Goal: Book appointment/travel/reservation

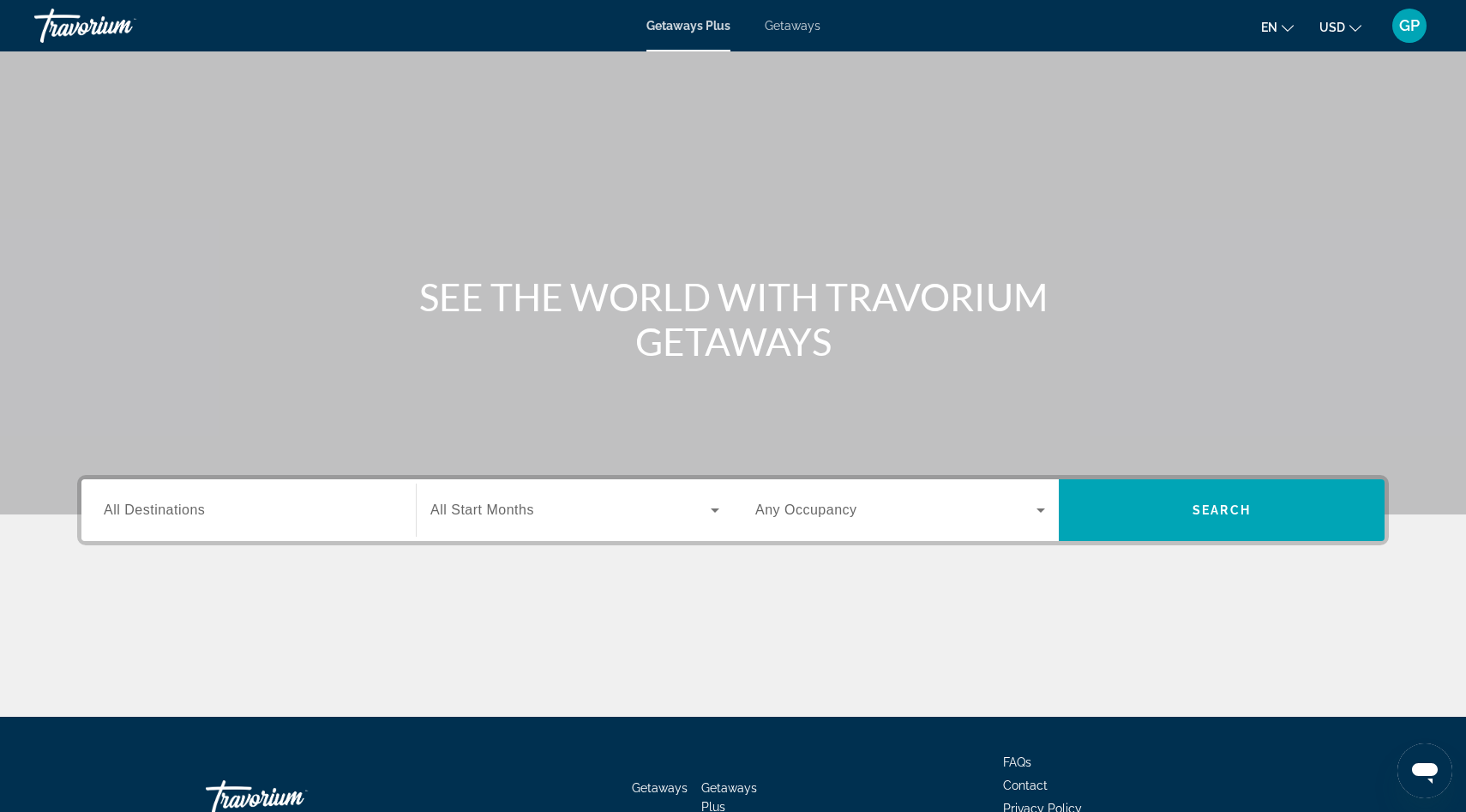
click at [187, 521] on div "Search widget" at bounding box center [248, 511] width 289 height 49
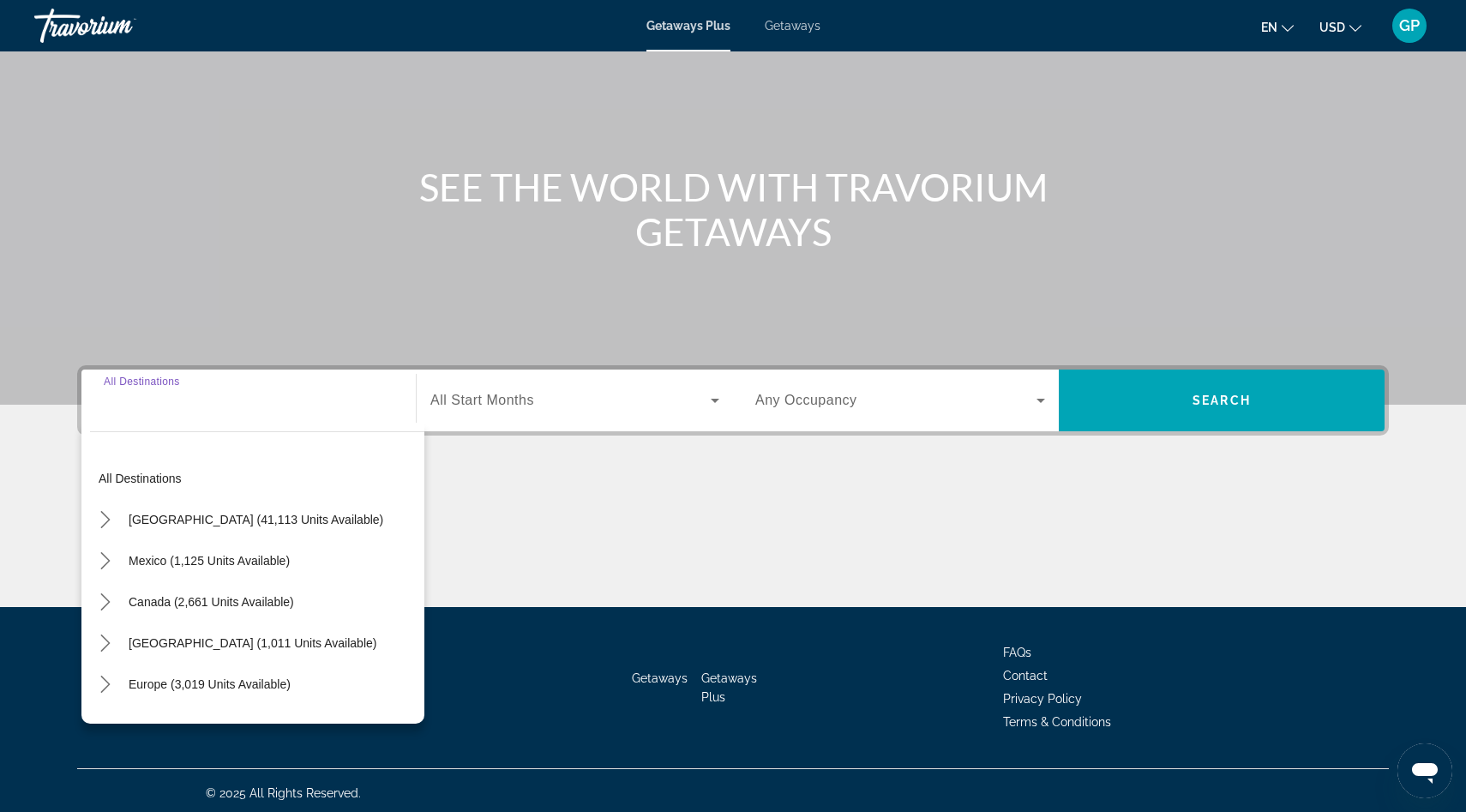
scroll to position [114, 0]
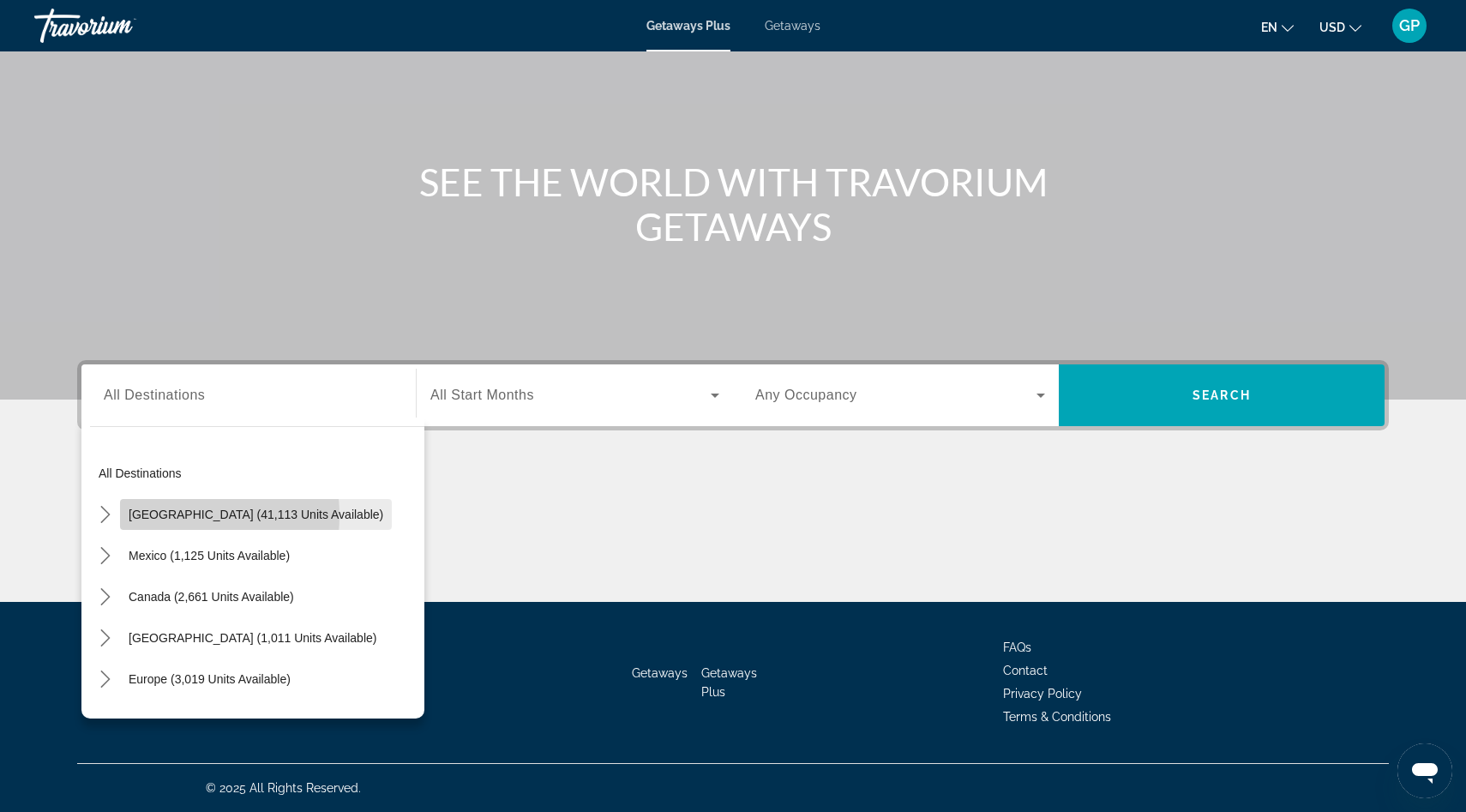
click at [166, 515] on span "[GEOGRAPHIC_DATA] (41,113 units available)" at bounding box center [256, 514] width 255 height 14
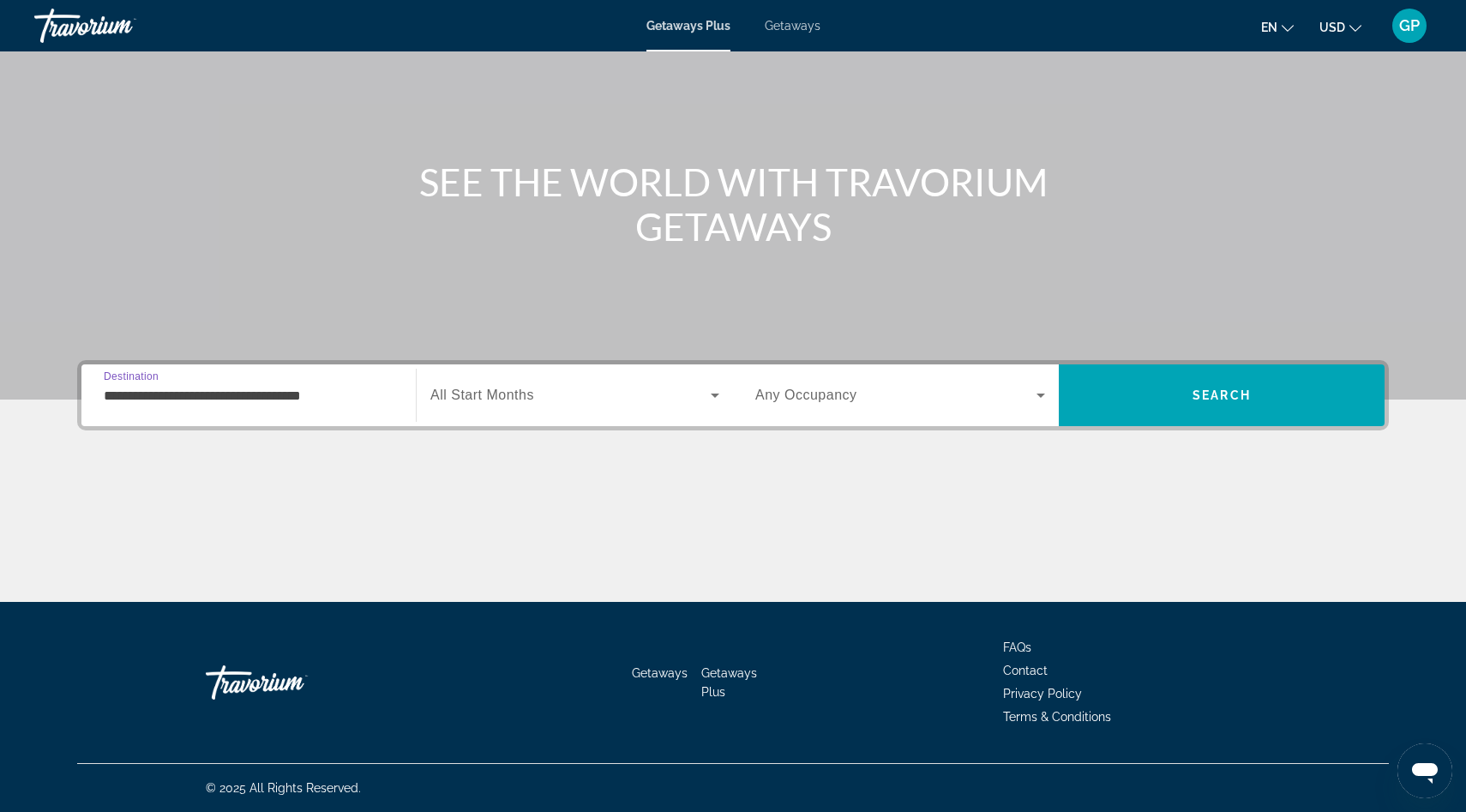
click at [146, 397] on input "**********" at bounding box center [248, 396] width 289 height 20
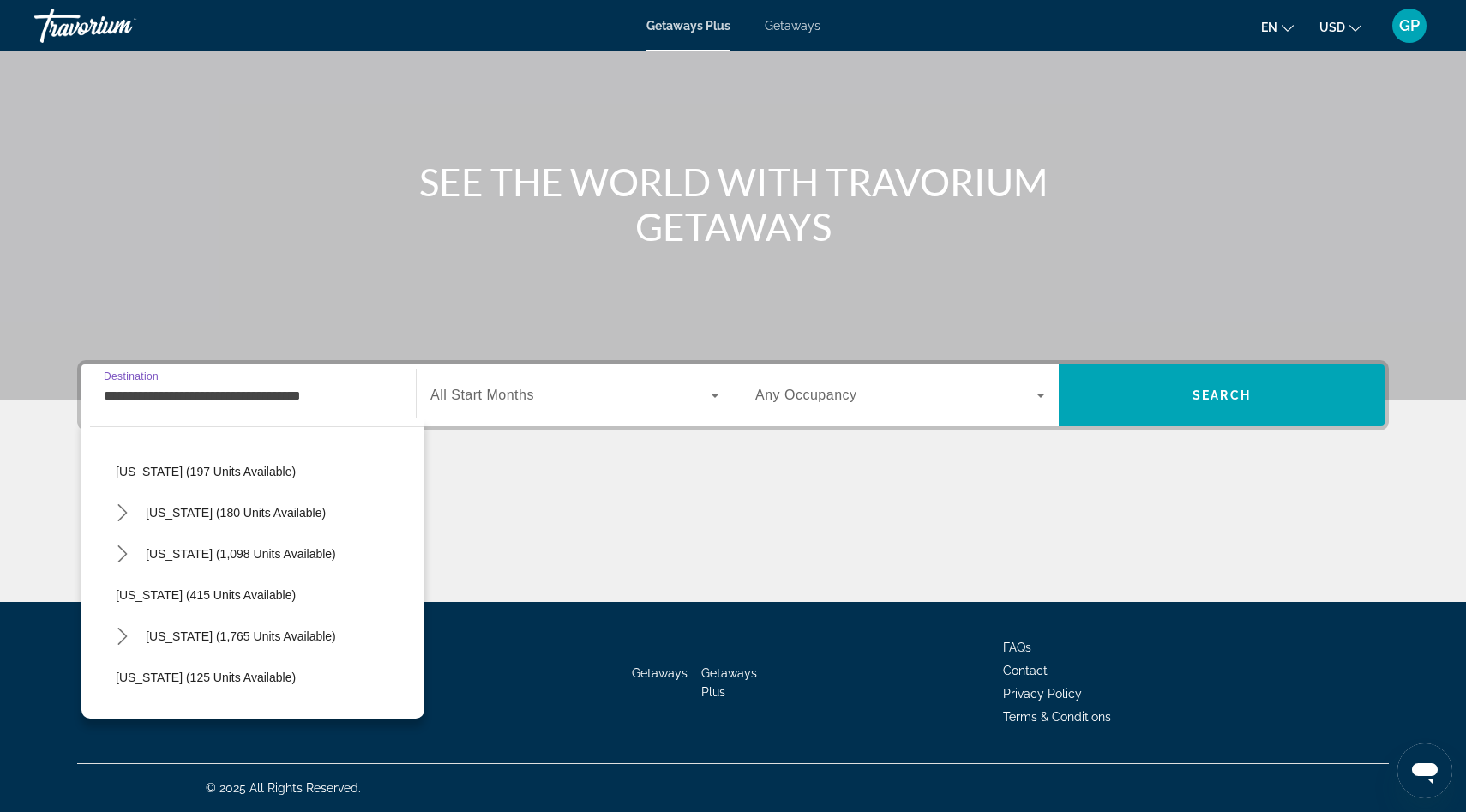
scroll to position [1034, 0]
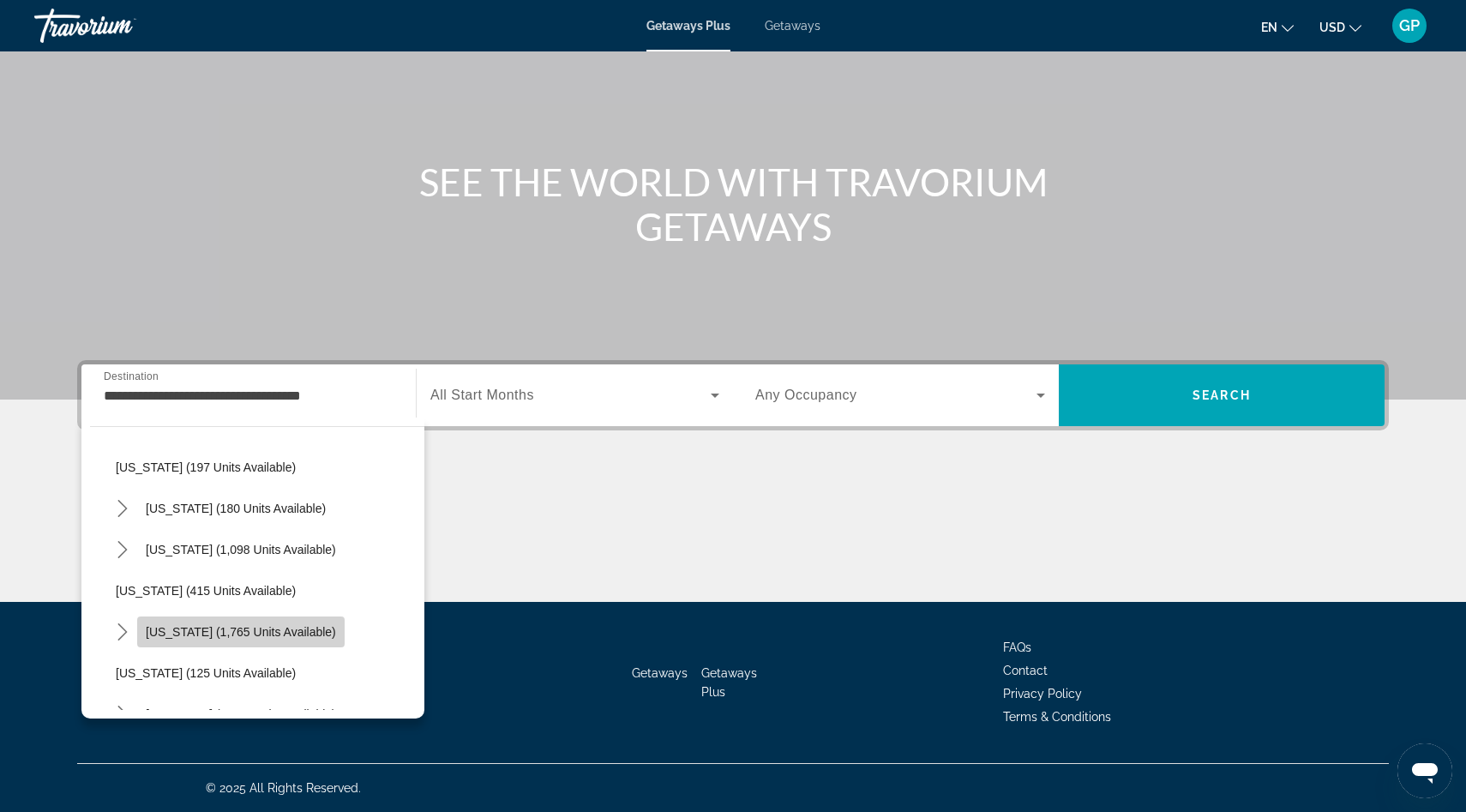
click at [257, 635] on span "Pennsylvania (1,765 units available)" at bounding box center [241, 632] width 191 height 14
type input "**********"
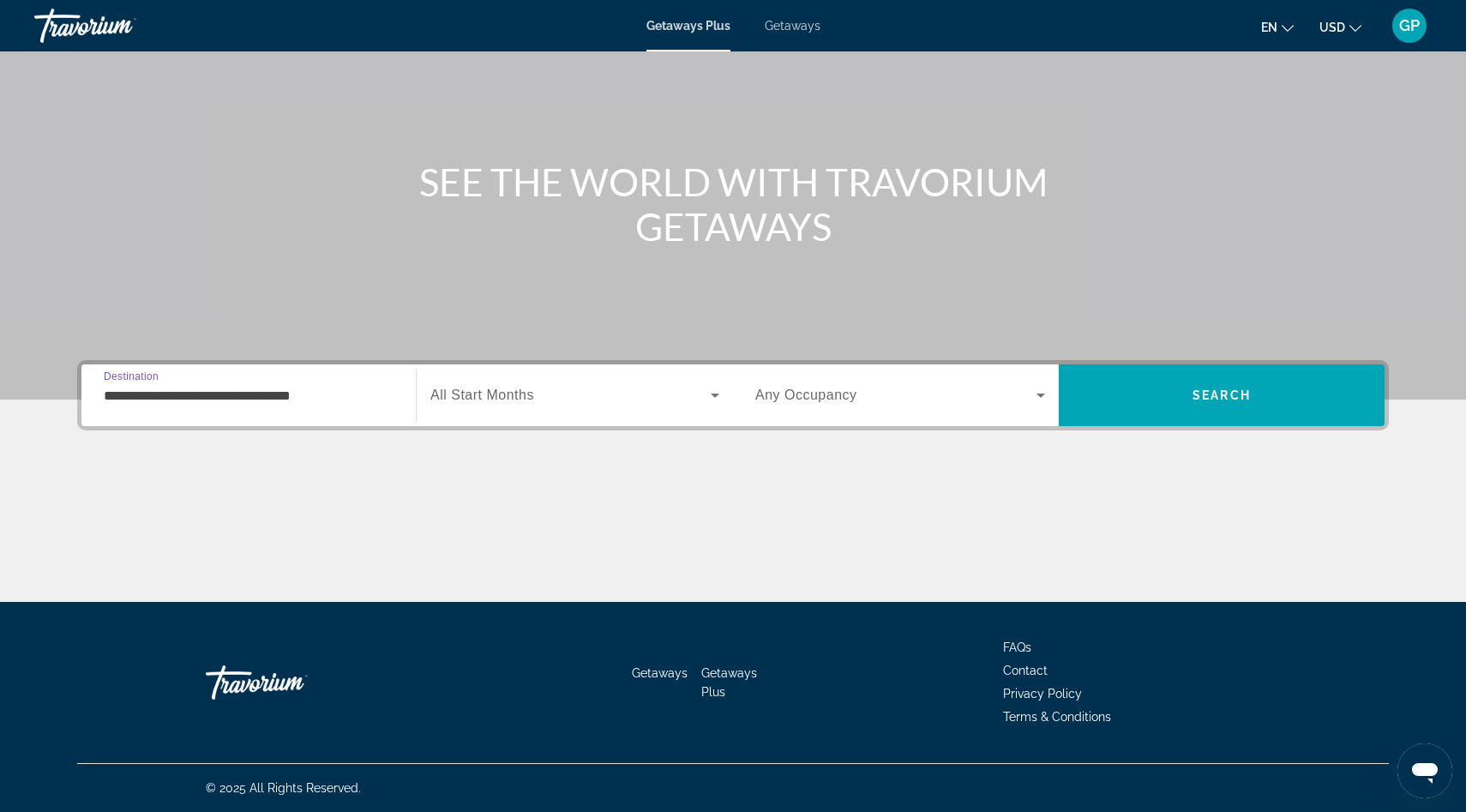
click at [673, 409] on div "Search widget" at bounding box center [575, 395] width 289 height 48
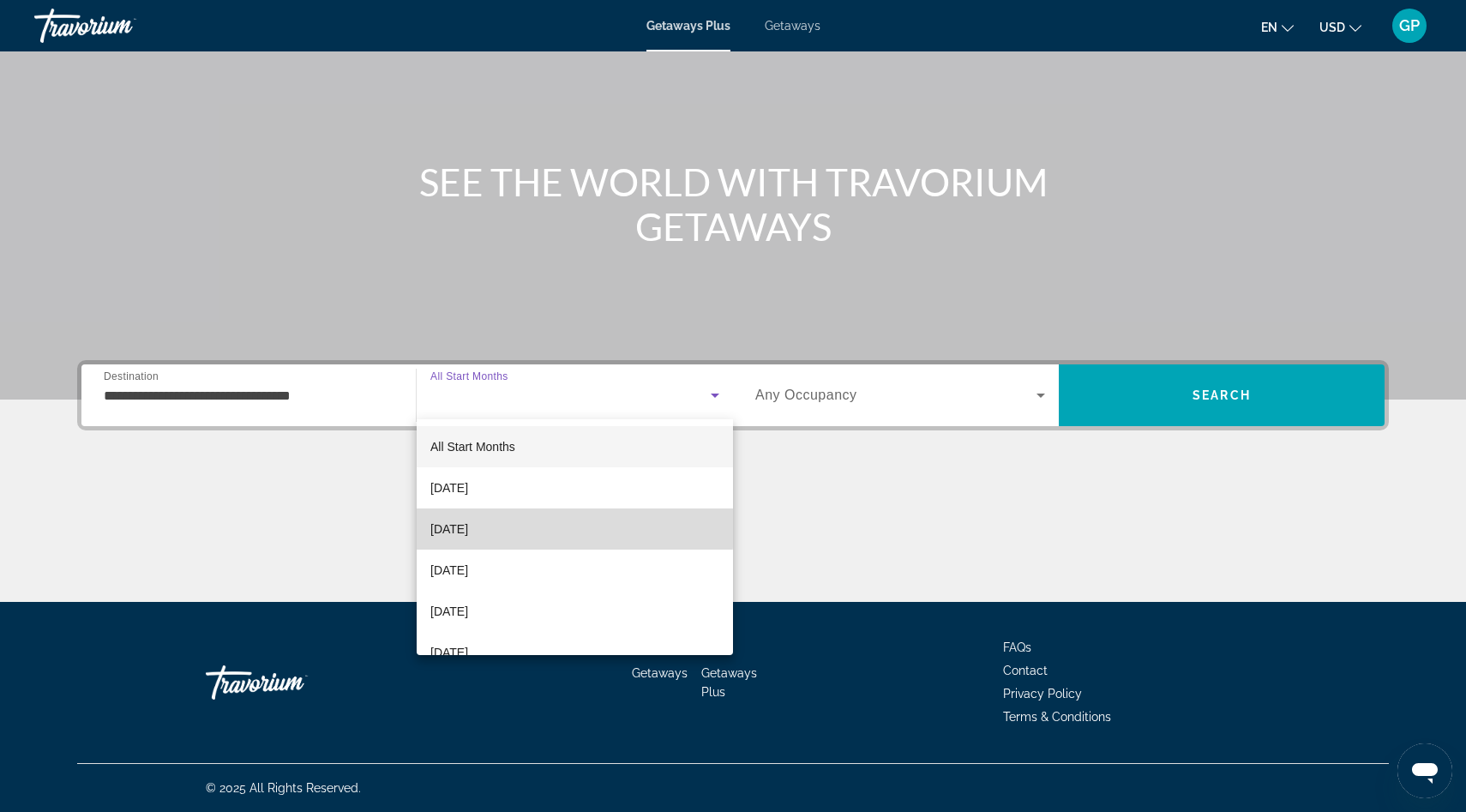
click at [534, 528] on mat-option "[DATE]" at bounding box center [575, 528] width 316 height 41
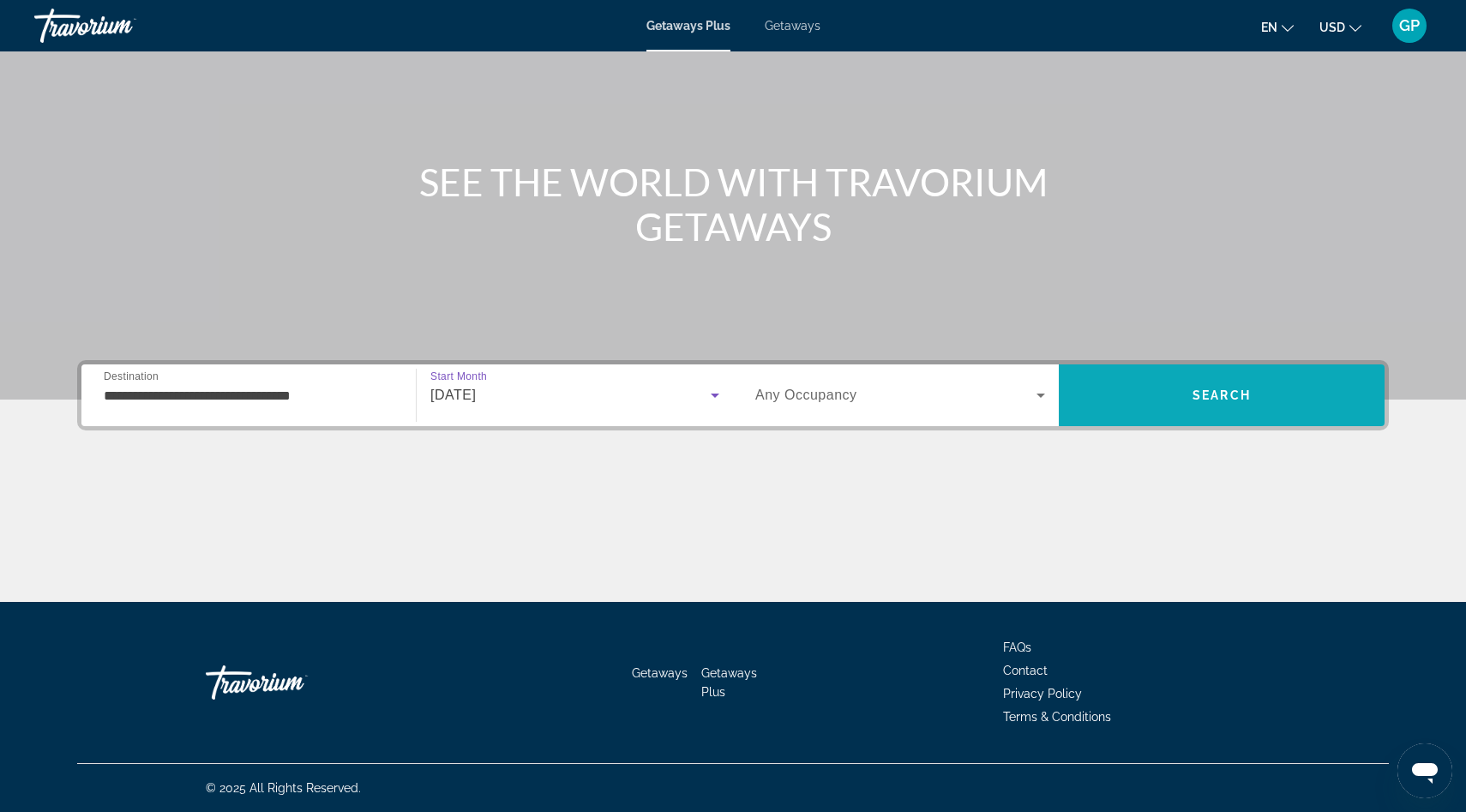
click at [1228, 391] on span "Search" at bounding box center [1221, 394] width 59 height 14
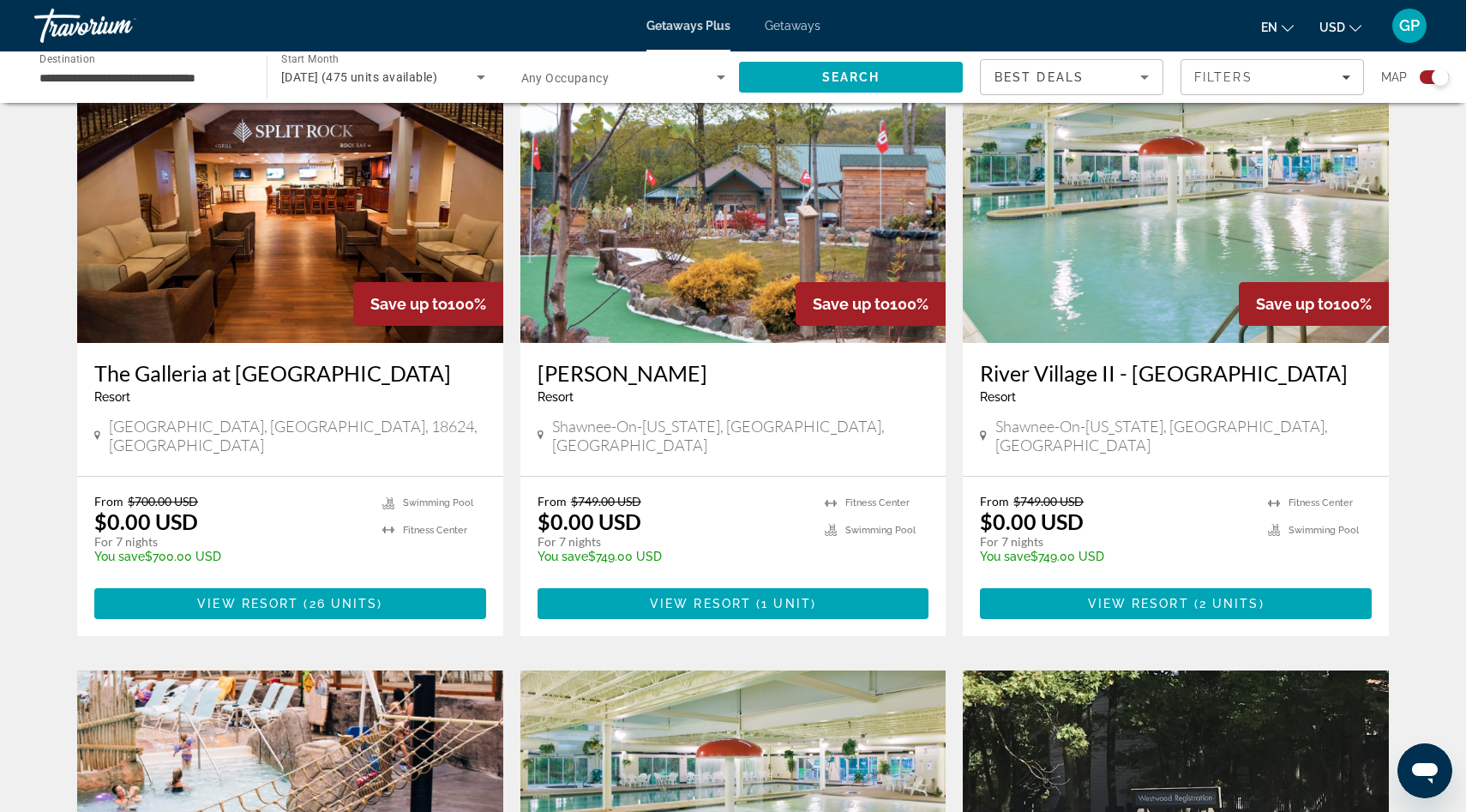
scroll to position [636, 0]
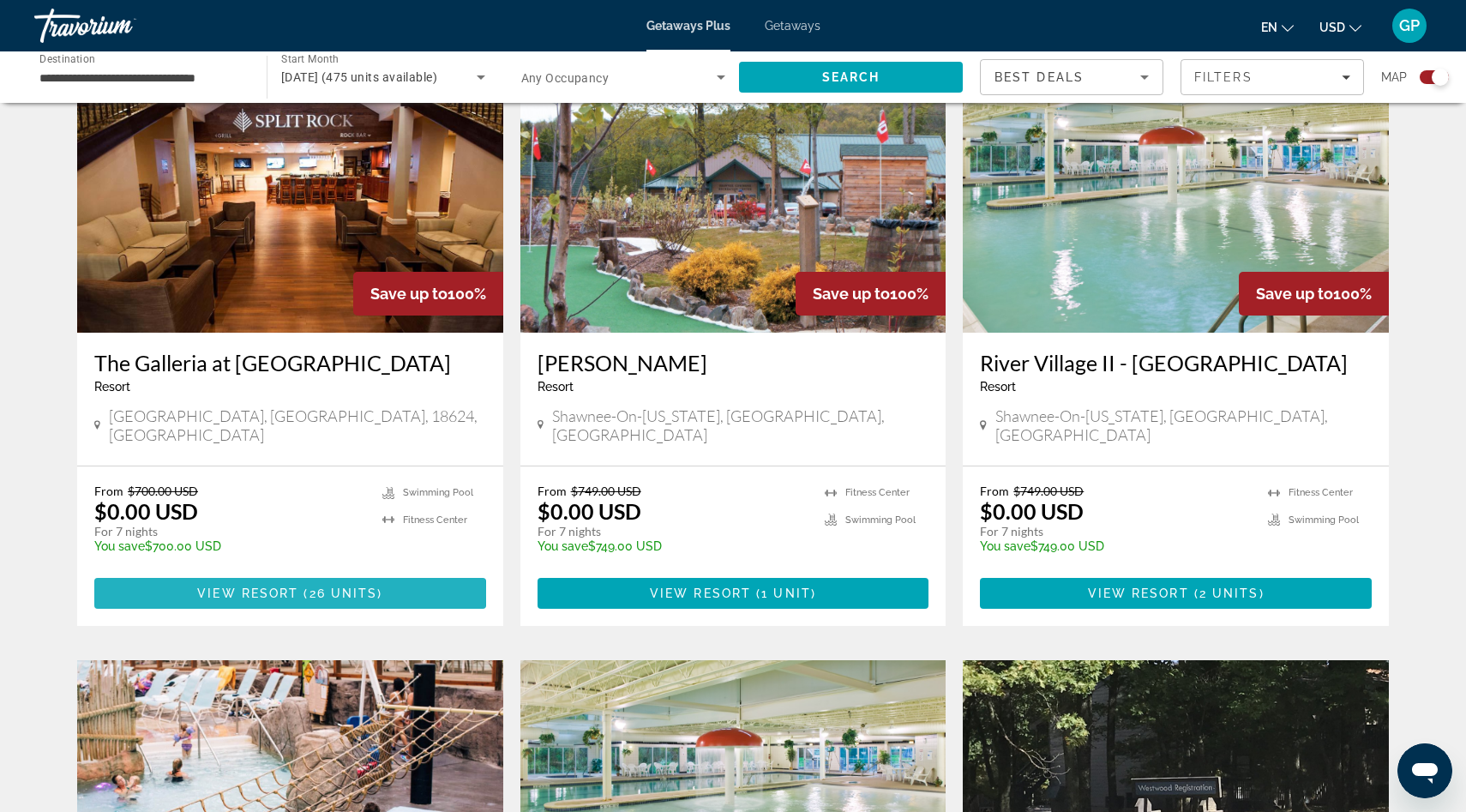
click at [282, 586] on span "View Resort" at bounding box center [247, 592] width 101 height 14
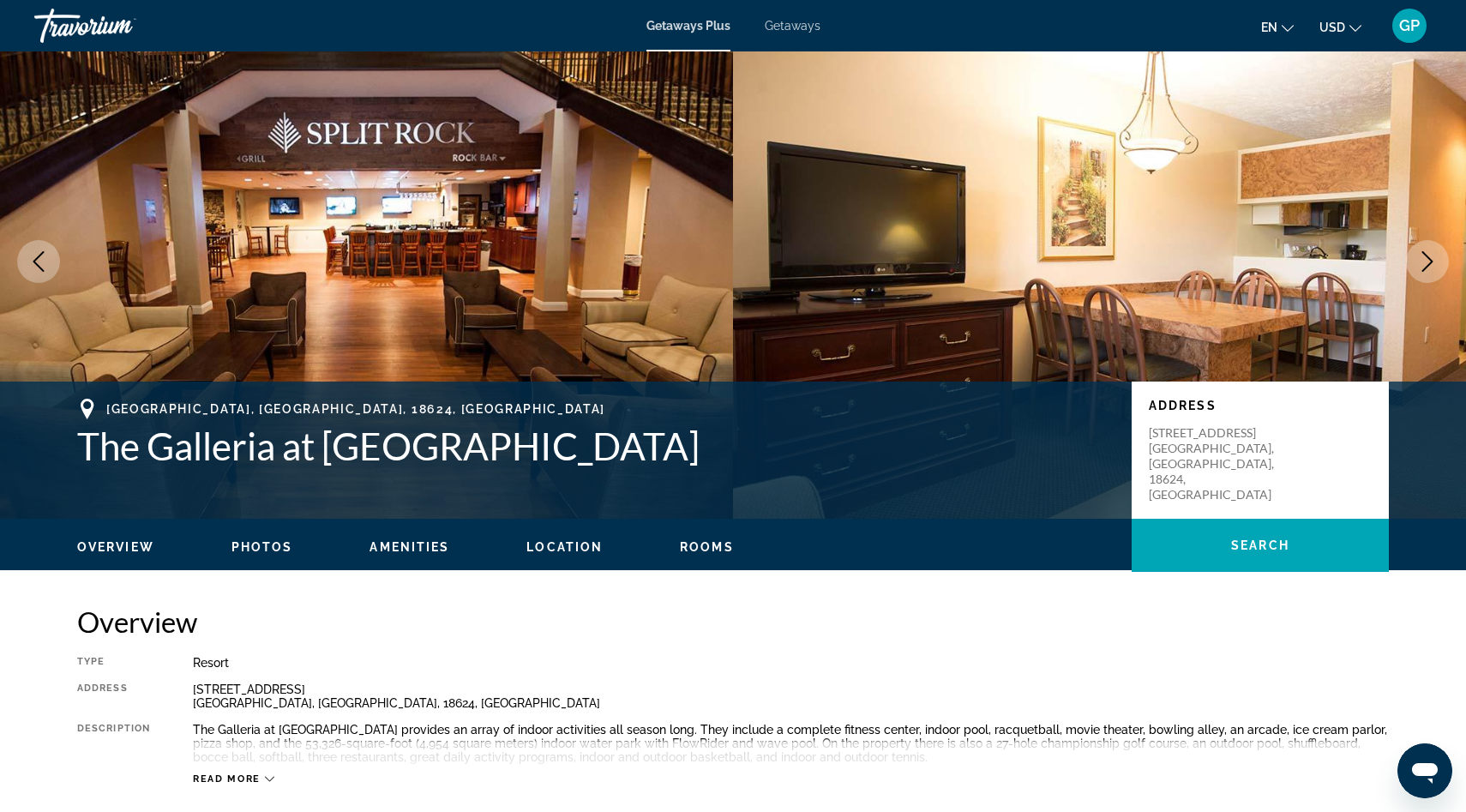
scroll to position [35, 0]
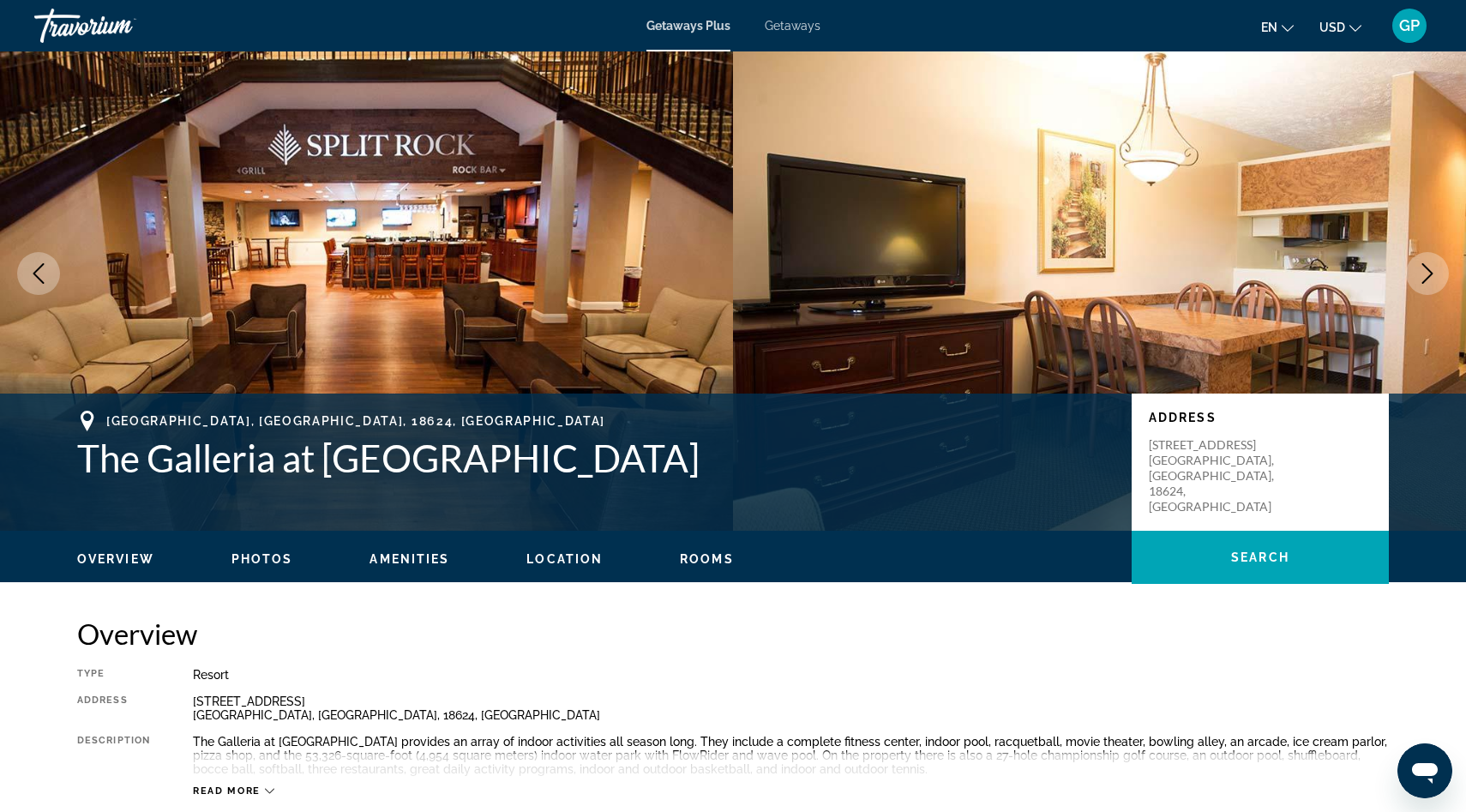
click at [1428, 270] on icon "Next image" at bounding box center [1428, 273] width 11 height 20
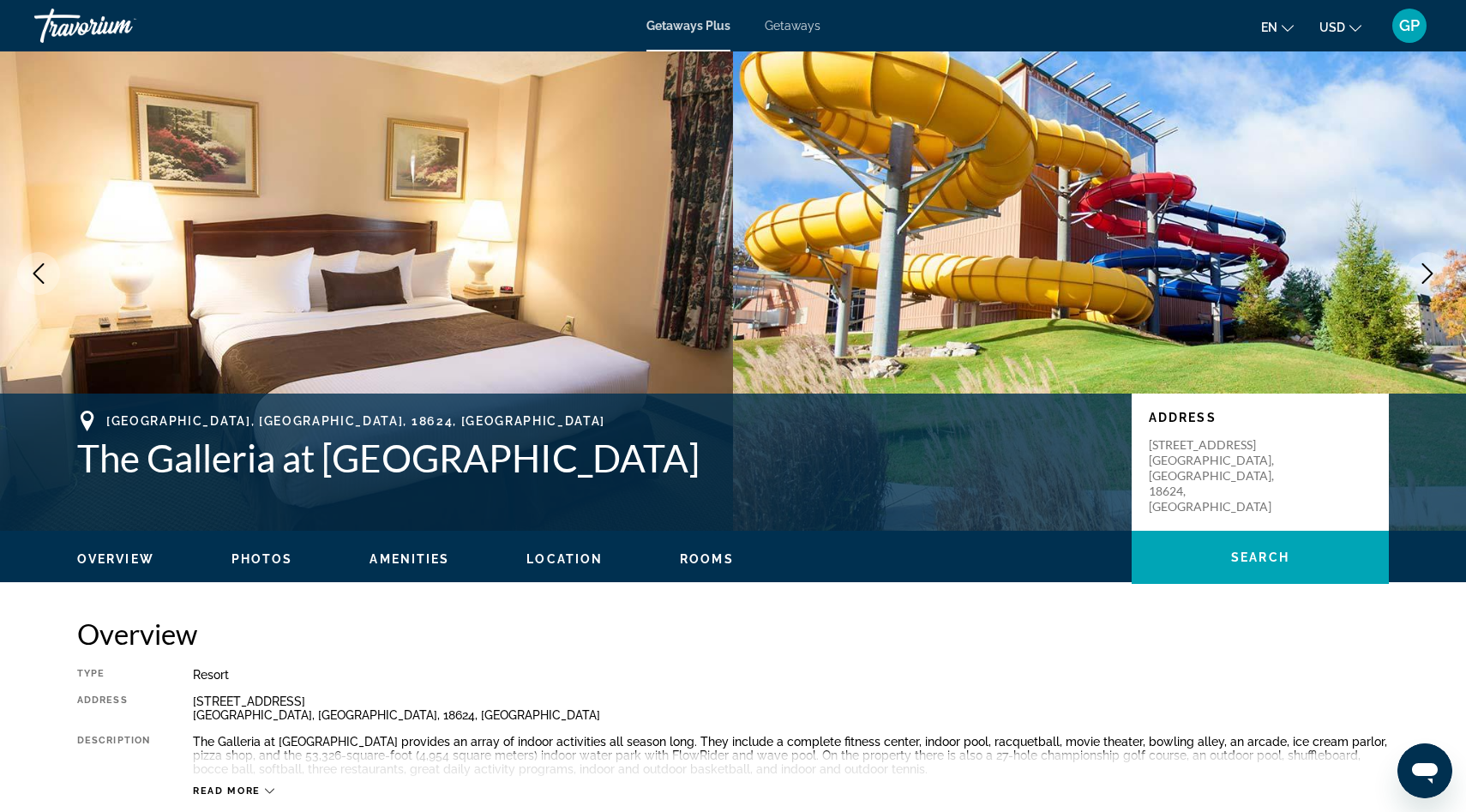
click at [1428, 270] on icon "Next image" at bounding box center [1428, 273] width 11 height 20
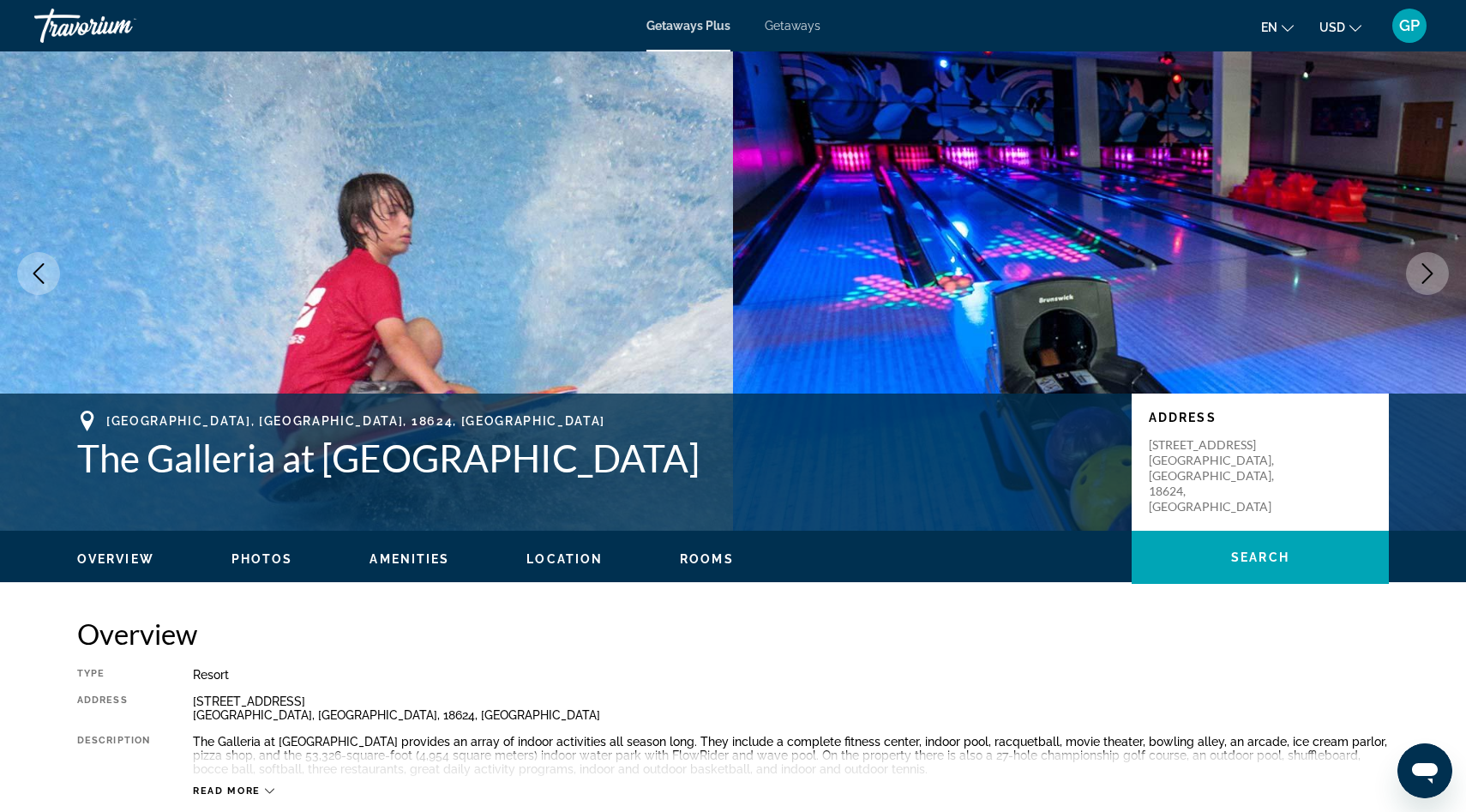
click at [1428, 270] on icon "Next image" at bounding box center [1428, 273] width 11 height 20
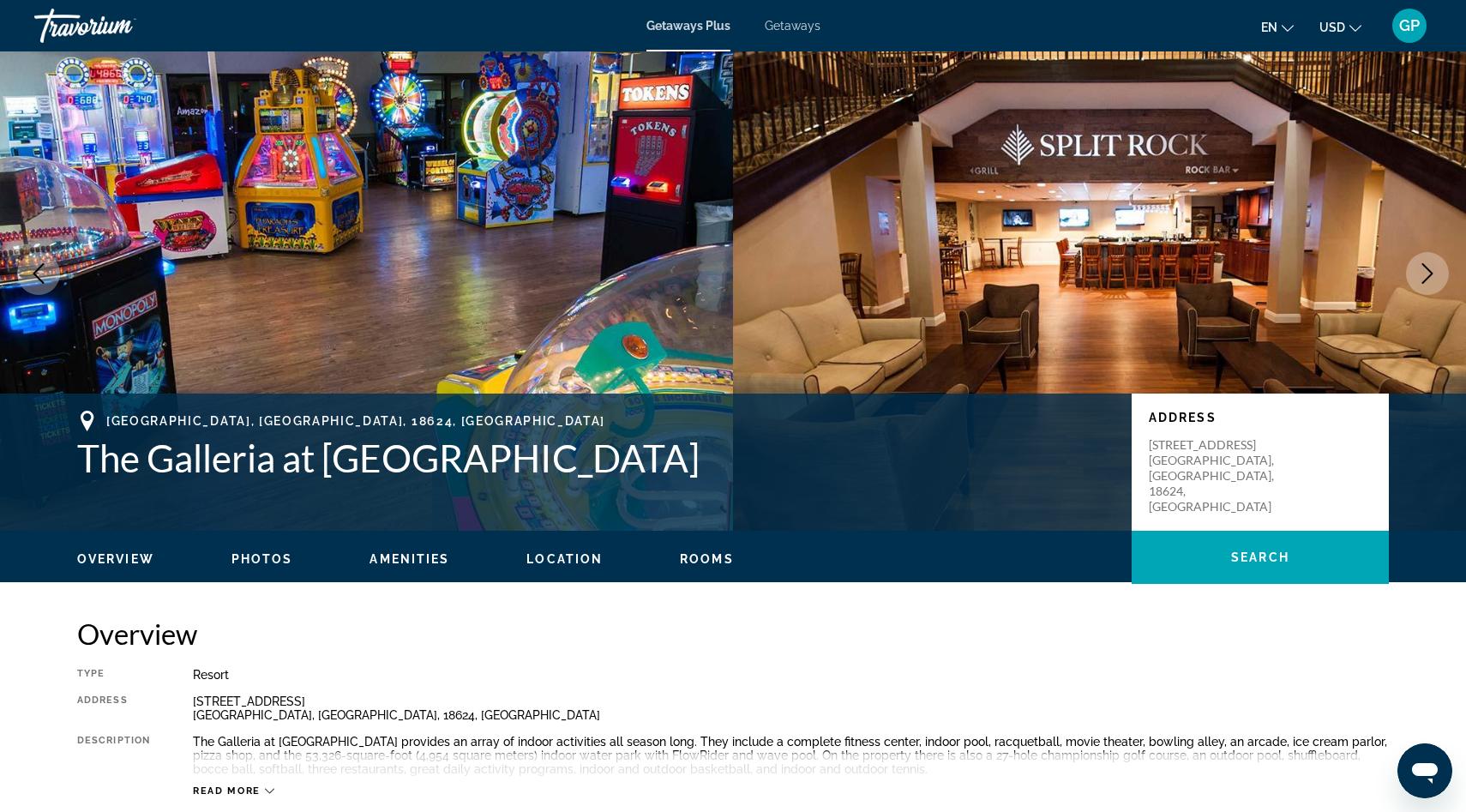
click at [1428, 270] on icon "Next image" at bounding box center [1428, 273] width 11 height 20
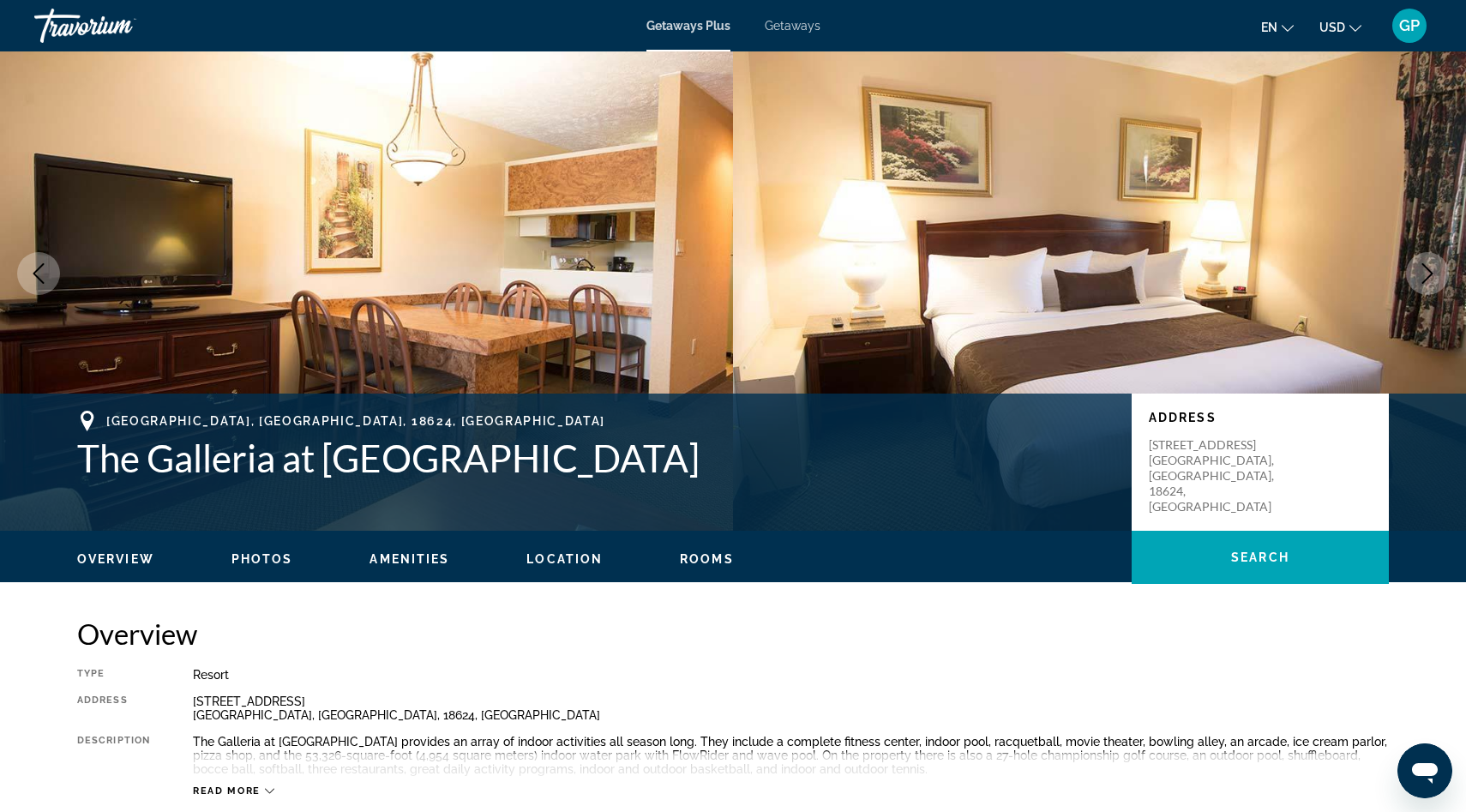
click at [1420, 271] on icon "Next image" at bounding box center [1427, 273] width 20 height 20
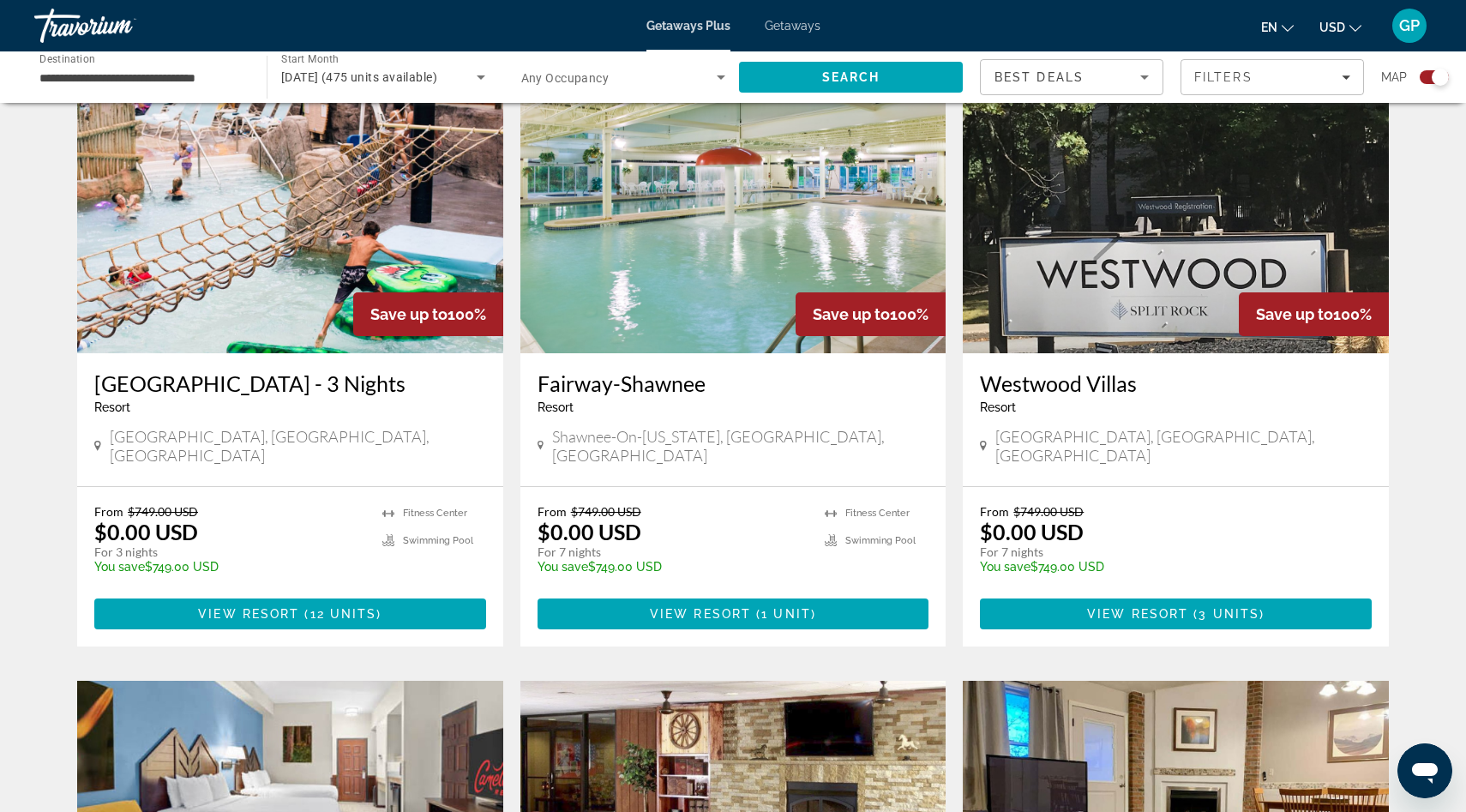
scroll to position [1224, 0]
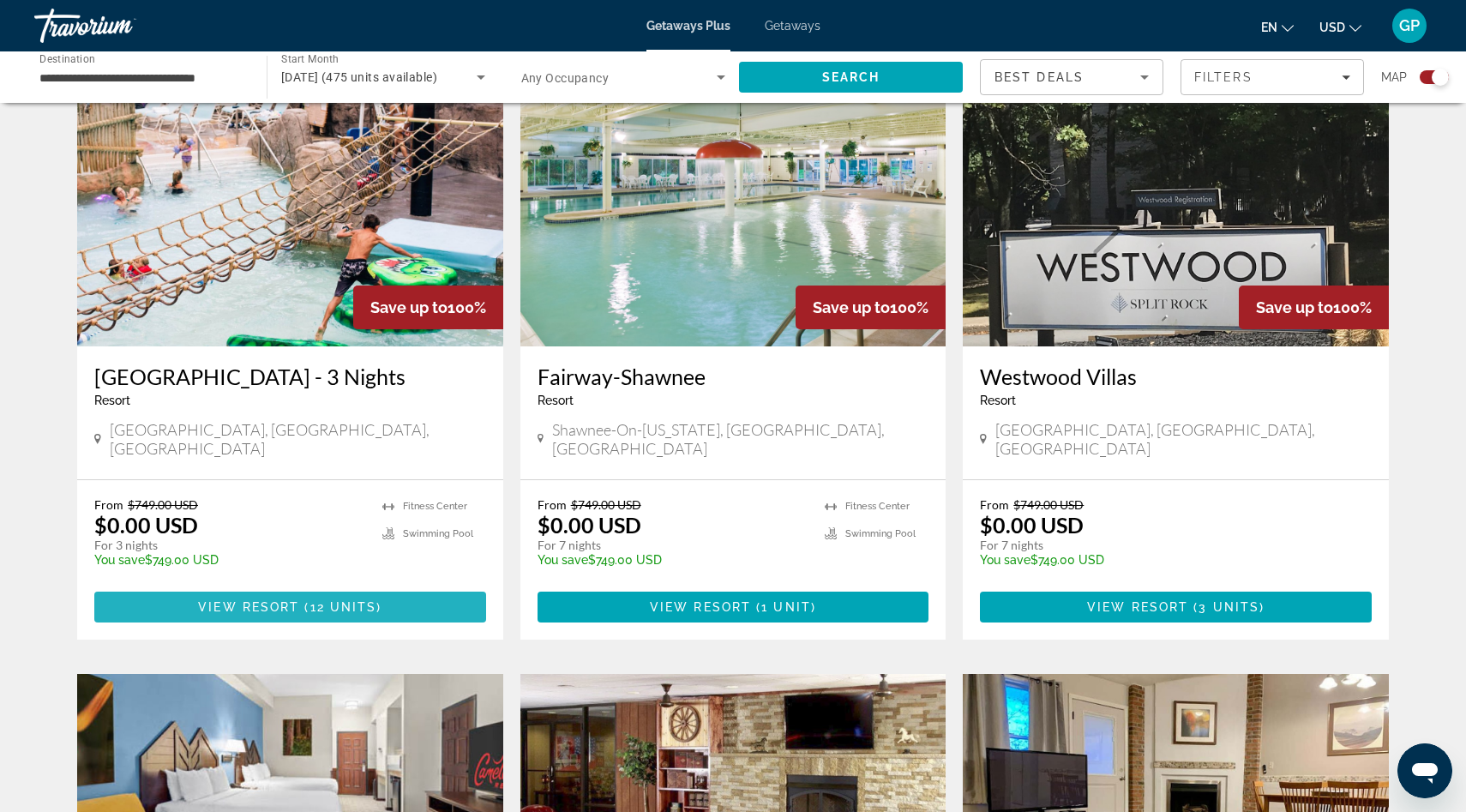
click at [302, 600] on span "Main content" at bounding box center [302, 606] width 6 height 14
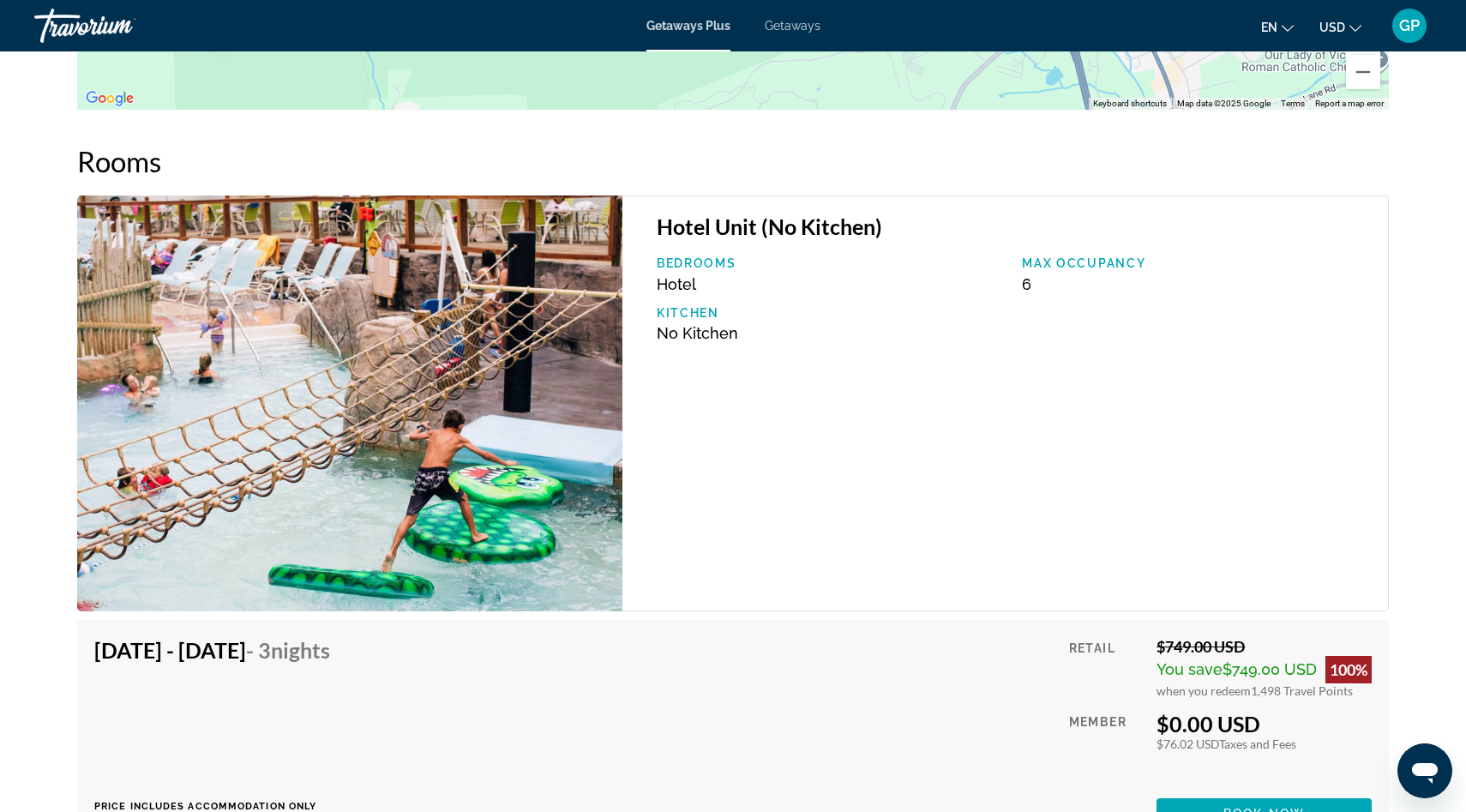
scroll to position [2591, 0]
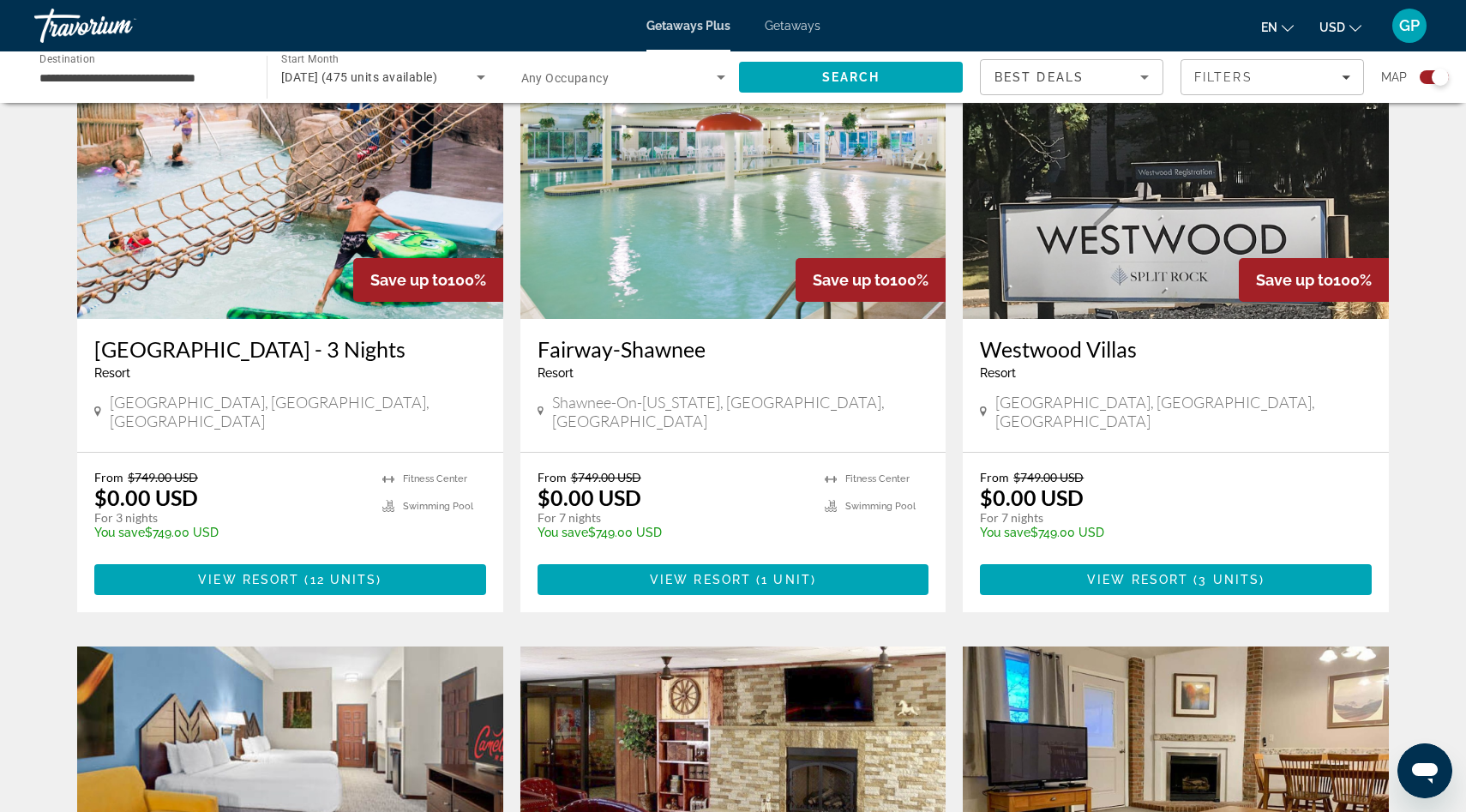
scroll to position [1266, 0]
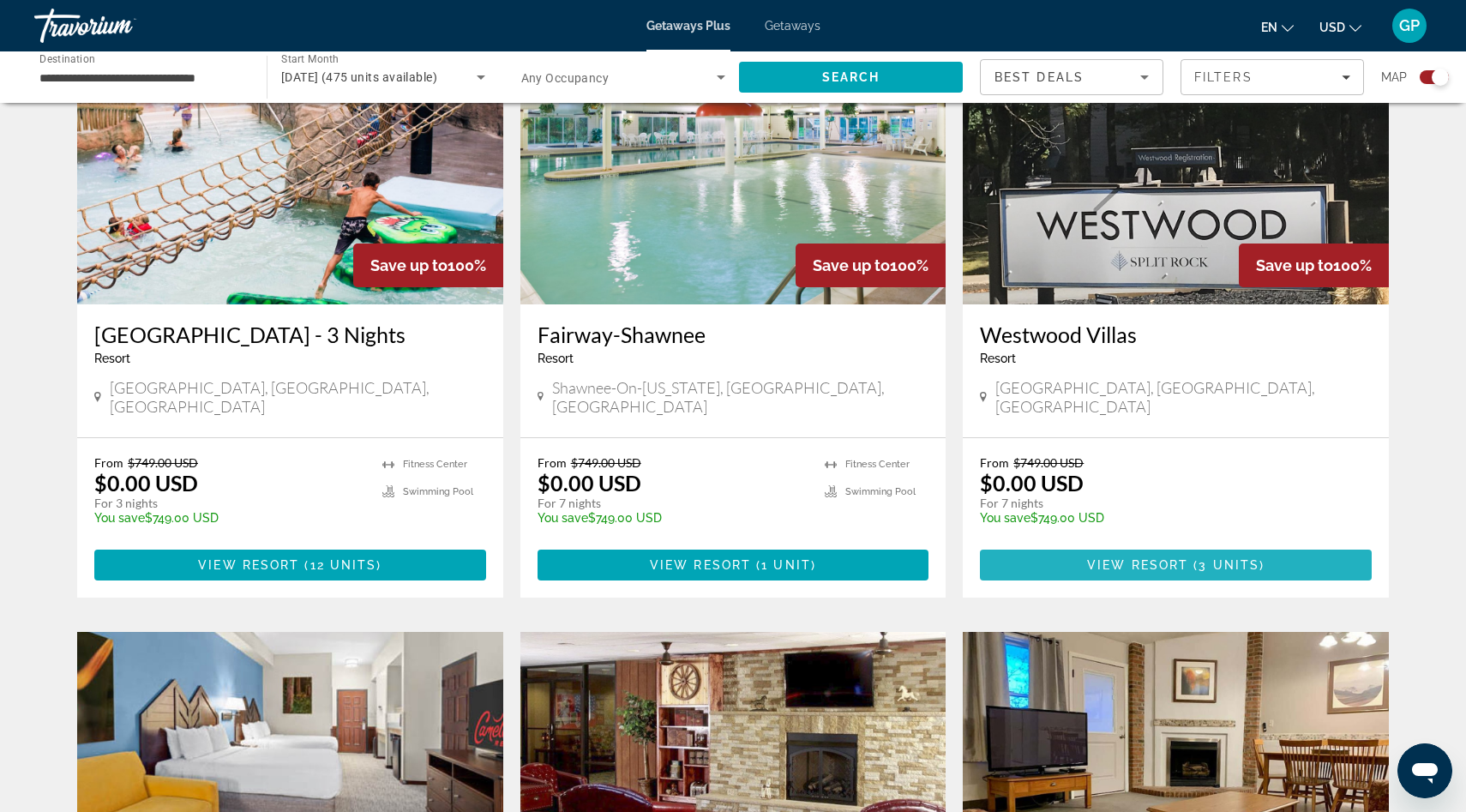
click at [1148, 558] on span "View Resort" at bounding box center [1137, 565] width 101 height 14
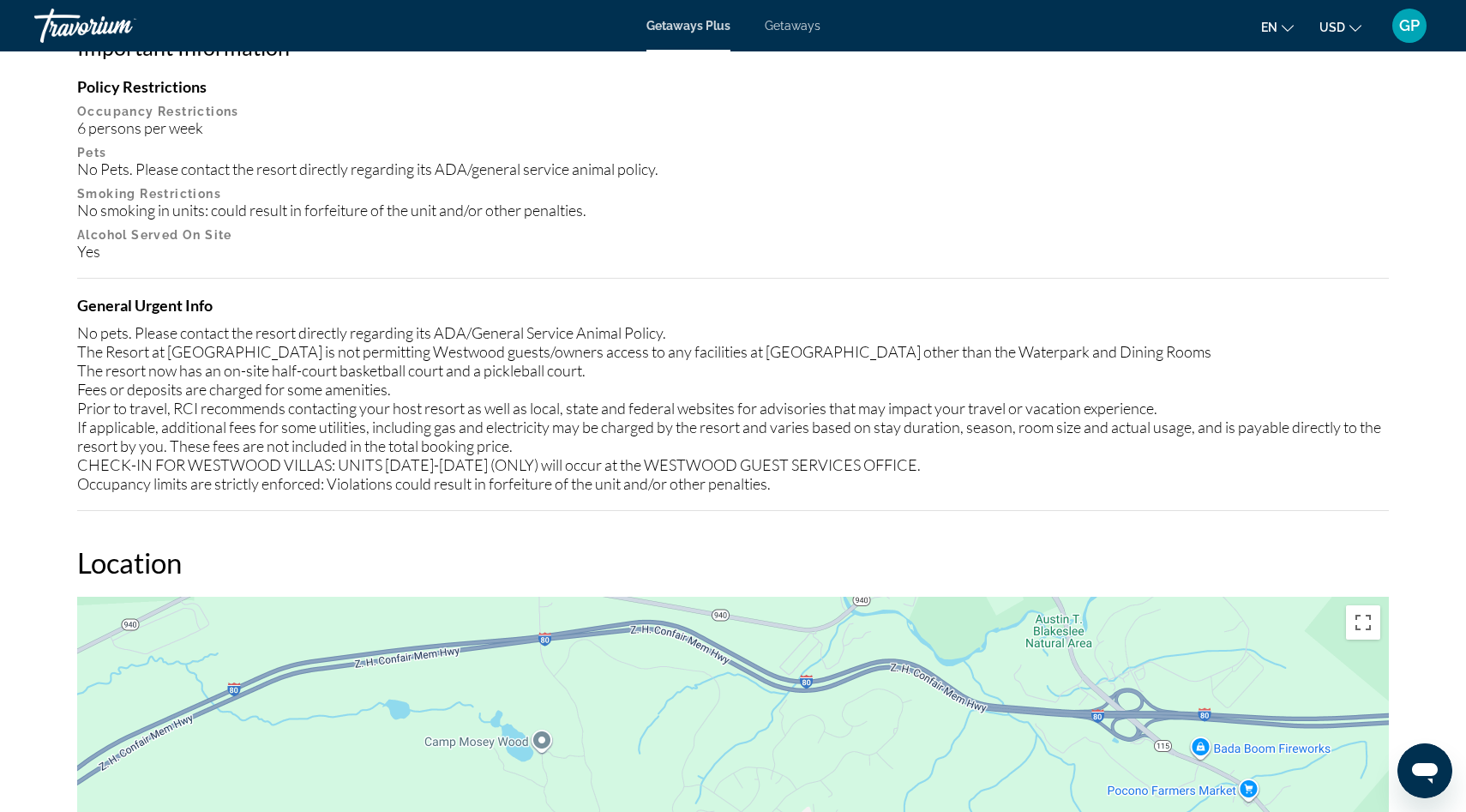
scroll to position [1484, 0]
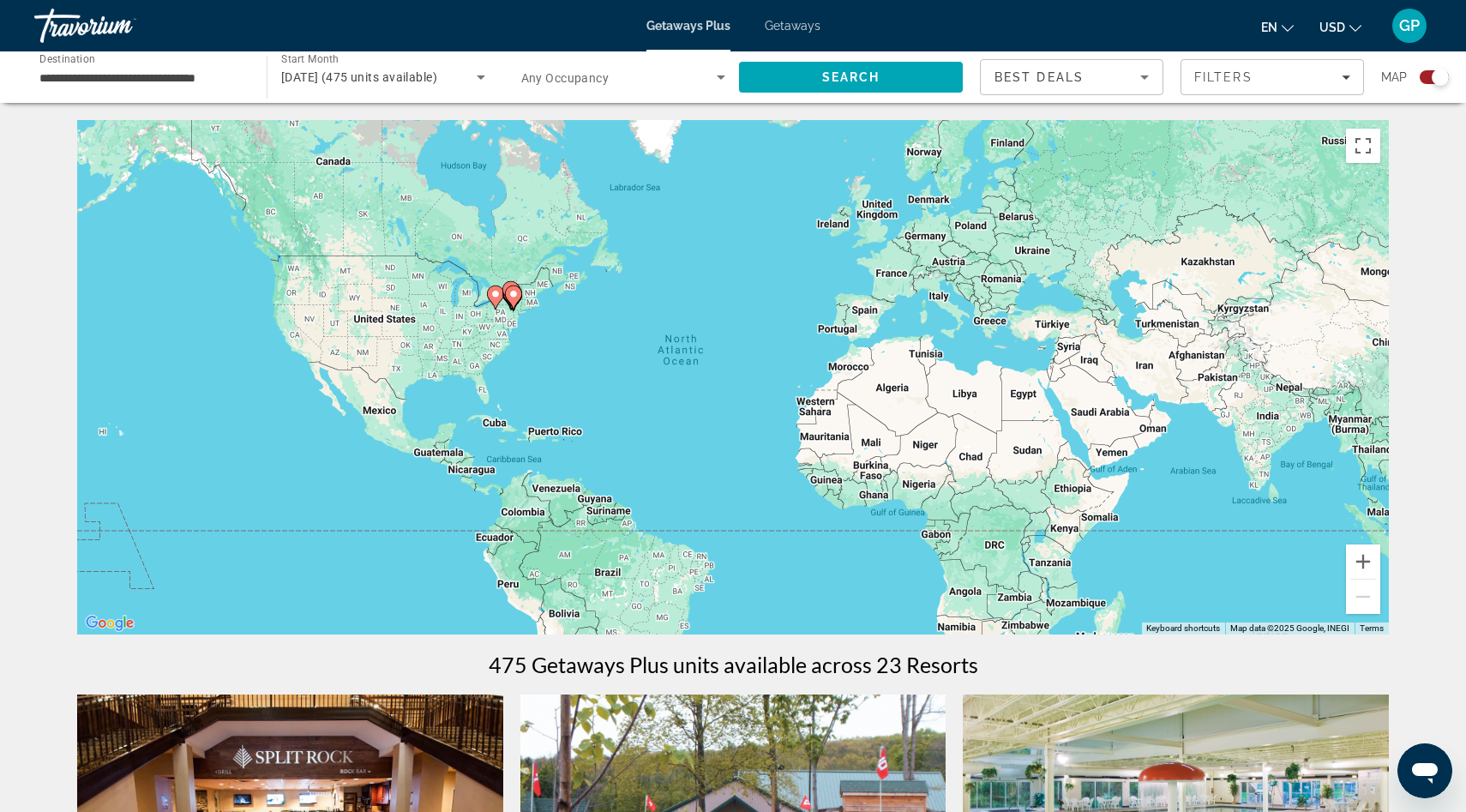
click at [724, 78] on icon "Search widget" at bounding box center [721, 77] width 20 height 20
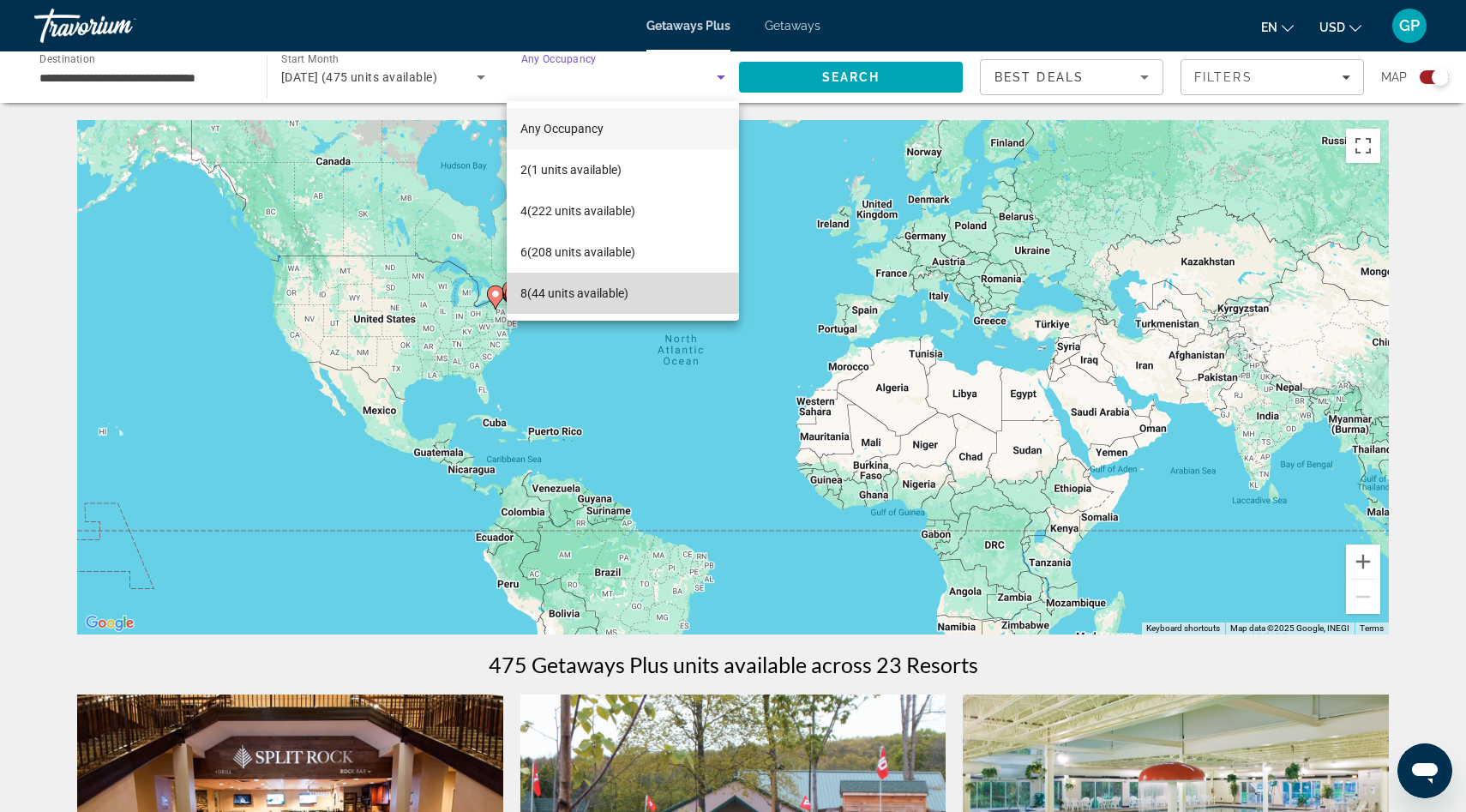
click at [639, 282] on mat-option "8 (44 units available)" at bounding box center [623, 293] width 233 height 41
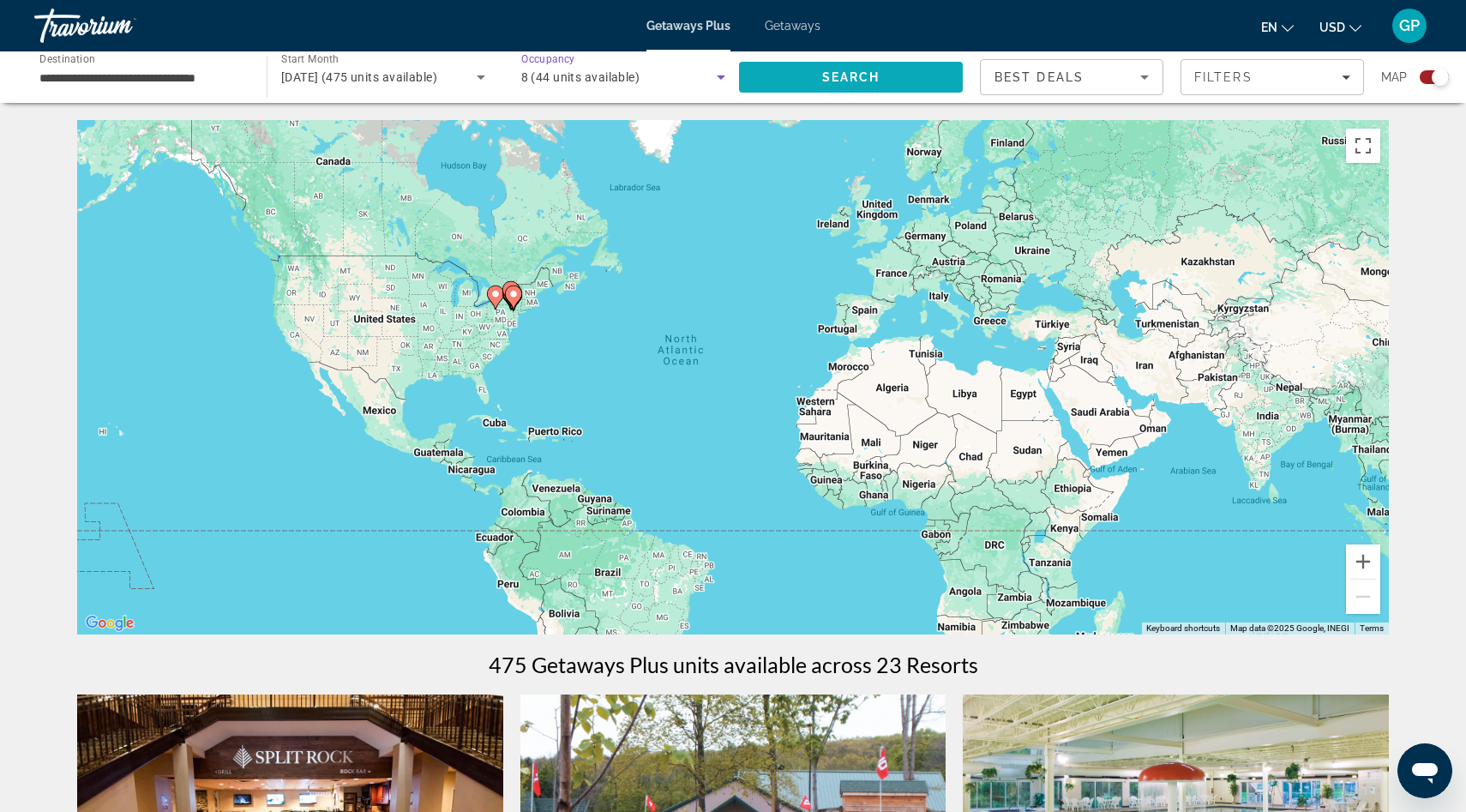
click at [877, 83] on span "Search" at bounding box center [851, 77] width 59 height 14
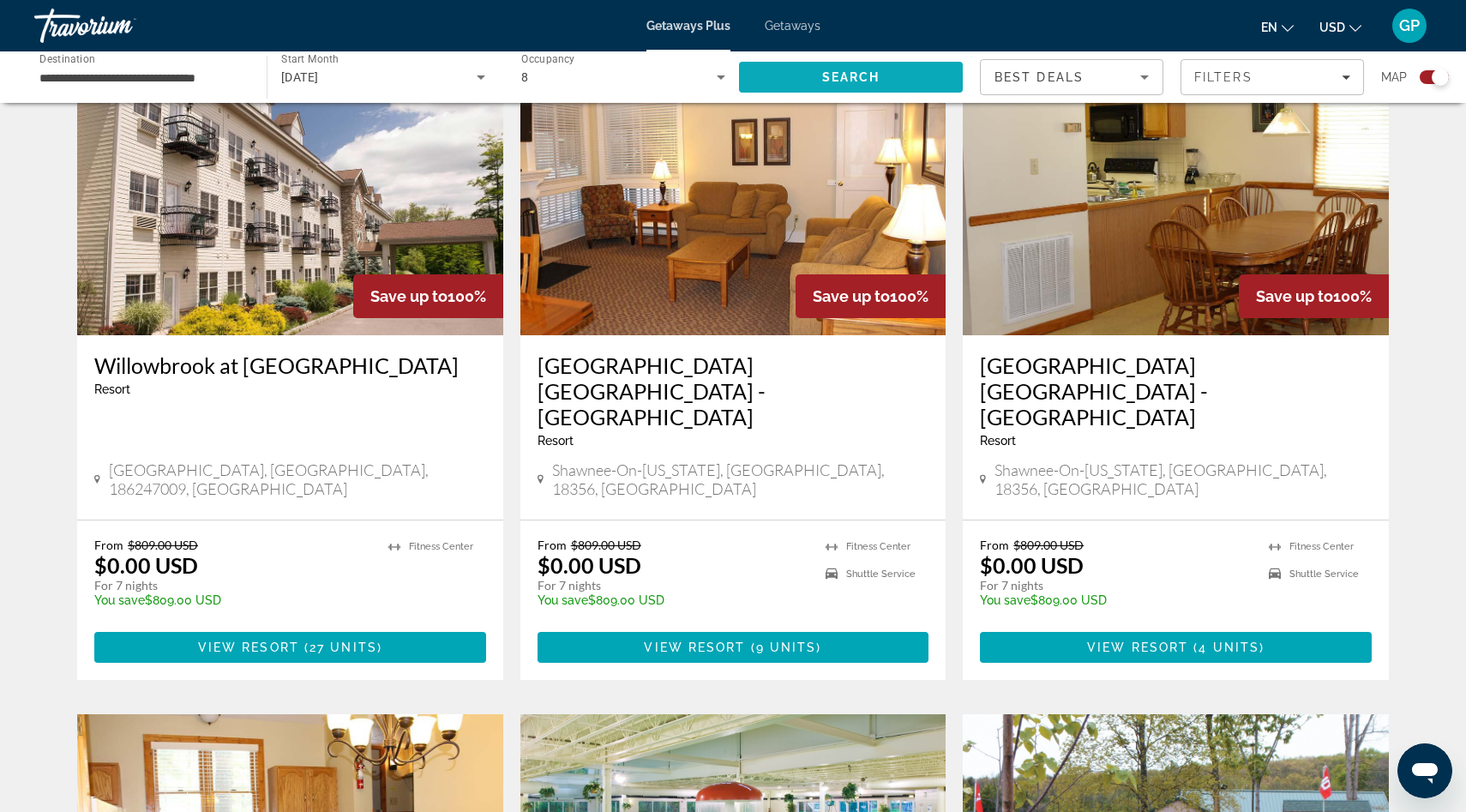
scroll to position [635, 0]
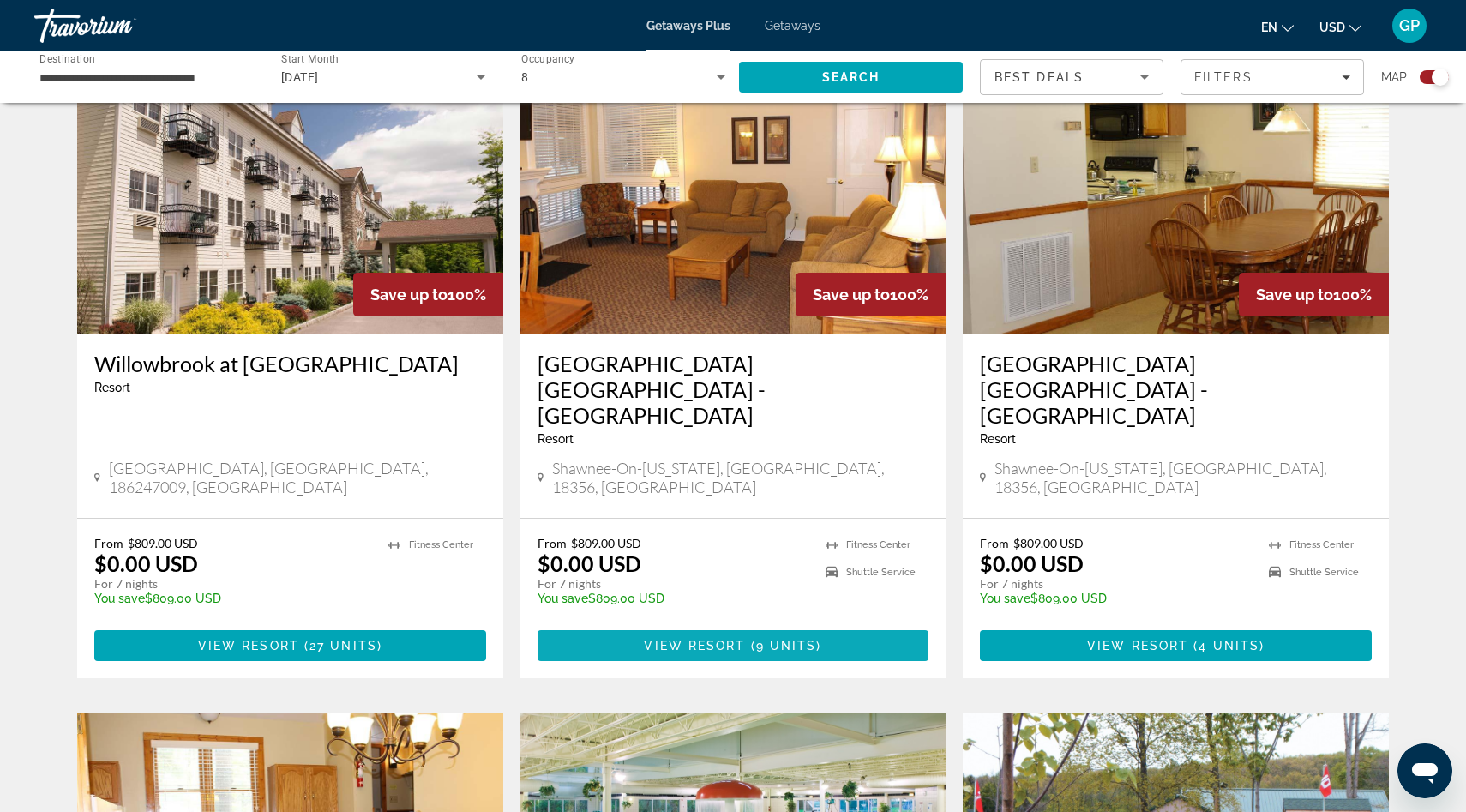
click at [714, 639] on span "View Resort" at bounding box center [694, 646] width 101 height 14
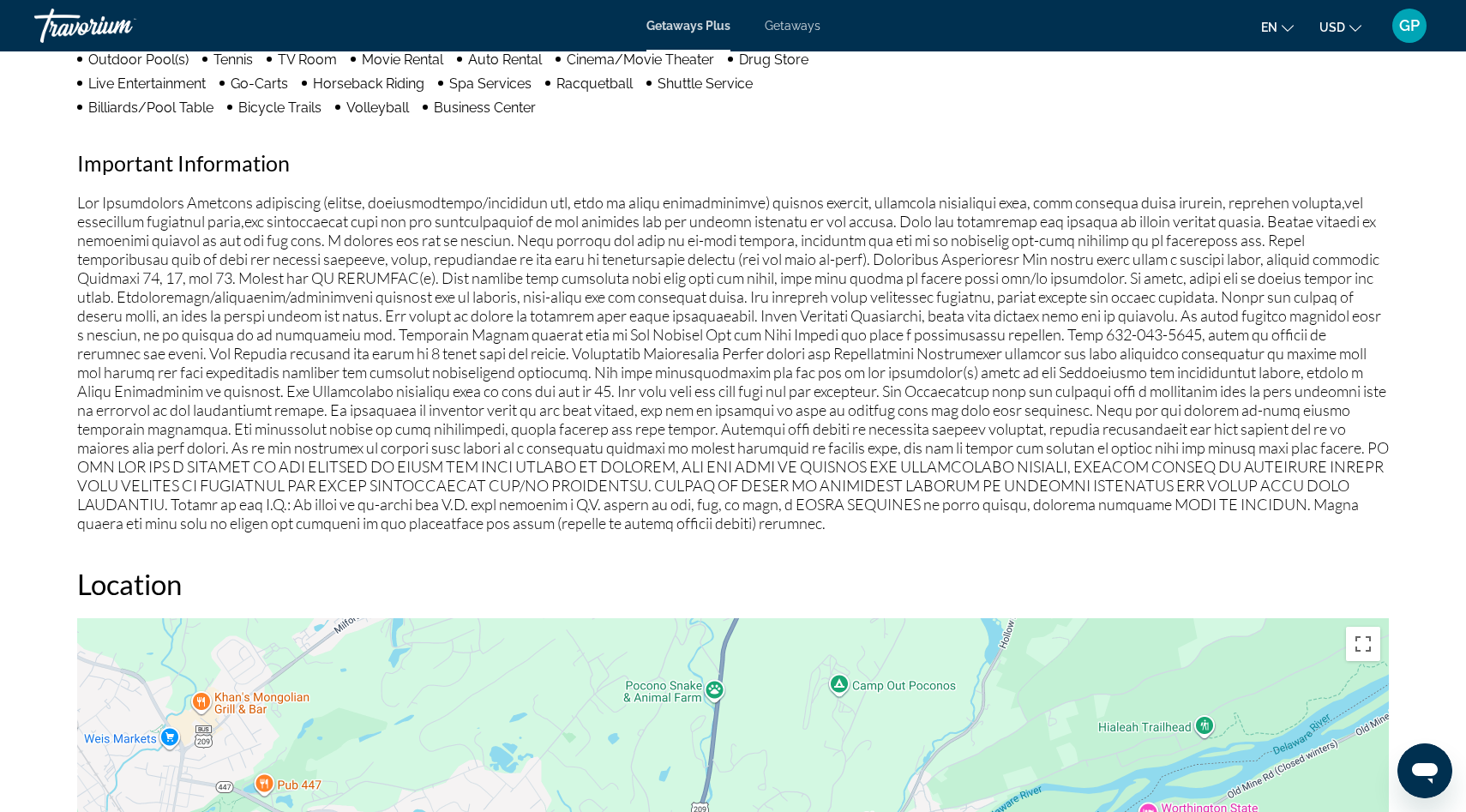
scroll to position [1384, 0]
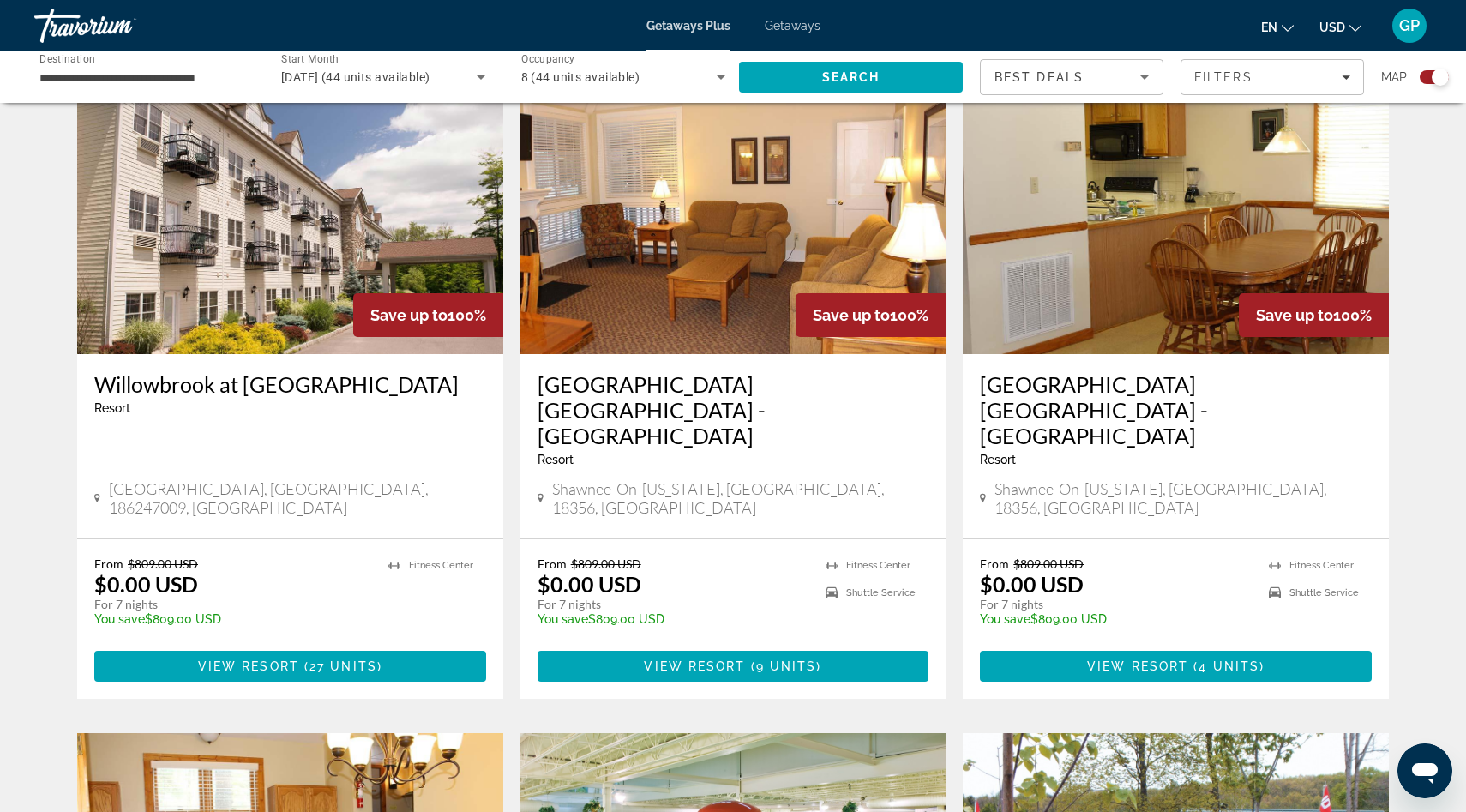
scroll to position [608, 0]
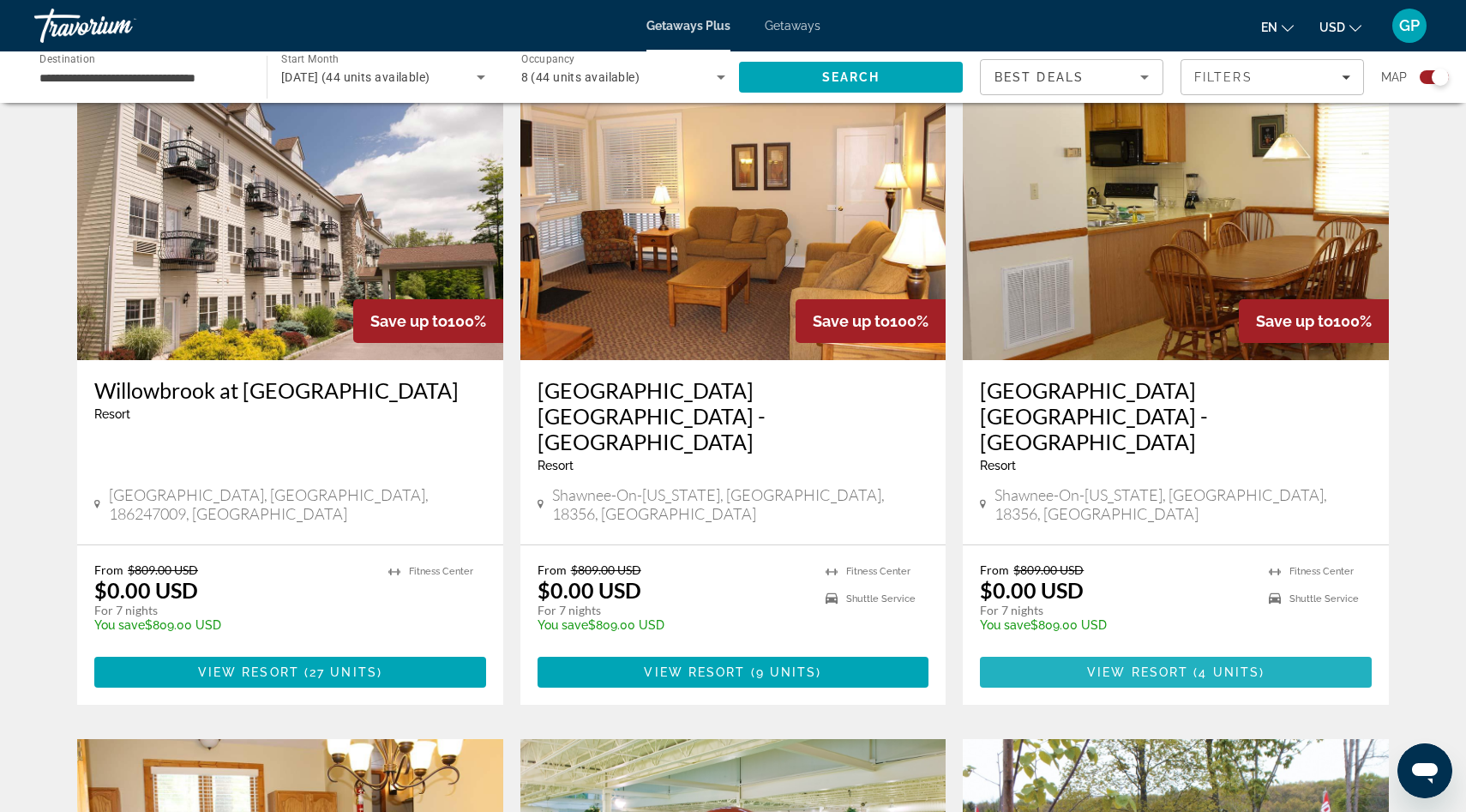
click at [1180, 665] on span "View Resort" at bounding box center [1137, 672] width 101 height 14
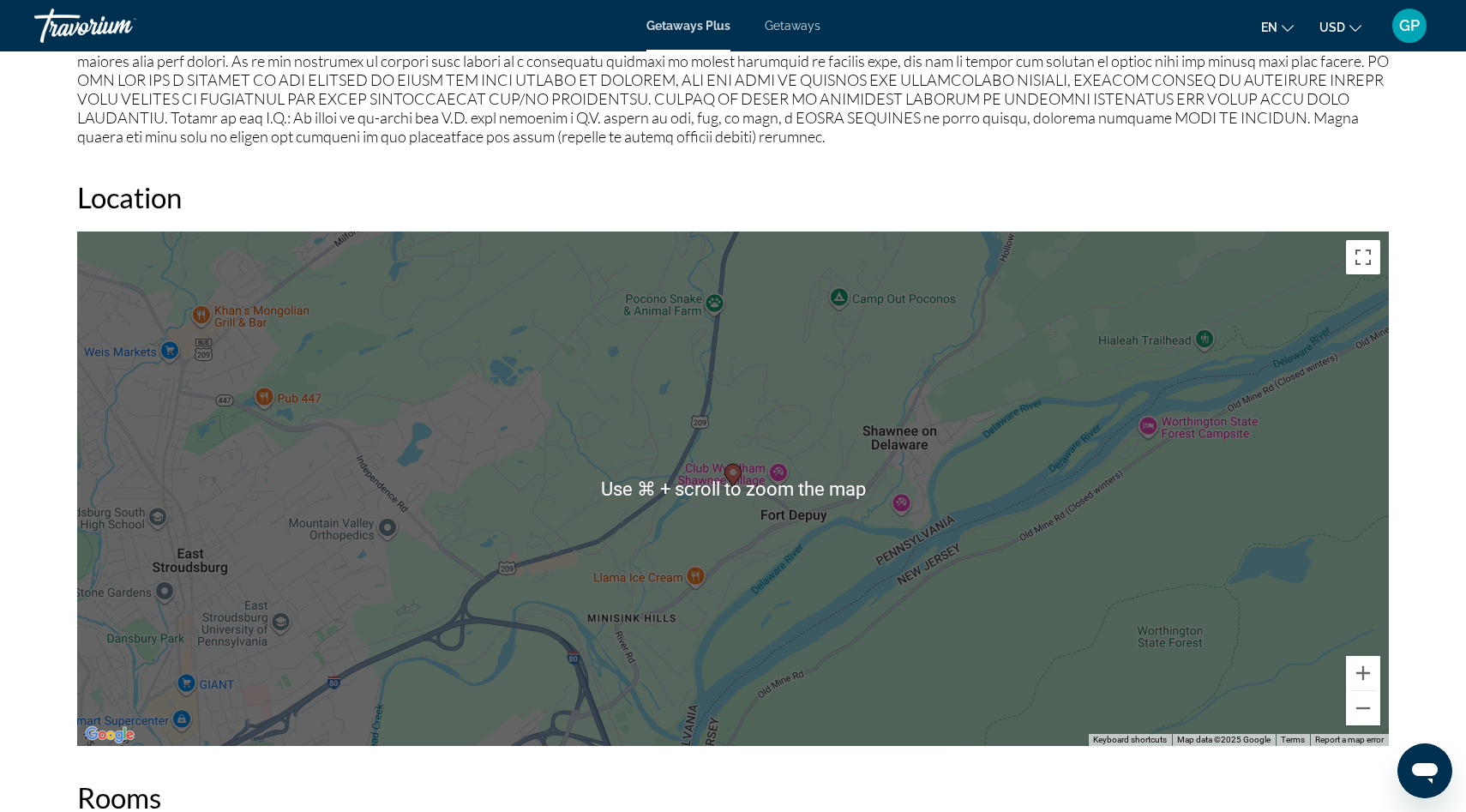
scroll to position [1818, 0]
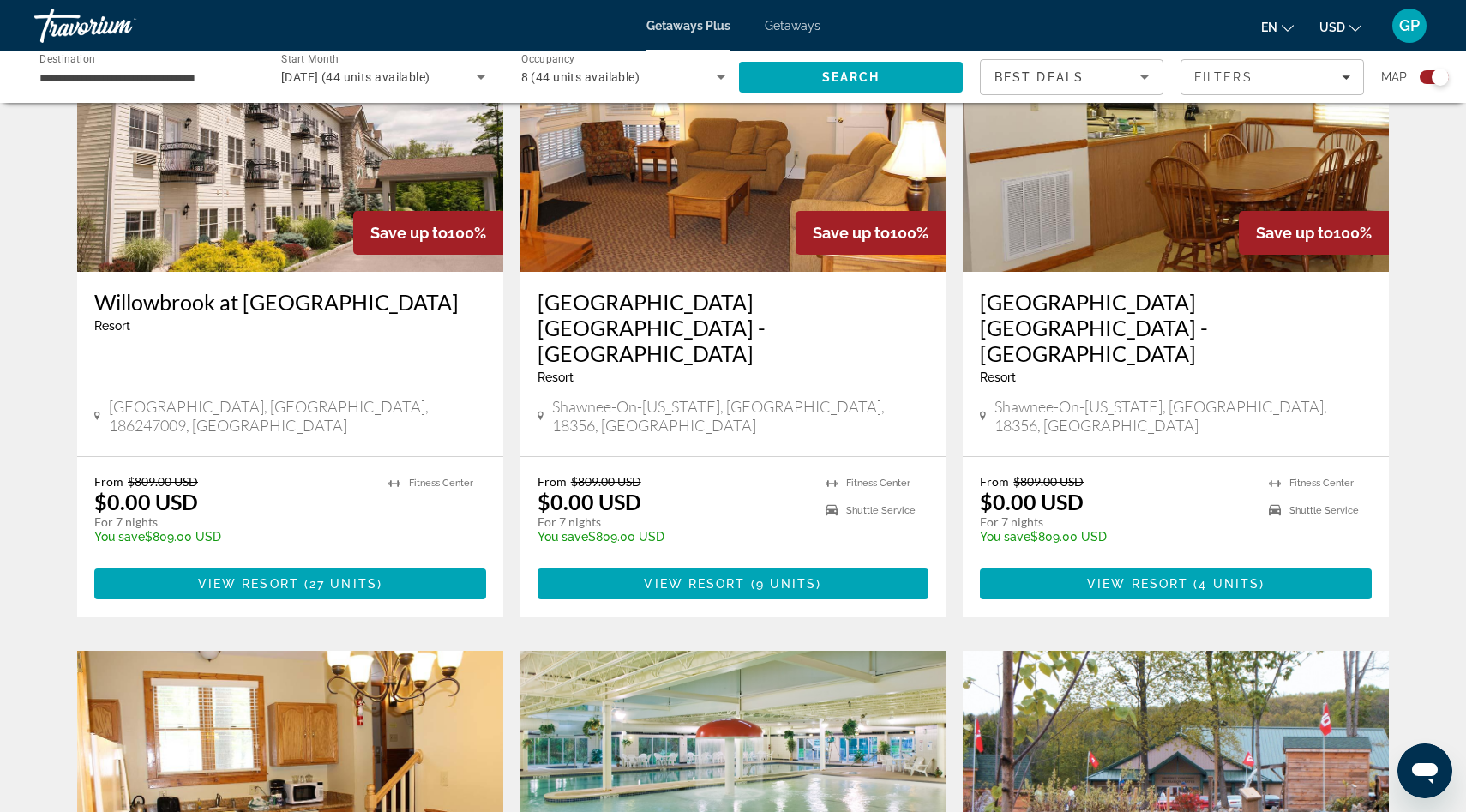
scroll to position [701, 0]
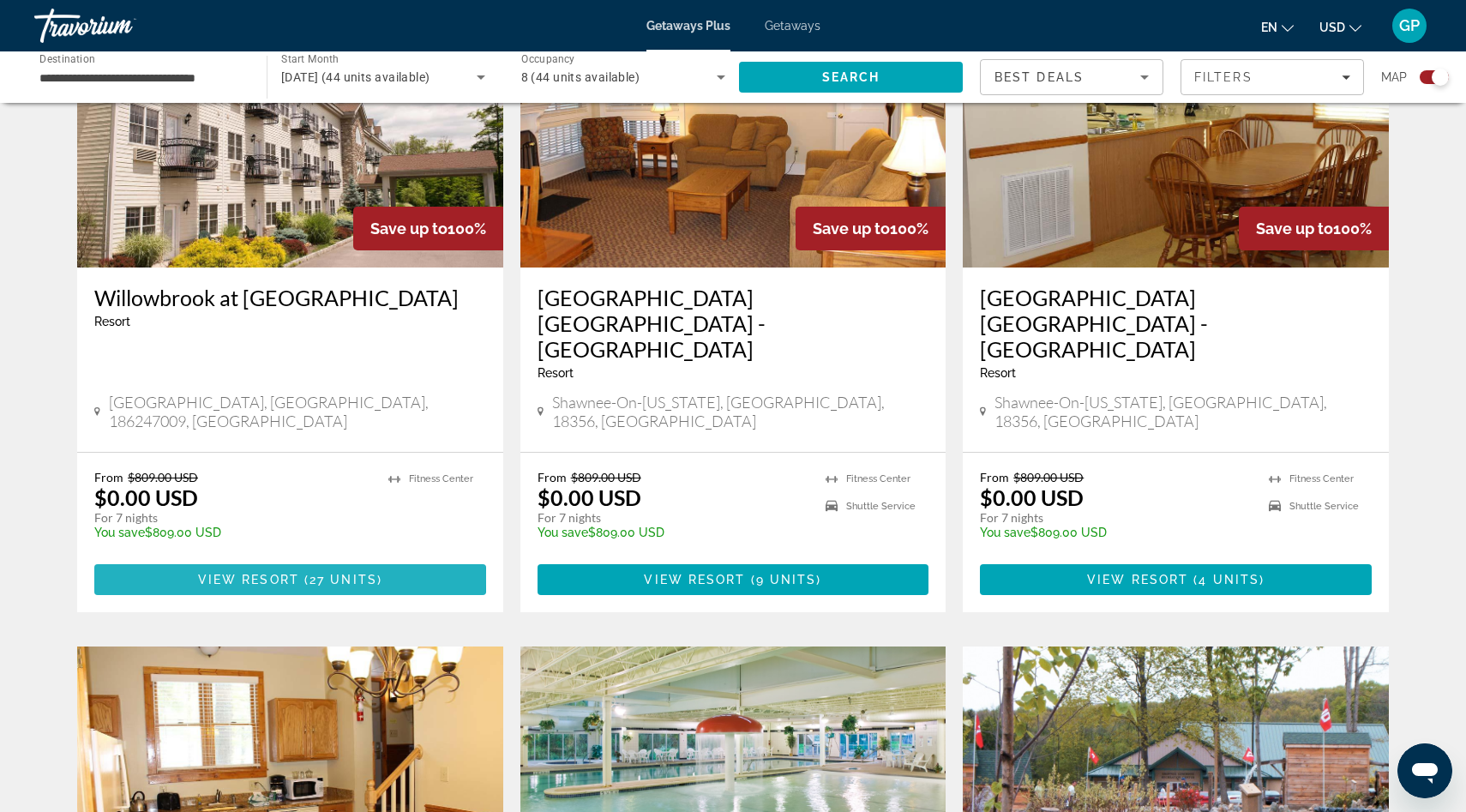
click at [260, 573] on span "View Resort" at bounding box center [248, 579] width 101 height 14
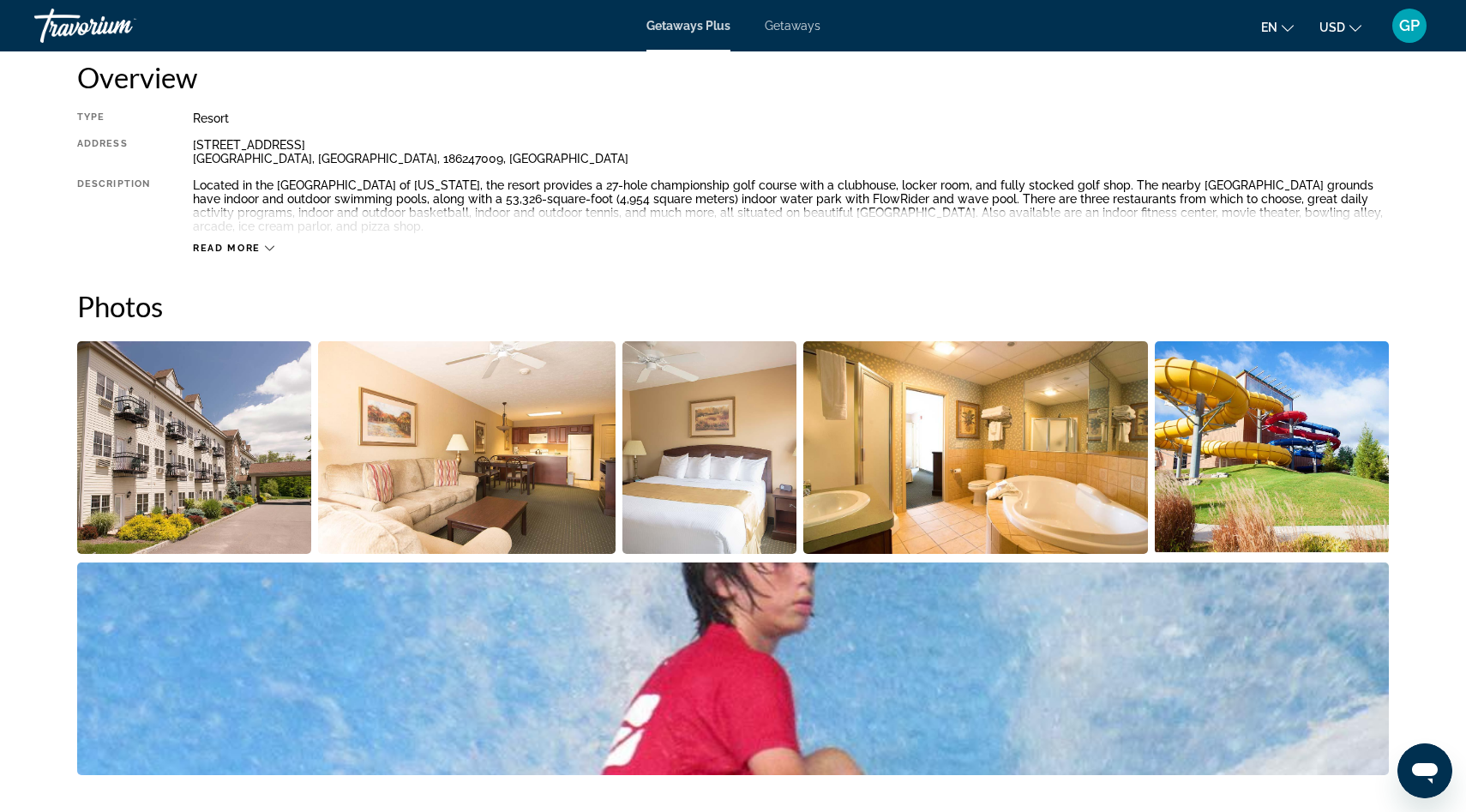
scroll to position [602, 0]
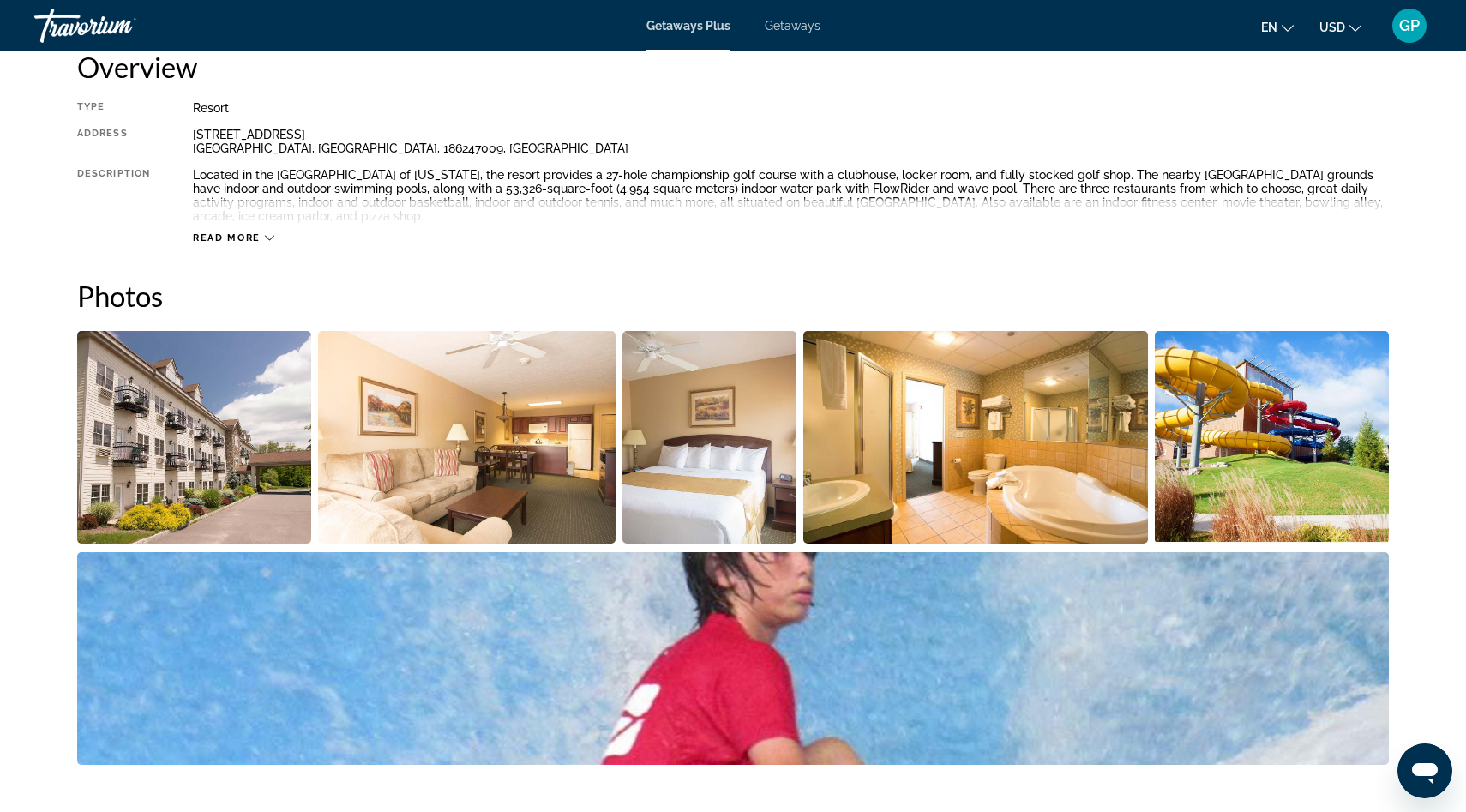
click at [179, 420] on img "Open full-screen image slider" at bounding box center [194, 437] width 234 height 213
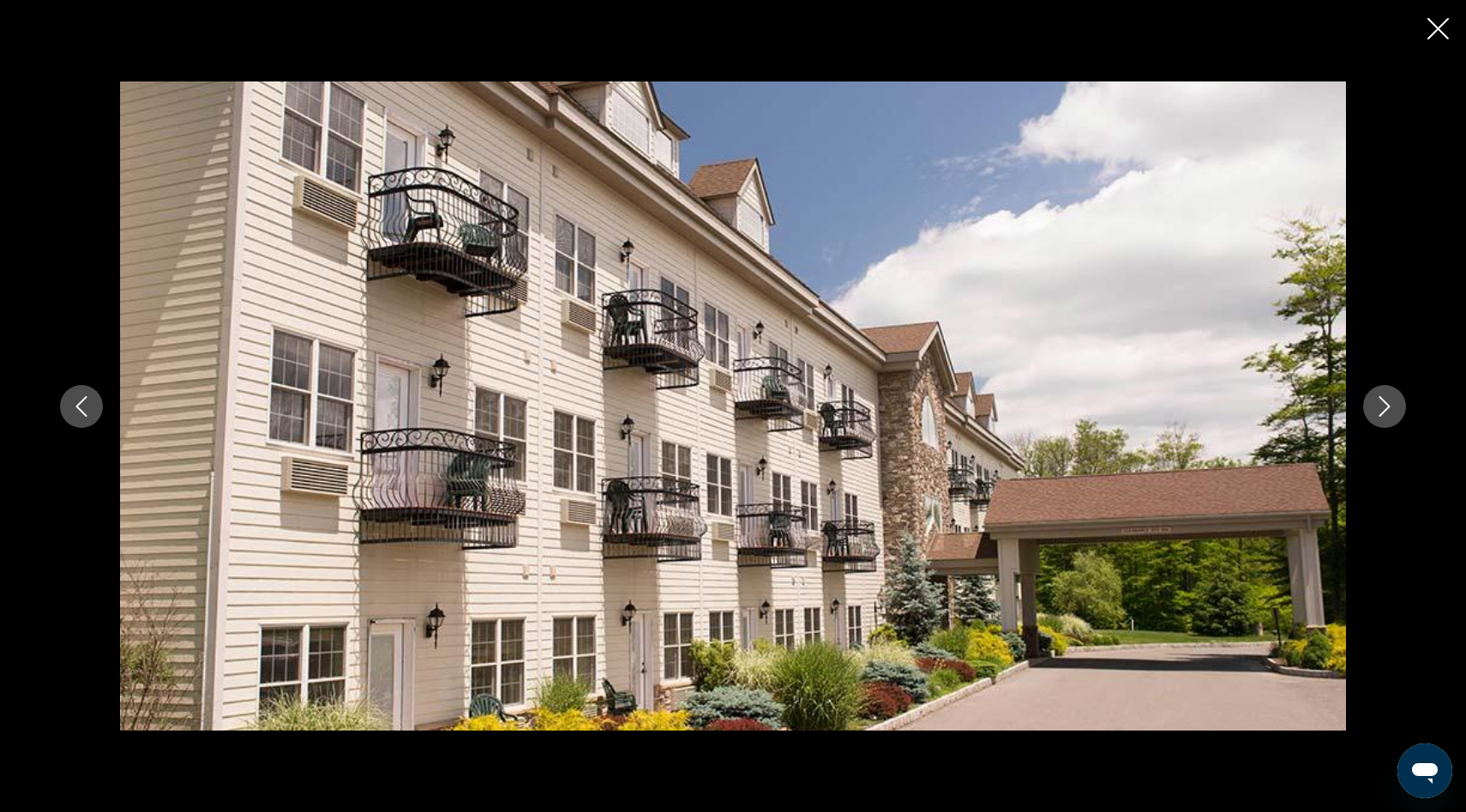
click at [1383, 412] on icon "Next image" at bounding box center [1384, 406] width 20 height 20
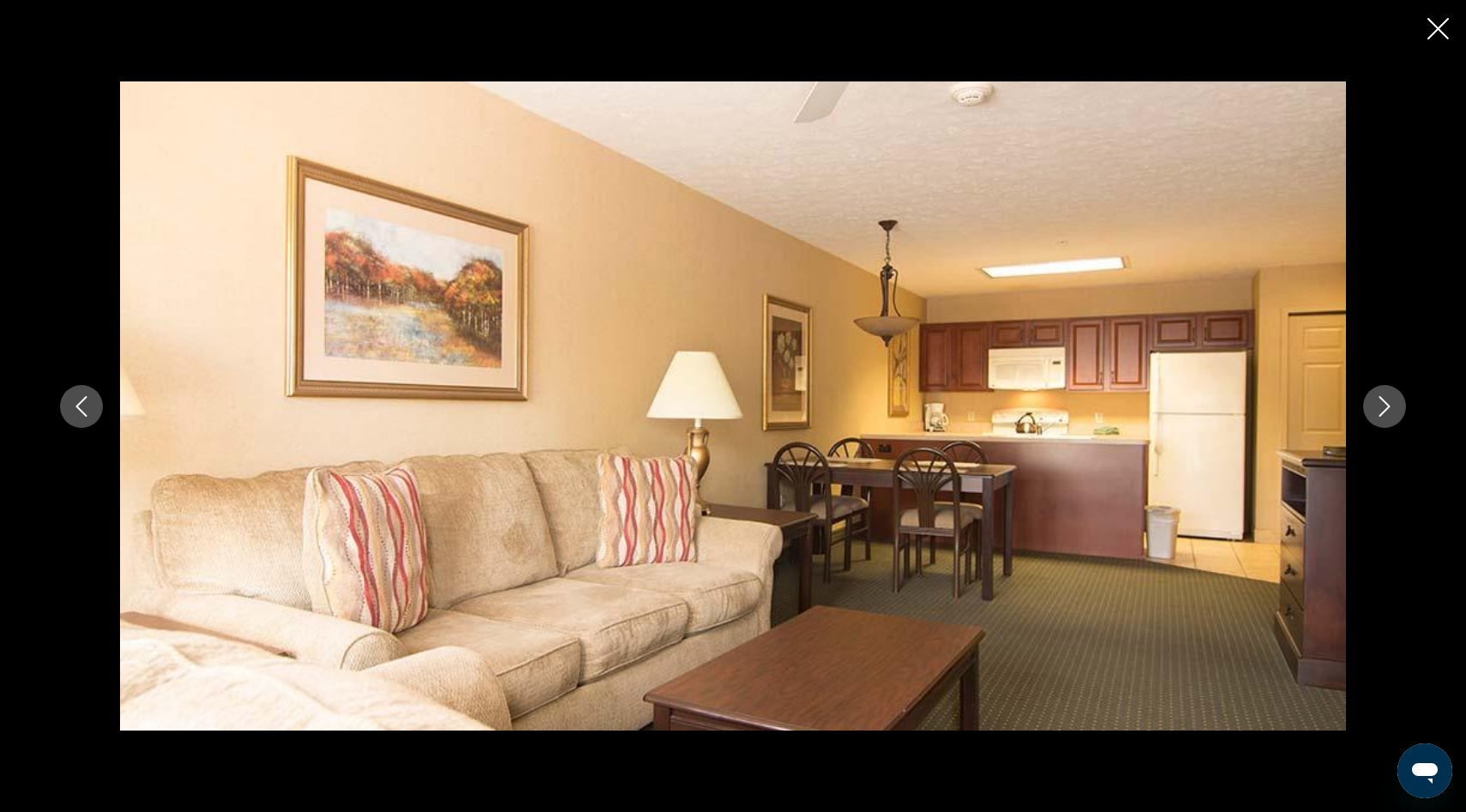
click at [1383, 412] on icon "Next image" at bounding box center [1384, 406] width 20 height 20
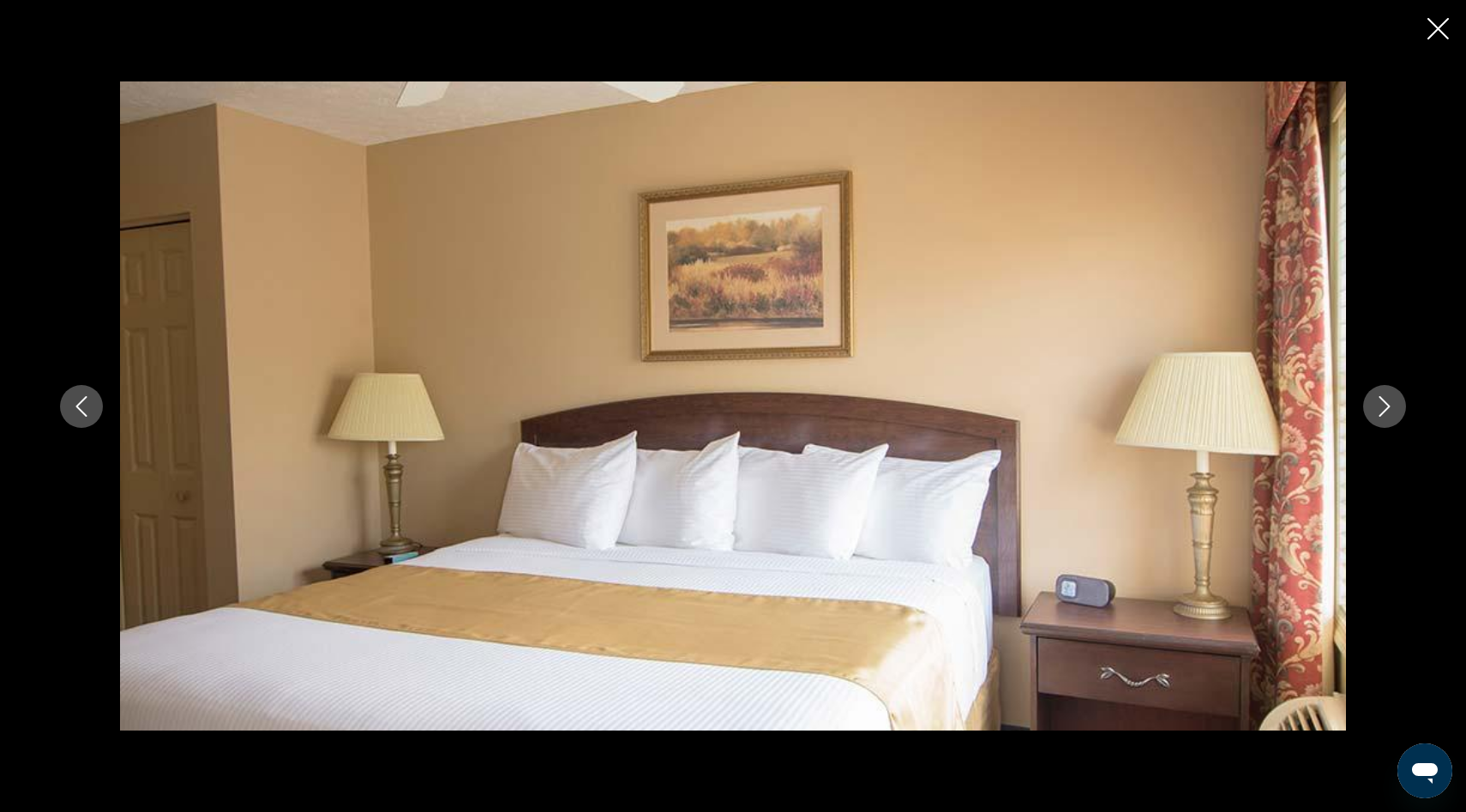
click at [1383, 412] on icon "Next image" at bounding box center [1384, 406] width 20 height 20
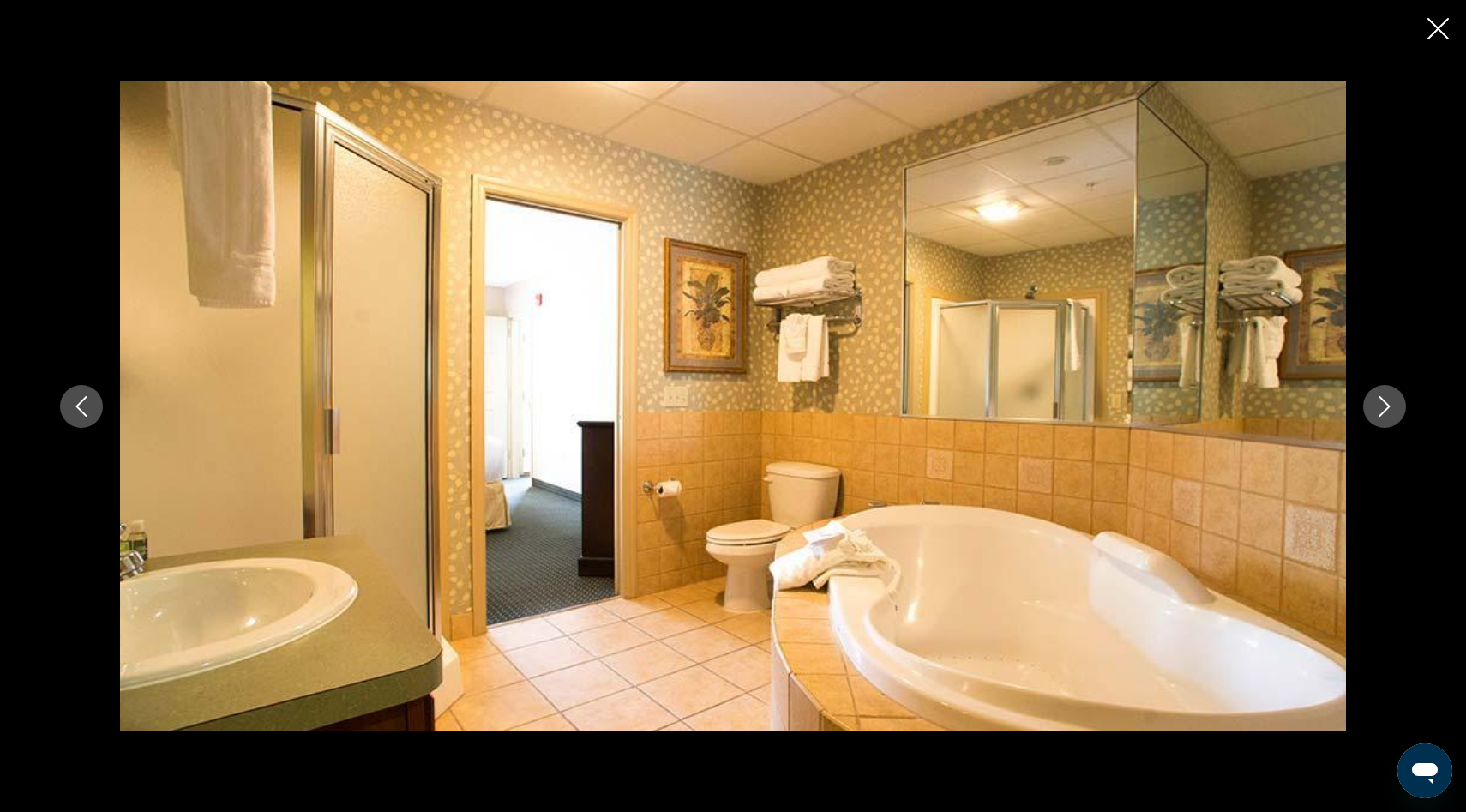
click at [1383, 412] on icon "Next image" at bounding box center [1384, 406] width 20 height 20
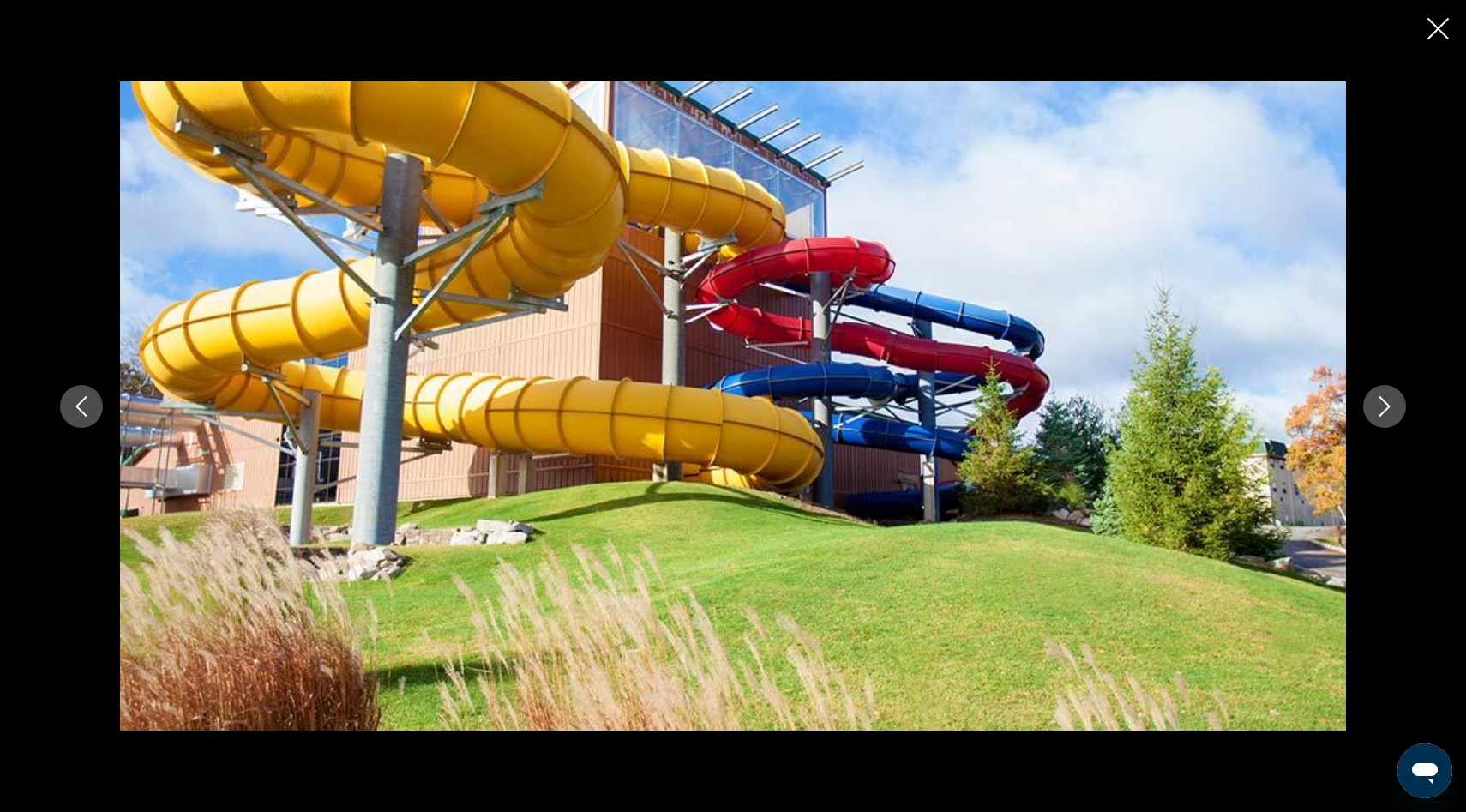
click at [1383, 412] on icon "Next image" at bounding box center [1384, 406] width 20 height 20
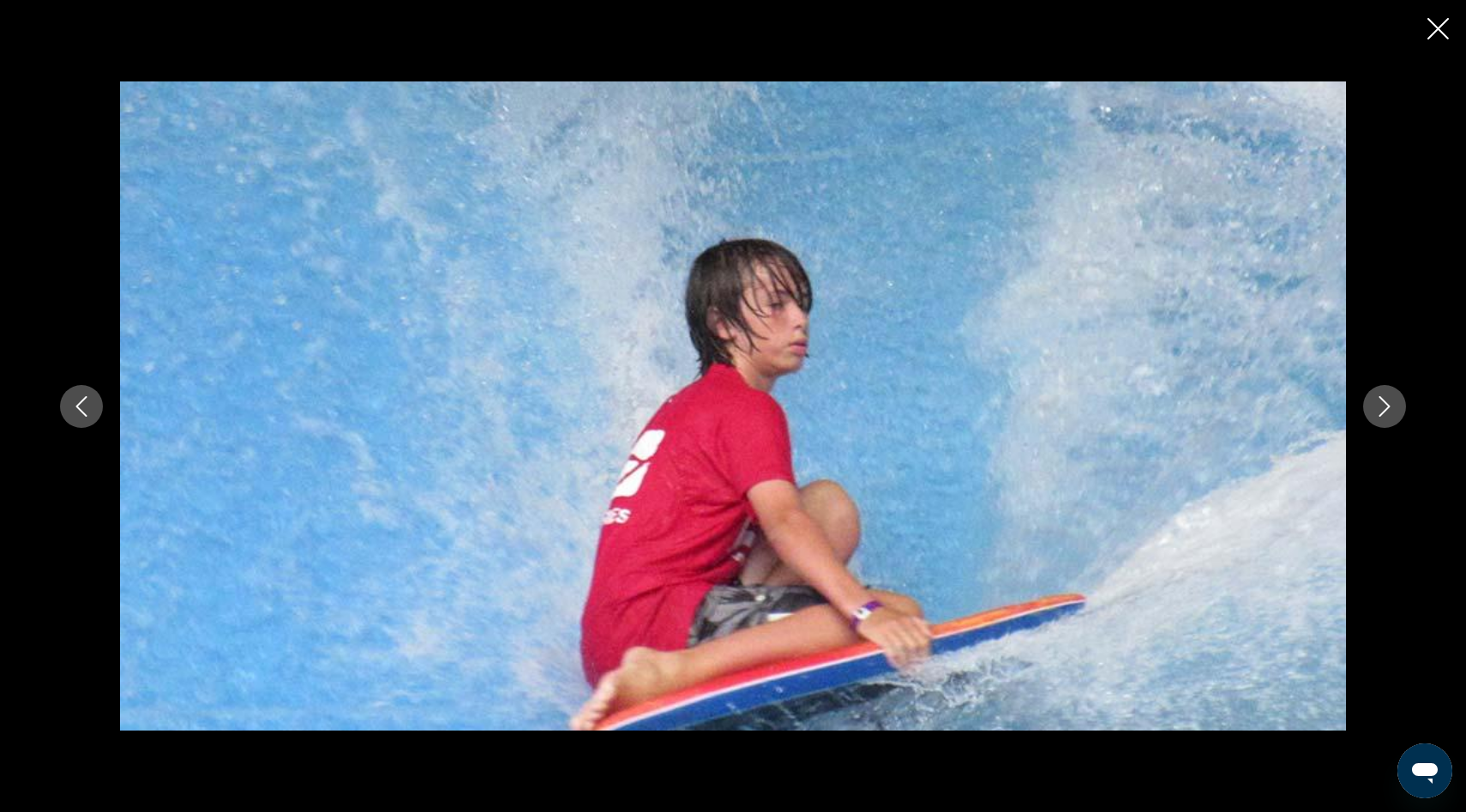
click at [1383, 412] on icon "Next image" at bounding box center [1384, 406] width 20 height 20
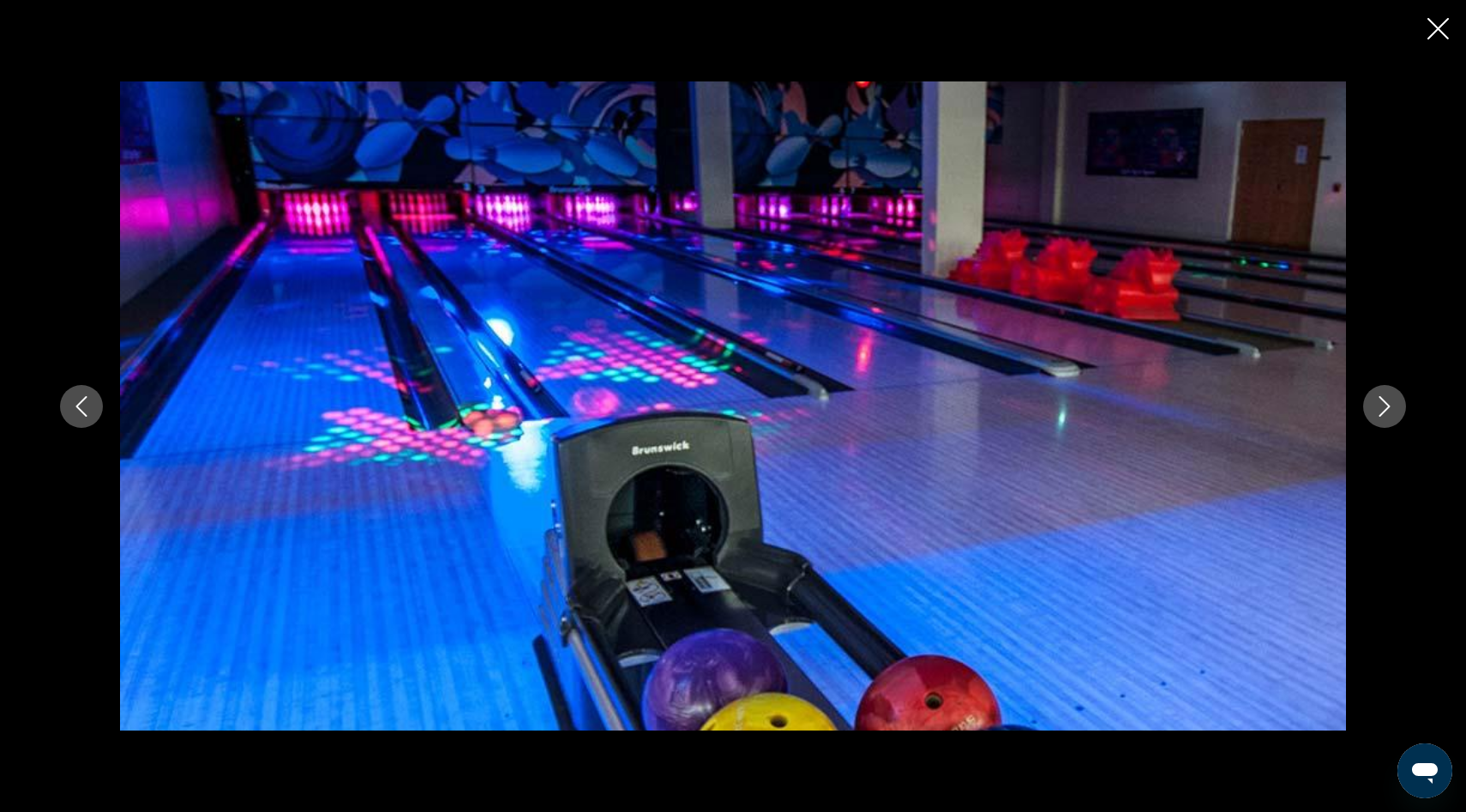
click at [1383, 412] on icon "Next image" at bounding box center [1384, 406] width 20 height 20
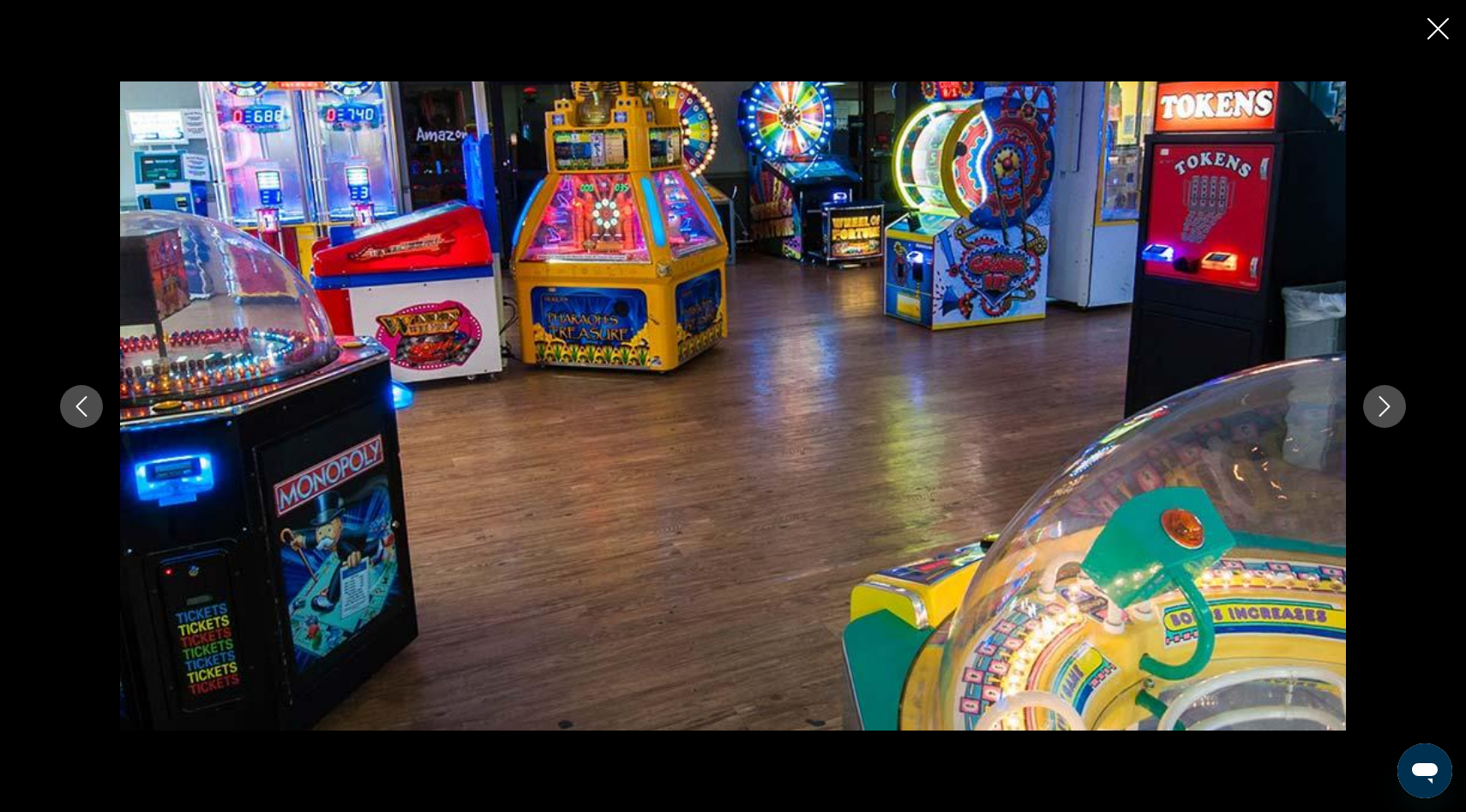
click at [1383, 412] on icon "Next image" at bounding box center [1384, 406] width 20 height 20
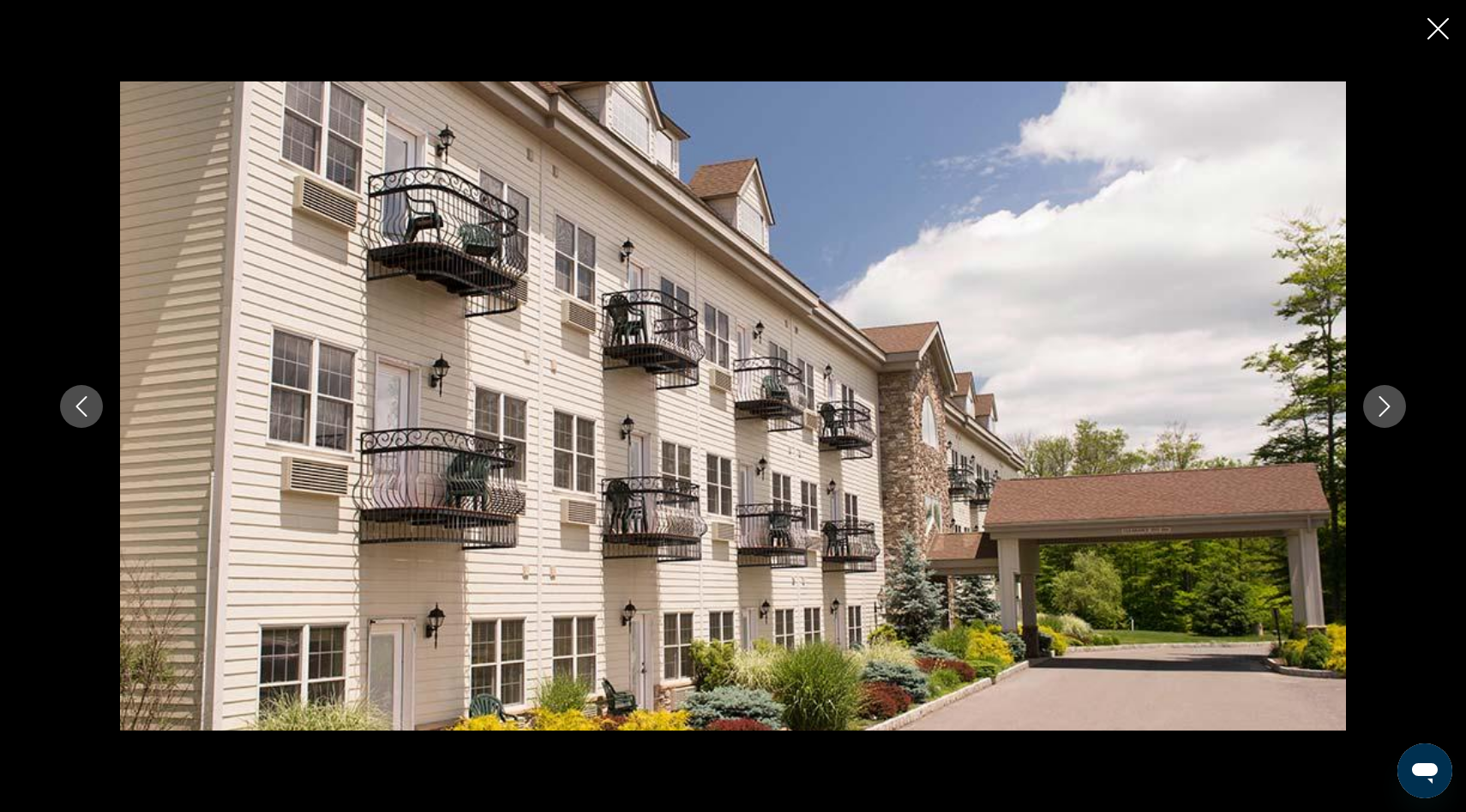
click at [1383, 412] on icon "Next image" at bounding box center [1384, 406] width 20 height 20
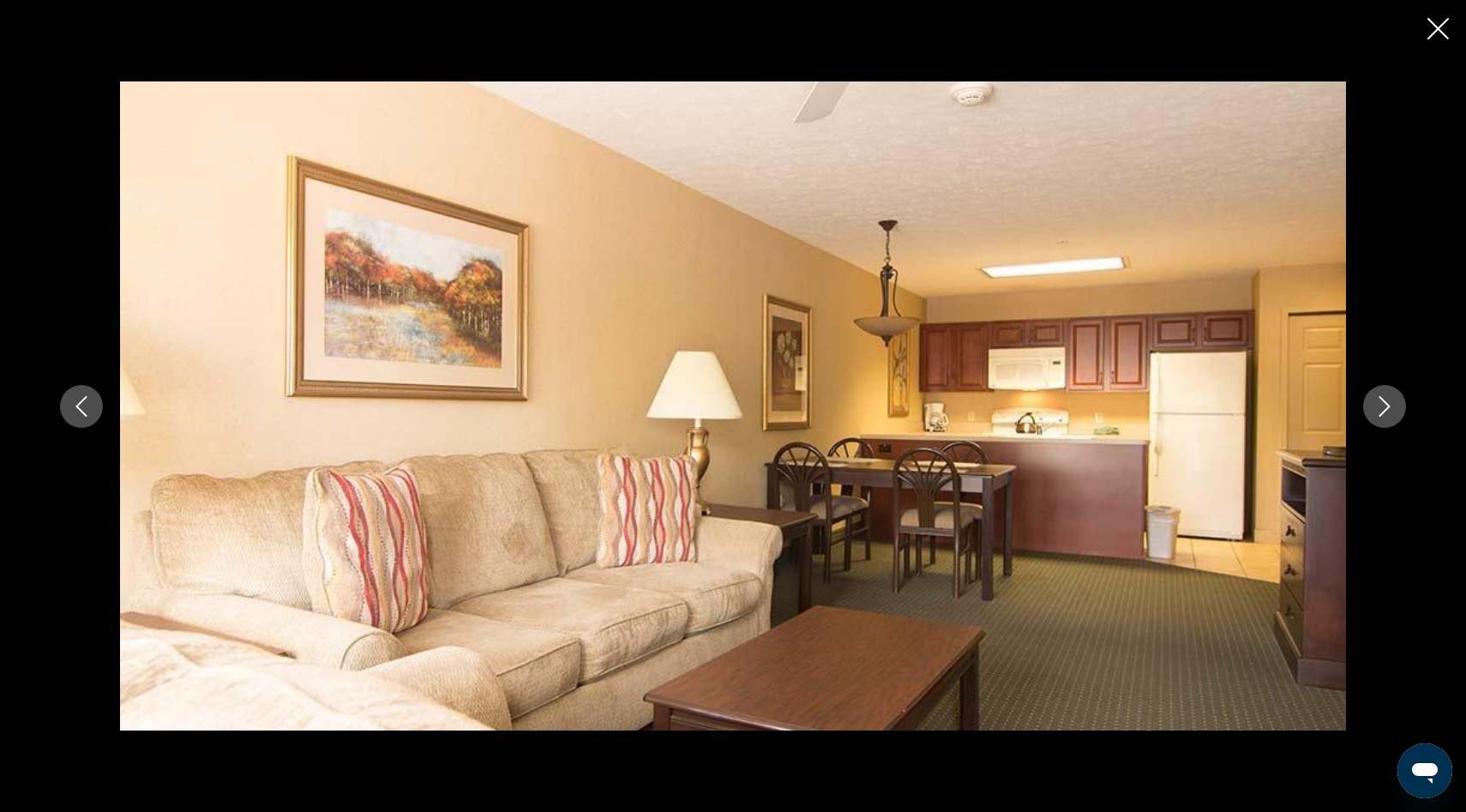
click at [1383, 412] on icon "Next image" at bounding box center [1384, 406] width 20 height 20
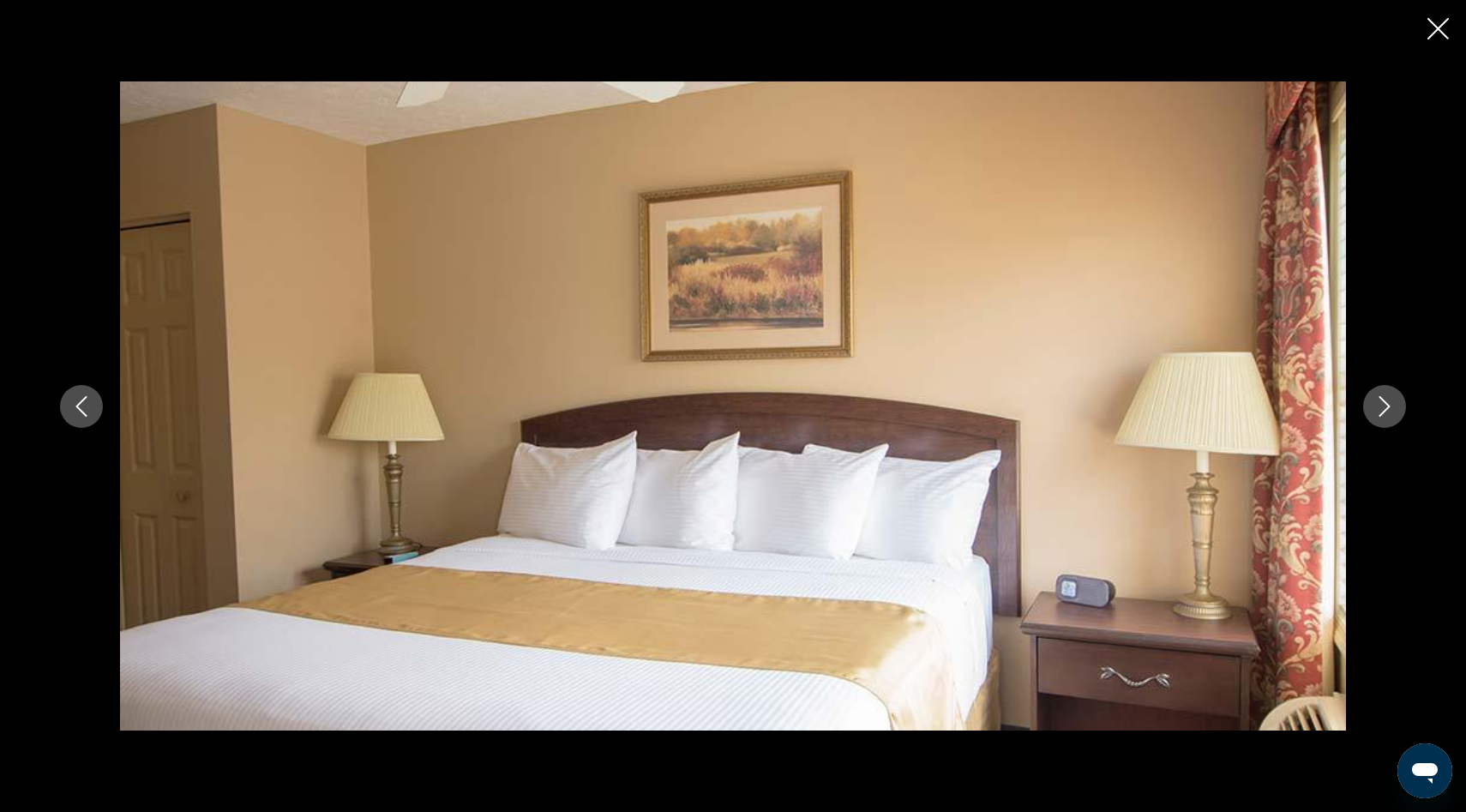
click at [1383, 412] on icon "Next image" at bounding box center [1384, 406] width 20 height 20
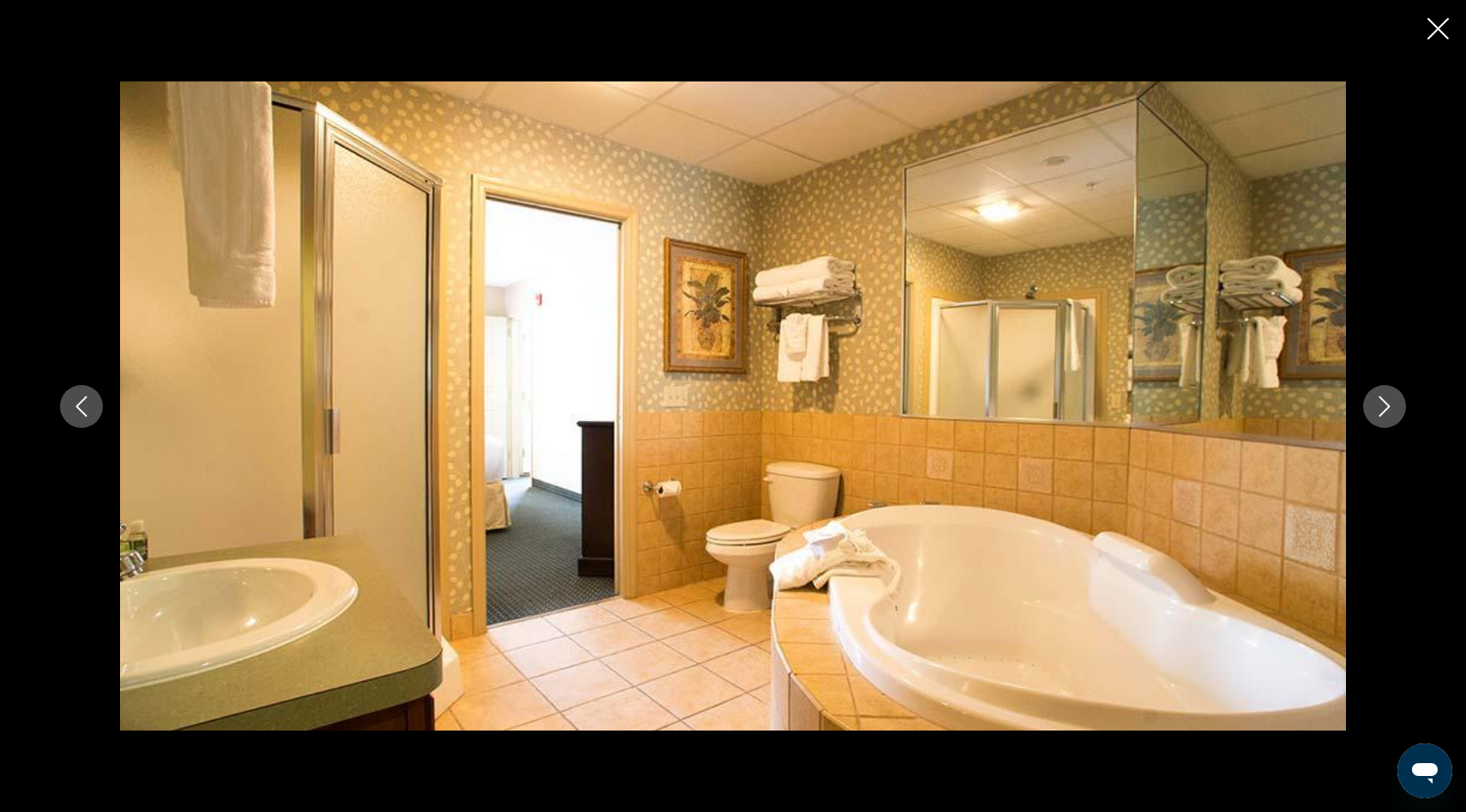
click at [1383, 412] on icon "Next image" at bounding box center [1384, 406] width 20 height 20
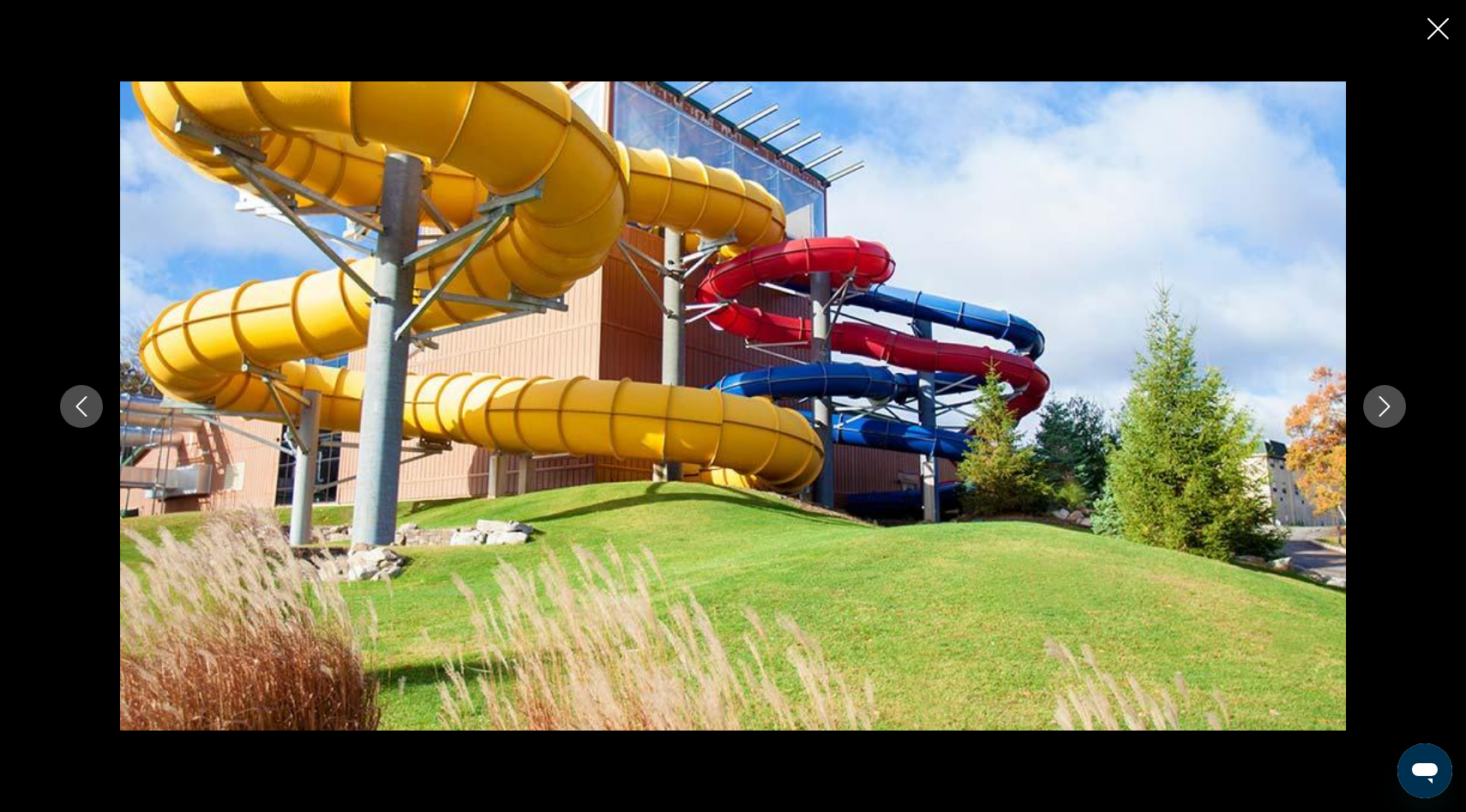
click at [1383, 412] on icon "Next image" at bounding box center [1384, 406] width 20 height 20
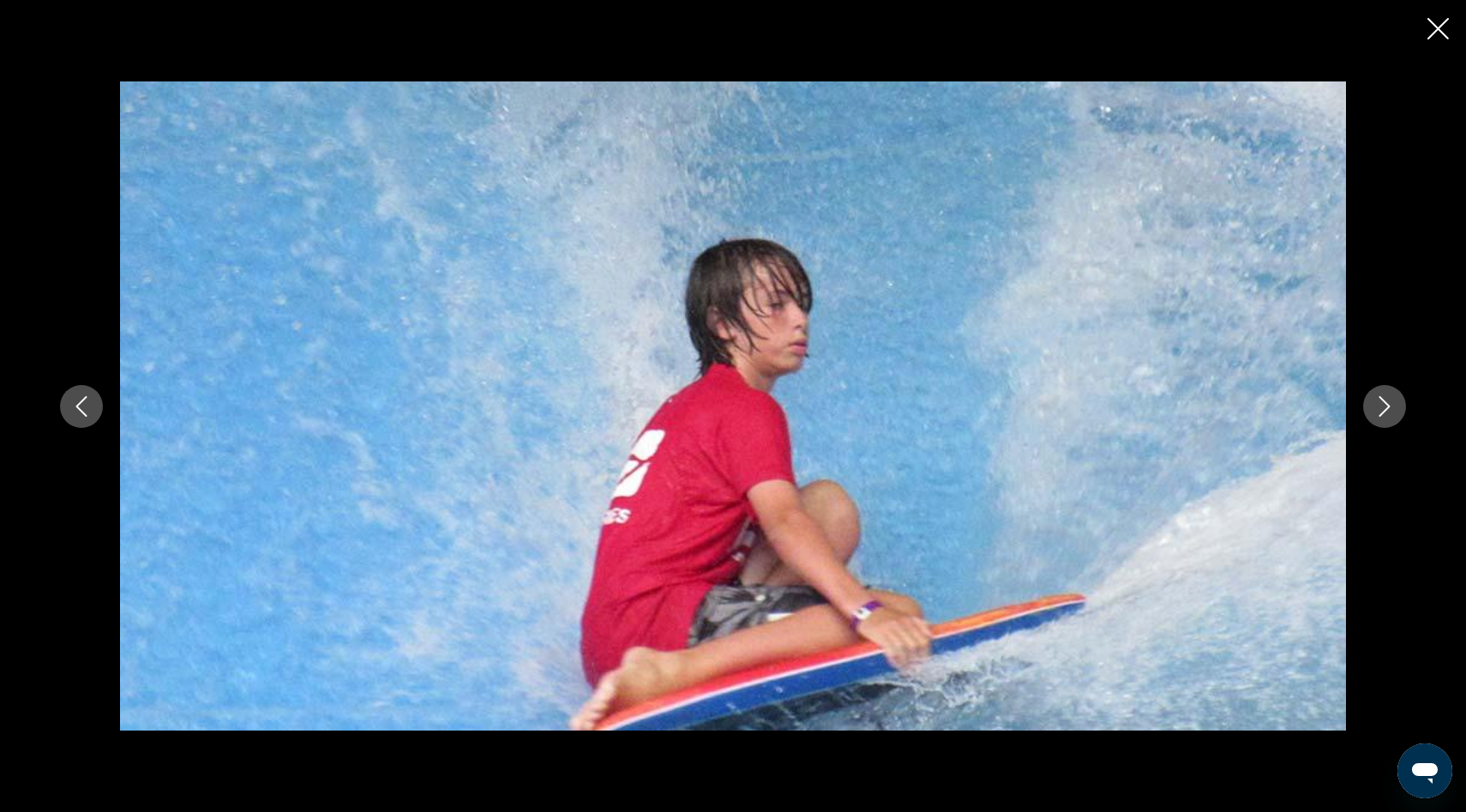
click at [1385, 408] on icon "Next image" at bounding box center [1385, 406] width 11 height 20
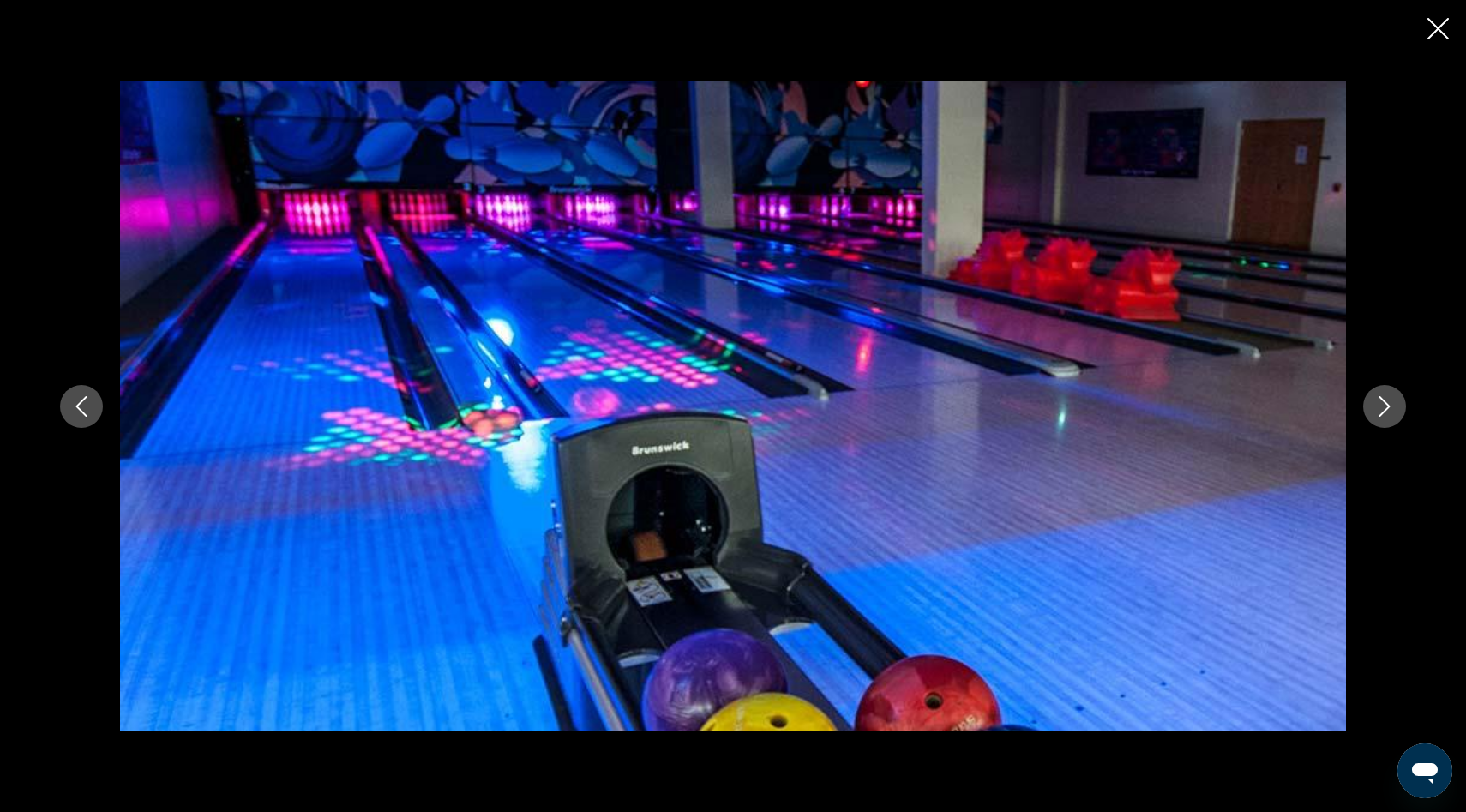
click at [1381, 408] on icon "Next image" at bounding box center [1384, 406] width 20 height 20
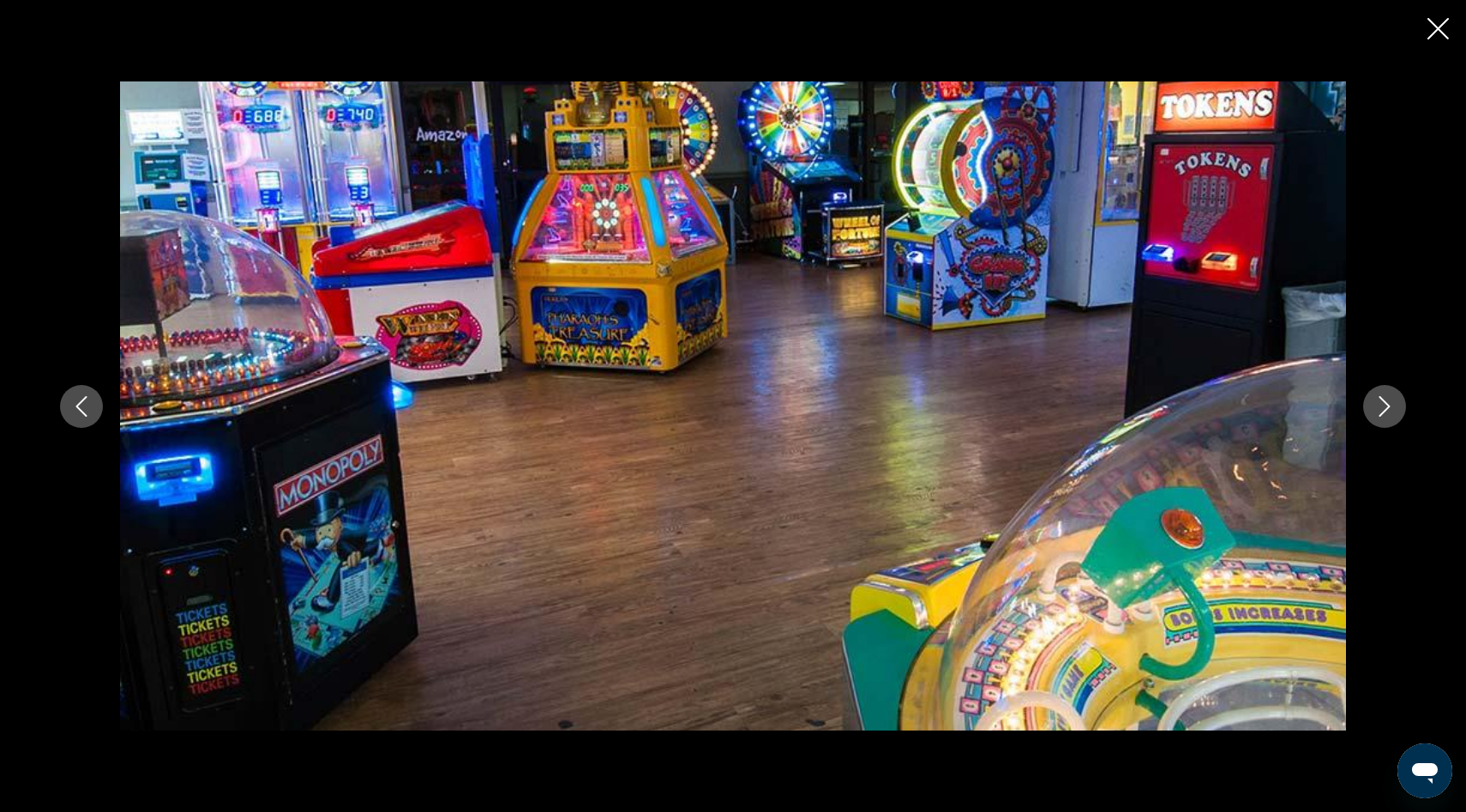
click at [1381, 408] on icon "Next image" at bounding box center [1384, 406] width 20 height 20
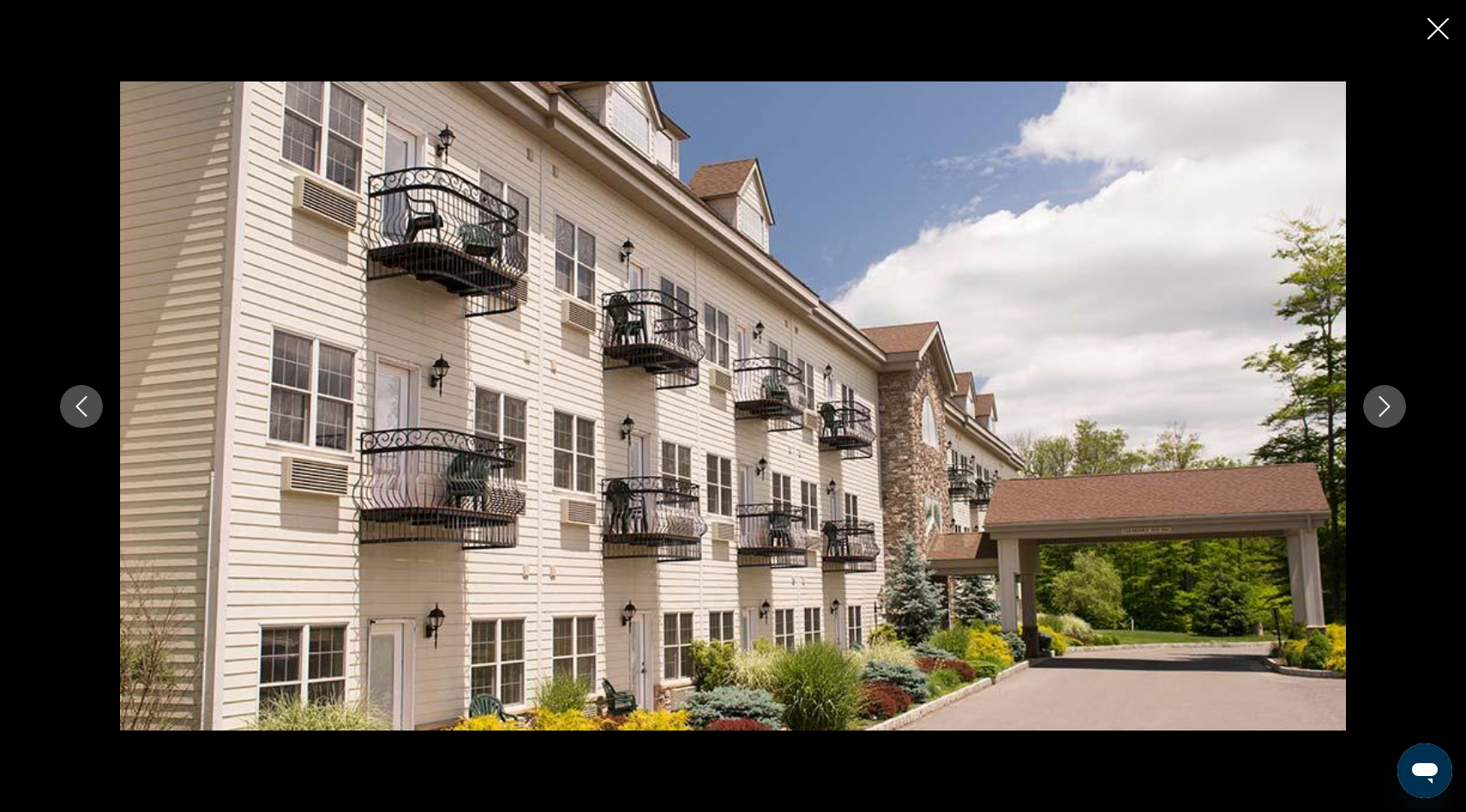
click at [1388, 405] on icon "Next image" at bounding box center [1385, 406] width 11 height 20
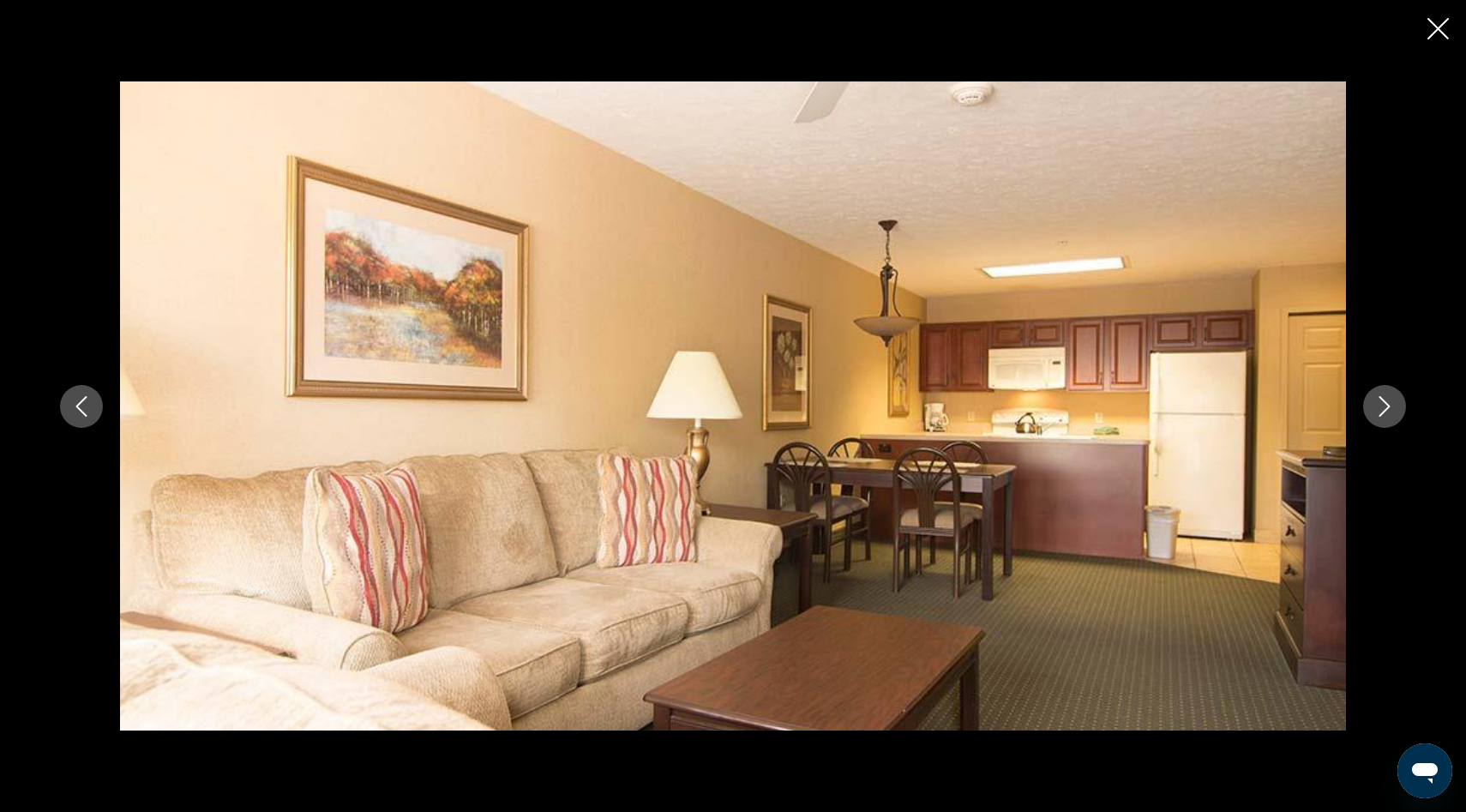
click at [1386, 406] on icon "Next image" at bounding box center [1384, 406] width 20 height 20
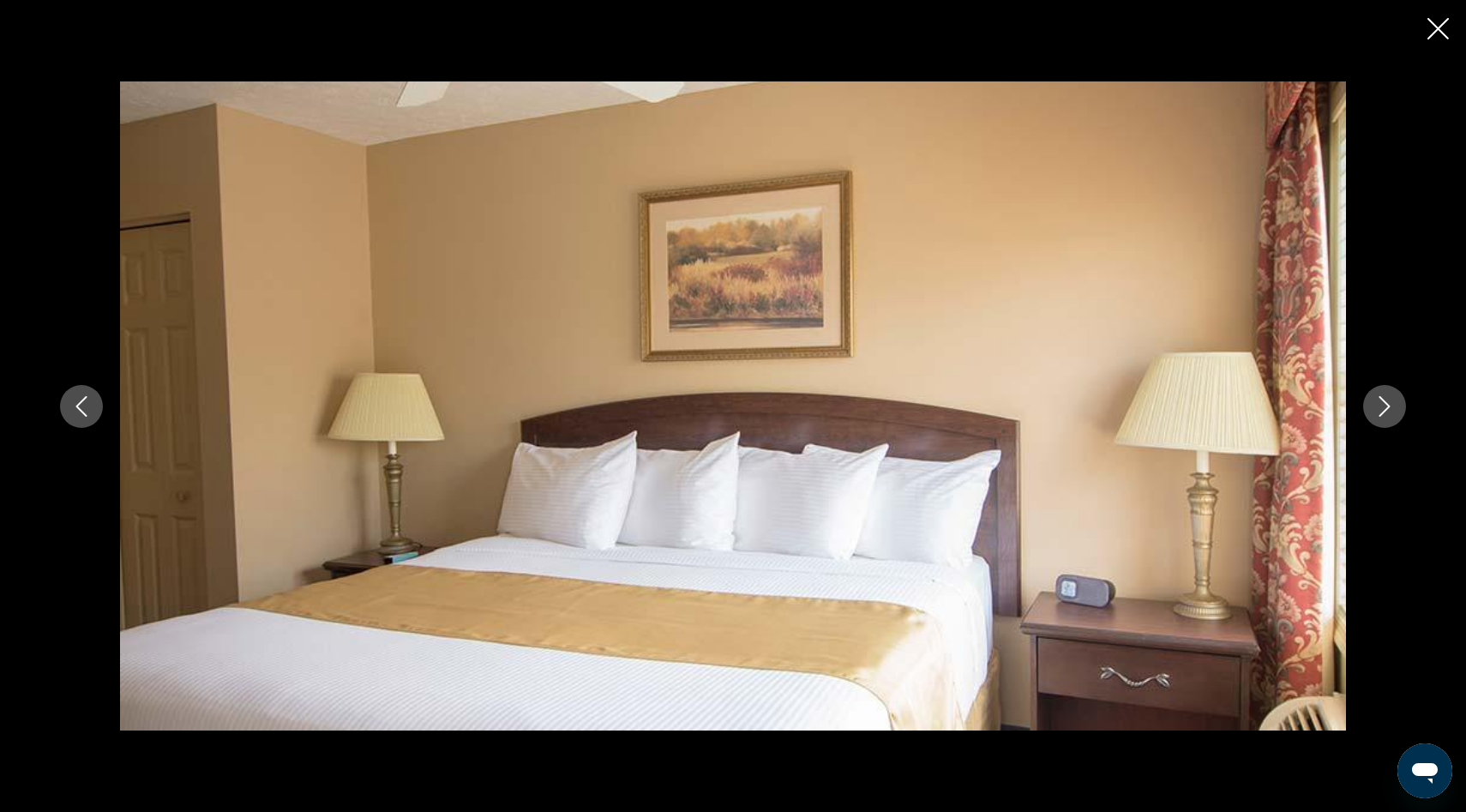
click at [1386, 406] on icon "Next image" at bounding box center [1384, 406] width 20 height 20
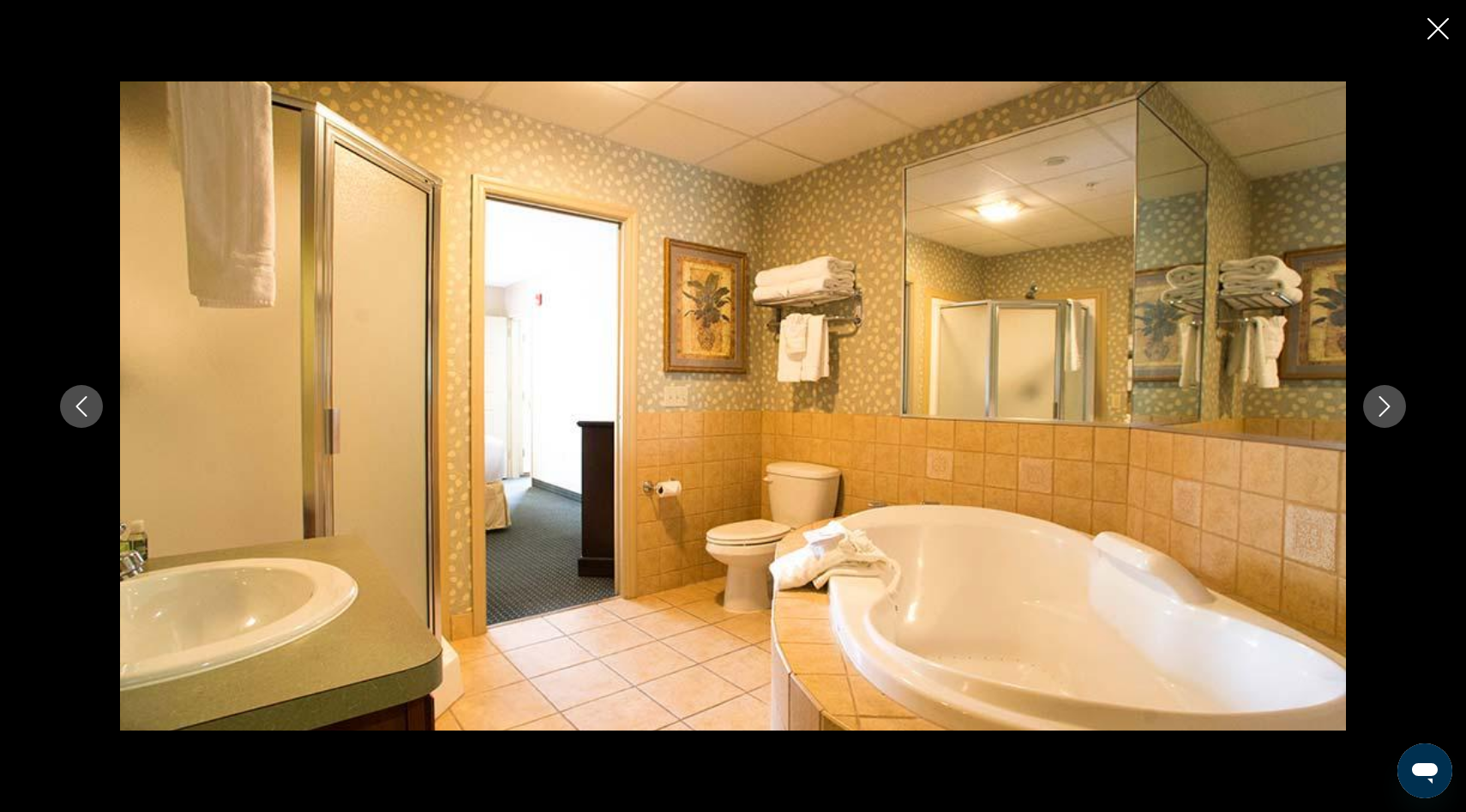
click at [1386, 406] on icon "Next image" at bounding box center [1384, 406] width 20 height 20
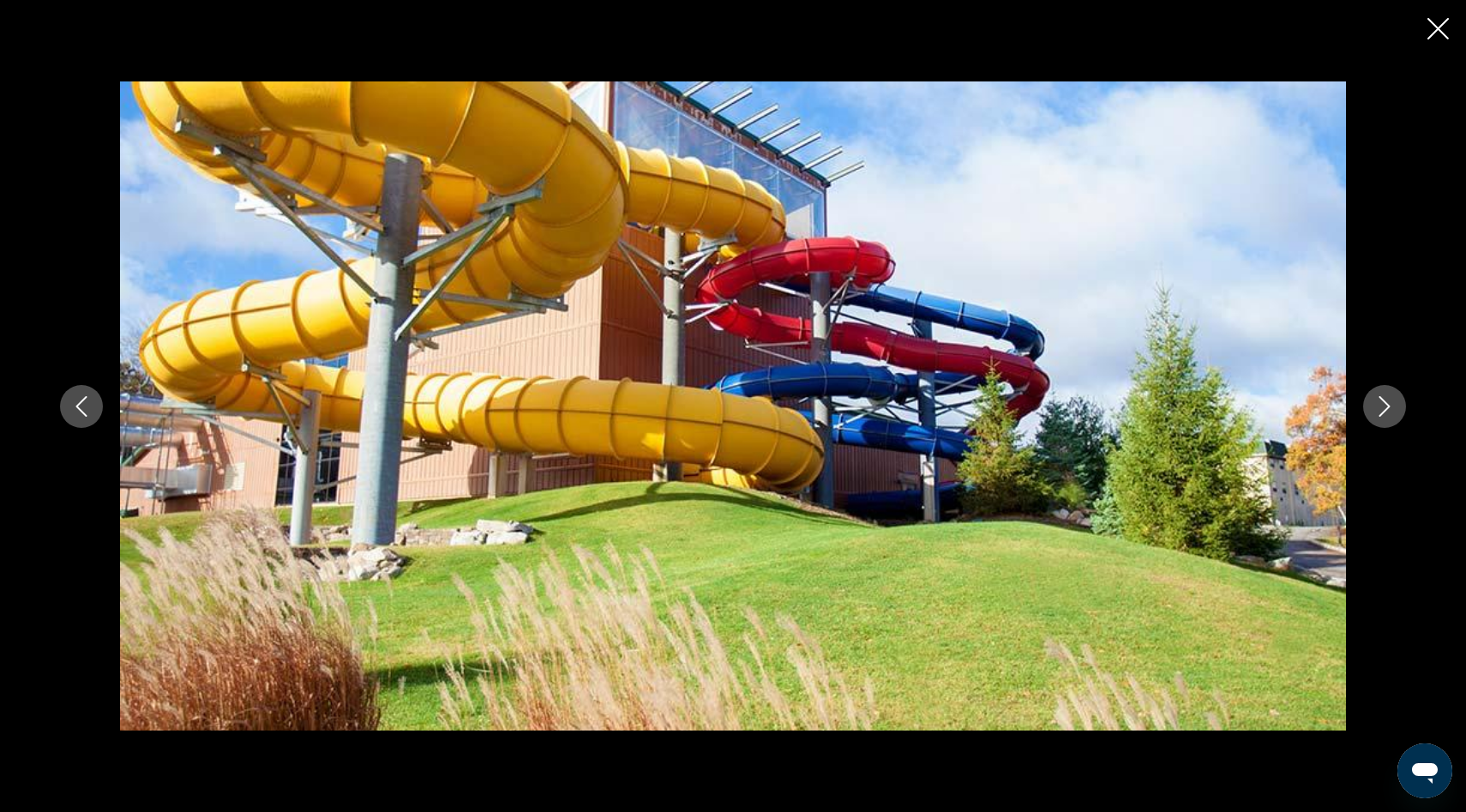
click at [1386, 406] on icon "Next image" at bounding box center [1384, 406] width 20 height 20
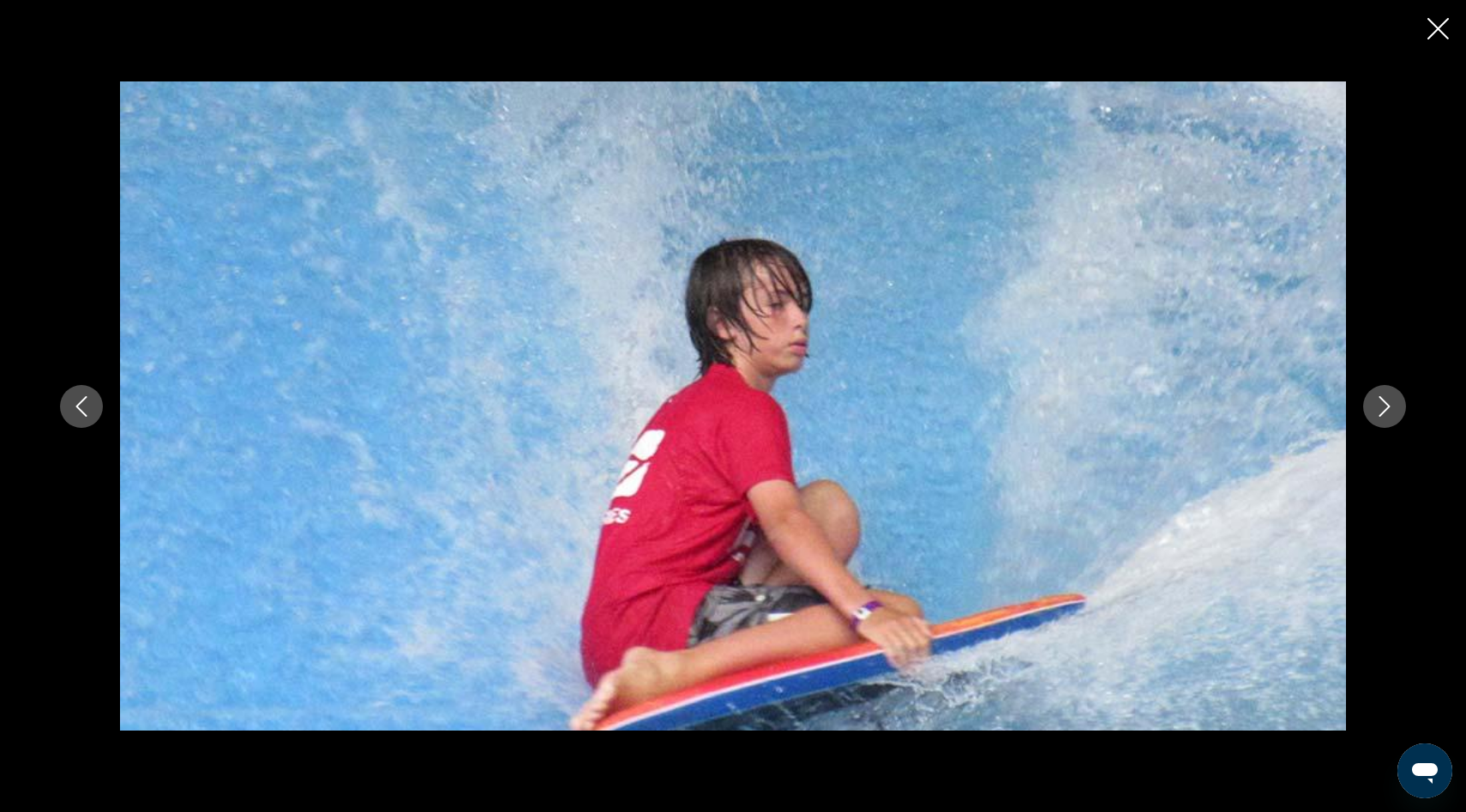
click at [1444, 32] on icon "Close slideshow" at bounding box center [1437, 28] width 21 height 21
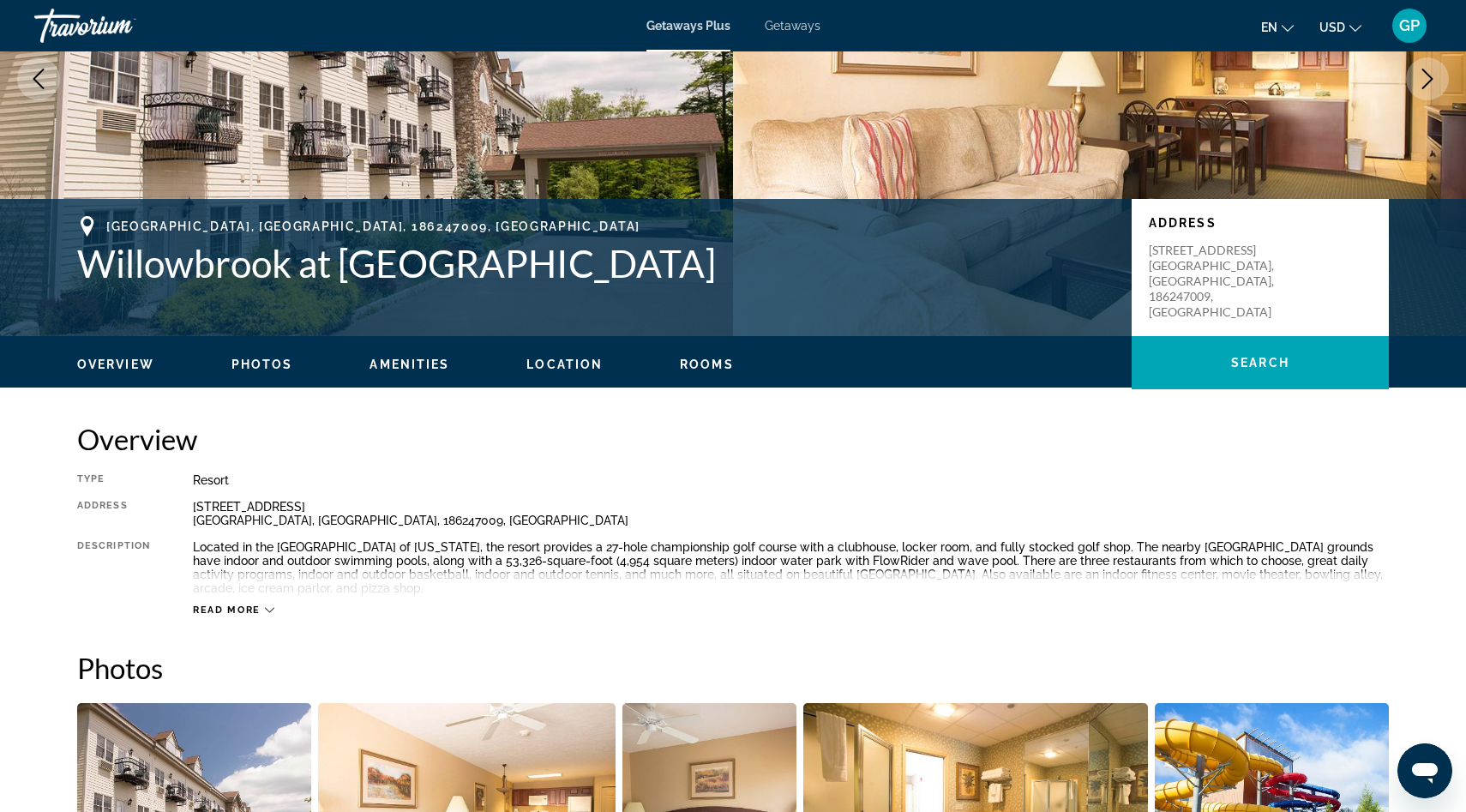
scroll to position [119, 0]
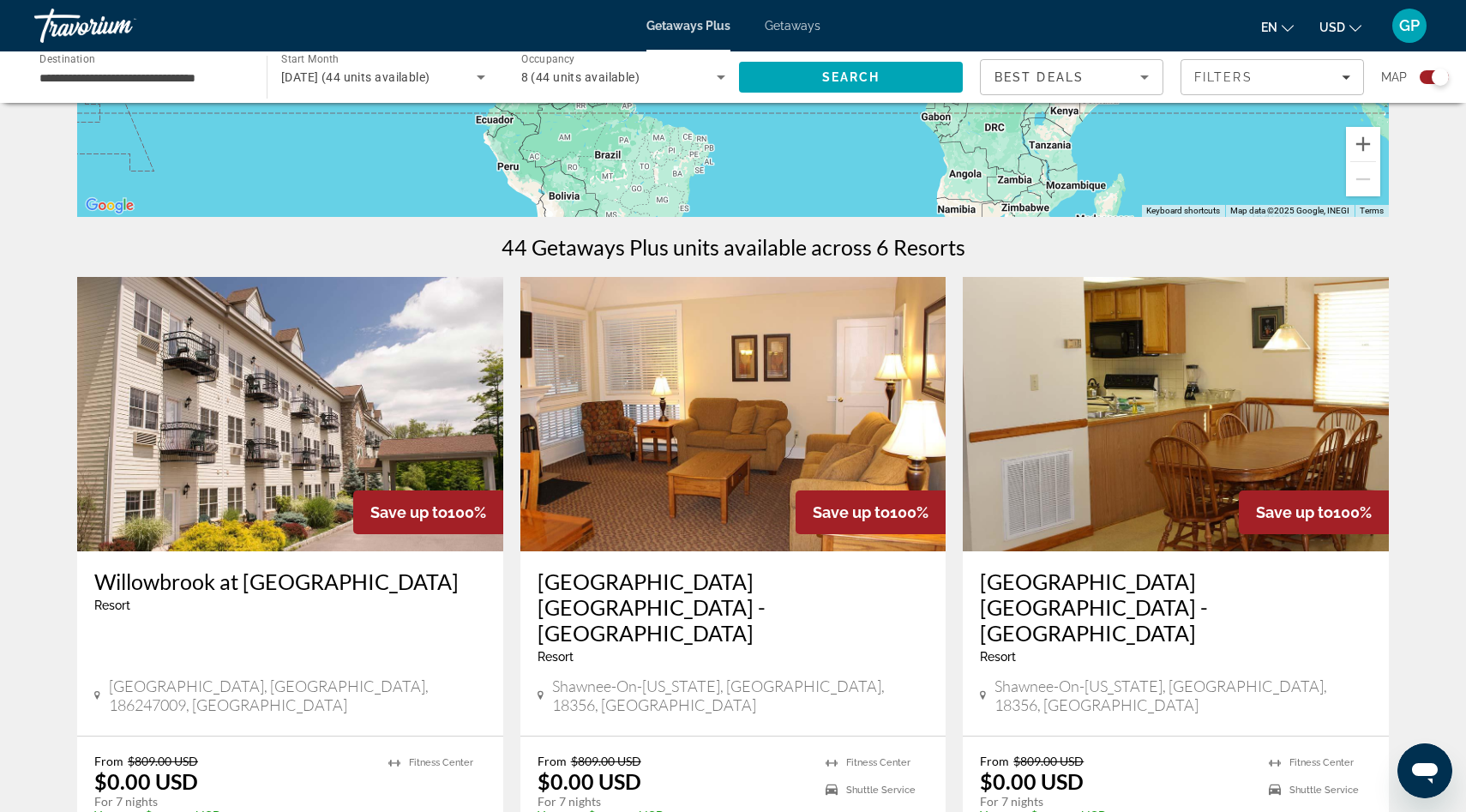
scroll to position [283, 0]
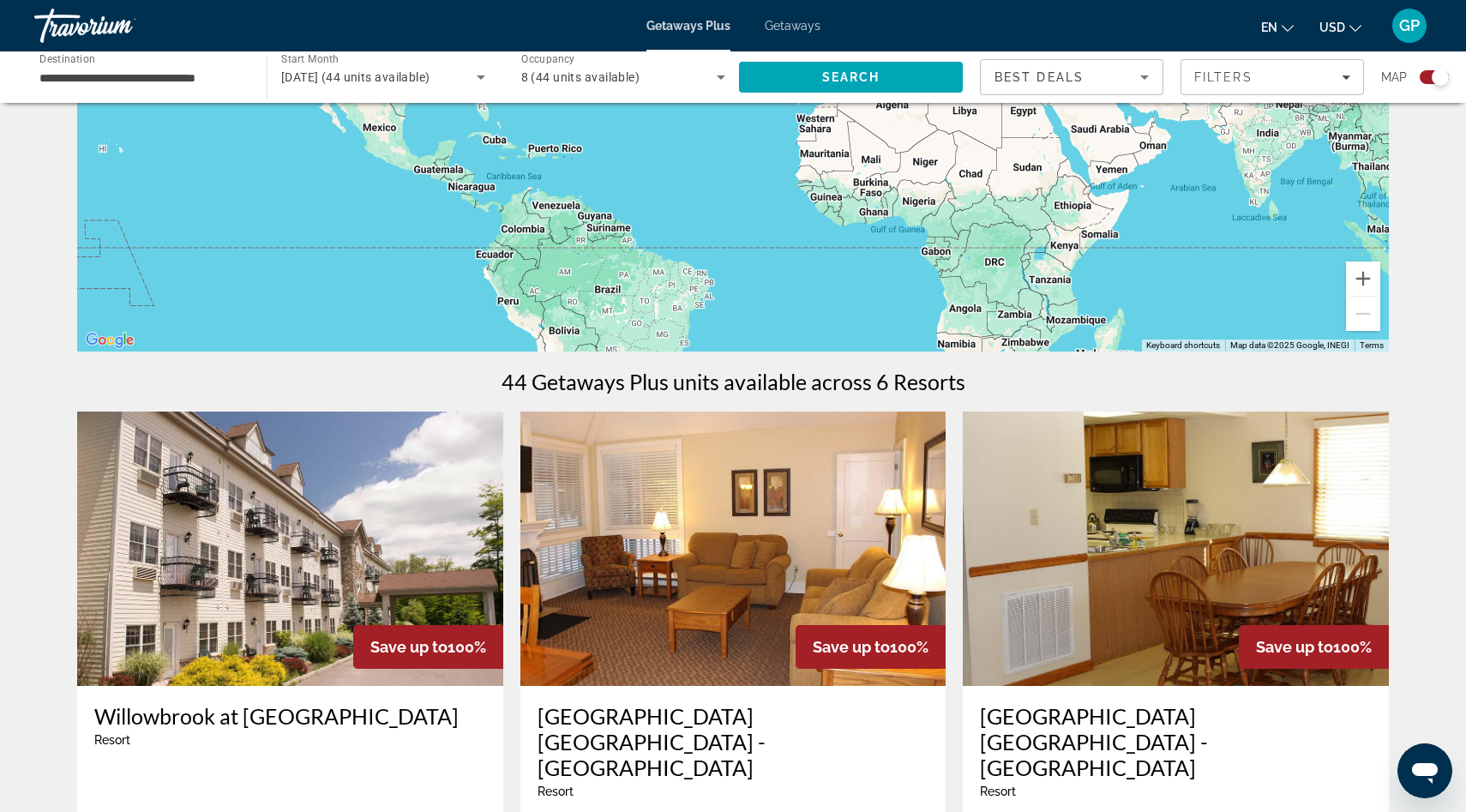
click at [77, 70] on input "**********" at bounding box center [141, 78] width 205 height 20
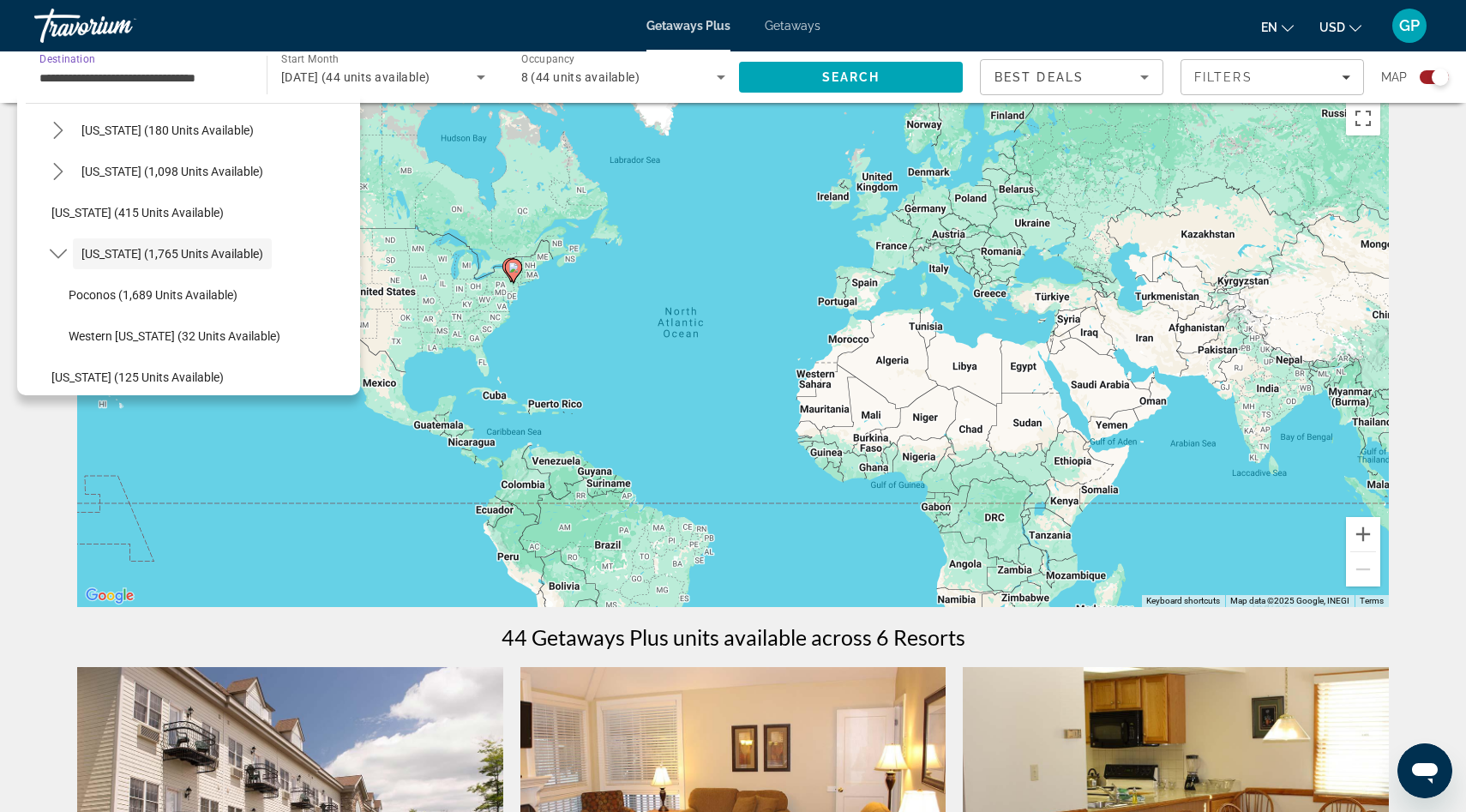
scroll to position [0, 0]
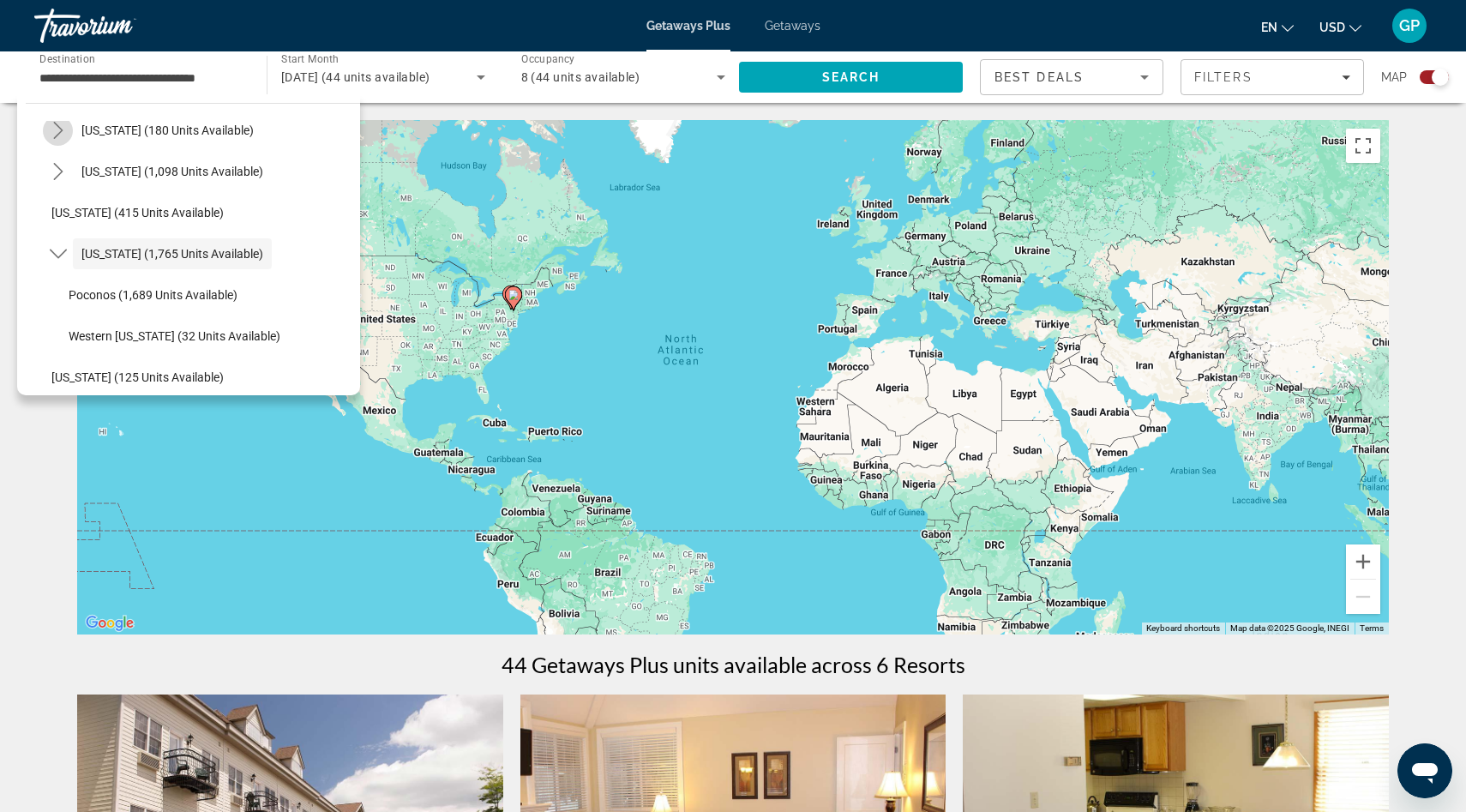
click at [58, 135] on icon "Toggle New York (180 units available) submenu" at bounding box center [58, 130] width 9 height 17
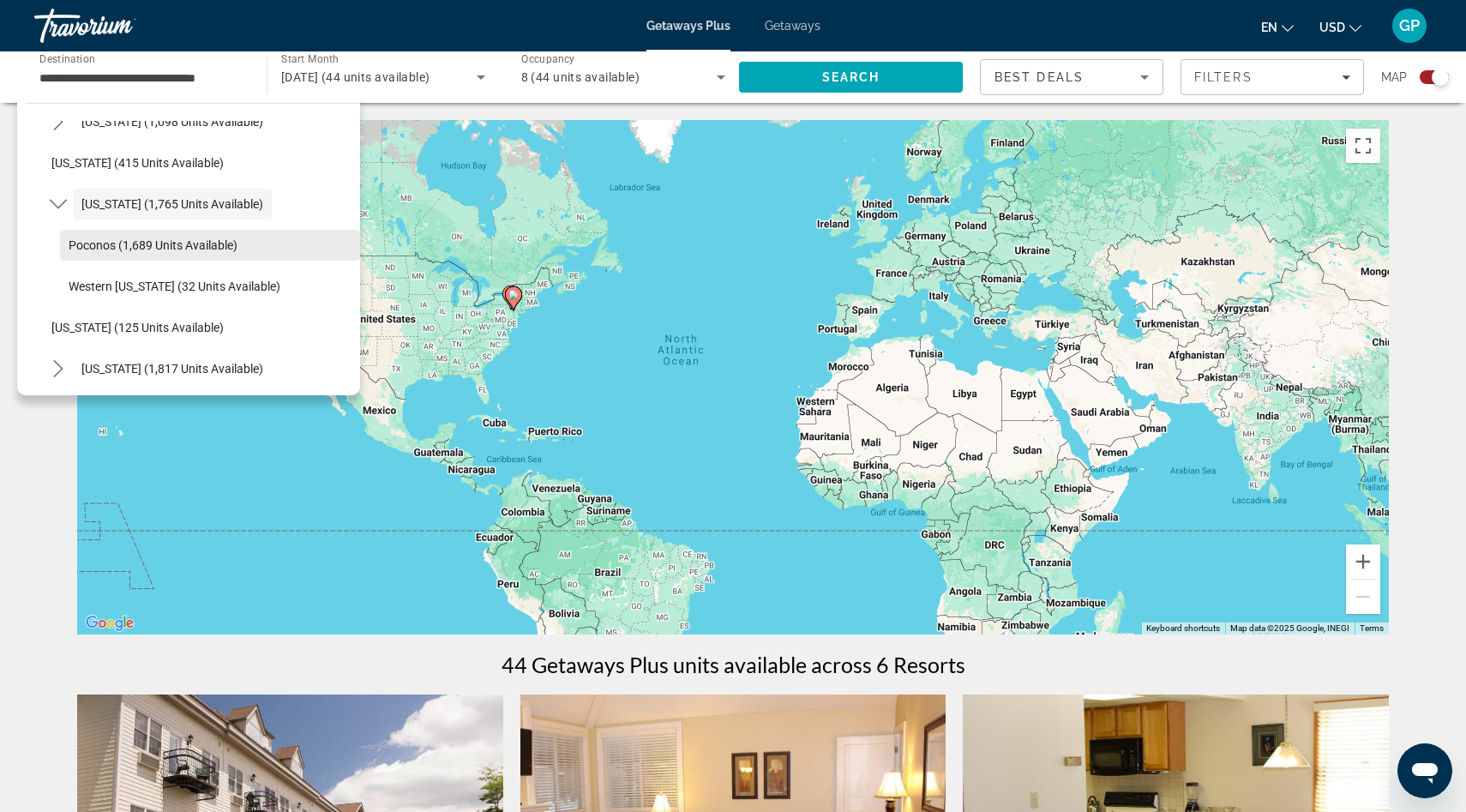
scroll to position [1188, 0]
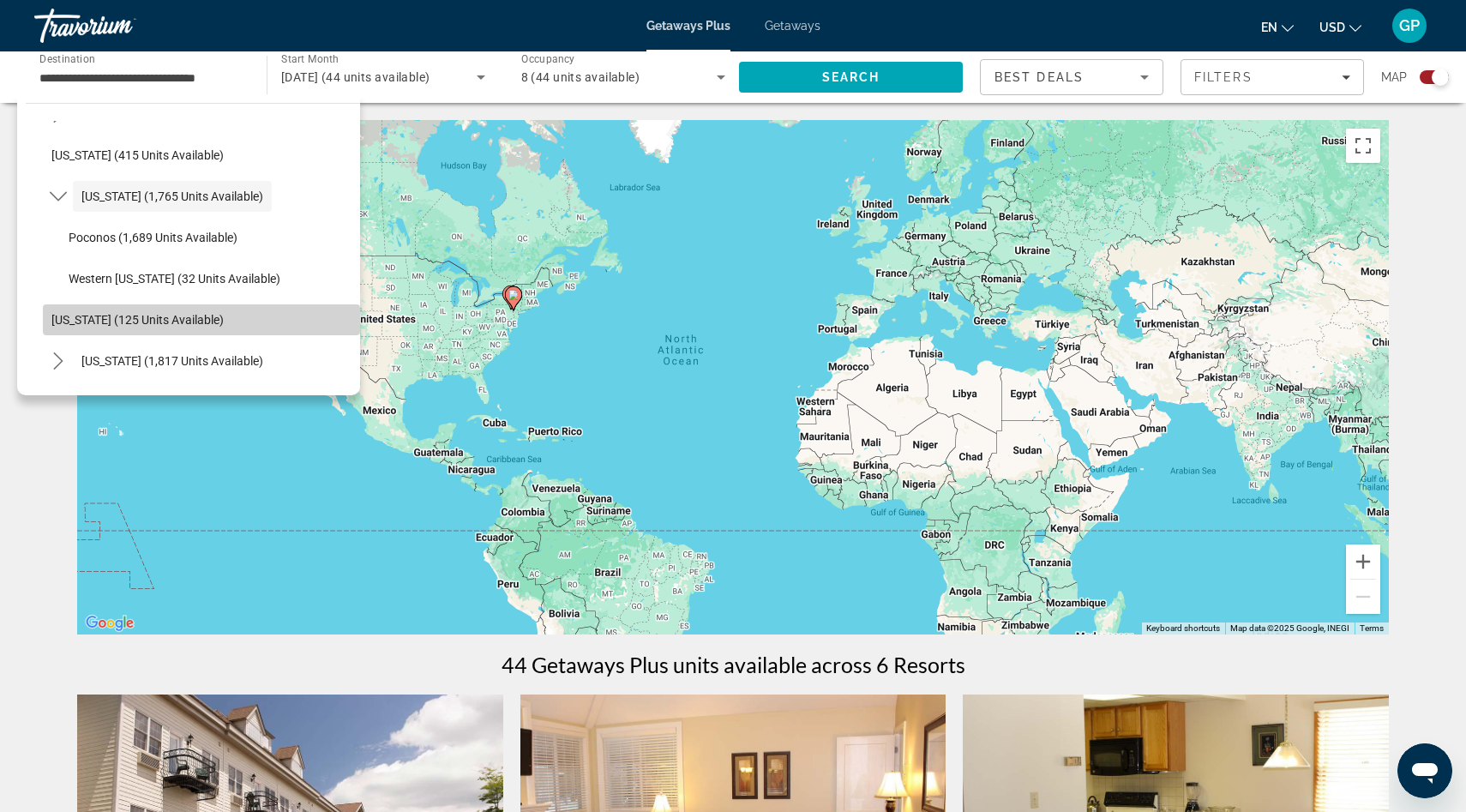
click at [158, 320] on span "Rhode Island (125 units available)" at bounding box center [137, 319] width 172 height 14
type input "**********"
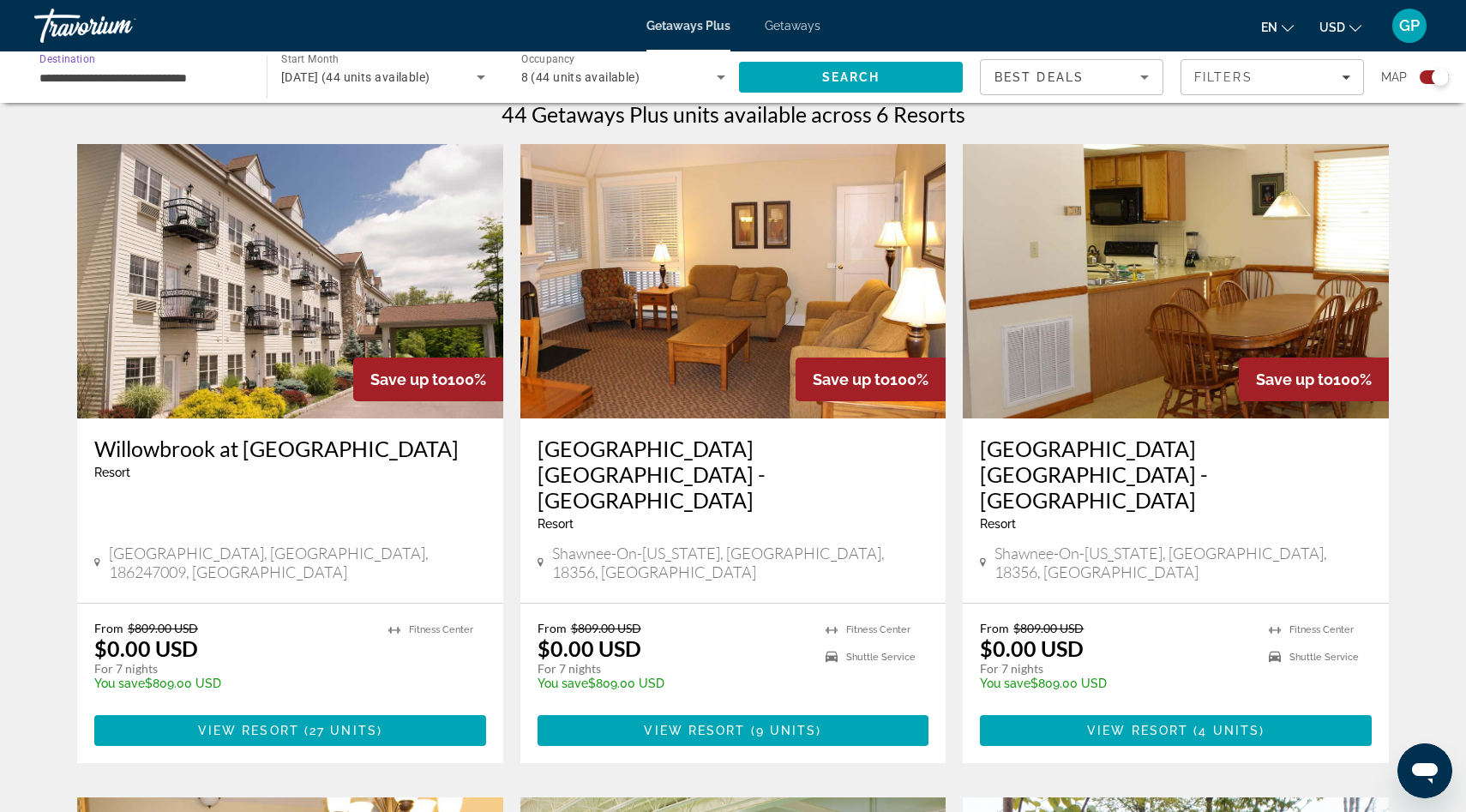
scroll to position [555, 0]
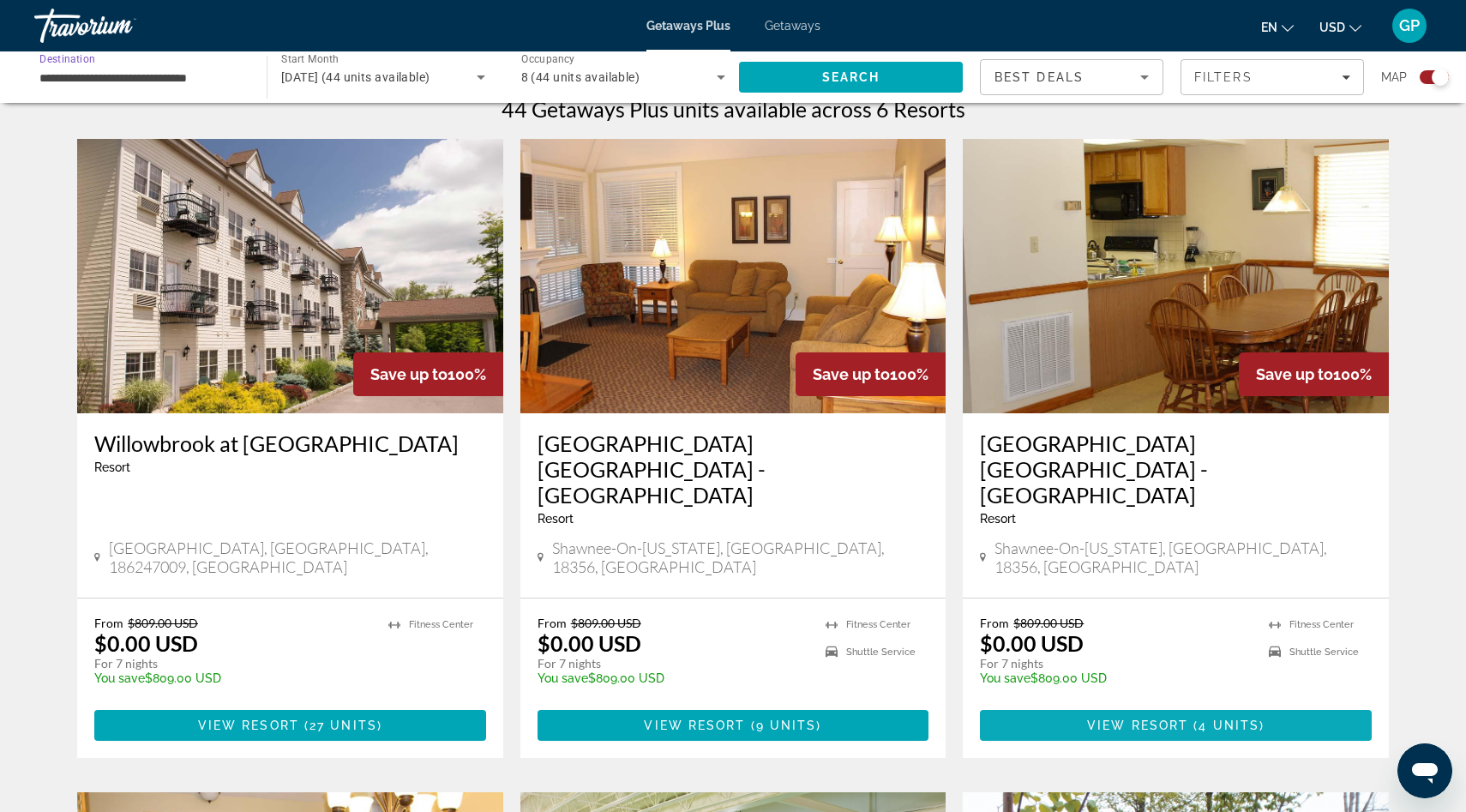
click at [1163, 718] on span "View Resort" at bounding box center [1137, 725] width 101 height 14
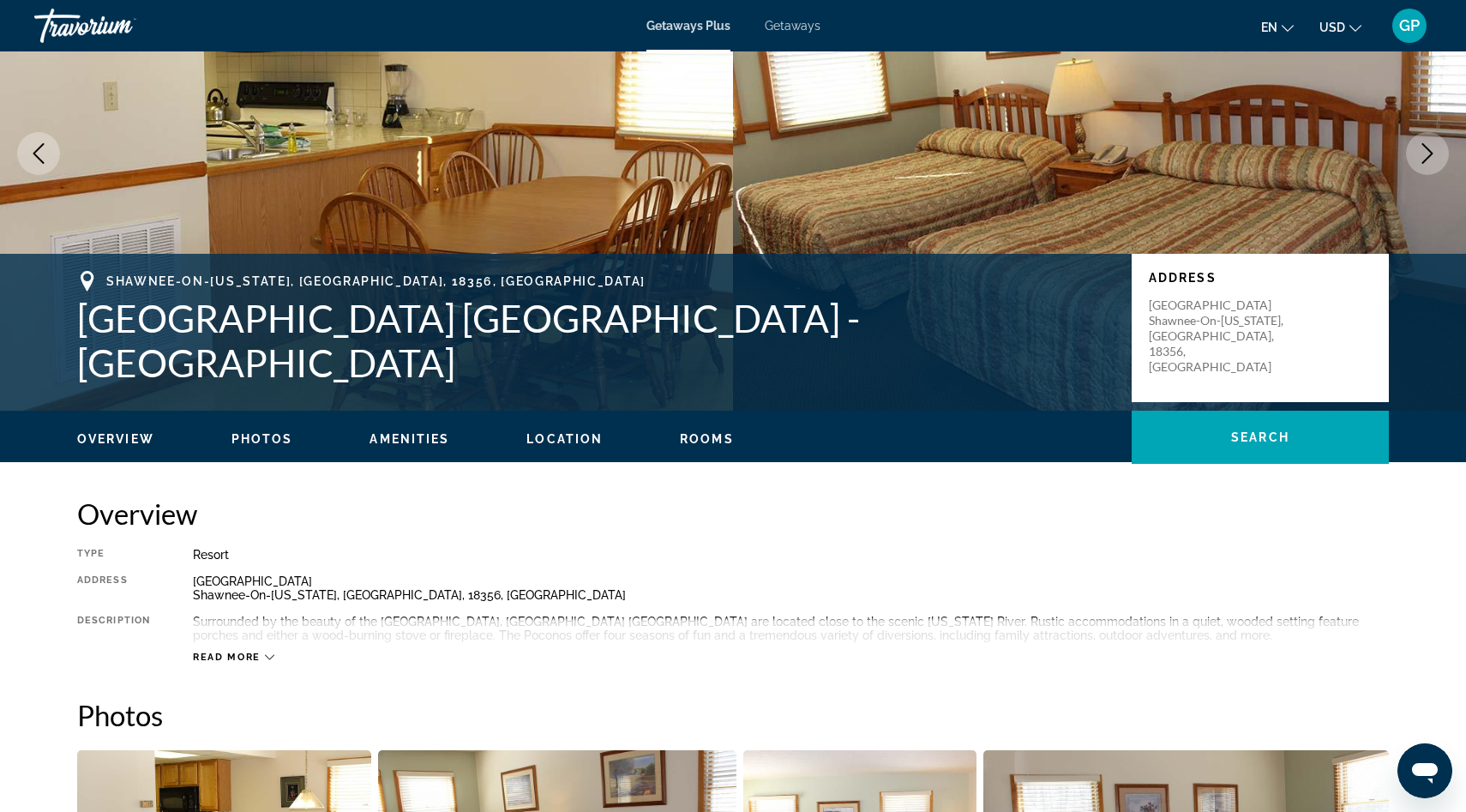
scroll to position [153, 0]
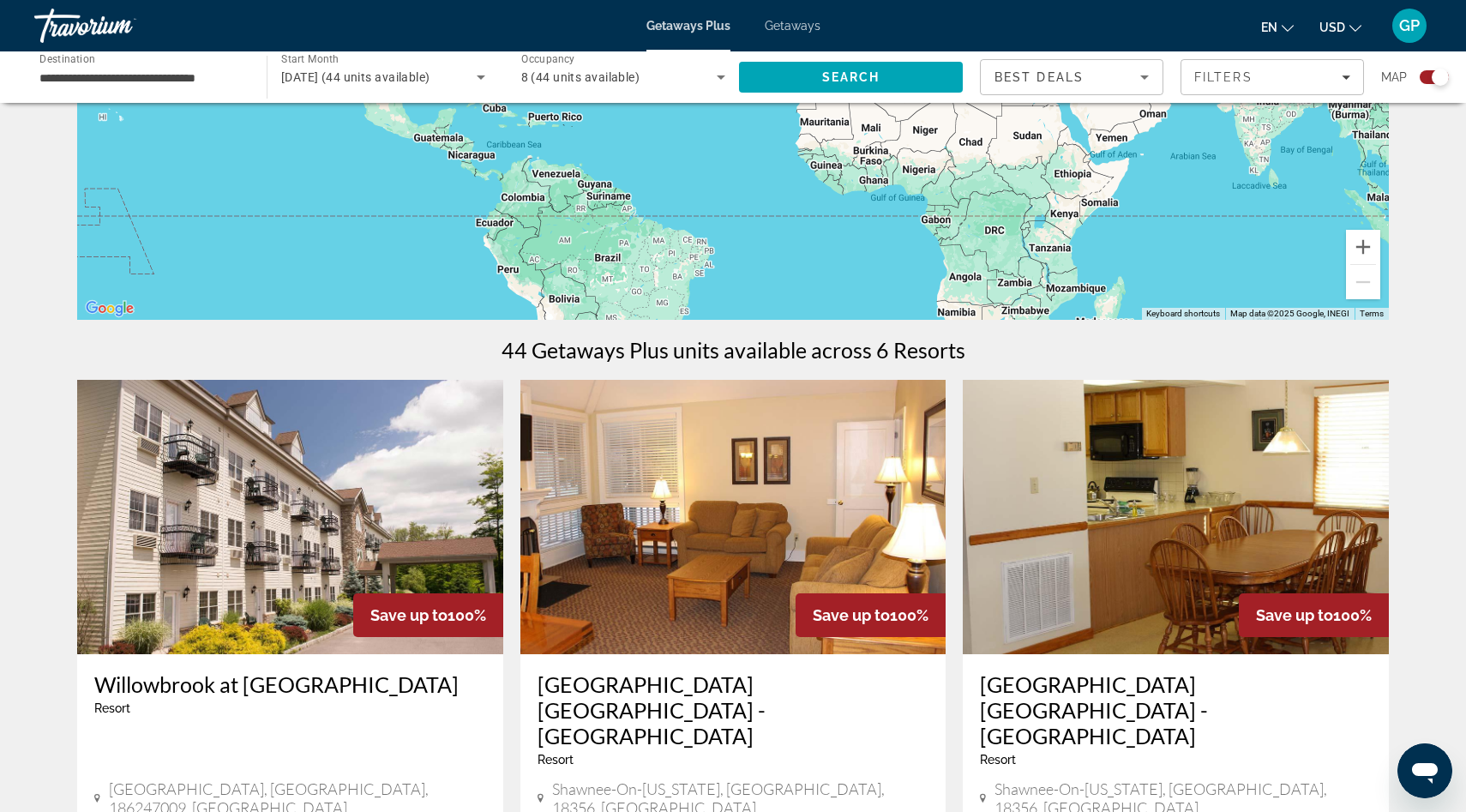
scroll to position [309, 0]
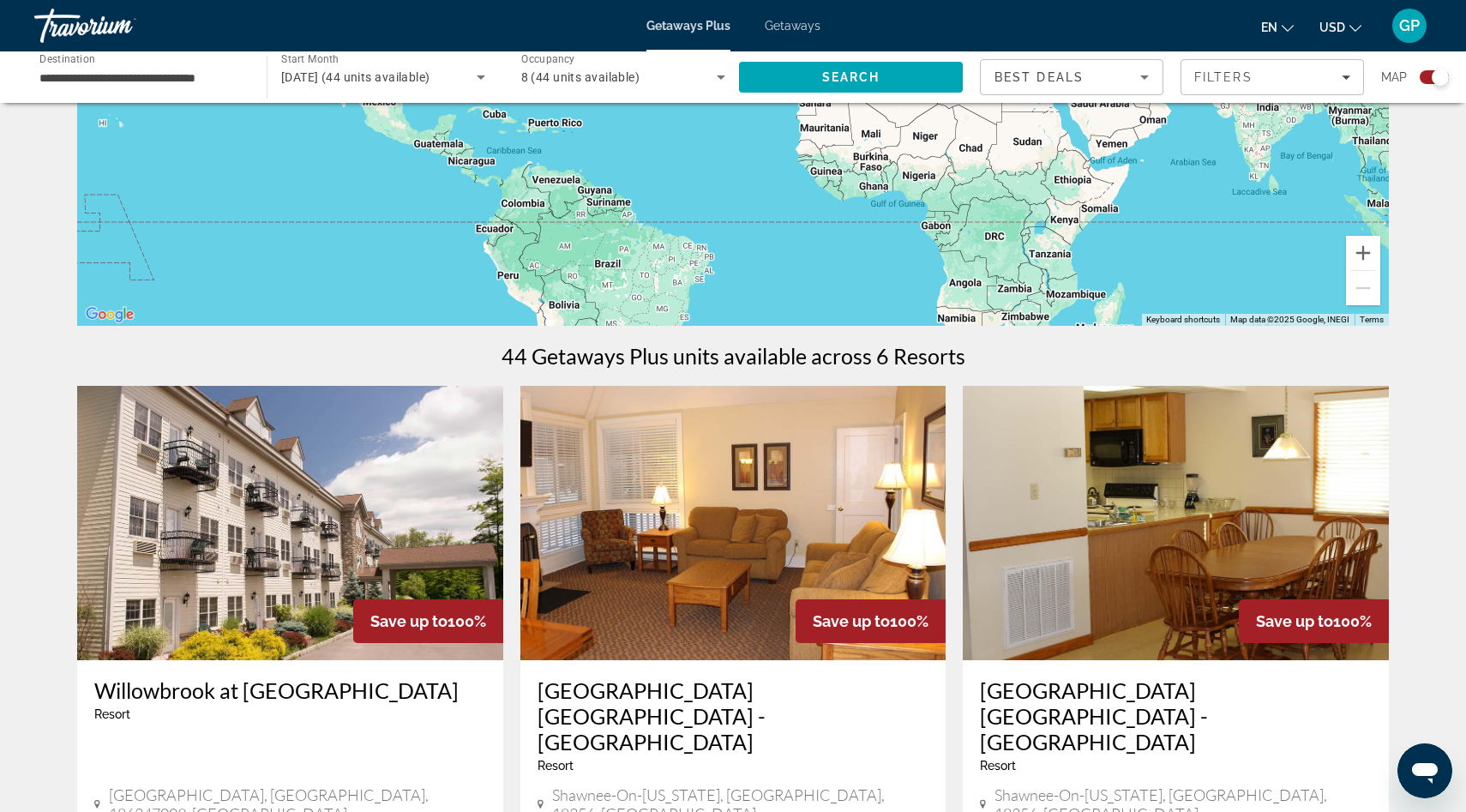
click at [798, 25] on span "Getaways" at bounding box center [793, 25] width 56 height 14
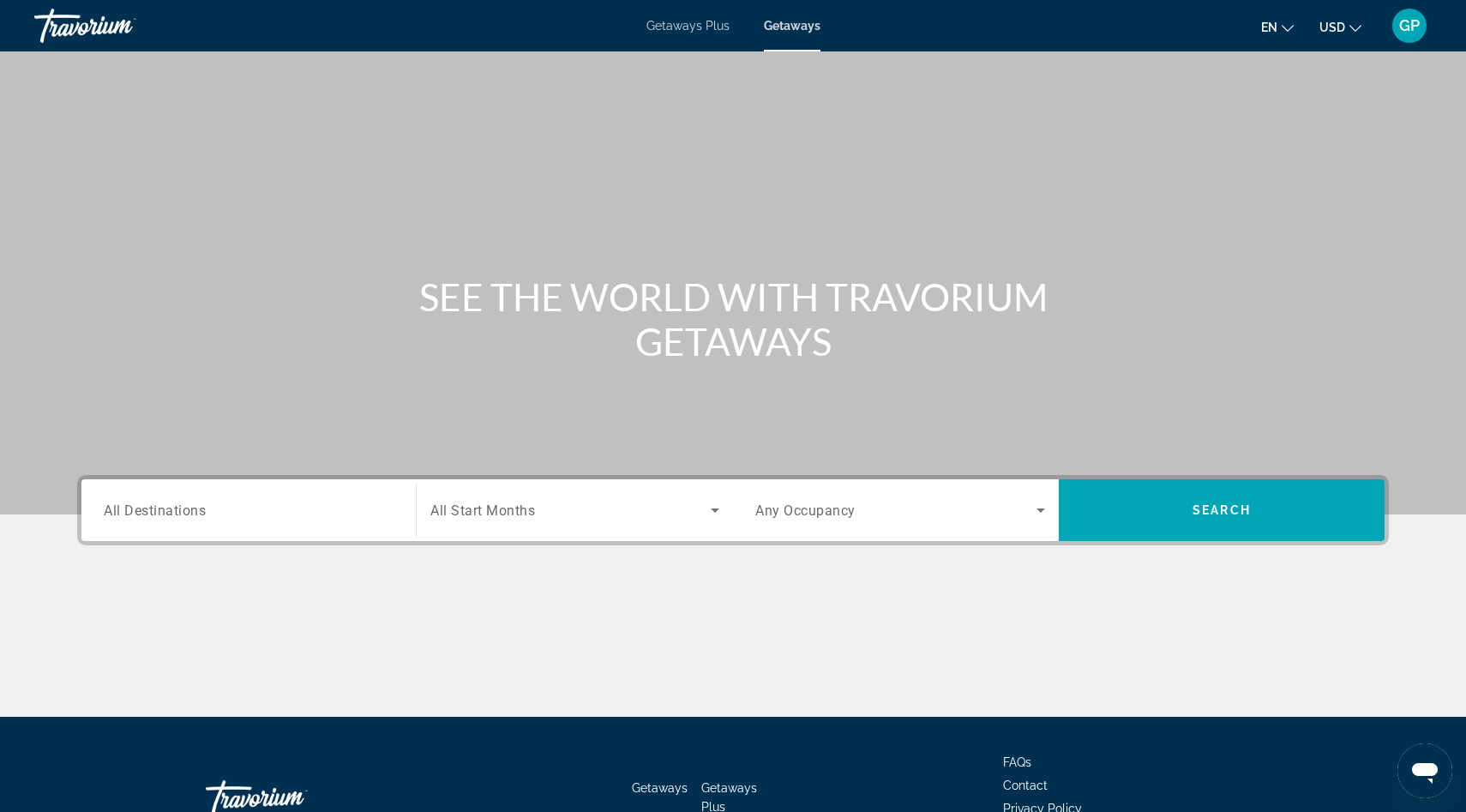
click at [191, 508] on span "All Destinations" at bounding box center [155, 510] width 102 height 17
click at [191, 508] on input "Destination All Destinations" at bounding box center [248, 511] width 289 height 20
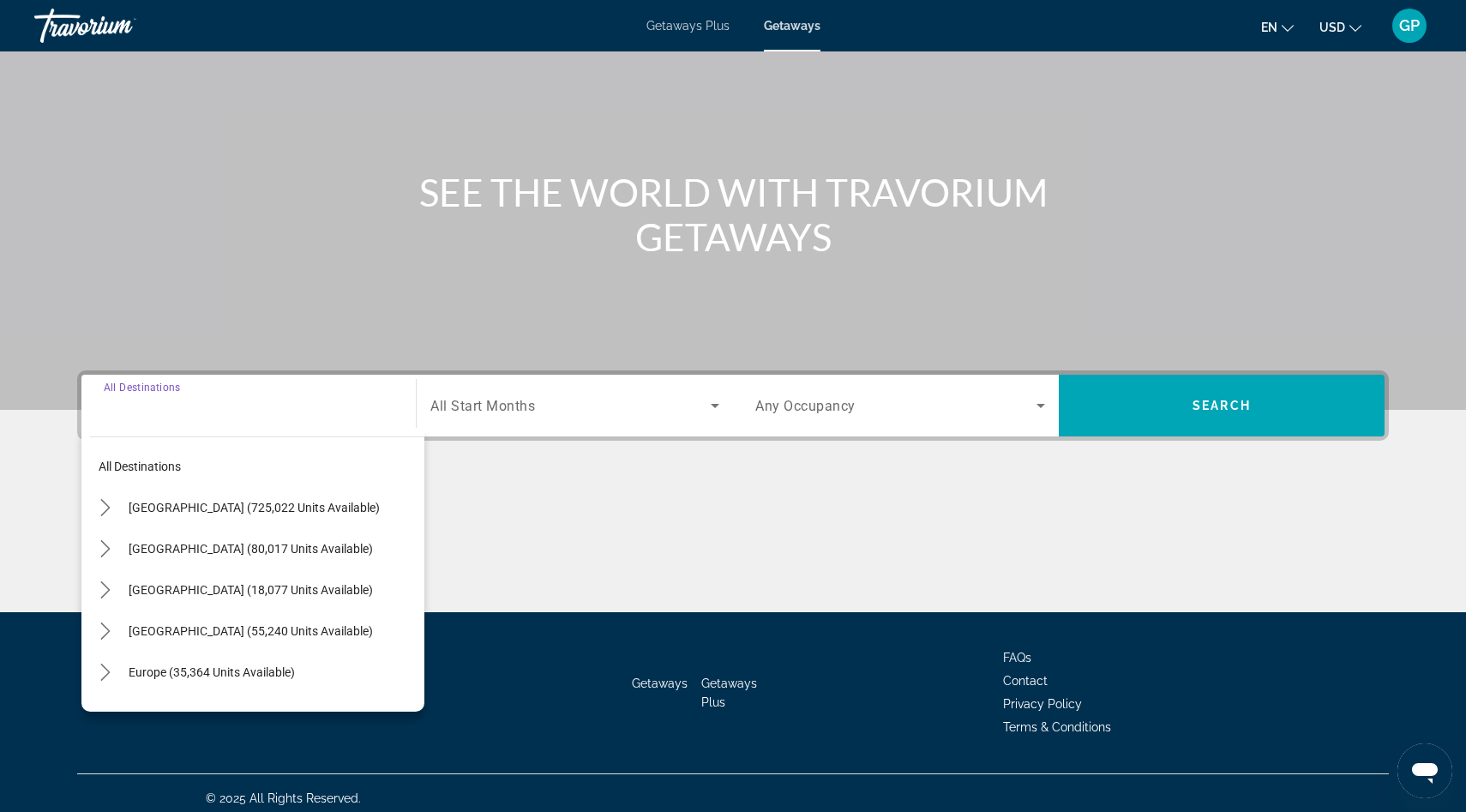
scroll to position [114, 0]
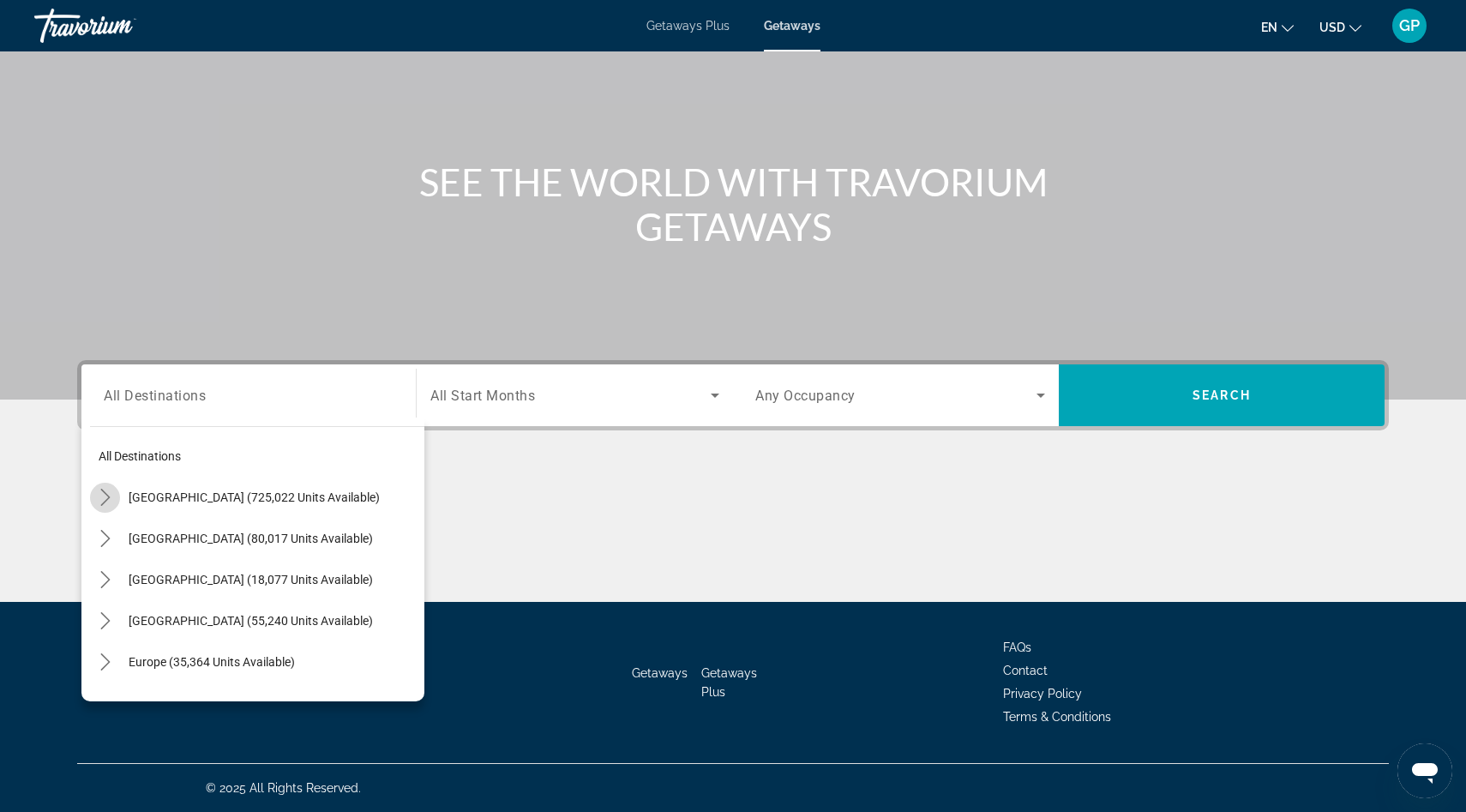
click at [104, 498] on icon "Toggle United States (725,022 units available) submenu" at bounding box center [105, 497] width 17 height 17
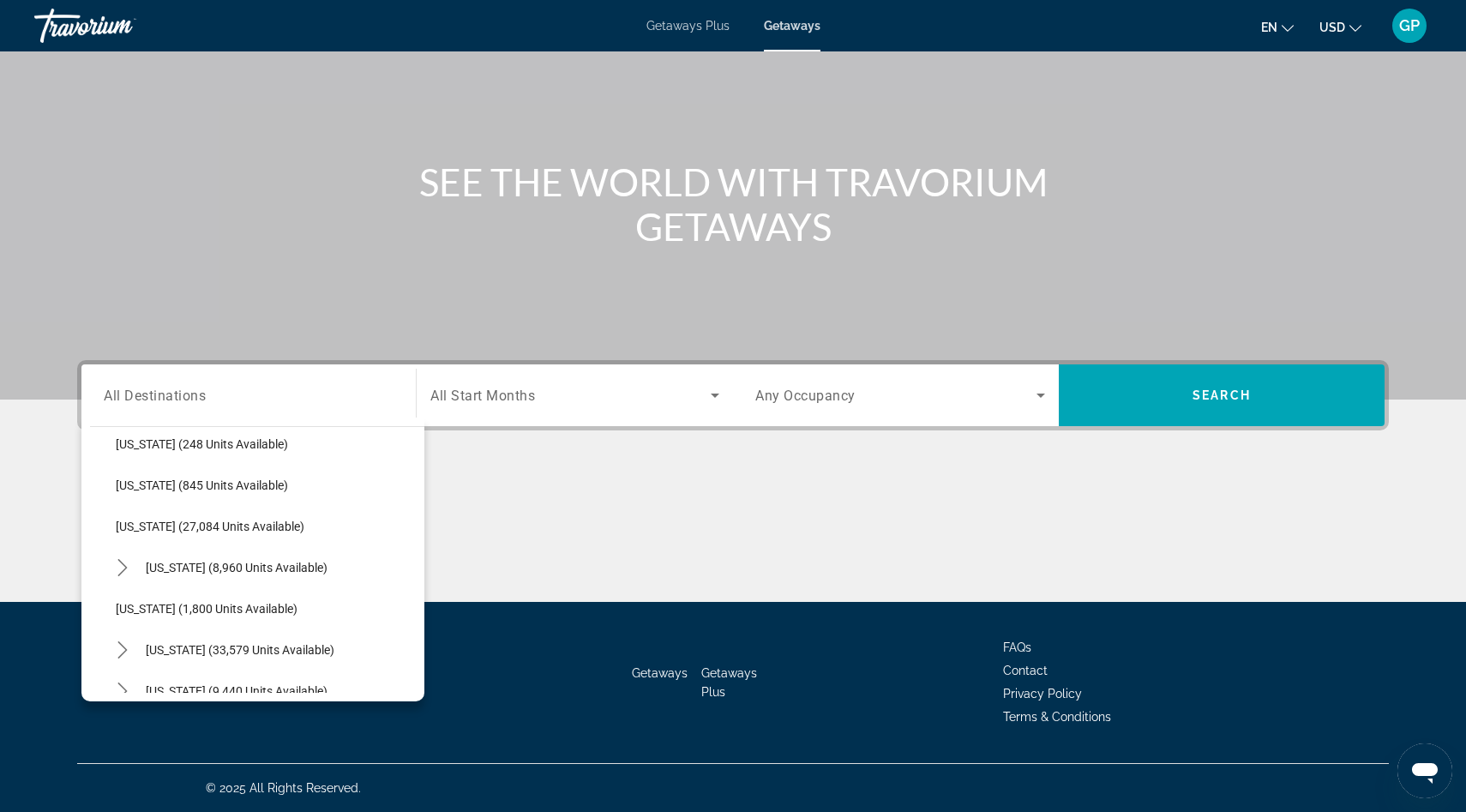
scroll to position [1250, 0]
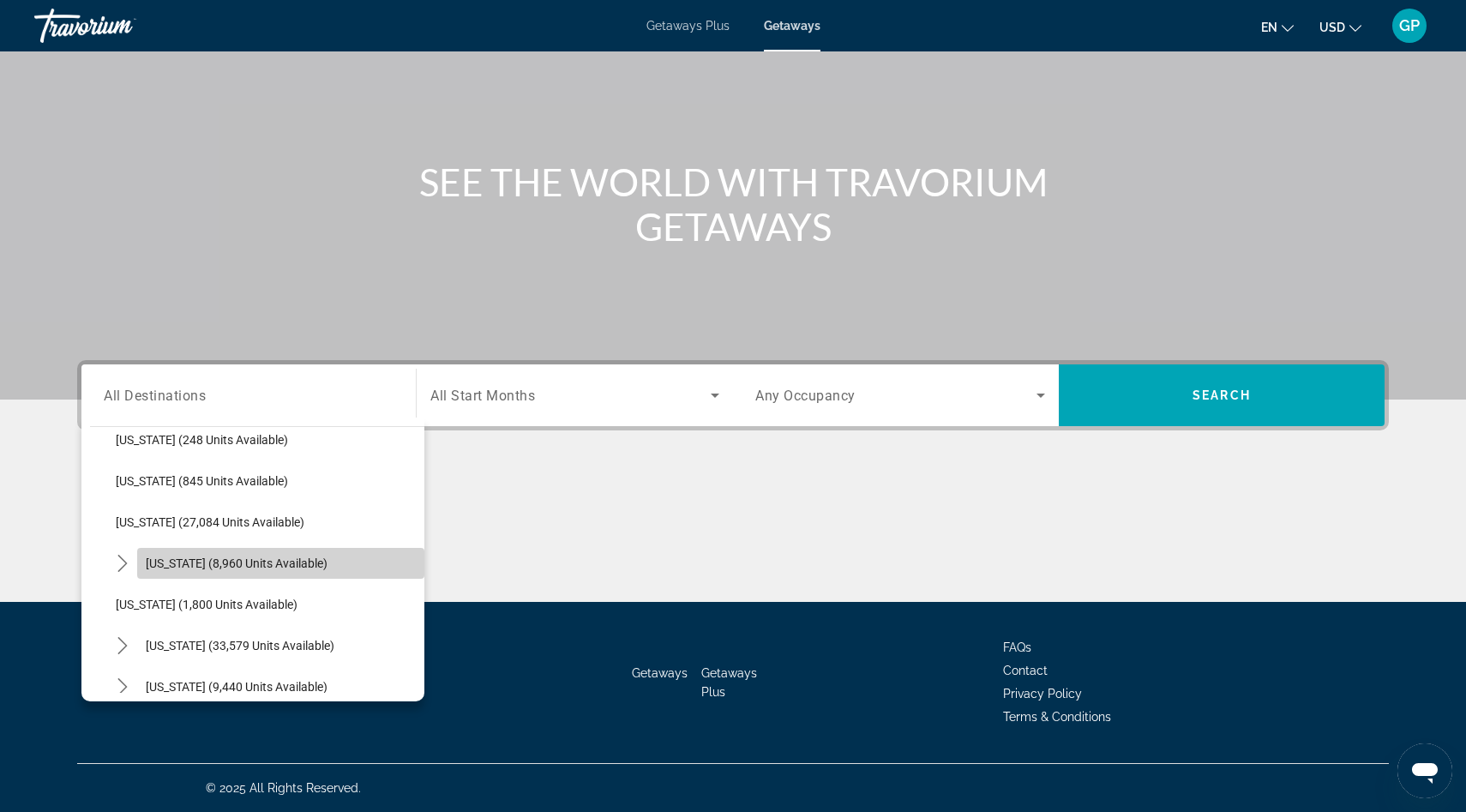
click at [198, 561] on span "Pennsylvania (8,960 units available)" at bounding box center [236, 563] width 181 height 14
type input "**********"
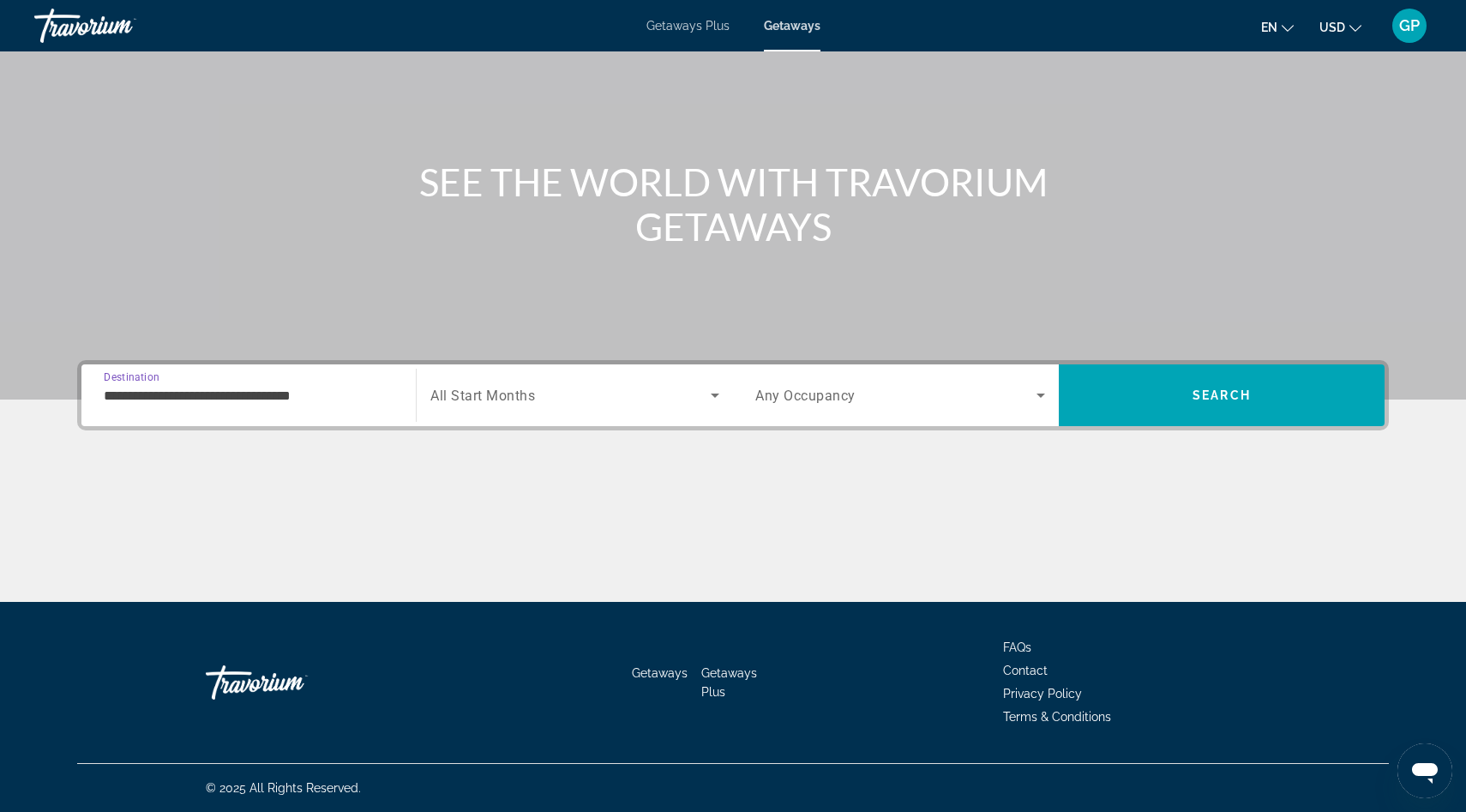
click at [1040, 392] on icon "Search widget" at bounding box center [1041, 395] width 20 height 20
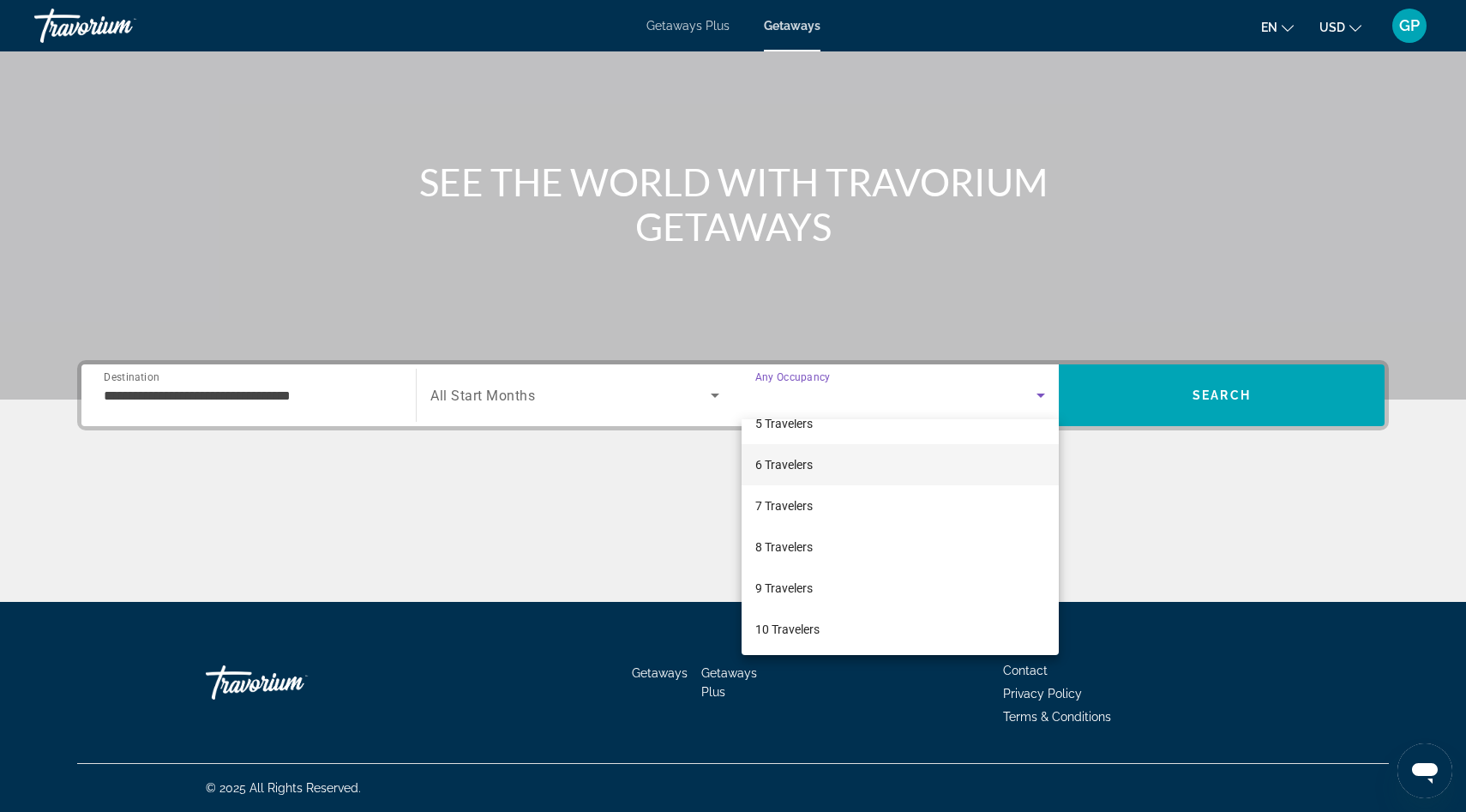
scroll to position [190, 0]
click at [848, 542] on mat-option "8 Travelers" at bounding box center [900, 545] width 317 height 41
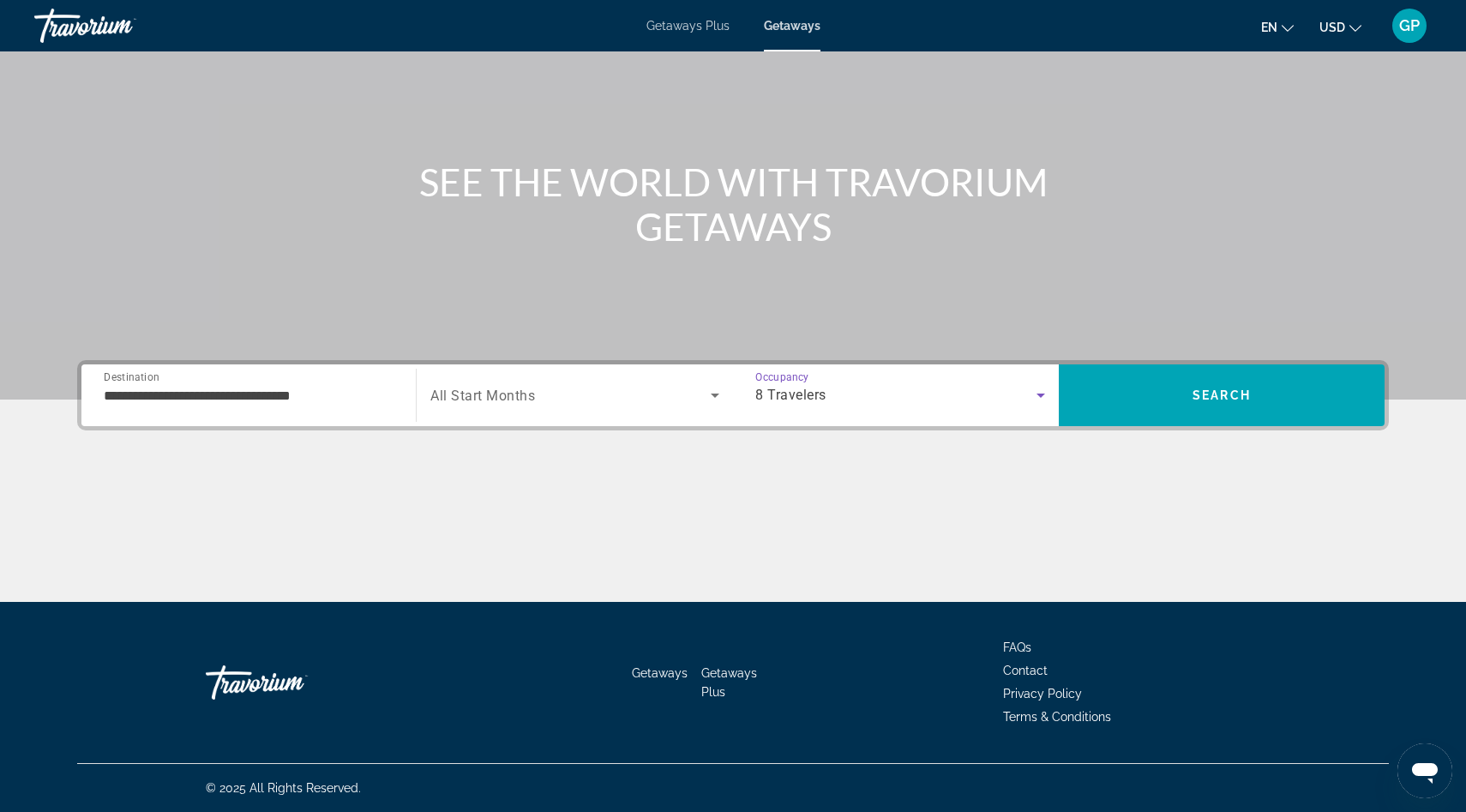
click at [711, 396] on icon "Search widget" at bounding box center [714, 395] width 20 height 20
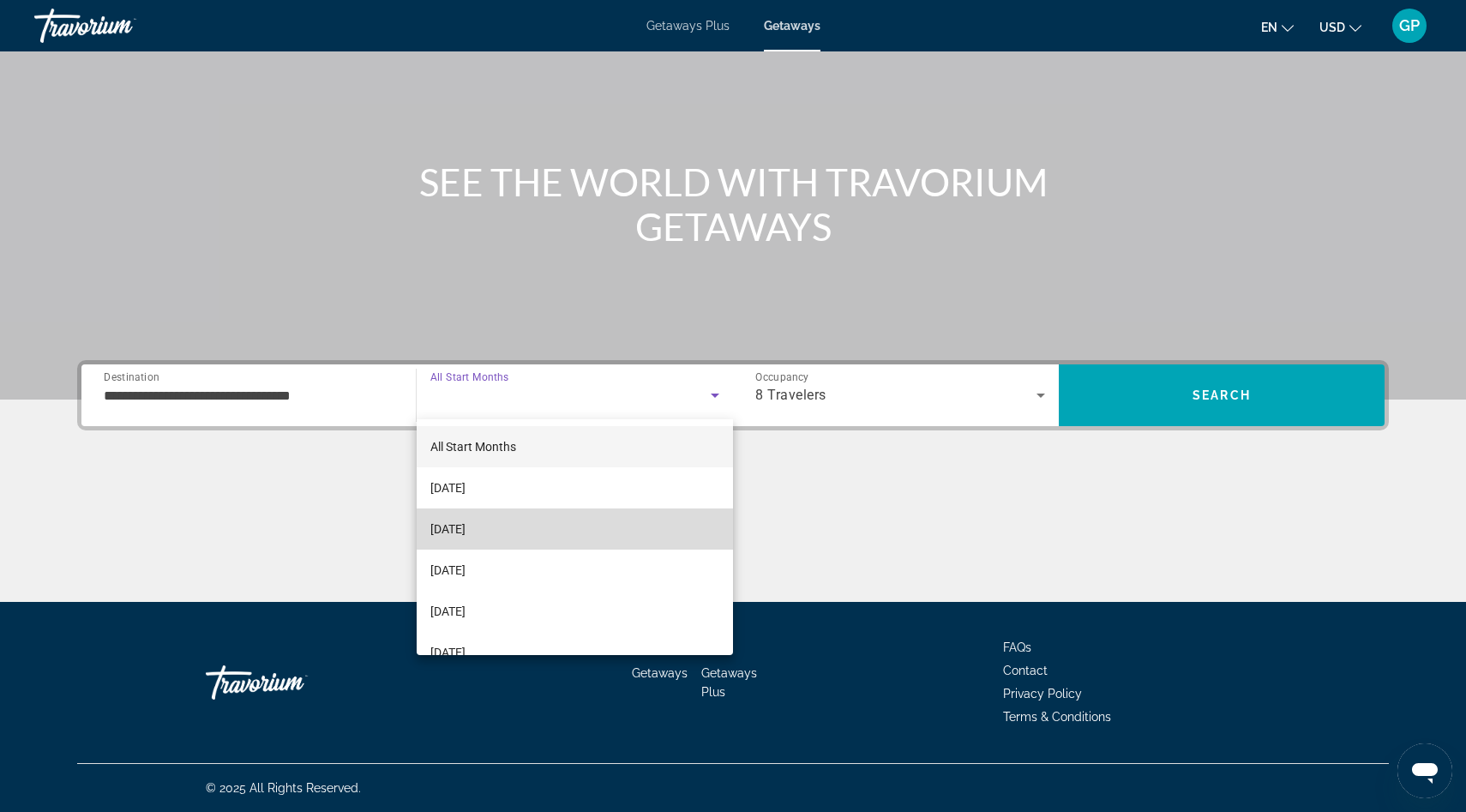
click at [545, 526] on mat-option "[DATE]" at bounding box center [575, 528] width 316 height 41
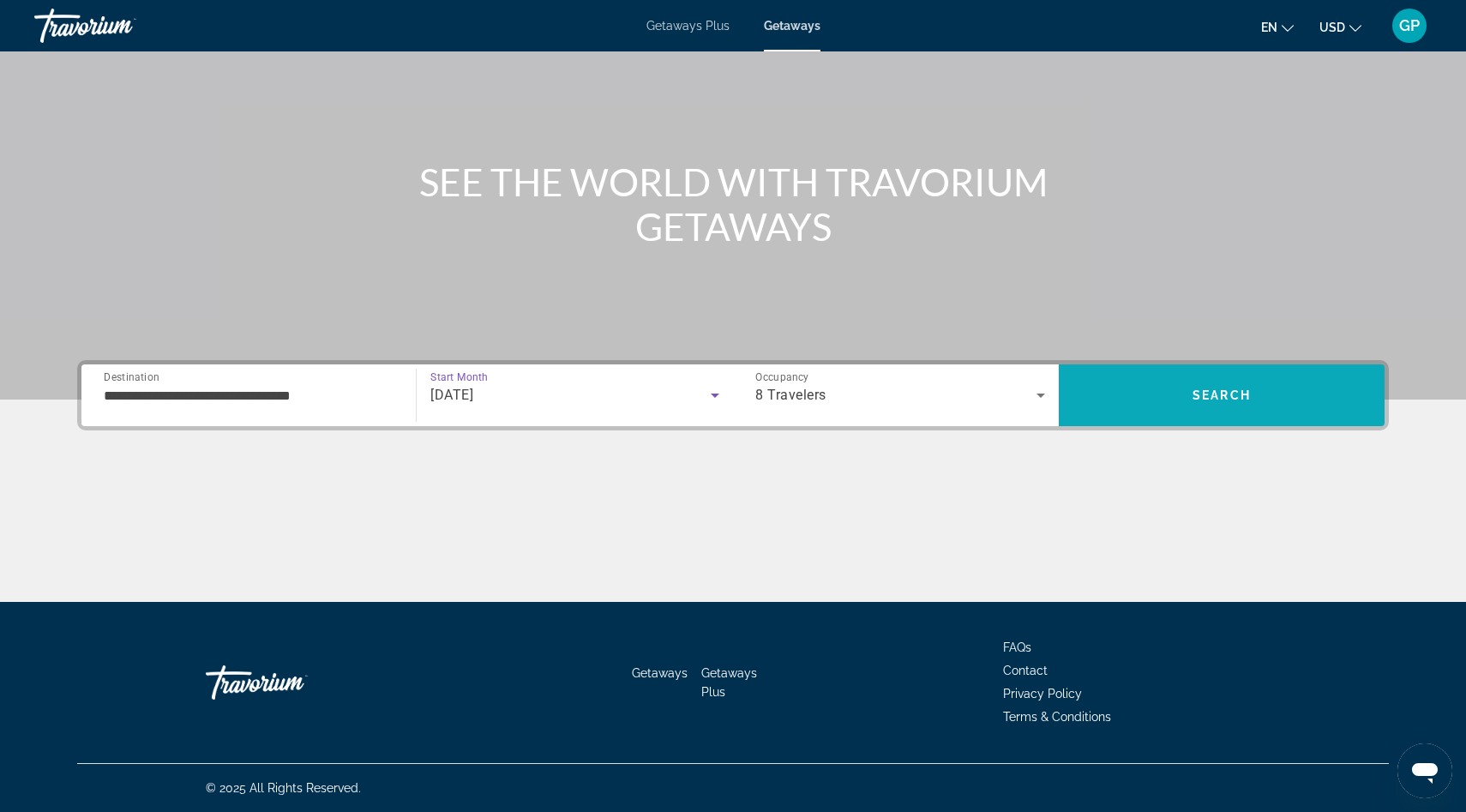
click at [1235, 399] on span "Search" at bounding box center [1221, 394] width 59 height 14
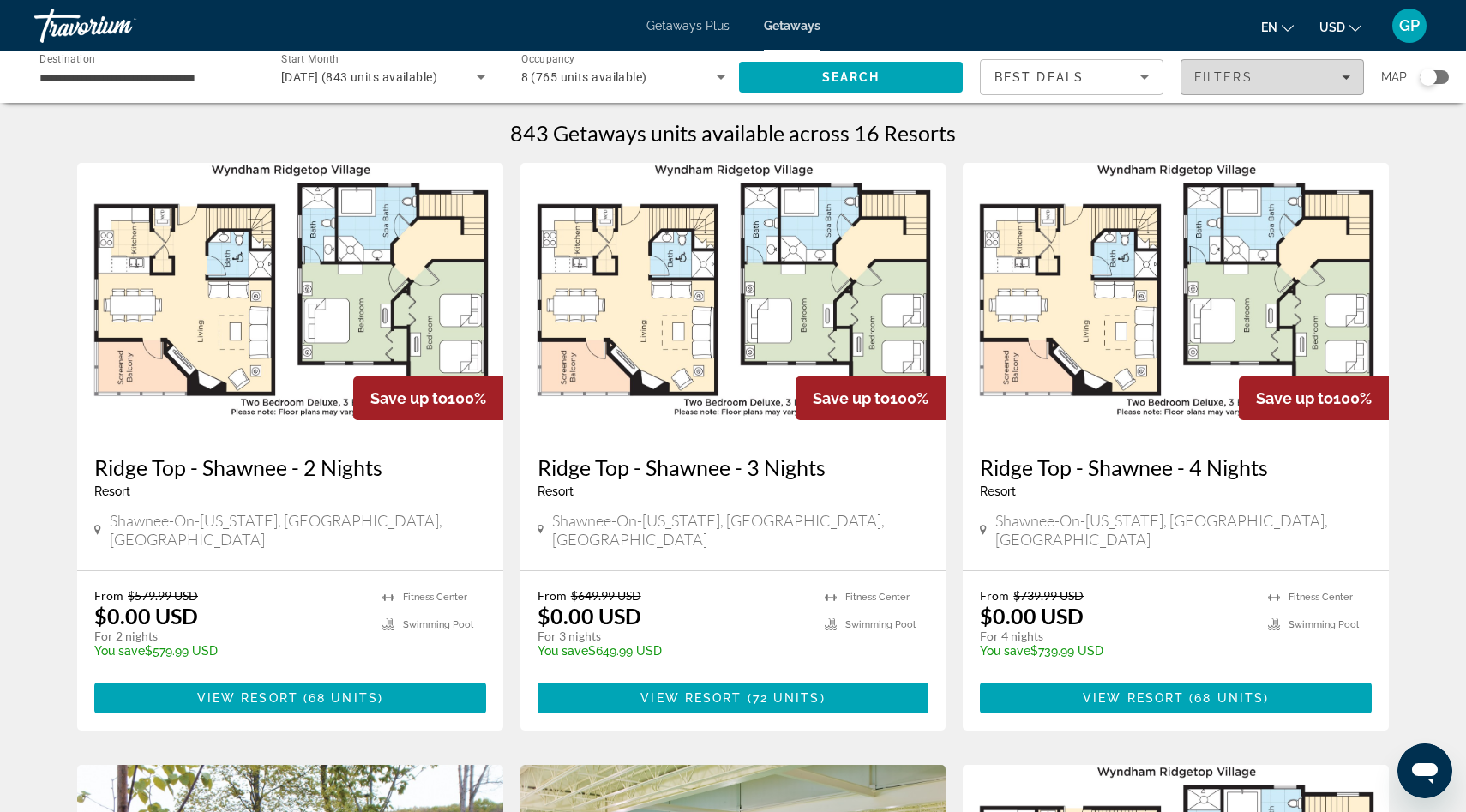
click at [1348, 79] on icon "Filters" at bounding box center [1345, 76] width 8 height 8
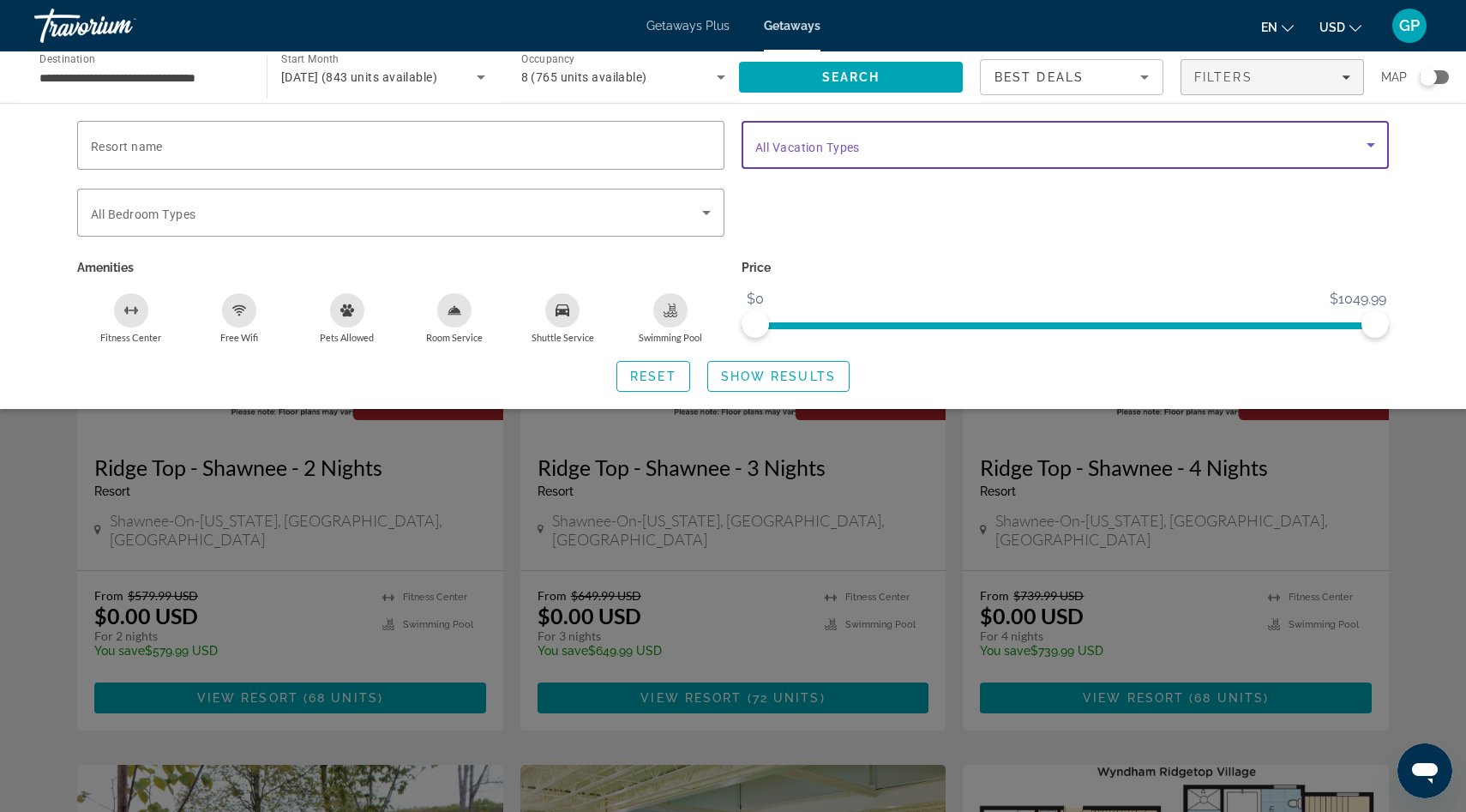
click at [929, 137] on span "Search widget" at bounding box center [1060, 145] width 611 height 20
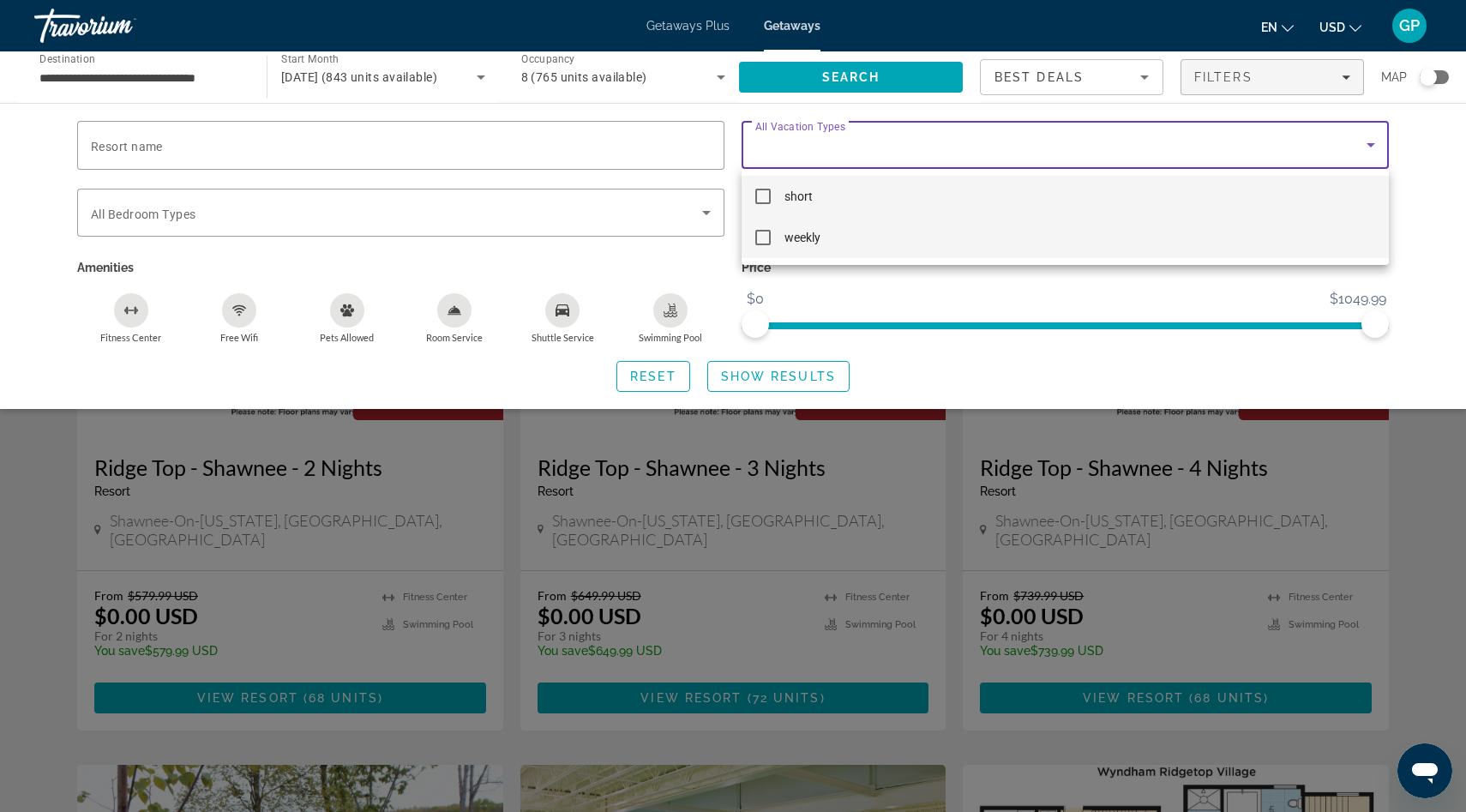
click at [766, 236] on mat-pseudo-checkbox at bounding box center [763, 237] width 16 height 16
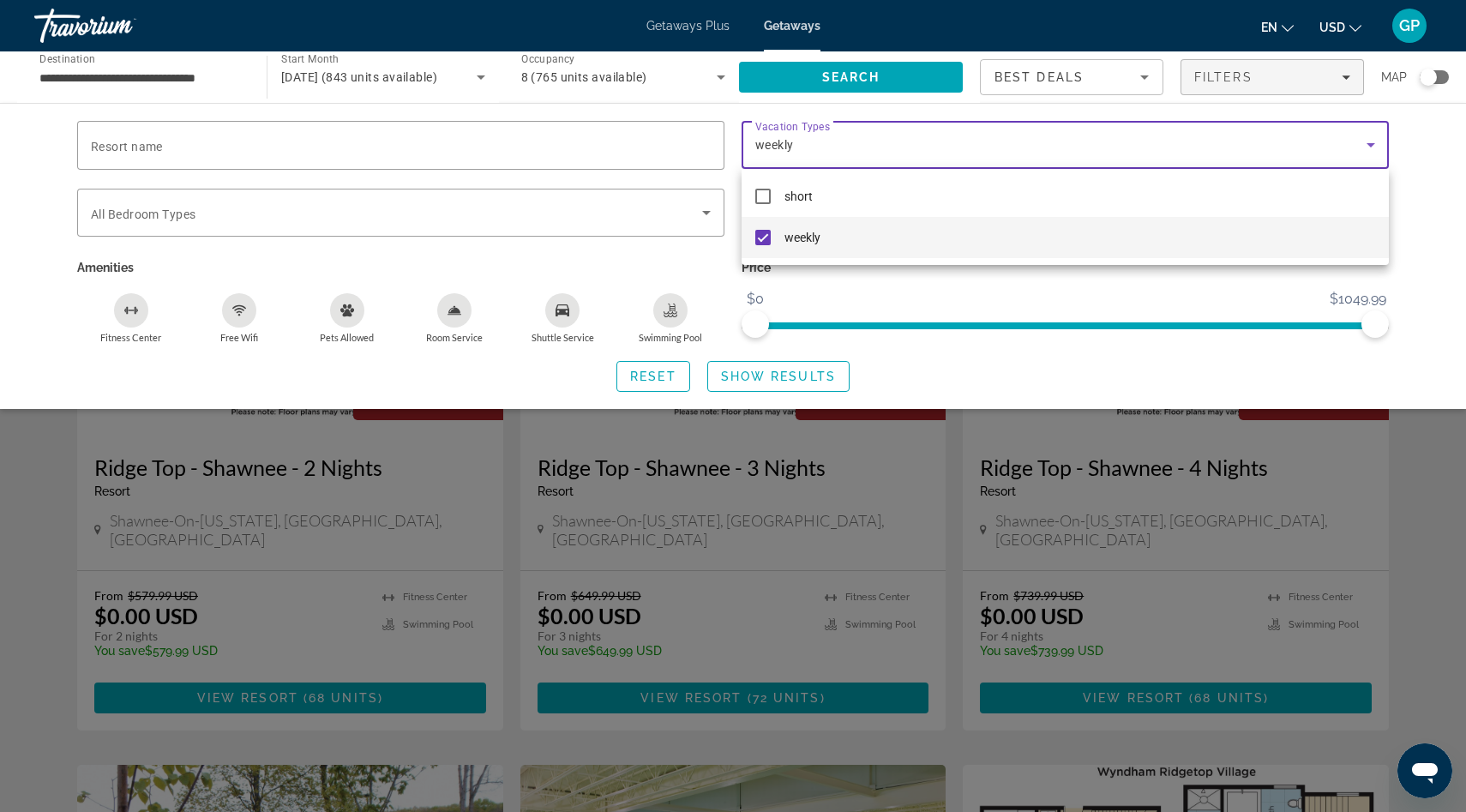
click at [785, 379] on div at bounding box center [733, 406] width 1466 height 812
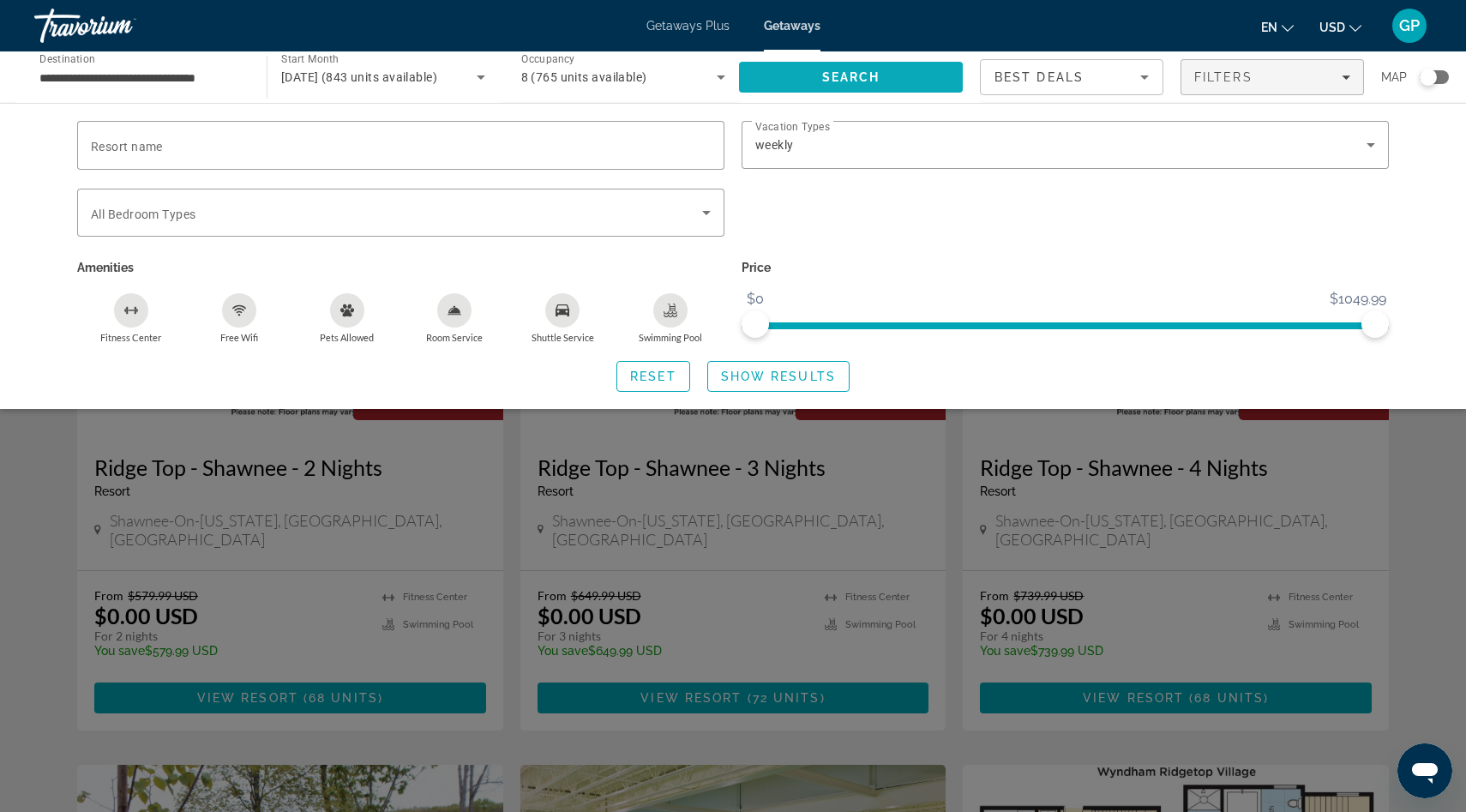
click at [864, 80] on span "Search" at bounding box center [851, 77] width 59 height 14
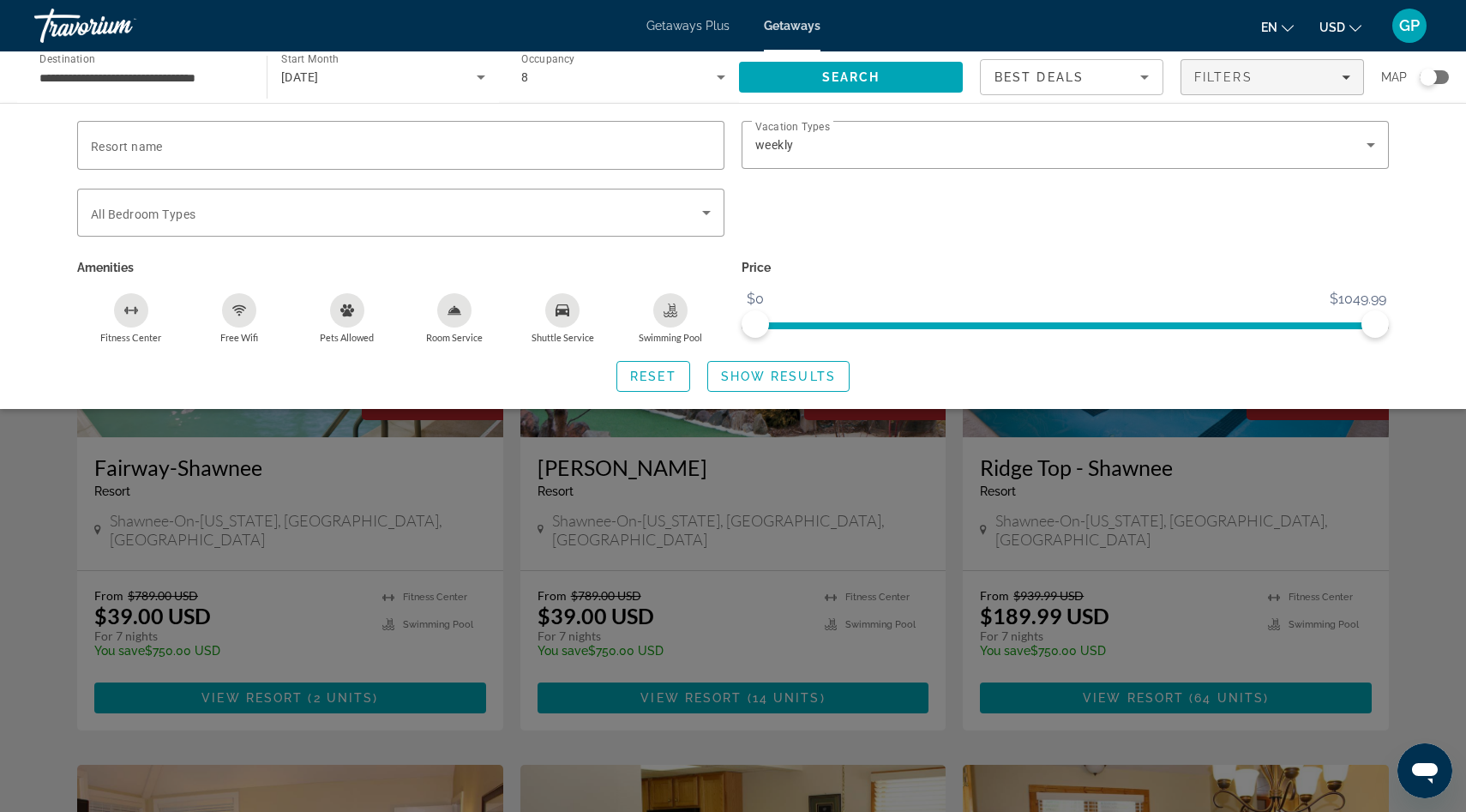
click at [740, 470] on div "Search widget" at bounding box center [733, 534] width 1466 height 554
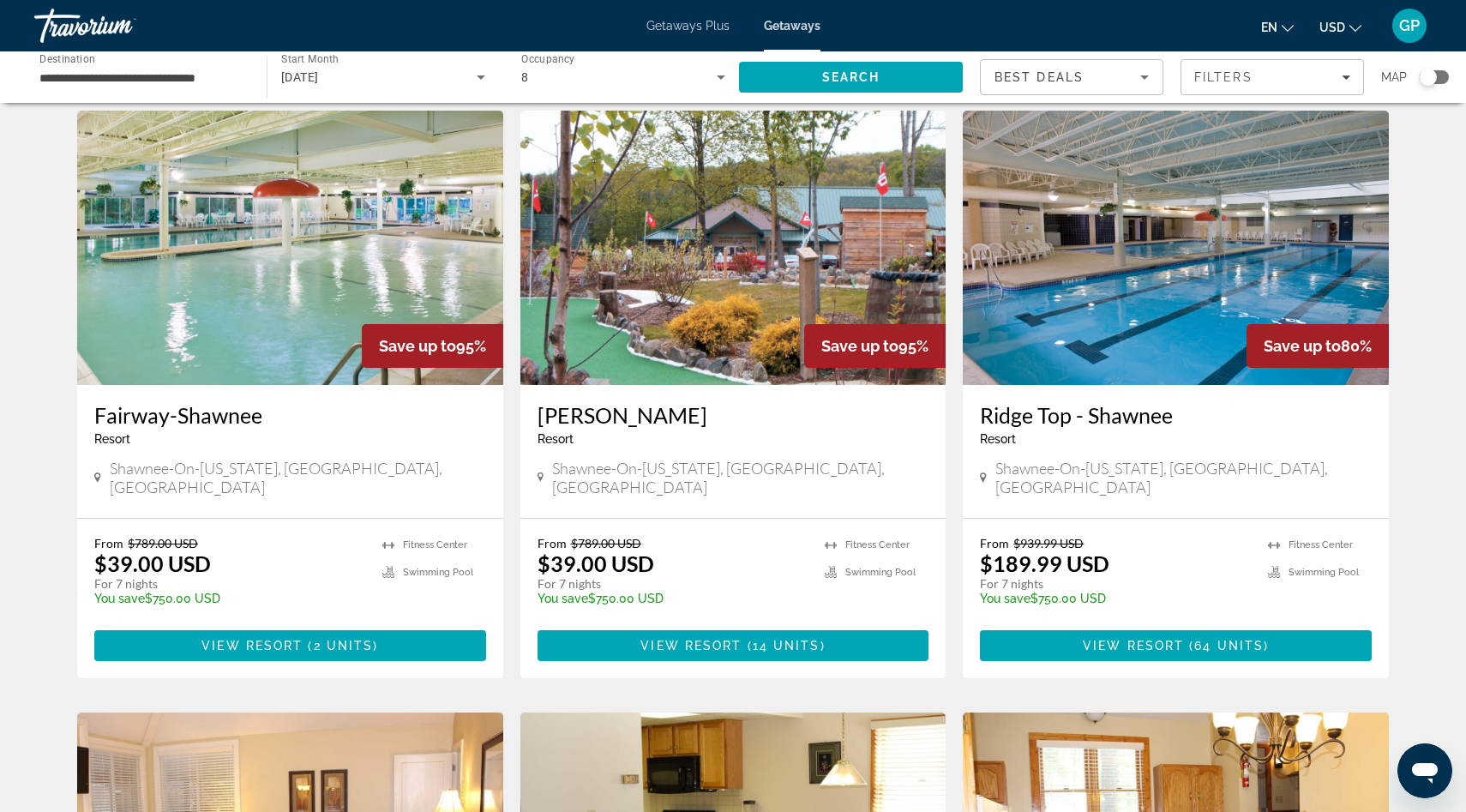
scroll to position [63, 0]
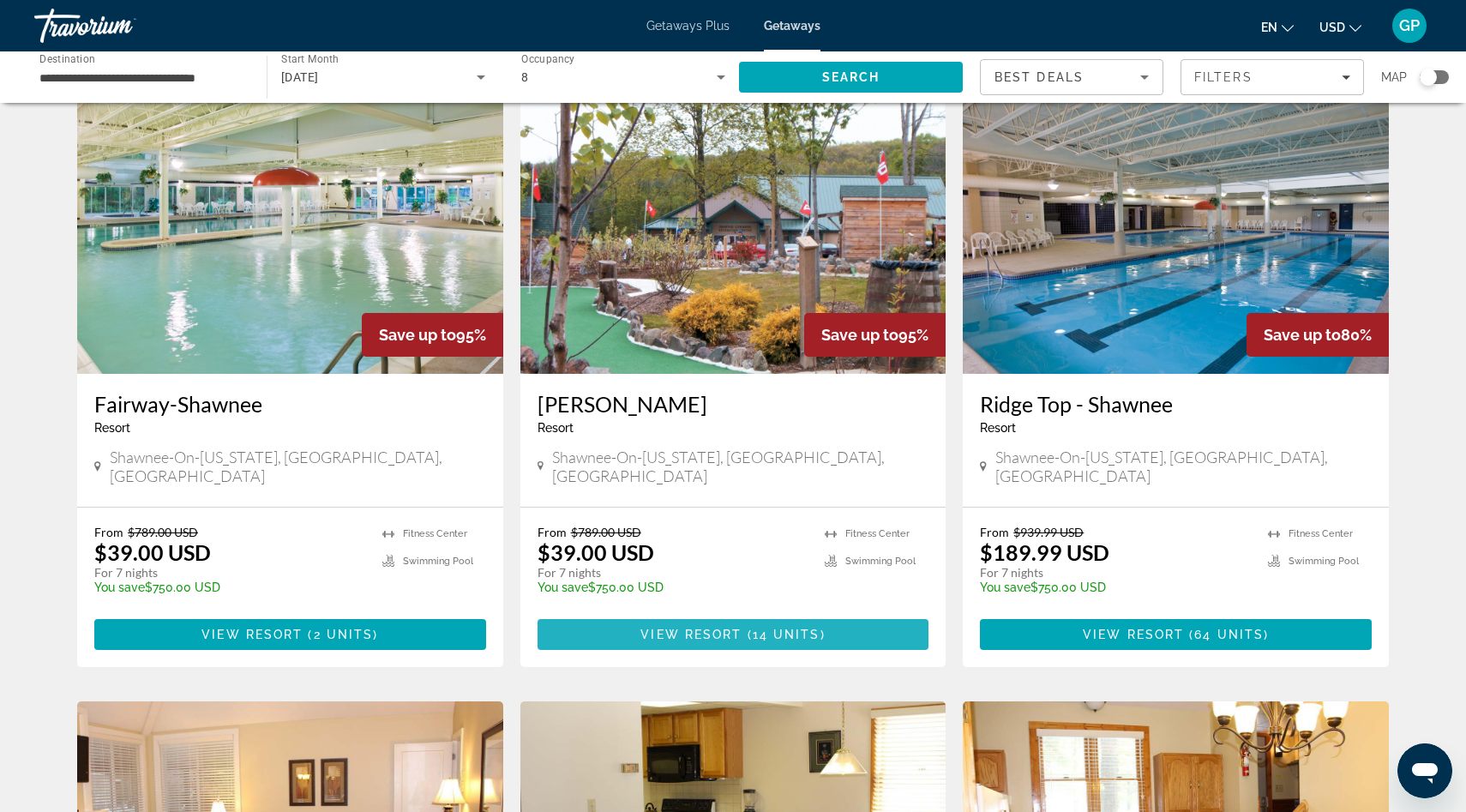
click at [740, 628] on span "View Resort" at bounding box center [690, 634] width 101 height 14
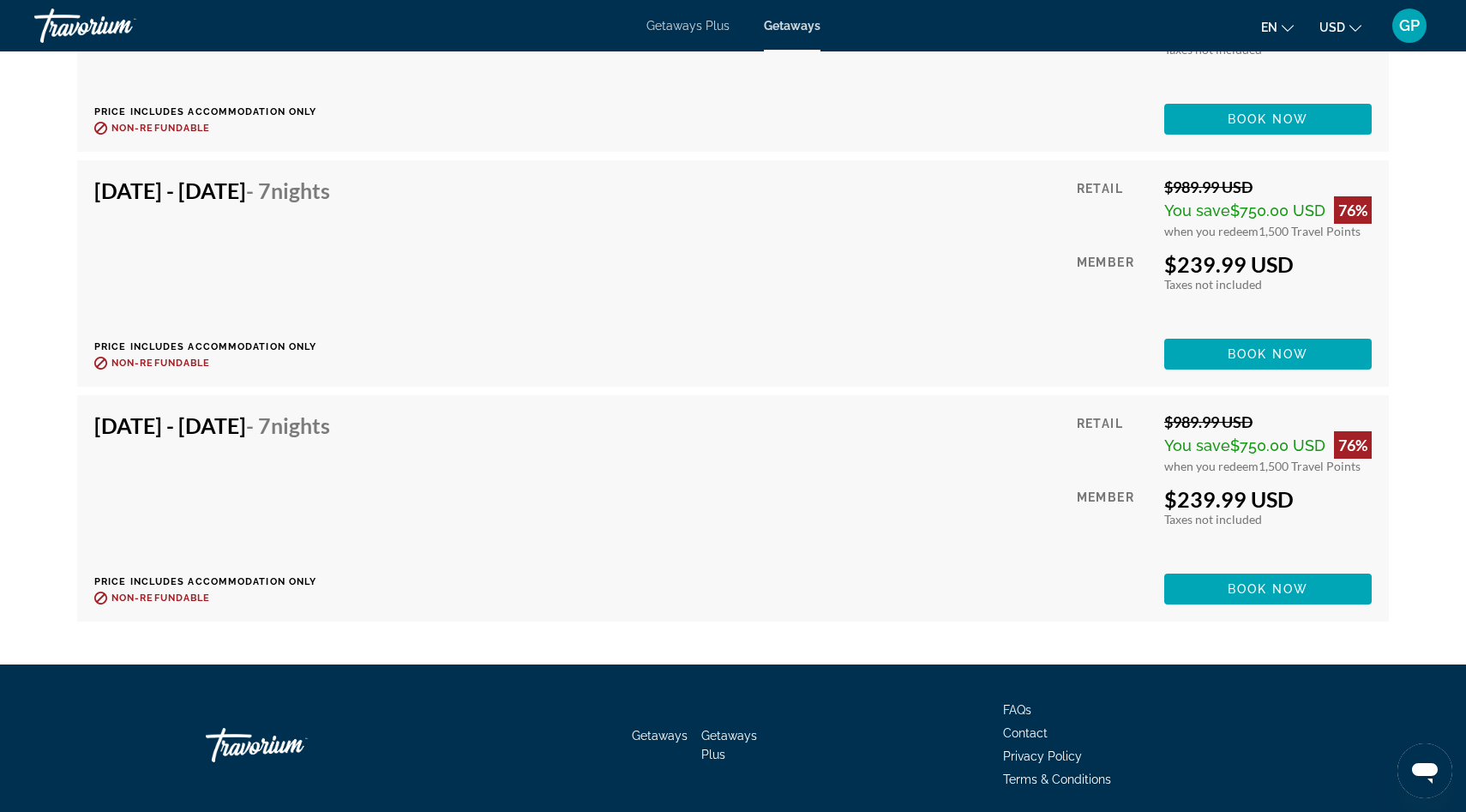
scroll to position [3828, 0]
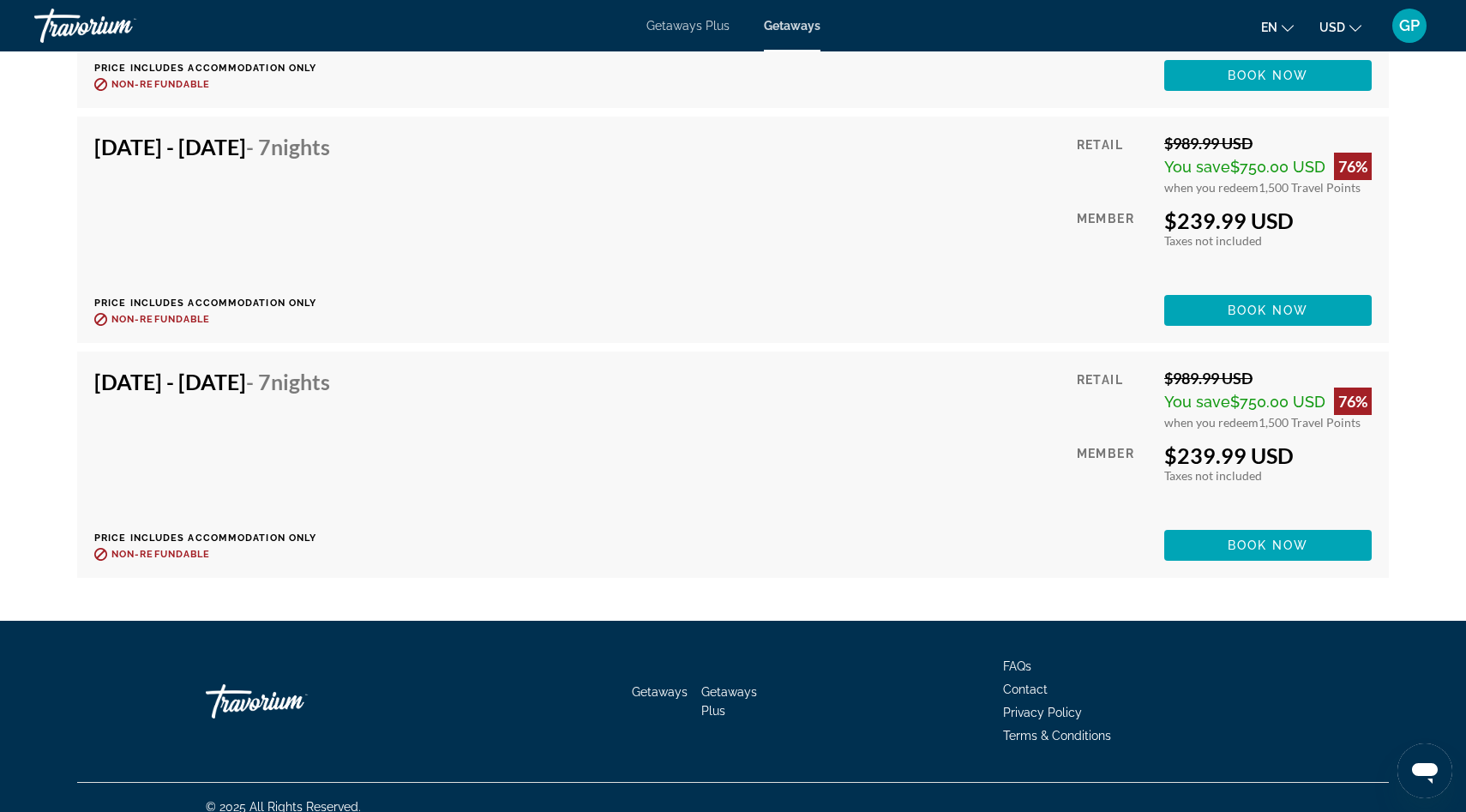
click at [762, 811] on div "© 2025 All Rights Reserved." at bounding box center [733, 806] width 1312 height 48
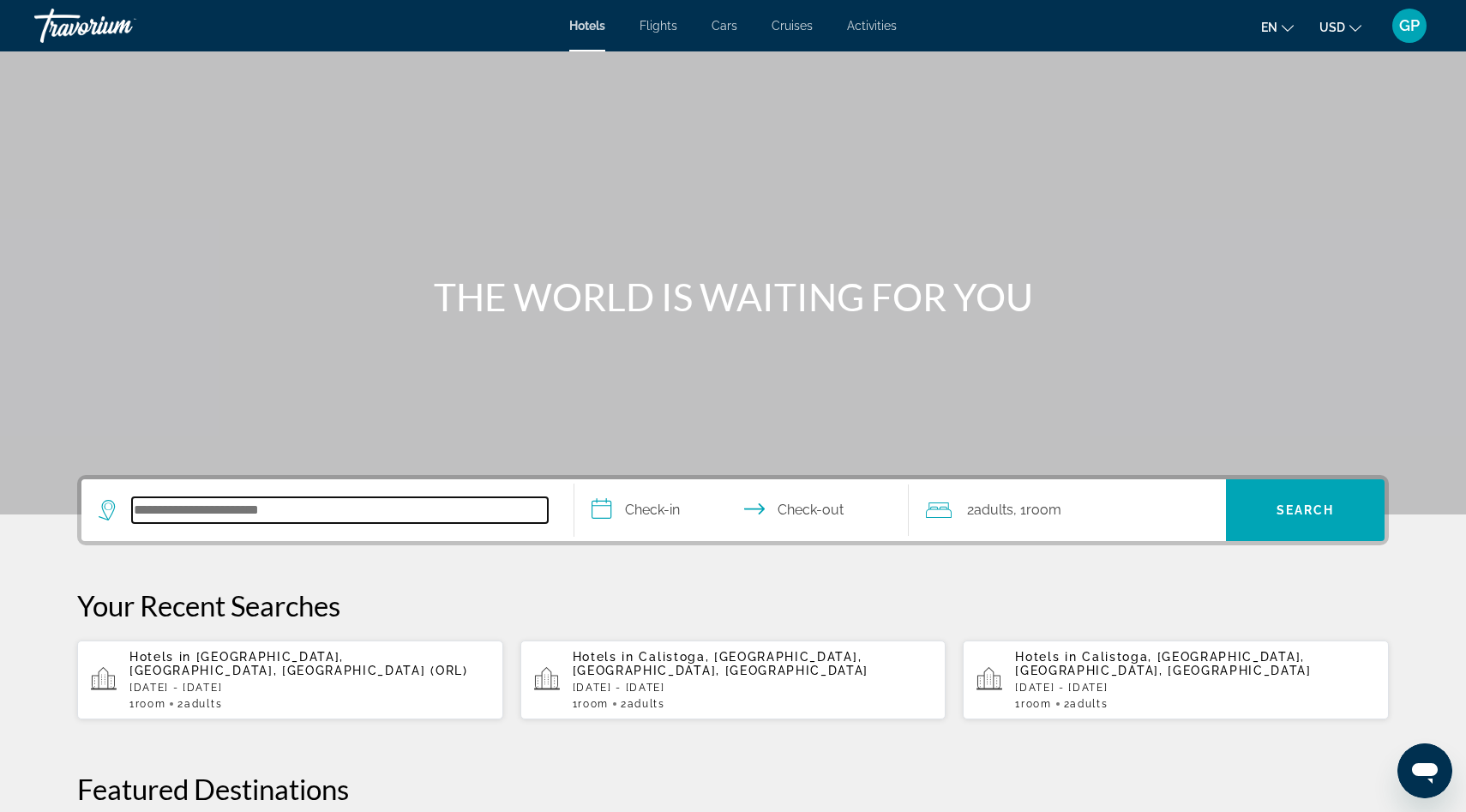
click at [172, 517] on input "Search hotel destination" at bounding box center [340, 510] width 416 height 26
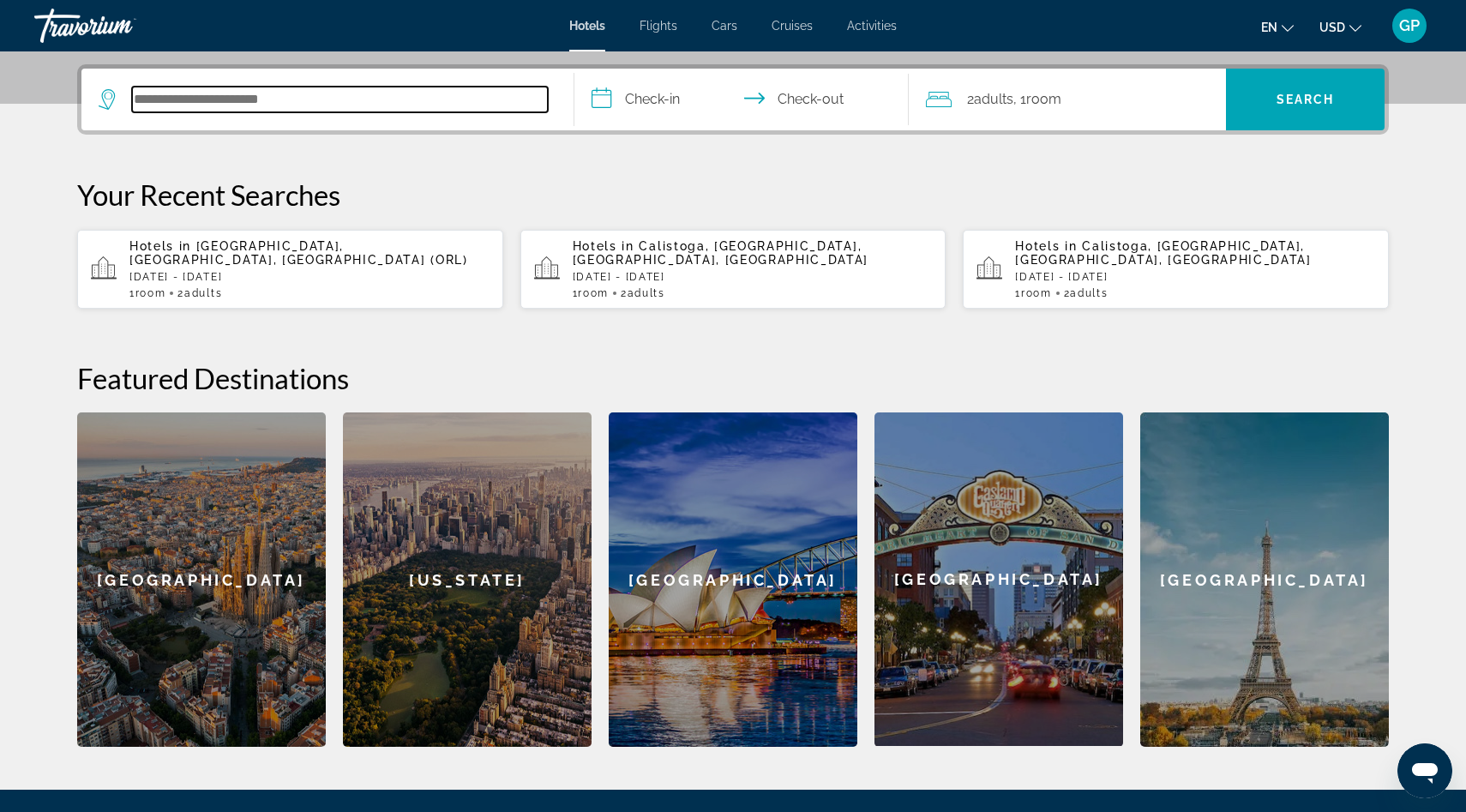
scroll to position [419, 0]
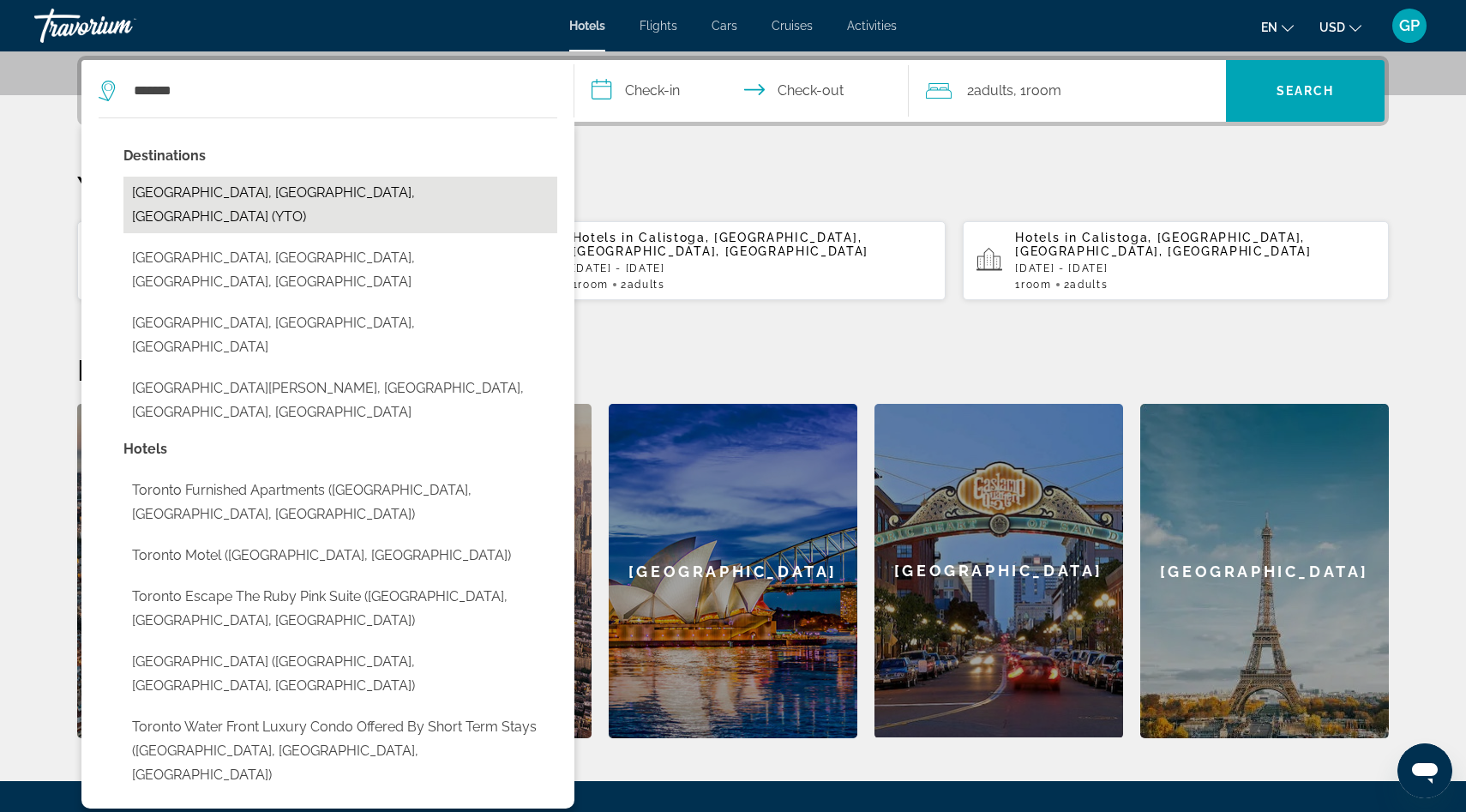
click at [215, 191] on button "Toronto, ON, Canada (YTO)" at bounding box center [340, 205] width 433 height 57
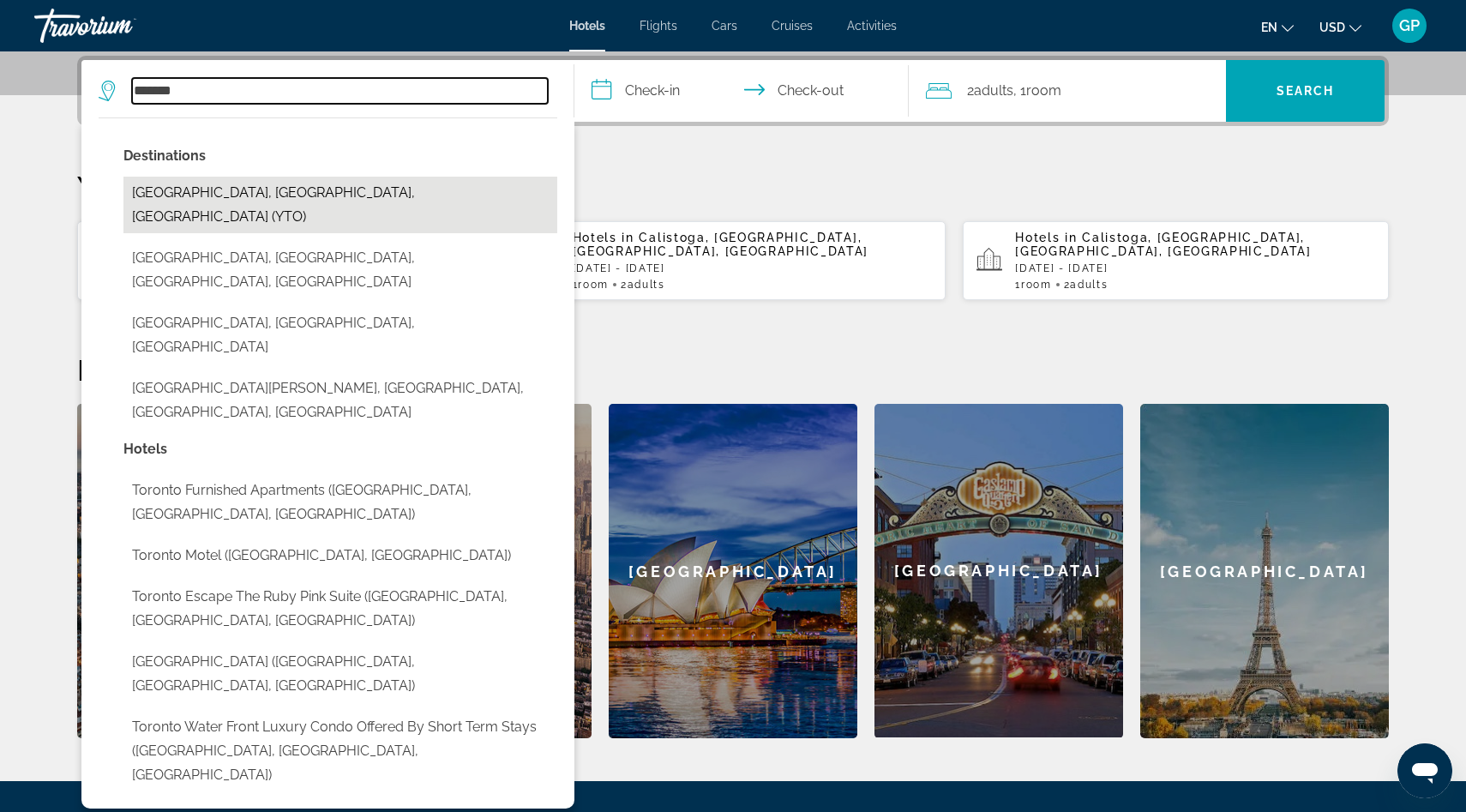
type input "**********"
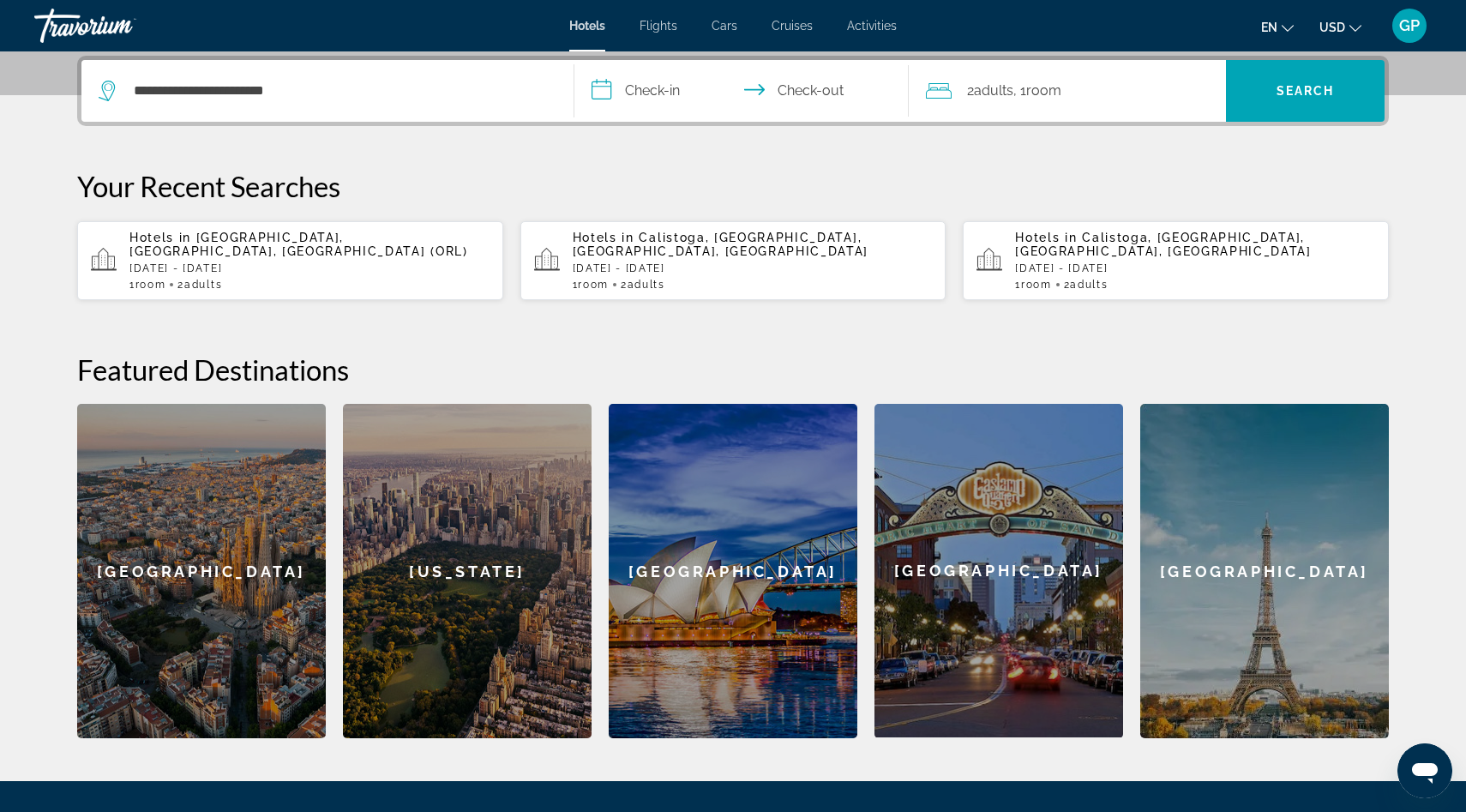
click at [600, 90] on input "**********" at bounding box center [744, 94] width 341 height 67
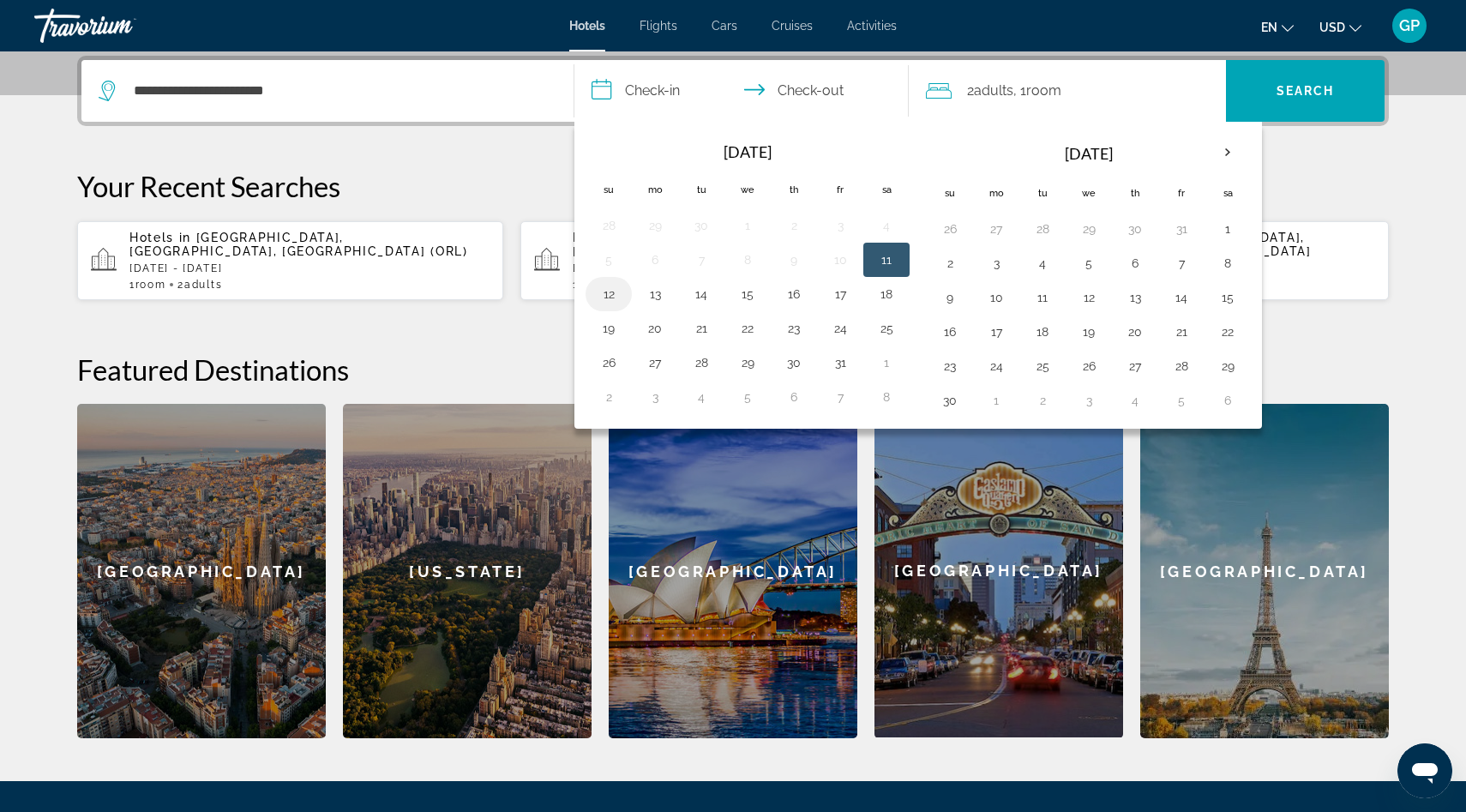
click at [606, 300] on button "12" at bounding box center [608, 294] width 27 height 24
click at [886, 260] on button "11" at bounding box center [886, 260] width 27 height 24
type input "**********"
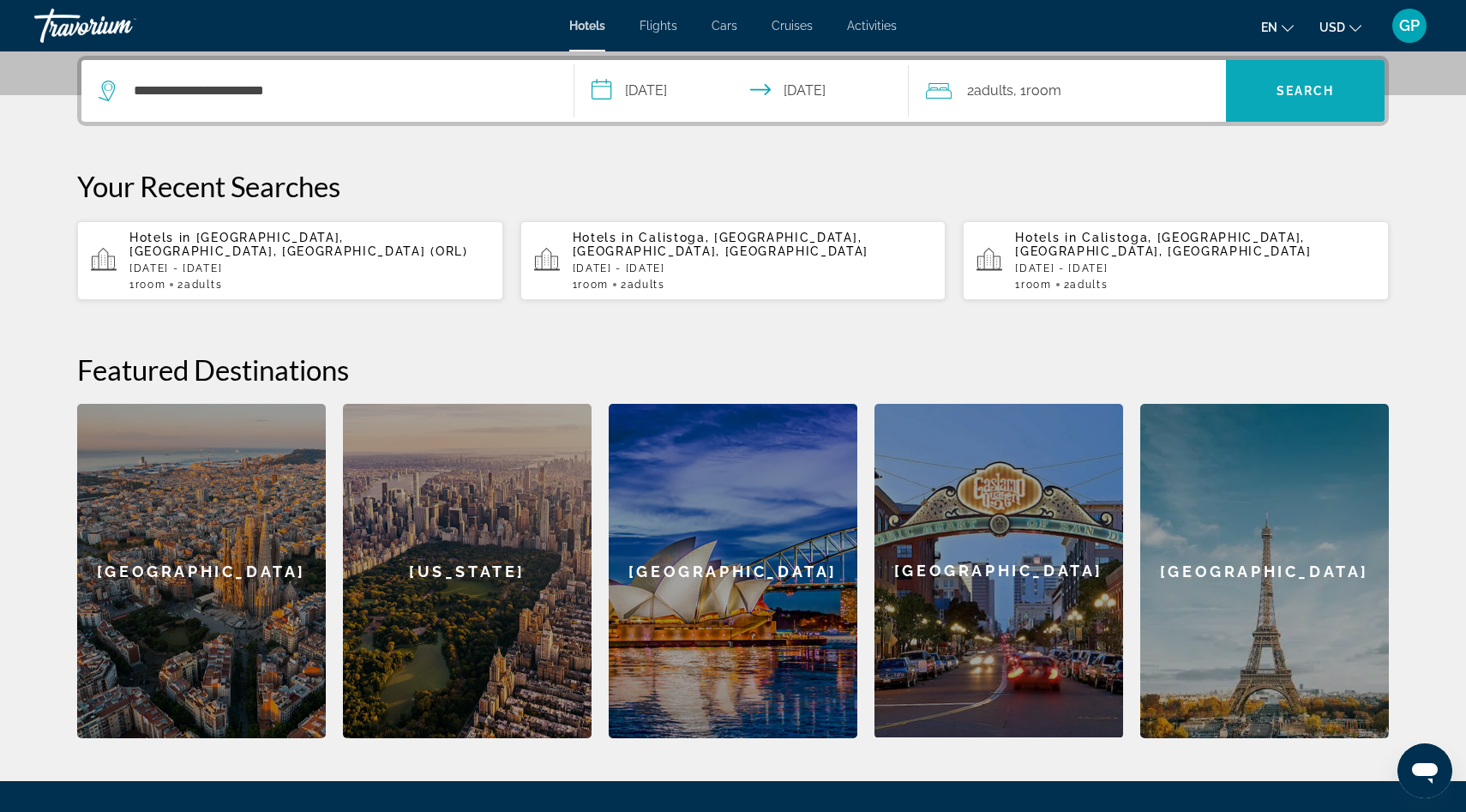
click at [1318, 93] on span "Search" at bounding box center [1305, 90] width 59 height 14
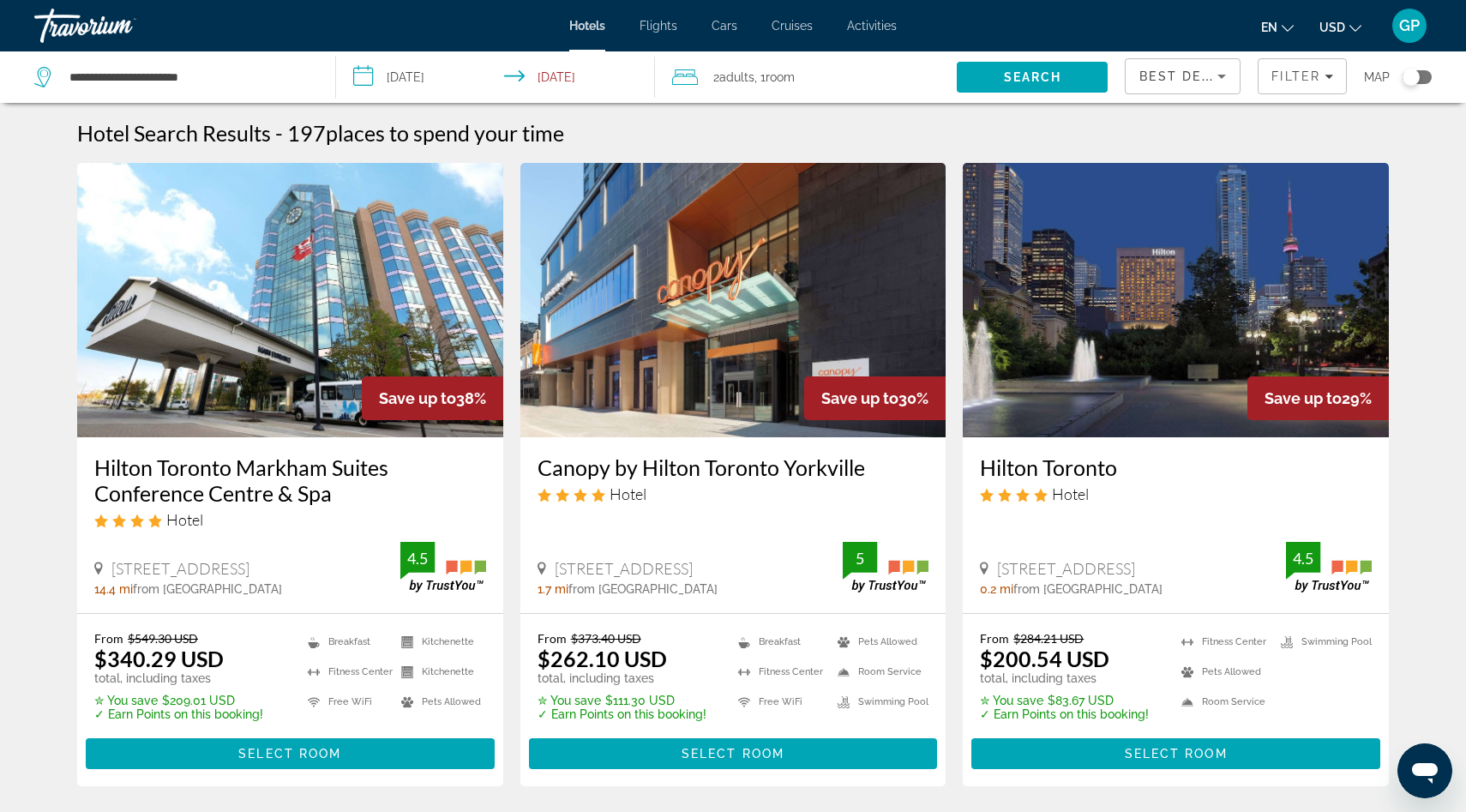
click at [1412, 83] on div "Toggle map" at bounding box center [1411, 77] width 17 height 17
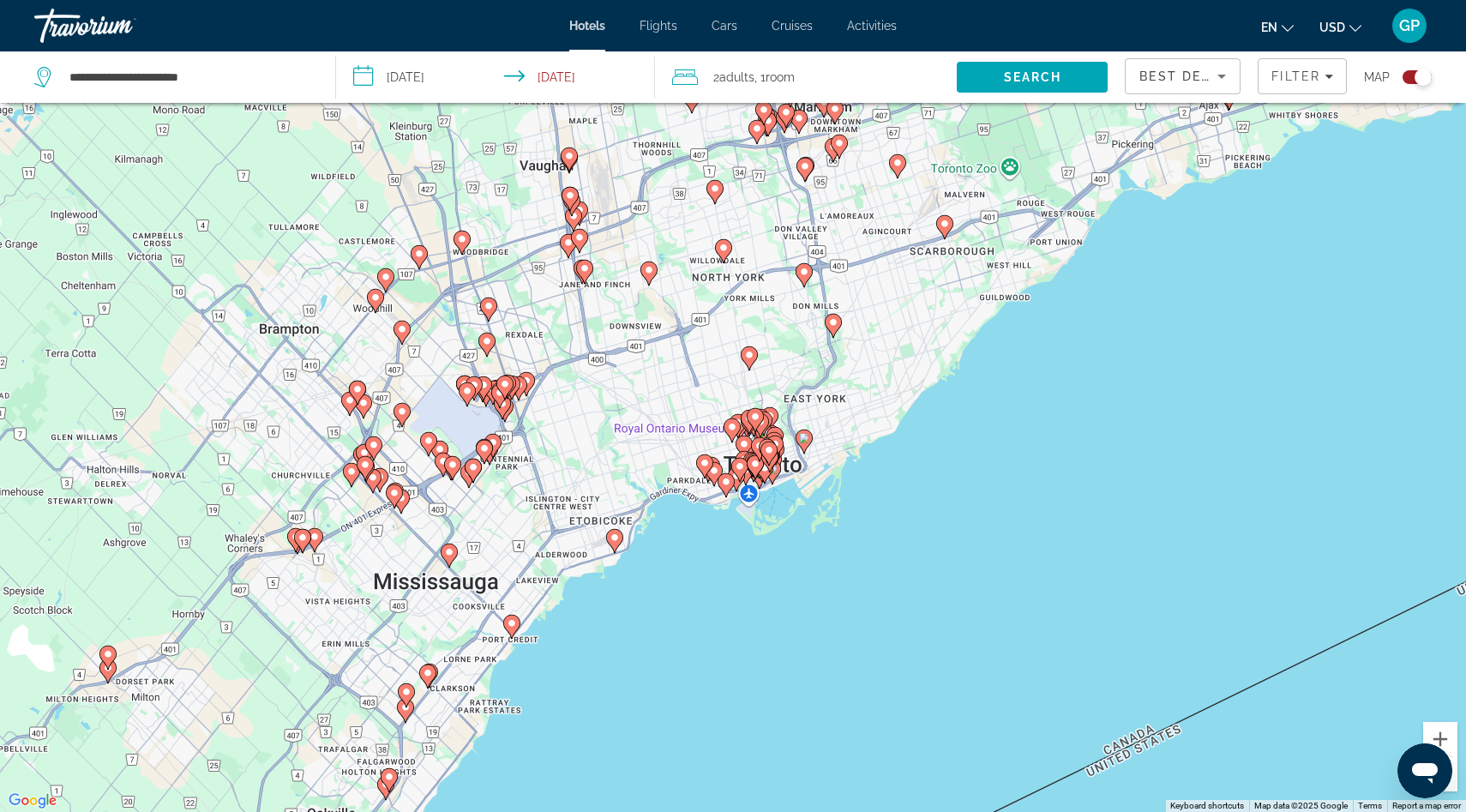
click at [615, 538] on image "Main content" at bounding box center [614, 537] width 10 height 10
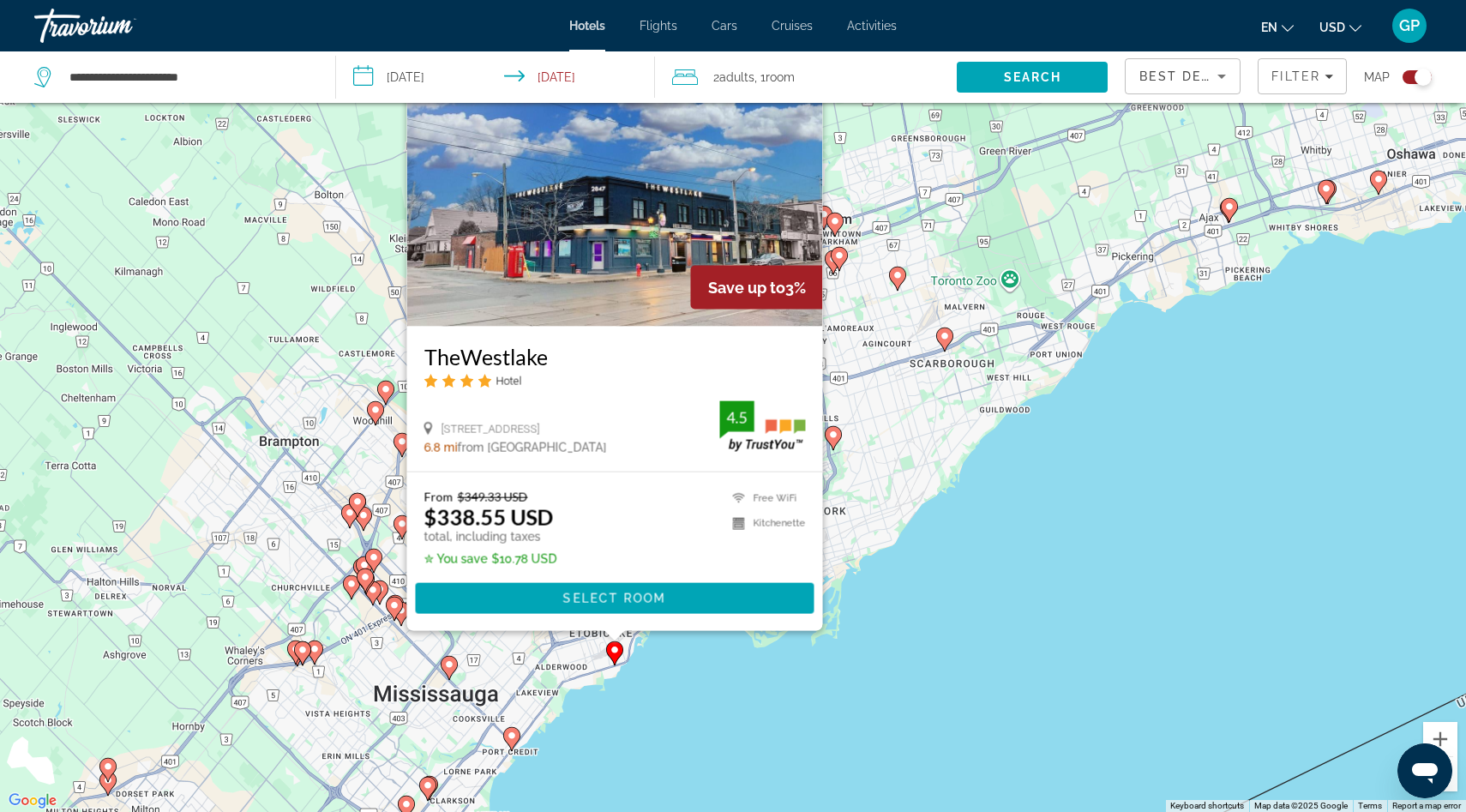
click at [449, 667] on image "Main content" at bounding box center [448, 664] width 10 height 10
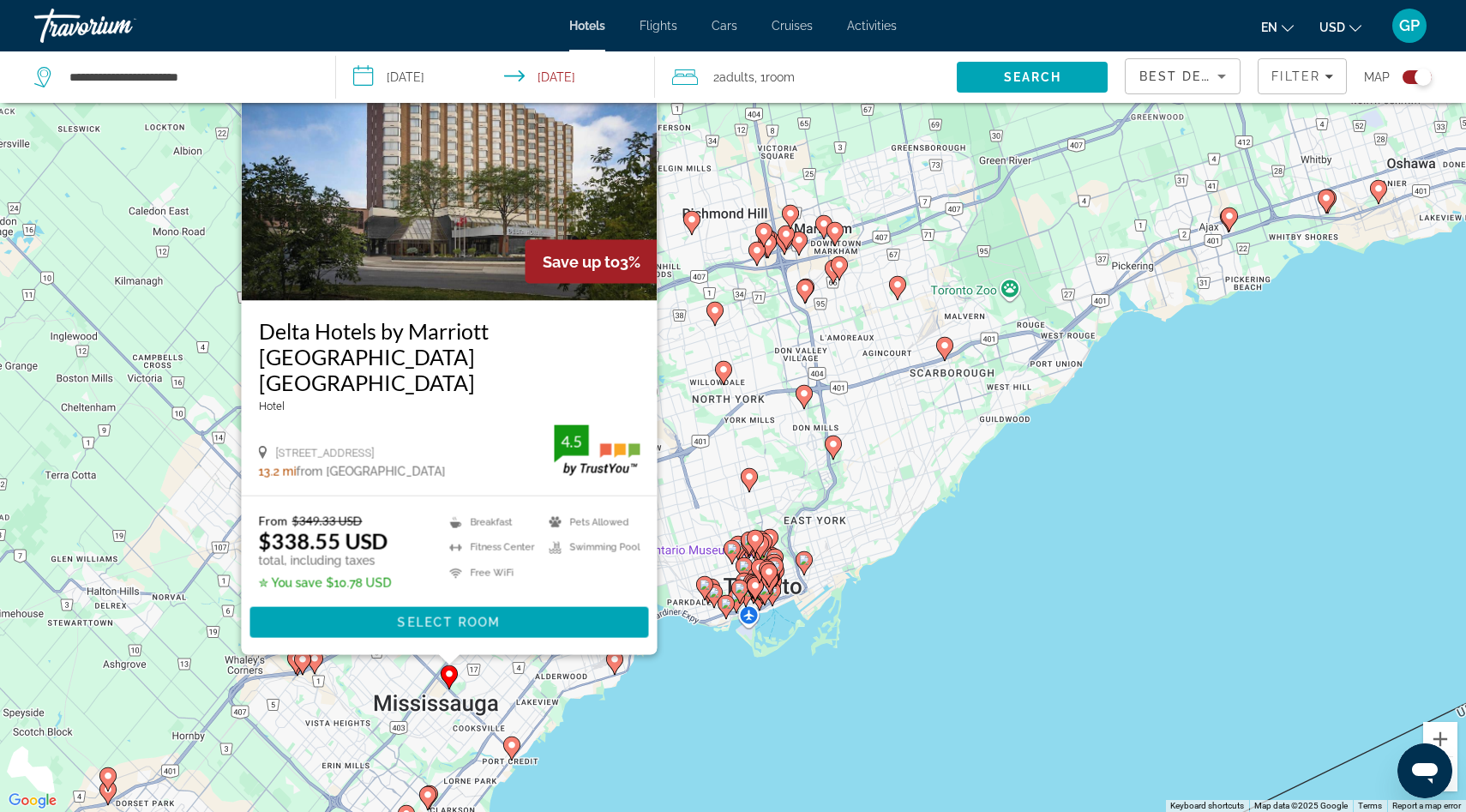
click at [513, 748] on image "Main content" at bounding box center [512, 744] width 10 height 10
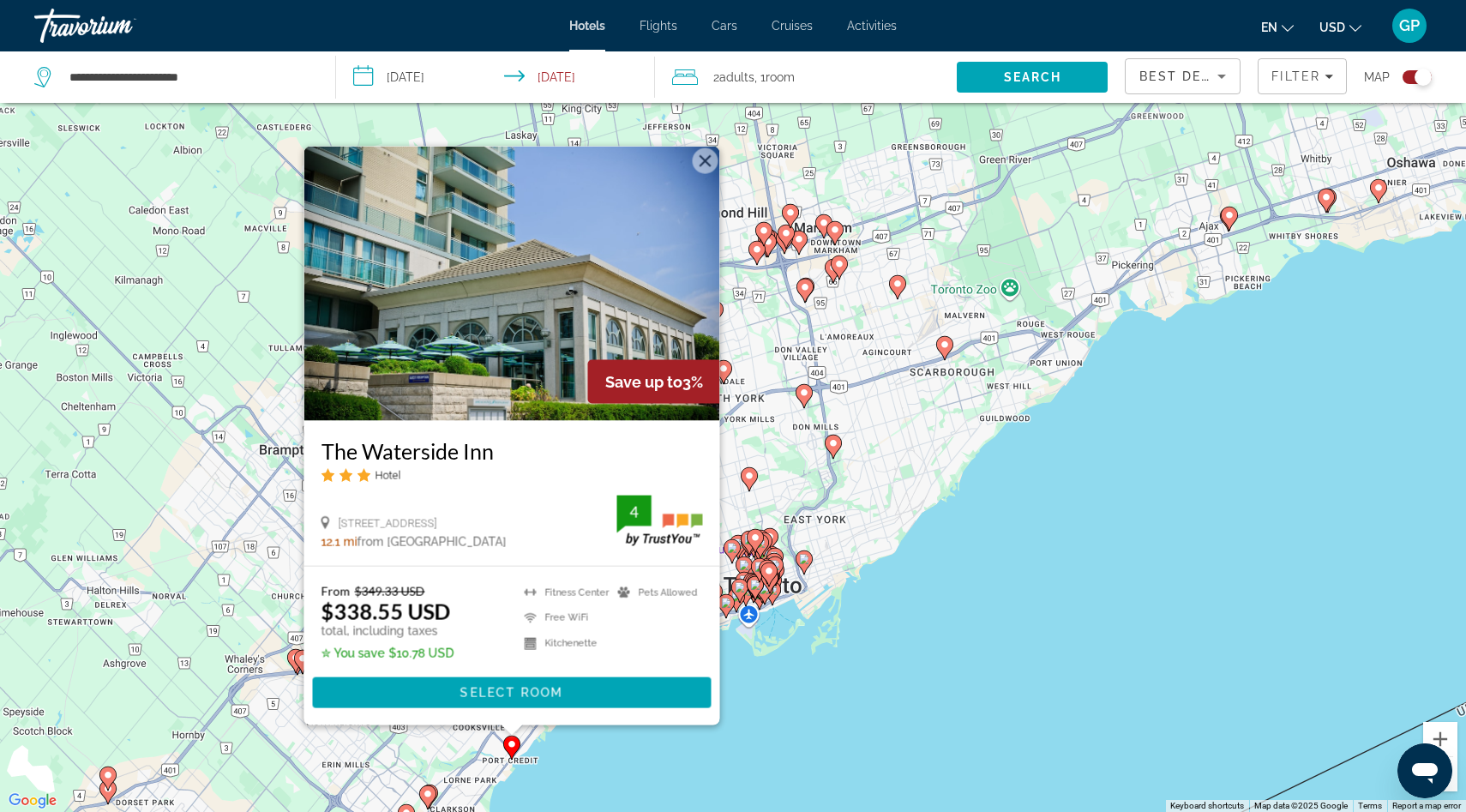
click at [803, 650] on div "To activate drag with keyboard, press Alt + Enter. Once in keyboard drag state,…" at bounding box center [733, 406] width 1466 height 812
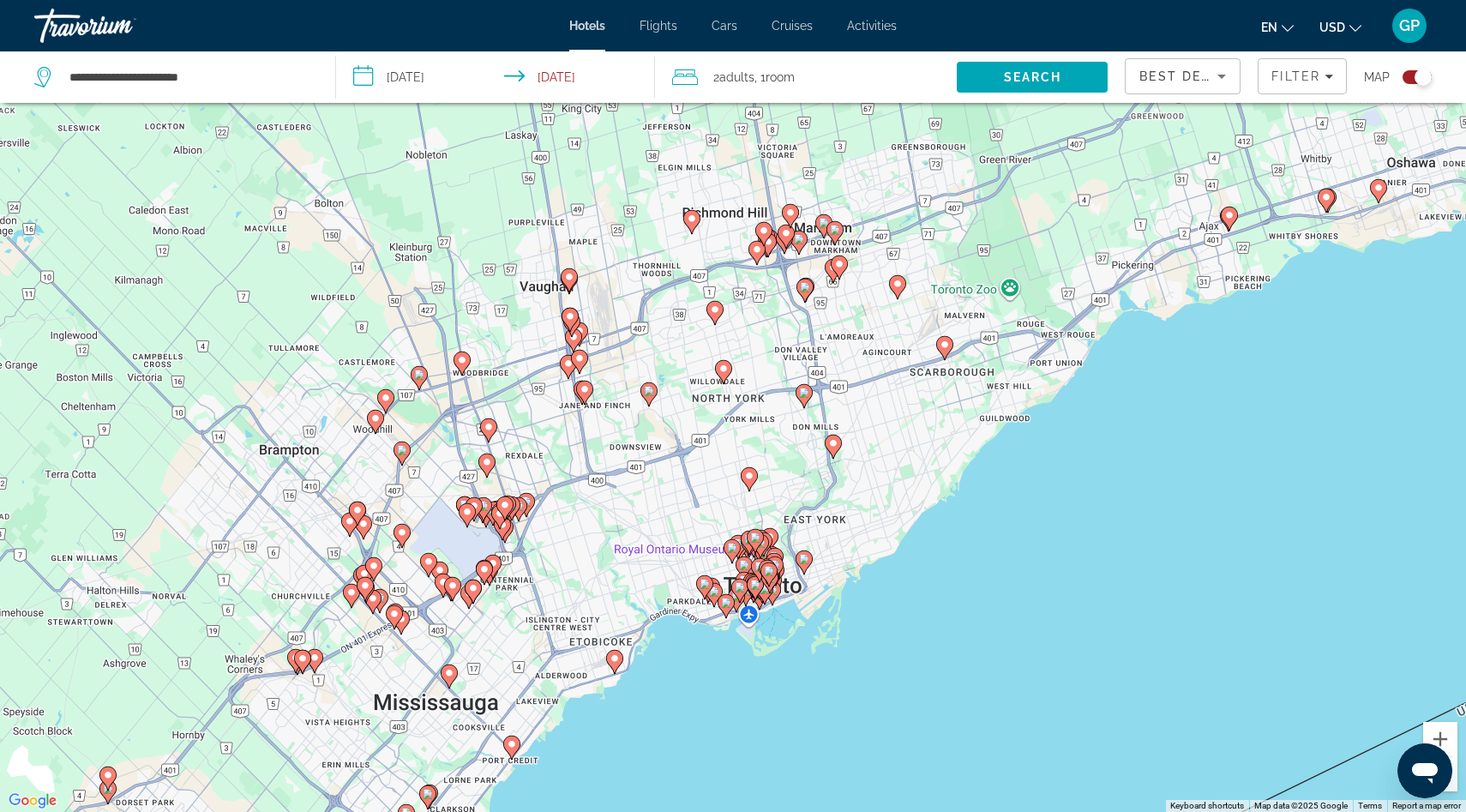
click at [754, 584] on image "Main content" at bounding box center [754, 584] width 10 height 10
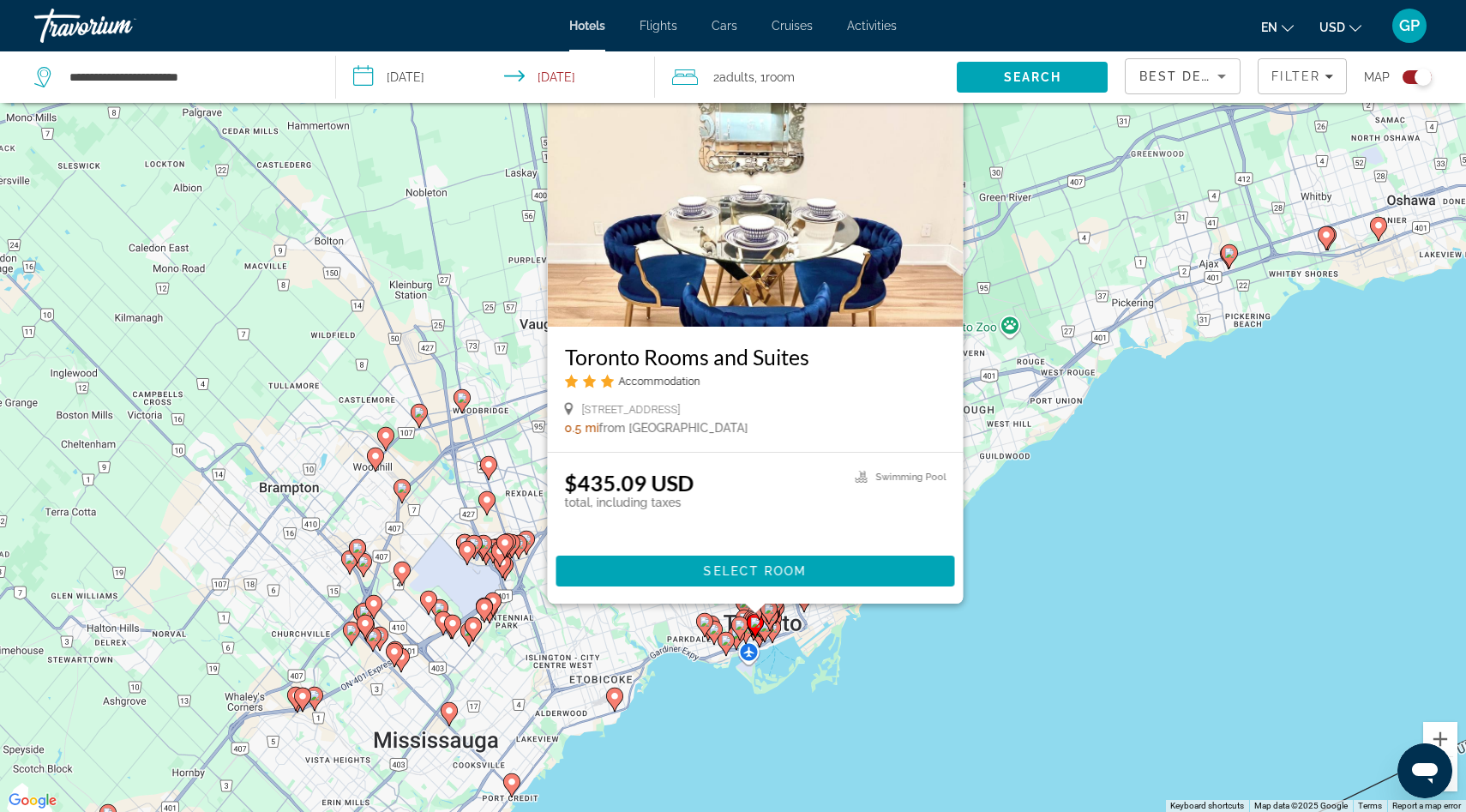
click at [726, 644] on image "Main content" at bounding box center [726, 640] width 10 height 10
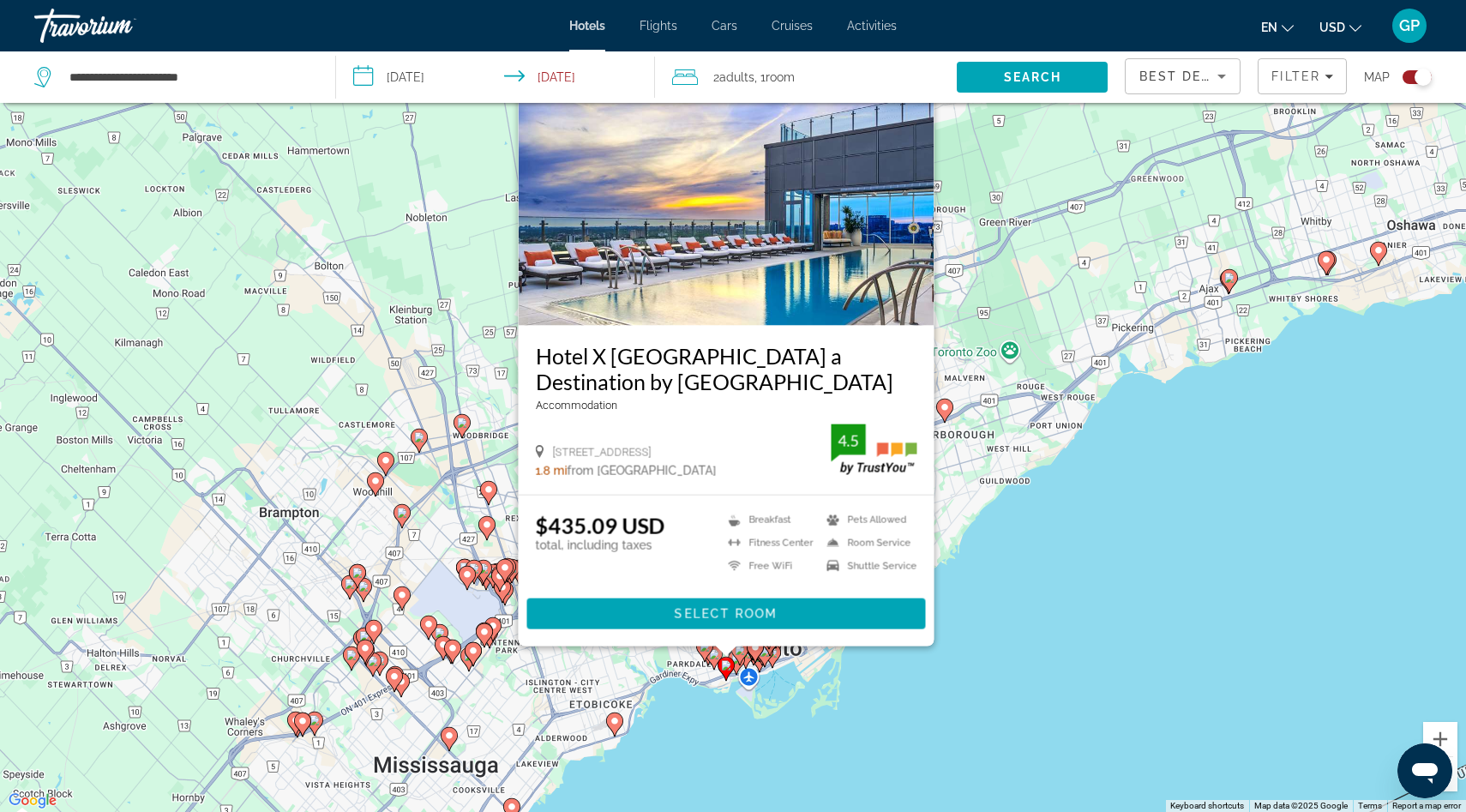
click at [709, 656] on gmp-advanced-marker "Main content" at bounding box center [704, 650] width 17 height 26
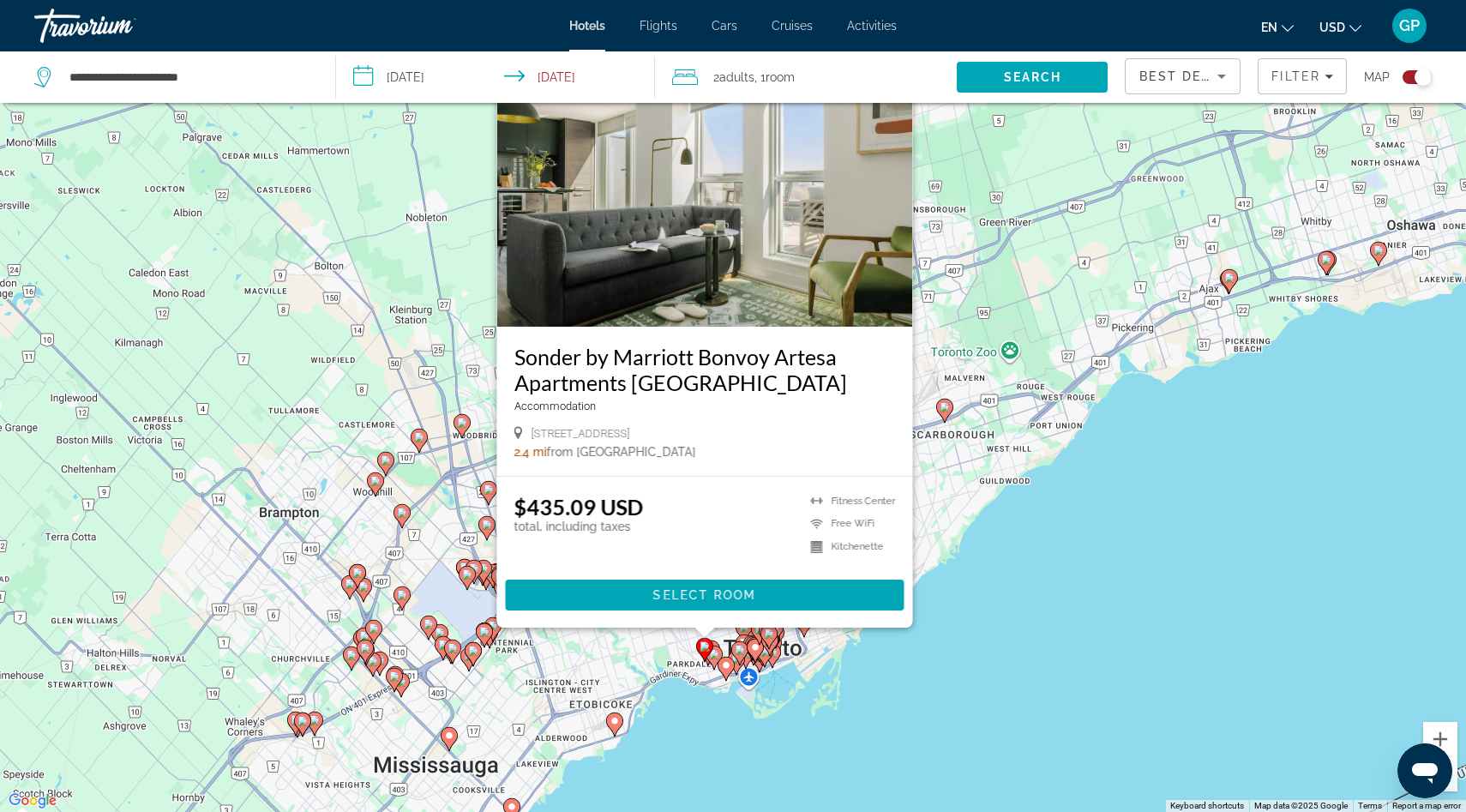
click at [714, 661] on icon "Main content" at bounding box center [713, 657] width 16 height 22
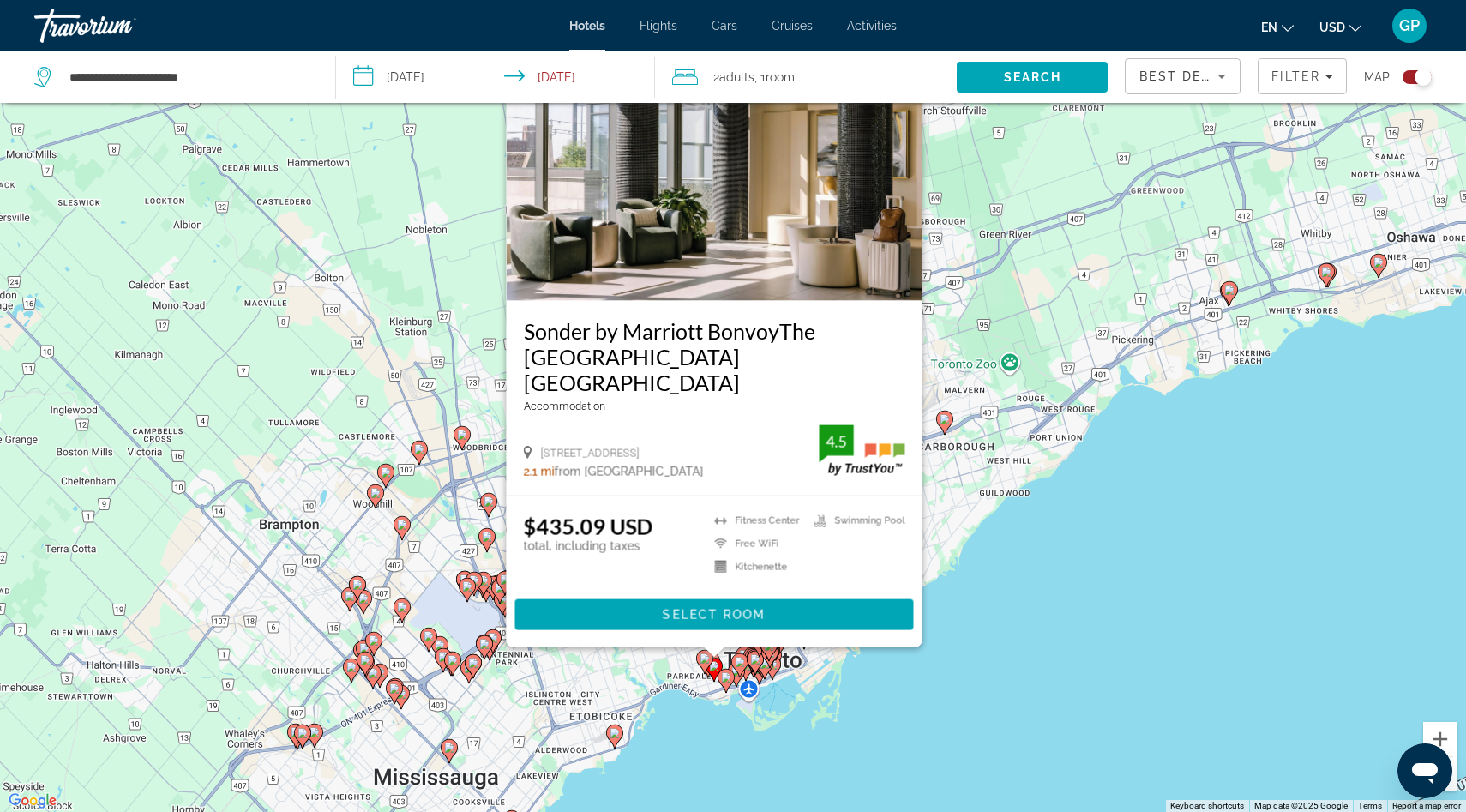
click at [955, 679] on div "To activate drag with keyboard, press Alt + Enter. Once in keyboard drag state,…" at bounding box center [733, 406] width 1466 height 812
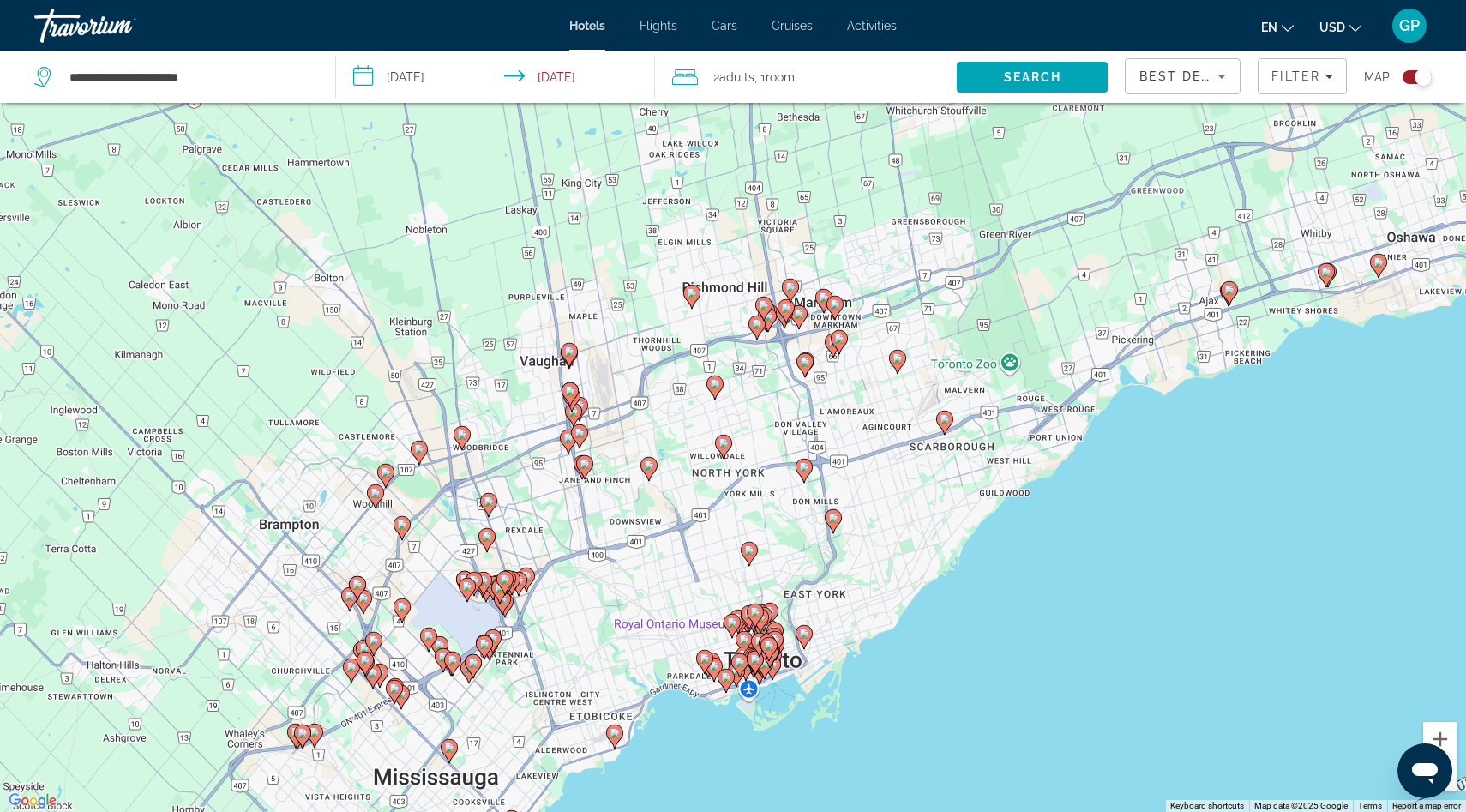
click at [758, 621] on gmp-advanced-marker "Main content" at bounding box center [755, 616] width 17 height 26
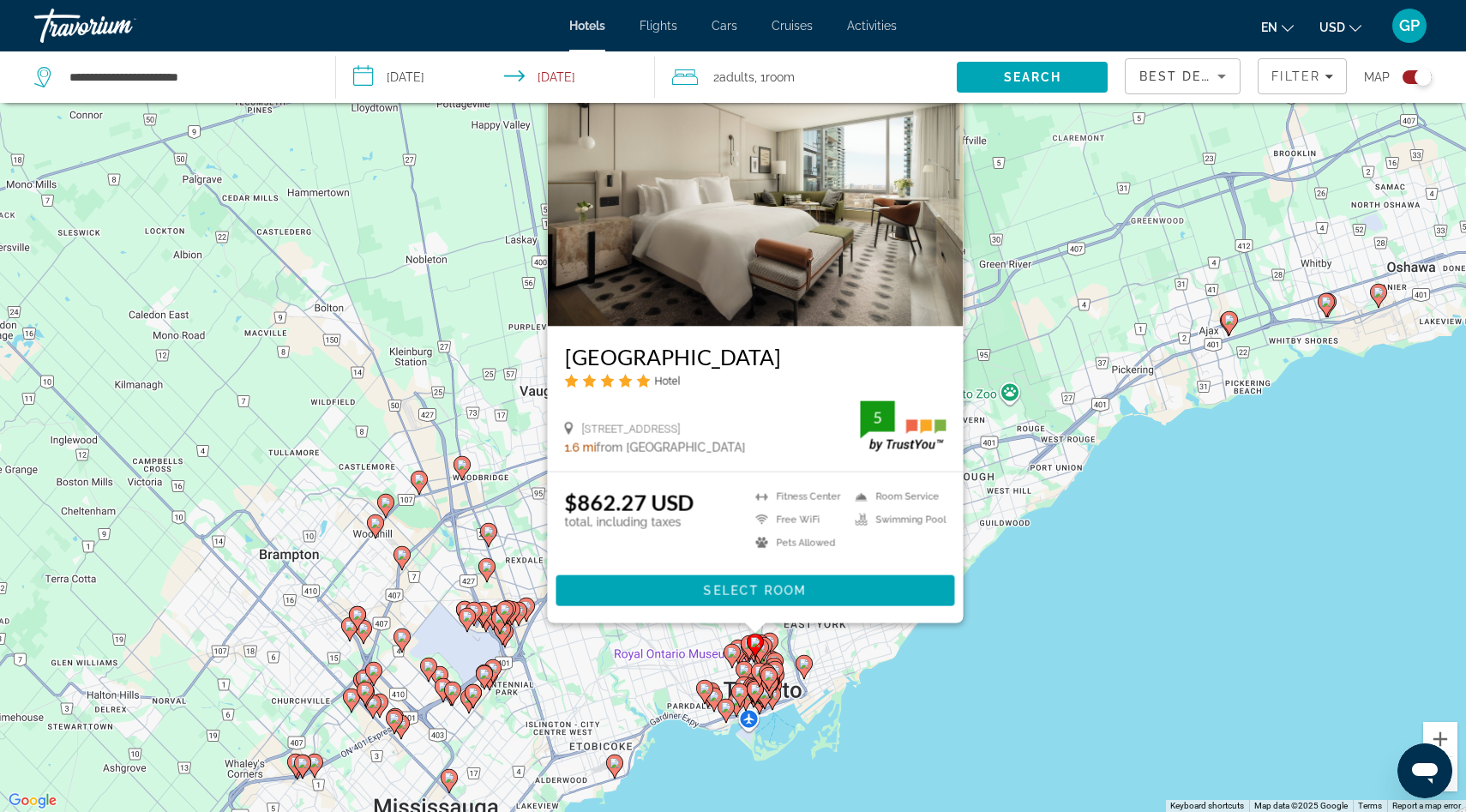
click at [750, 672] on gmp-advanced-marker "Main content" at bounding box center [756, 684] width 17 height 26
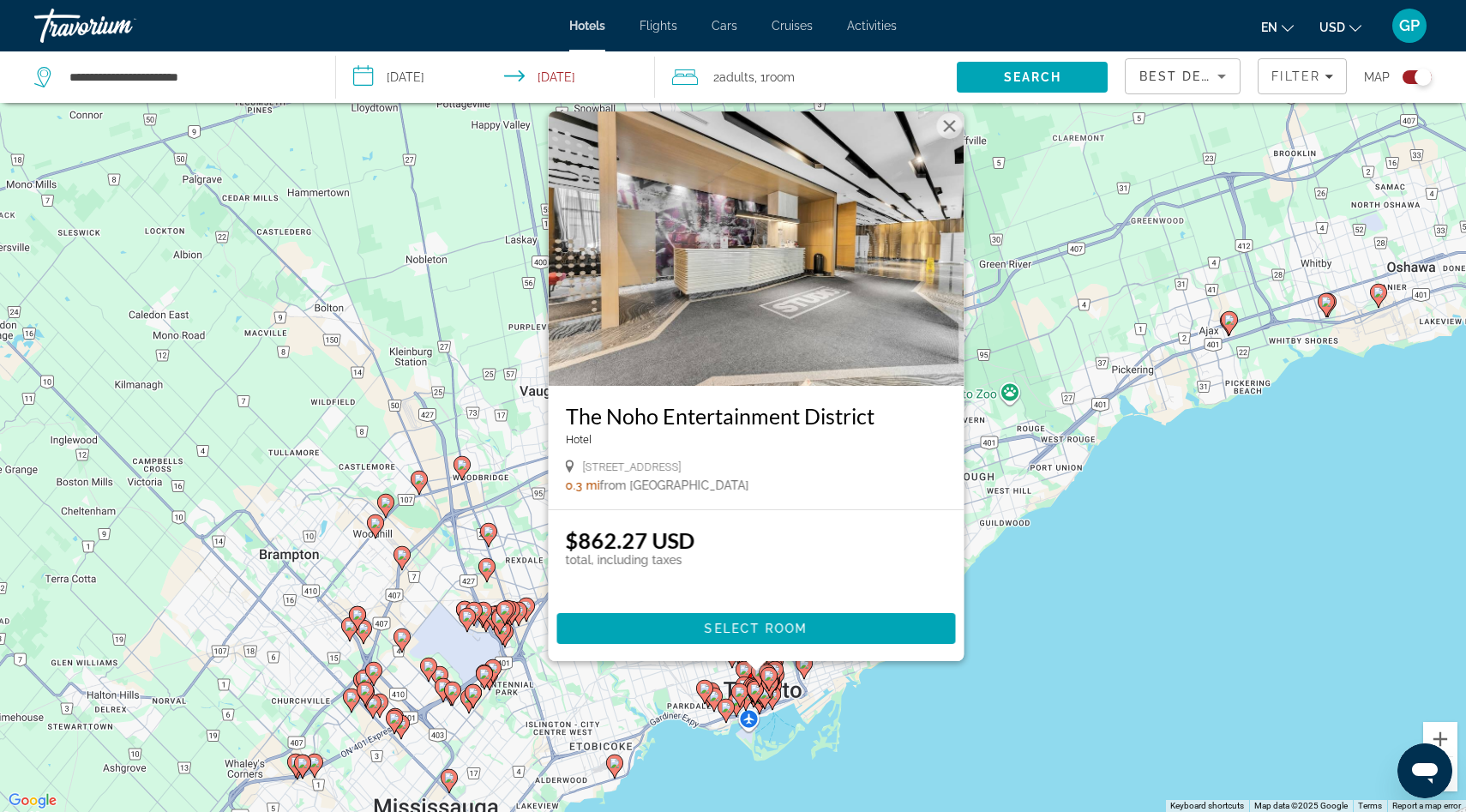
click at [764, 683] on icon "Main content" at bounding box center [768, 678] width 17 height 24
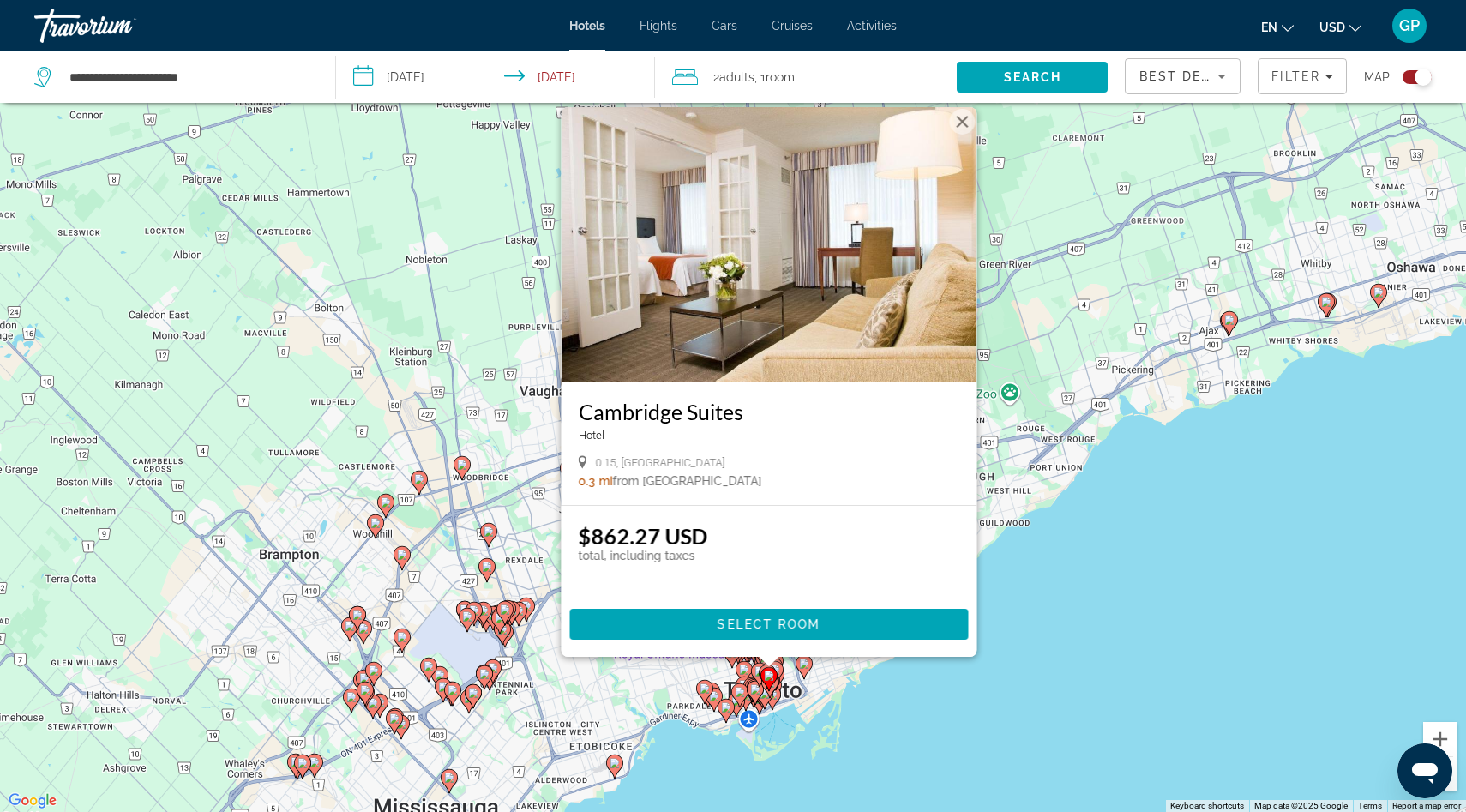
click at [753, 694] on icon "Main content" at bounding box center [755, 692] width 16 height 22
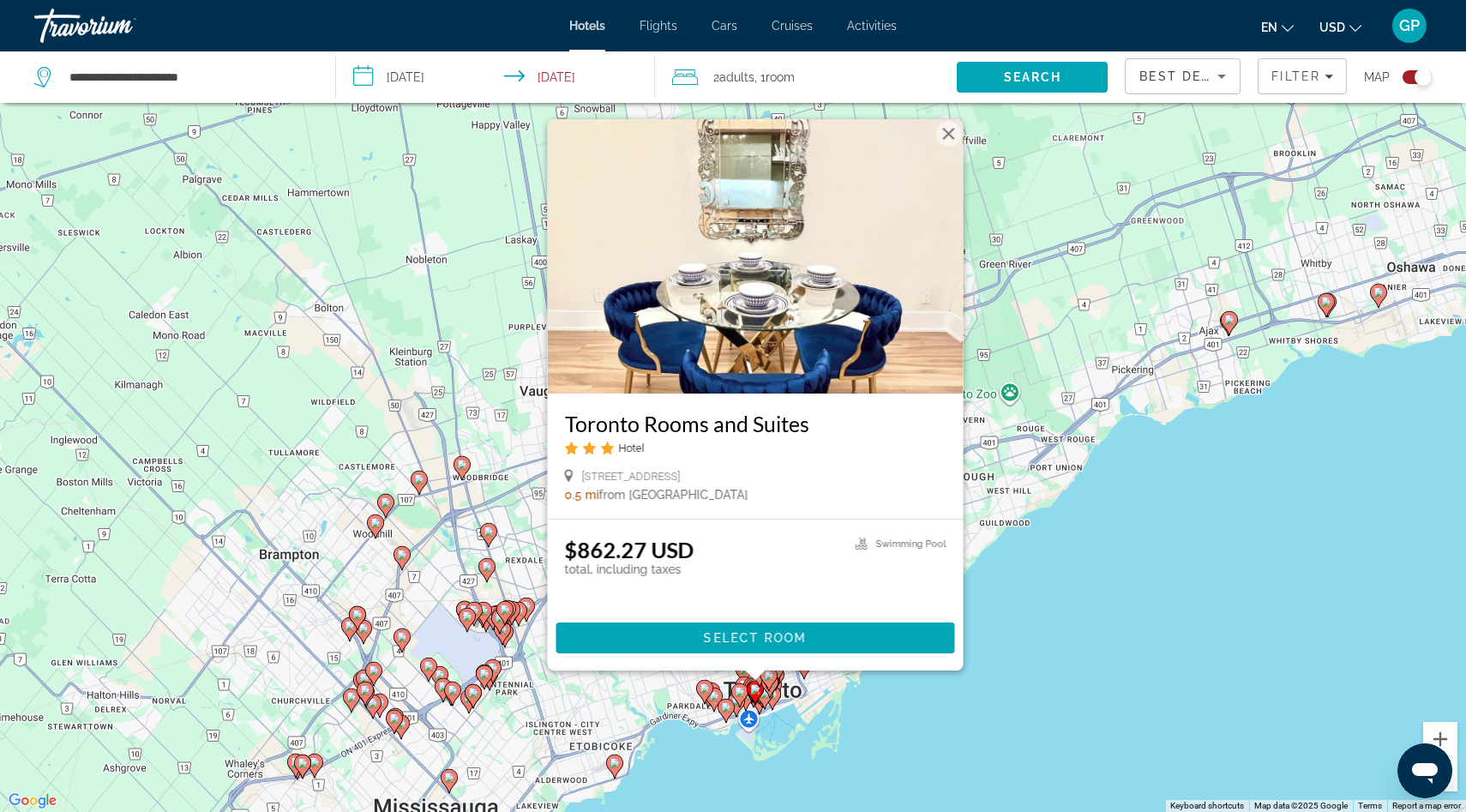
click at [744, 683] on gmp-advanced-marker "Main content" at bounding box center [740, 696] width 17 height 26
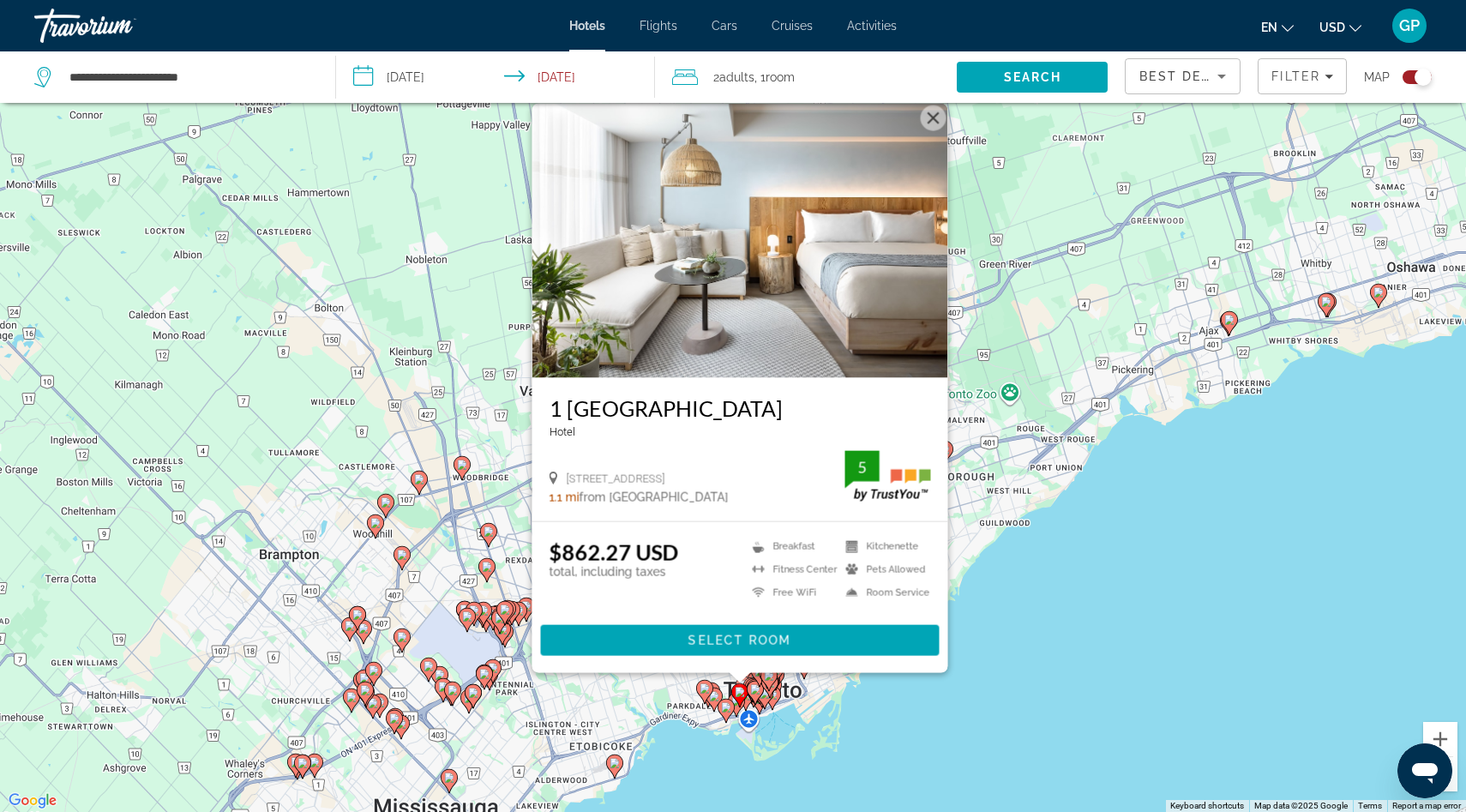
click at [774, 702] on icon "Main content" at bounding box center [772, 697] width 16 height 22
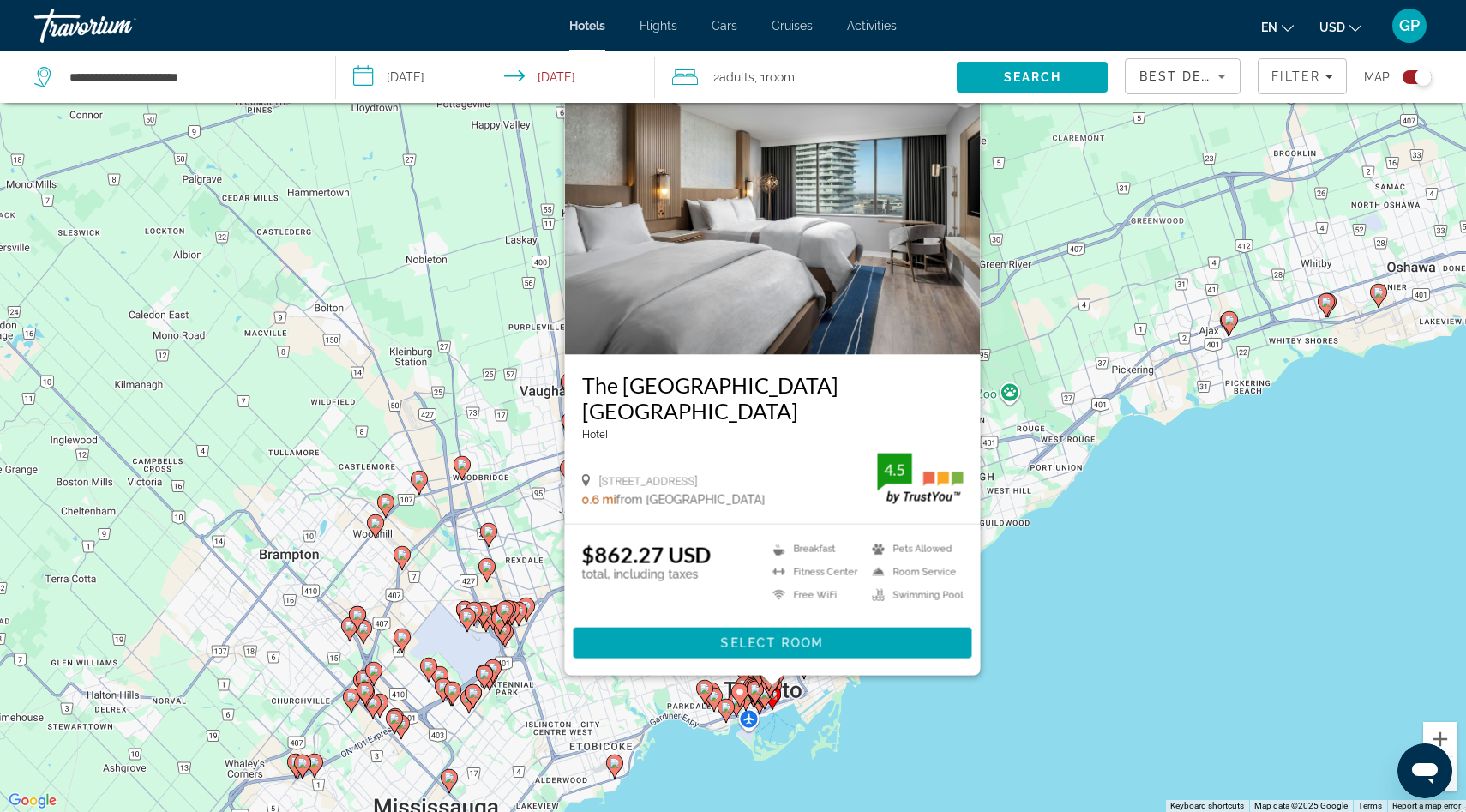
click at [971, 107] on button "Close" at bounding box center [966, 95] width 26 height 26
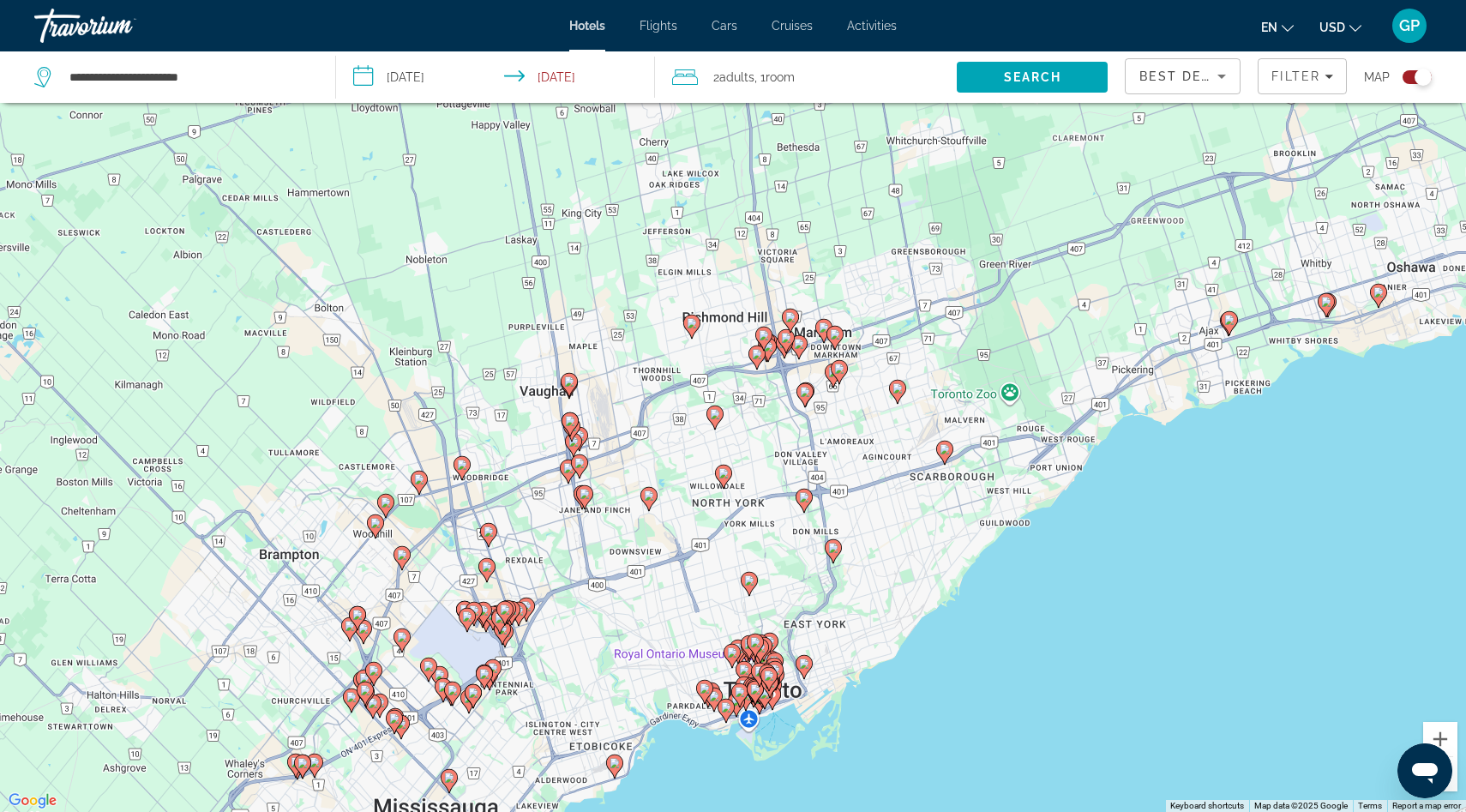
click at [752, 584] on icon "Main content" at bounding box center [749, 583] width 16 height 22
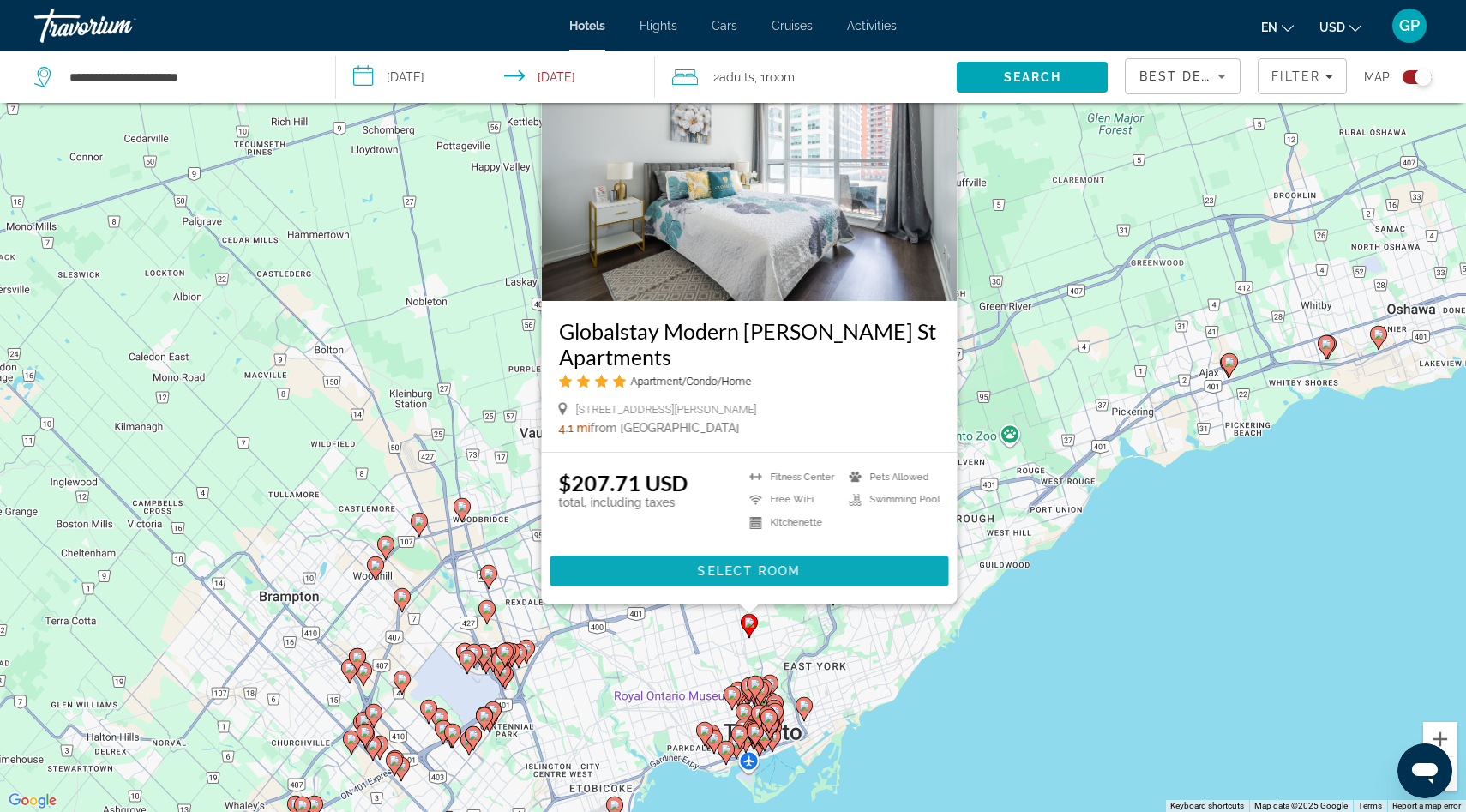
click at [713, 572] on span "Select Room" at bounding box center [749, 570] width 103 height 14
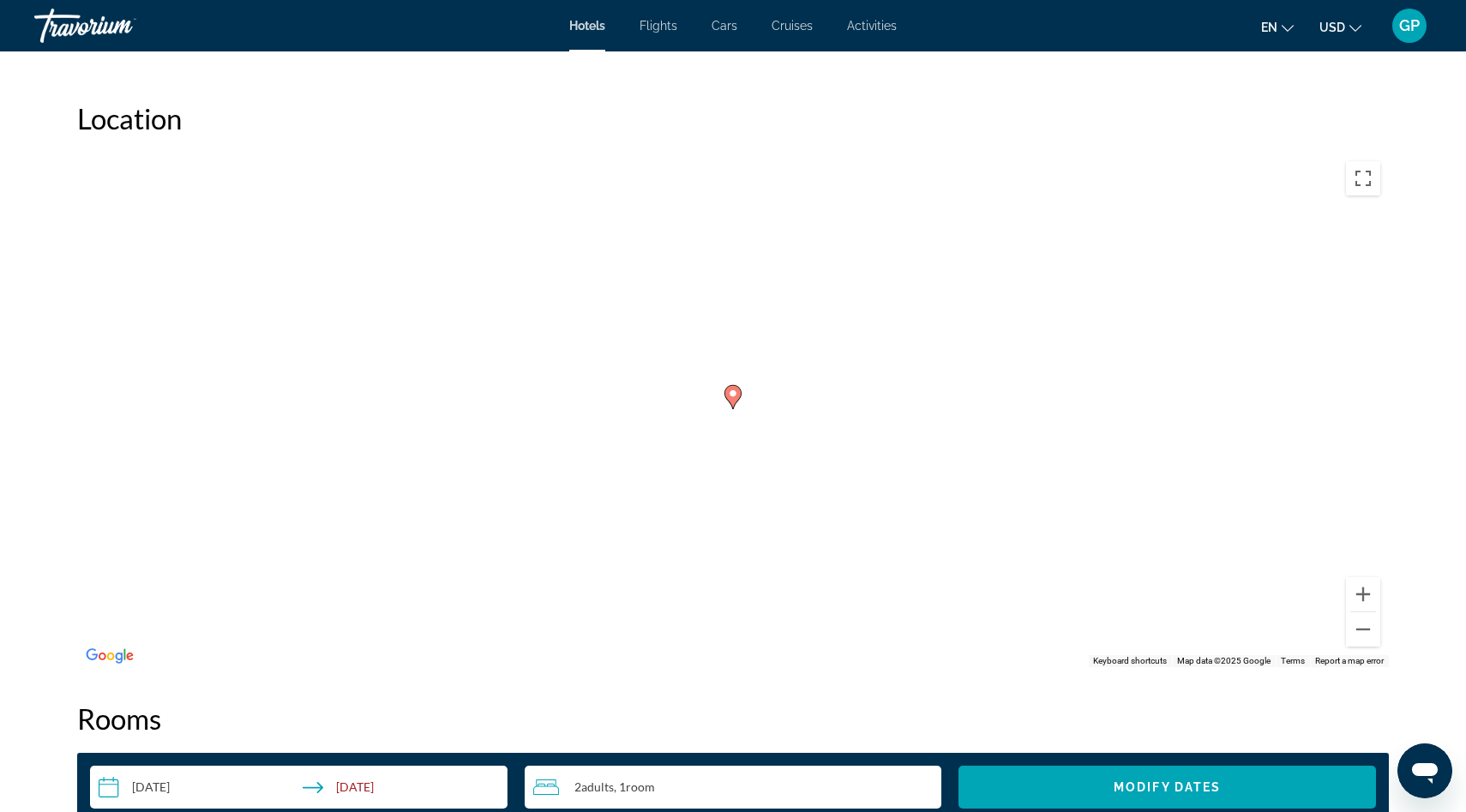
scroll to position [1547, 0]
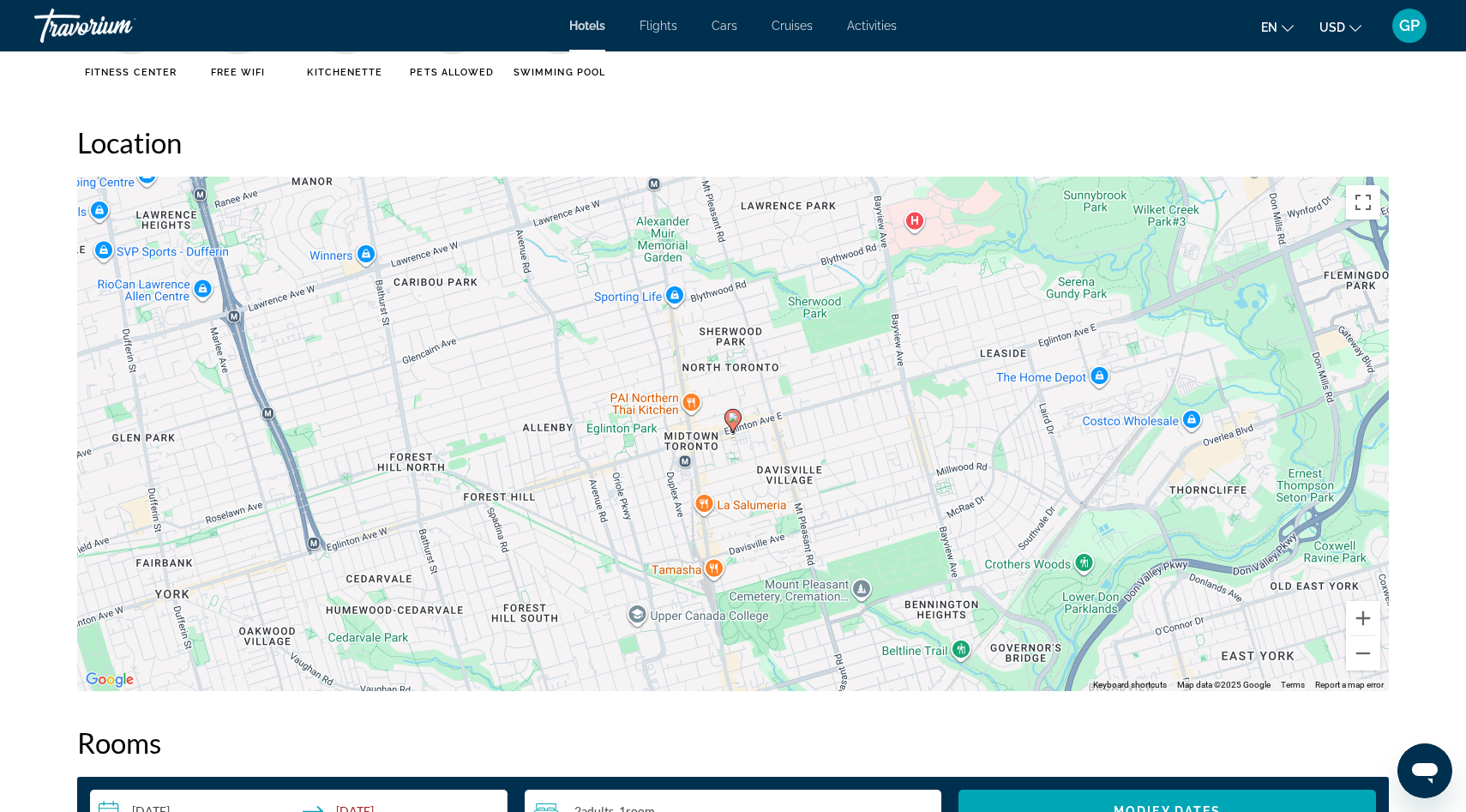
click at [742, 147] on h2 "Location" at bounding box center [733, 142] width 1312 height 34
click at [647, 135] on h2 "Location" at bounding box center [733, 142] width 1312 height 34
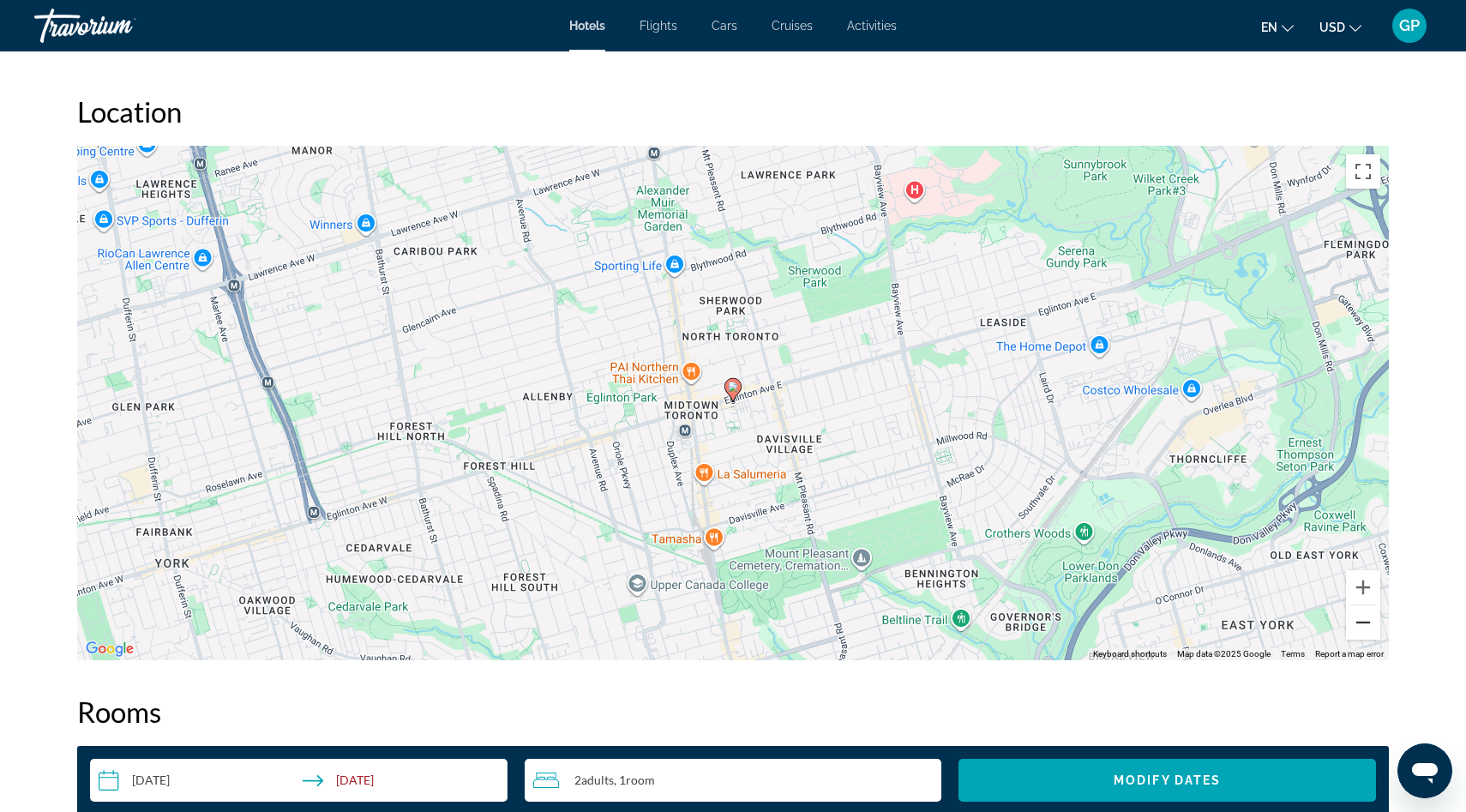
click at [1360, 631] on button "Zoom out" at bounding box center [1363, 622] width 34 height 34
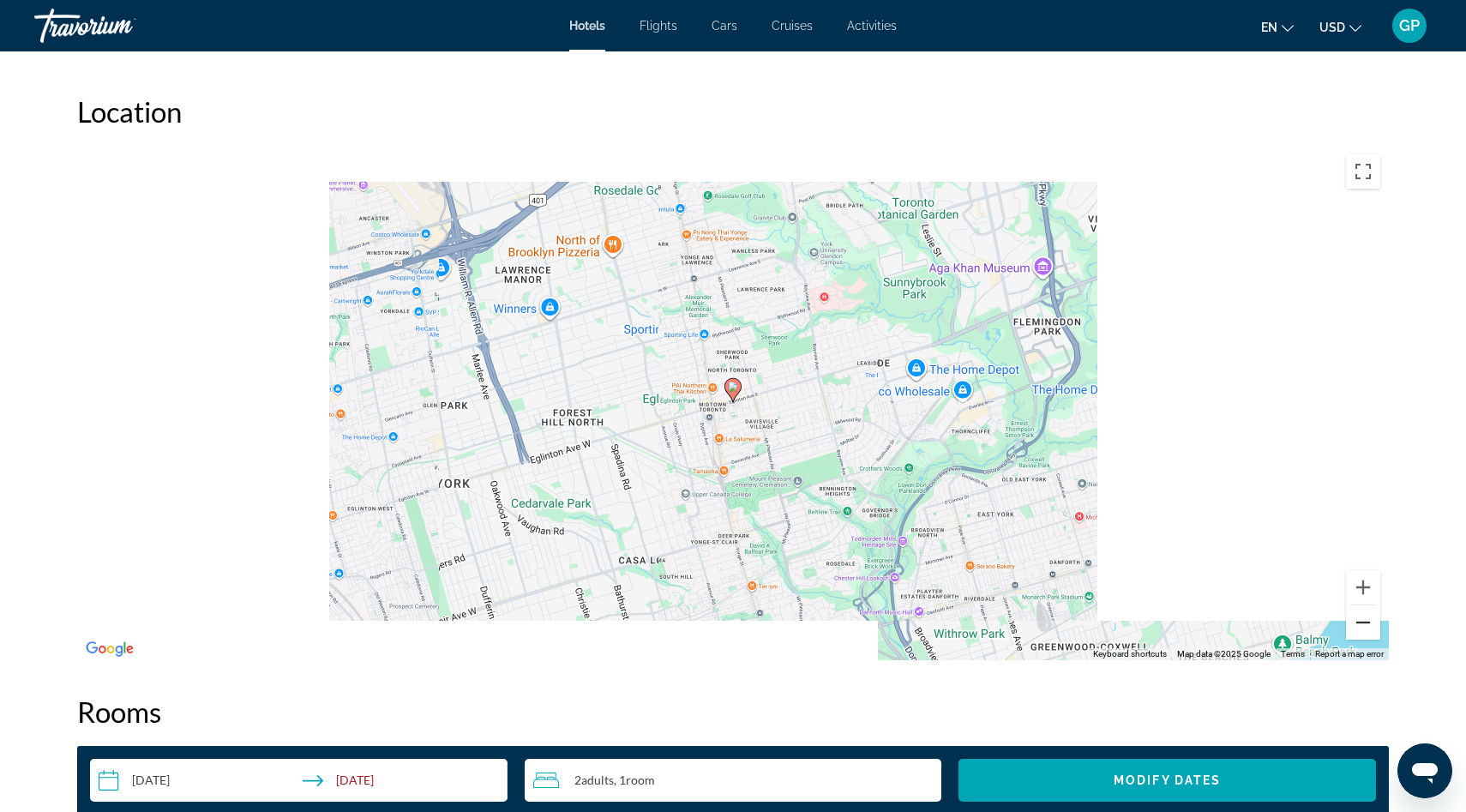
click at [1360, 631] on button "Zoom out" at bounding box center [1363, 622] width 34 height 34
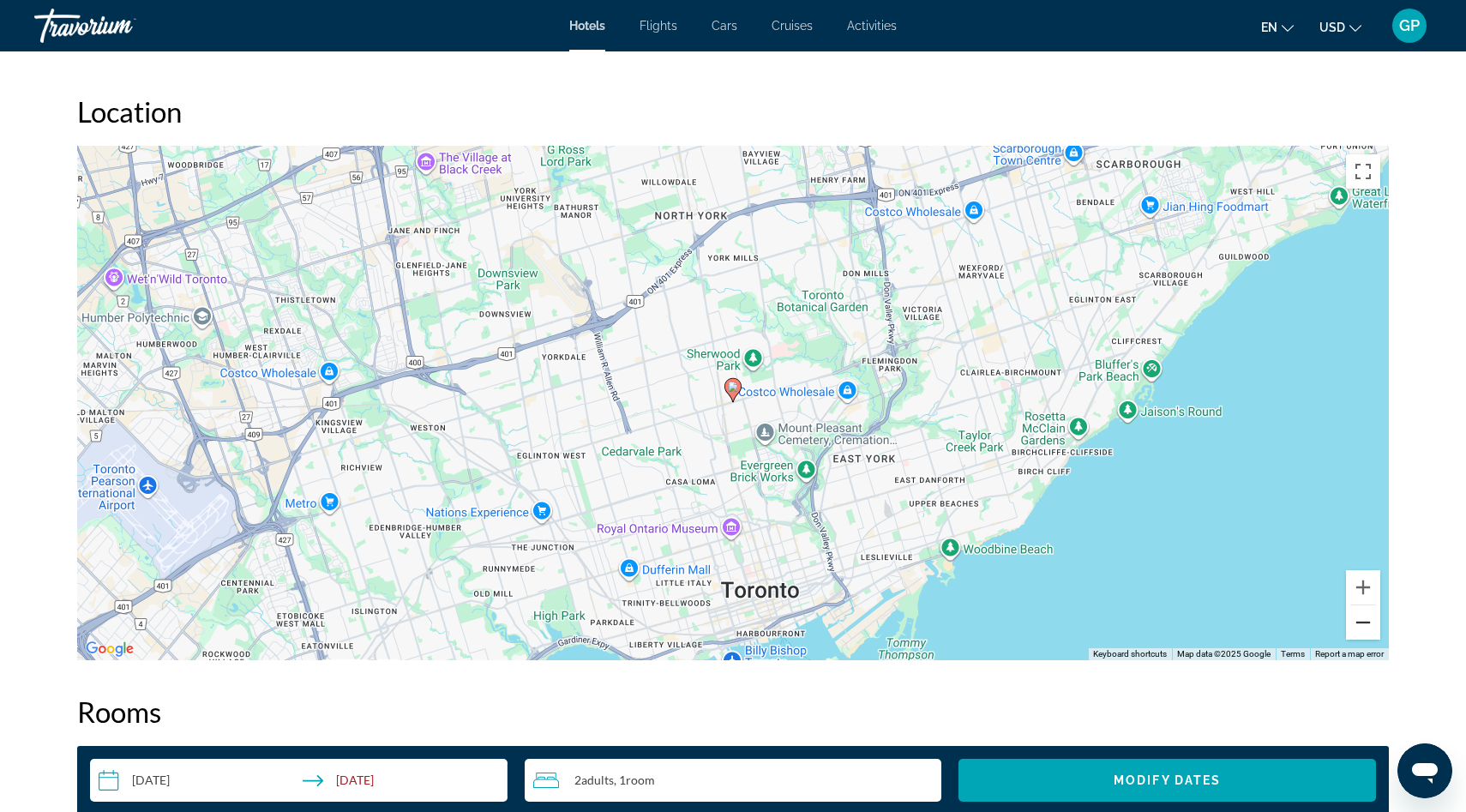
click at [1367, 629] on button "Zoom out" at bounding box center [1363, 622] width 34 height 34
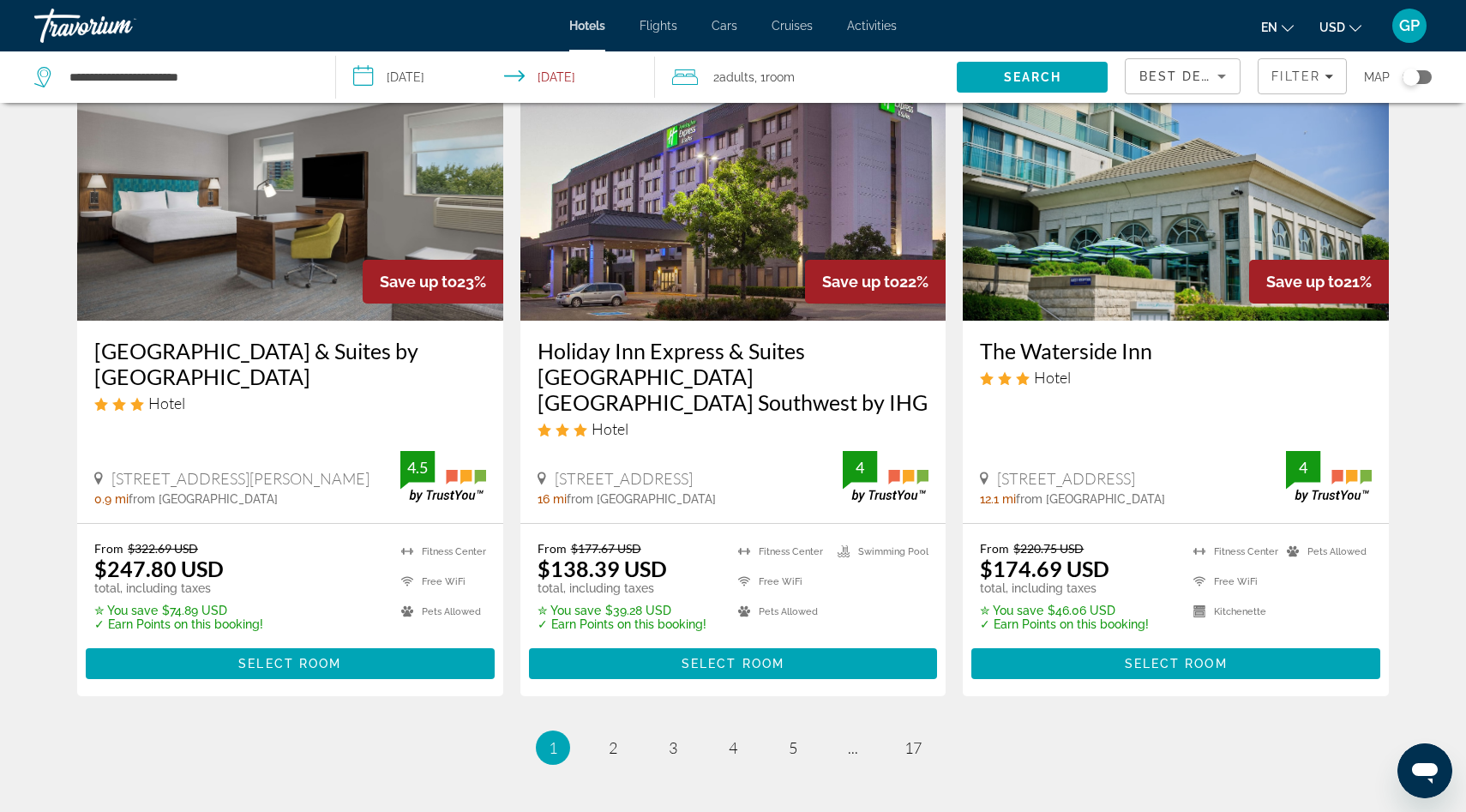
scroll to position [2145, 0]
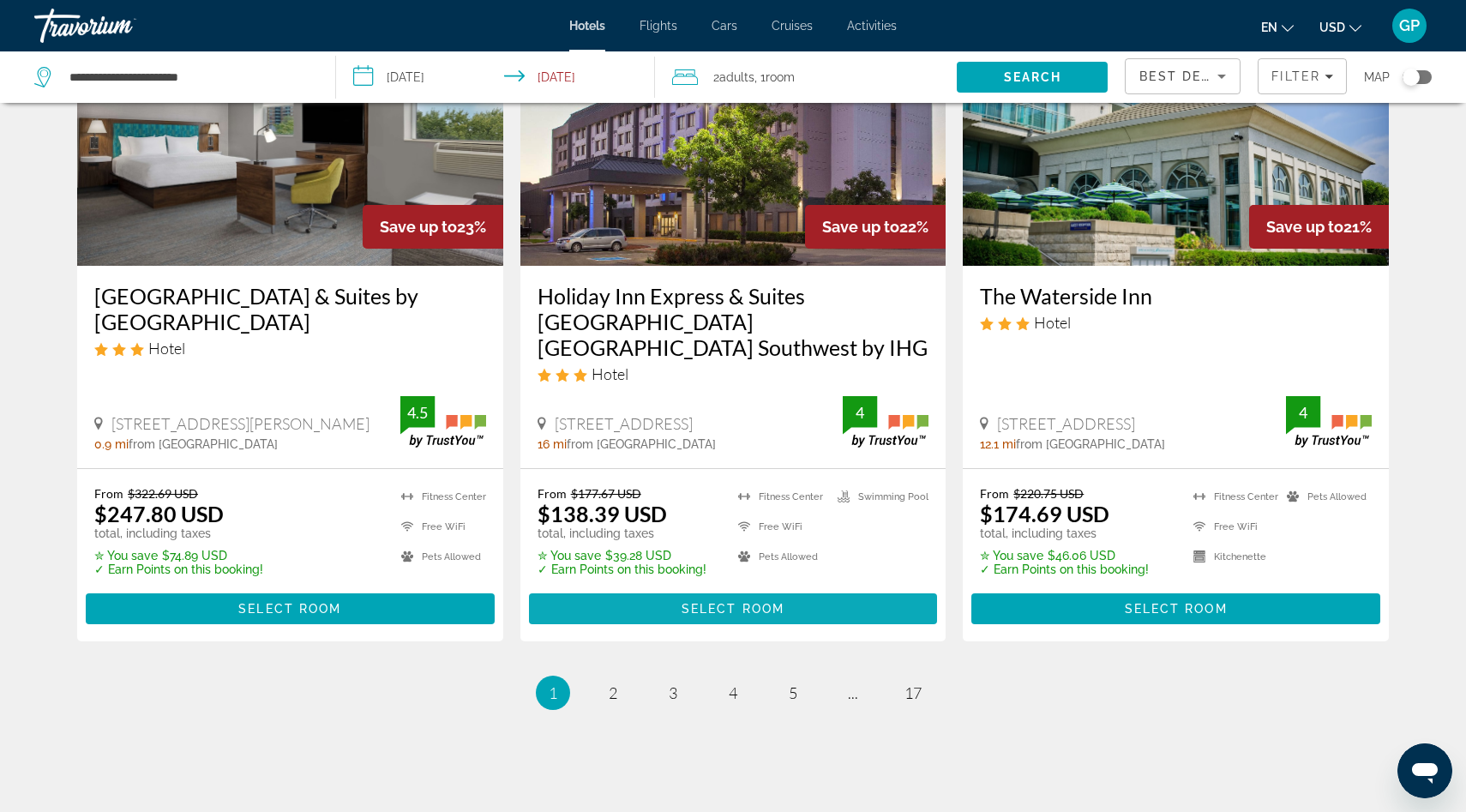
click at [738, 602] on span "Select Room" at bounding box center [733, 608] width 103 height 14
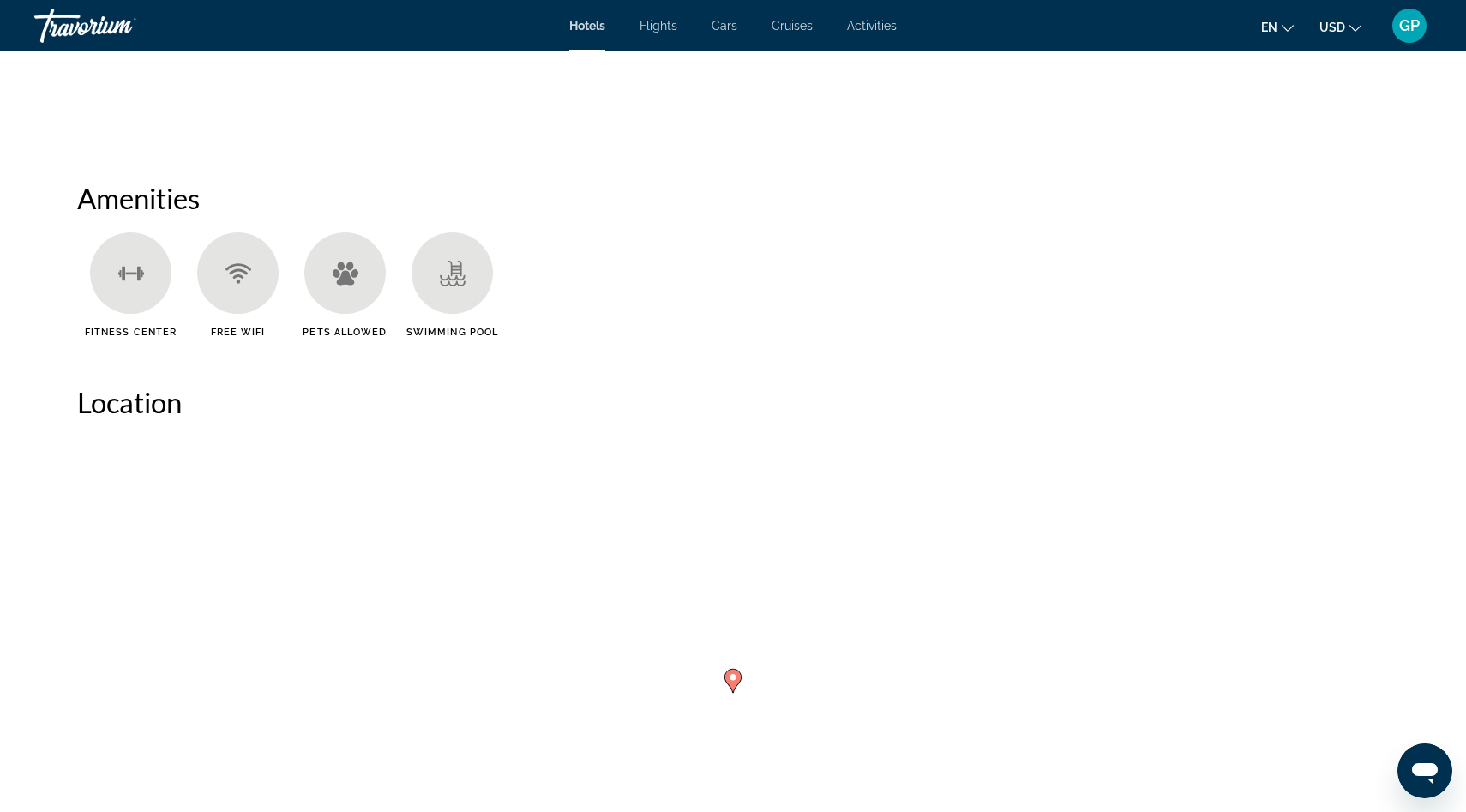
scroll to position [1252, 0]
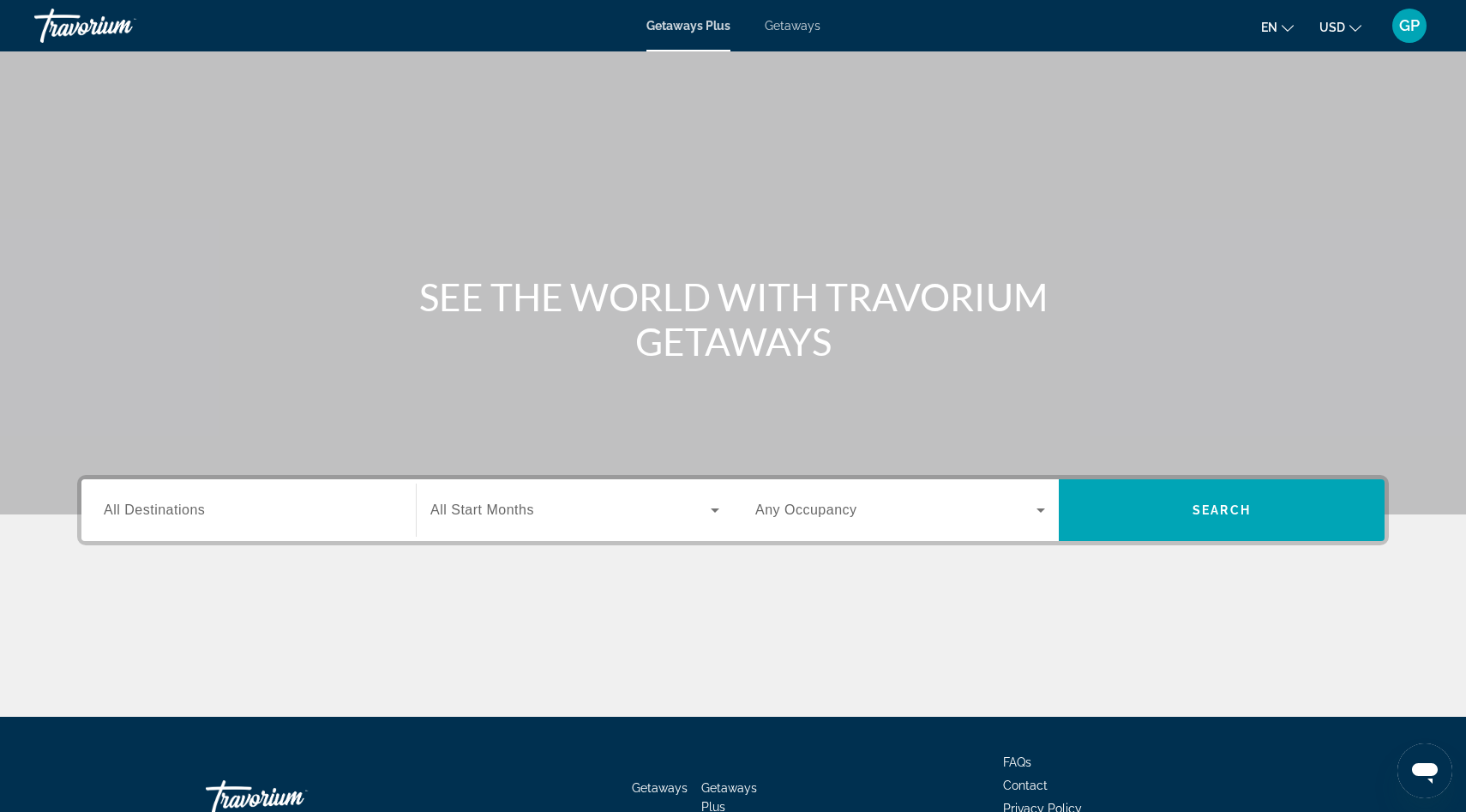
click at [792, 26] on span "Getaways" at bounding box center [793, 25] width 56 height 14
click at [185, 519] on input "Destination All Destinations" at bounding box center [248, 511] width 289 height 20
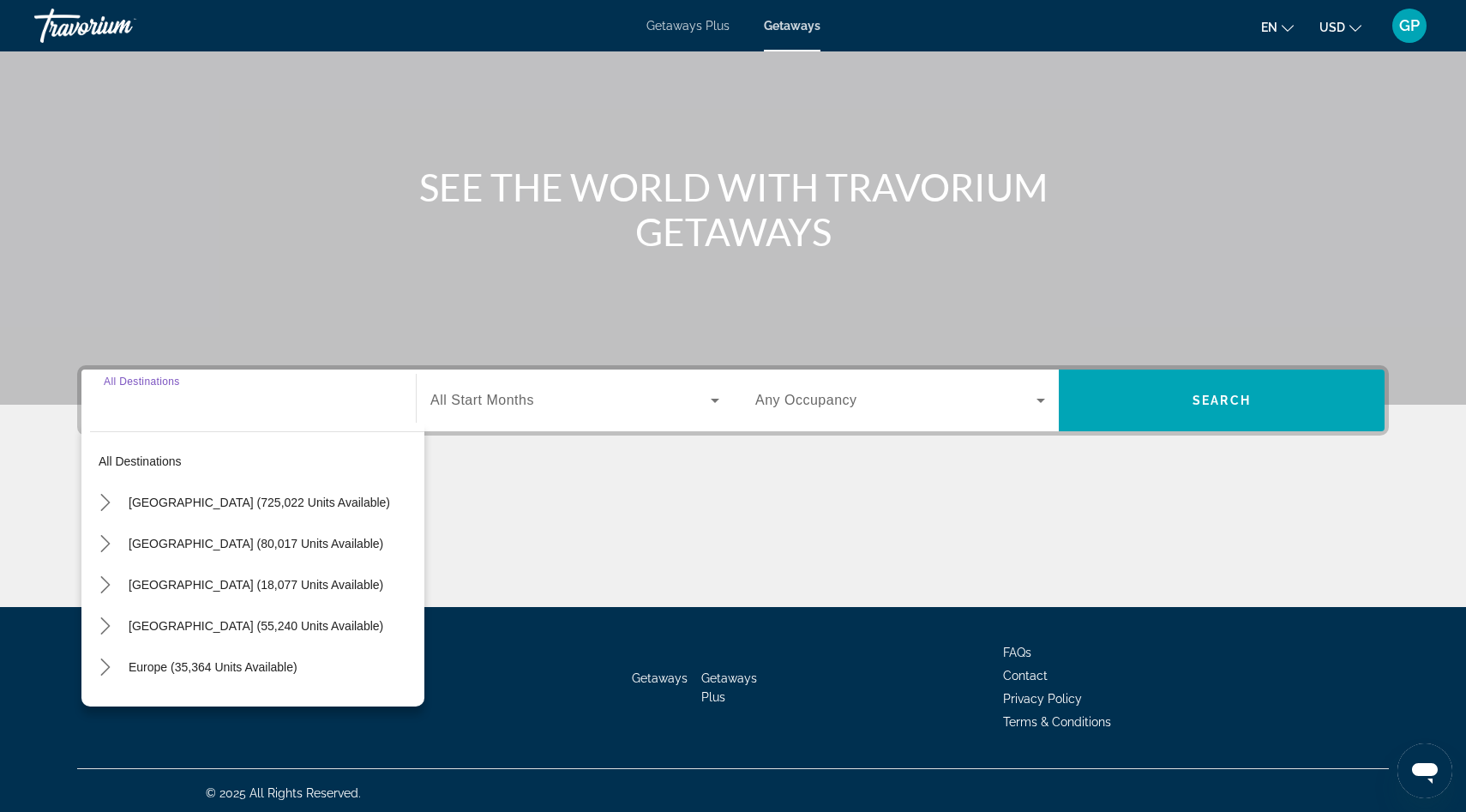
scroll to position [114, 0]
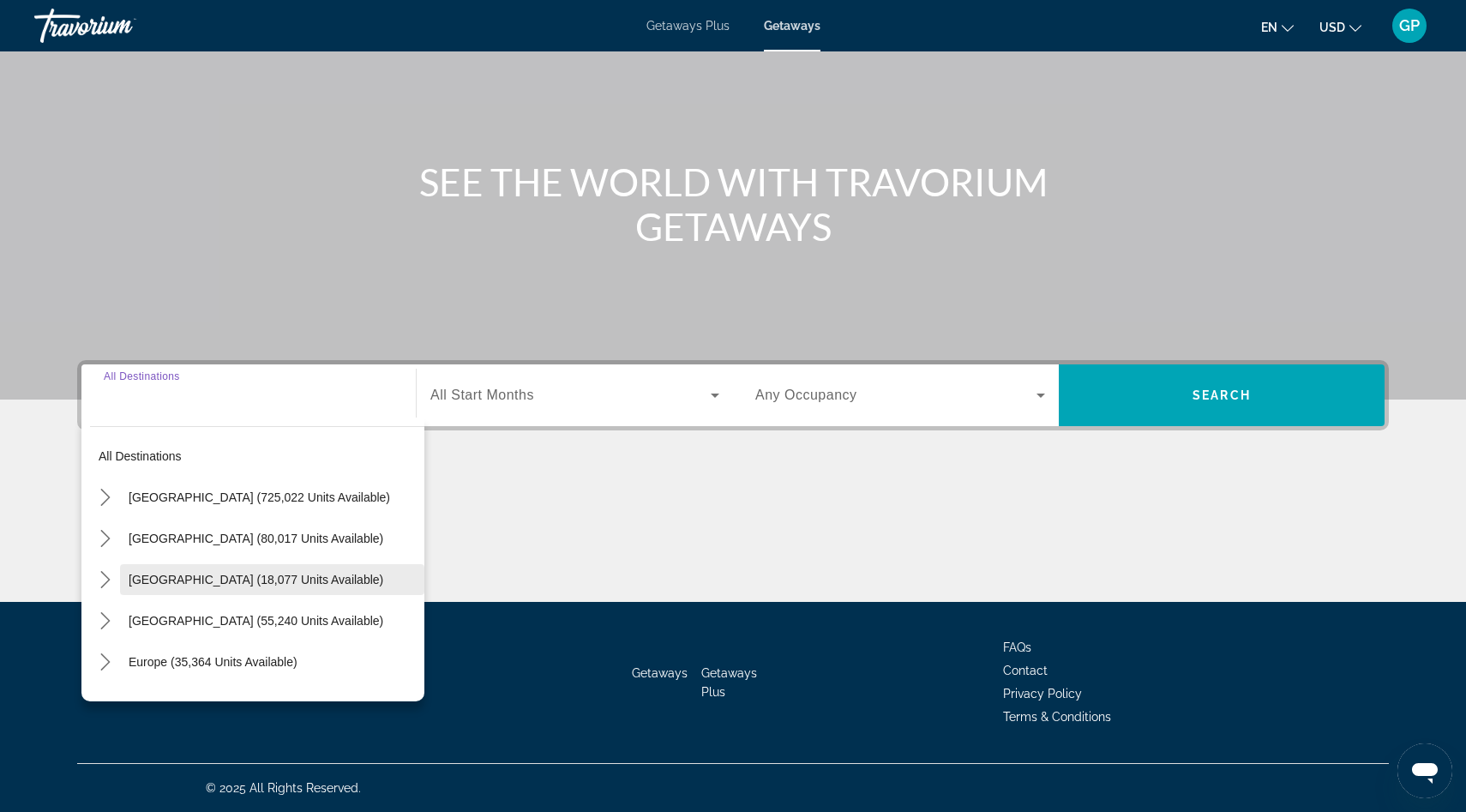
click at [164, 586] on span "Select destination: Canada (18,077 units available)" at bounding box center [272, 579] width 304 height 41
type input "**********"
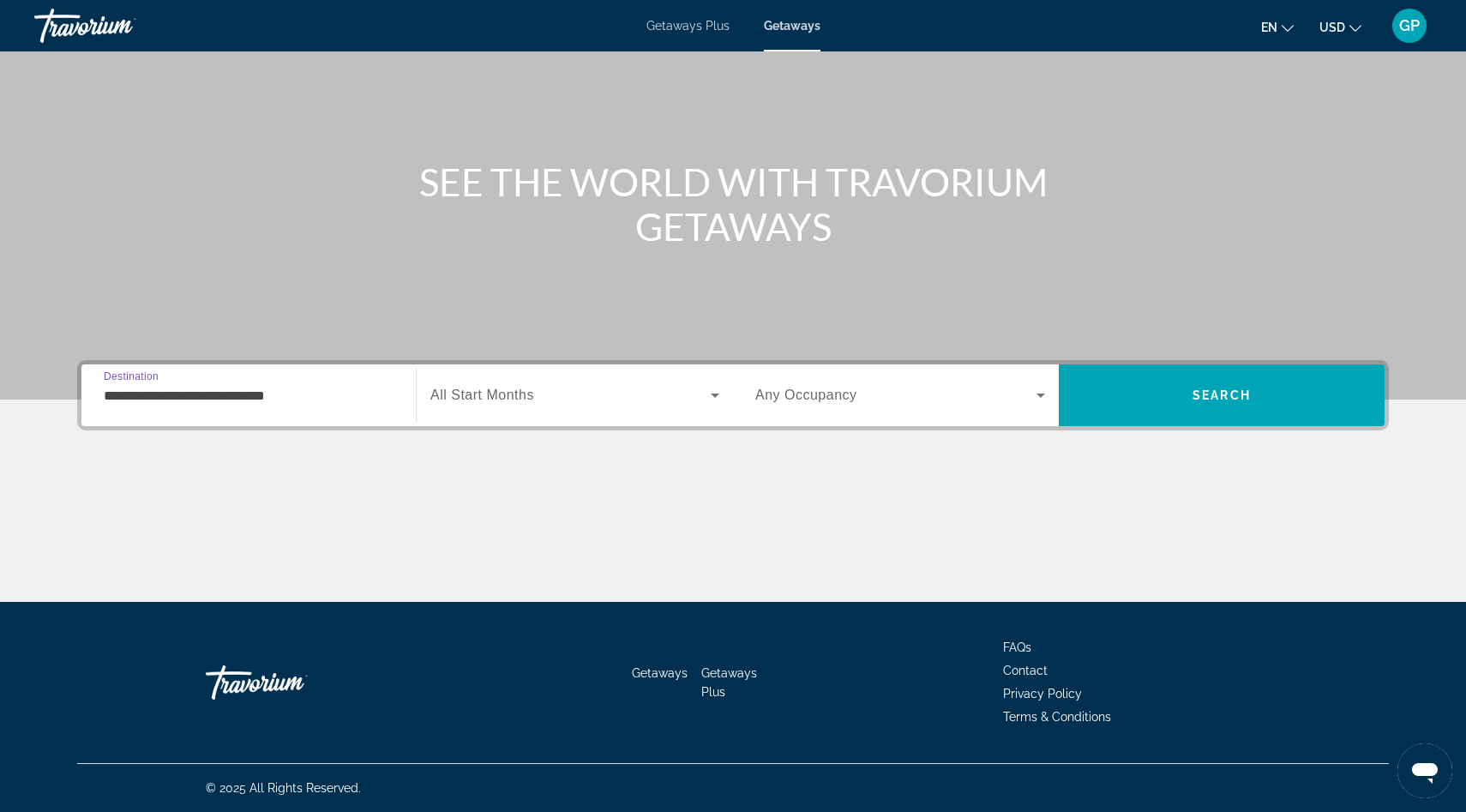
click at [698, 399] on span "Search widget" at bounding box center [570, 395] width 280 height 20
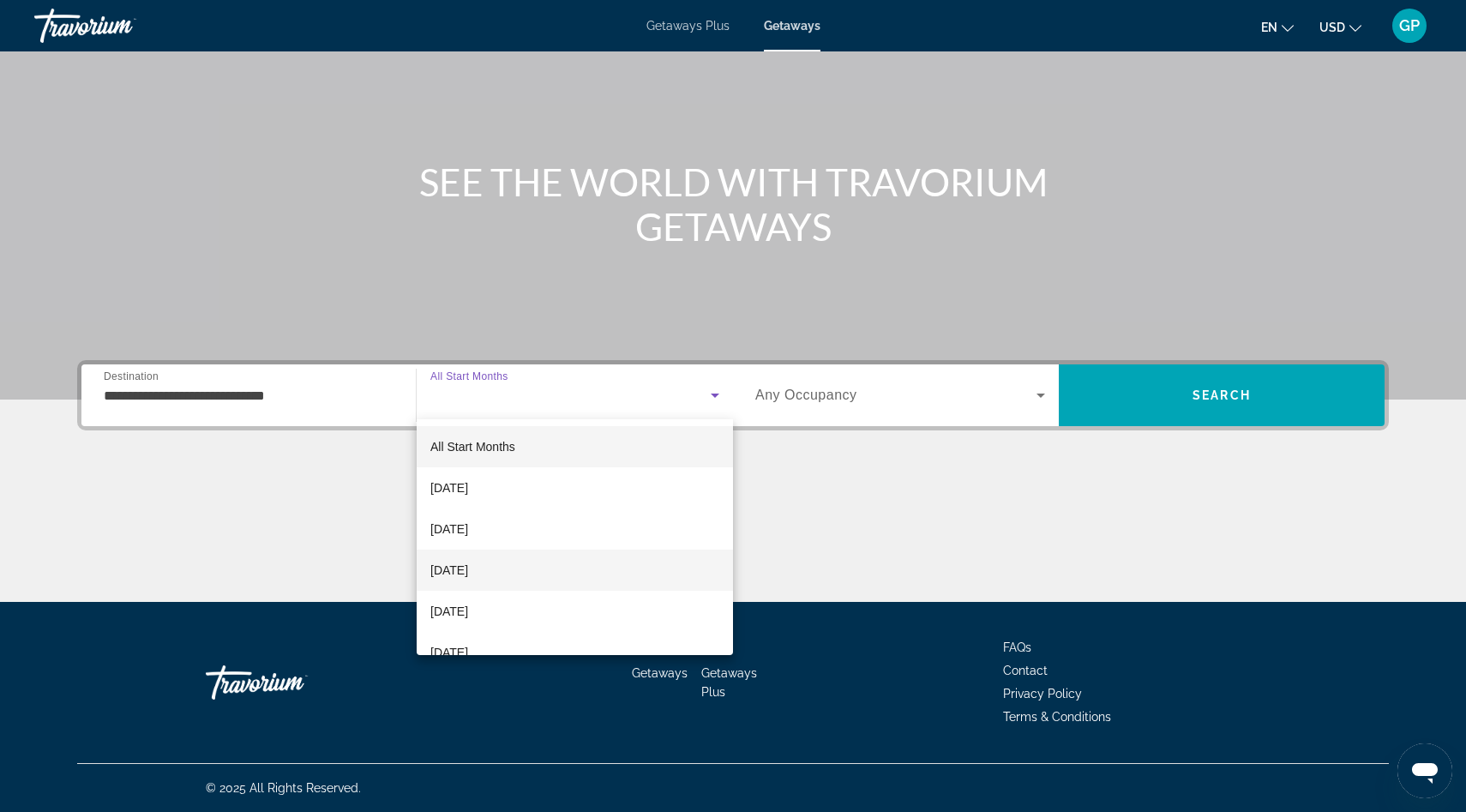
click at [569, 573] on mat-option "[DATE]" at bounding box center [575, 570] width 316 height 41
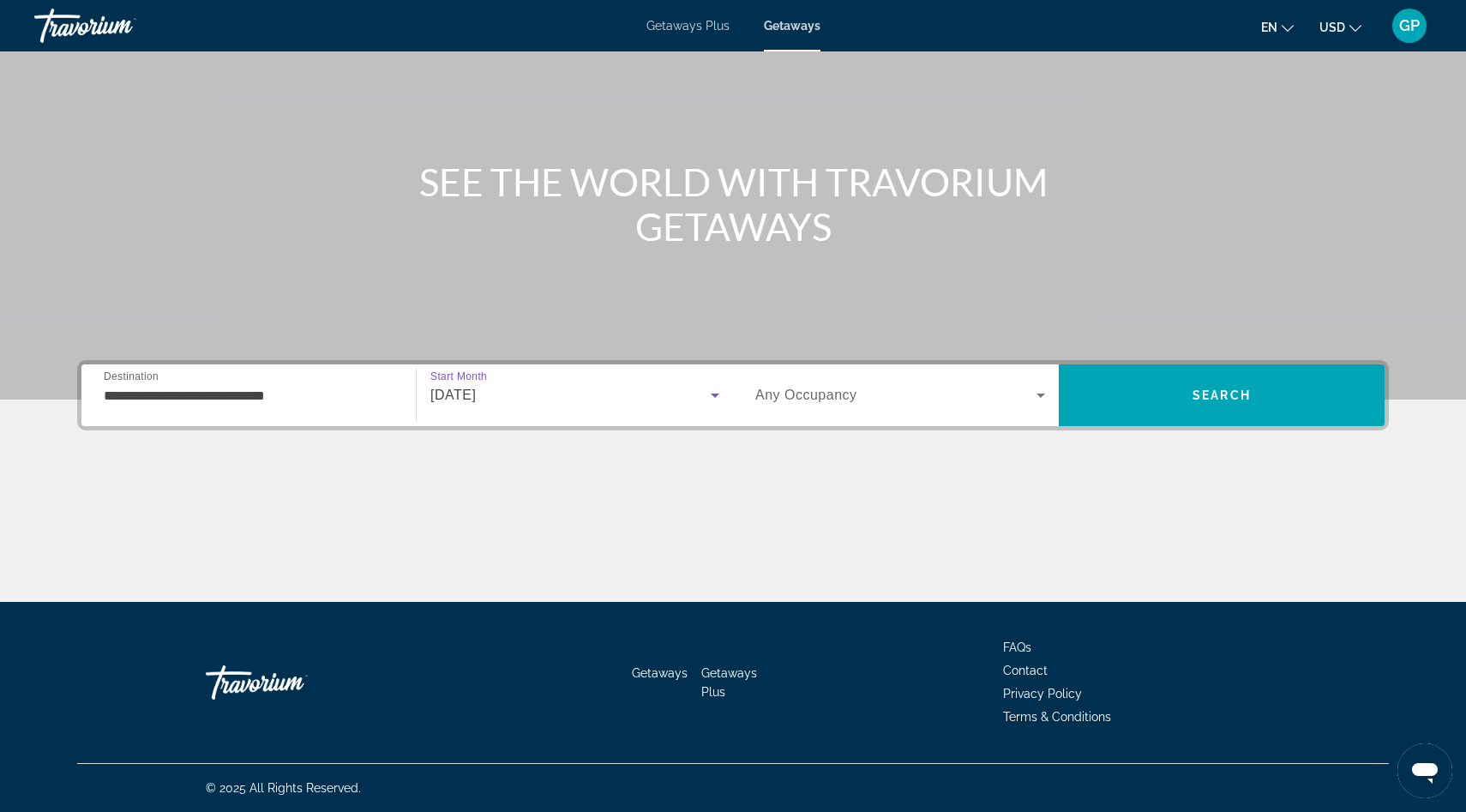
click at [713, 394] on icon "Search widget" at bounding box center [714, 395] width 8 height 5
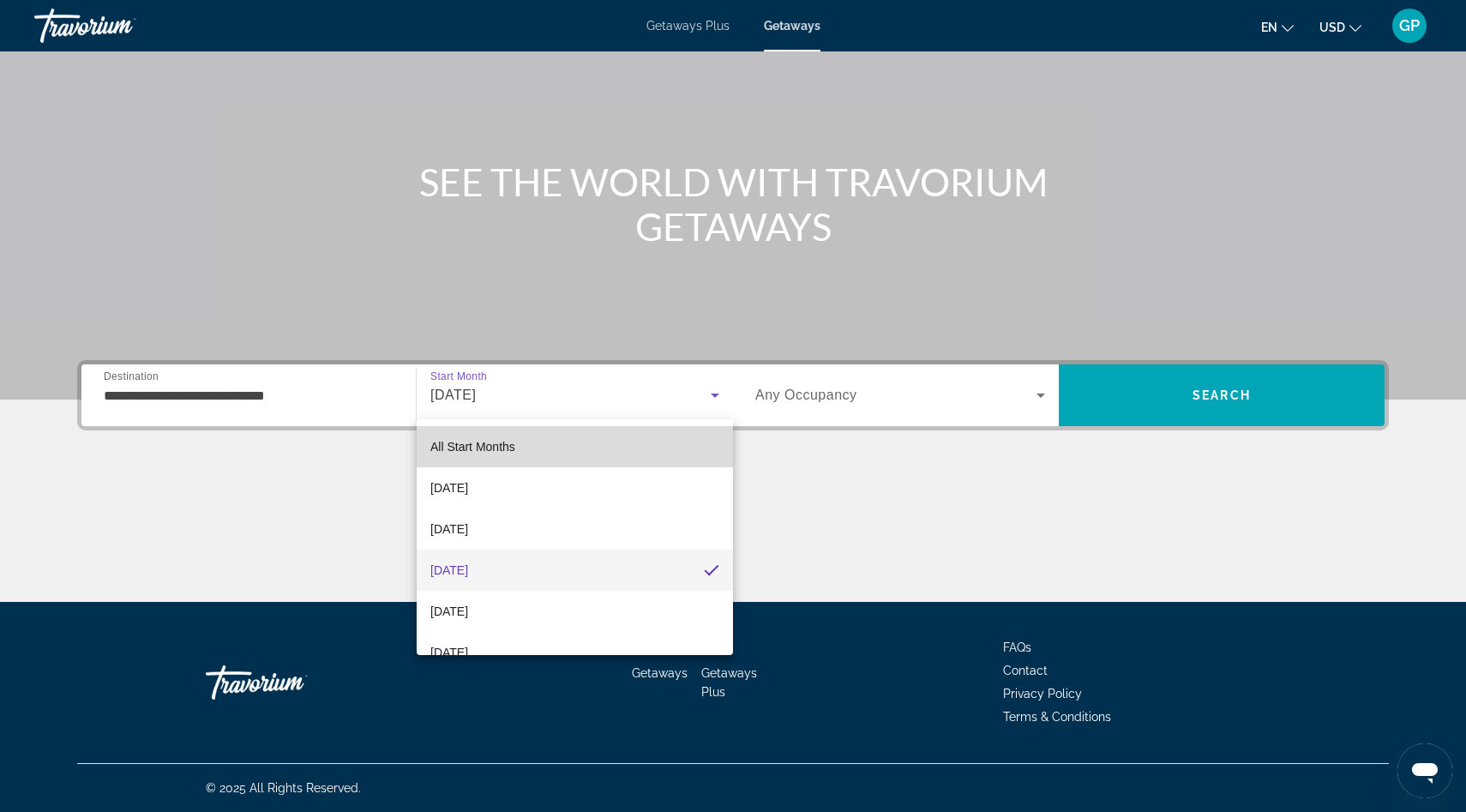
click at [578, 446] on mat-option "All Start Months" at bounding box center [575, 446] width 316 height 41
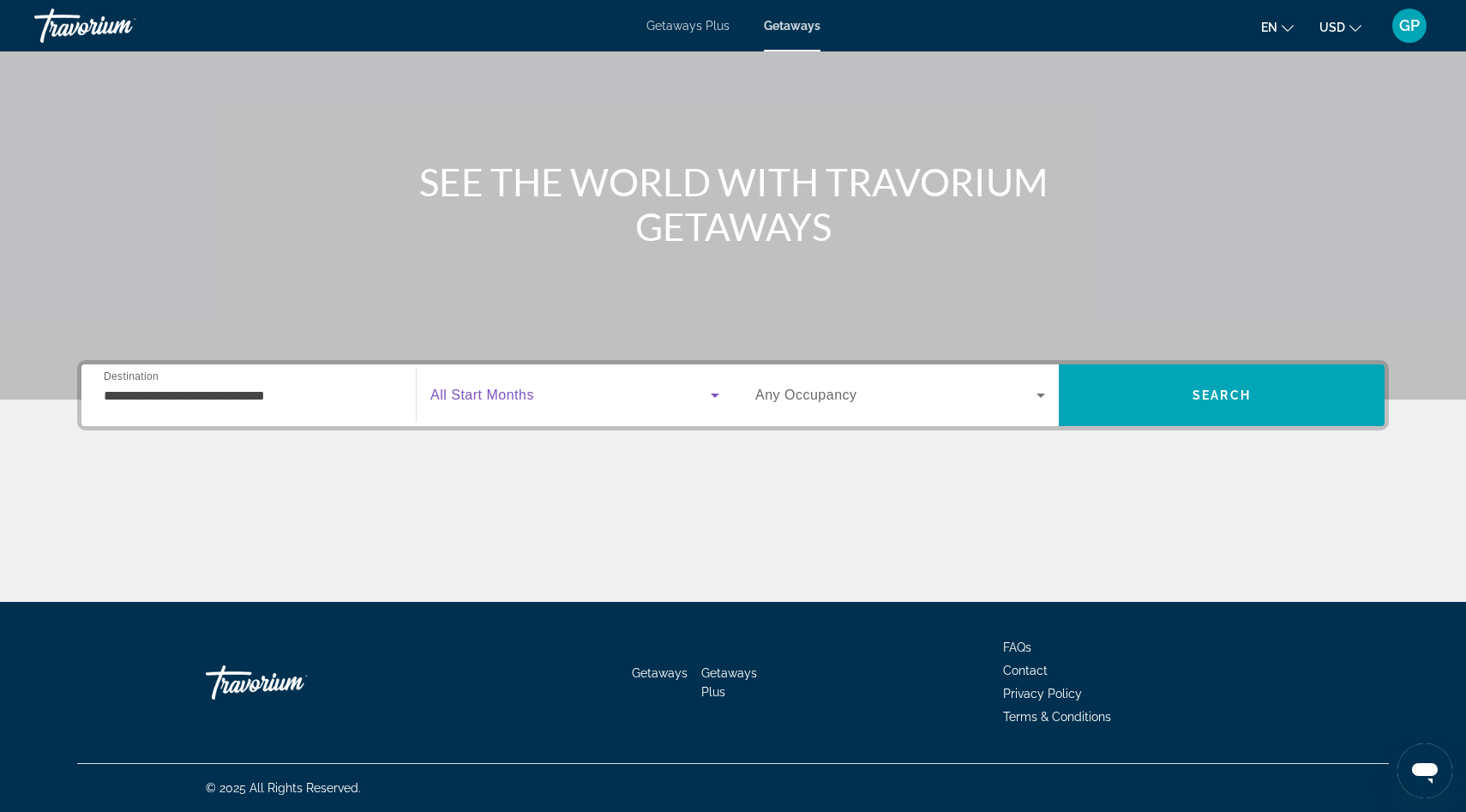
click at [1040, 394] on icon "Search widget" at bounding box center [1040, 395] width 8 height 5
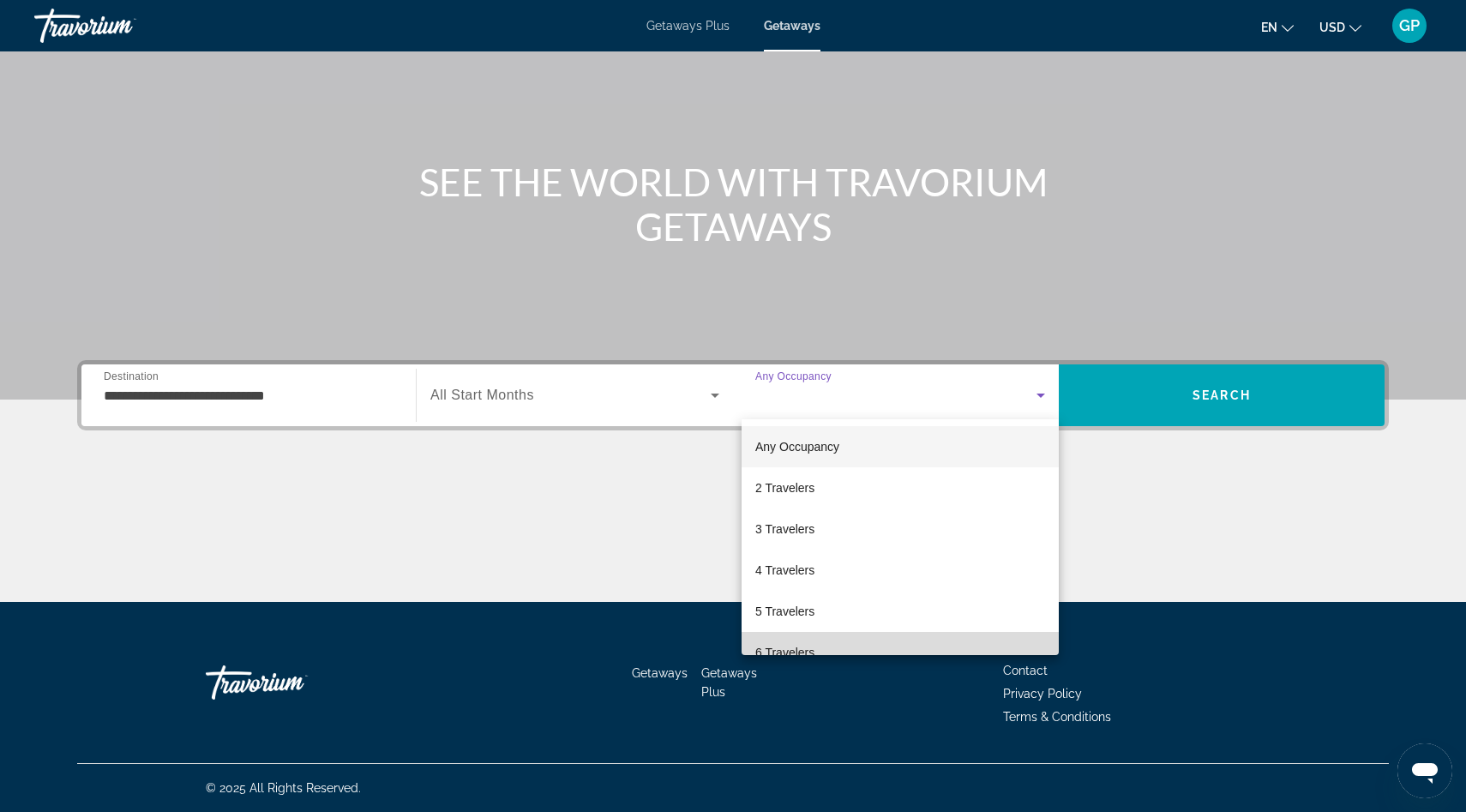
click at [887, 645] on mat-option "6 Travelers" at bounding box center [900, 652] width 317 height 41
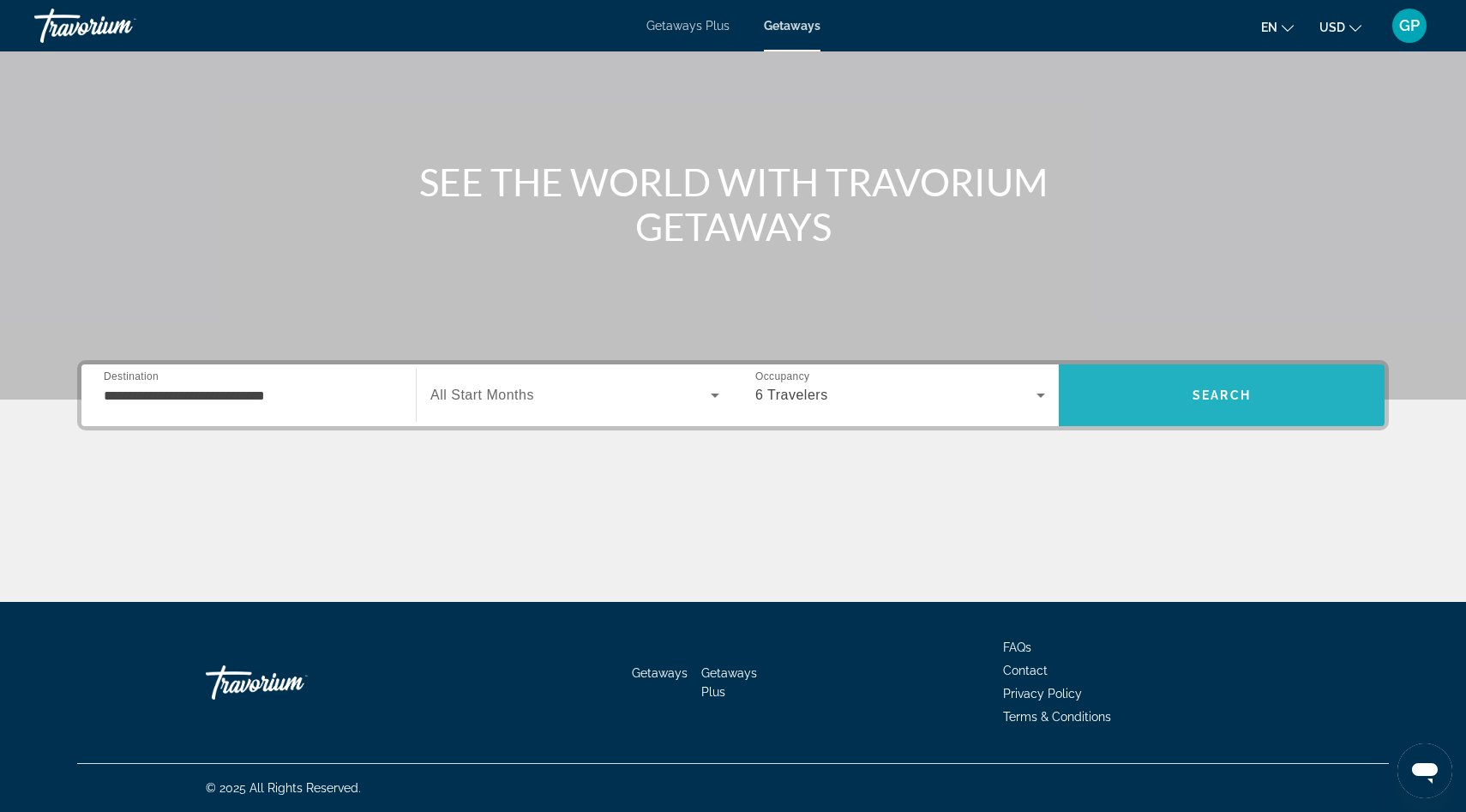
click at [1193, 396] on span "Search" at bounding box center [1221, 394] width 59 height 14
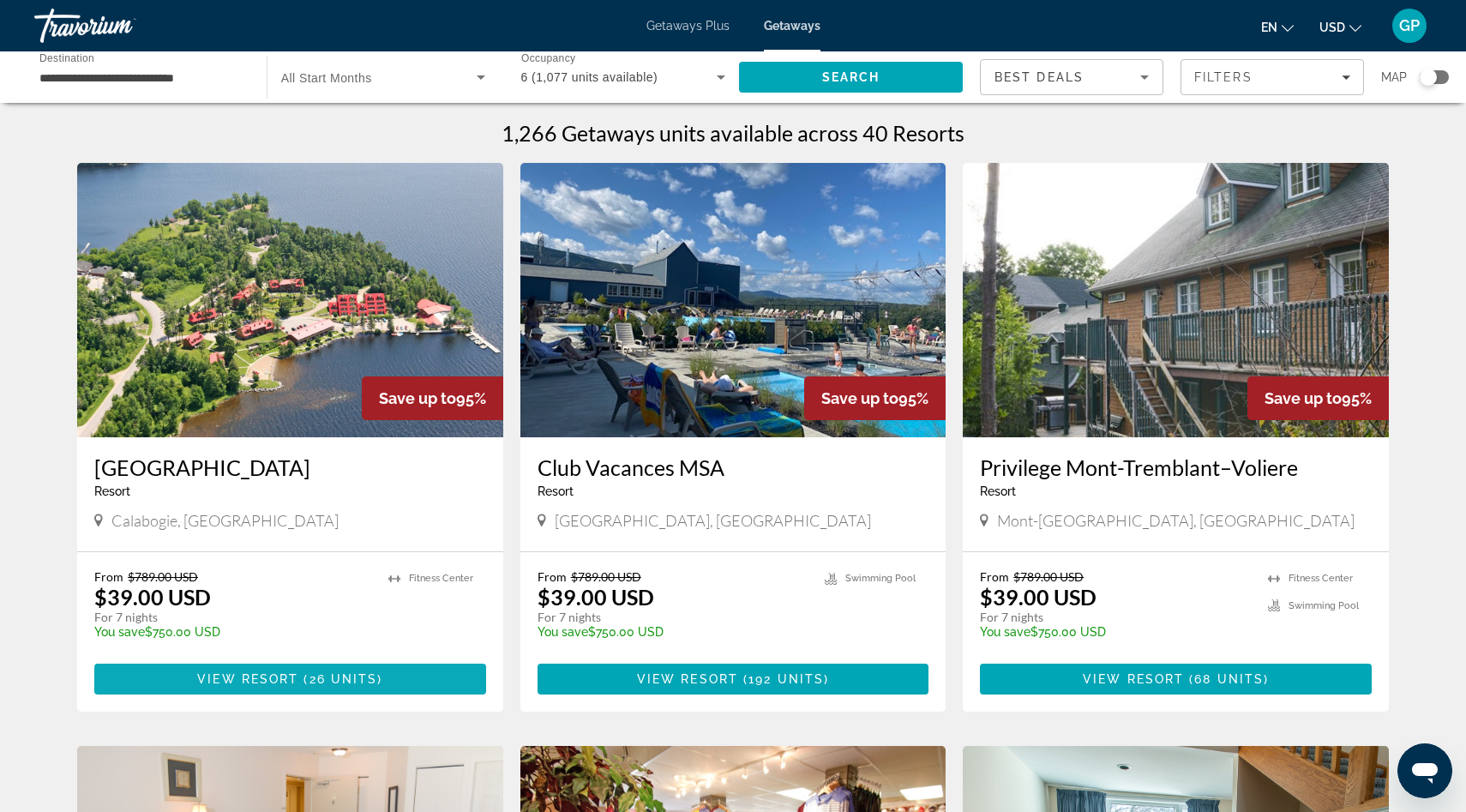
click at [311, 682] on span "26 units" at bounding box center [344, 678] width 69 height 14
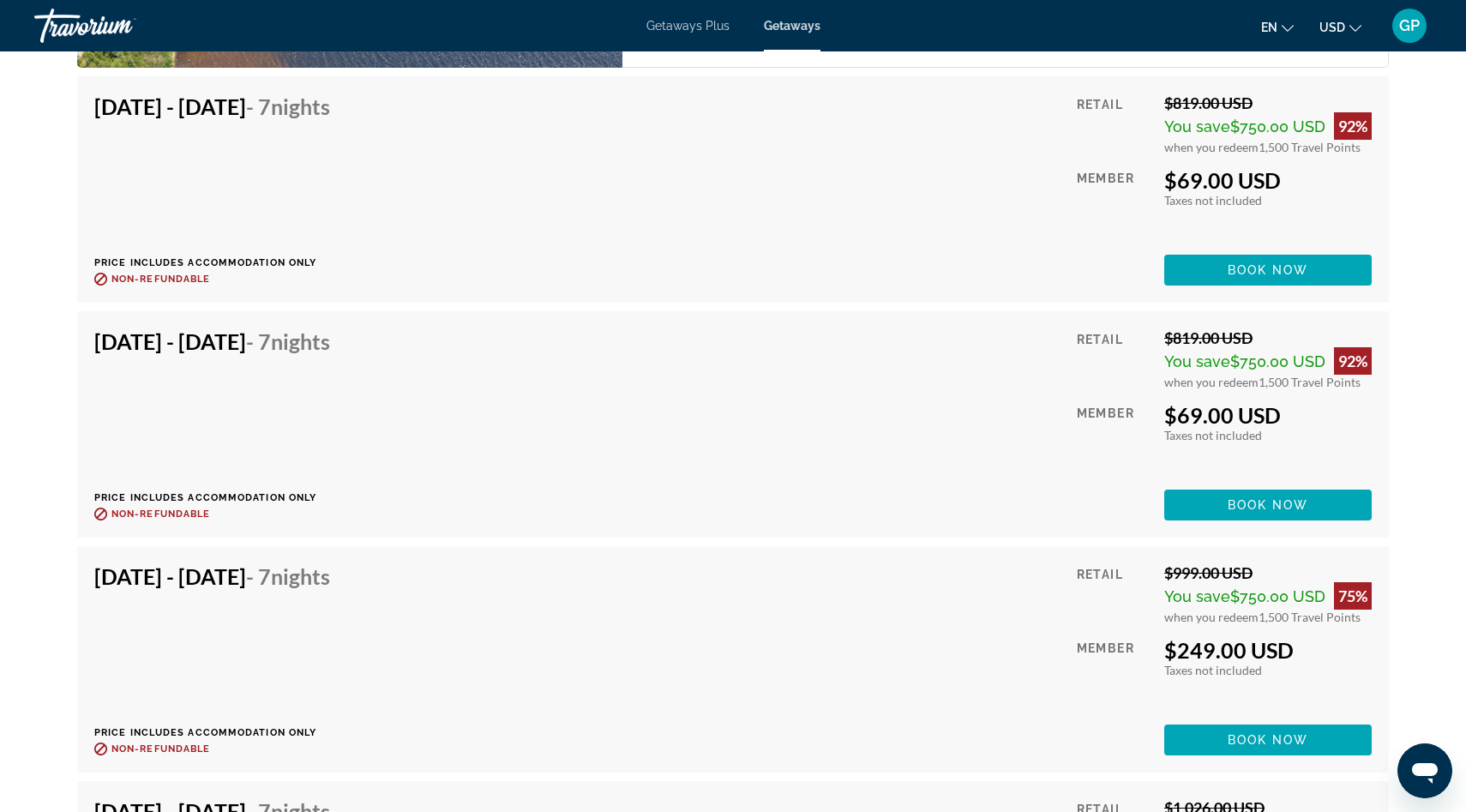
scroll to position [3223, 0]
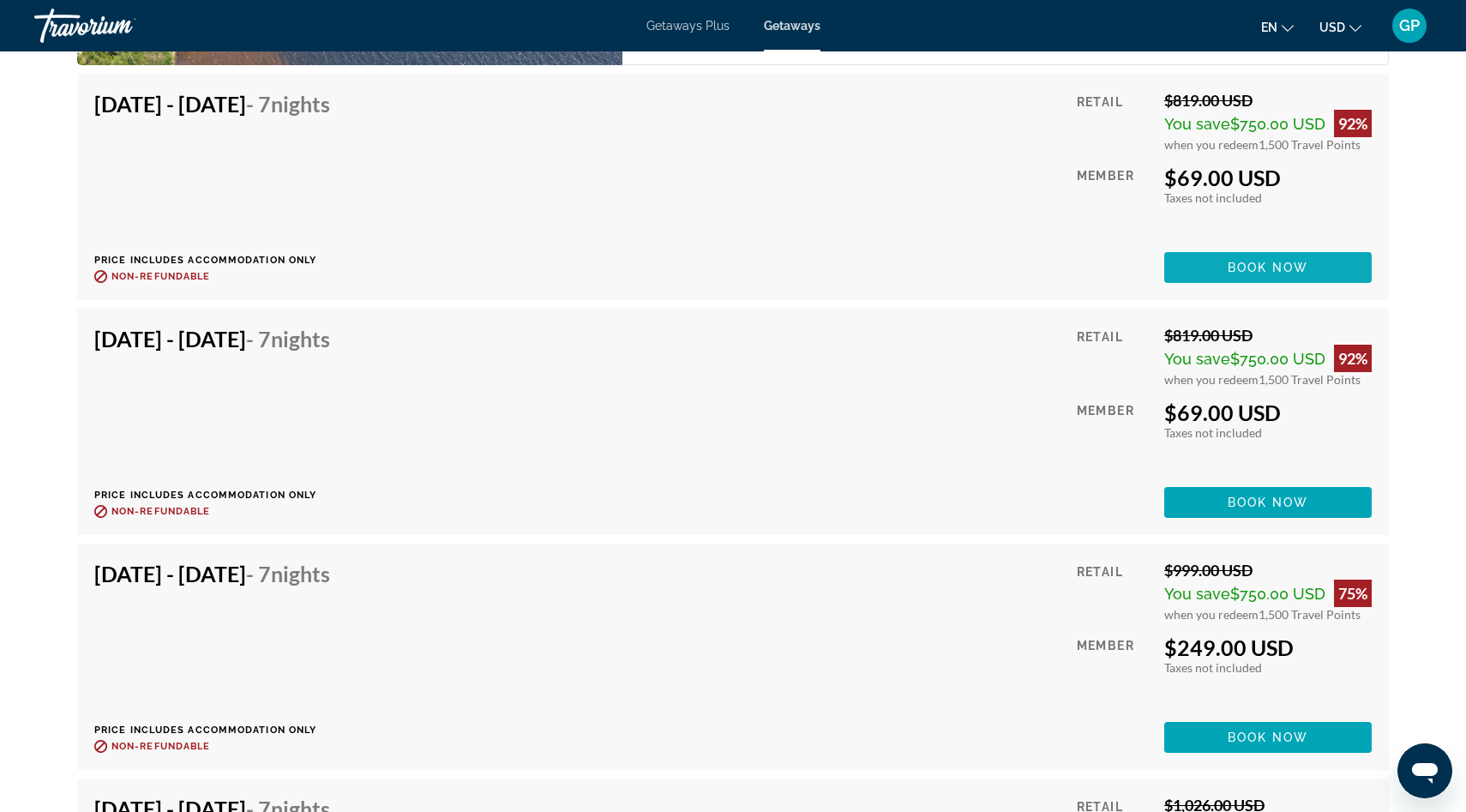
click at [1256, 271] on span "Book now" at bounding box center [1269, 267] width 82 height 14
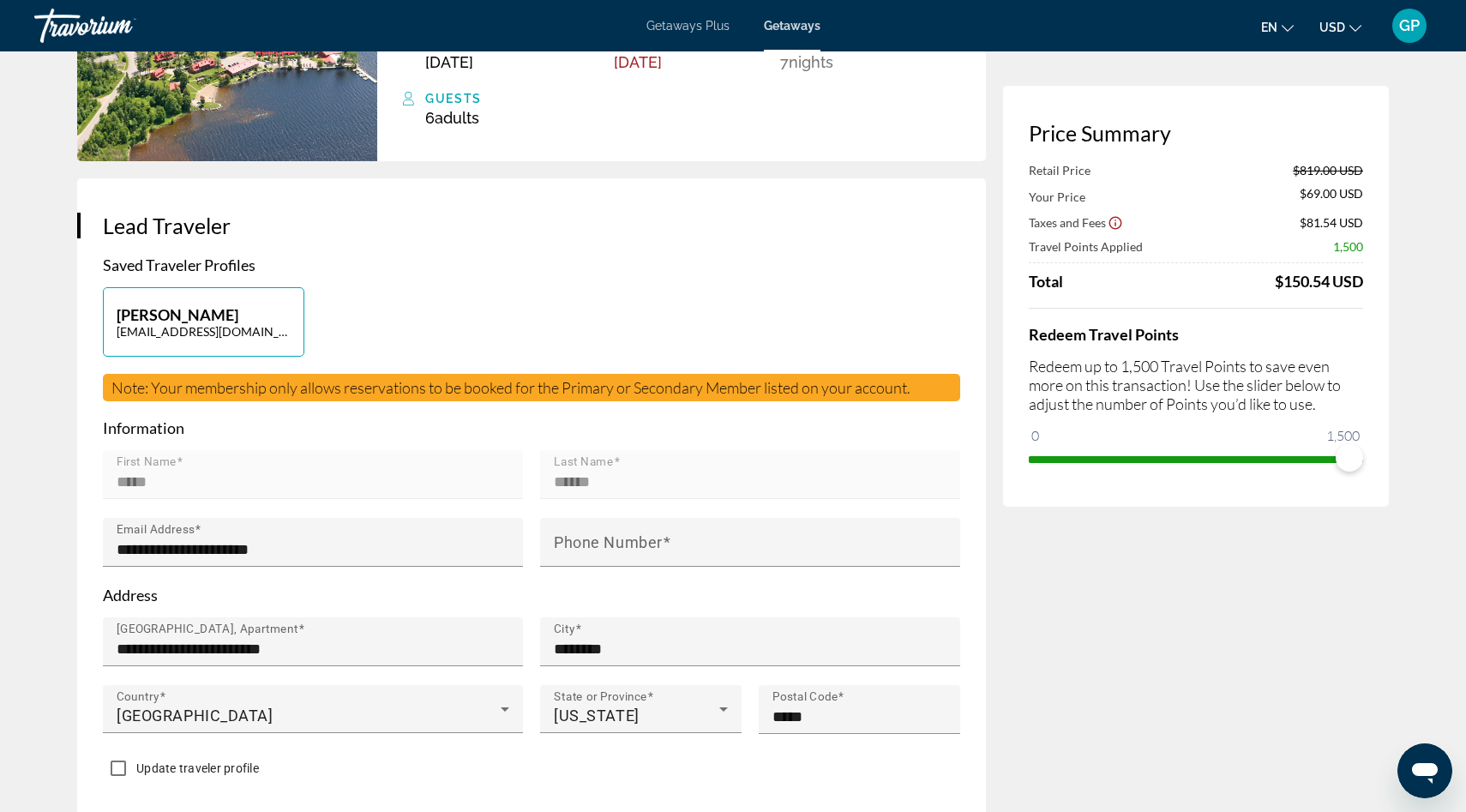
scroll to position [208, 0]
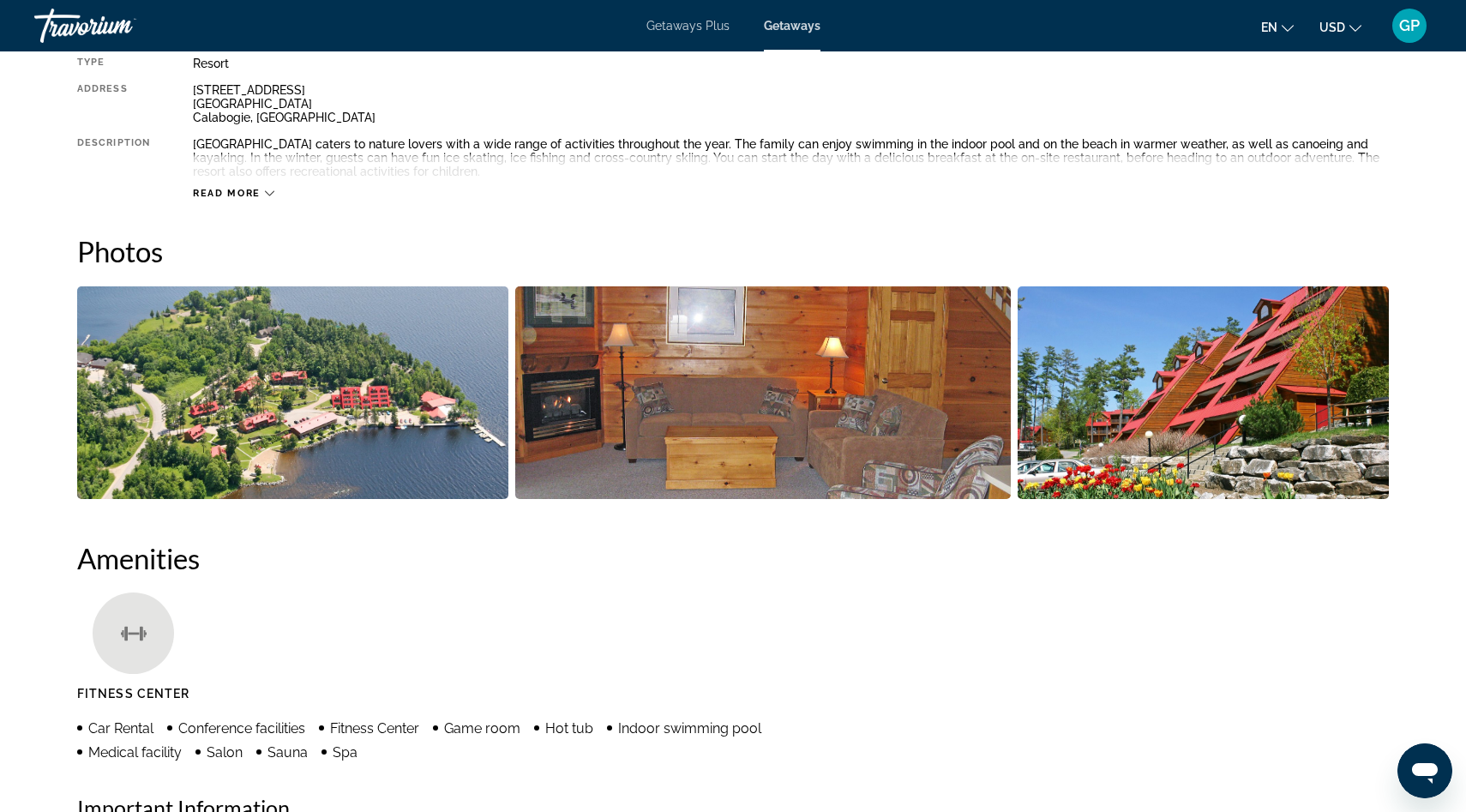
scroll to position [650, 0]
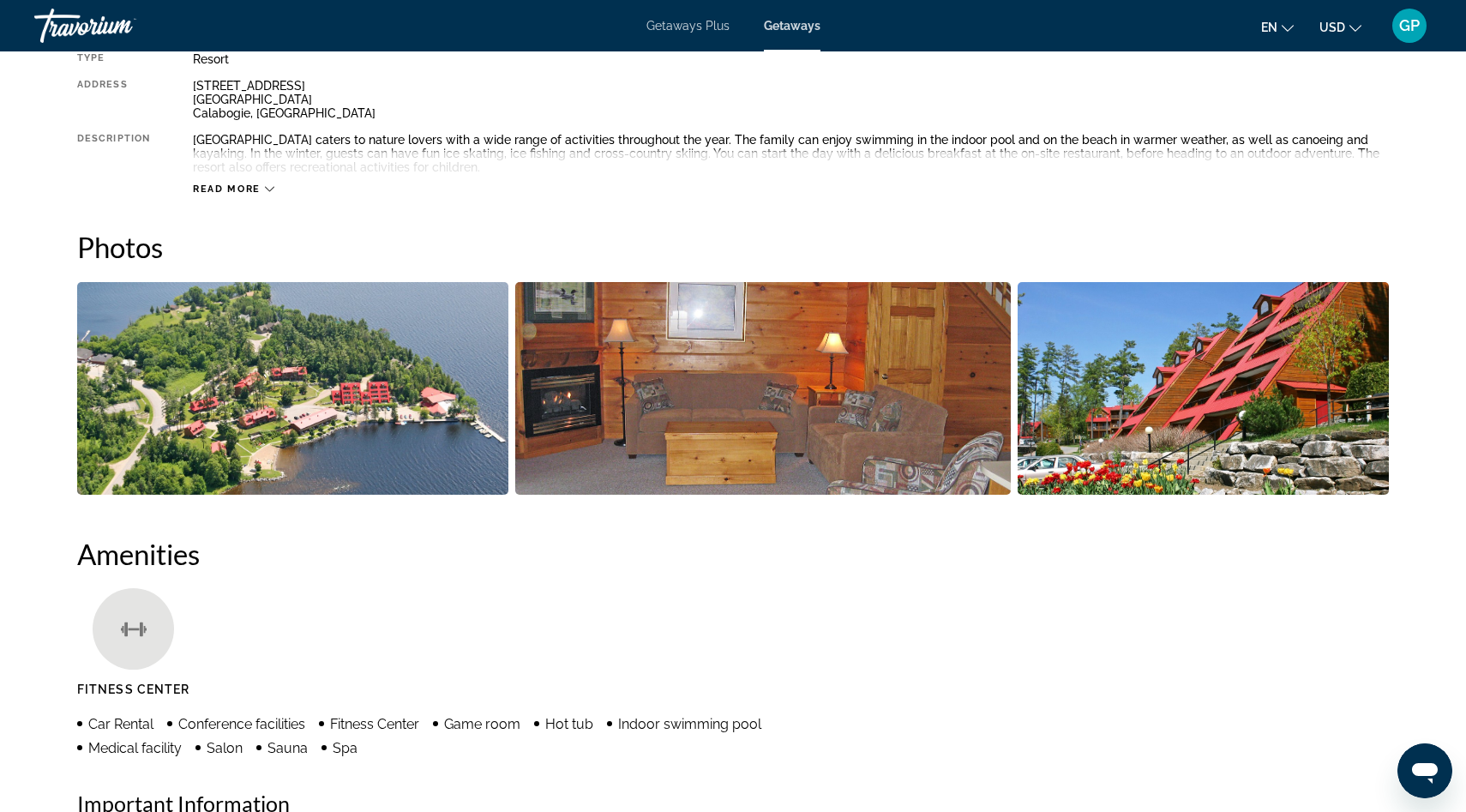
click at [784, 386] on img "Open full-screen image slider" at bounding box center [763, 388] width 496 height 213
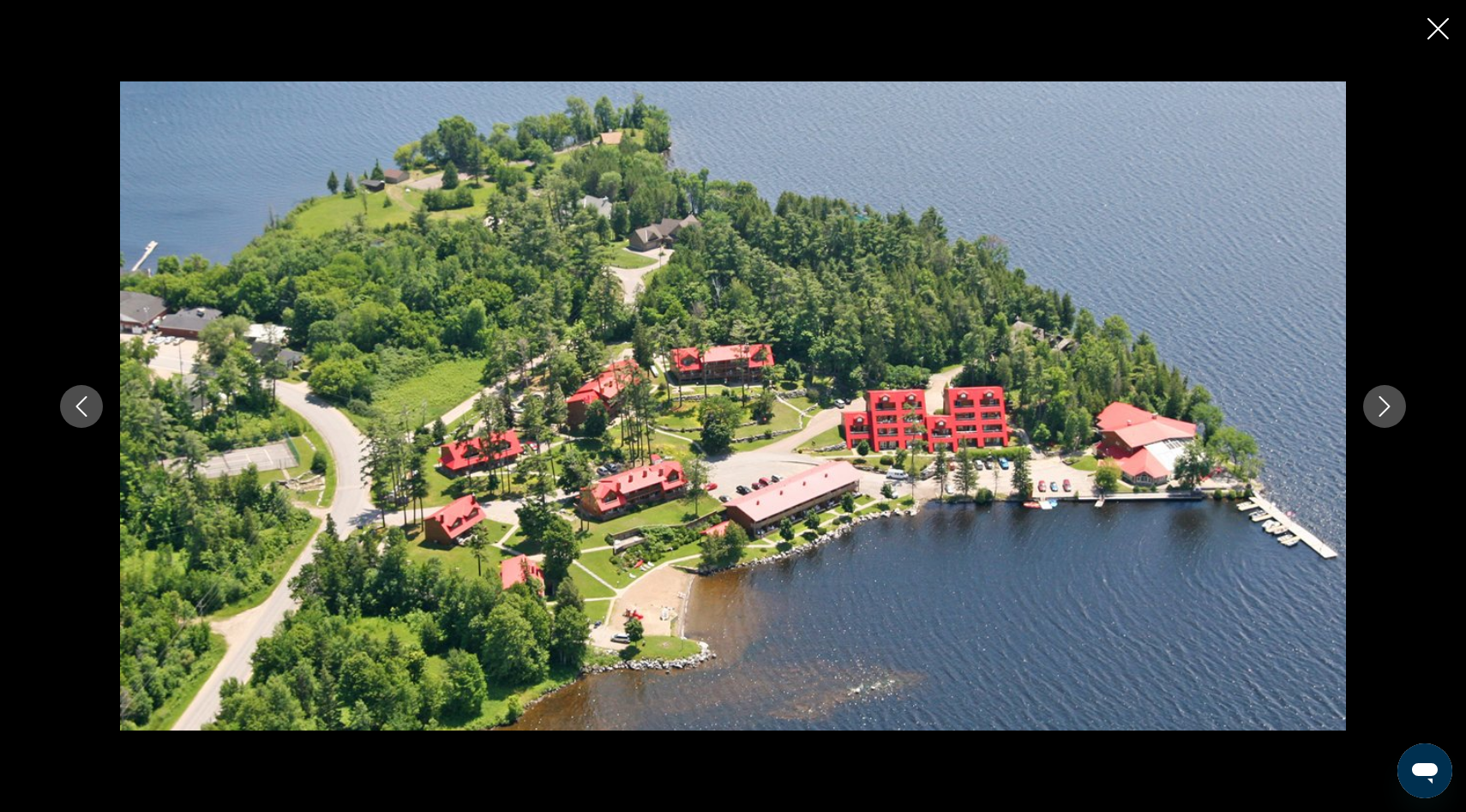
click at [1380, 418] on button "Next image" at bounding box center [1384, 406] width 43 height 43
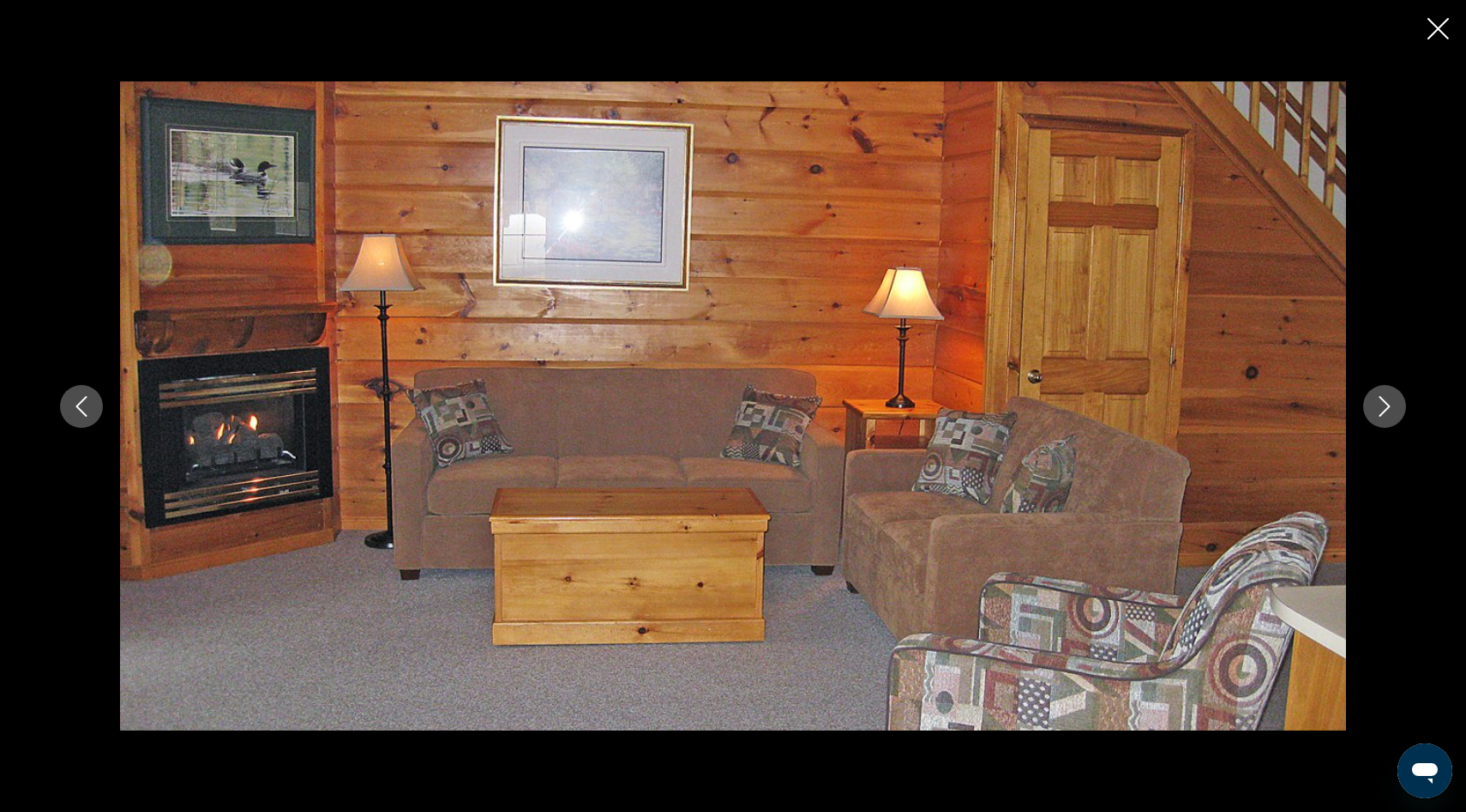
click at [1380, 418] on button "Next image" at bounding box center [1384, 406] width 43 height 43
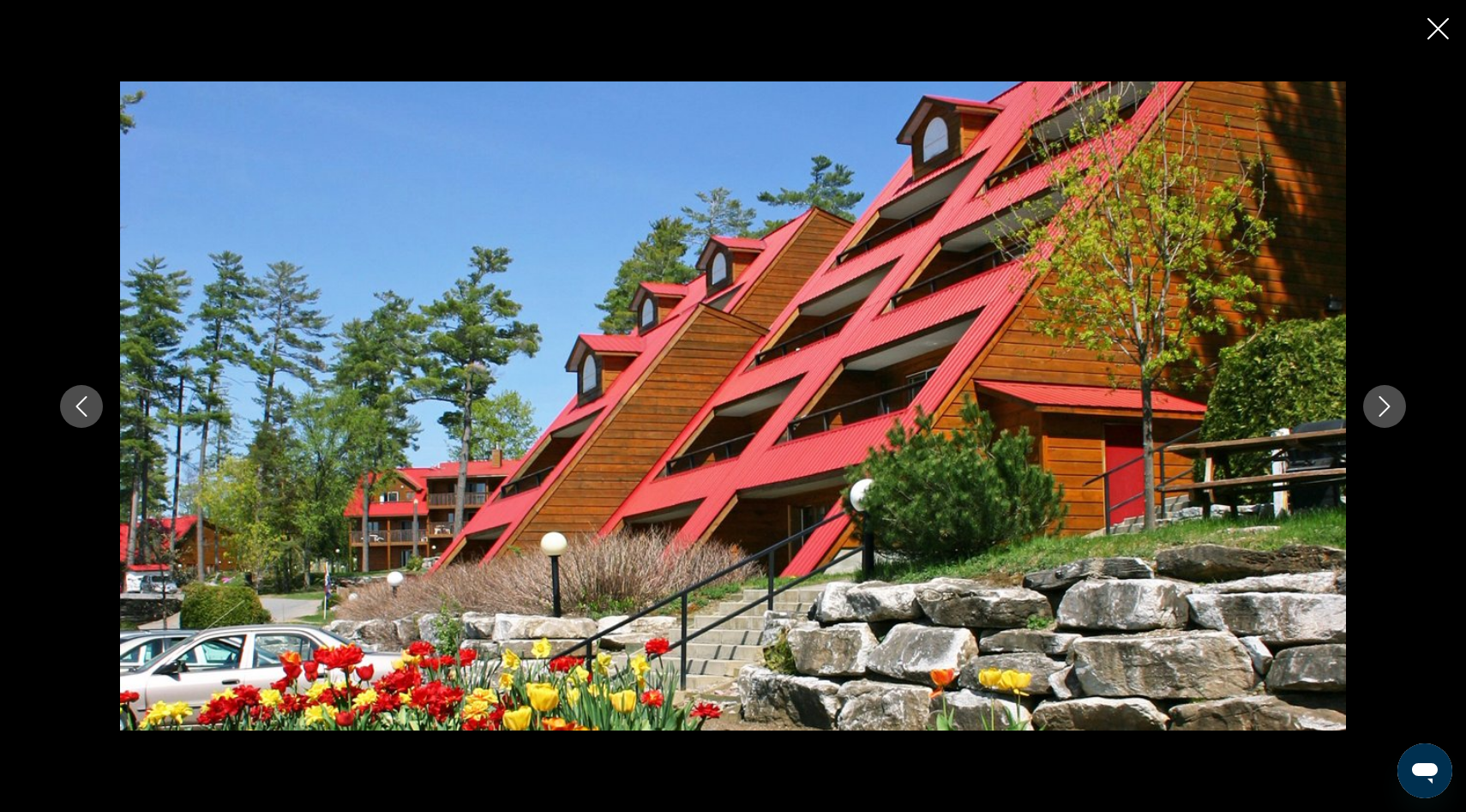
click at [1380, 418] on button "Next image" at bounding box center [1384, 406] width 43 height 43
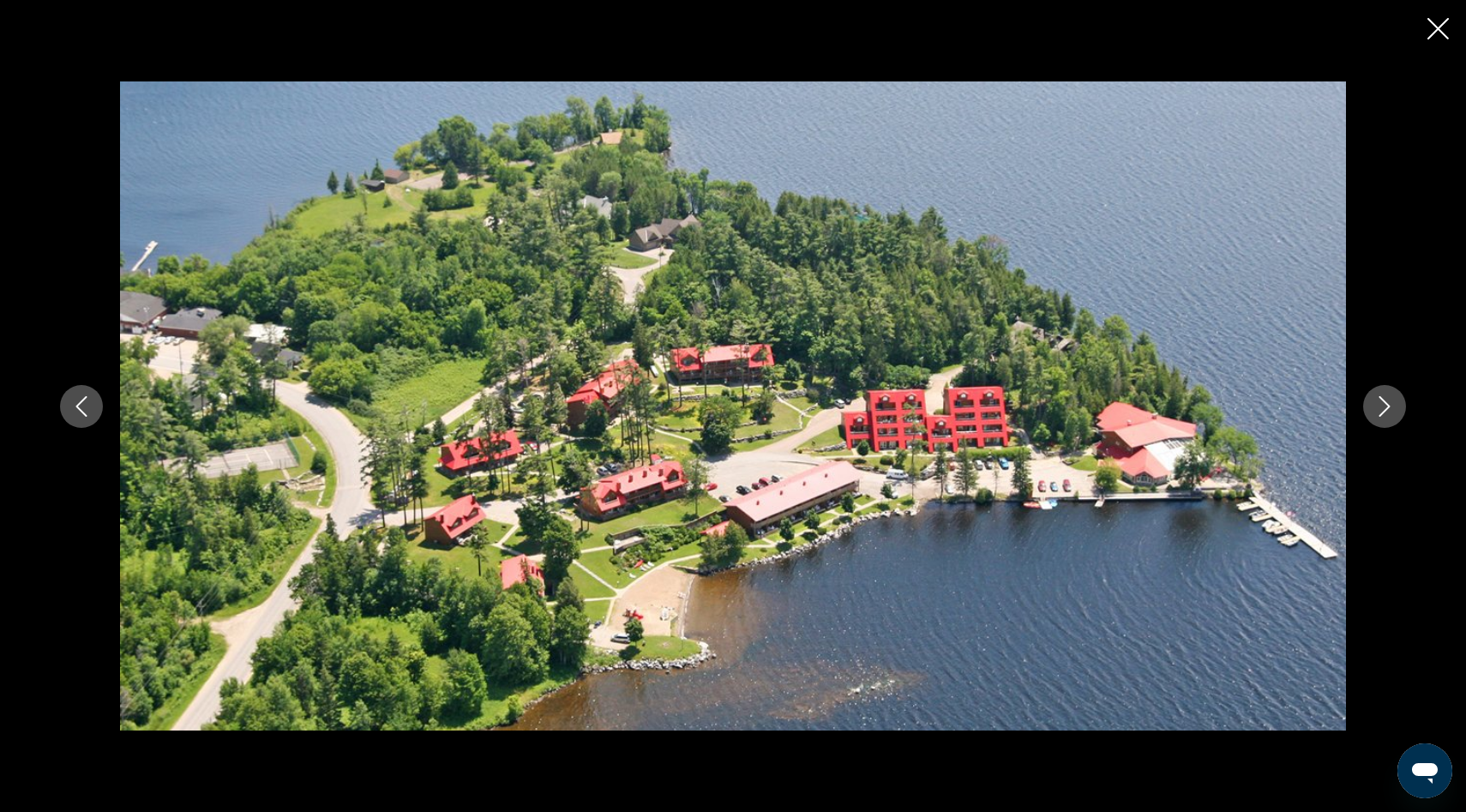
click at [1380, 418] on button "Next image" at bounding box center [1384, 406] width 43 height 43
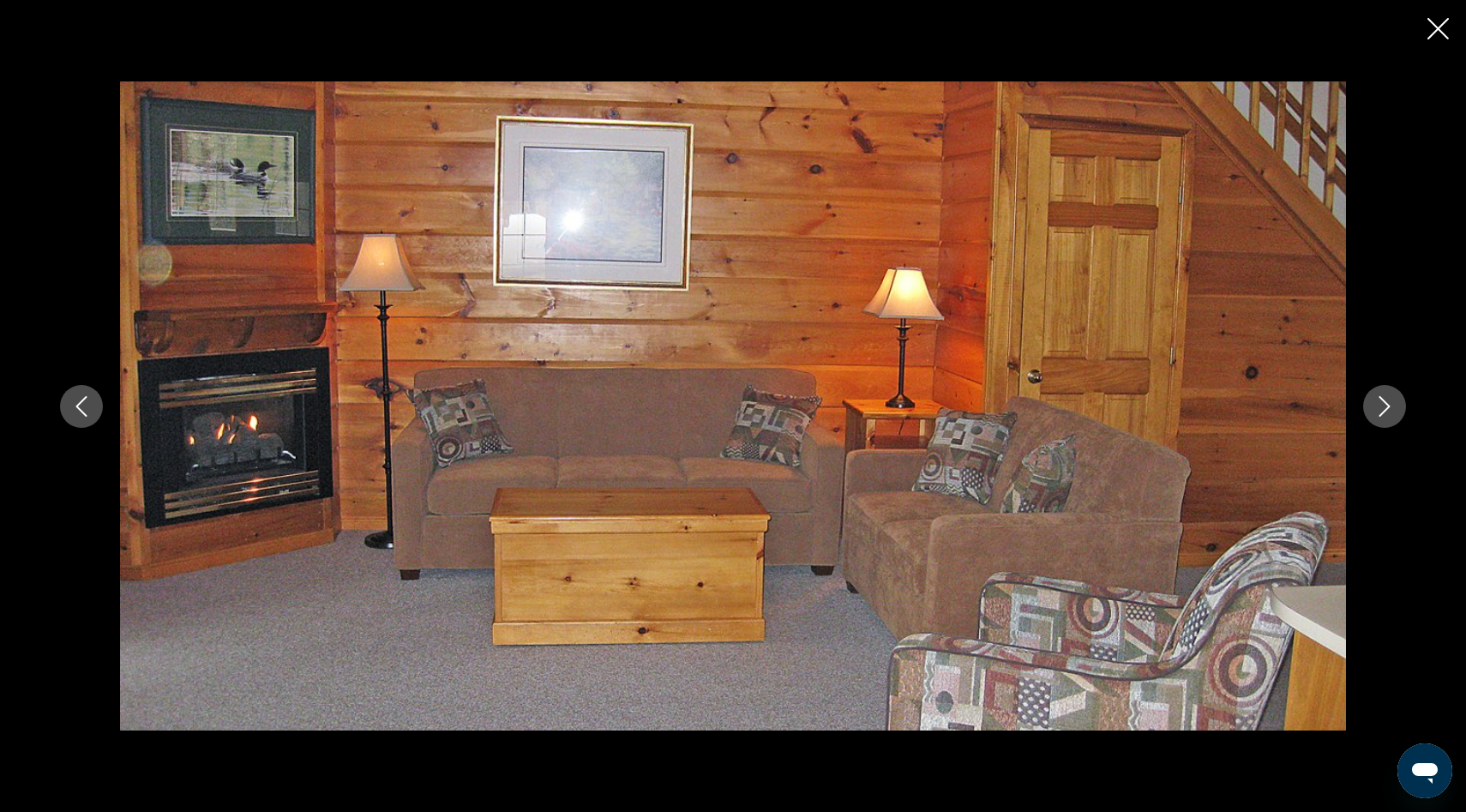
click at [1437, 28] on icon "Close slideshow" at bounding box center [1437, 28] width 21 height 21
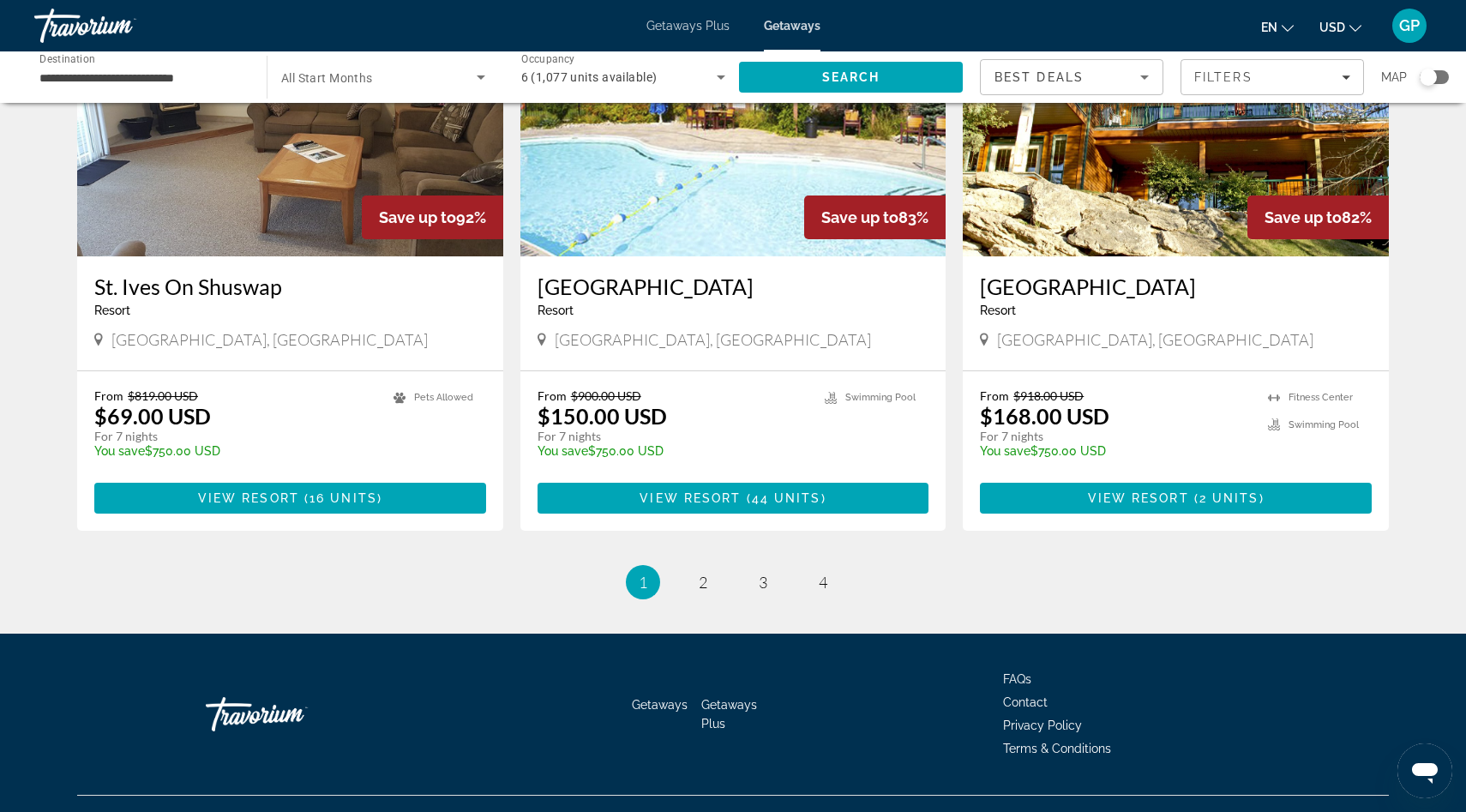
scroll to position [1961, 0]
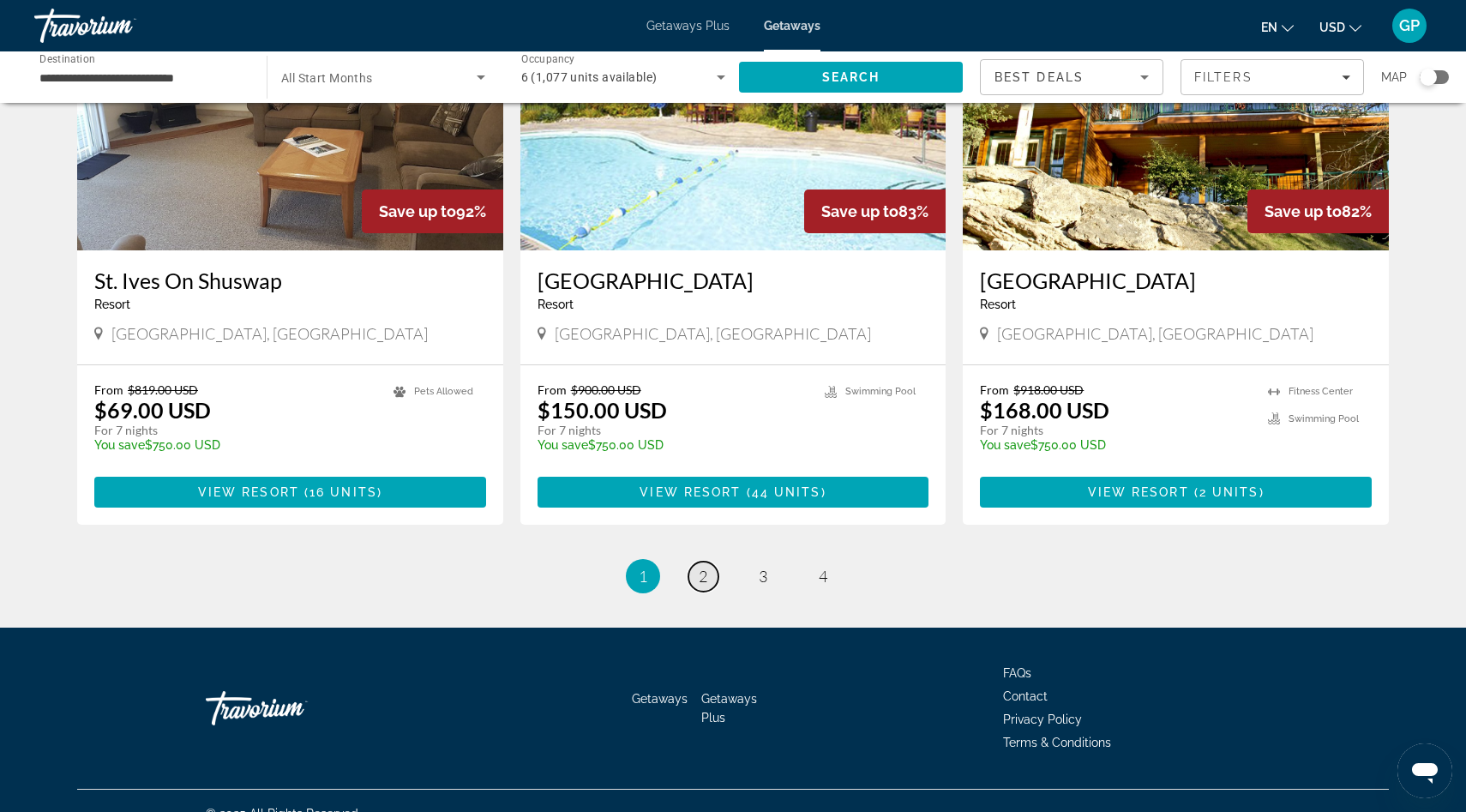
click at [702, 566] on span "2" at bounding box center [702, 576] width 8 height 19
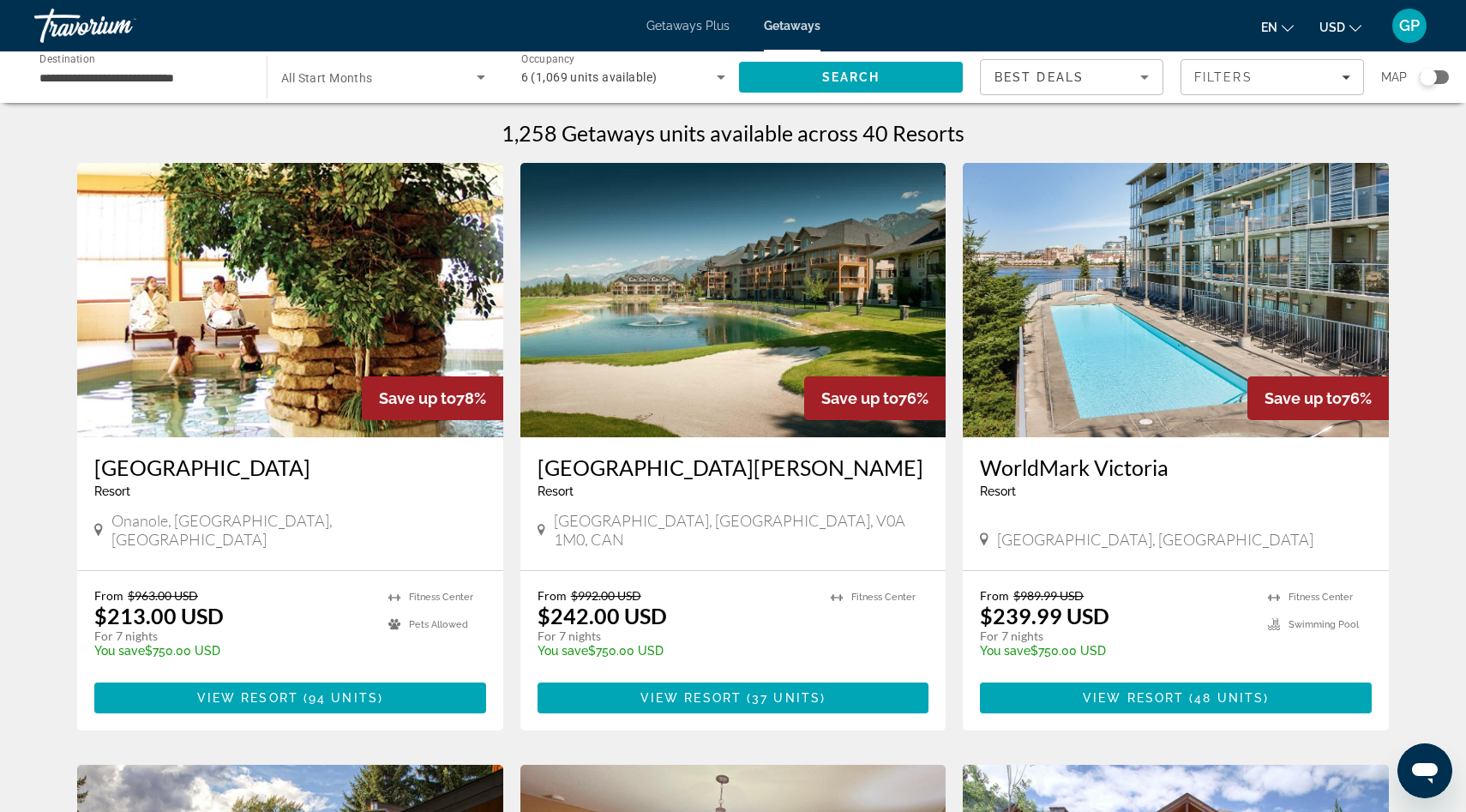
click at [1429, 82] on div "Search widget" at bounding box center [1428, 77] width 17 height 17
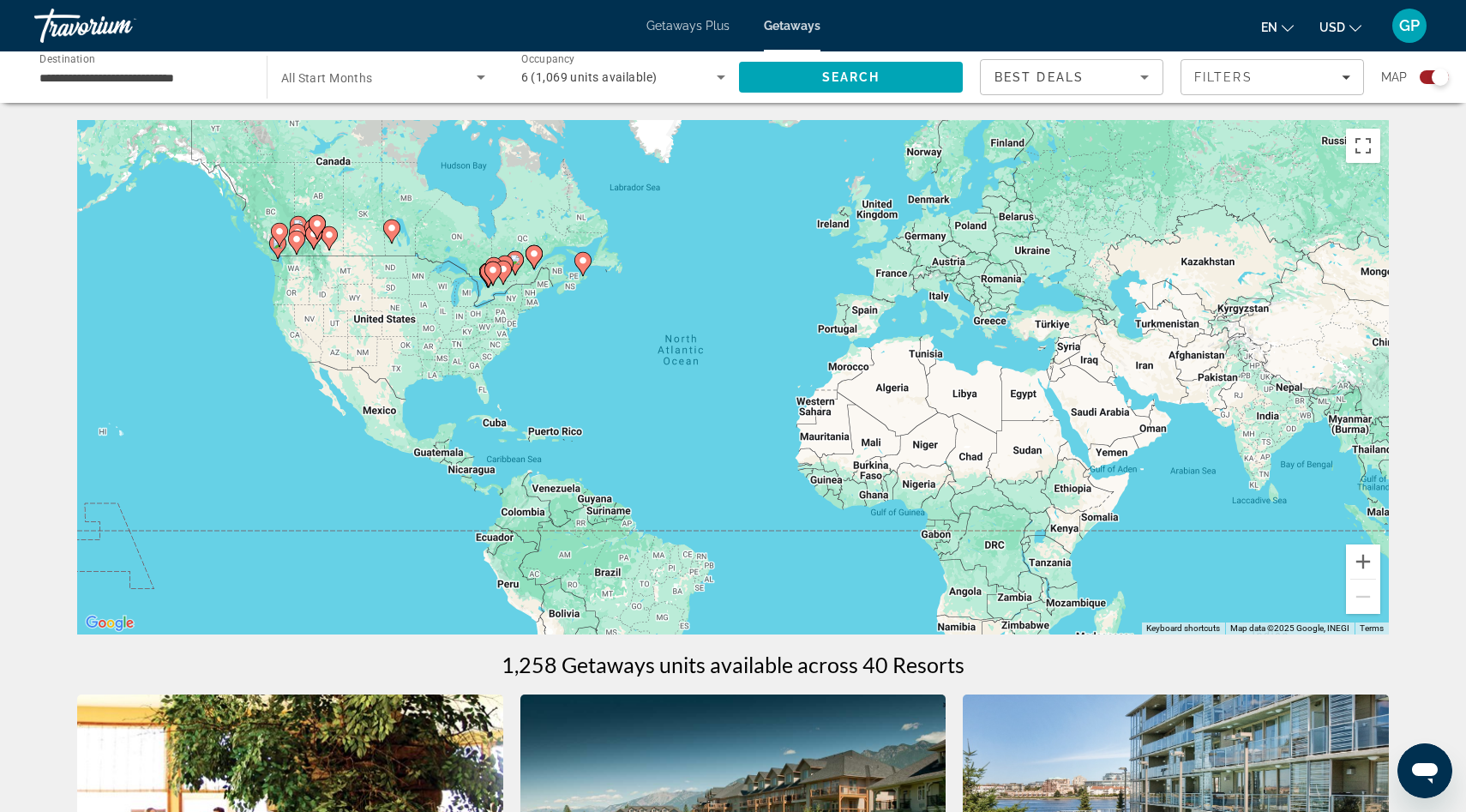
click at [500, 269] on icon "Main content" at bounding box center [493, 273] width 16 height 22
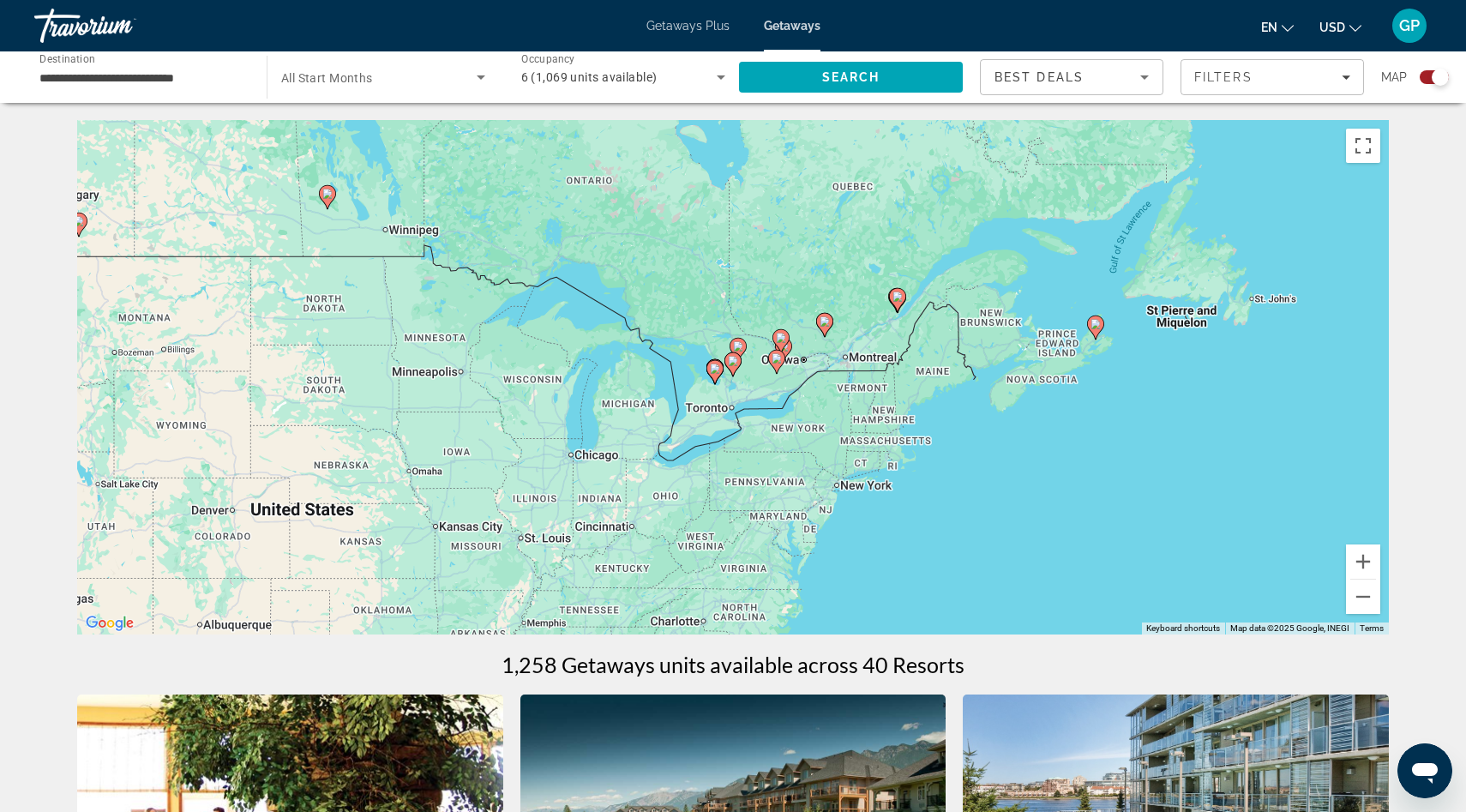
click at [714, 368] on image "Main content" at bounding box center [714, 368] width 10 height 10
type input "**********"
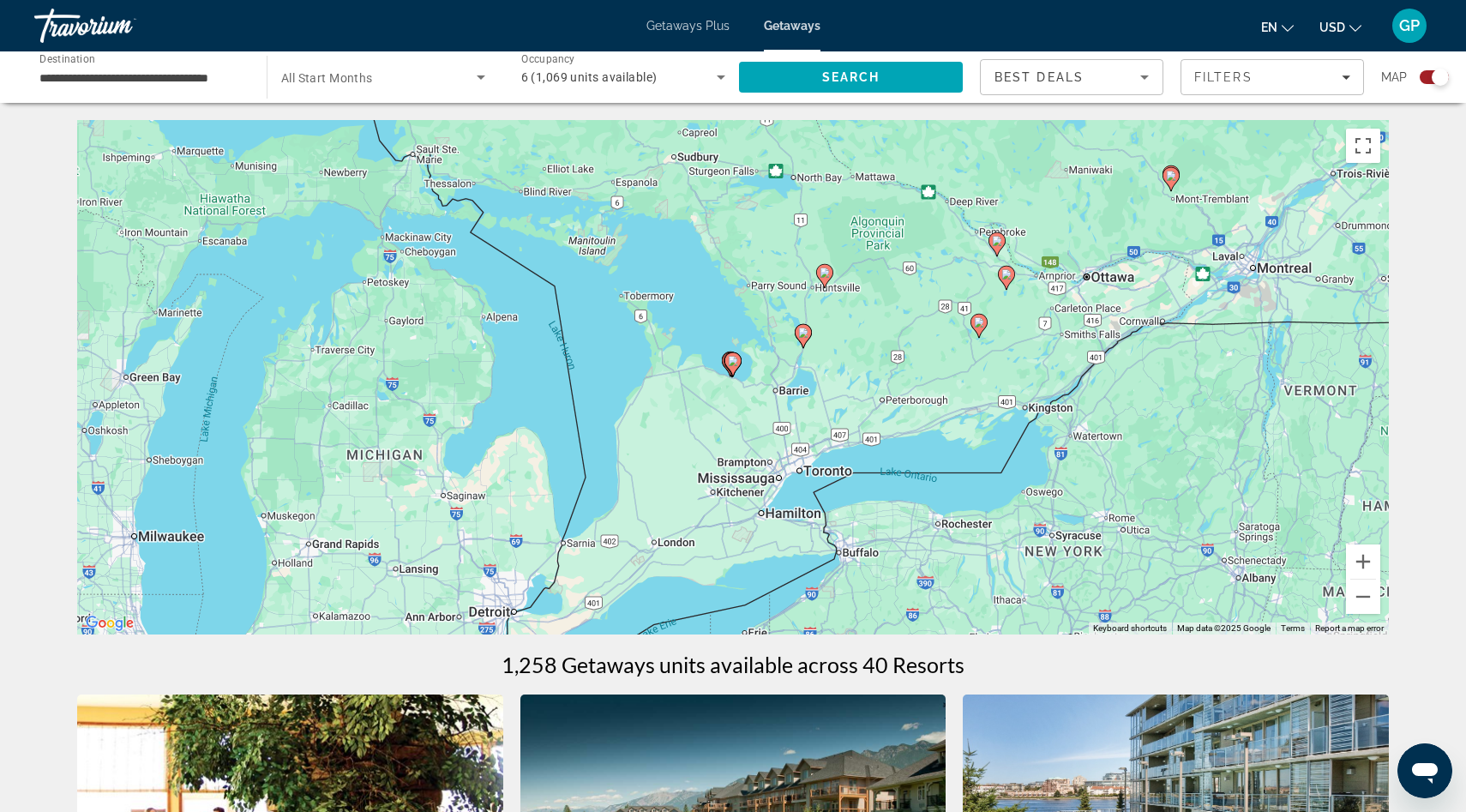
click at [735, 366] on icon "Main content" at bounding box center [733, 365] width 16 height 22
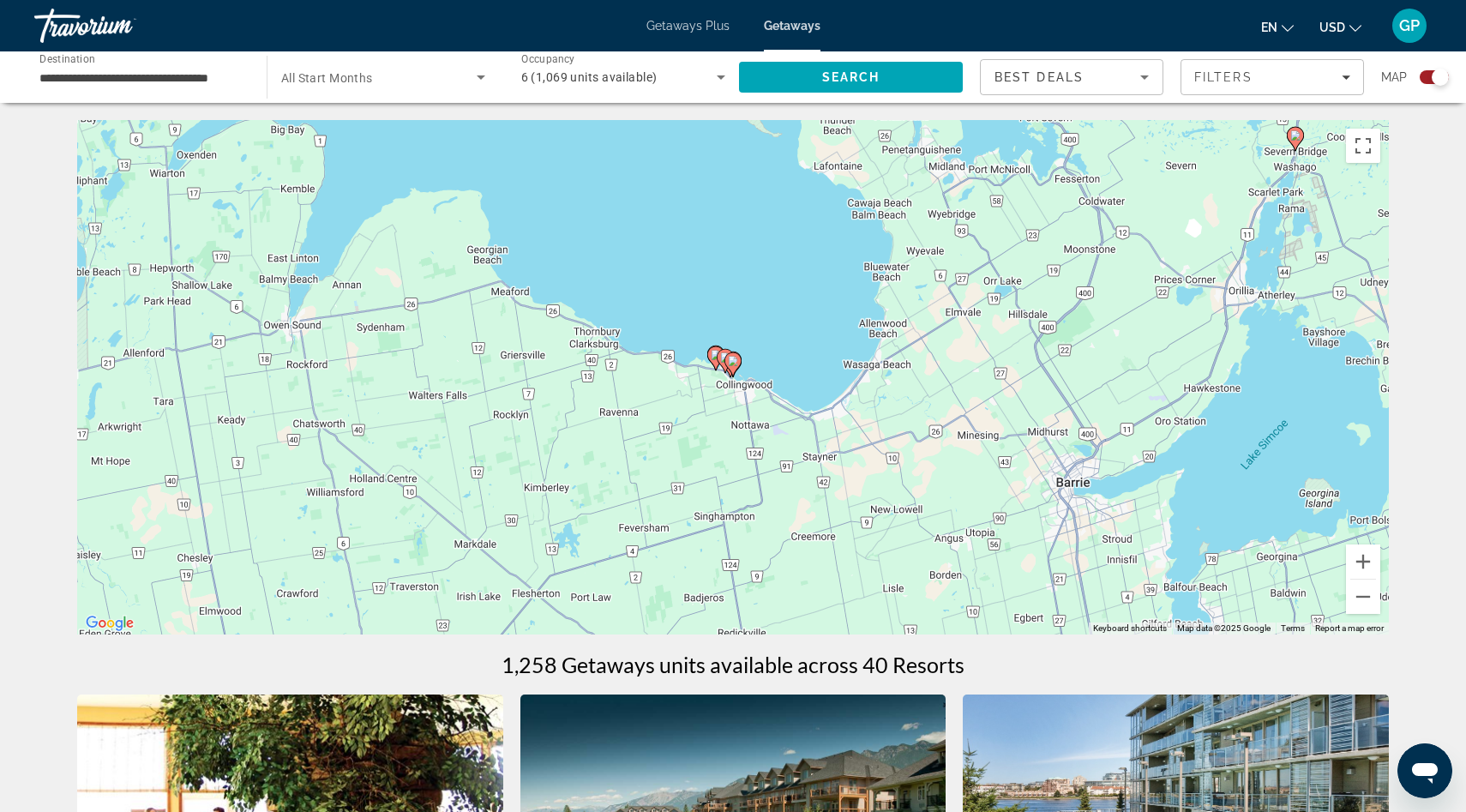
click at [733, 360] on image "Main content" at bounding box center [732, 360] width 10 height 10
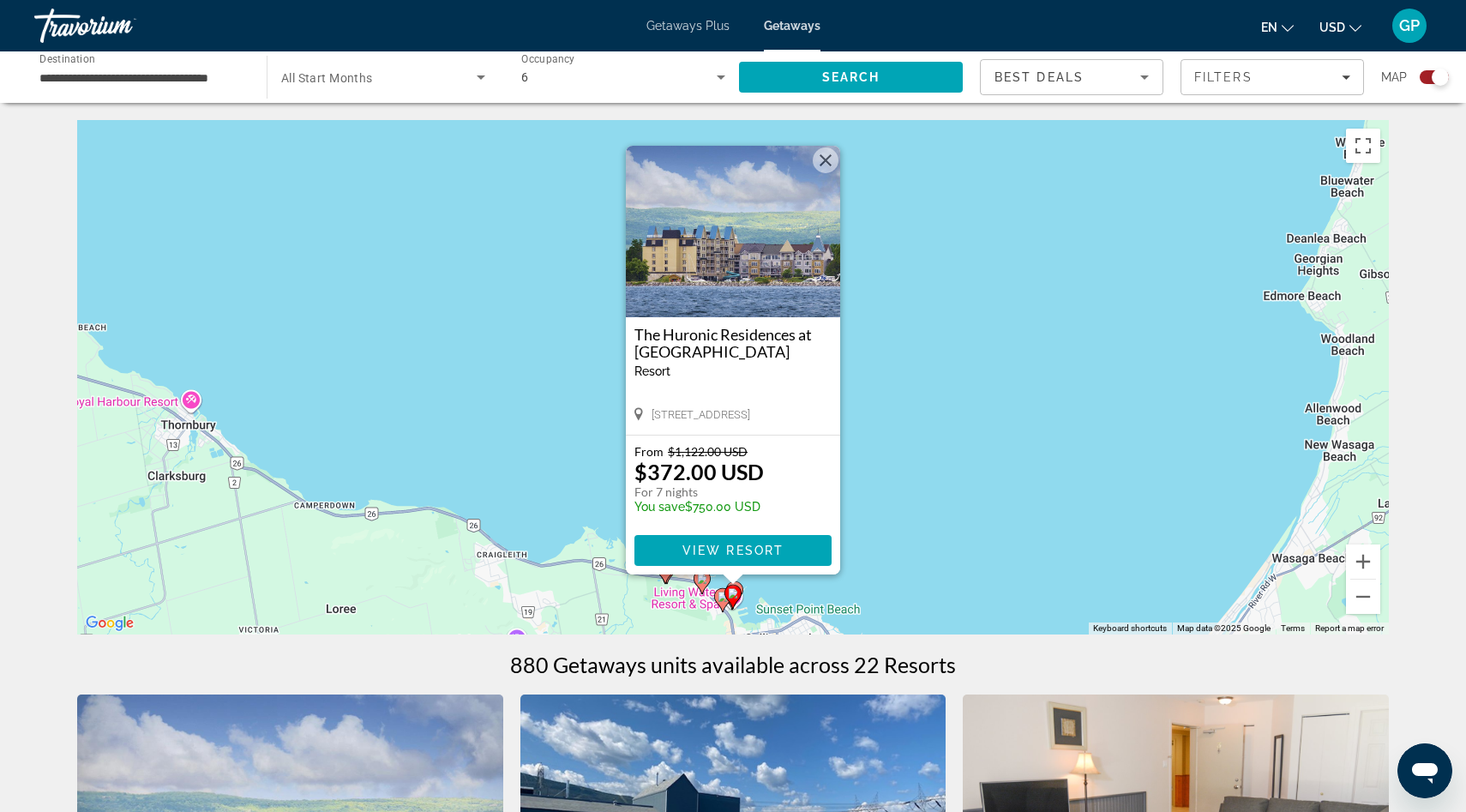
click at [668, 582] on gmp-advanced-marker "Main content" at bounding box center [665, 572] width 17 height 26
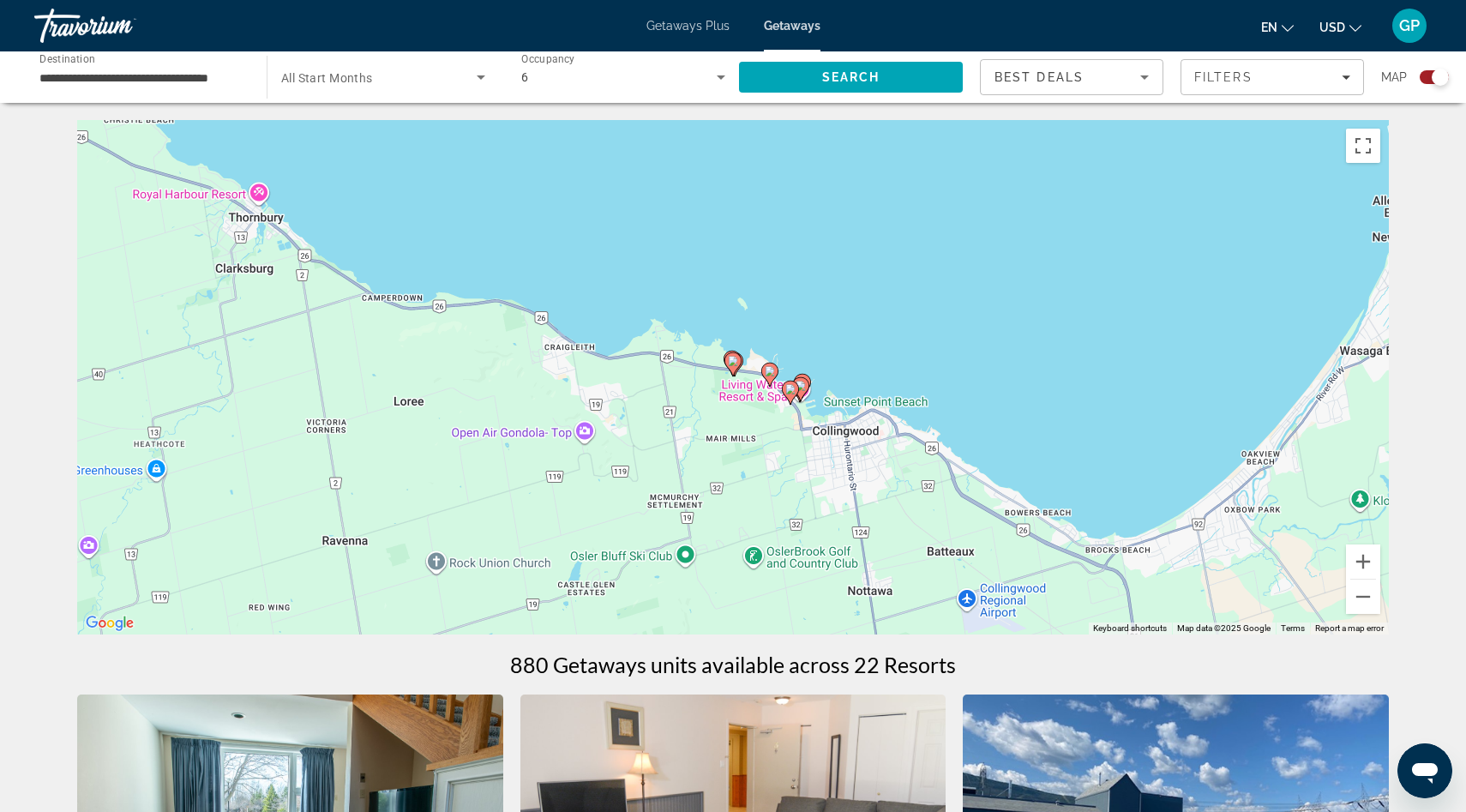
click at [730, 364] on image "Main content" at bounding box center [732, 360] width 10 height 10
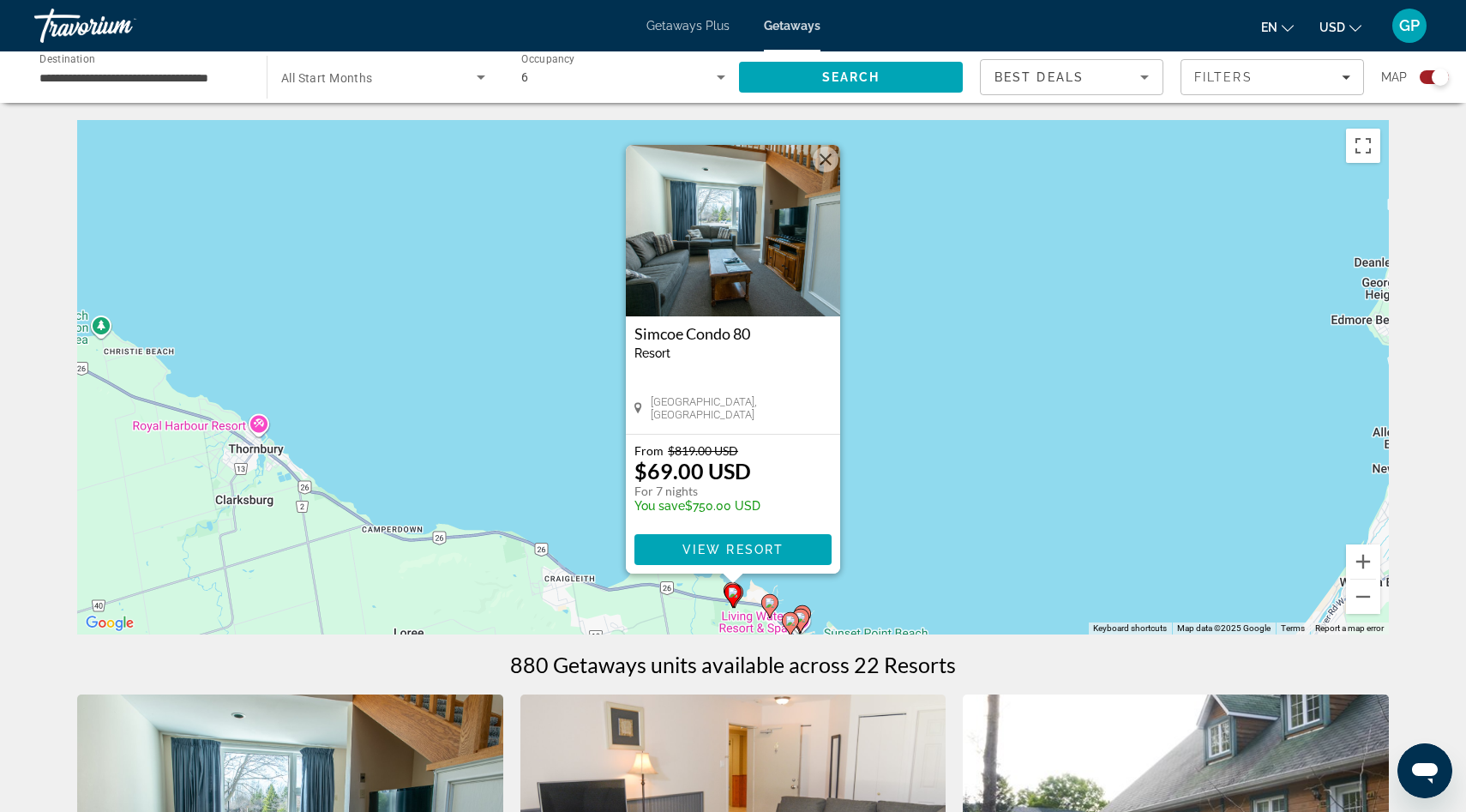
click at [772, 602] on image "Main content" at bounding box center [769, 602] width 10 height 10
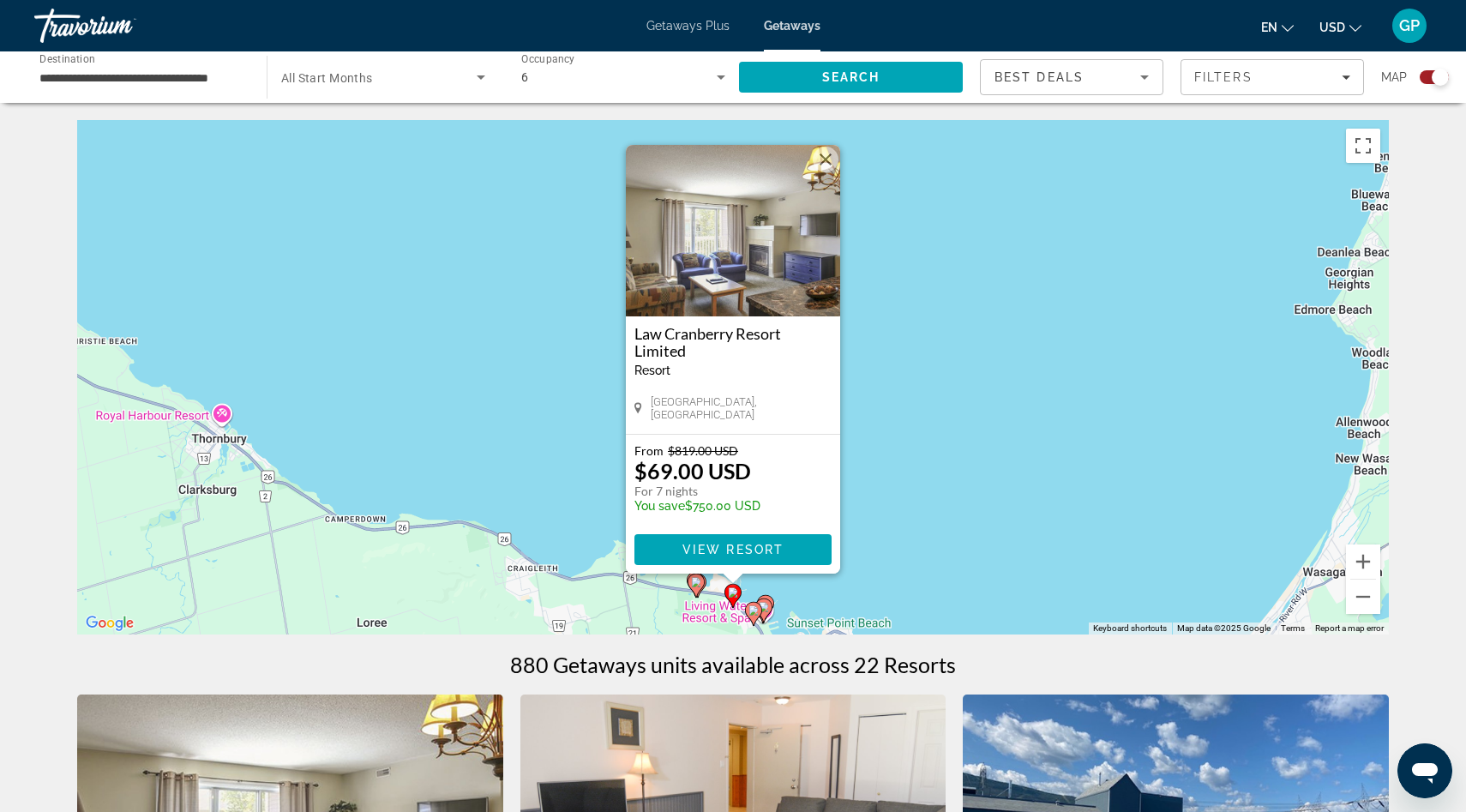
click at [753, 611] on image "Main content" at bounding box center [753, 610] width 10 height 10
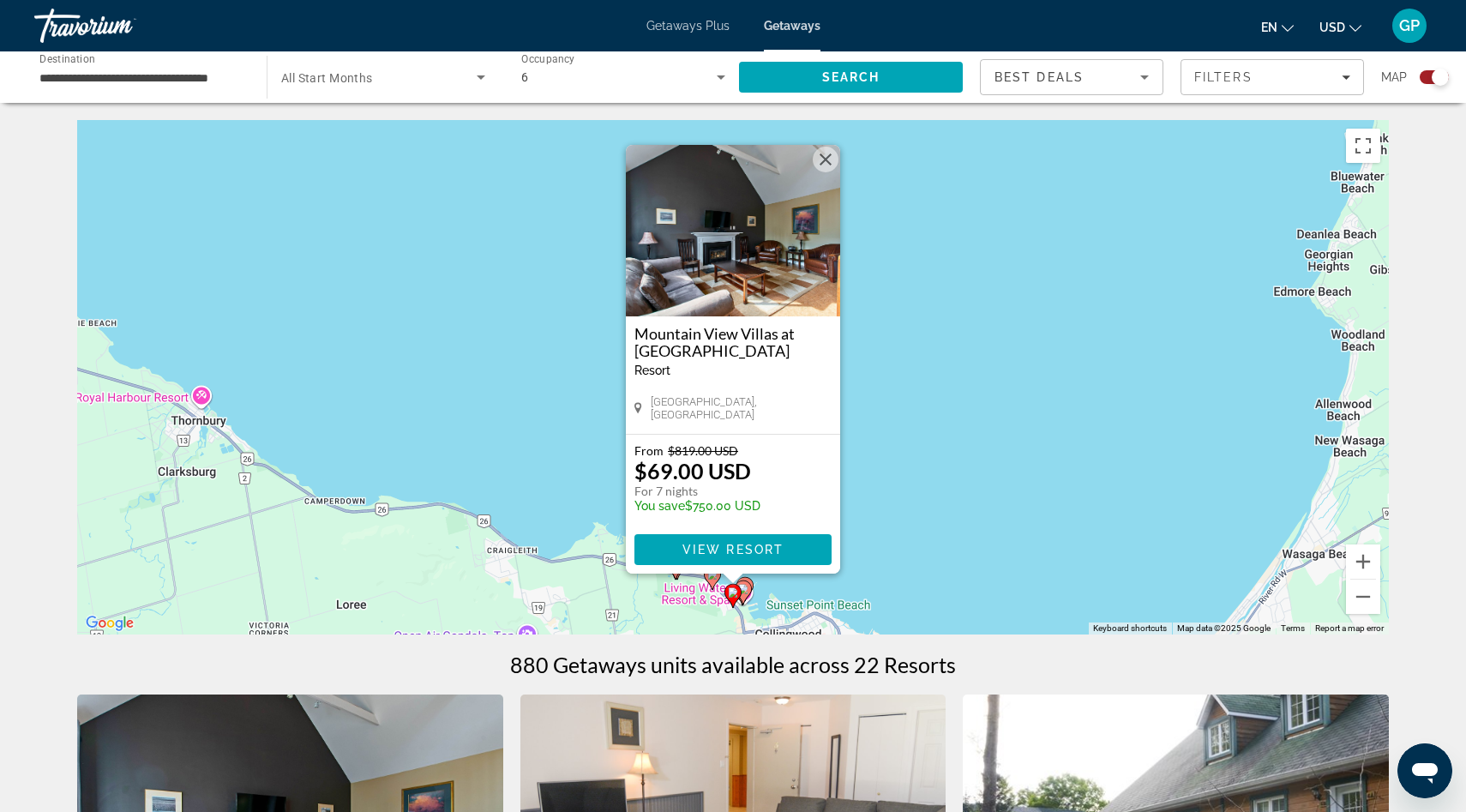
click at [749, 590] on icon "Main content" at bounding box center [743, 592] width 16 height 22
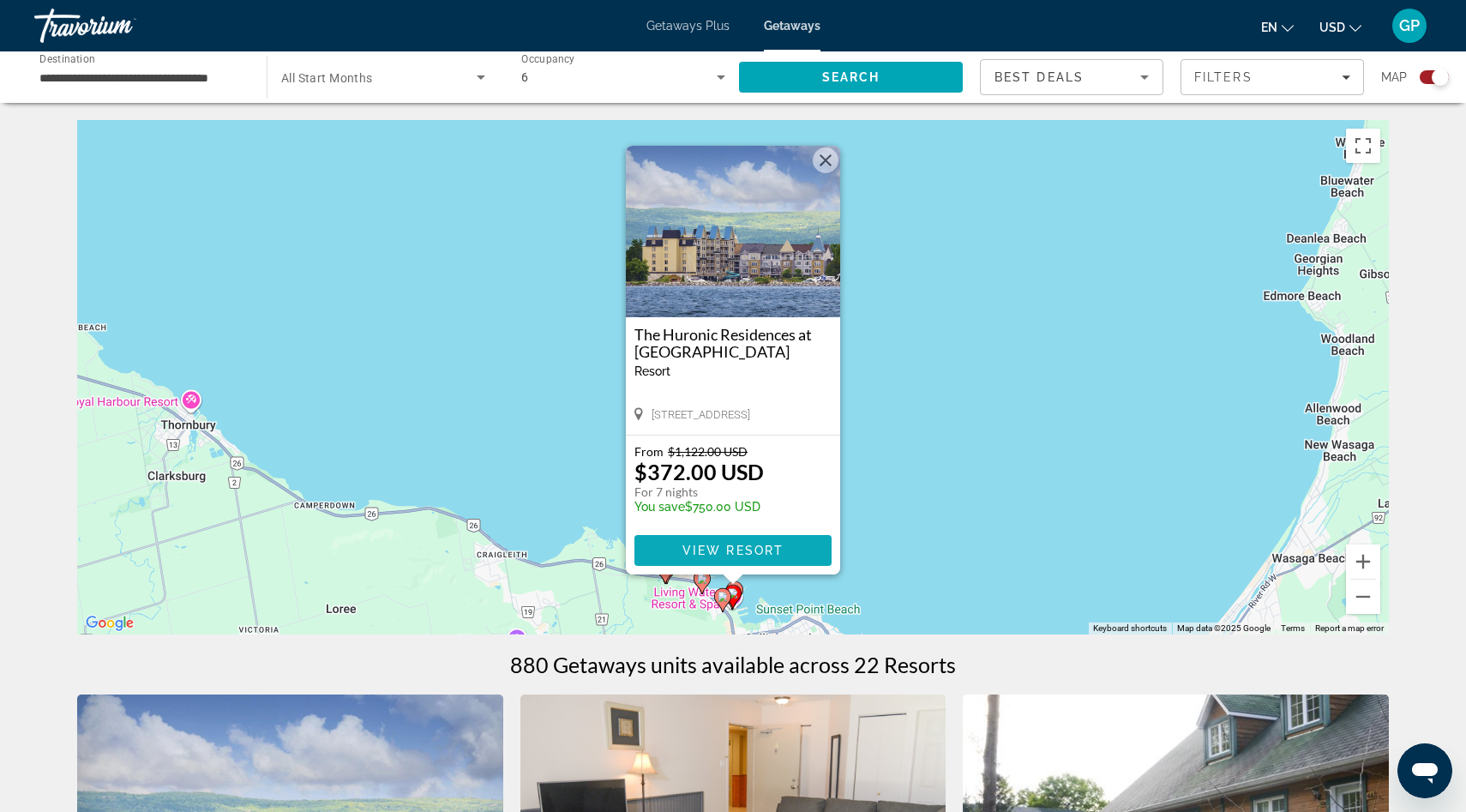
click at [749, 552] on span "View Resort" at bounding box center [733, 550] width 101 height 14
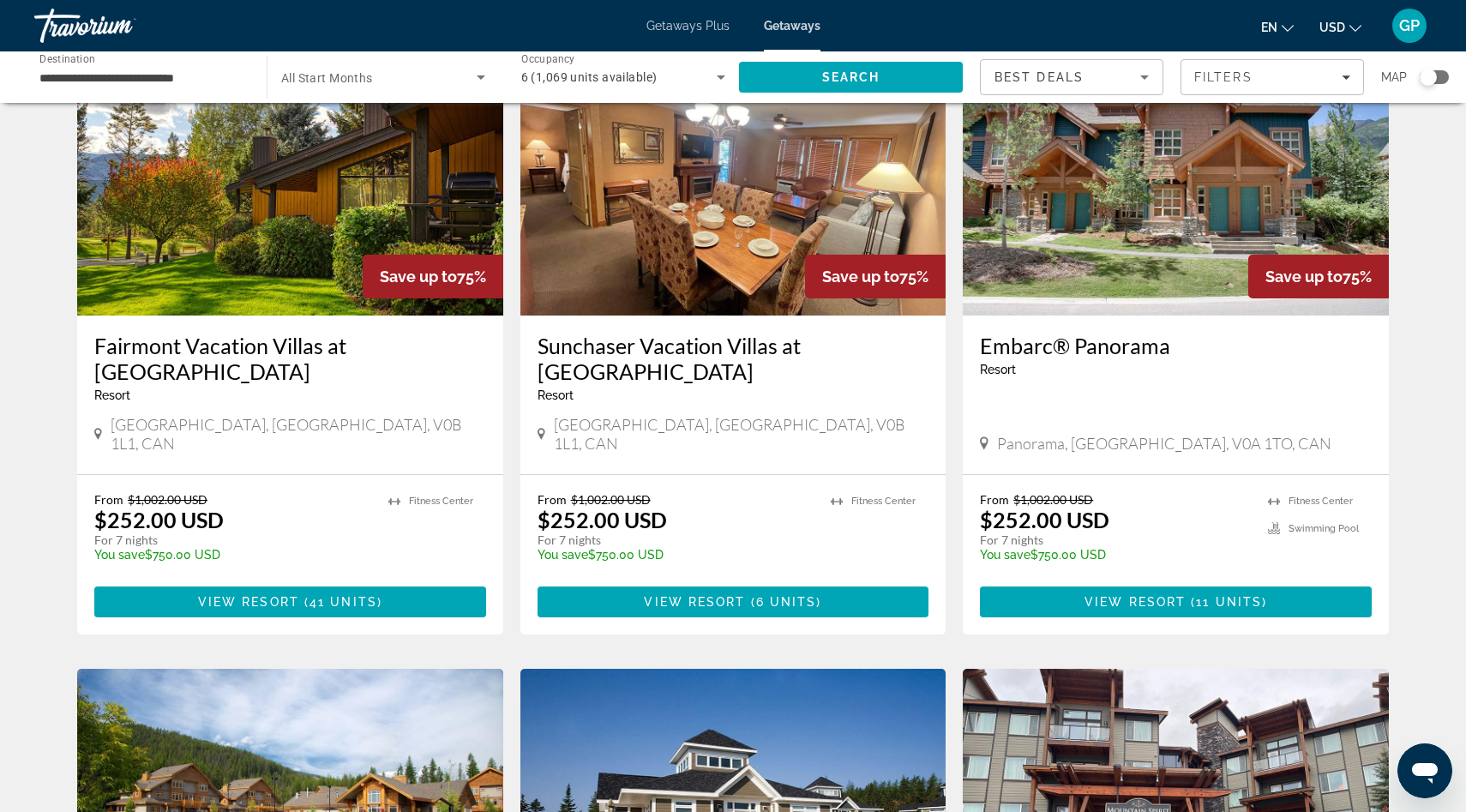
scroll to position [619, 0]
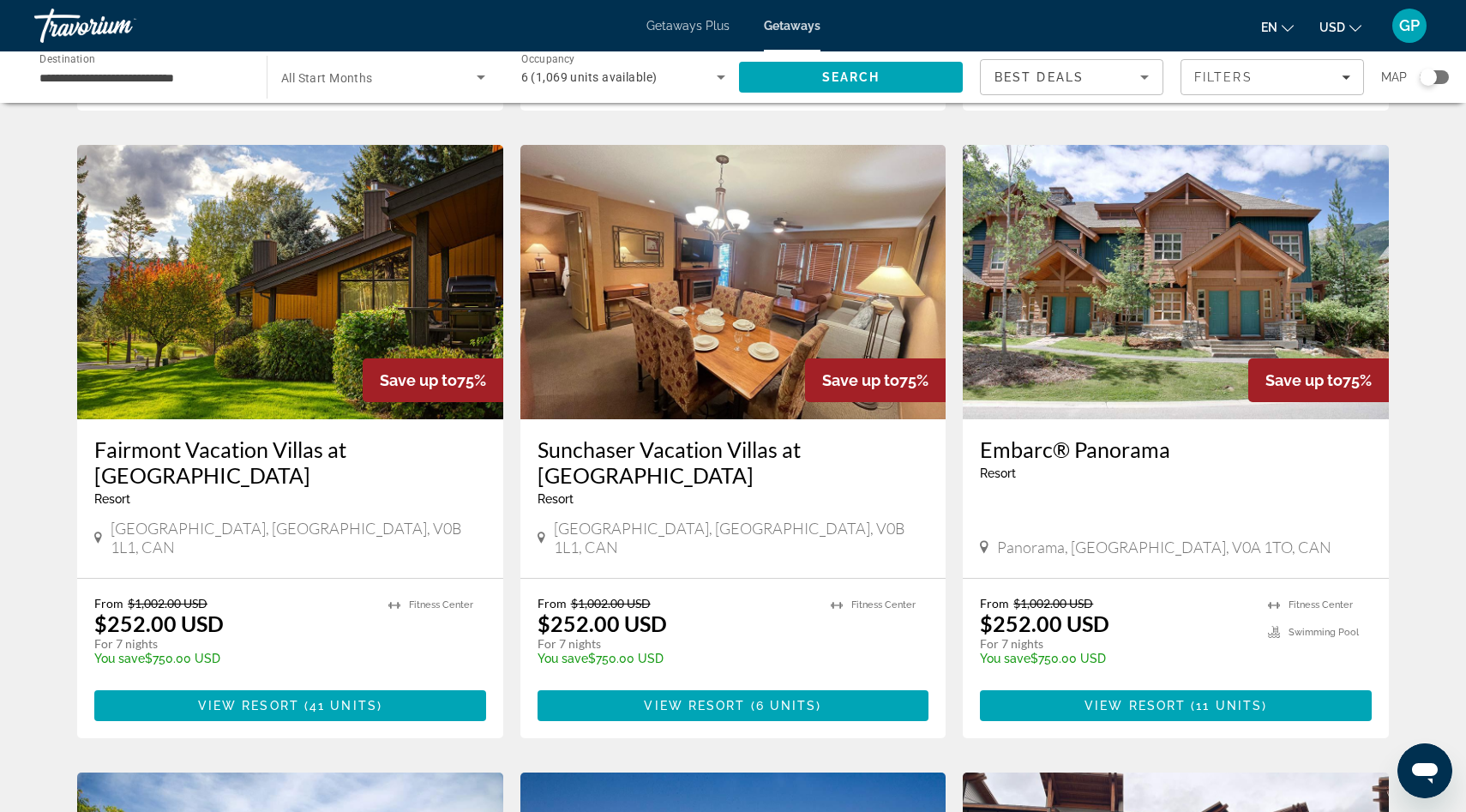
click at [686, 26] on span "Getaways Plus" at bounding box center [687, 25] width 83 height 14
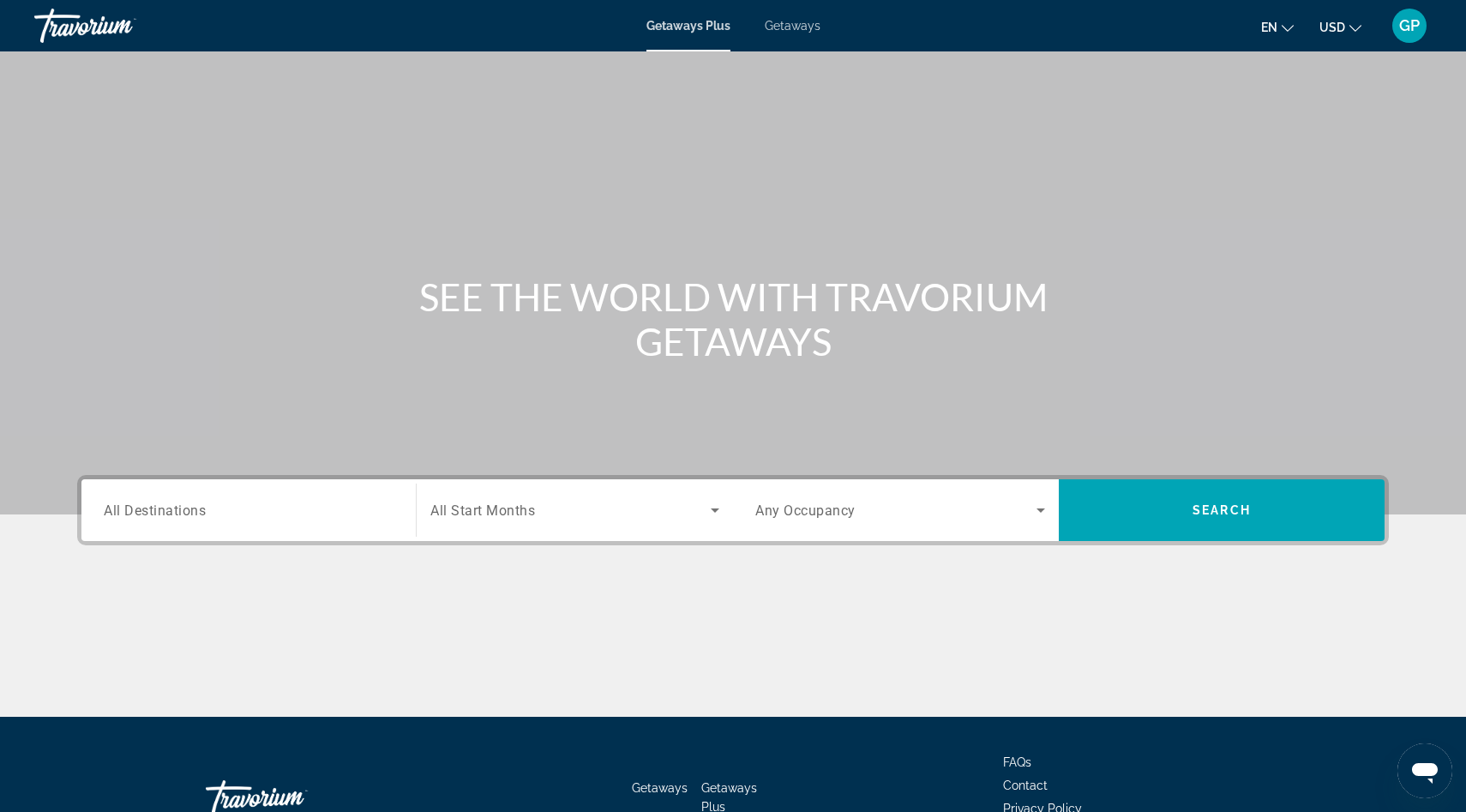
click at [165, 509] on span "All Destinations" at bounding box center [155, 510] width 102 height 17
click at [165, 509] on input "Destination All Destinations" at bounding box center [248, 511] width 289 height 20
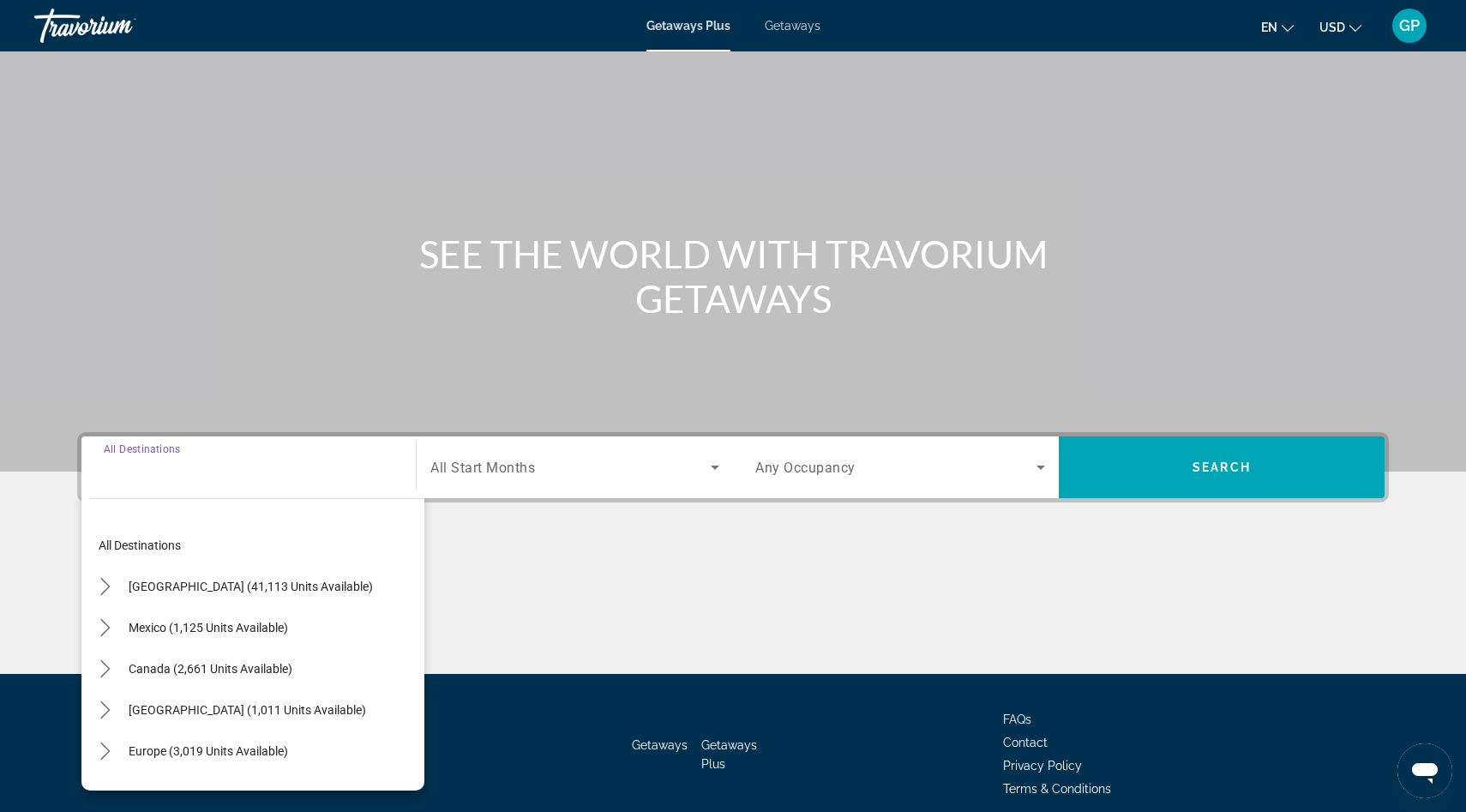
scroll to position [114, 0]
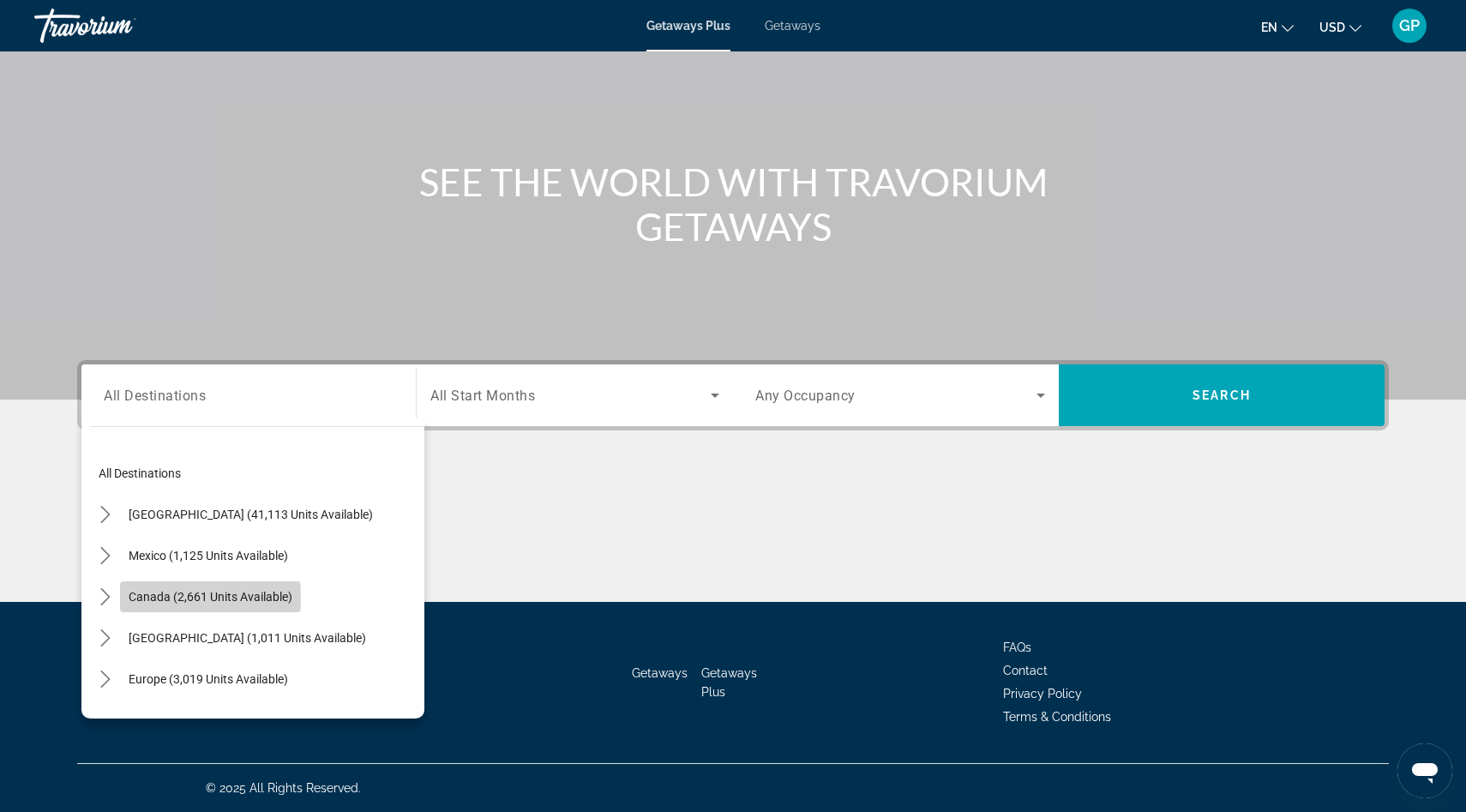
click at [147, 600] on span "Canada (2,661 units available)" at bounding box center [210, 596] width 164 height 14
type input "**********"
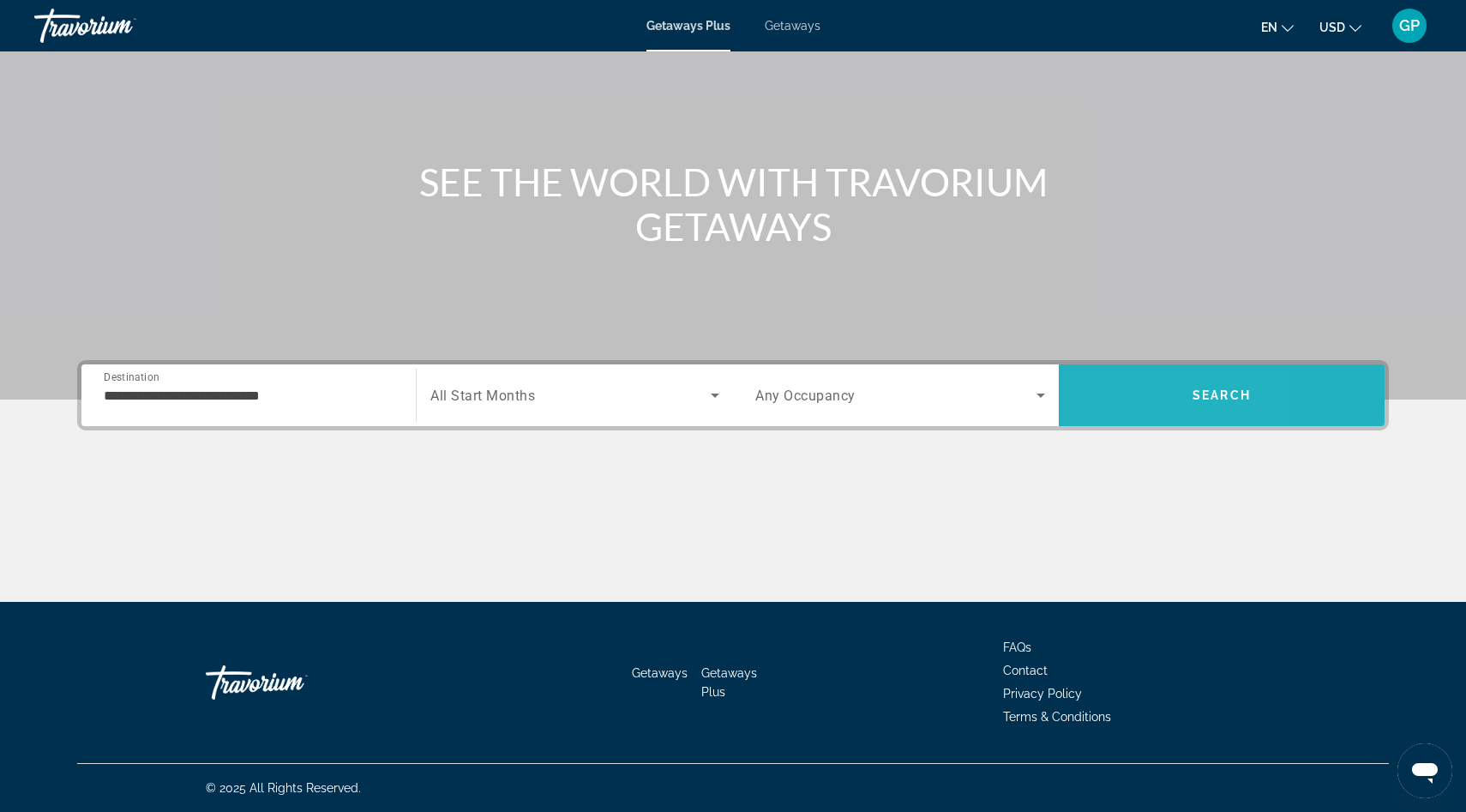
click at [1118, 397] on span "Search" at bounding box center [1221, 395] width 326 height 41
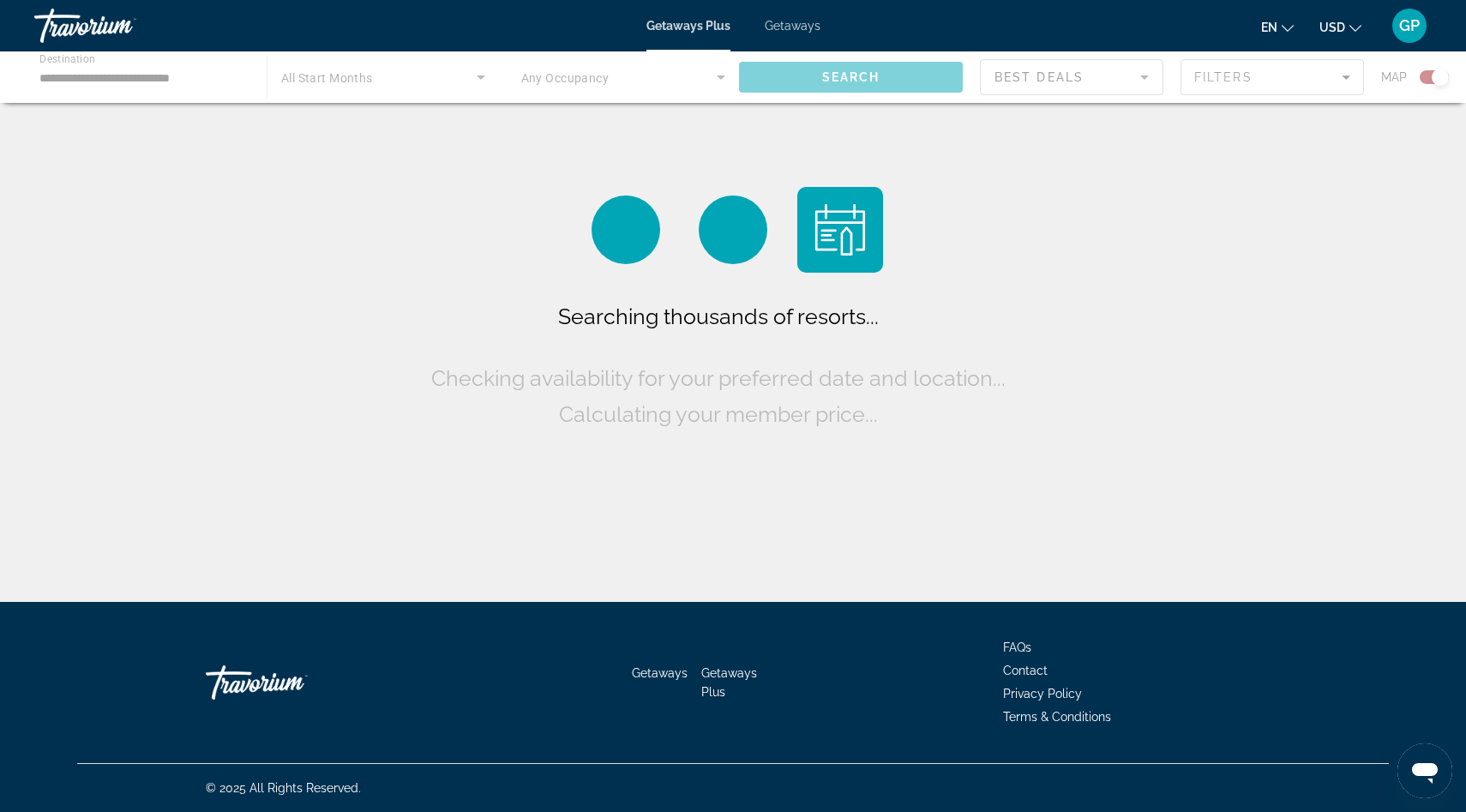
click at [718, 74] on div "Main content" at bounding box center [733, 76] width 1466 height 51
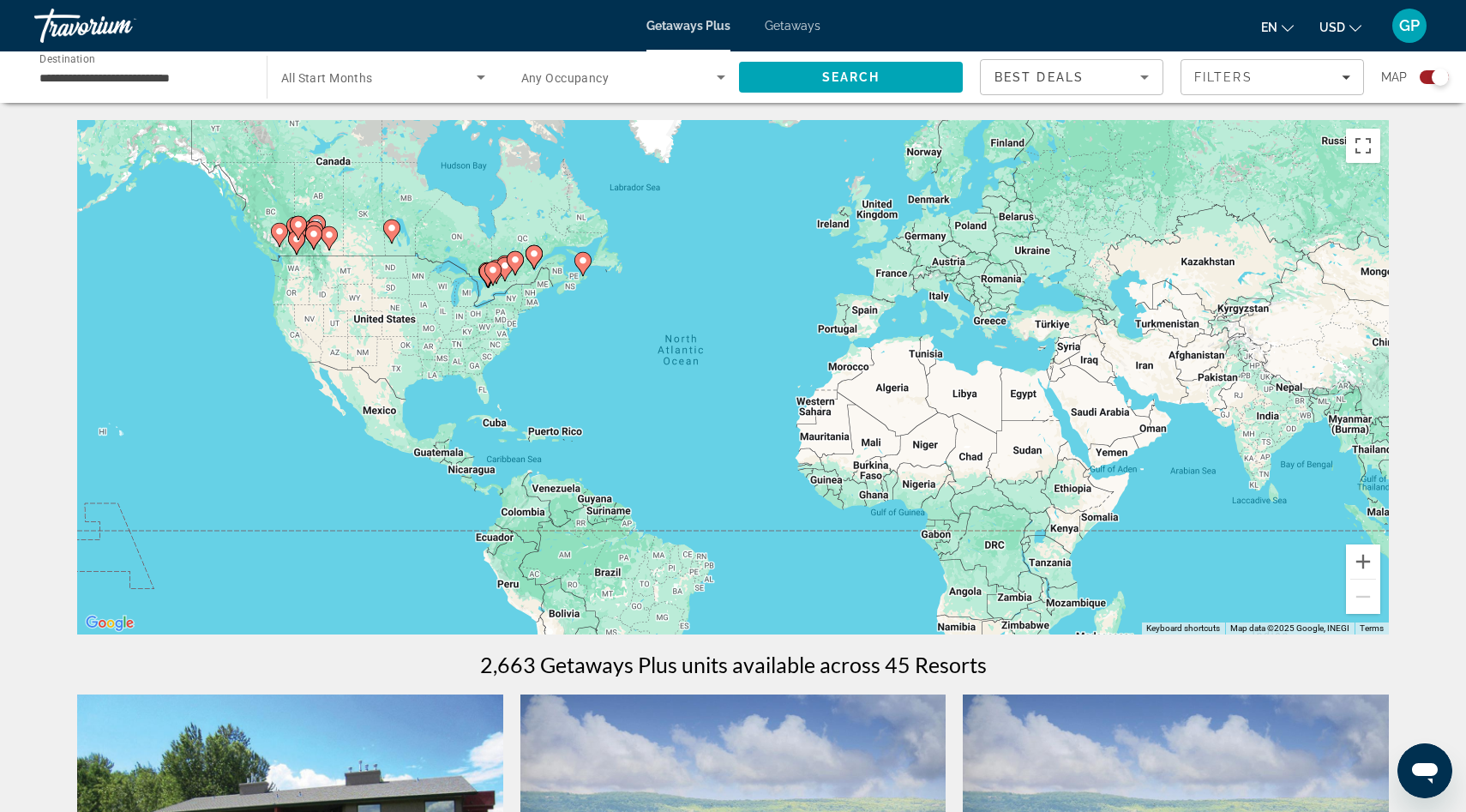
click at [719, 79] on icon "Search widget" at bounding box center [721, 77] width 20 height 20
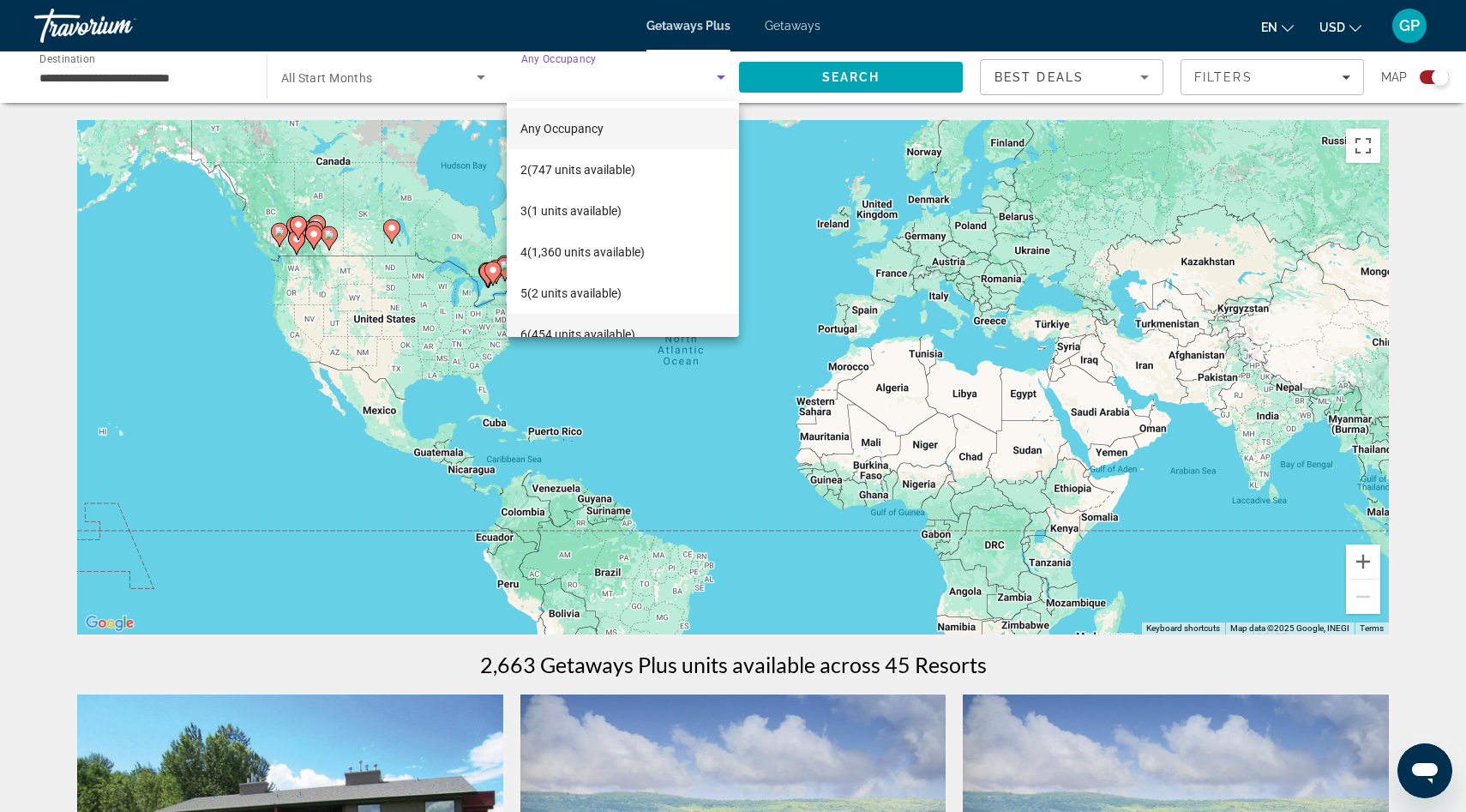
click at [639, 330] on mat-option "6 (454 units available)" at bounding box center [623, 334] width 233 height 41
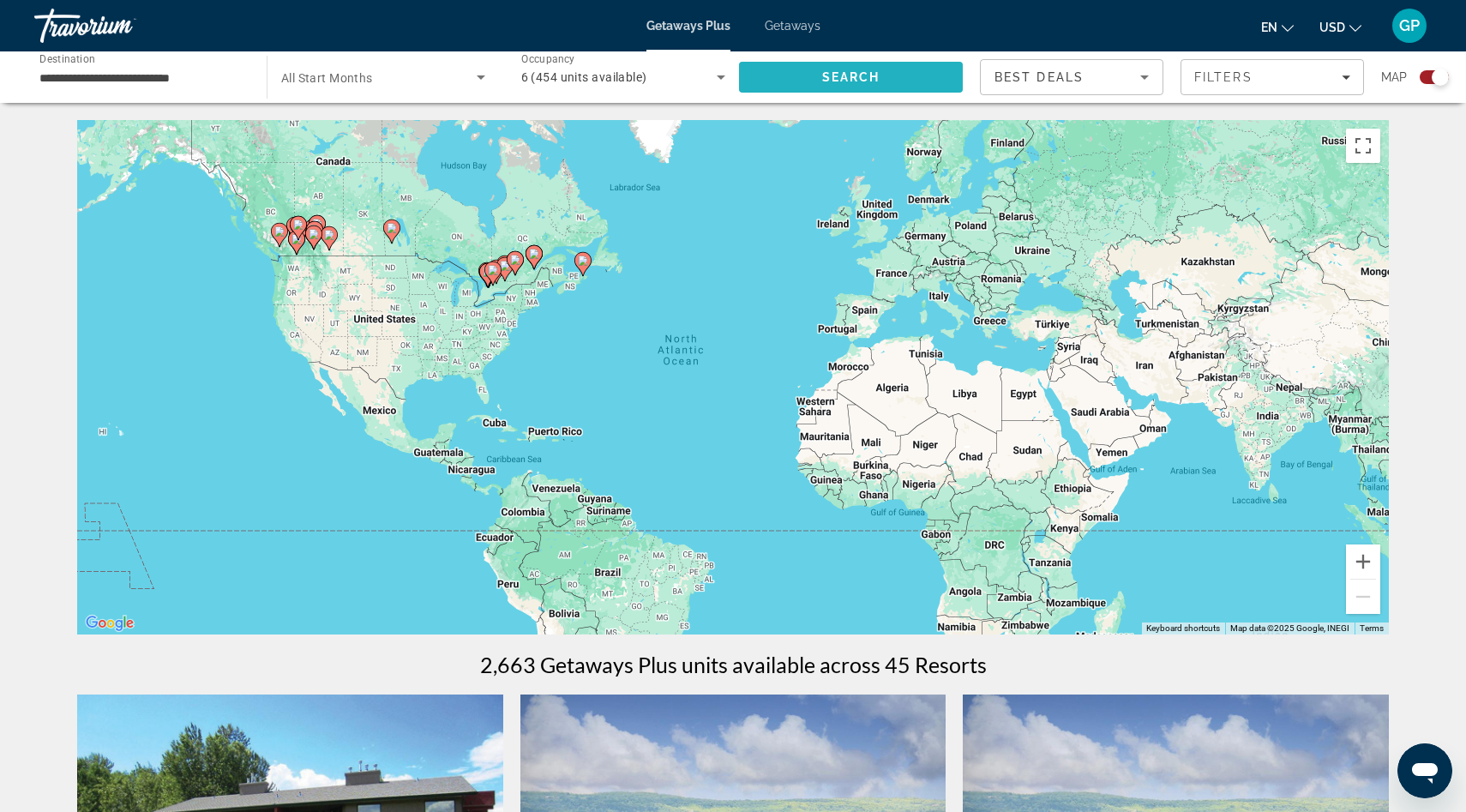
click at [852, 81] on span "Search" at bounding box center [851, 77] width 59 height 14
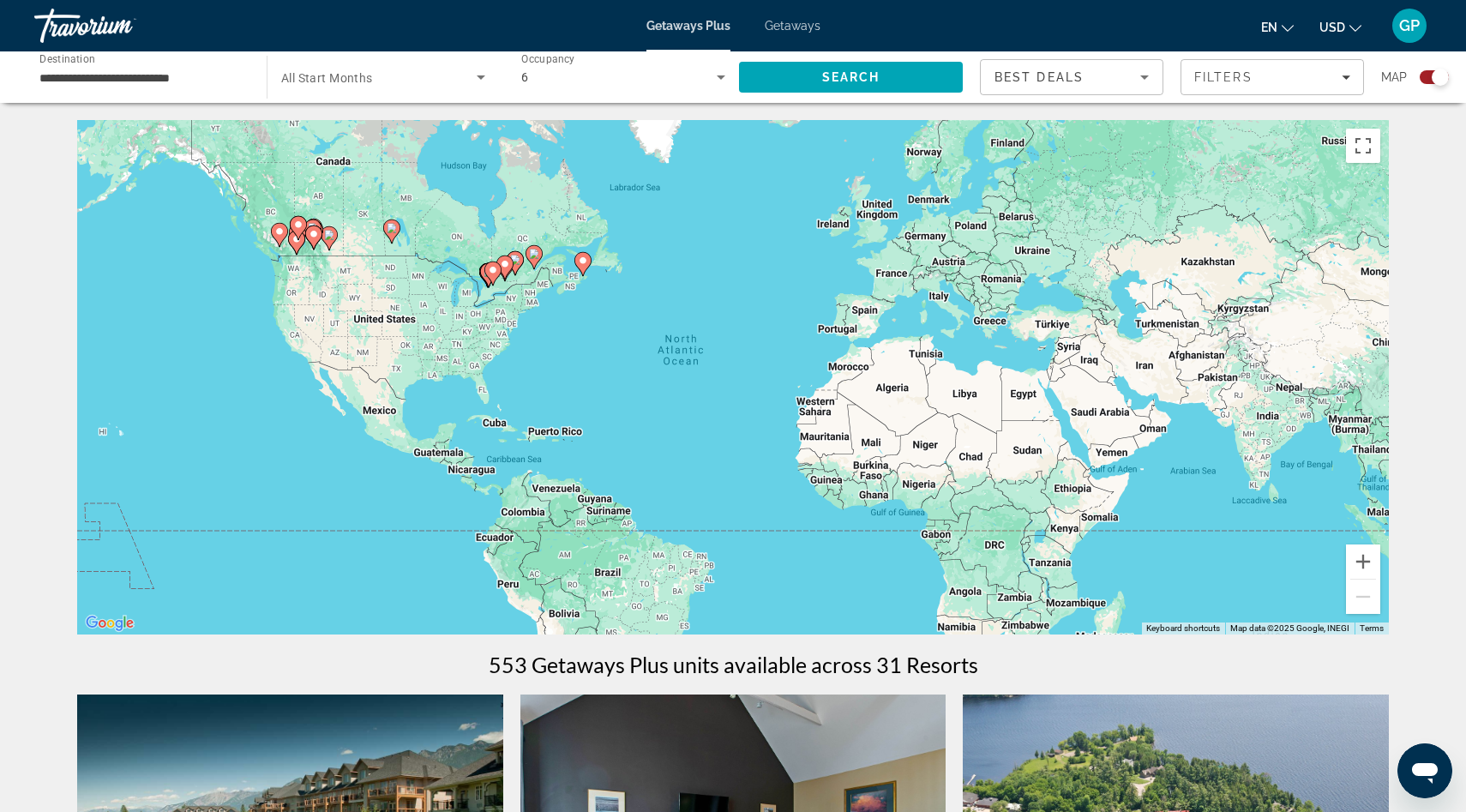
click at [499, 272] on icon "Main content" at bounding box center [493, 273] width 16 height 22
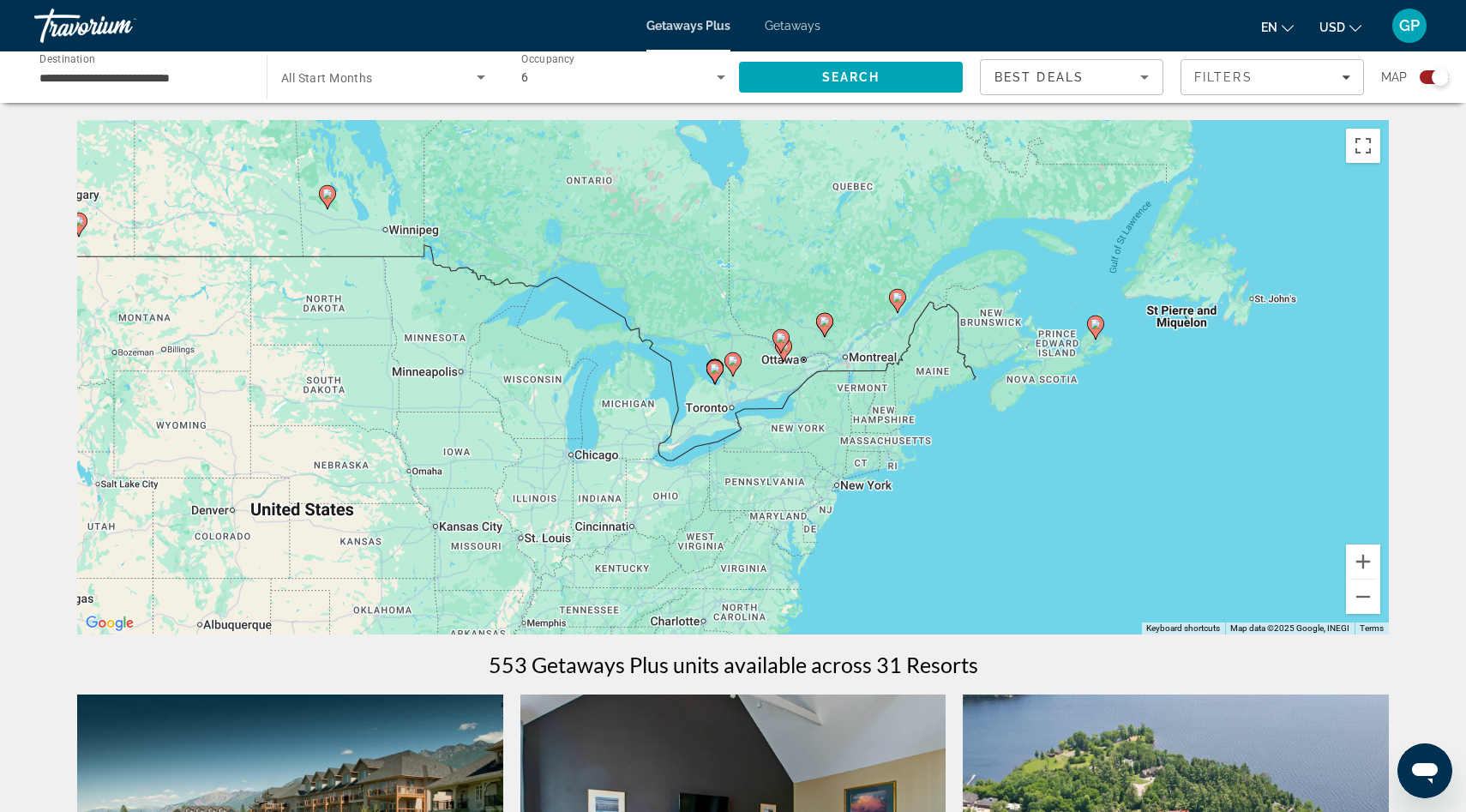
click at [717, 381] on gmp-advanced-marker "Main content" at bounding box center [714, 372] width 17 height 26
type input "**********"
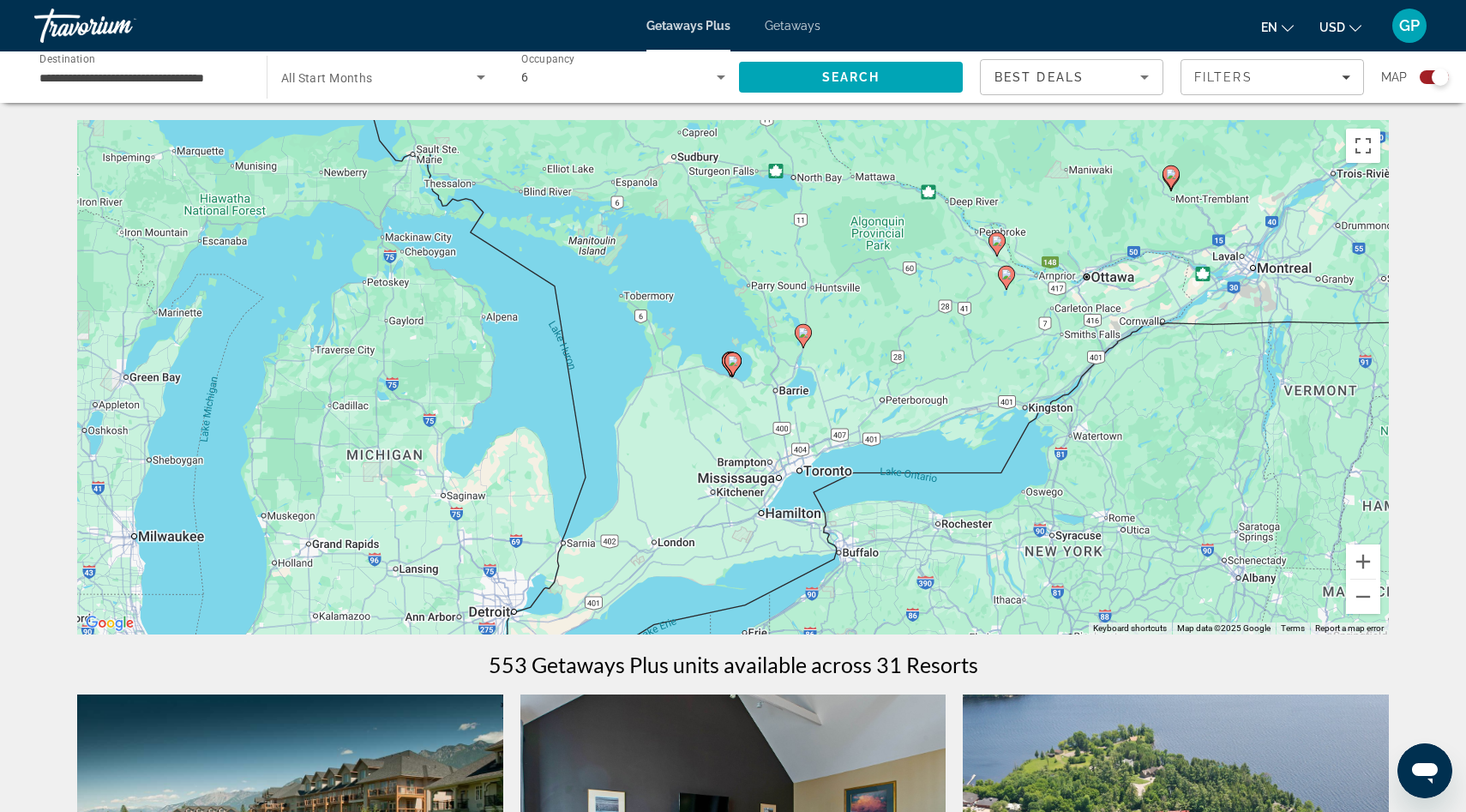
click at [729, 366] on icon "Main content" at bounding box center [733, 365] width 16 height 22
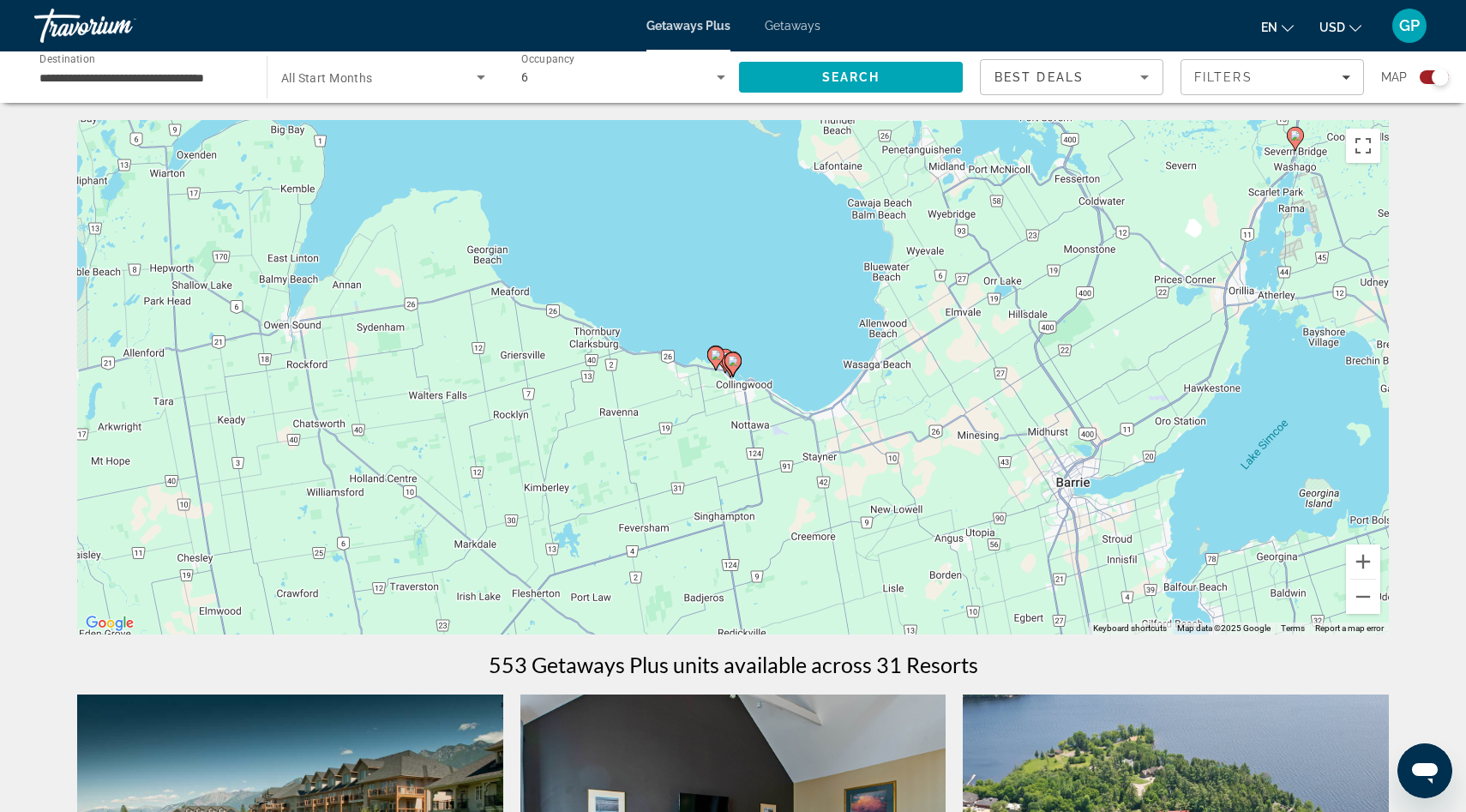
click at [734, 365] on image "Main content" at bounding box center [732, 360] width 10 height 10
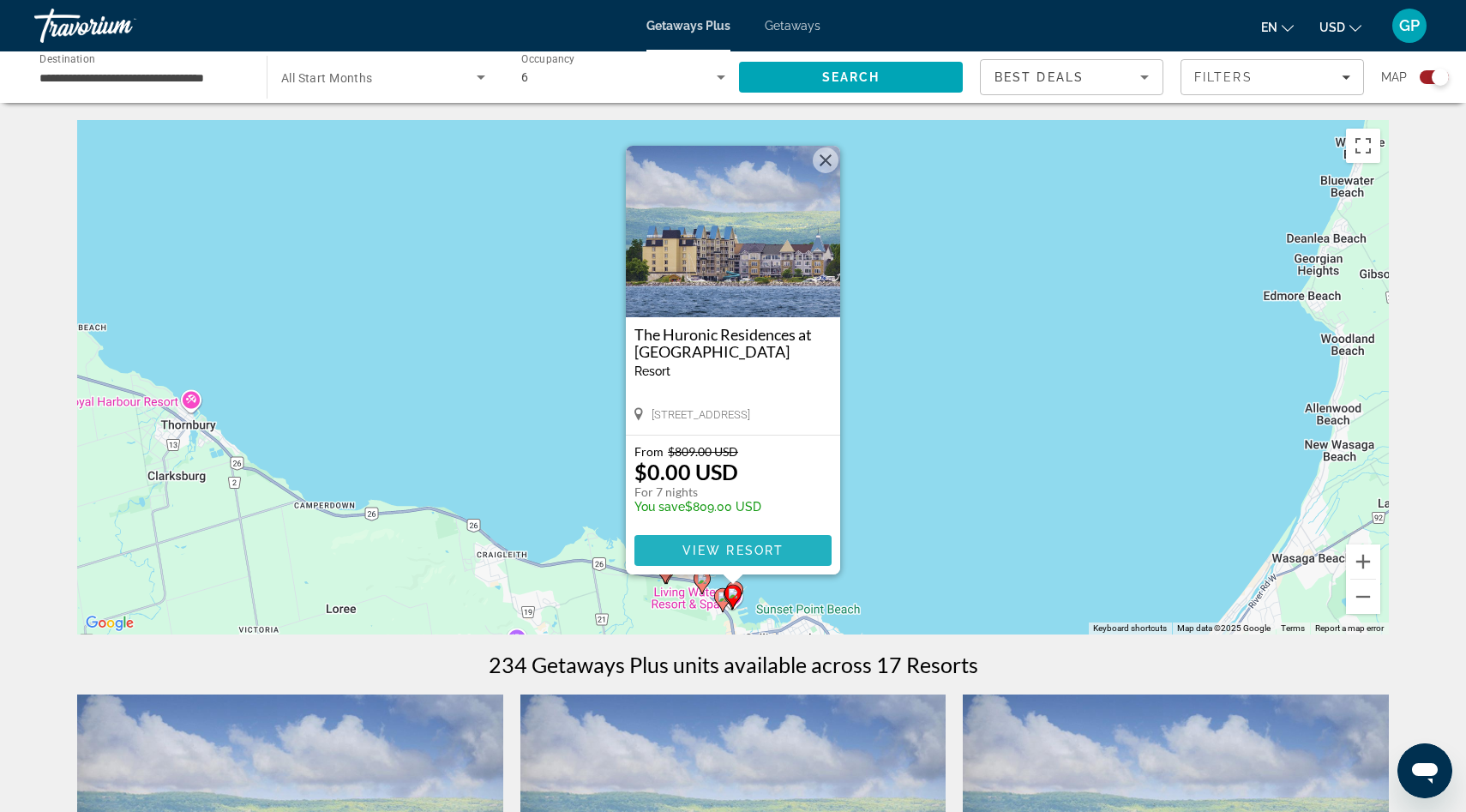
click at [738, 551] on span "View Resort" at bounding box center [733, 550] width 101 height 14
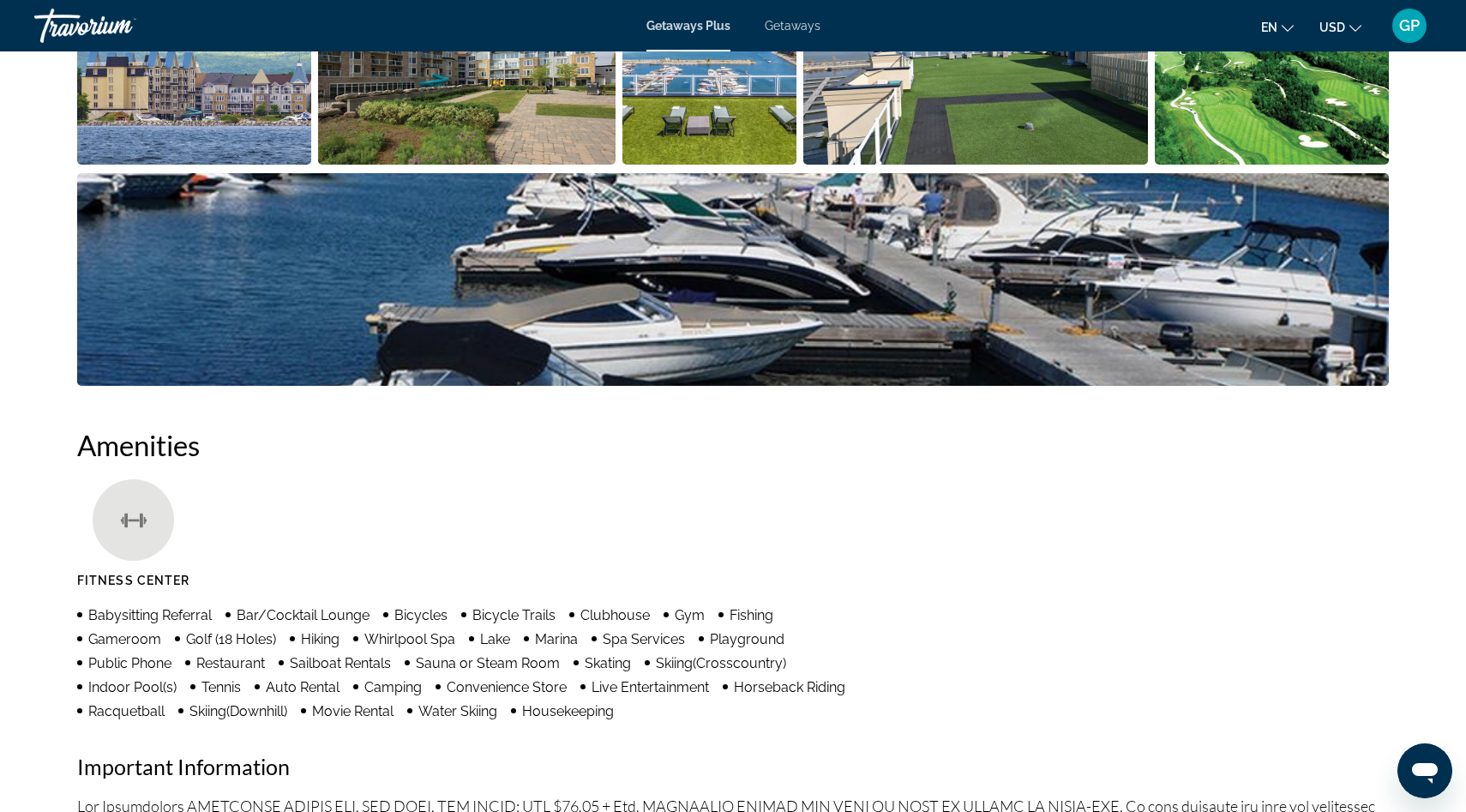
scroll to position [874, 0]
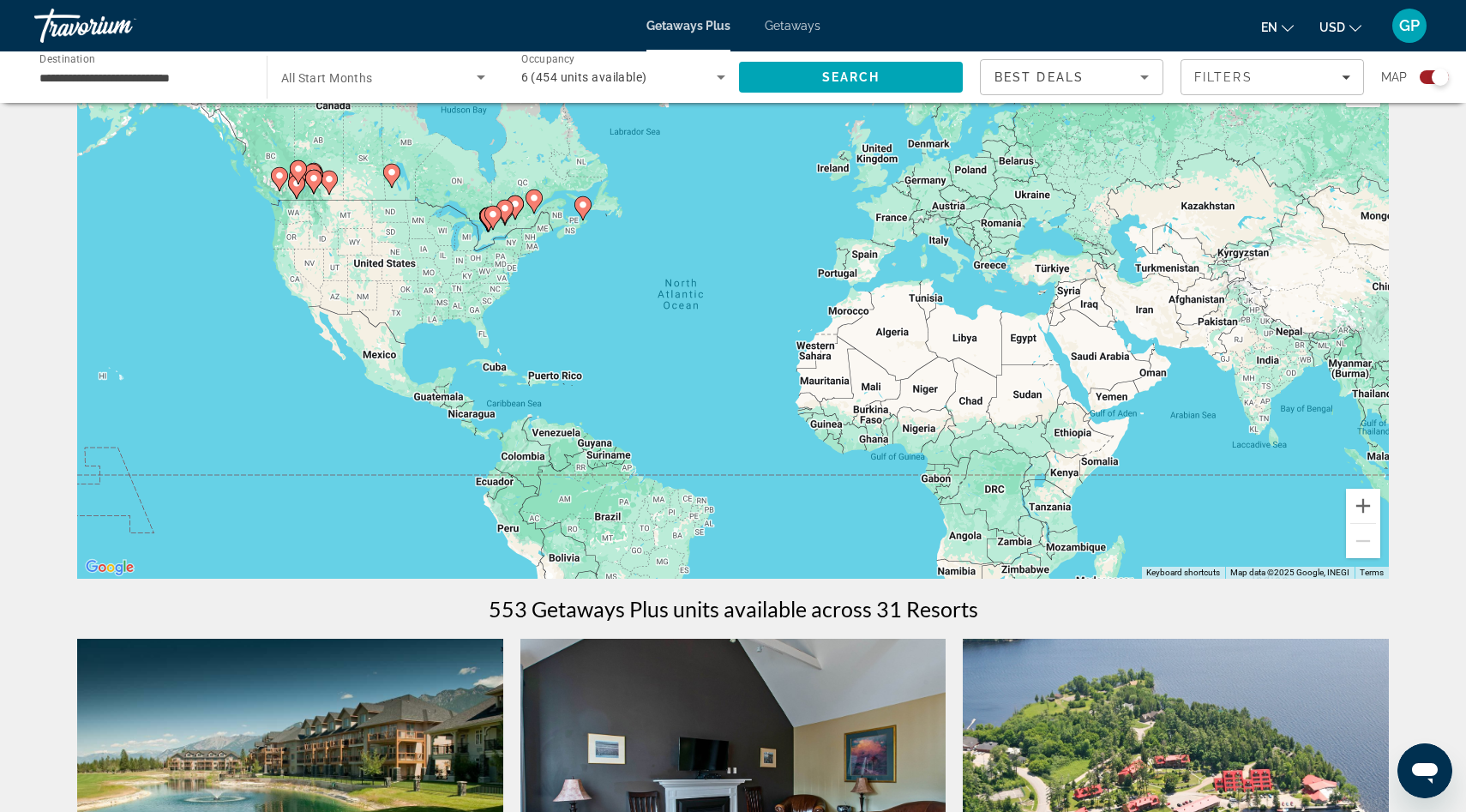
scroll to position [49, 0]
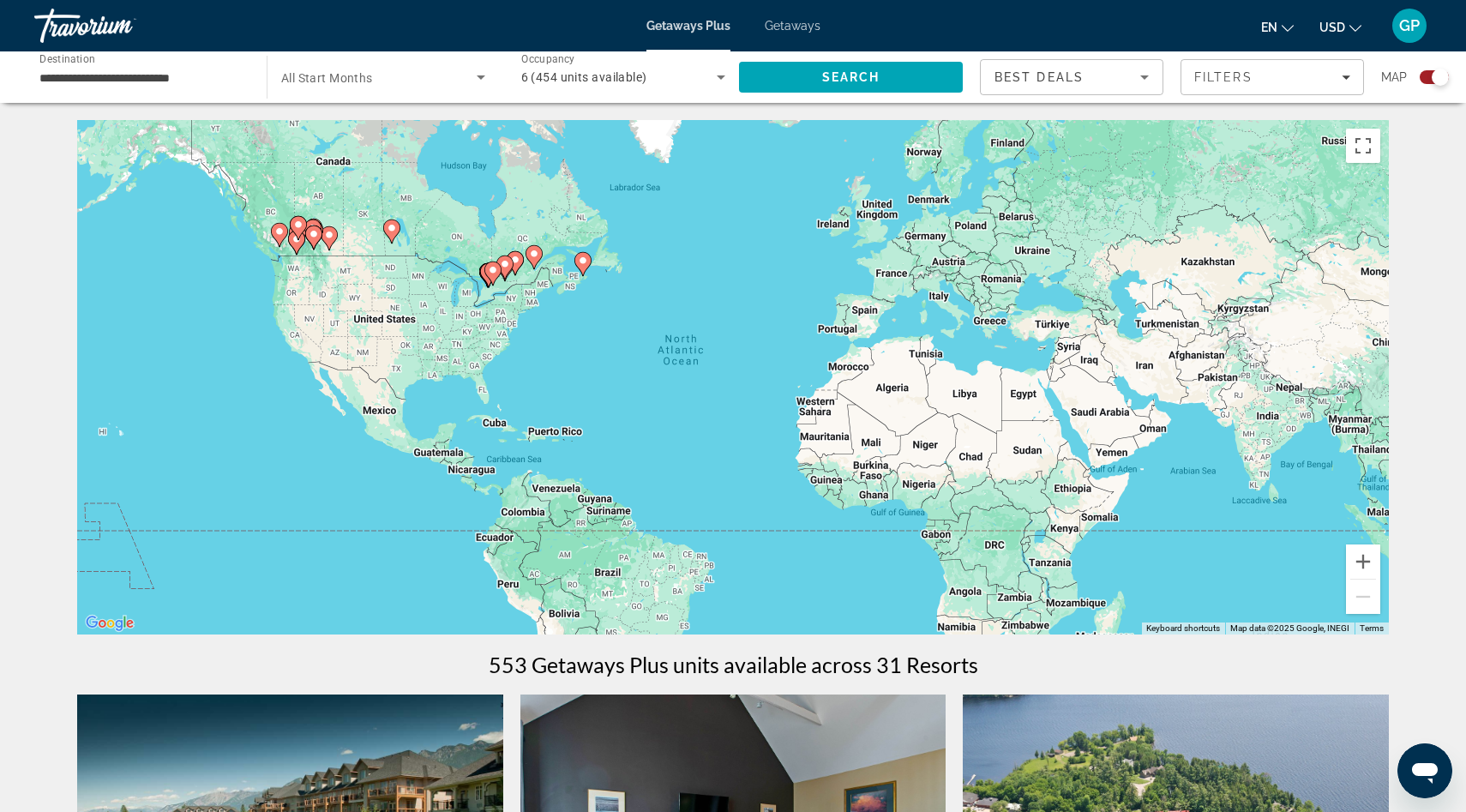
click at [506, 268] on image "Main content" at bounding box center [504, 263] width 10 height 10
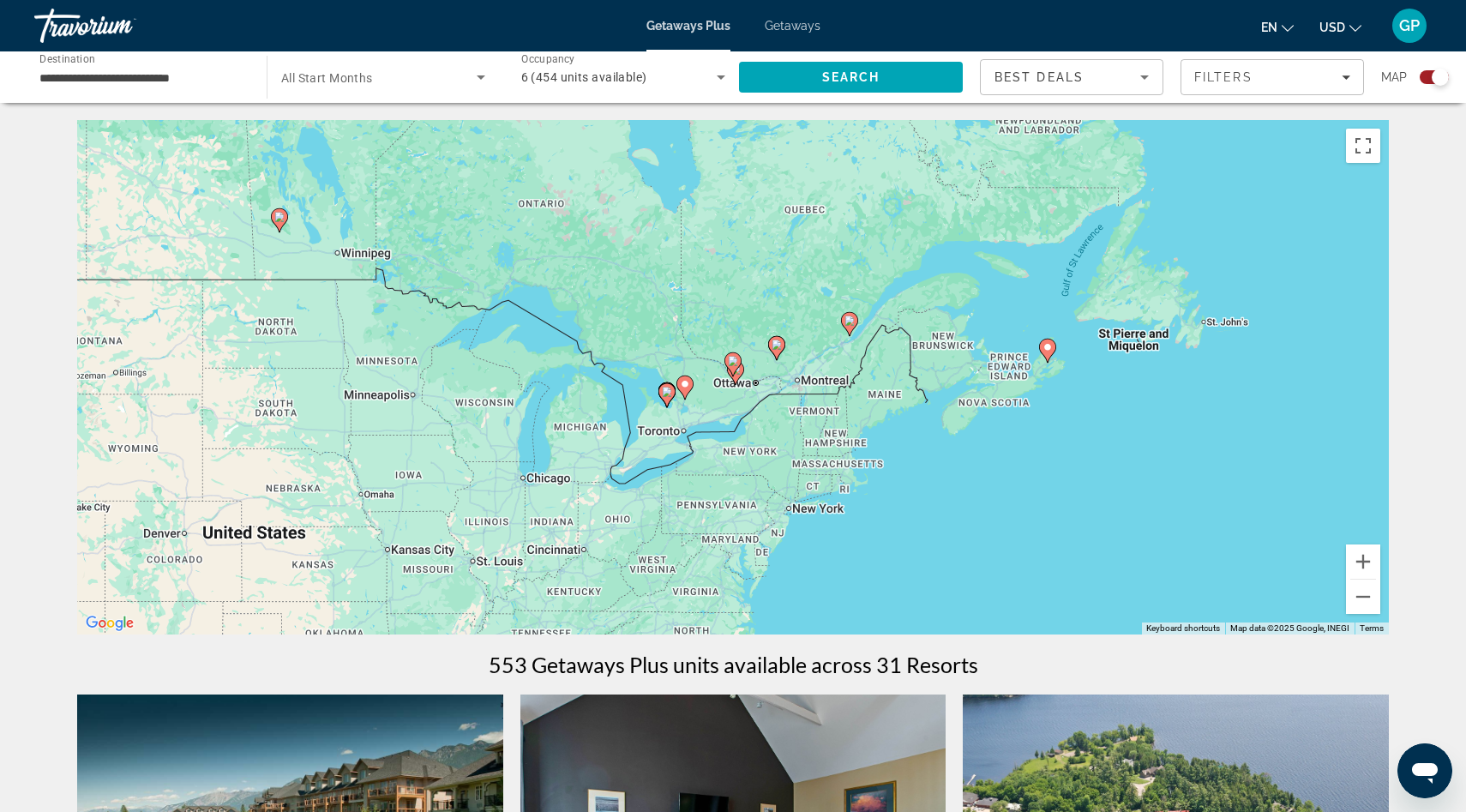
click at [689, 393] on gmp-advanced-marker "Main content" at bounding box center [685, 388] width 17 height 26
type input "**********"
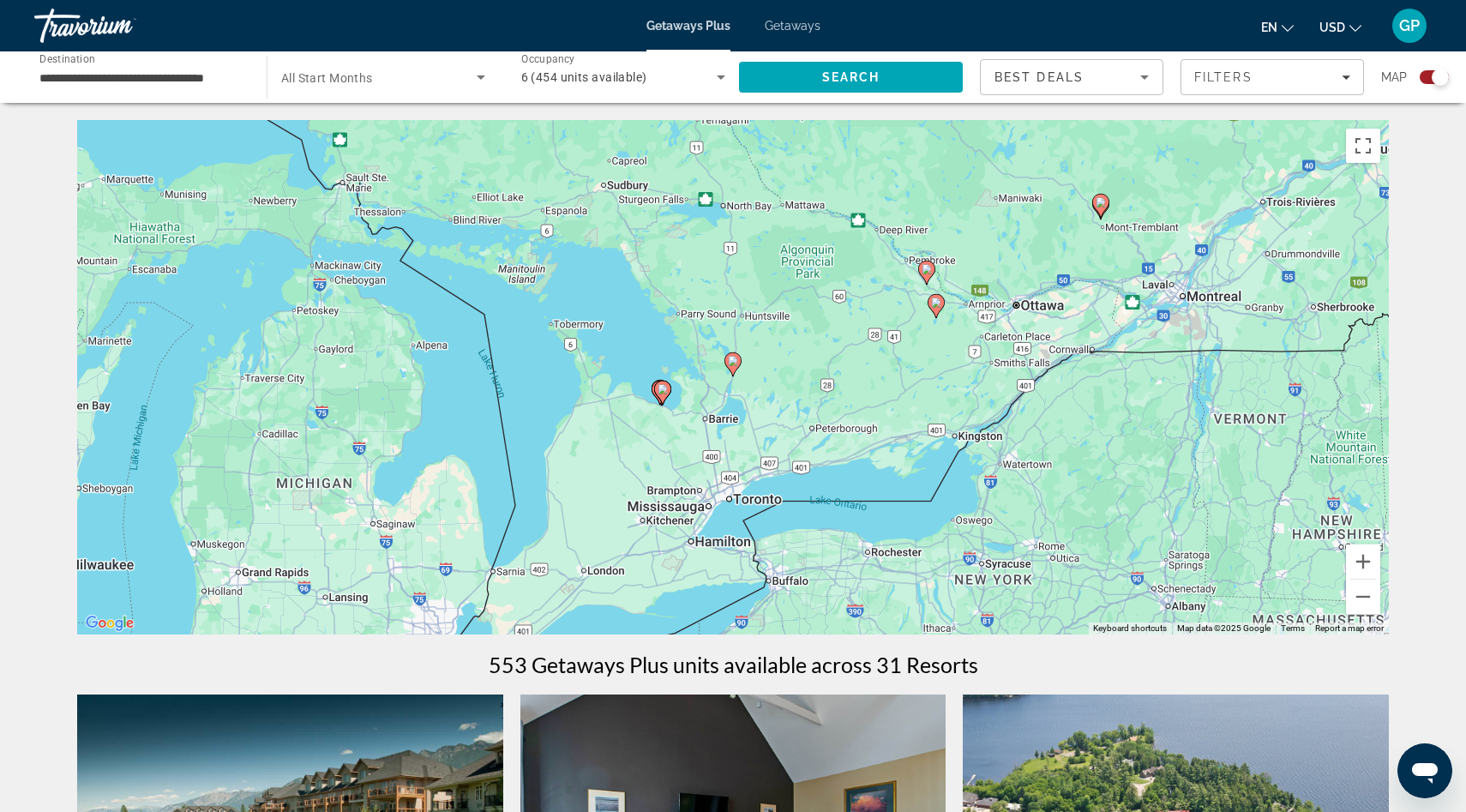
click at [730, 367] on icon "Main content" at bounding box center [733, 365] width 16 height 22
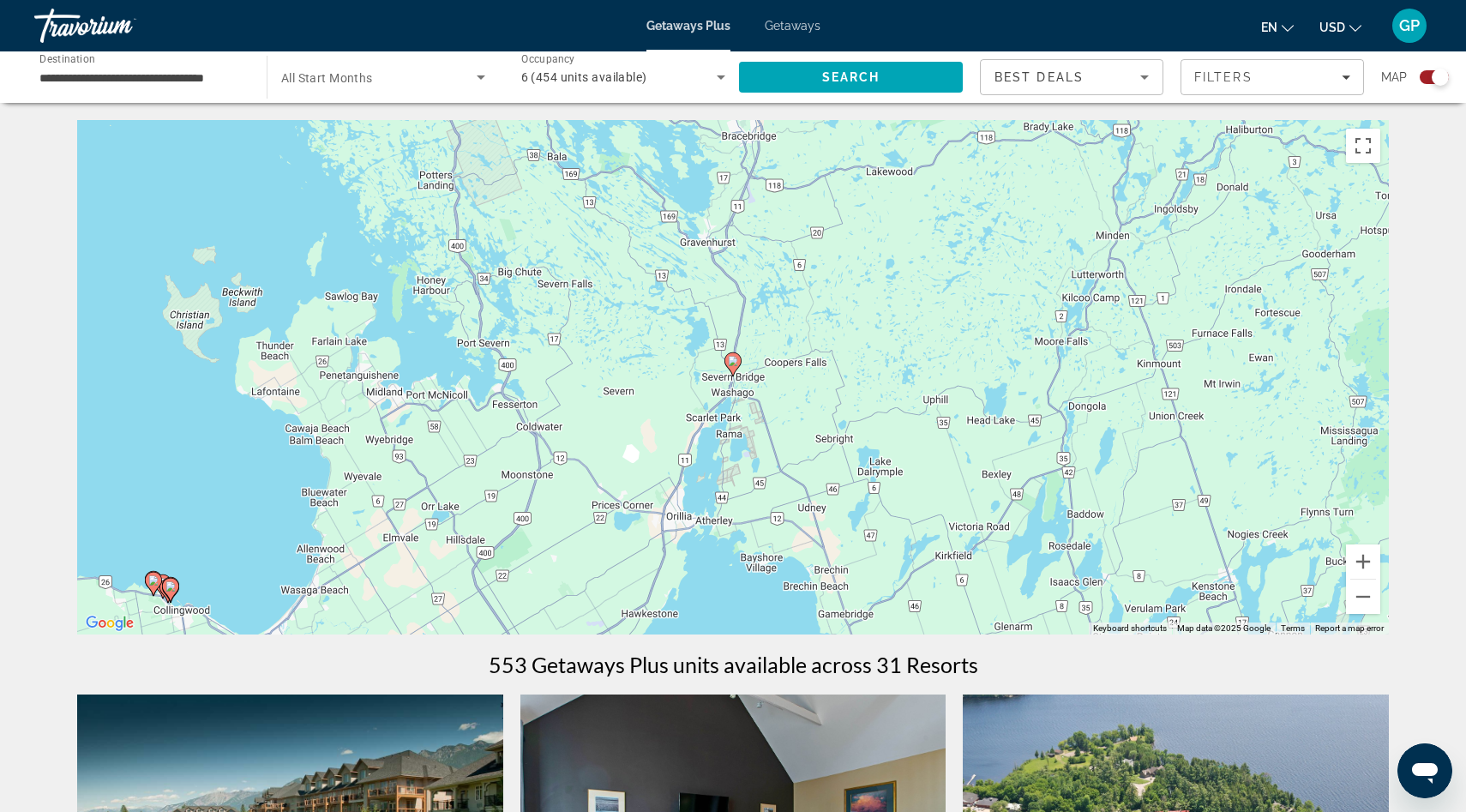
click at [733, 361] on image "Main content" at bounding box center [732, 360] width 10 height 10
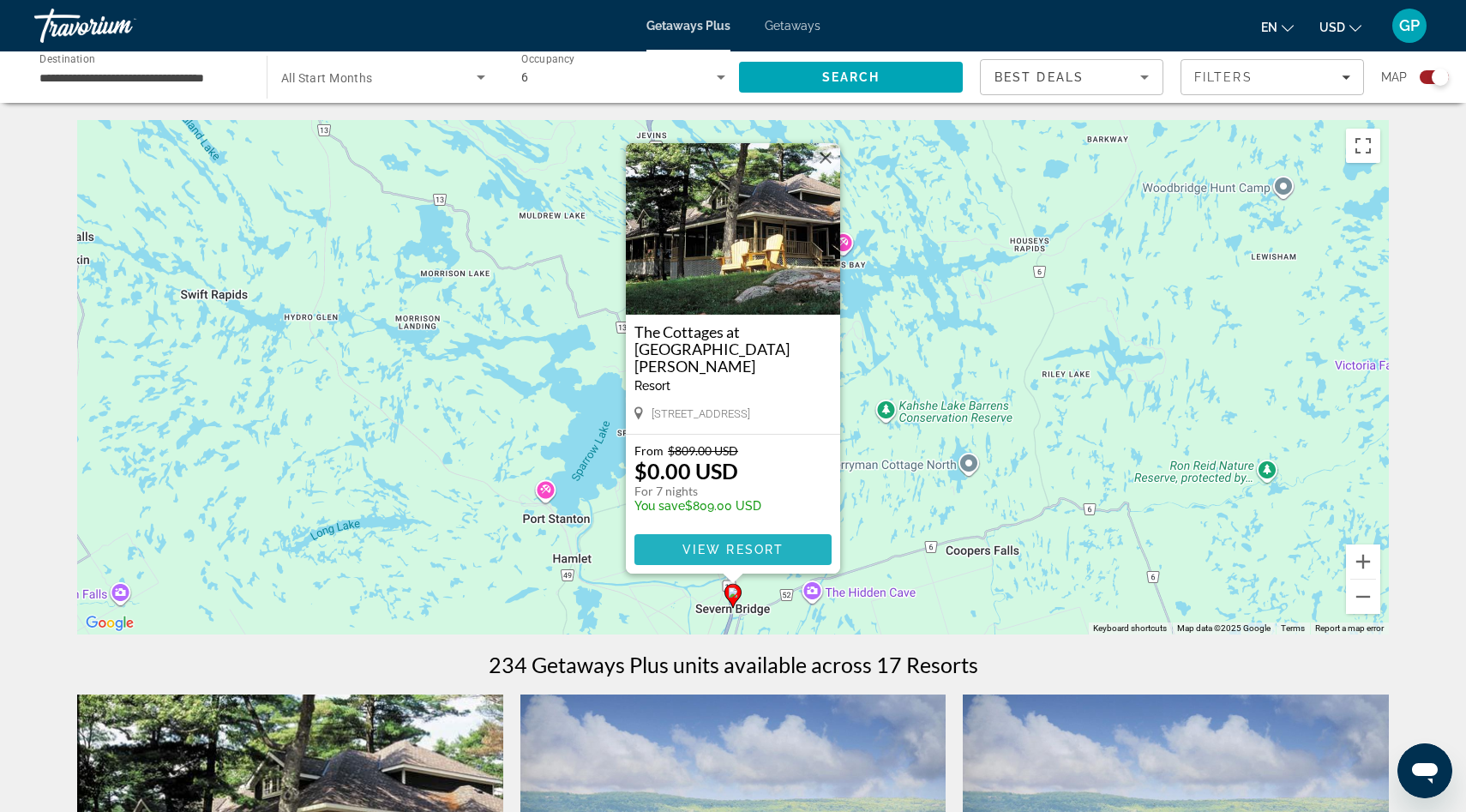
click at [718, 550] on span "View Resort" at bounding box center [733, 549] width 101 height 14
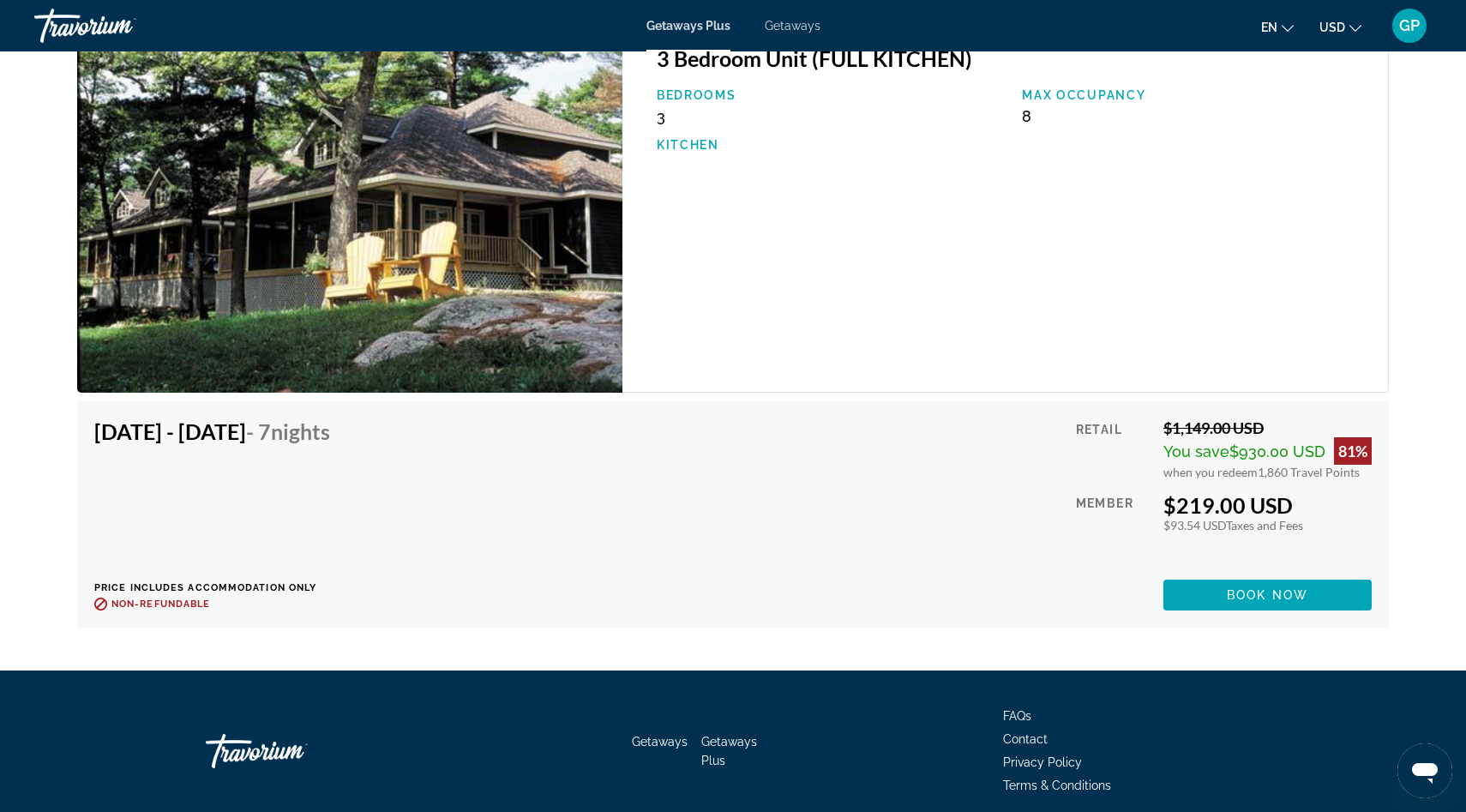
scroll to position [3558, 0]
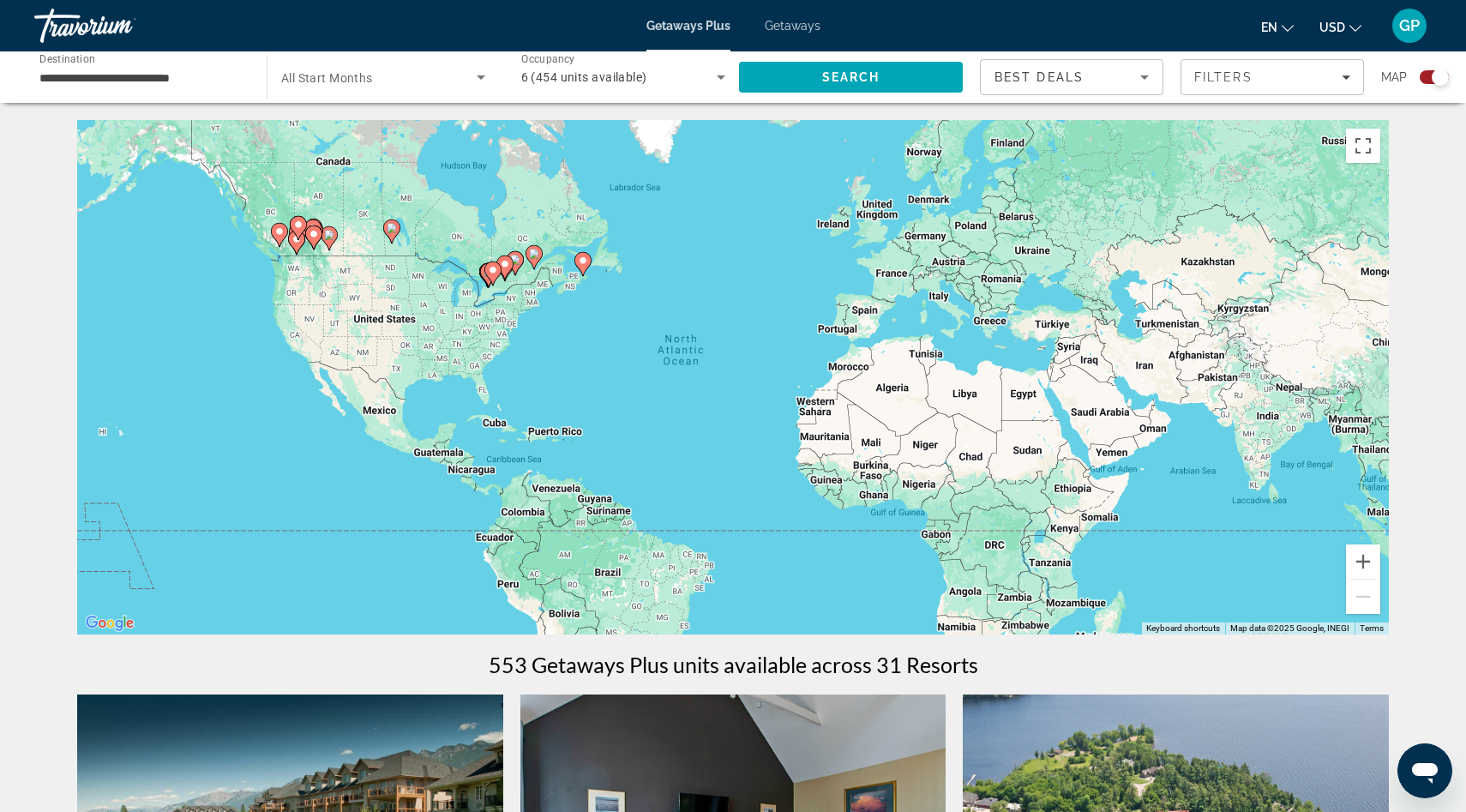
click at [490, 269] on image "Main content" at bounding box center [492, 270] width 10 height 10
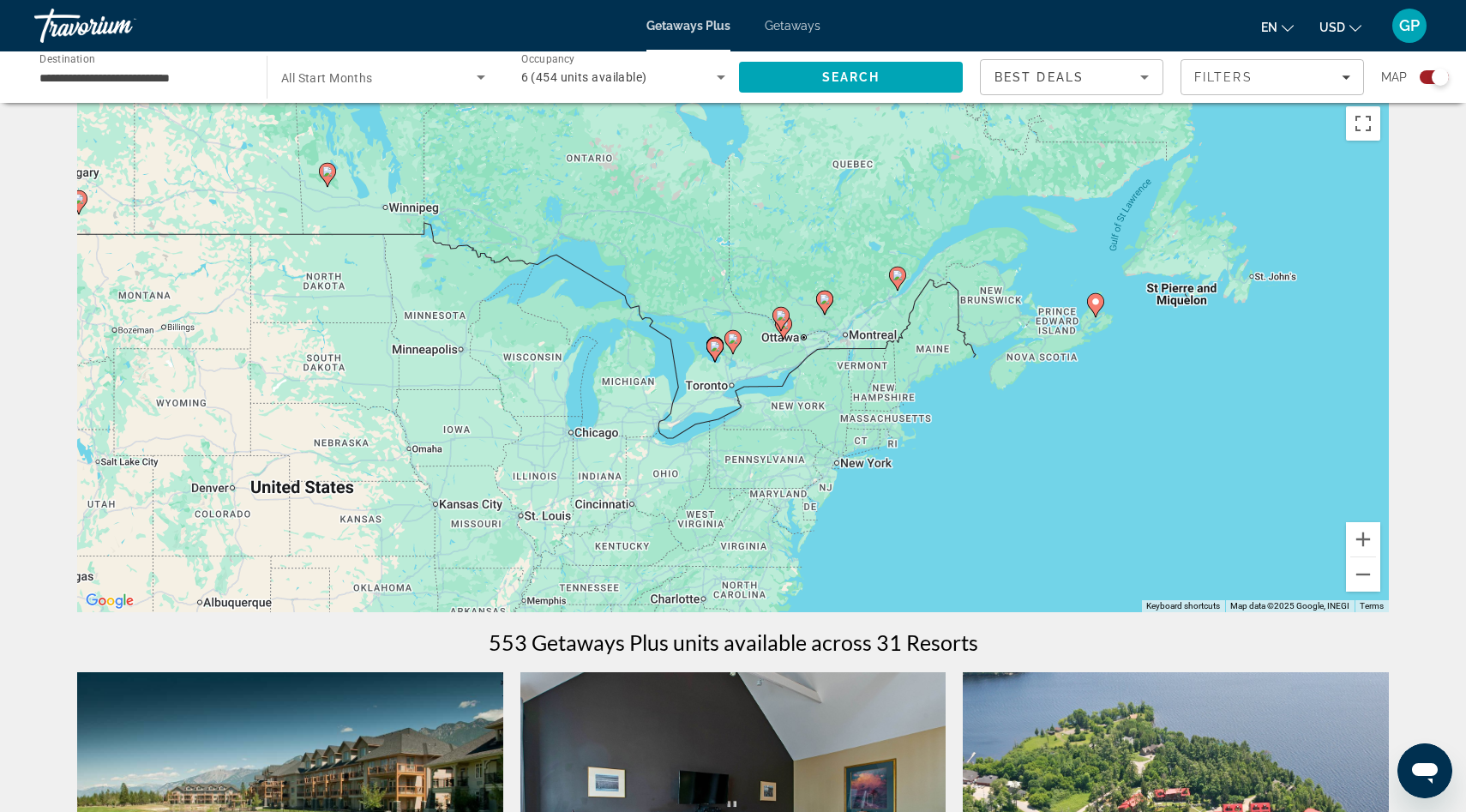
scroll to position [26, 0]
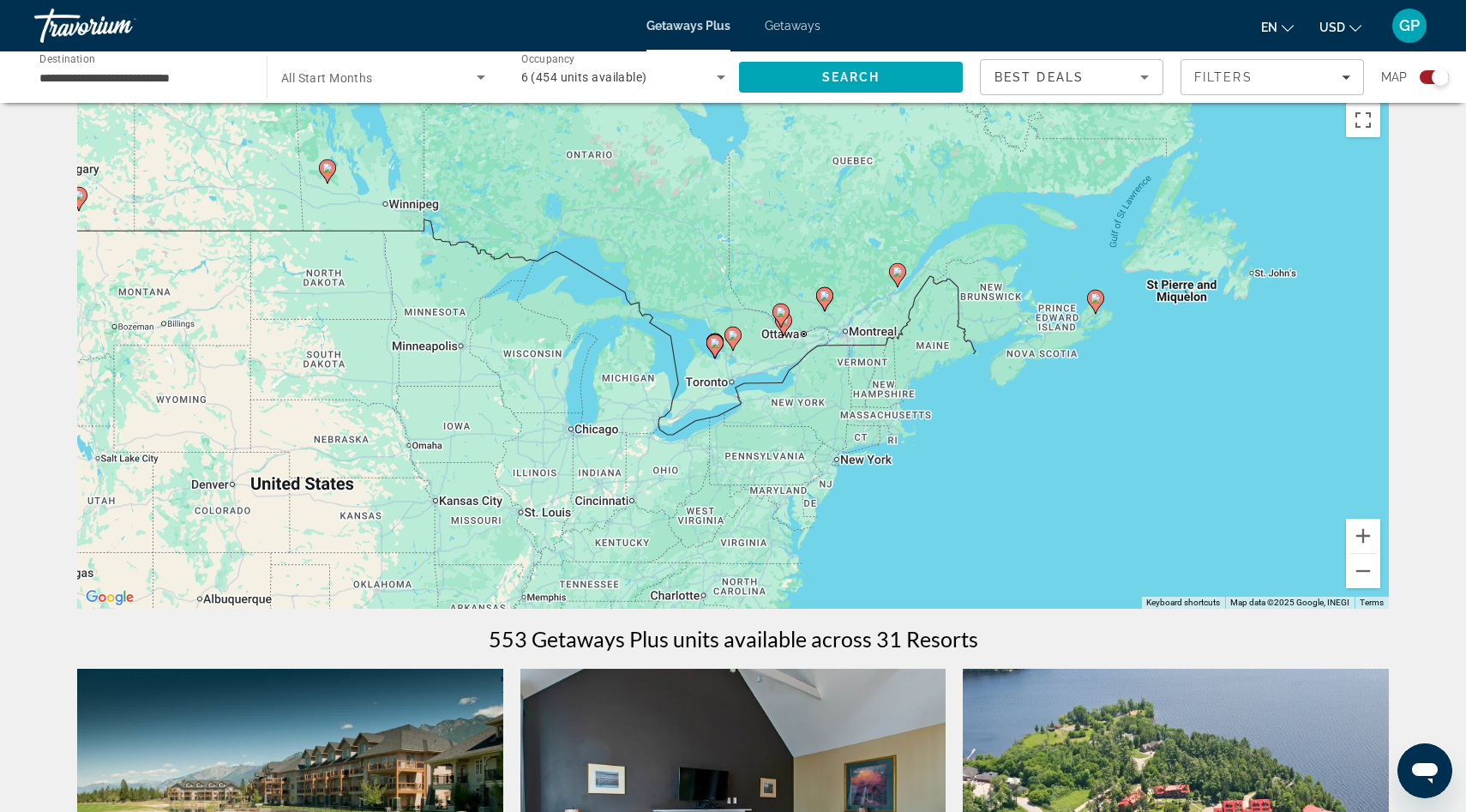
click at [715, 343] on image "Main content" at bounding box center [714, 342] width 10 height 10
type input "**********"
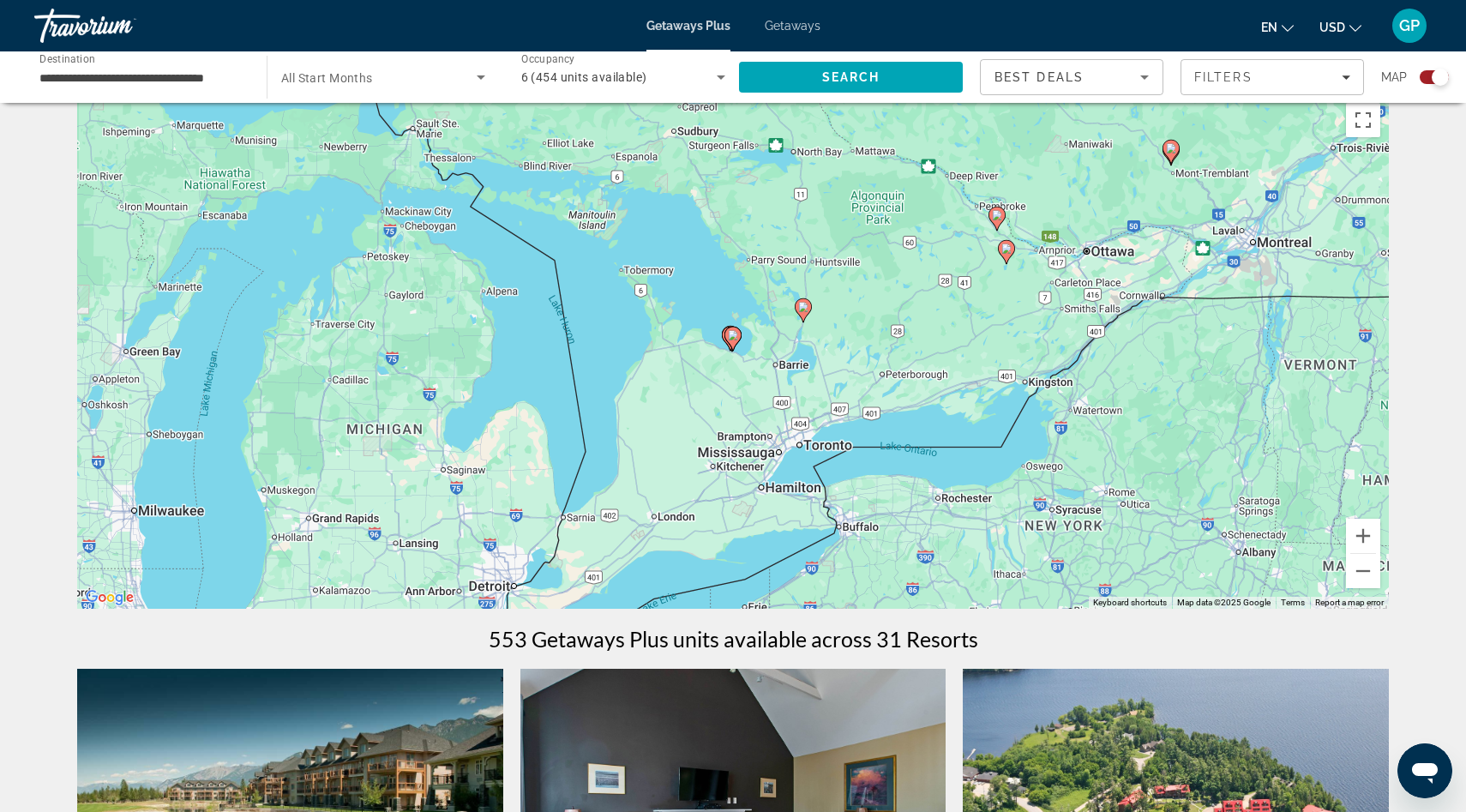
click at [732, 334] on image "Main content" at bounding box center [732, 335] width 10 height 10
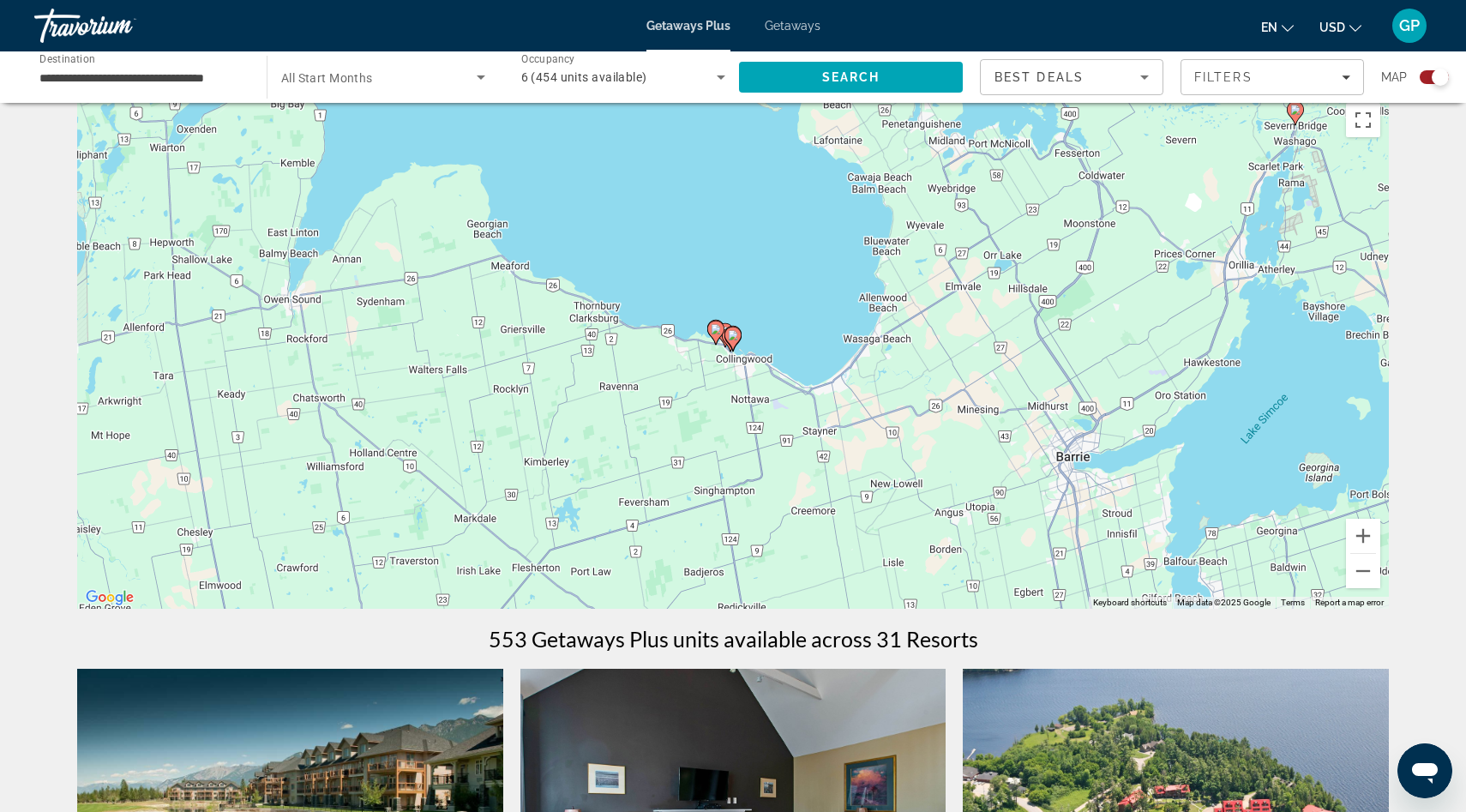
click at [726, 335] on icon "Main content" at bounding box center [733, 339] width 16 height 22
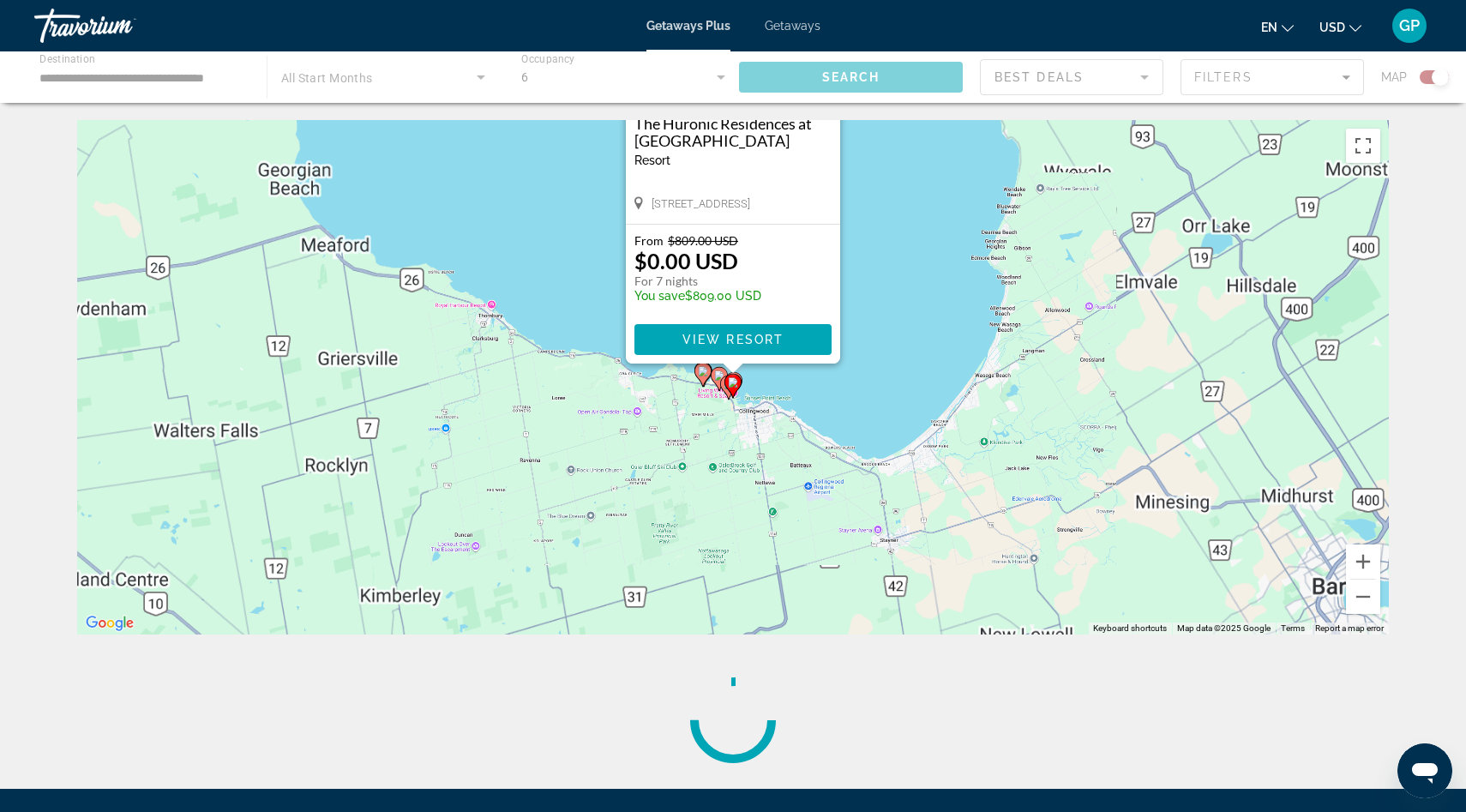
scroll to position [0, 0]
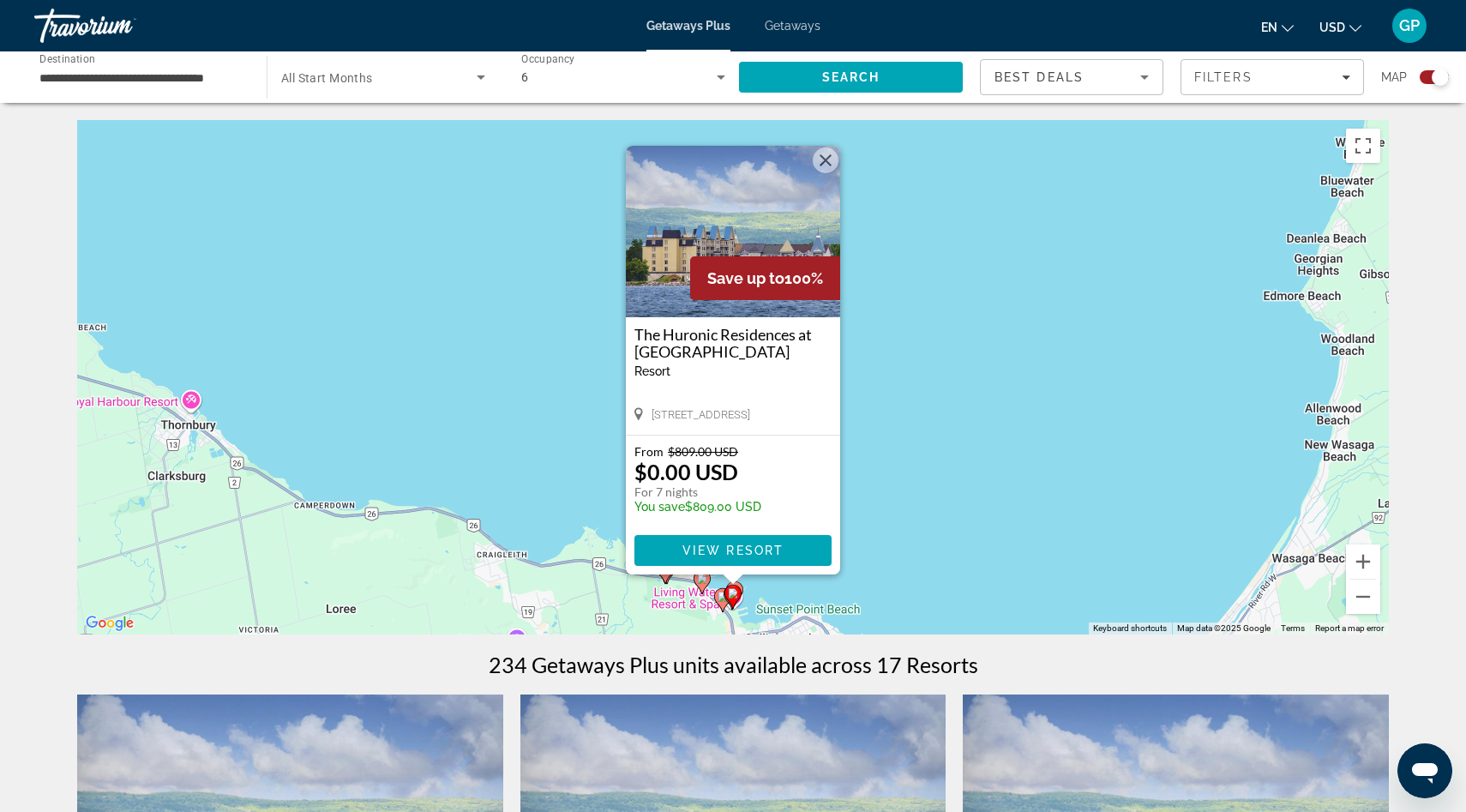
click at [704, 581] on image "Main content" at bounding box center [701, 578] width 10 height 10
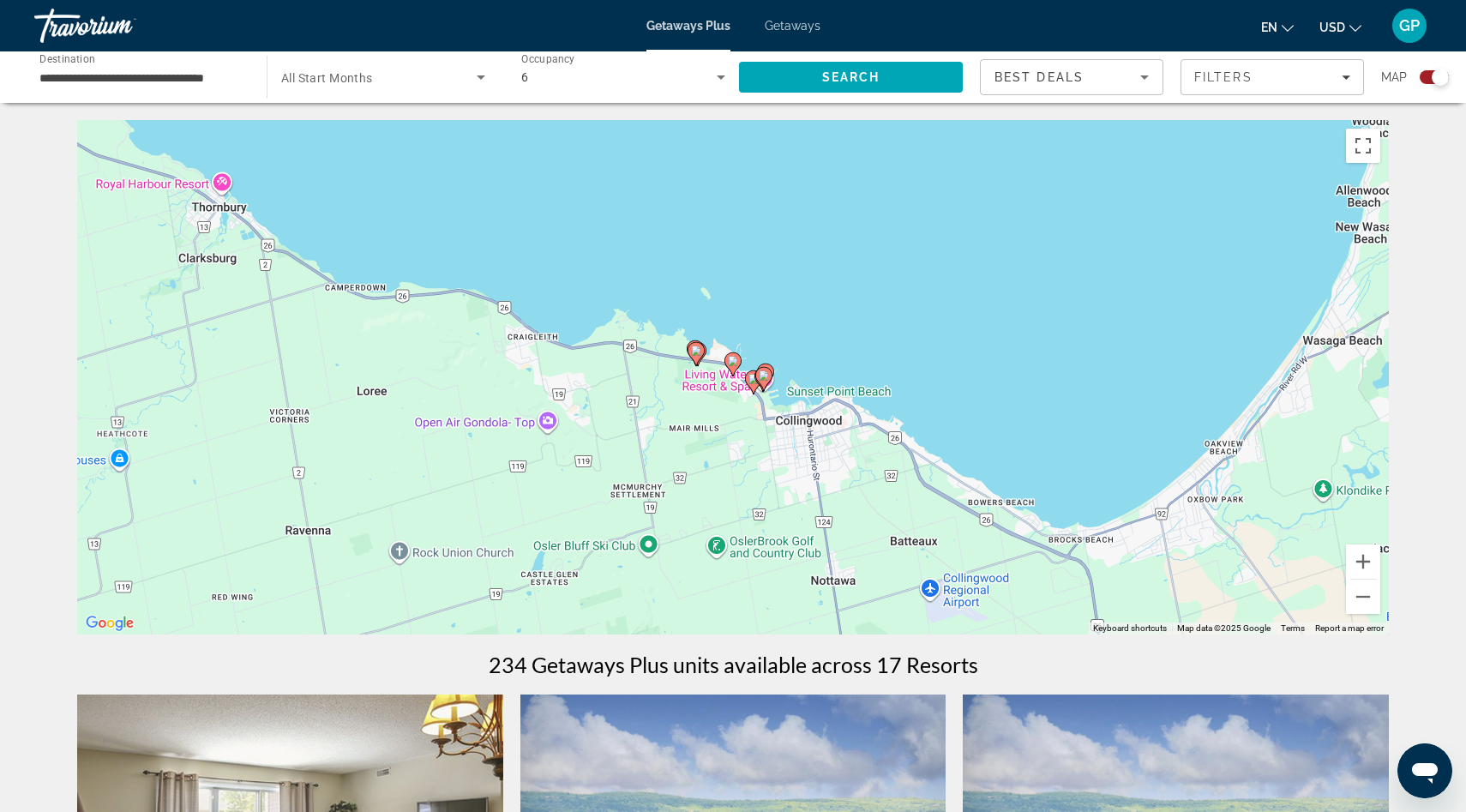
click at [729, 361] on image "Main content" at bounding box center [732, 360] width 10 height 10
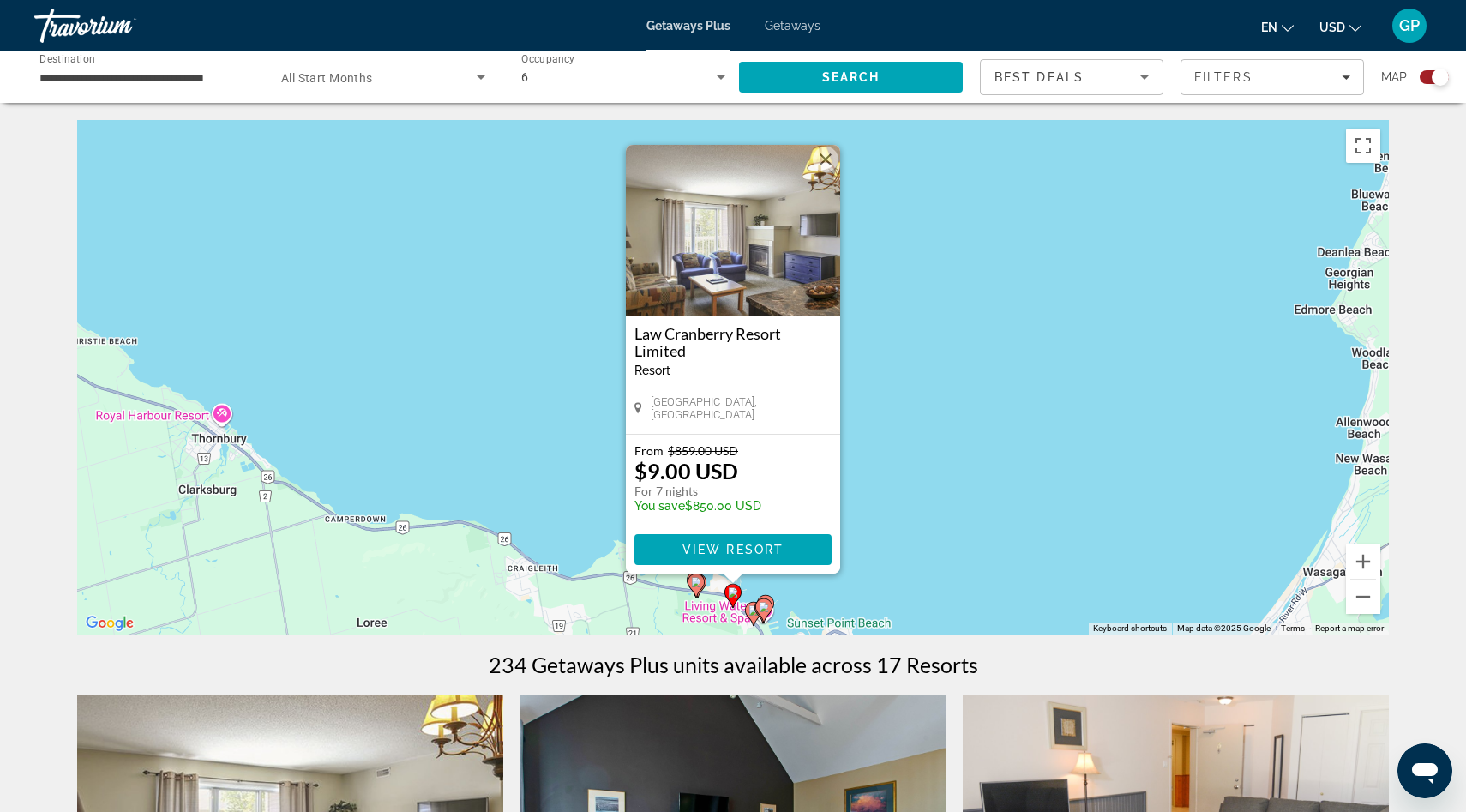
click at [696, 584] on image "Main content" at bounding box center [696, 581] width 10 height 10
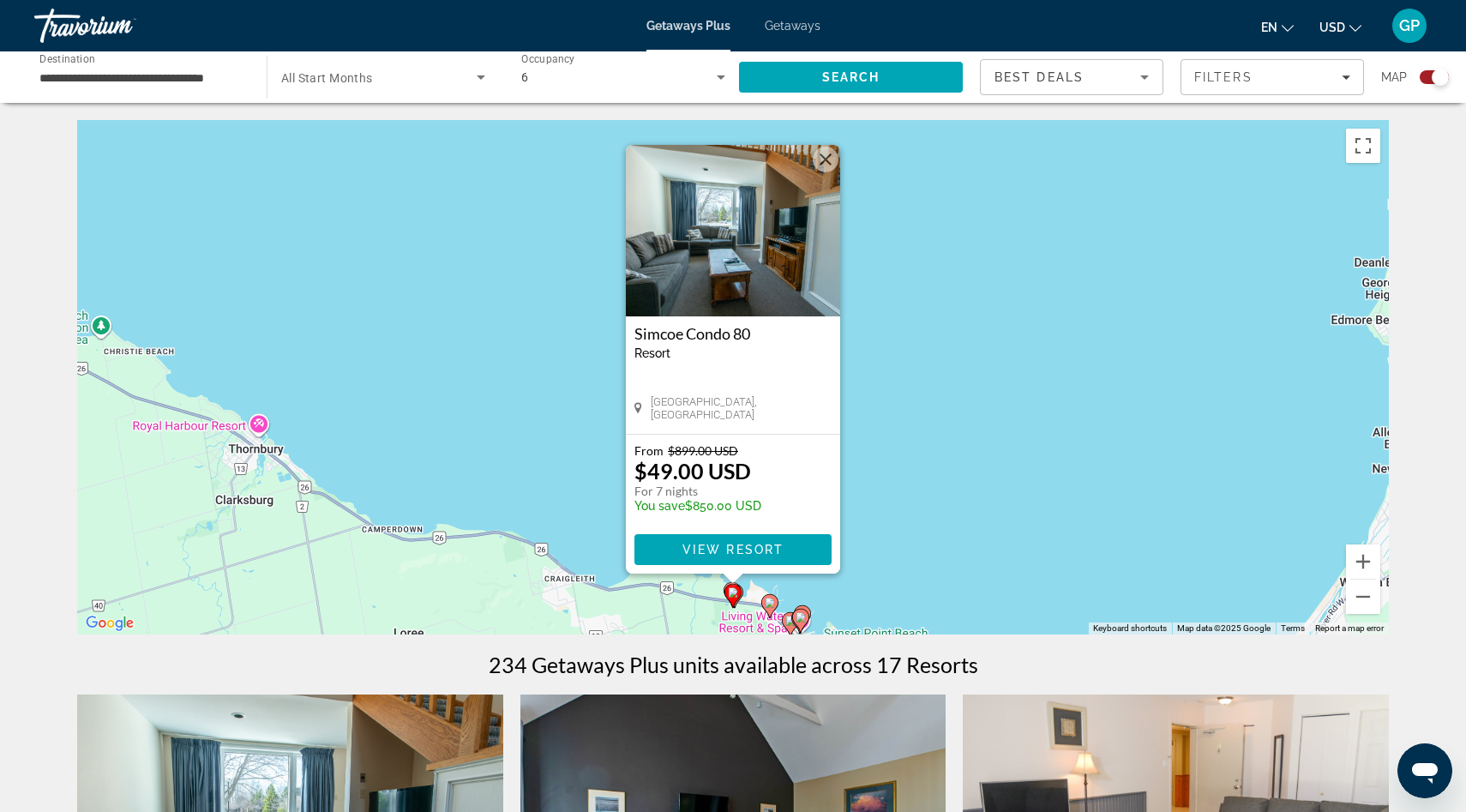
click at [740, 592] on icon "Main content" at bounding box center [733, 595] width 16 height 22
click at [788, 622] on image "Main content" at bounding box center [790, 620] width 10 height 10
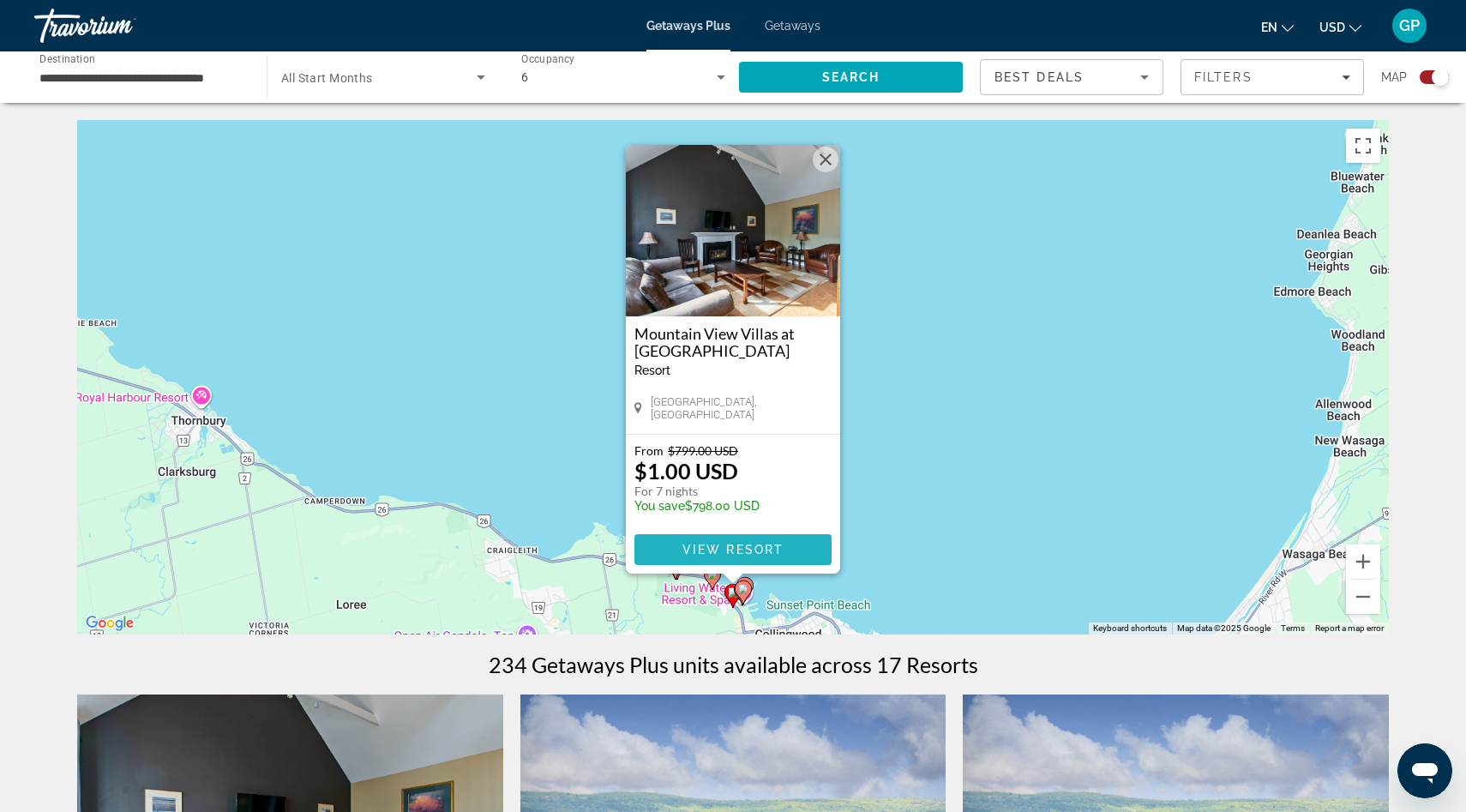
click at [726, 550] on span "View Resort" at bounding box center [733, 549] width 101 height 14
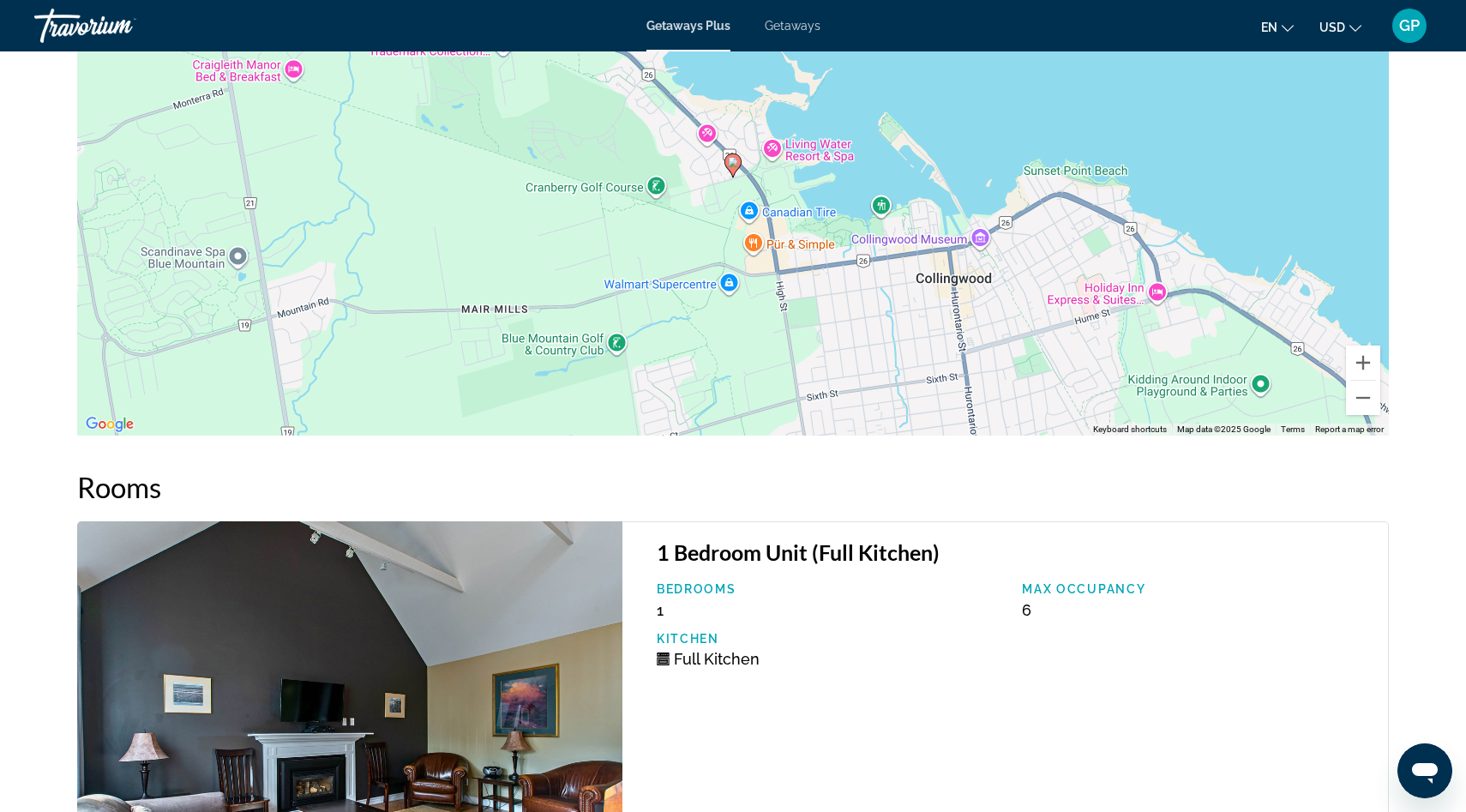
scroll to position [2632, 0]
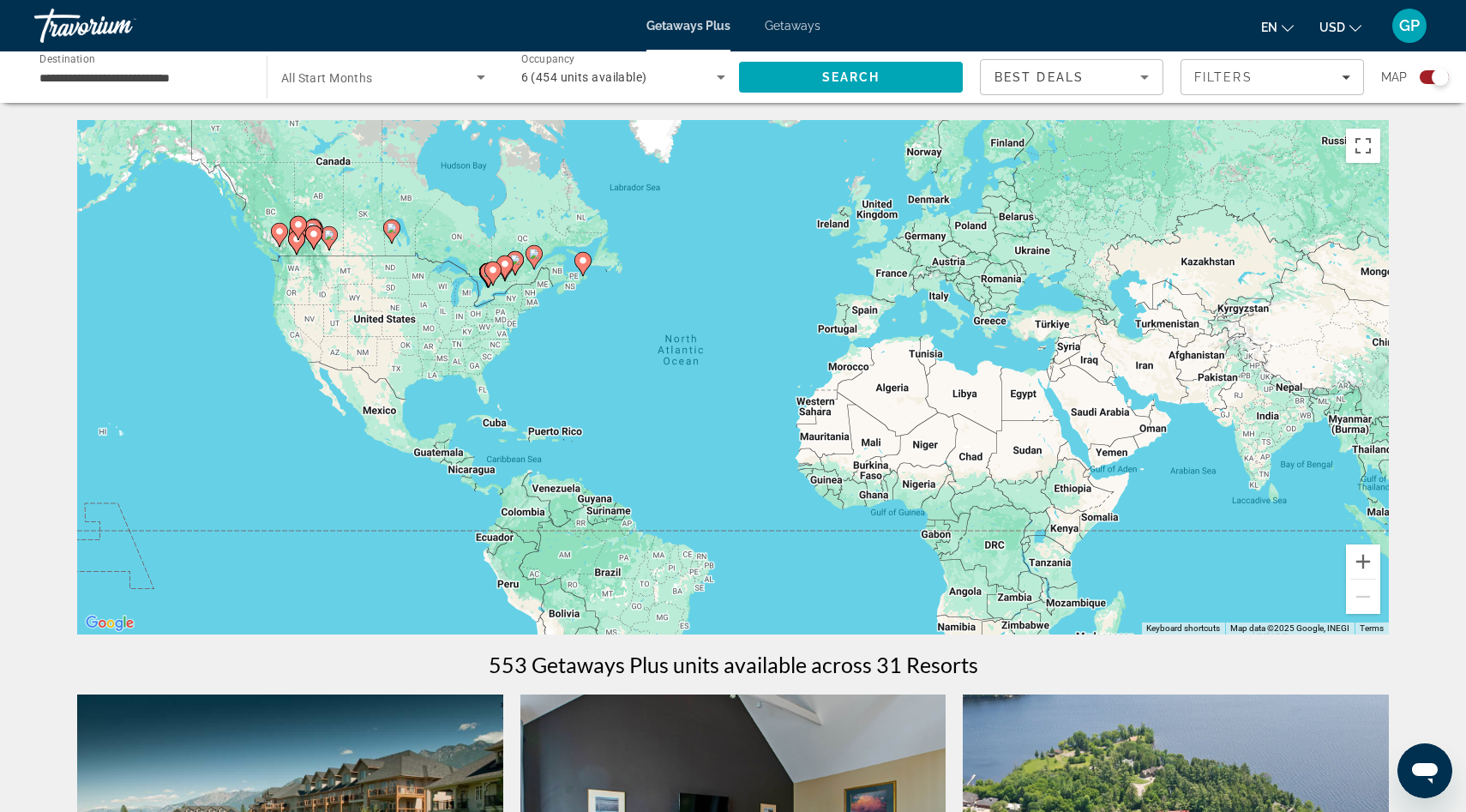
click at [510, 263] on icon "Main content" at bounding box center [504, 268] width 16 height 22
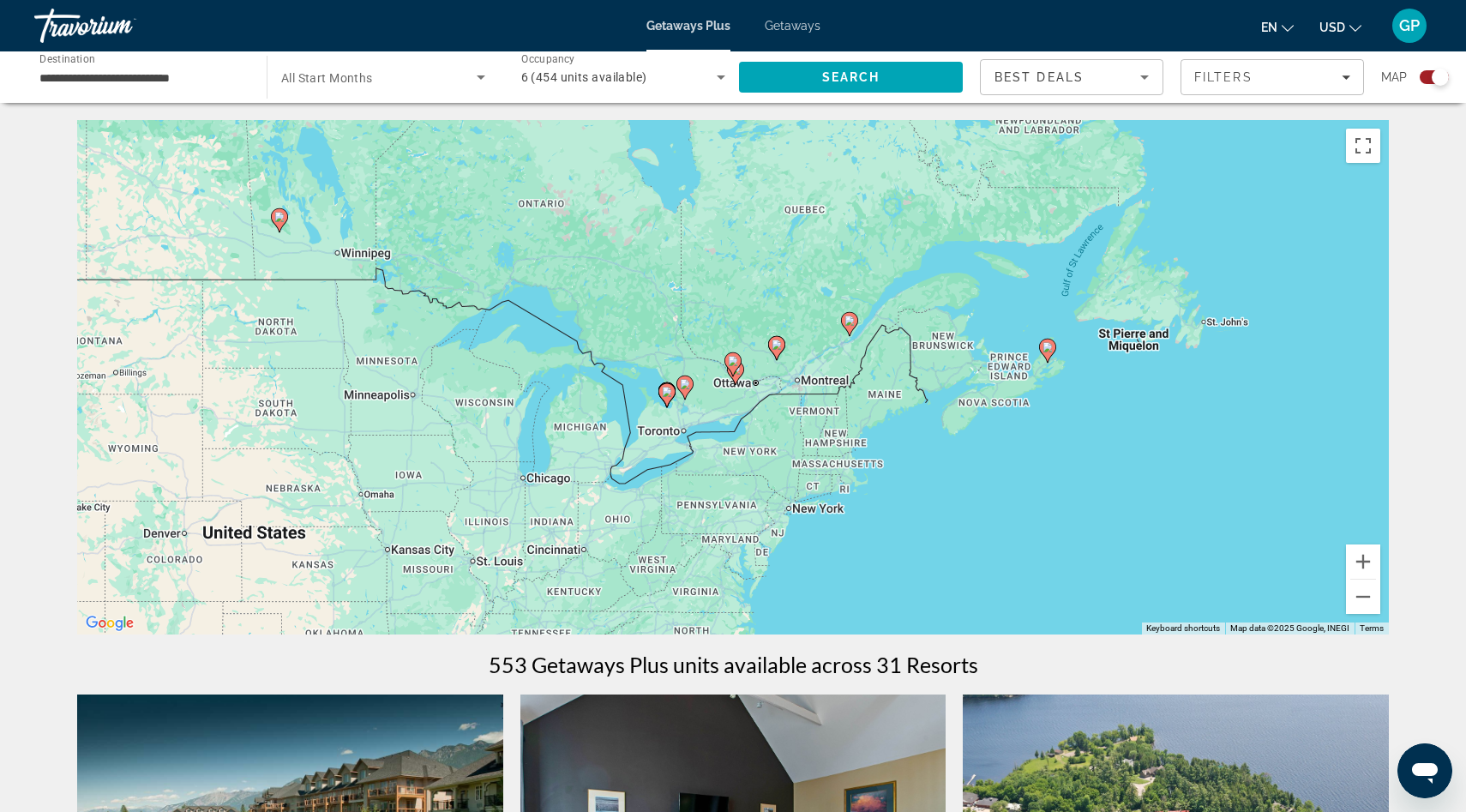
click at [666, 393] on image "Main content" at bounding box center [666, 392] width 10 height 10
type input "**********"
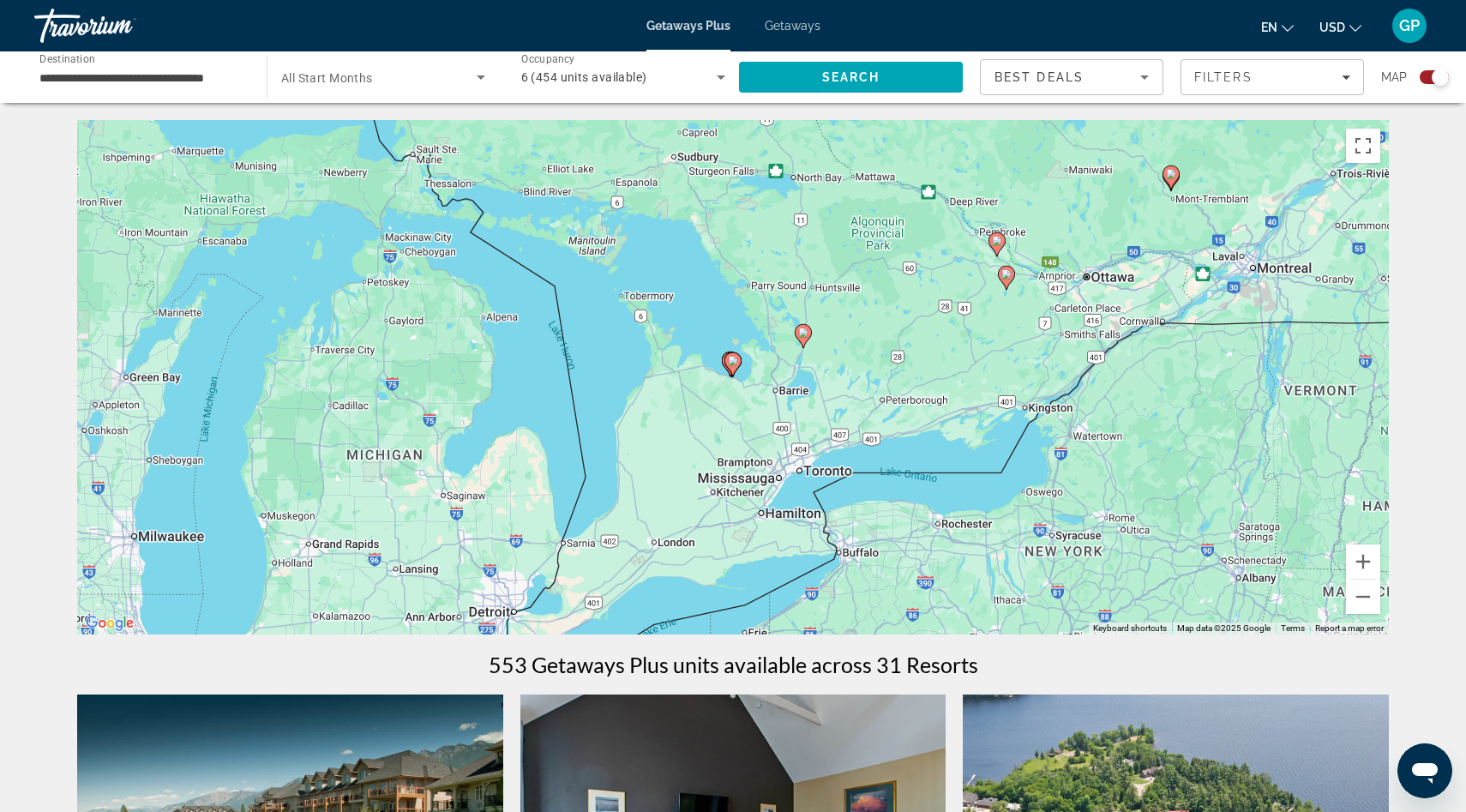
click at [735, 367] on icon "Main content" at bounding box center [733, 365] width 16 height 22
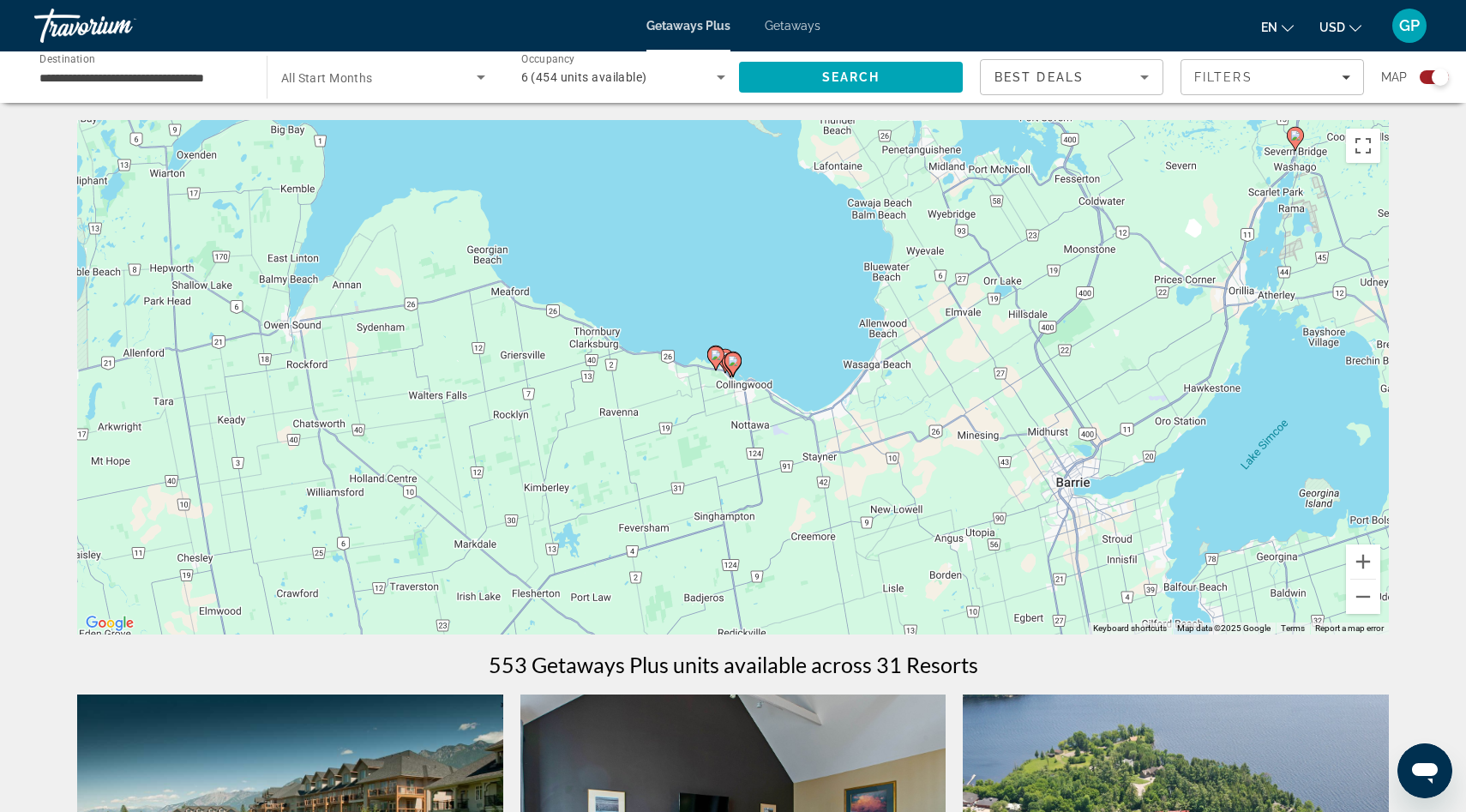
click at [735, 367] on icon "Main content" at bounding box center [733, 365] width 16 height 22
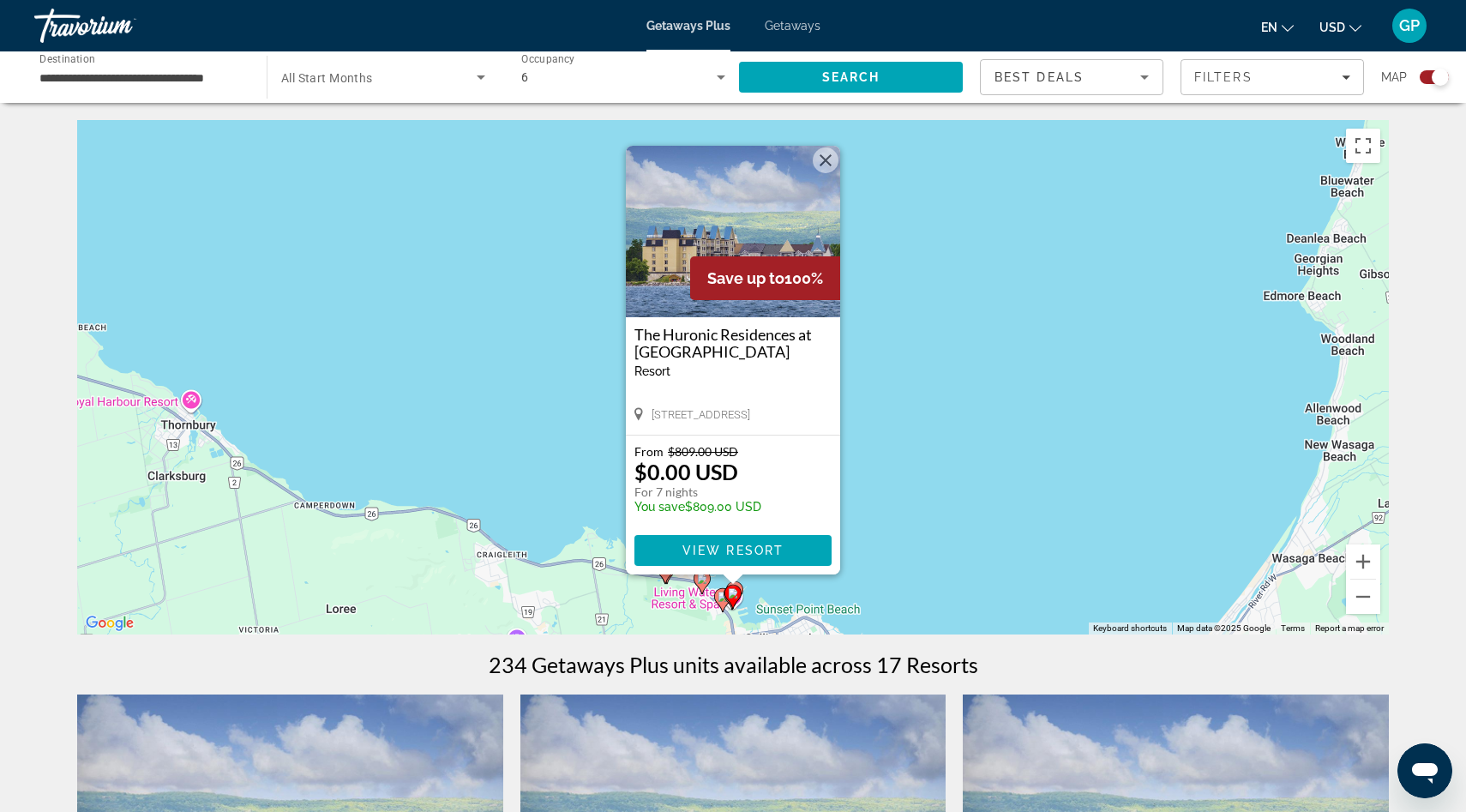
click at [720, 595] on image "Main content" at bounding box center [722, 596] width 10 height 10
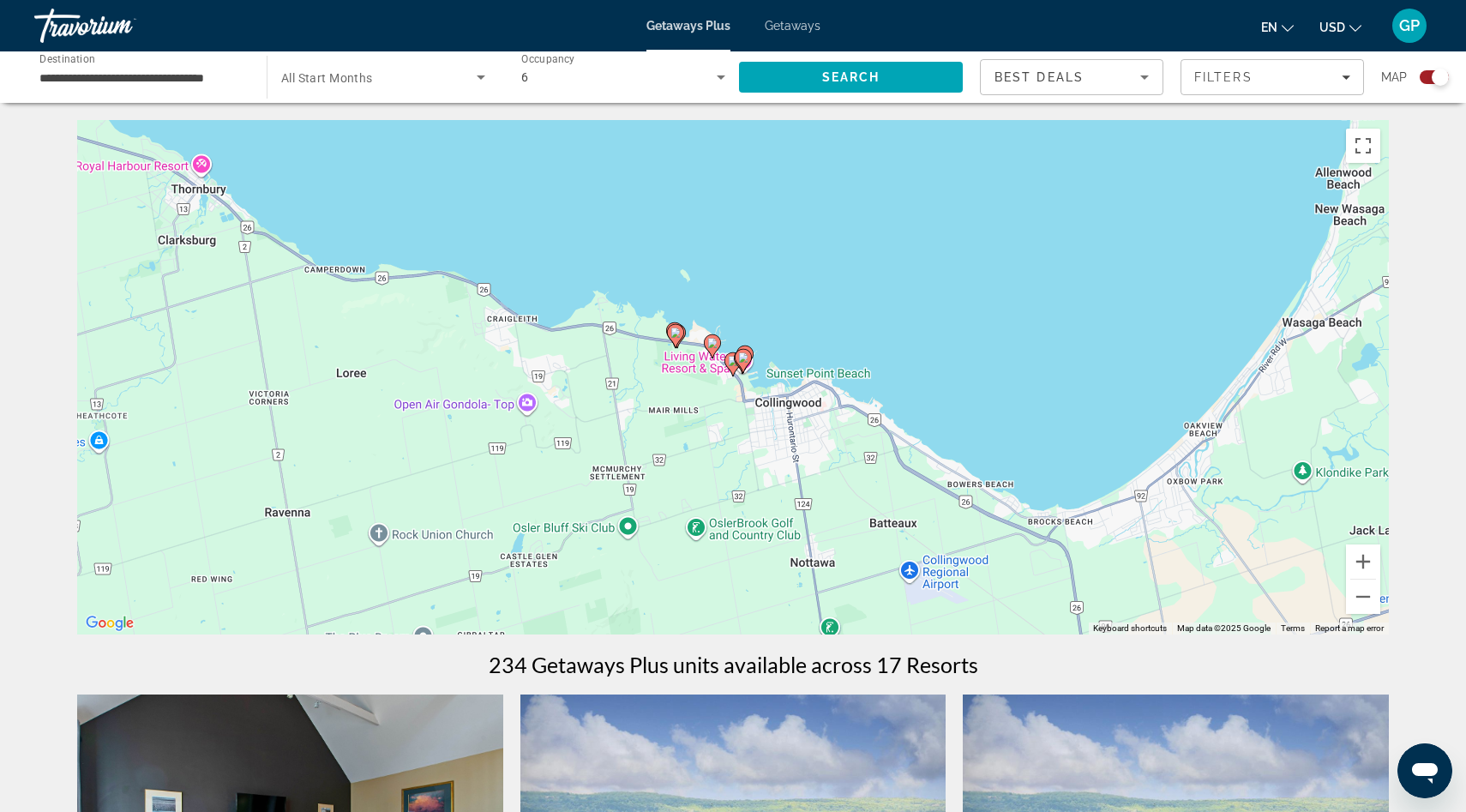
click at [732, 376] on icon "Main content" at bounding box center [733, 365] width 17 height 24
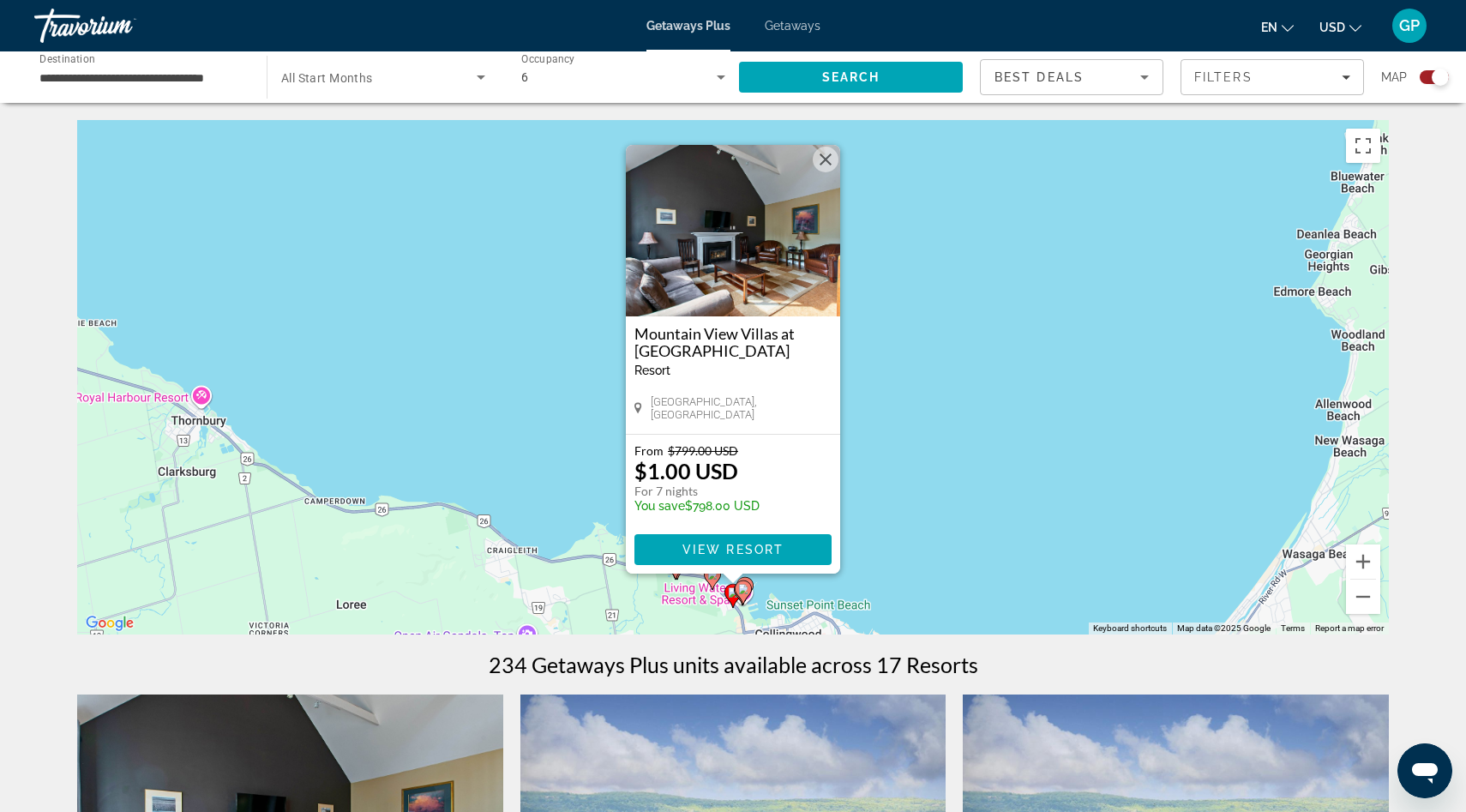
click at [770, 590] on div "To activate drag with keyboard, press Alt + Enter. Once in keyboard drag state,…" at bounding box center [733, 377] width 1312 height 514
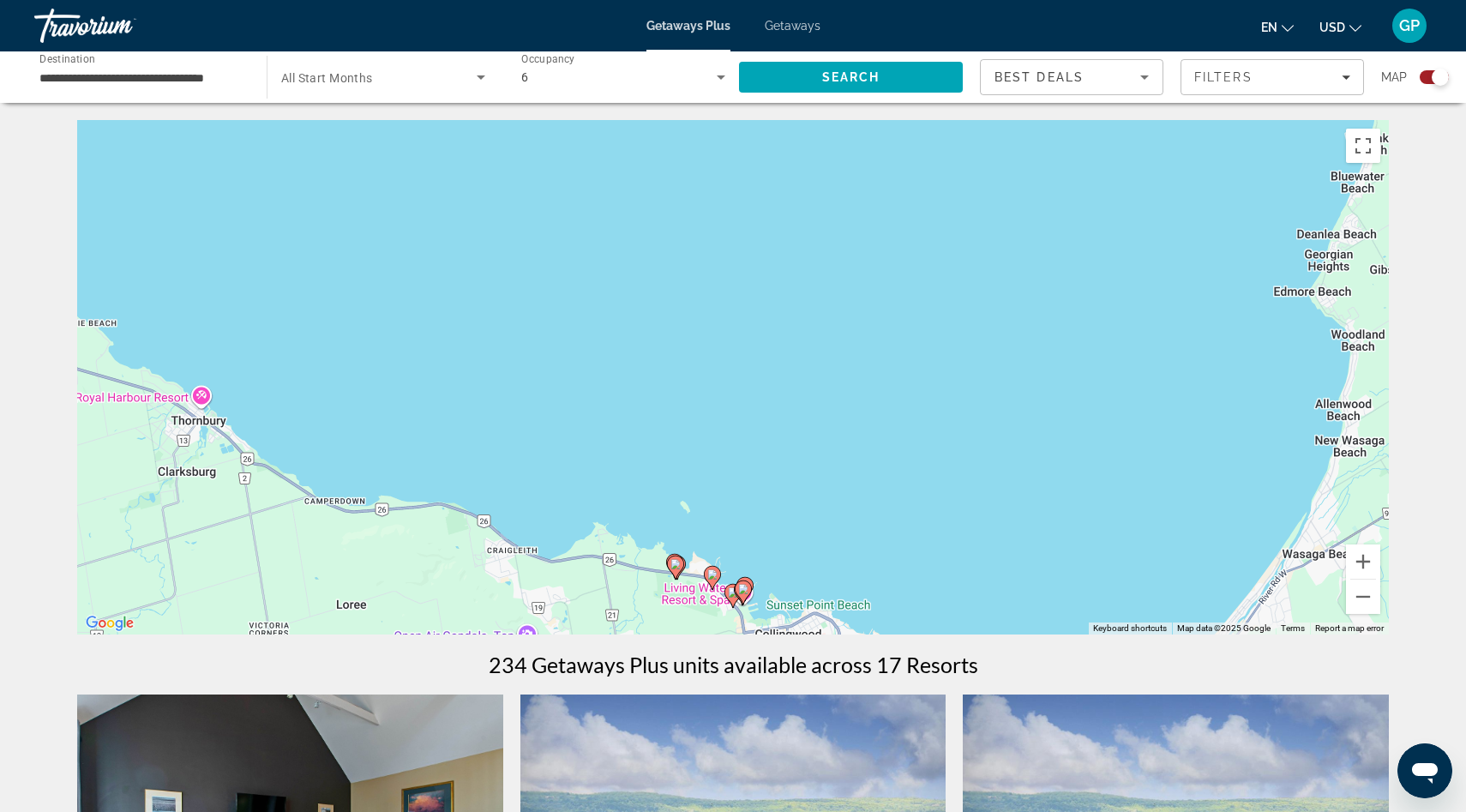
click at [748, 584] on icon "Main content" at bounding box center [743, 592] width 16 height 22
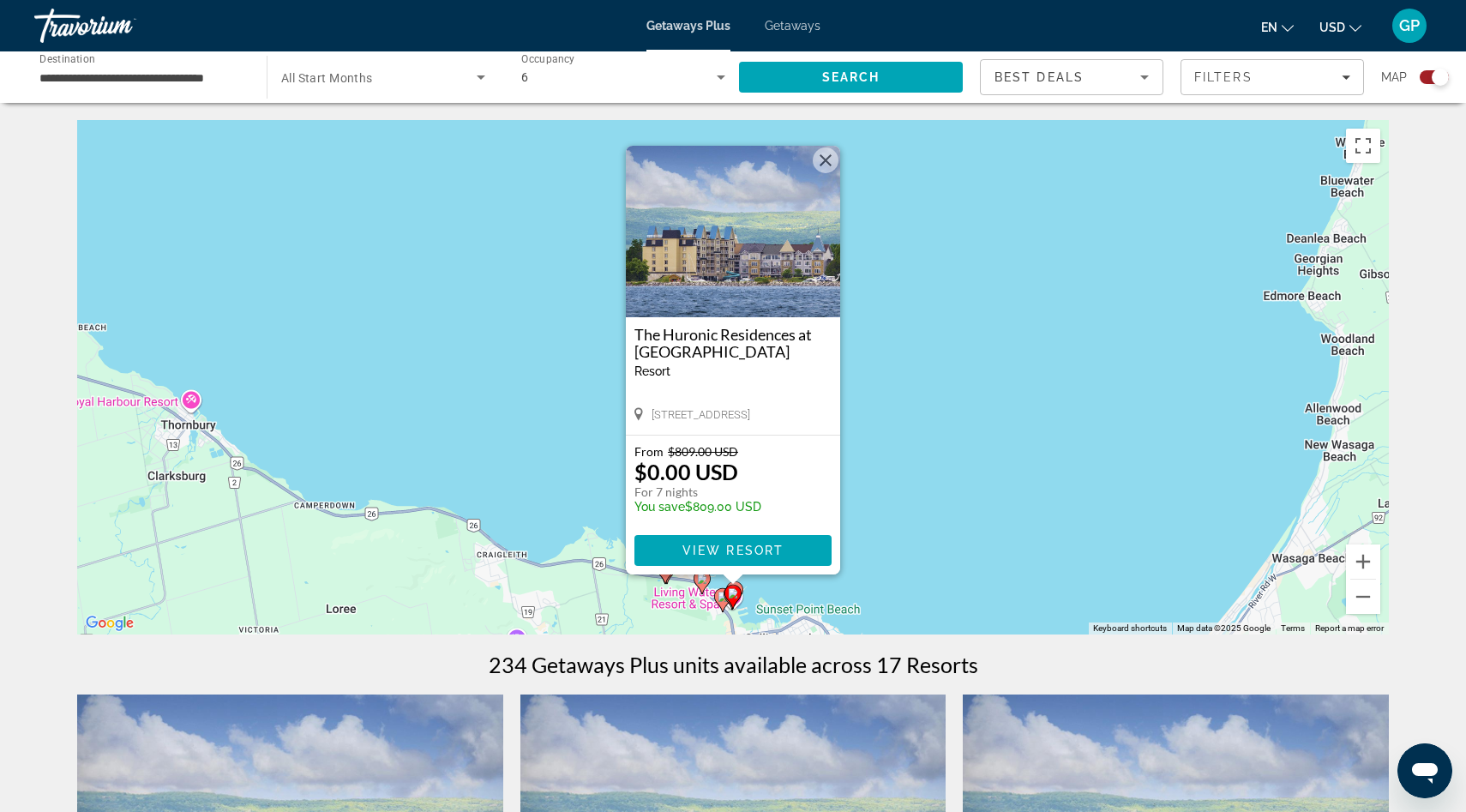
click at [811, 599] on div "To activate drag with keyboard, press Alt + Enter. Once in keyboard drag state,…" at bounding box center [733, 377] width 1312 height 514
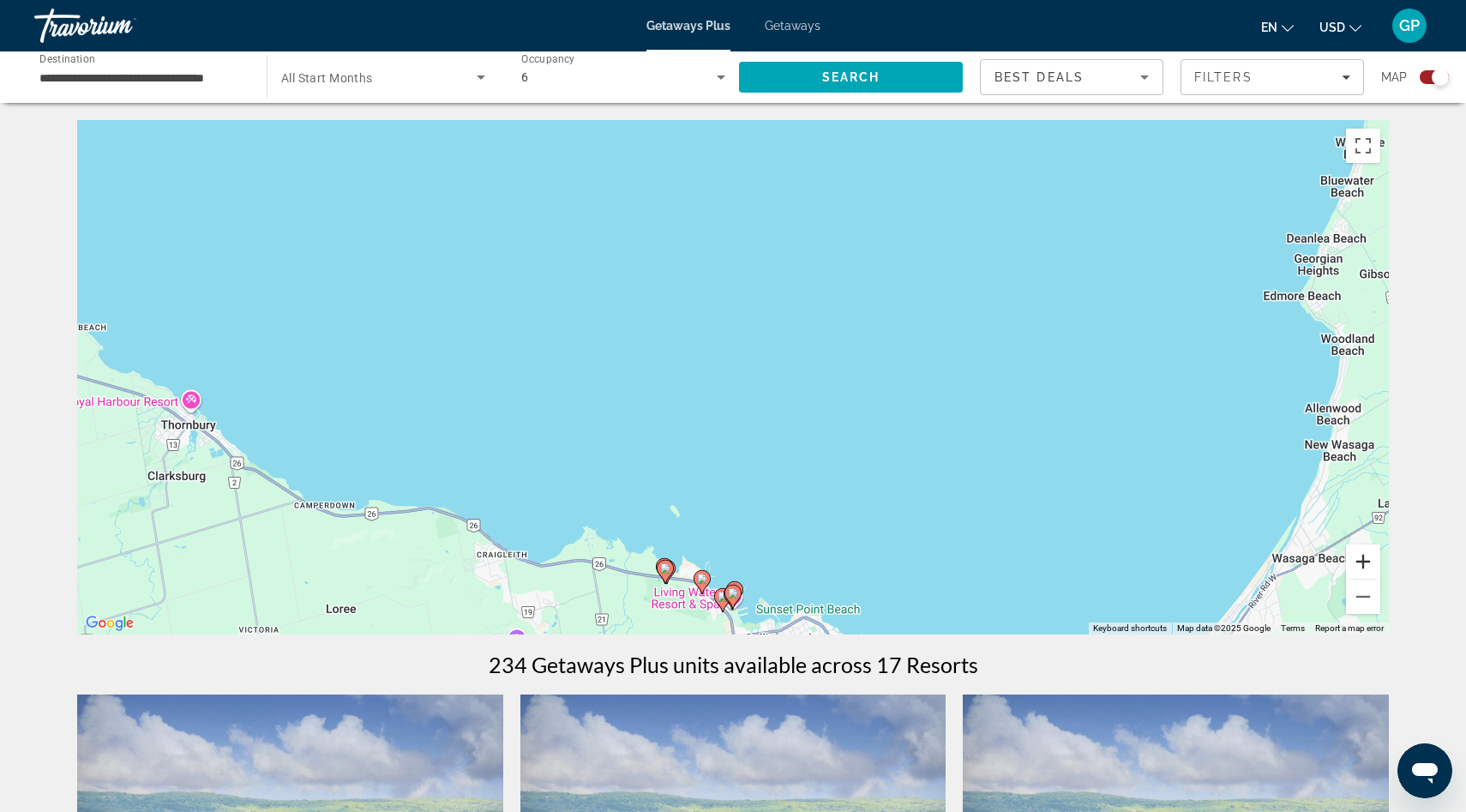
click at [1364, 564] on button "Zoom in" at bounding box center [1363, 561] width 34 height 34
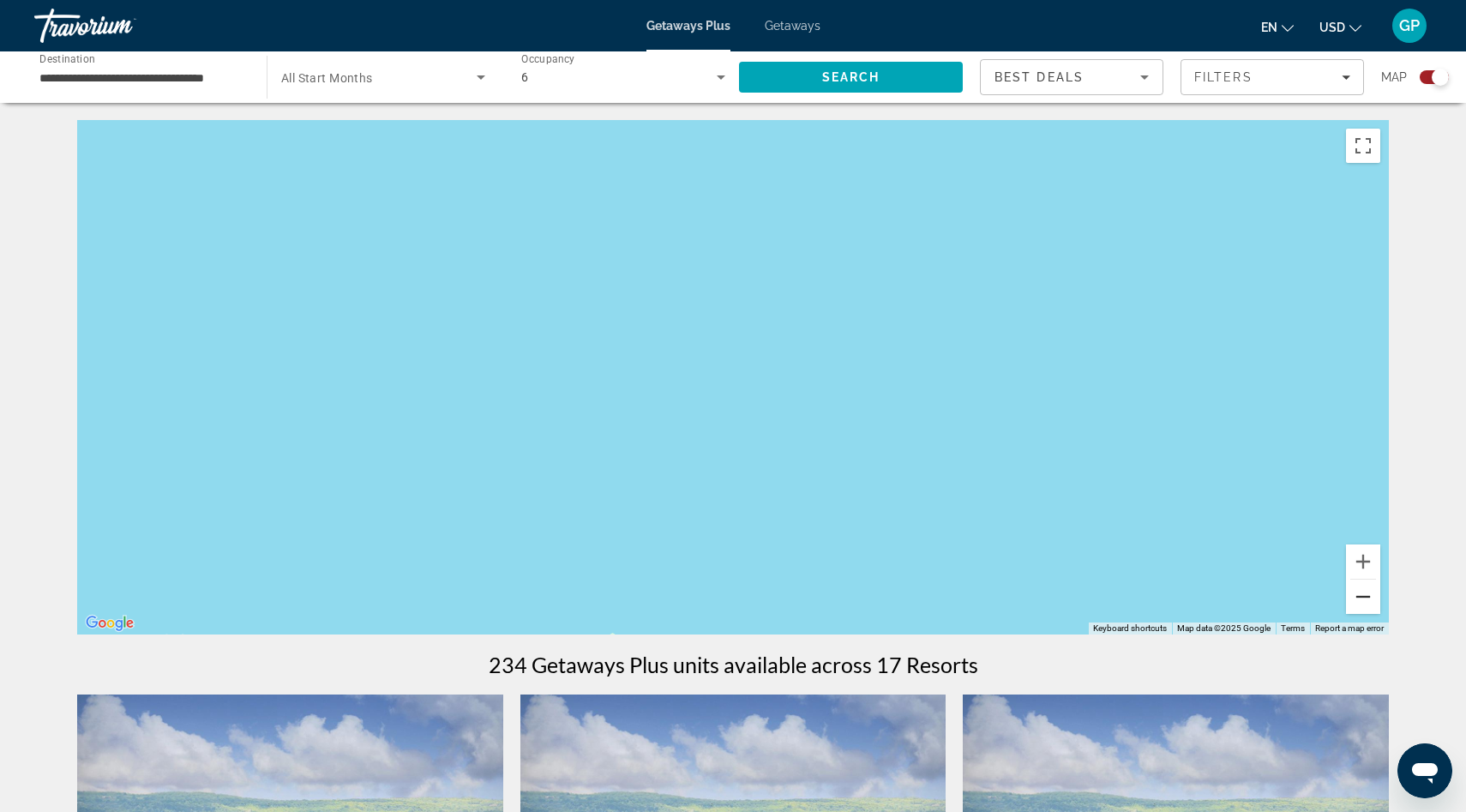
click at [1366, 596] on button "Zoom out" at bounding box center [1363, 596] width 34 height 34
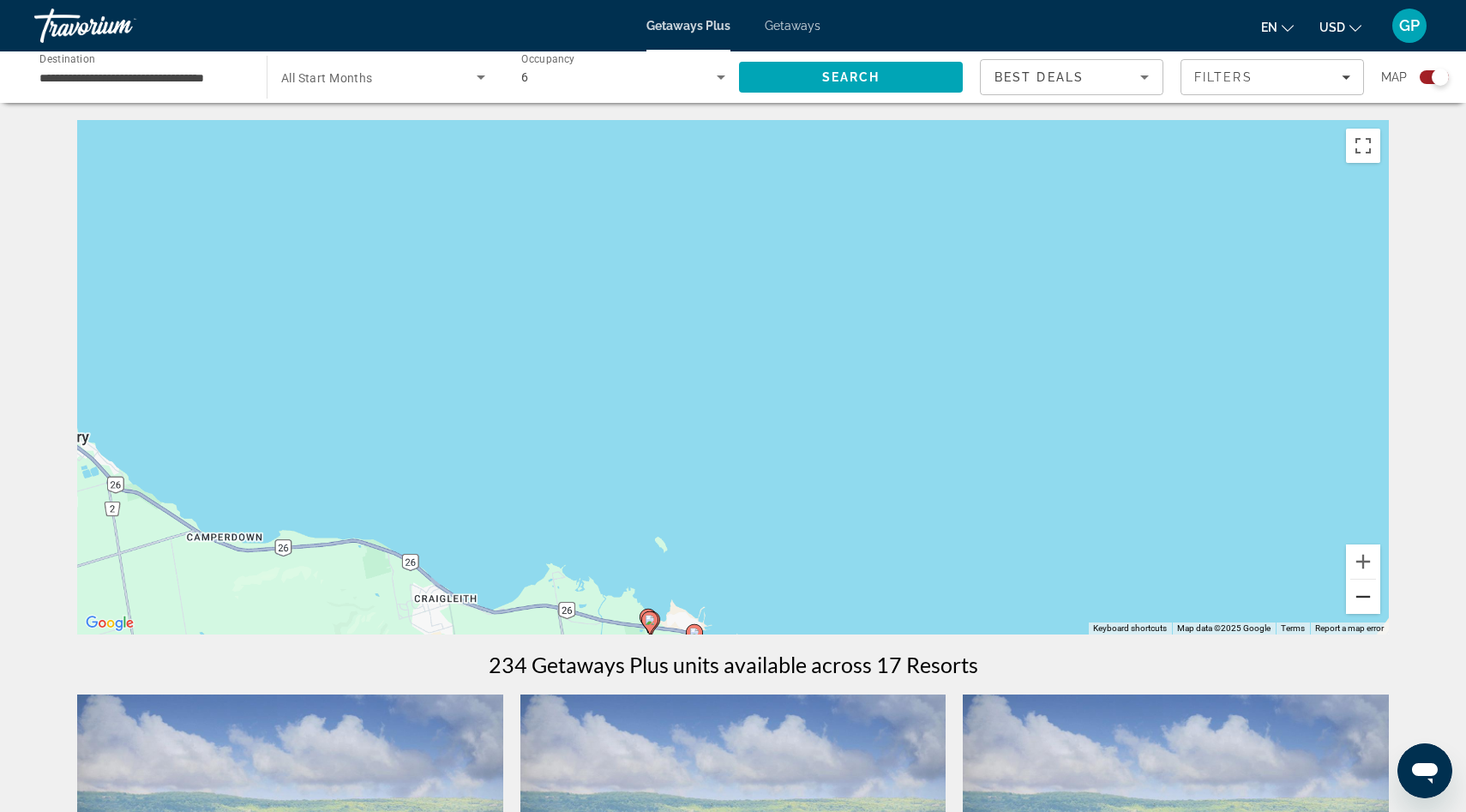
click at [1366, 596] on button "Zoom out" at bounding box center [1363, 596] width 34 height 34
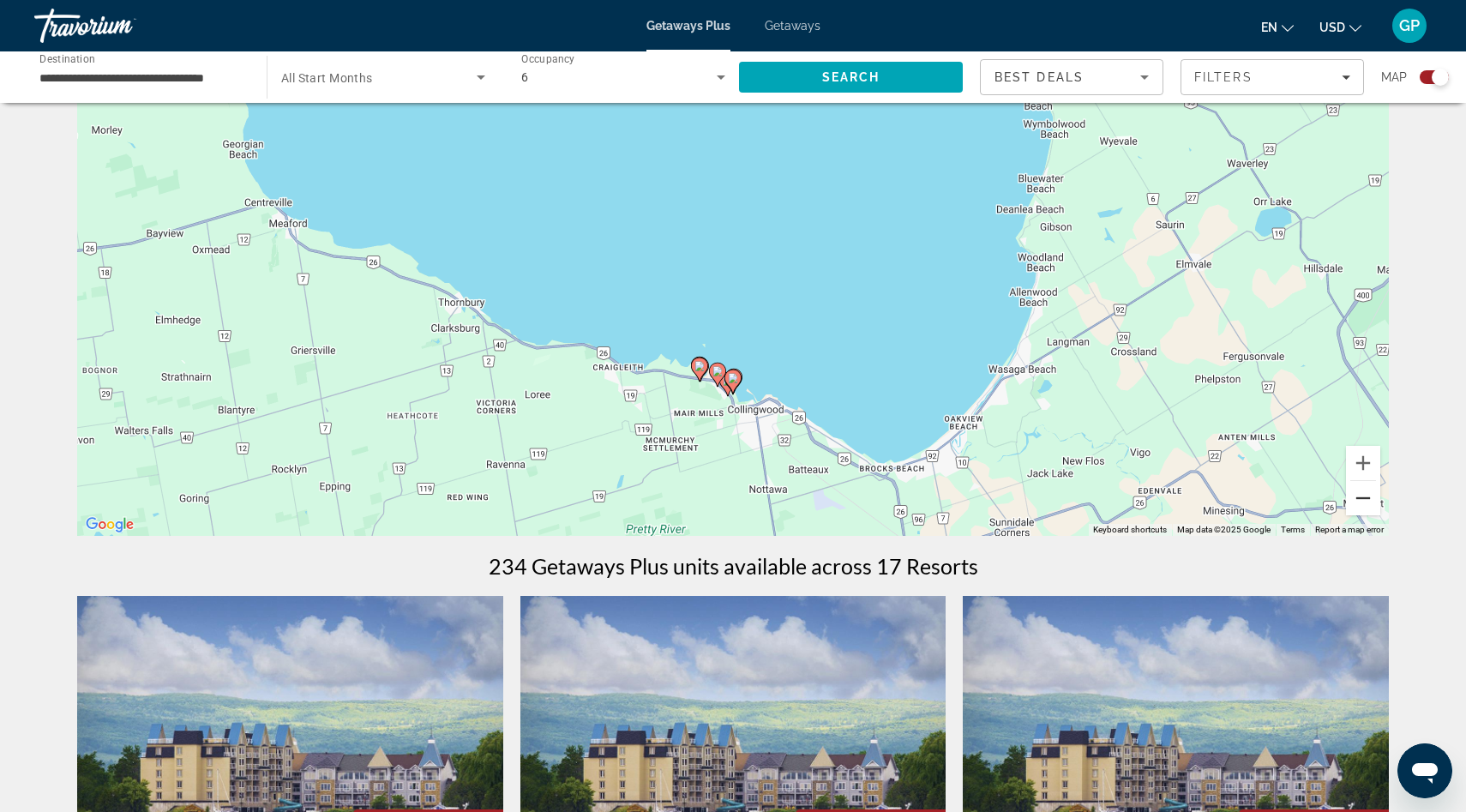
scroll to position [104, 0]
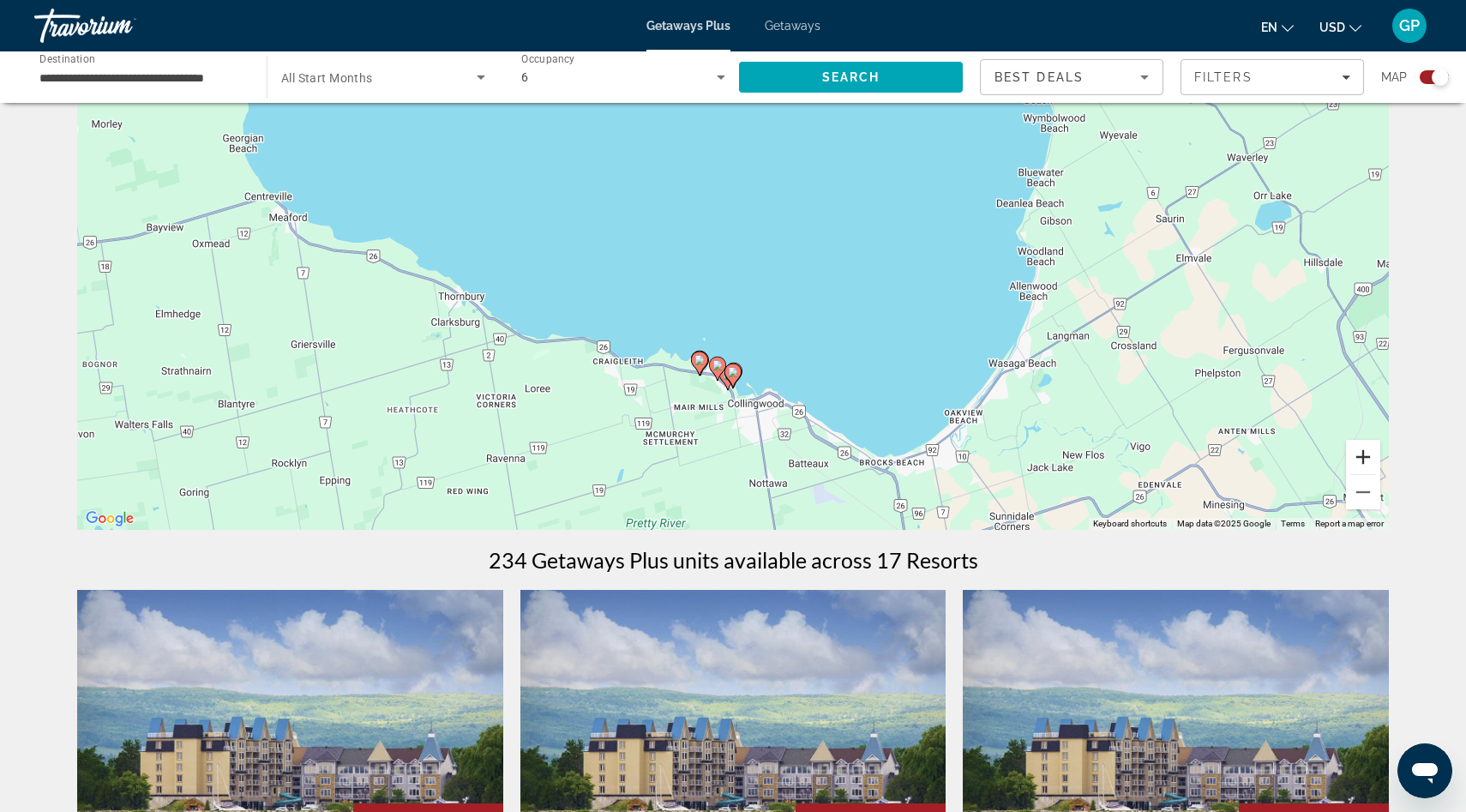
click at [1358, 466] on button "Zoom in" at bounding box center [1363, 457] width 34 height 34
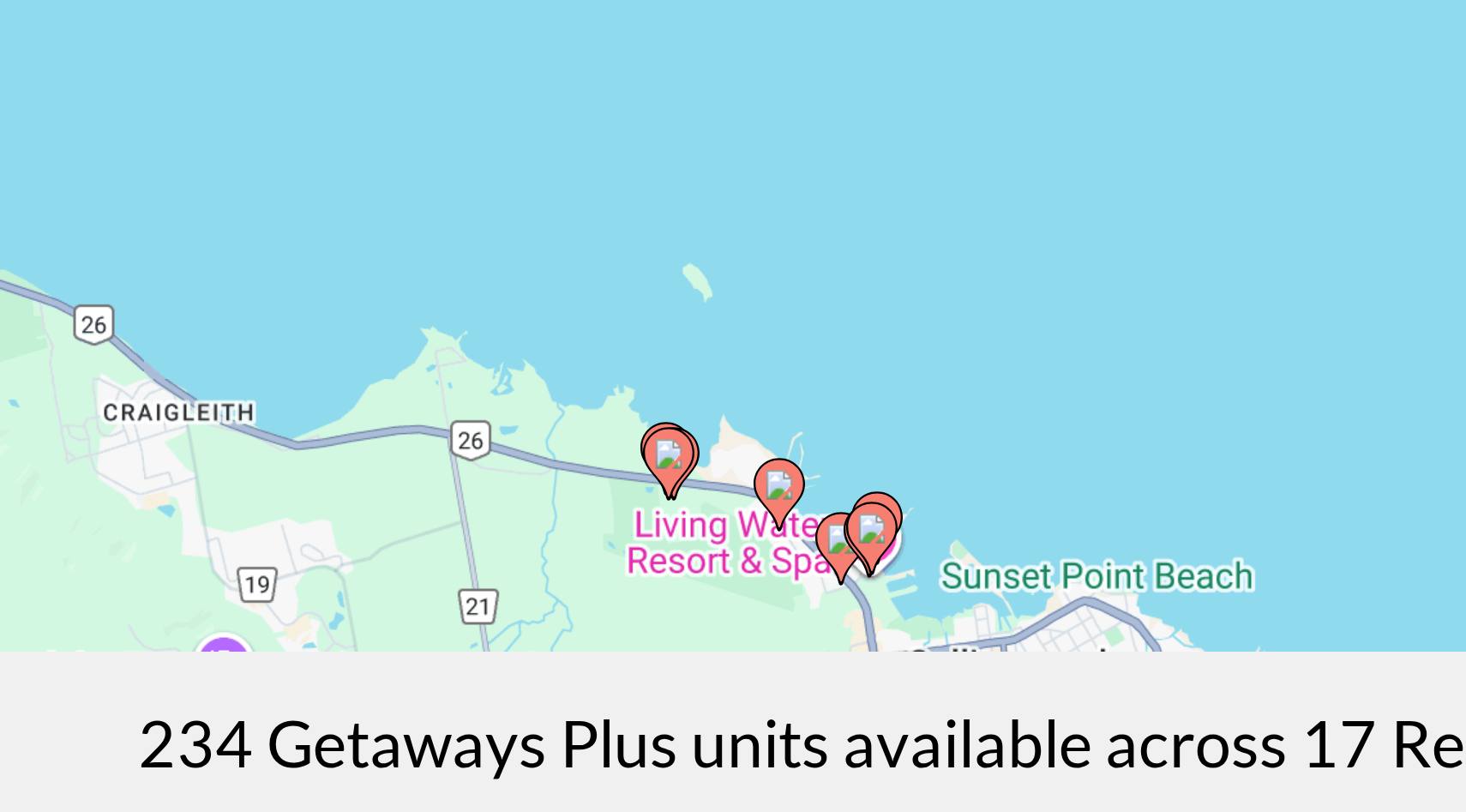
click at [661, 454] on gmp-advanced-marker "Main content" at bounding box center [665, 467] width 17 height 26
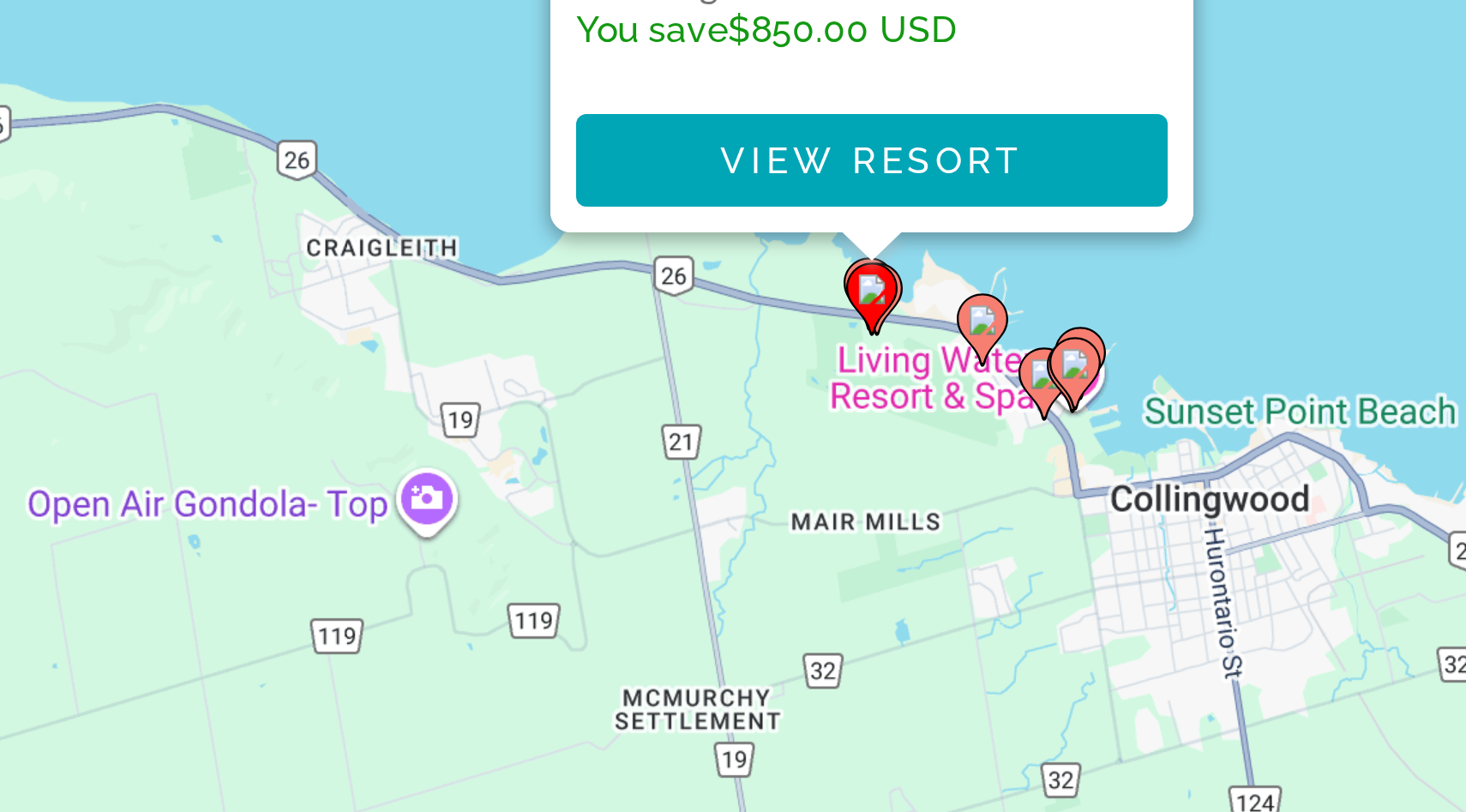
scroll to position [0, 0]
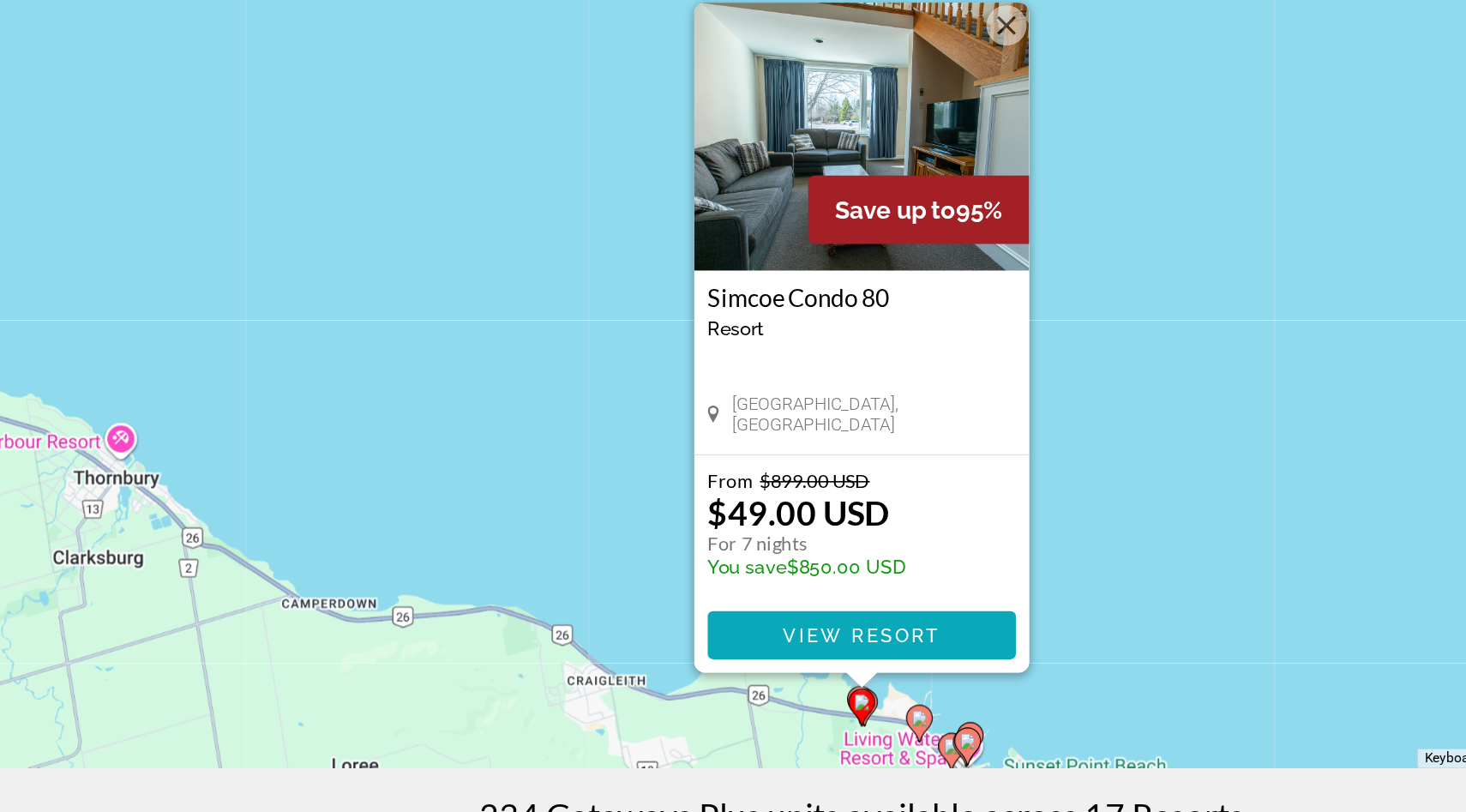
click at [713, 551] on span "View Resort" at bounding box center [733, 549] width 101 height 14
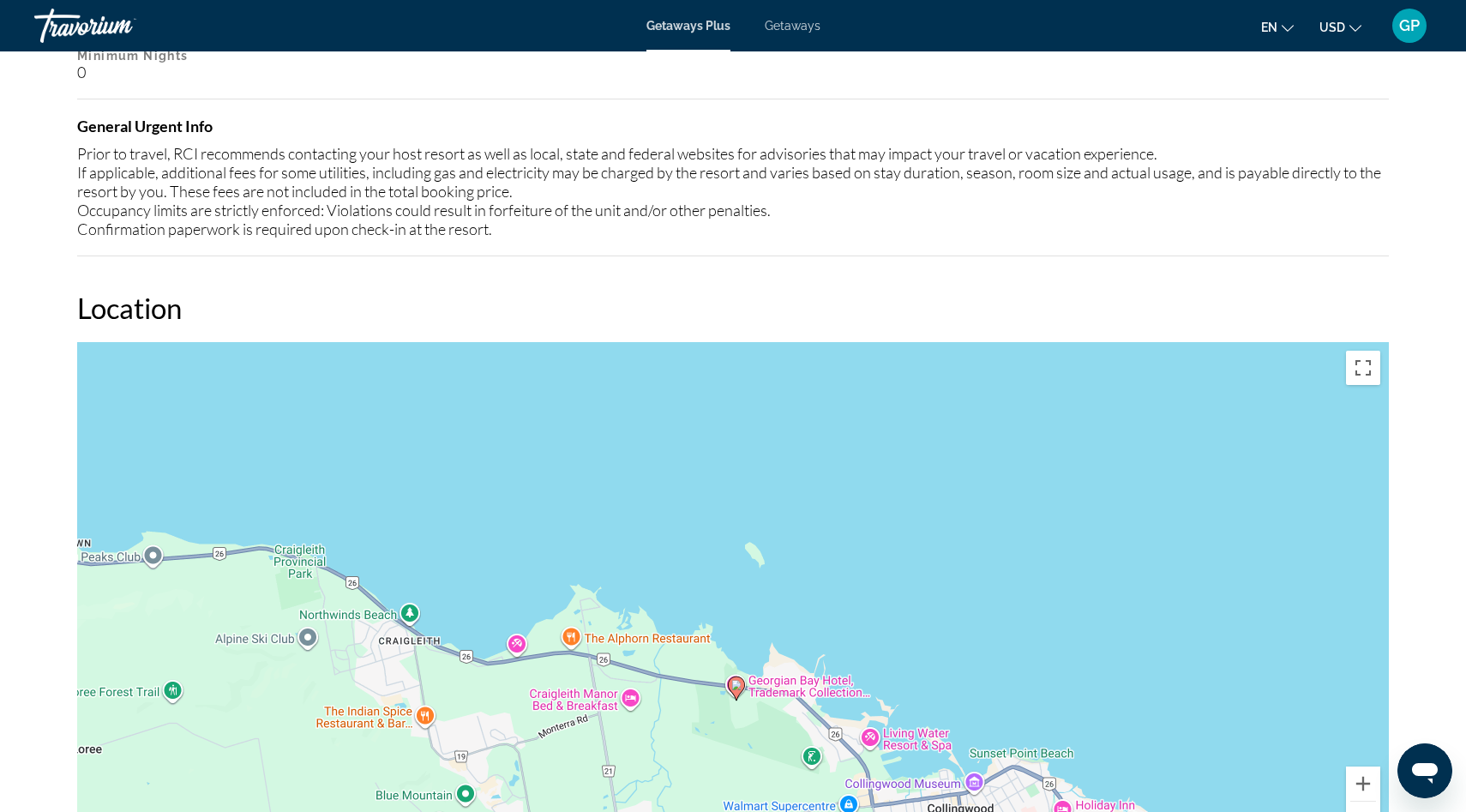
scroll to position [2017, 0]
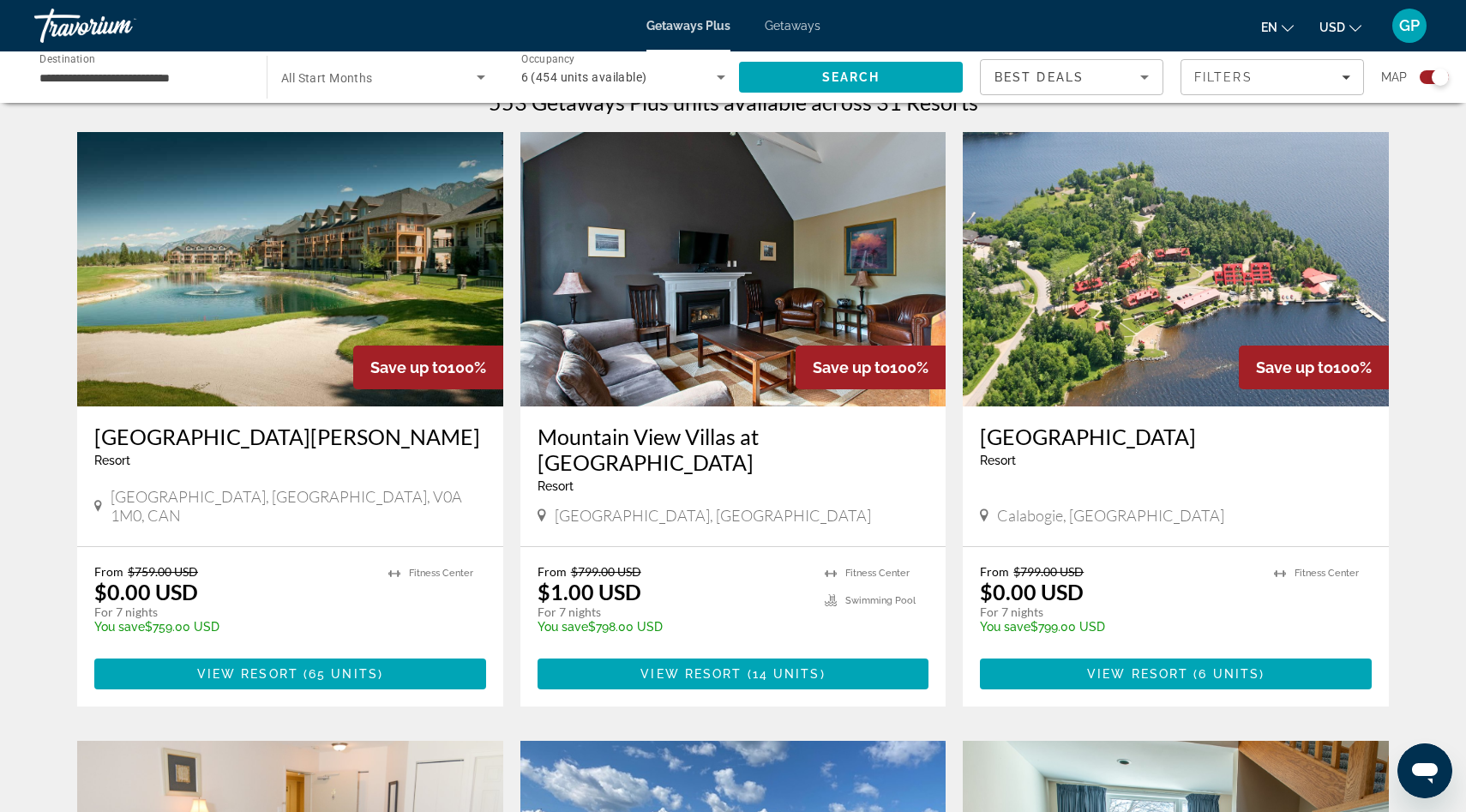
scroll to position [532, 0]
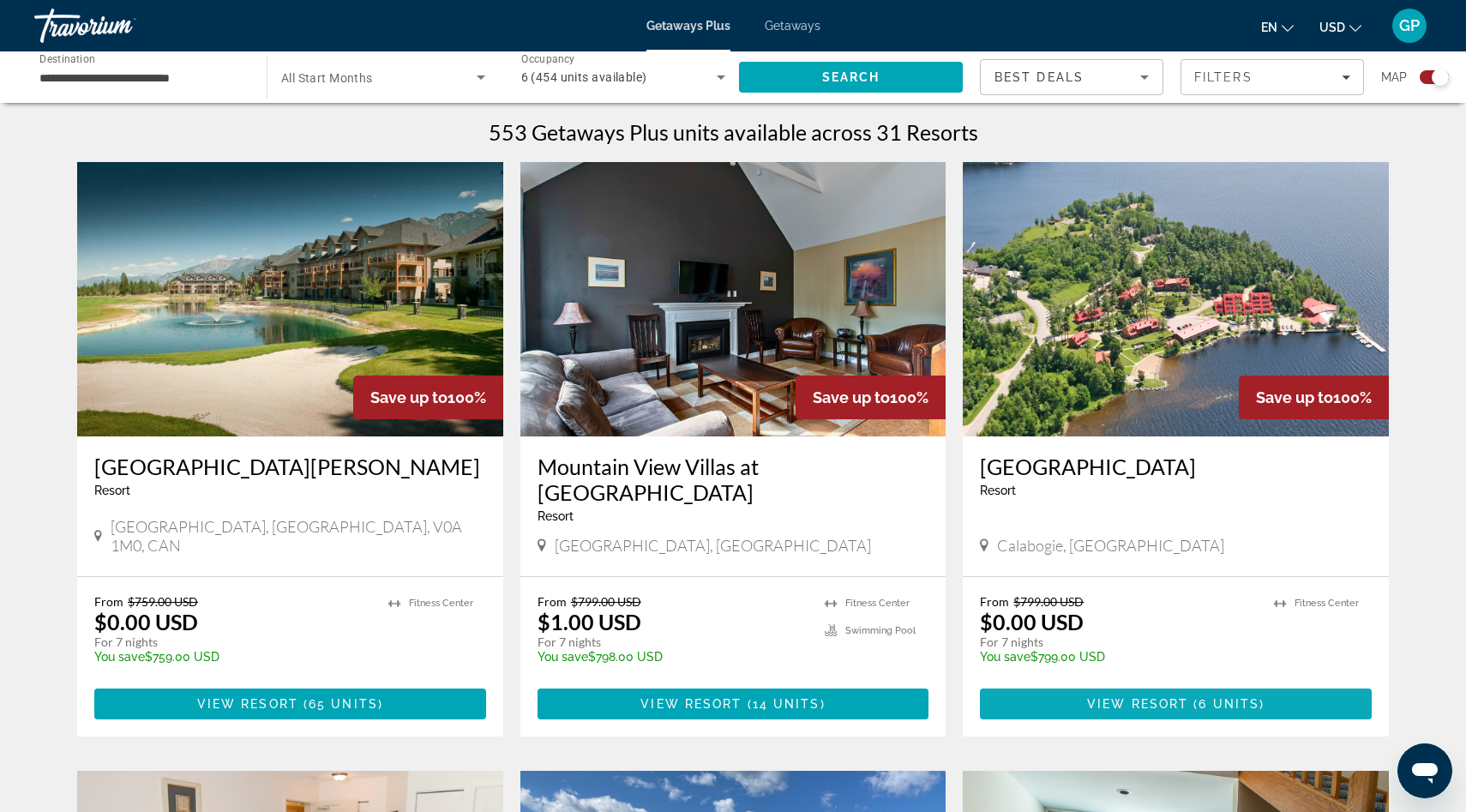
click at [1141, 697] on span "View Resort" at bounding box center [1137, 703] width 101 height 14
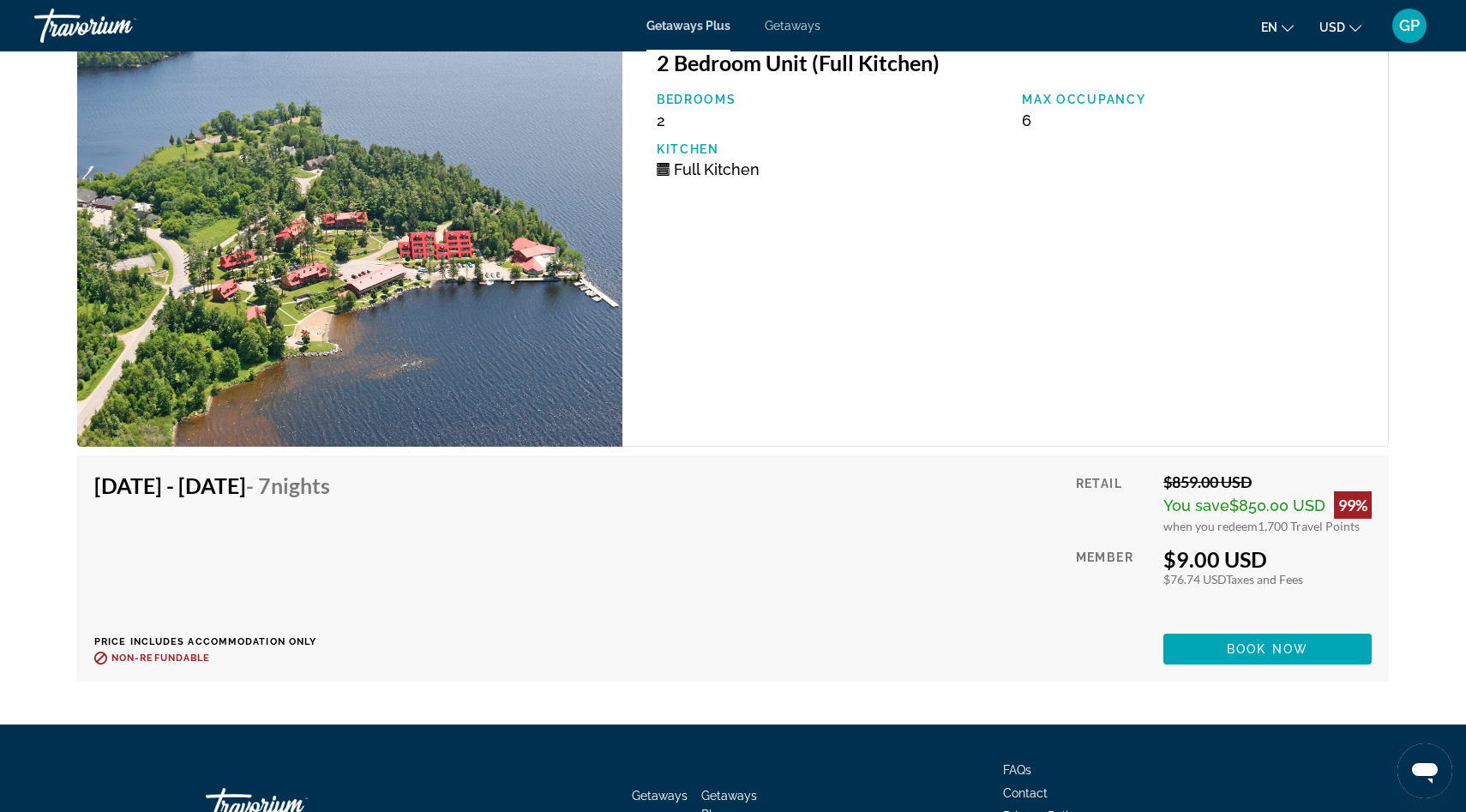
scroll to position [2828, 0]
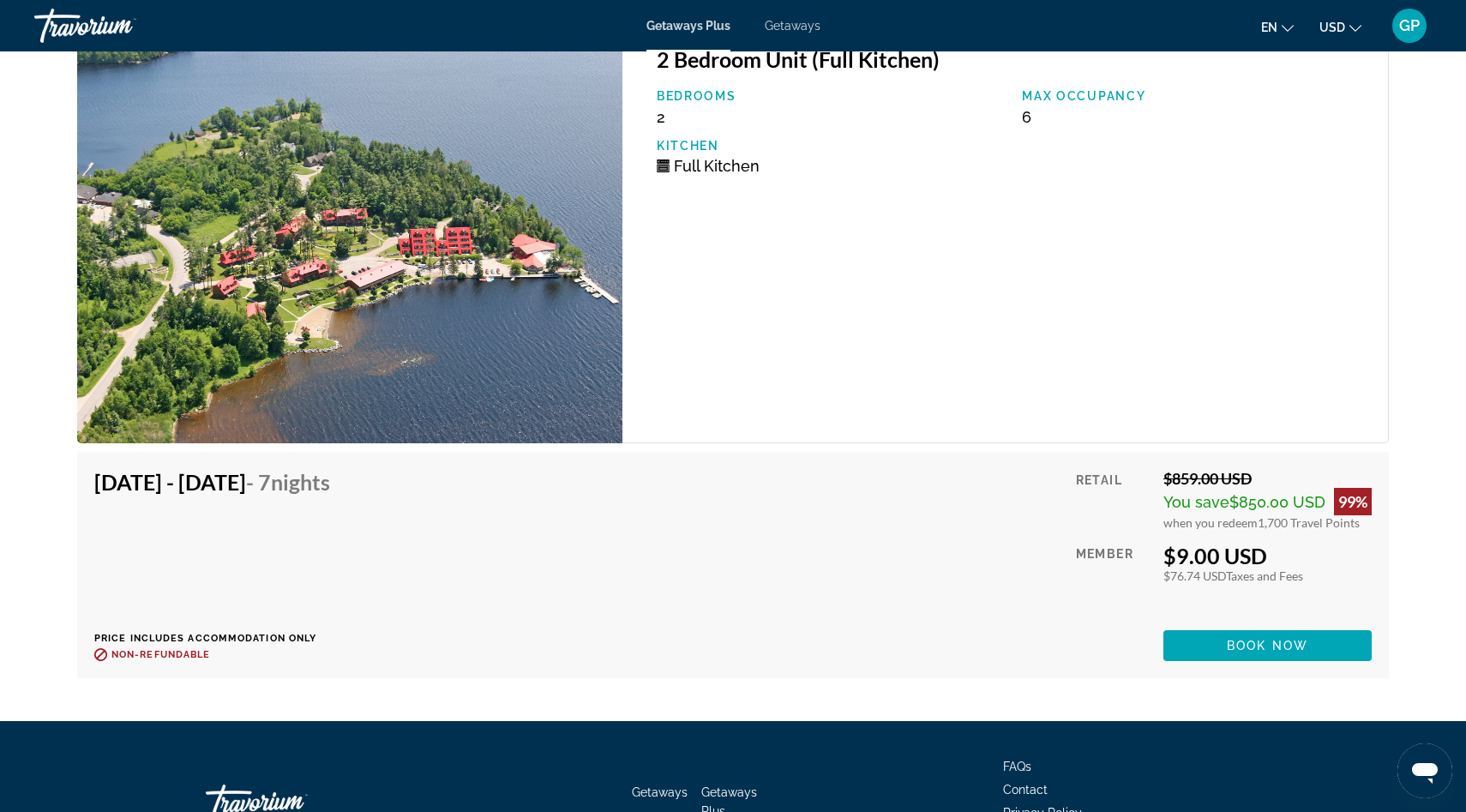
click at [794, 27] on span "Getaways" at bounding box center [793, 25] width 56 height 14
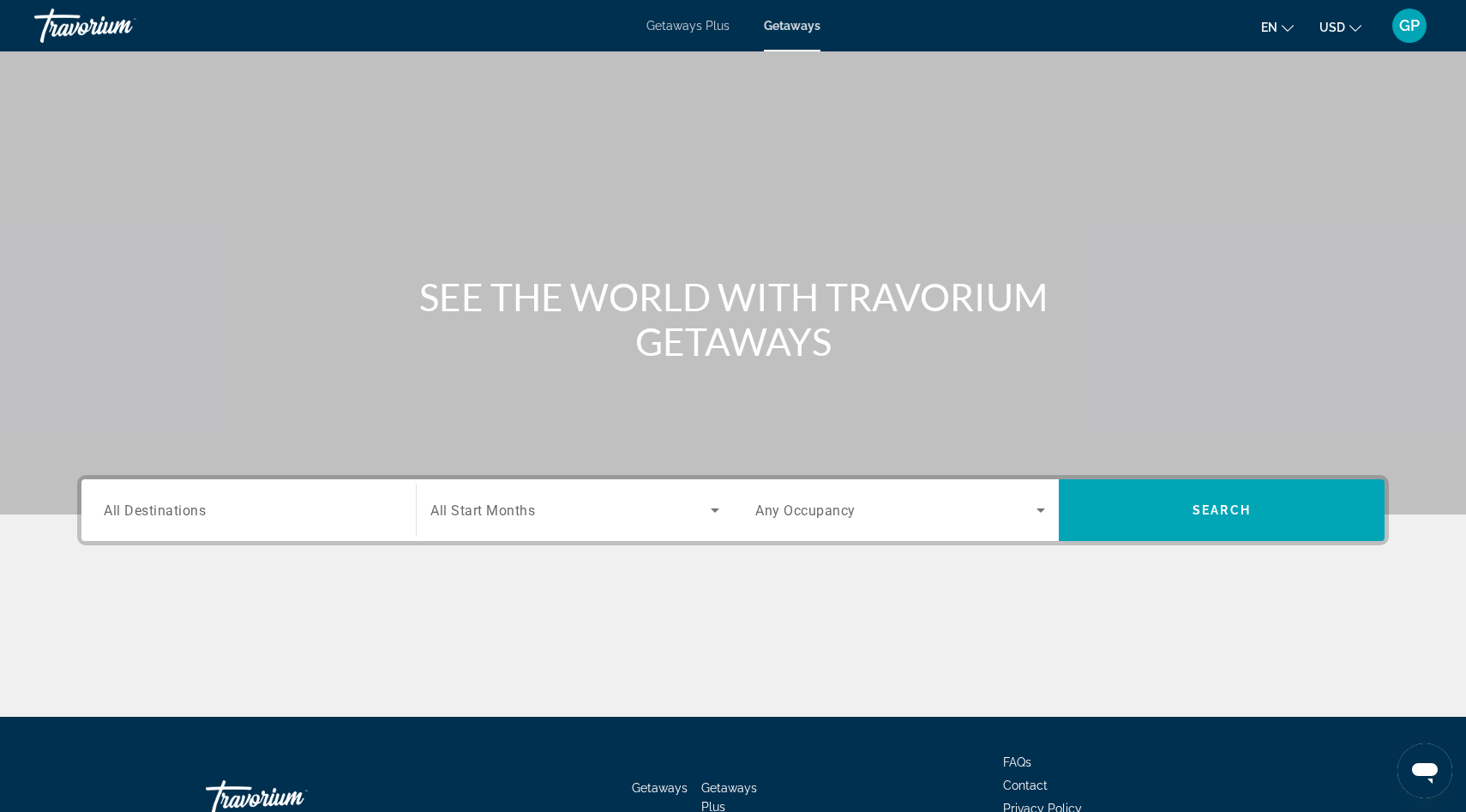
click at [146, 504] on span "All Destinations" at bounding box center [155, 510] width 102 height 17
click at [146, 504] on input "Destination All Destinations" at bounding box center [248, 511] width 289 height 20
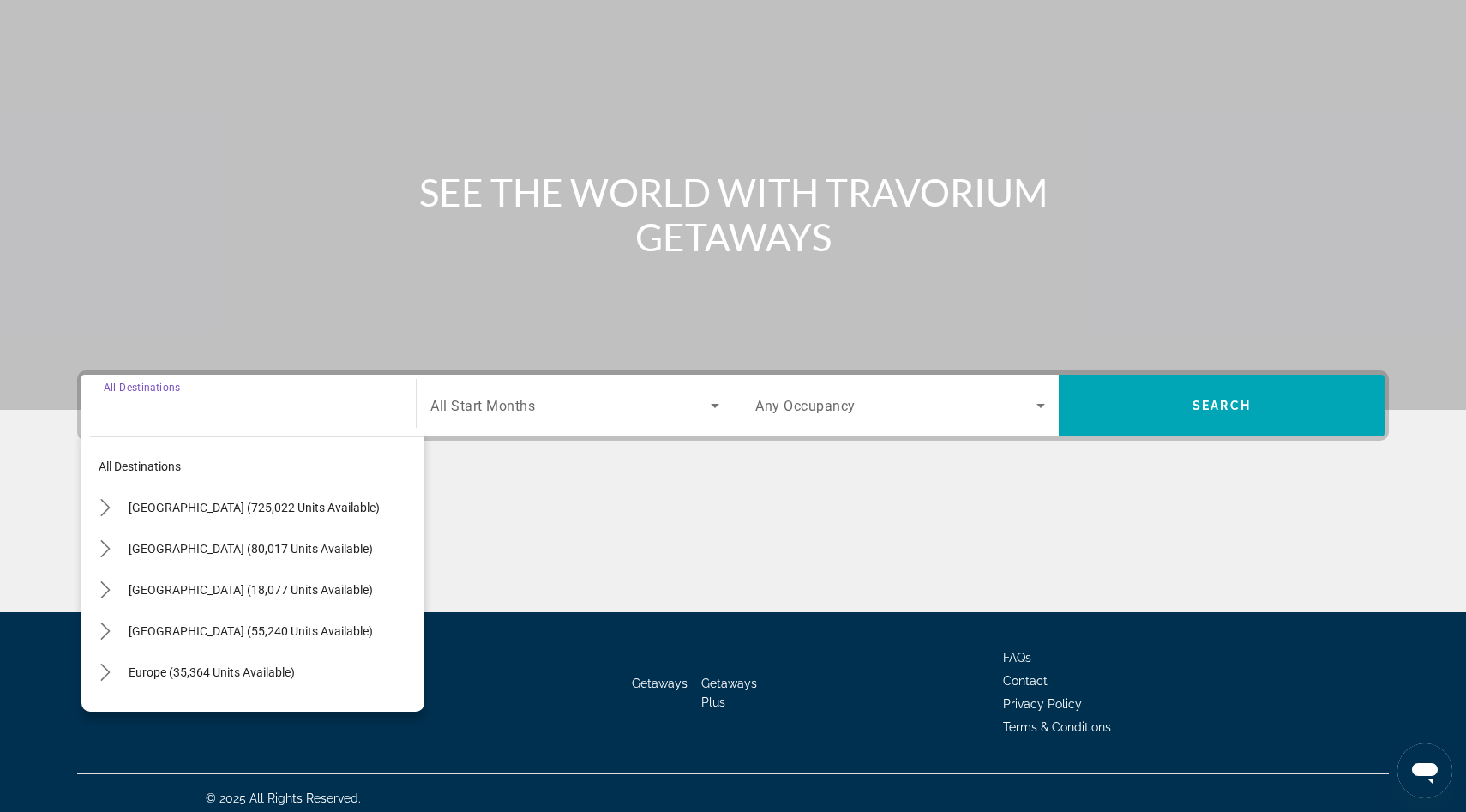
scroll to position [114, 0]
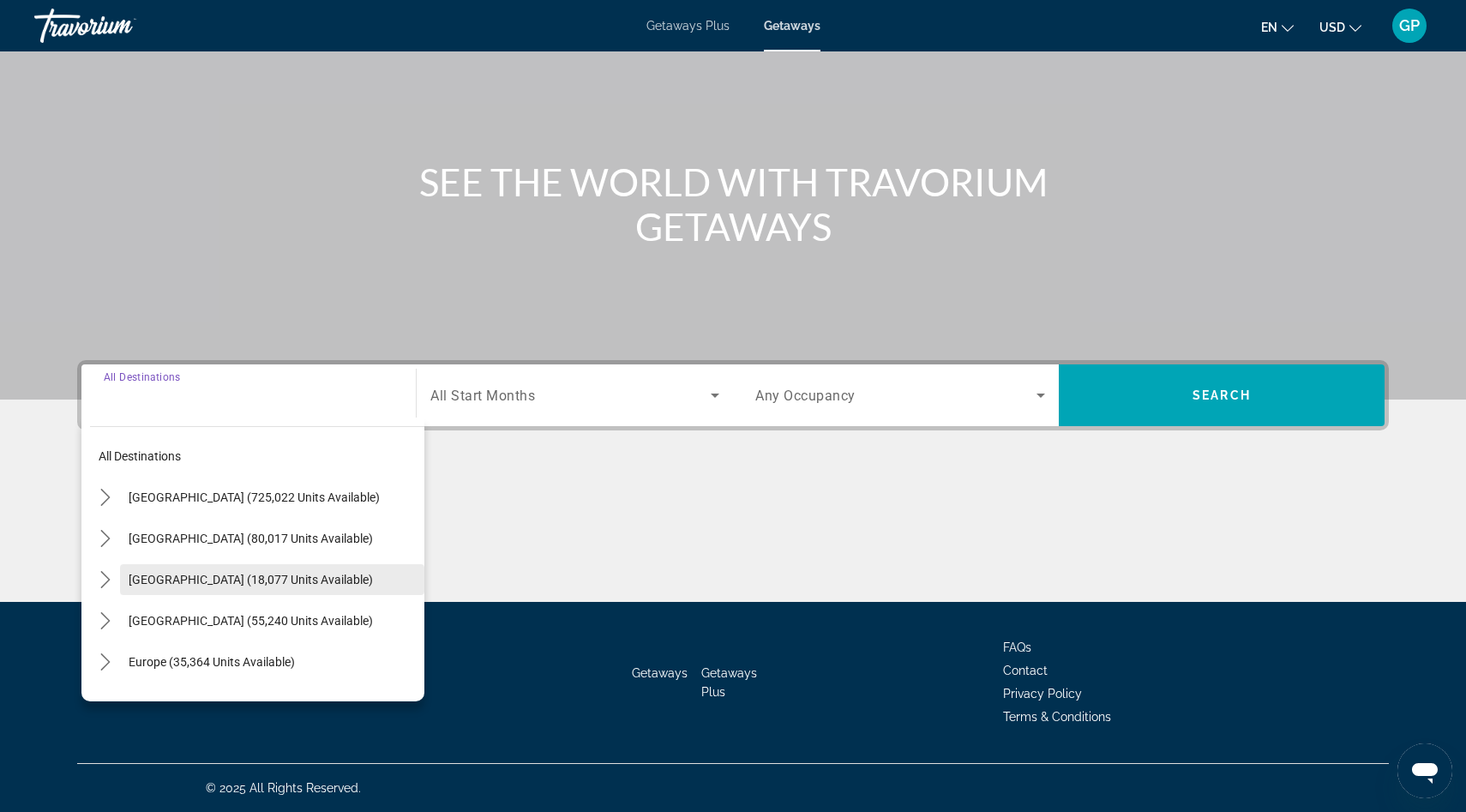
click at [156, 581] on span "[GEOGRAPHIC_DATA] (18,077 units available)" at bounding box center [250, 579] width 245 height 14
type input "**********"
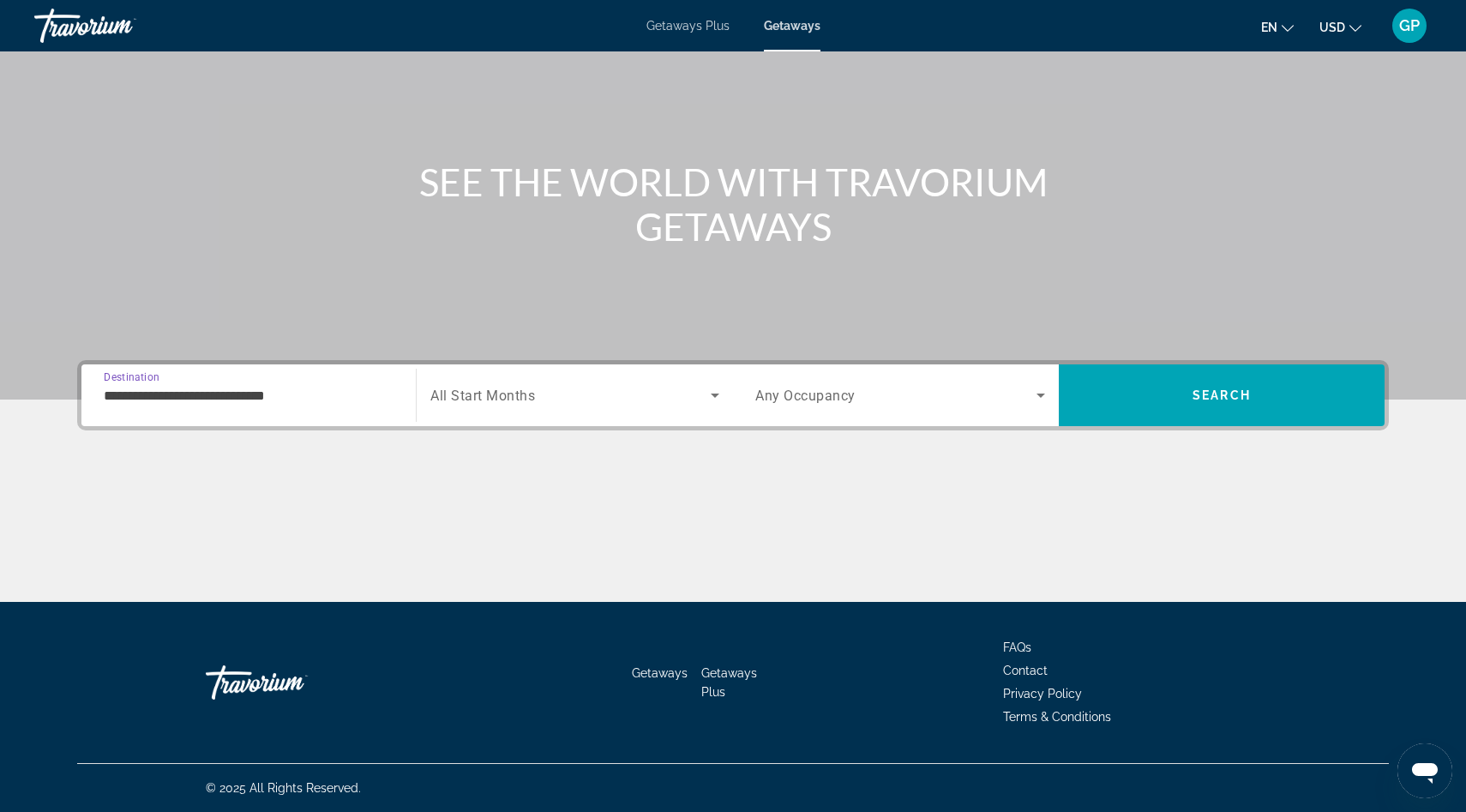
click at [1039, 398] on icon "Search widget" at bounding box center [1041, 395] width 20 height 20
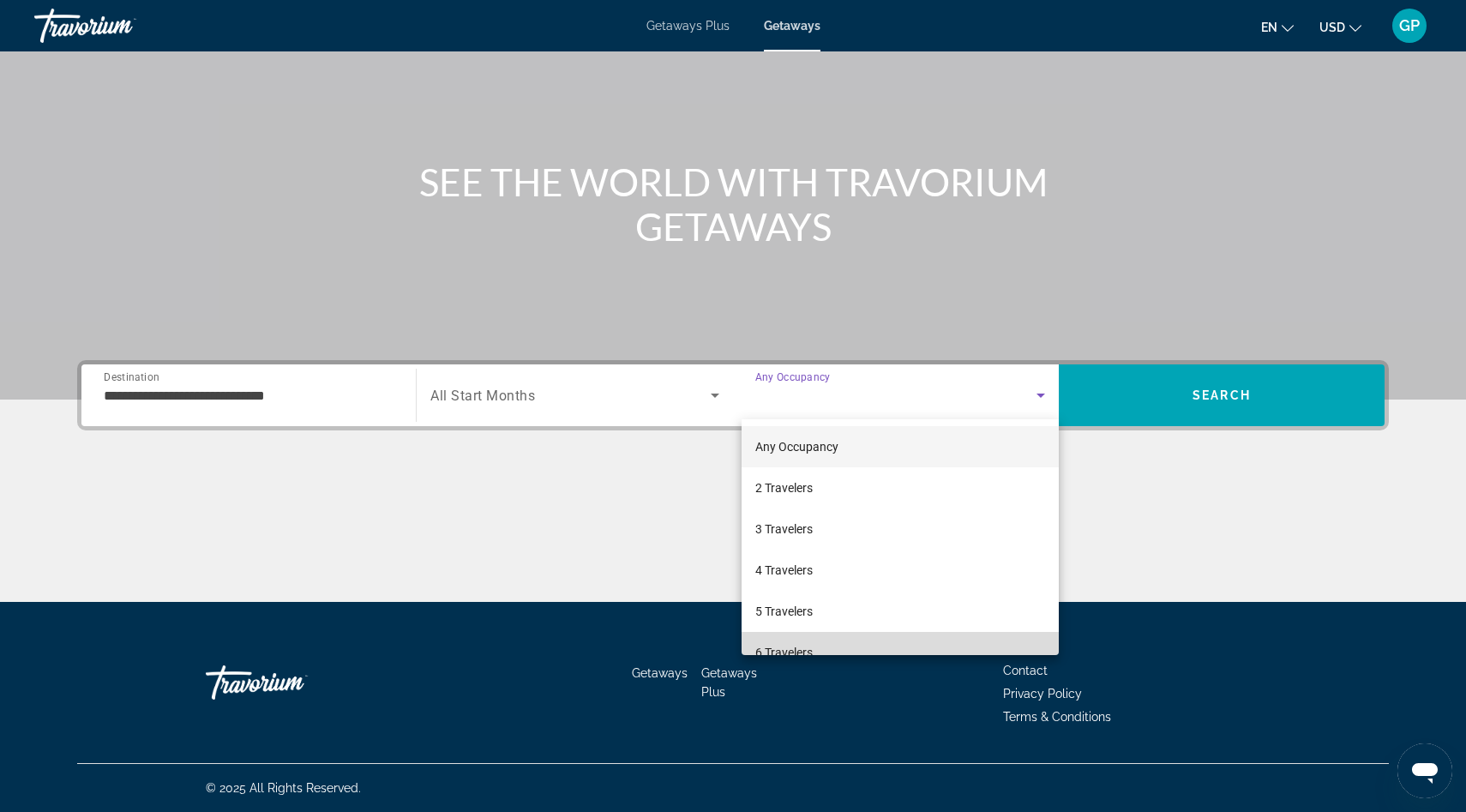
click at [826, 646] on mat-option "6 Travelers" at bounding box center [900, 652] width 317 height 41
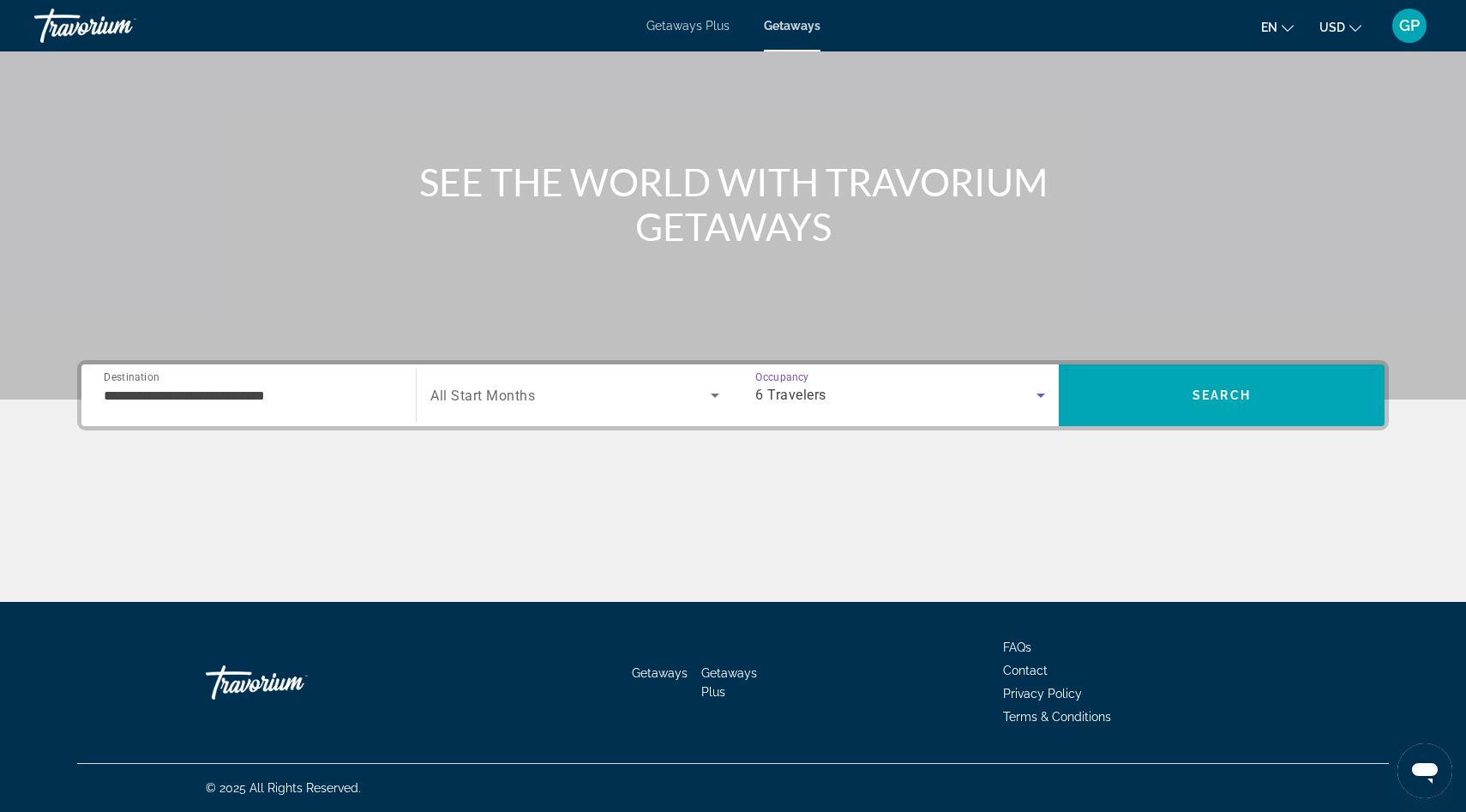
click at [565, 404] on span "Search widget" at bounding box center [570, 395] width 280 height 20
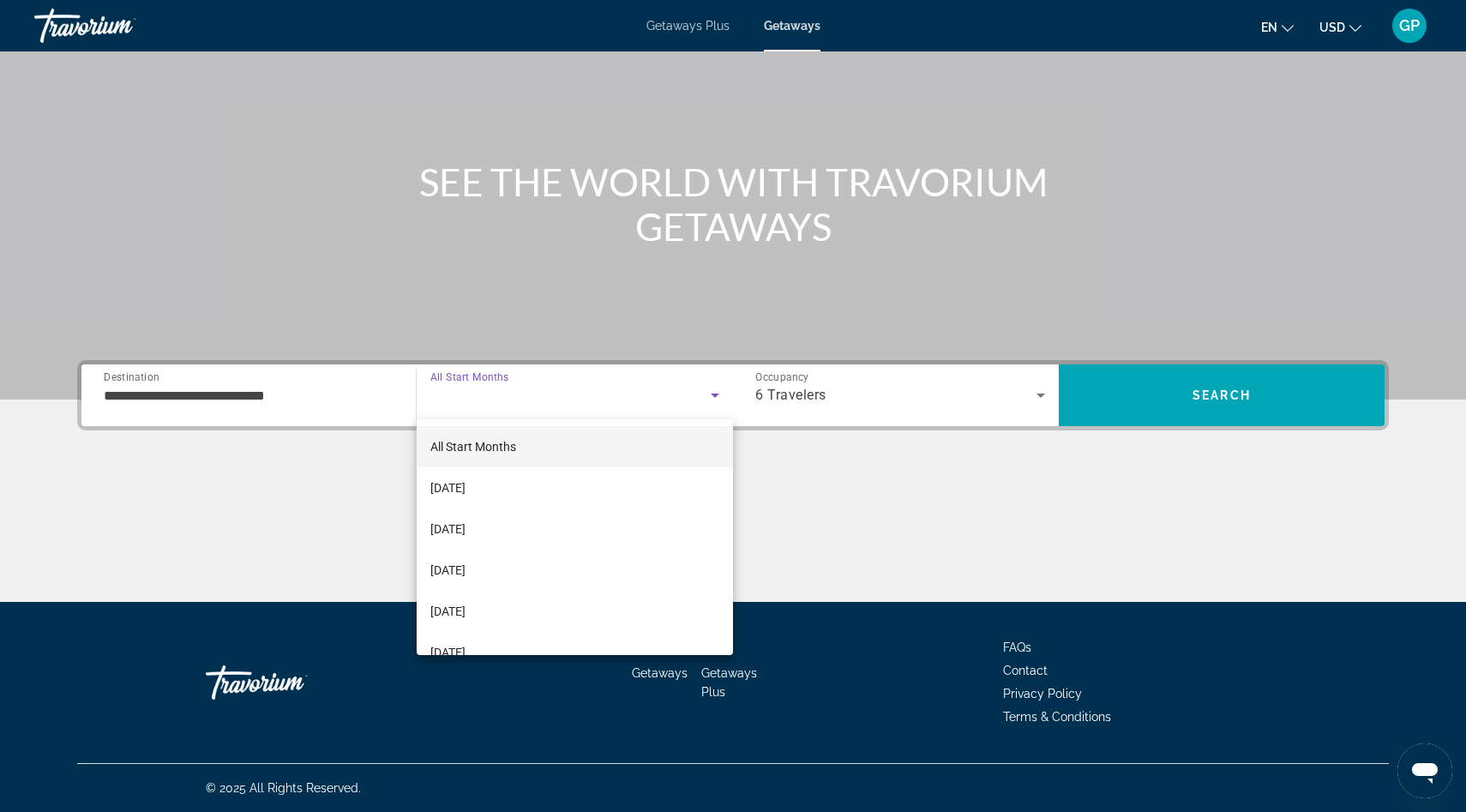
click at [1186, 392] on div at bounding box center [733, 406] width 1466 height 812
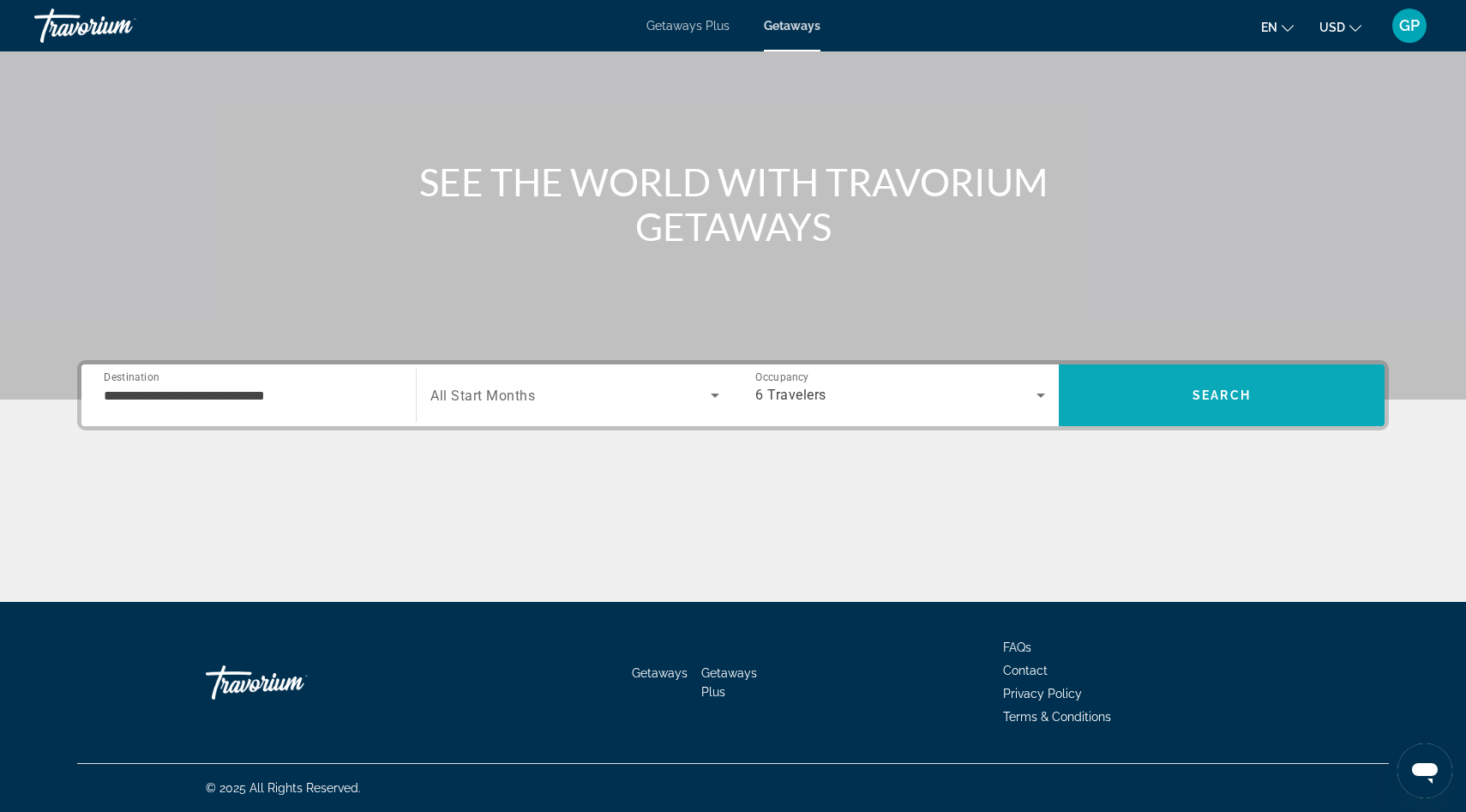
click at [1194, 406] on span "Search" at bounding box center [1221, 395] width 326 height 41
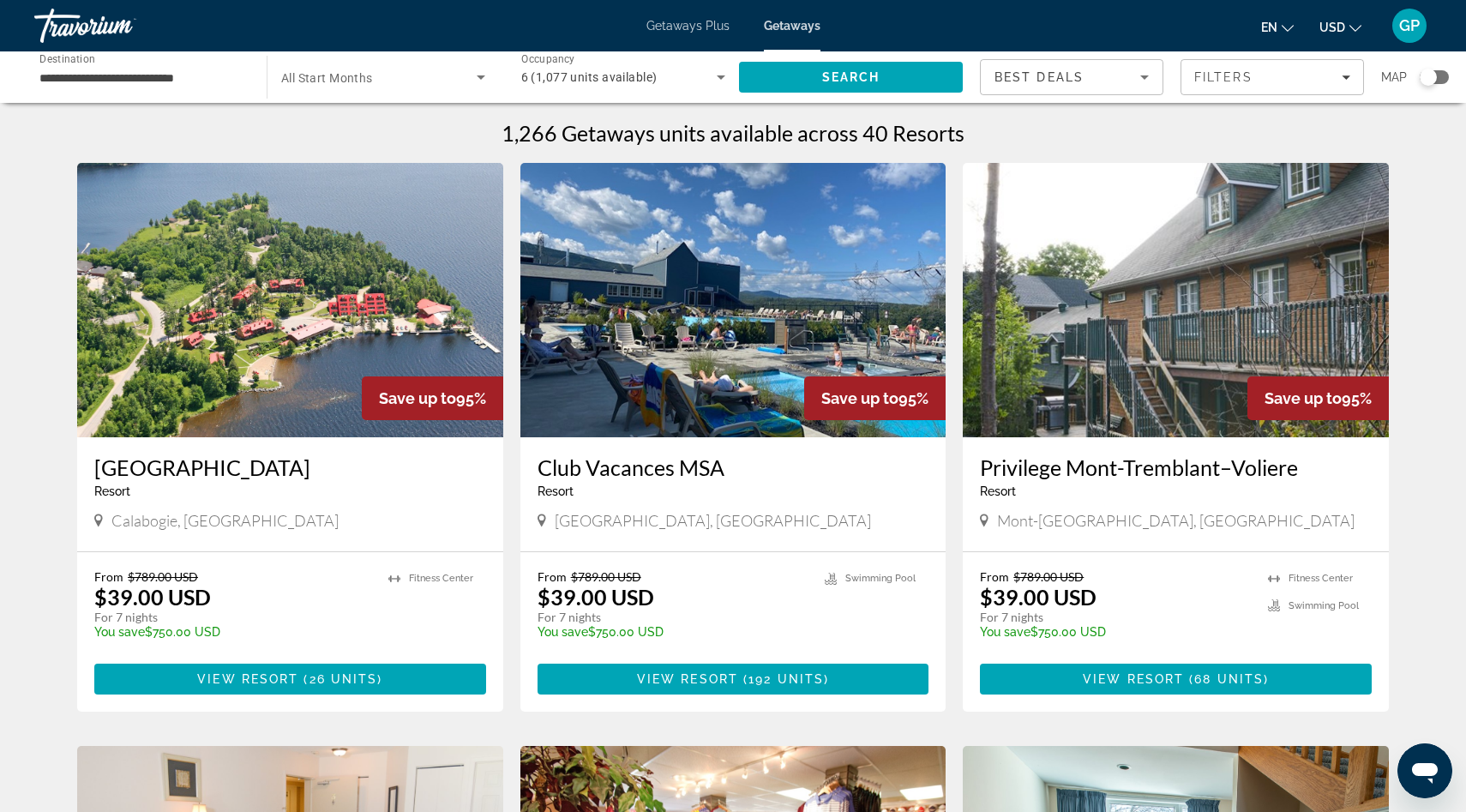
scroll to position [1, 0]
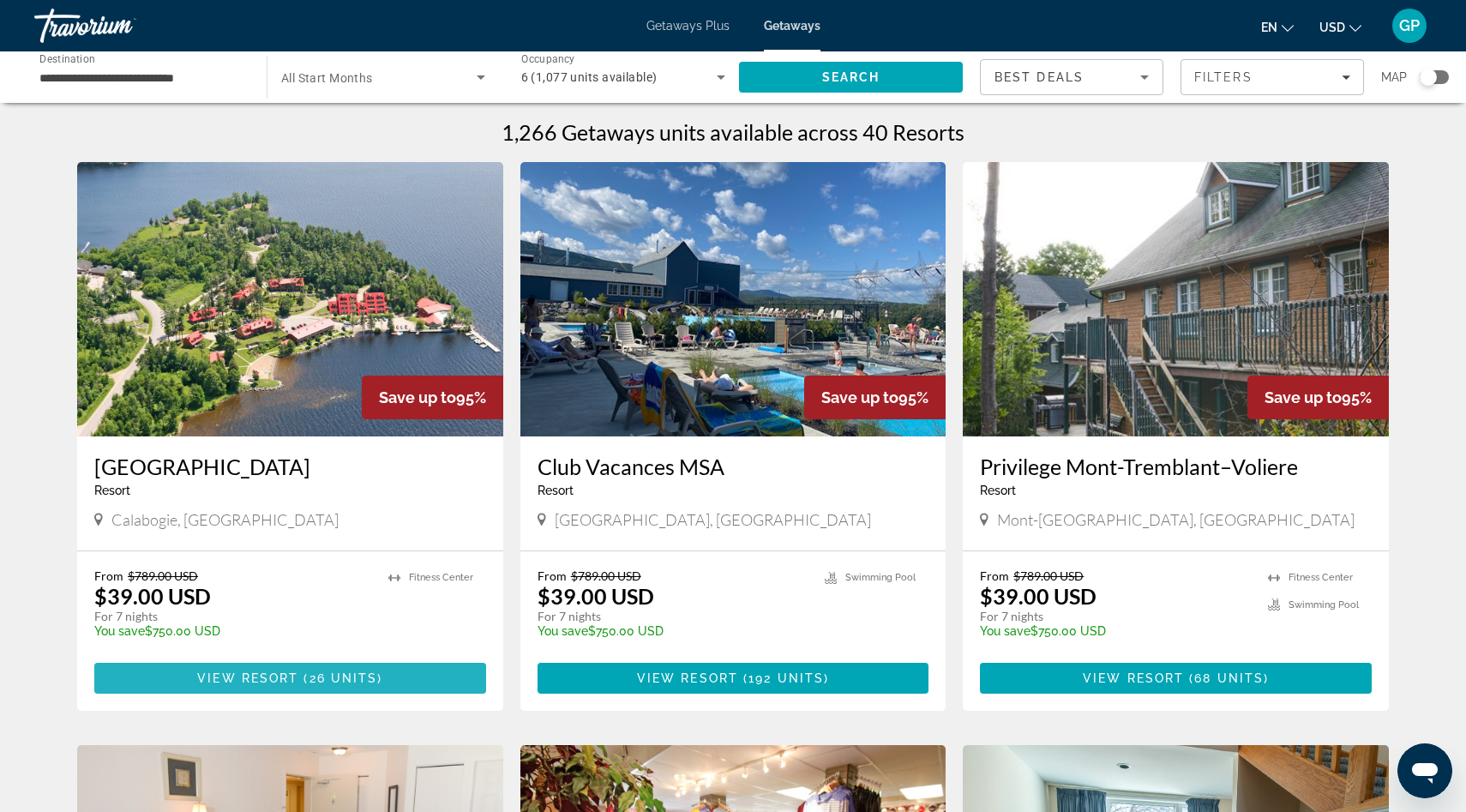
click at [272, 673] on span "View Resort" at bounding box center [247, 678] width 101 height 14
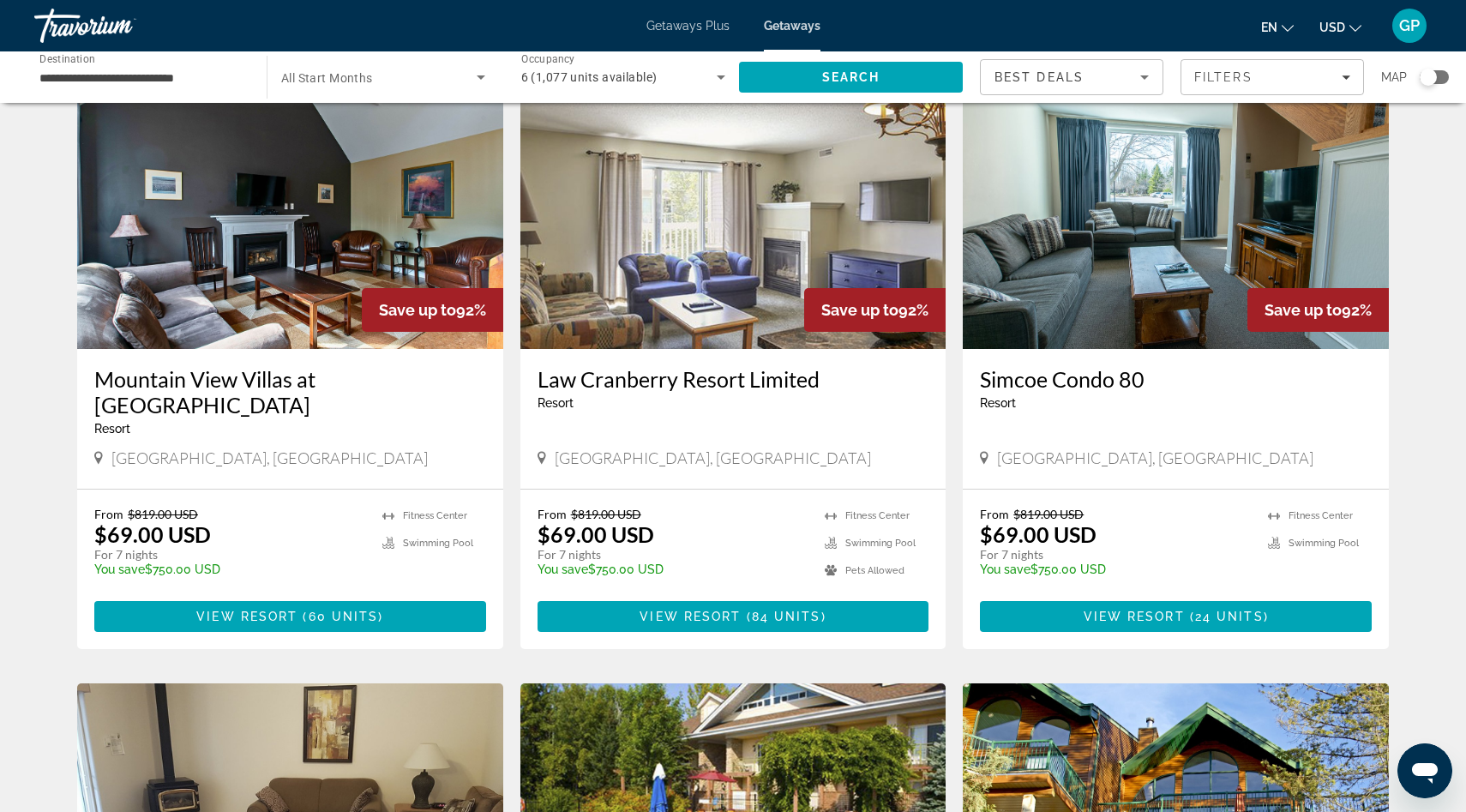
scroll to position [1258, 0]
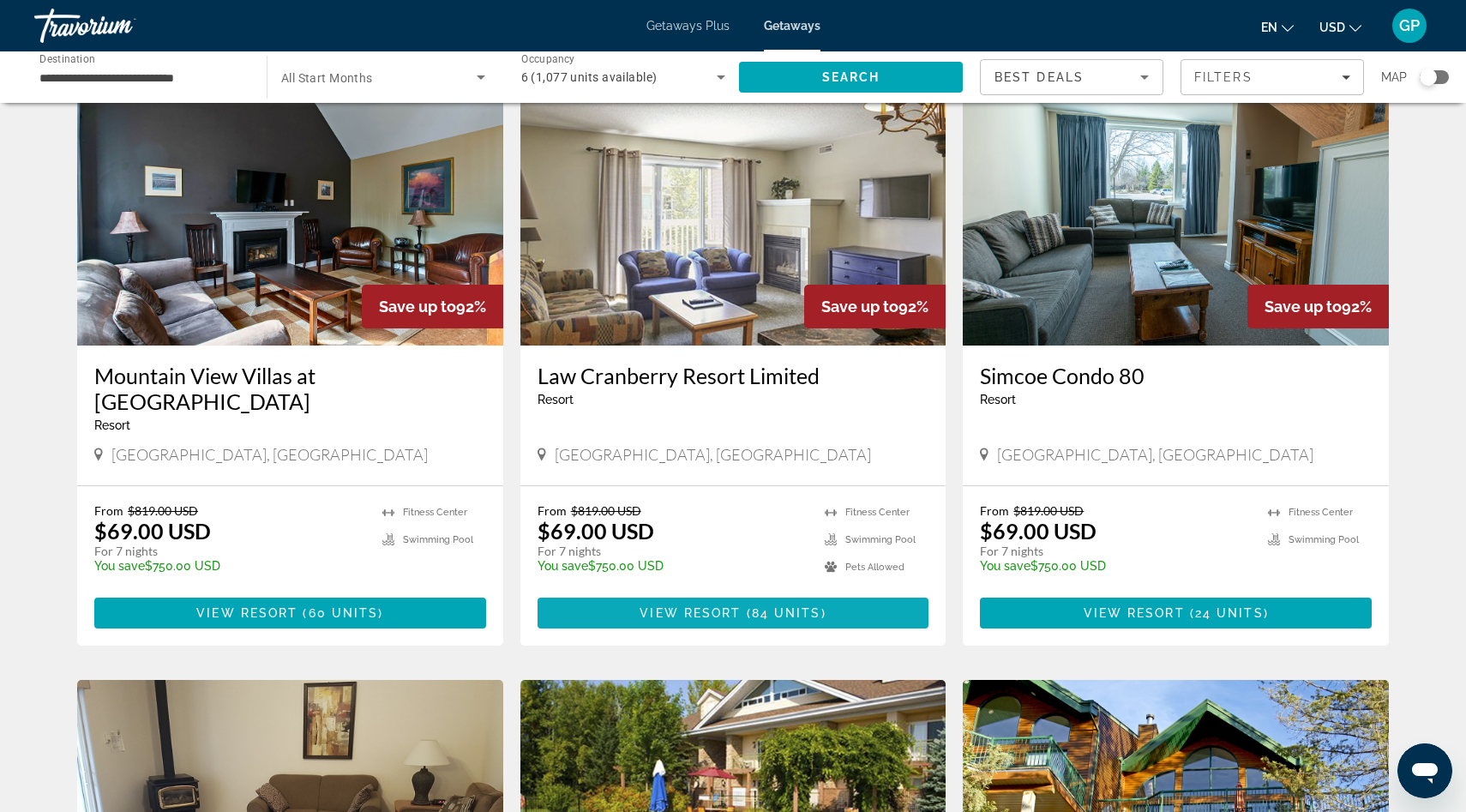
click at [747, 606] on span "( 84 units )" at bounding box center [782, 613] width 85 height 14
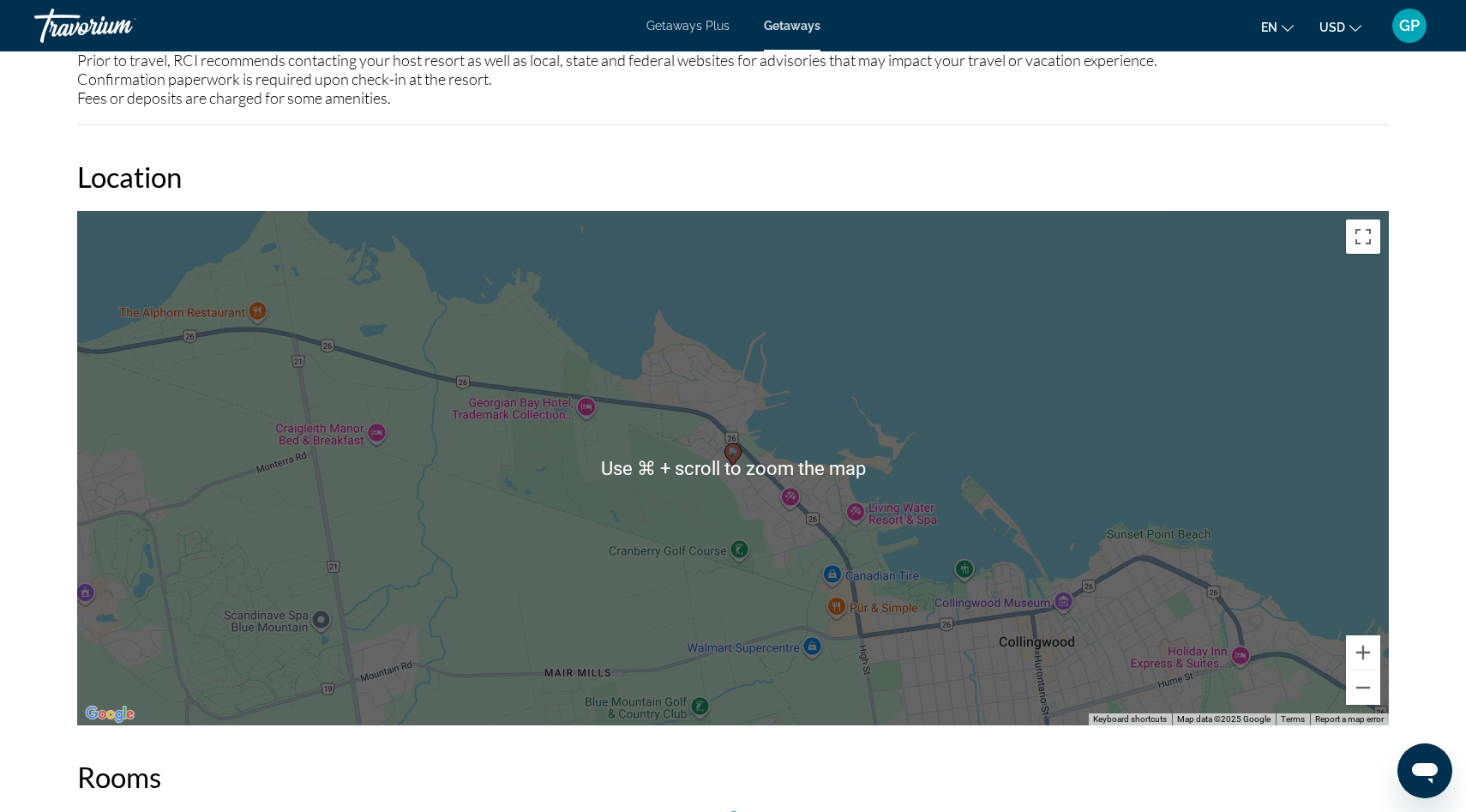
scroll to position [2314, 0]
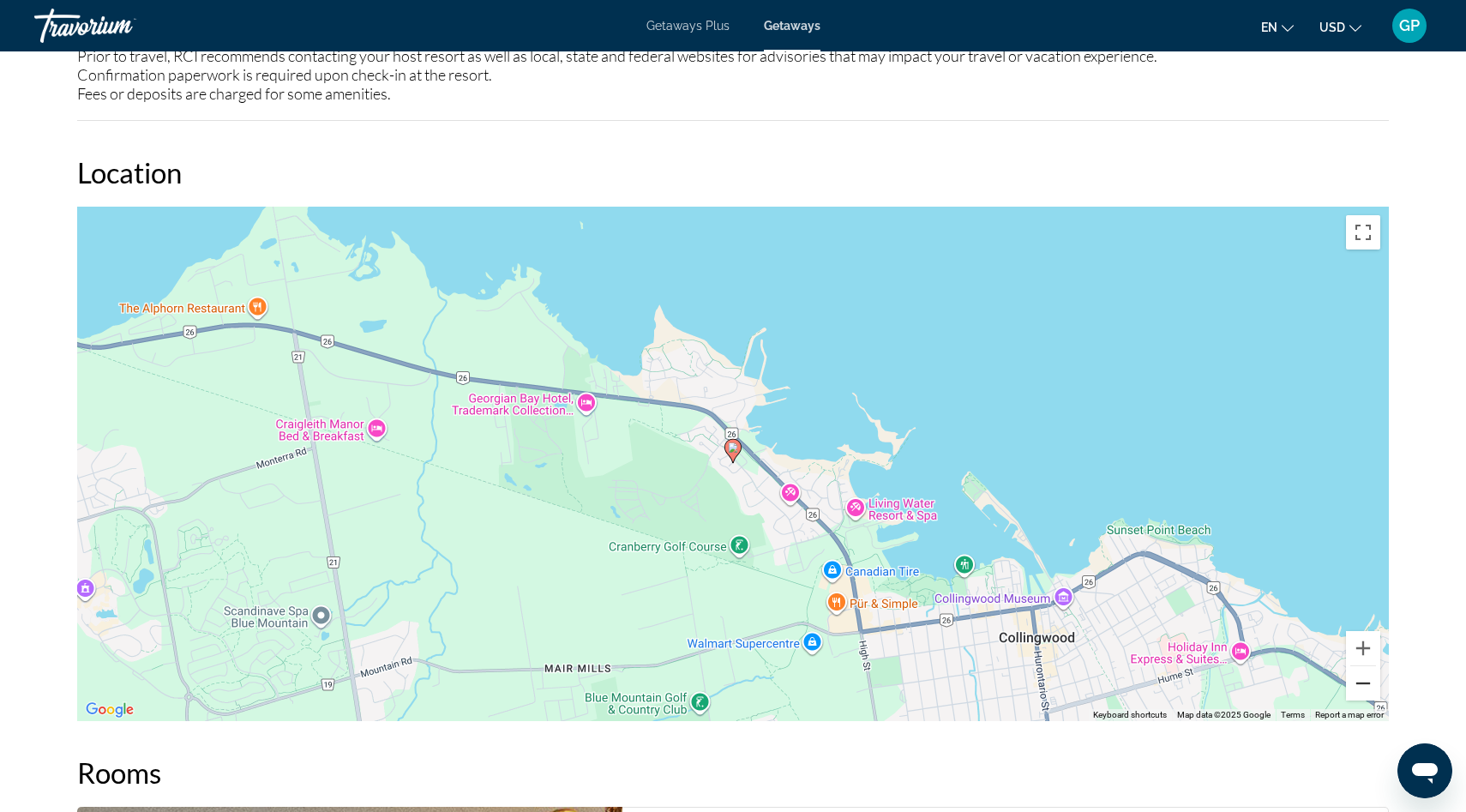
click at [1366, 685] on button "Zoom out" at bounding box center [1363, 683] width 34 height 34
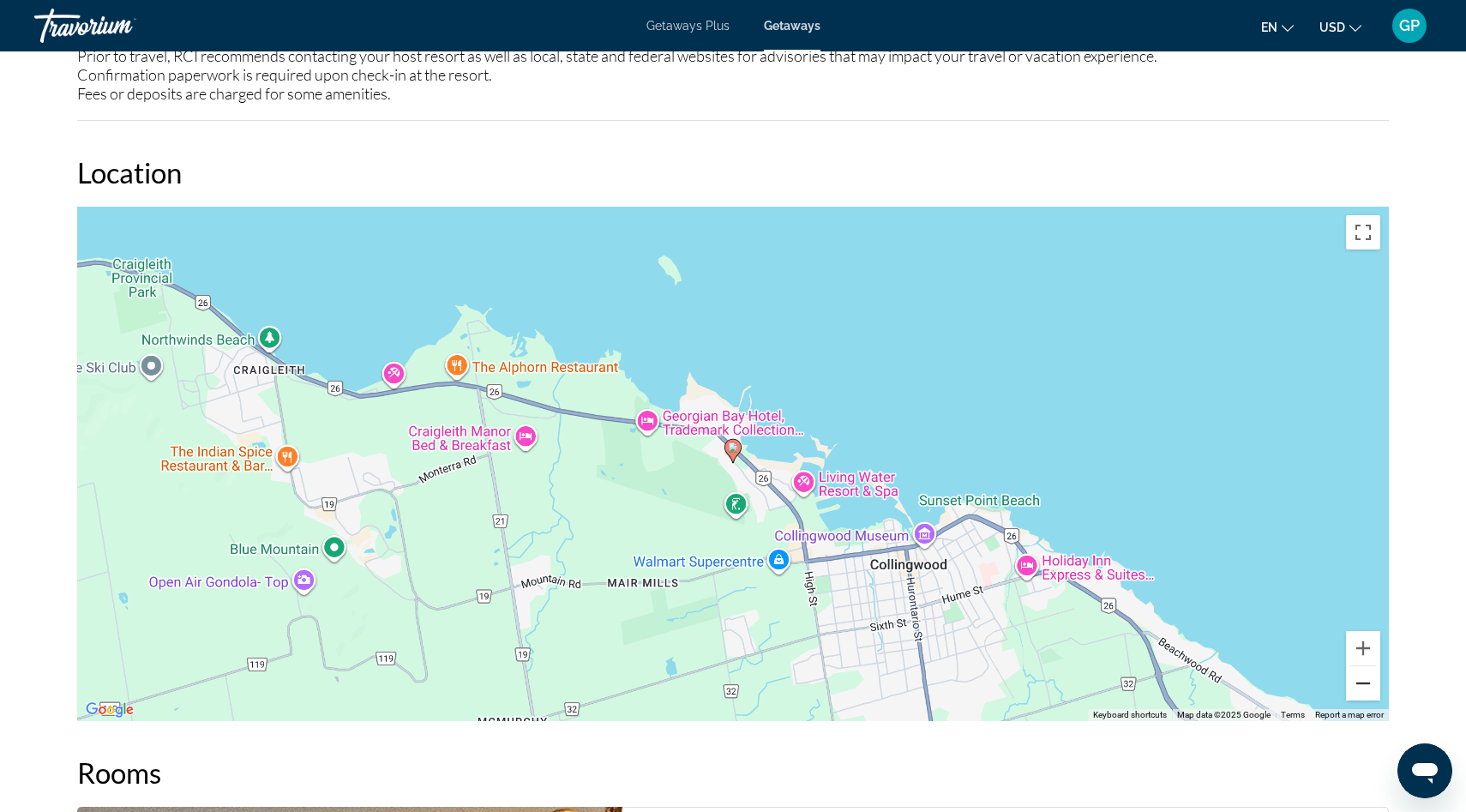
click at [1366, 685] on button "Zoom out" at bounding box center [1363, 683] width 34 height 34
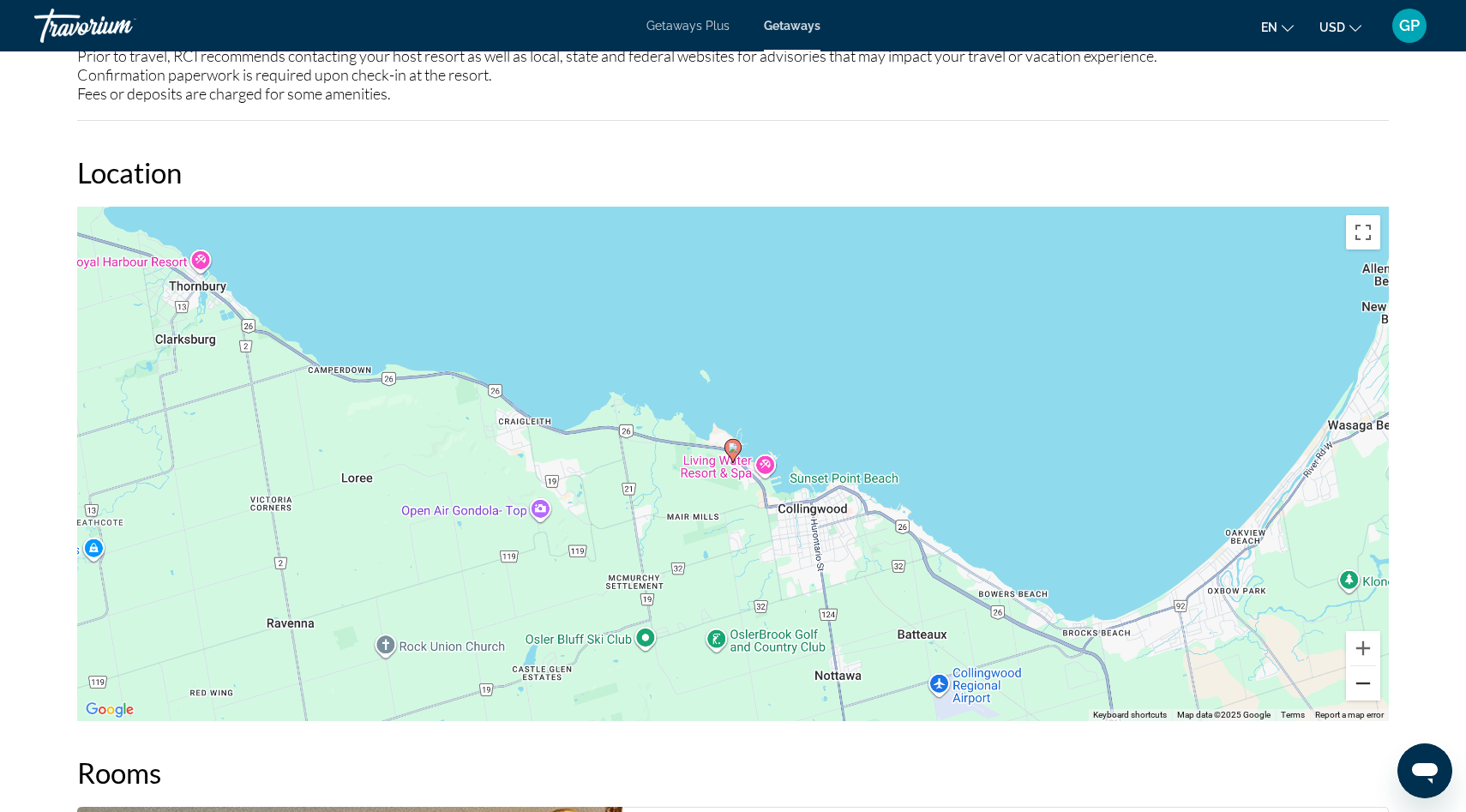
click at [1366, 685] on button "Zoom out" at bounding box center [1363, 683] width 34 height 34
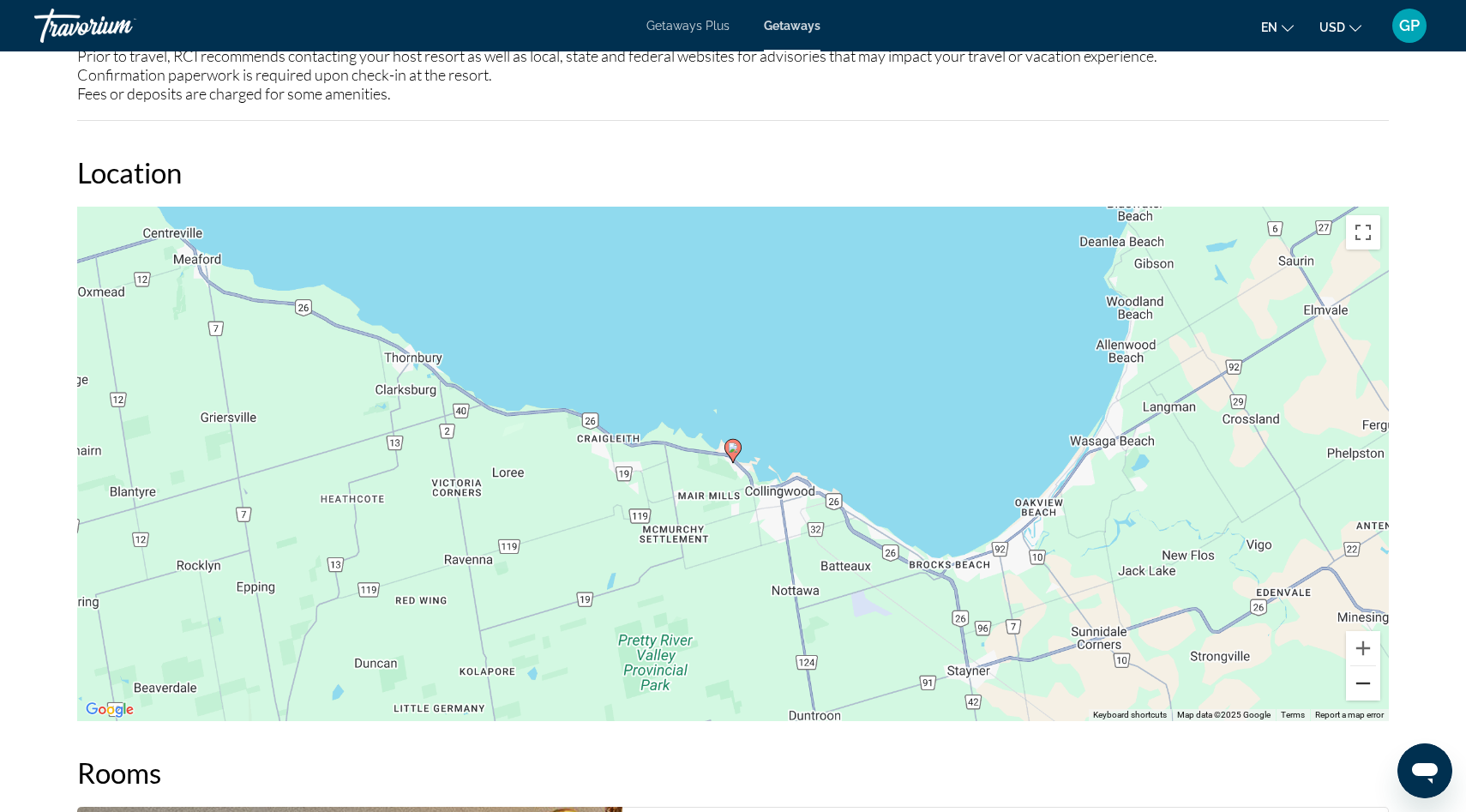
click at [1366, 685] on button "Zoom out" at bounding box center [1363, 683] width 34 height 34
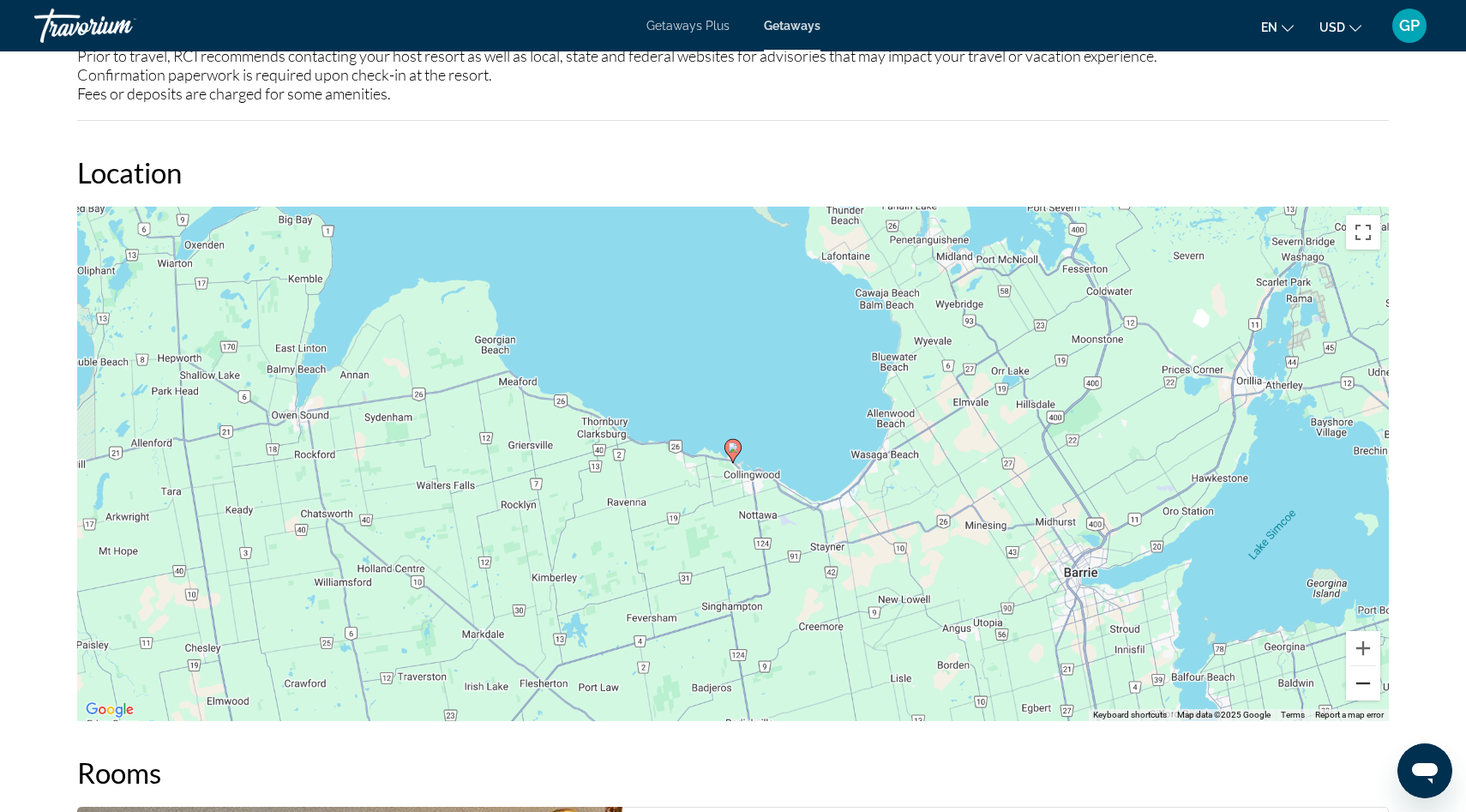
click at [1366, 685] on button "Zoom out" at bounding box center [1363, 683] width 34 height 34
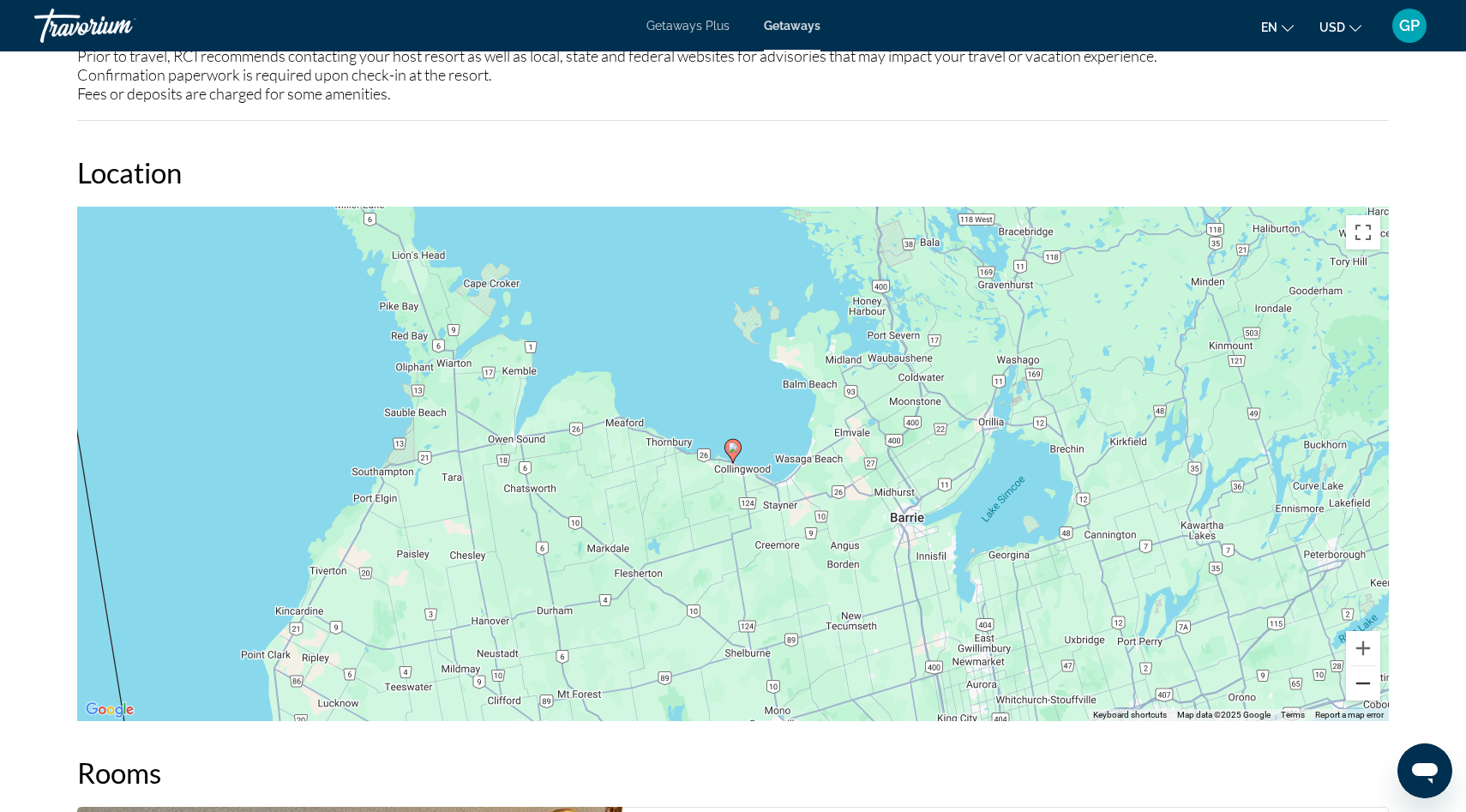
click at [1366, 685] on button "Zoom out" at bounding box center [1363, 683] width 34 height 34
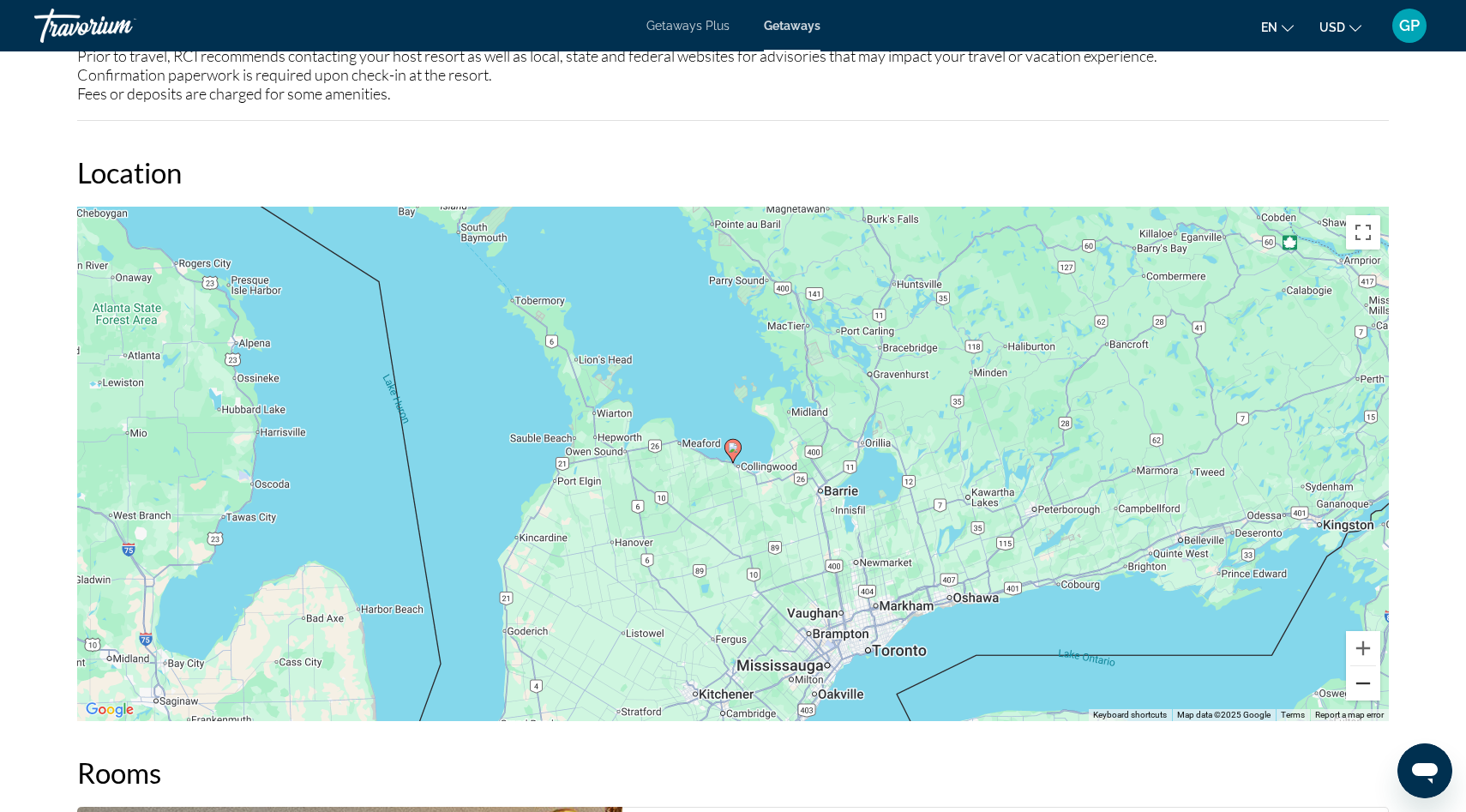
click at [1366, 685] on button "Zoom out" at bounding box center [1363, 683] width 34 height 34
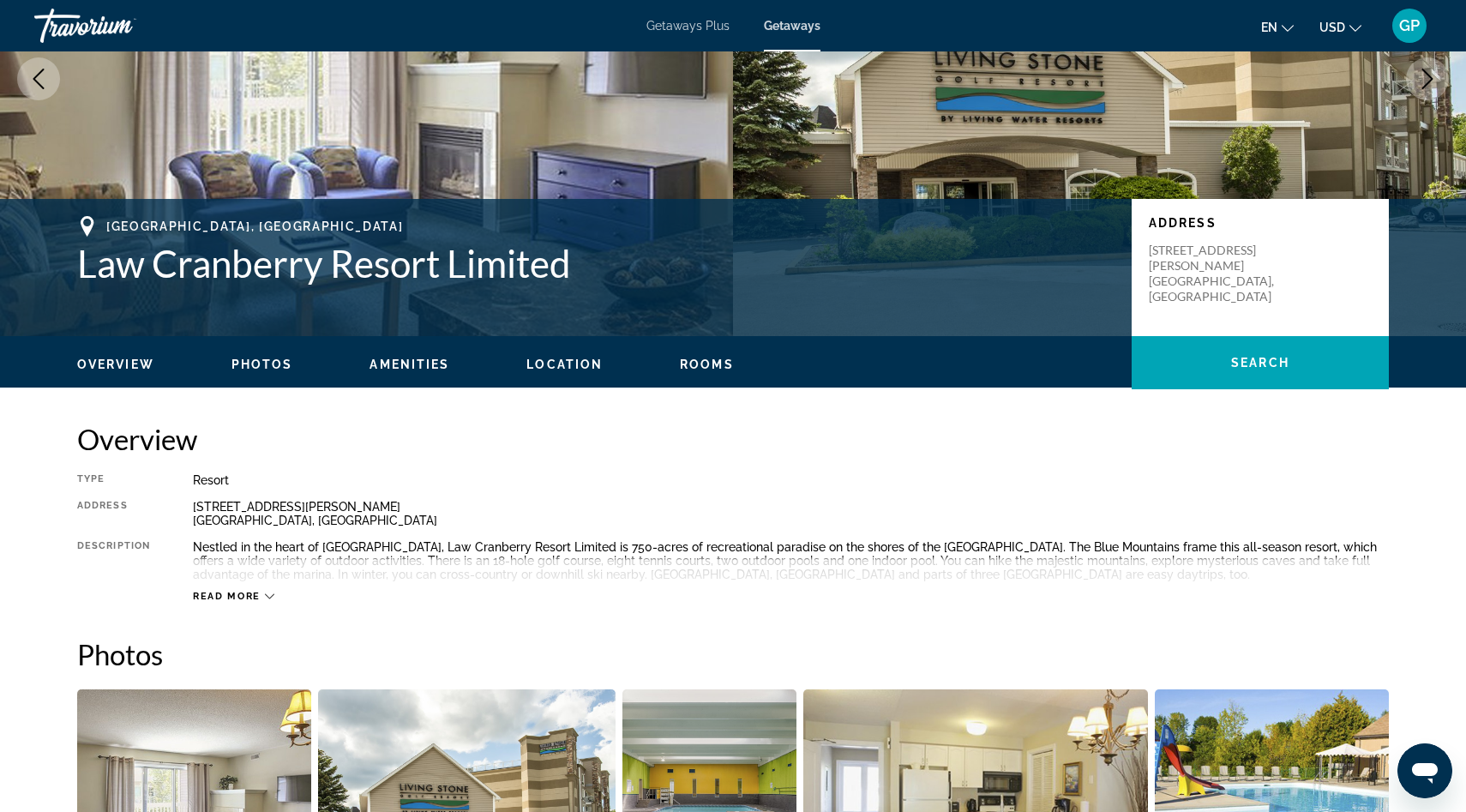
scroll to position [0, 0]
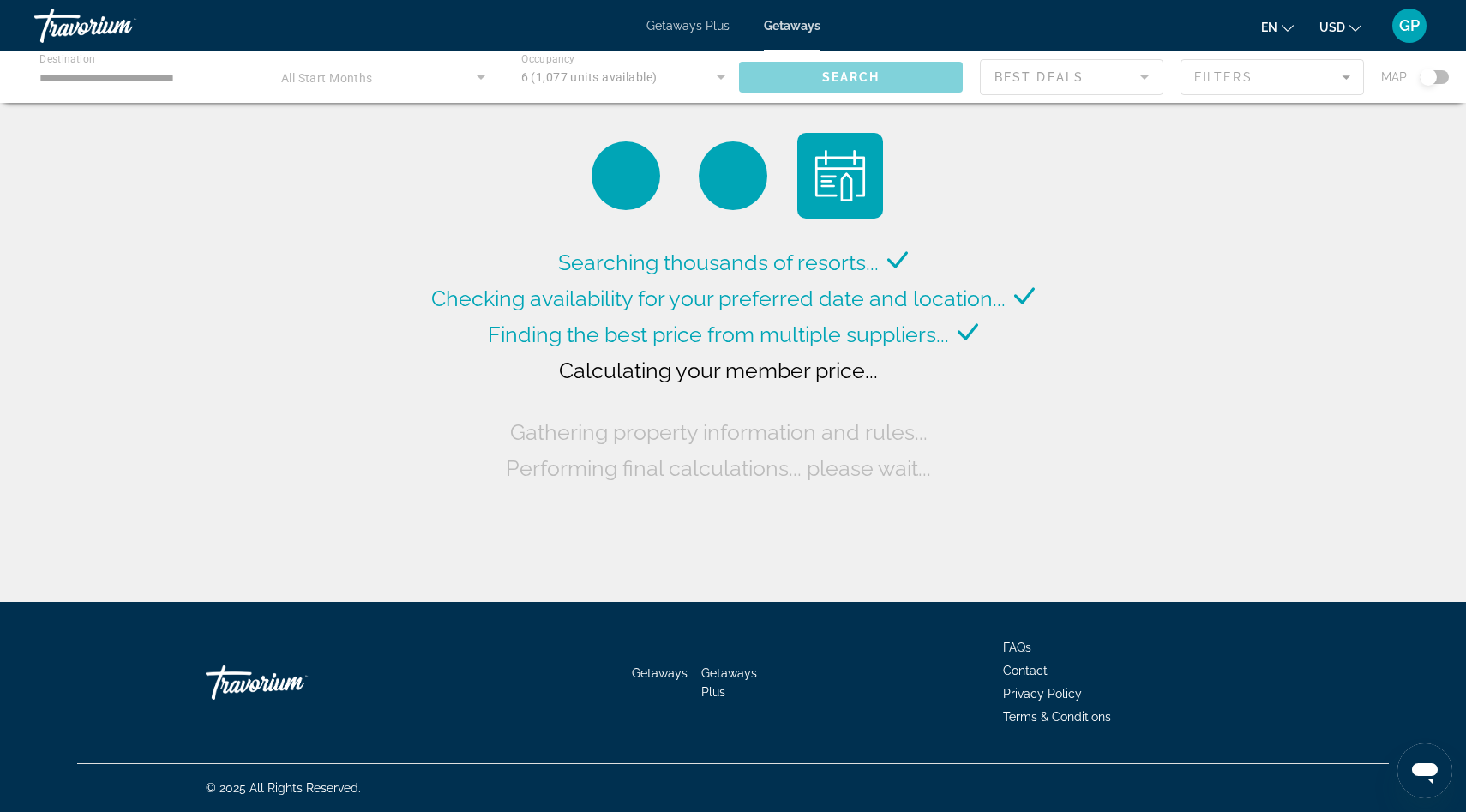
click at [479, 78] on div "Main content" at bounding box center [733, 76] width 1466 height 51
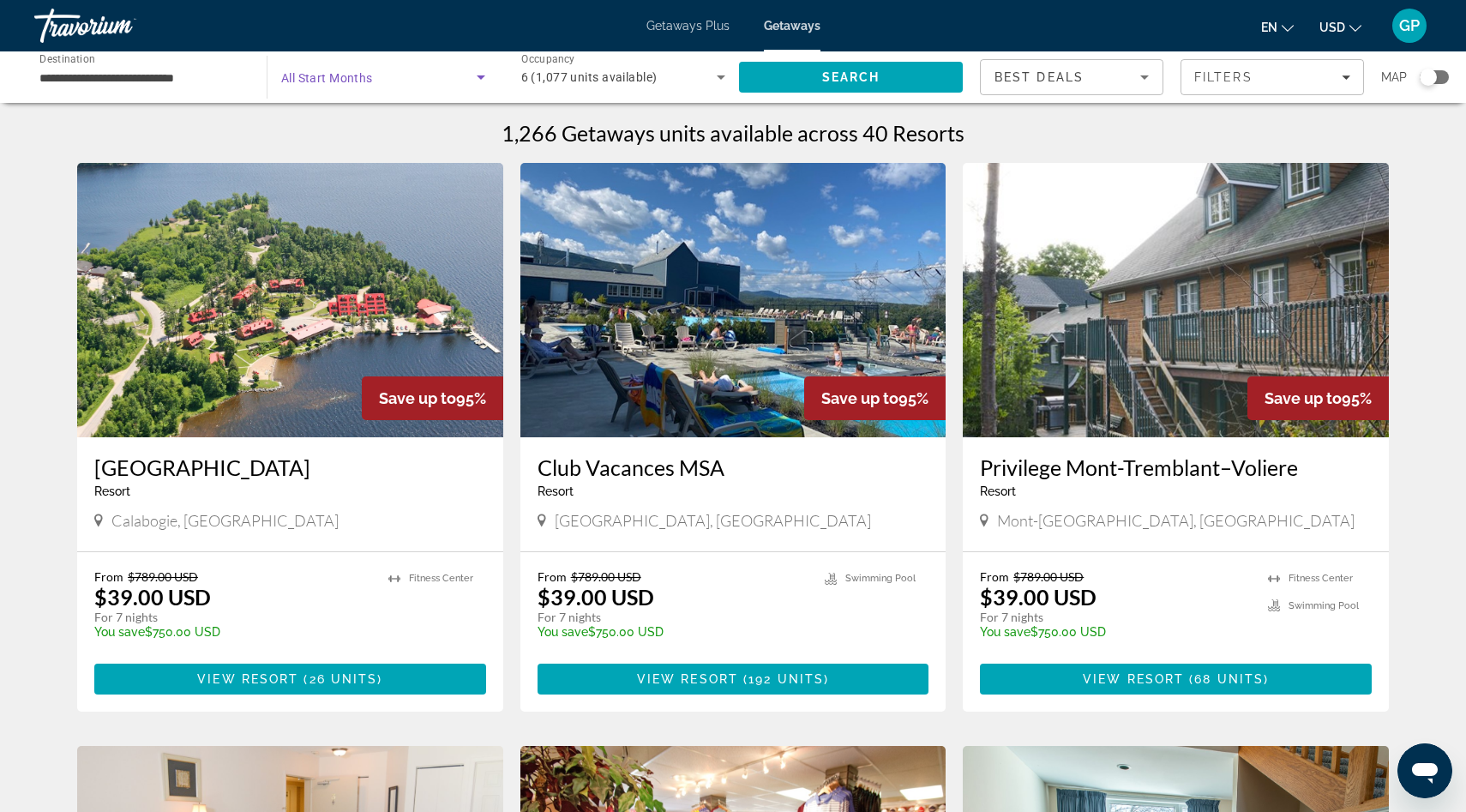
click at [464, 83] on span "Search widget" at bounding box center [379, 77] width 195 height 20
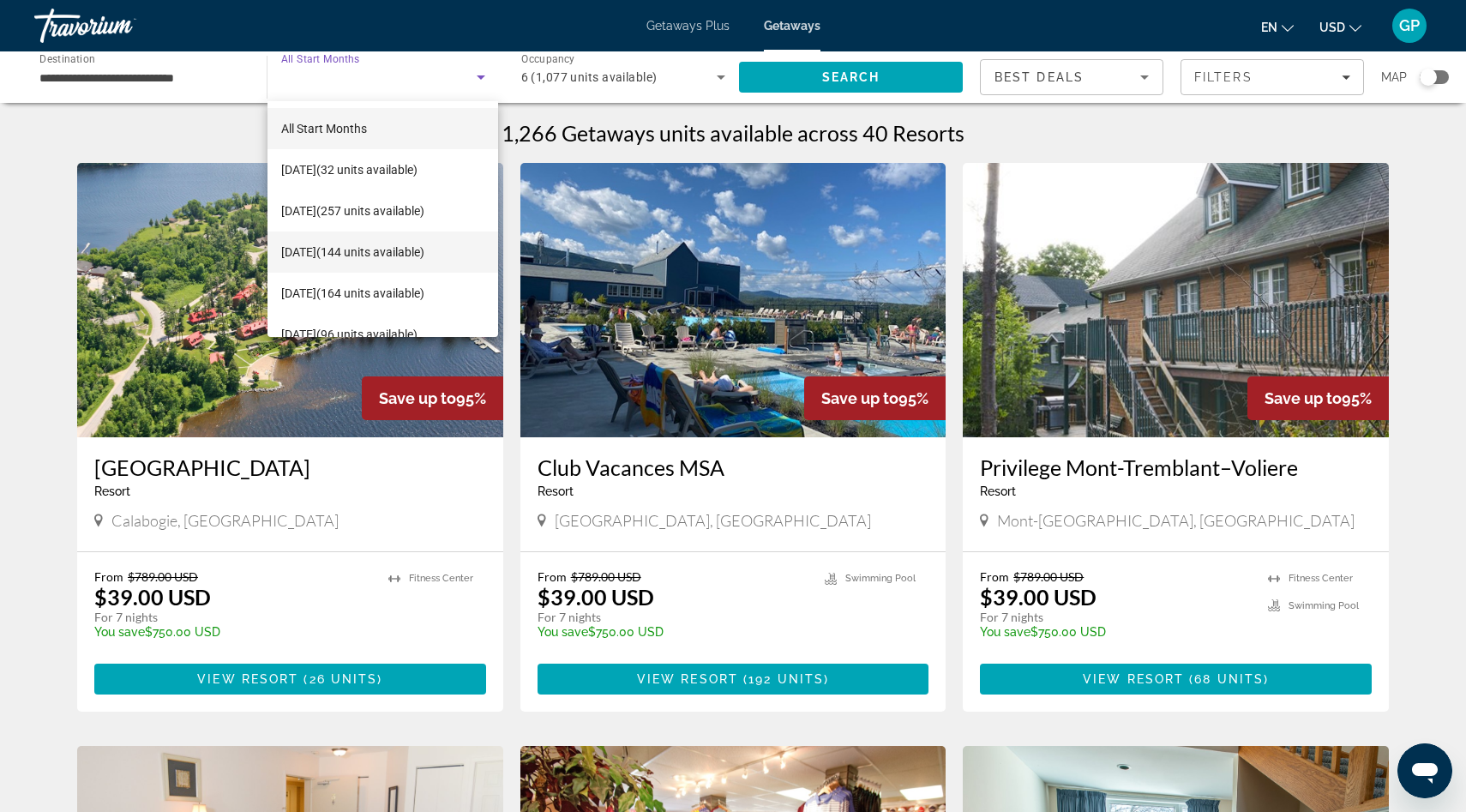
click at [346, 254] on span "[DATE] (144 units available)" at bounding box center [353, 252] width 143 height 20
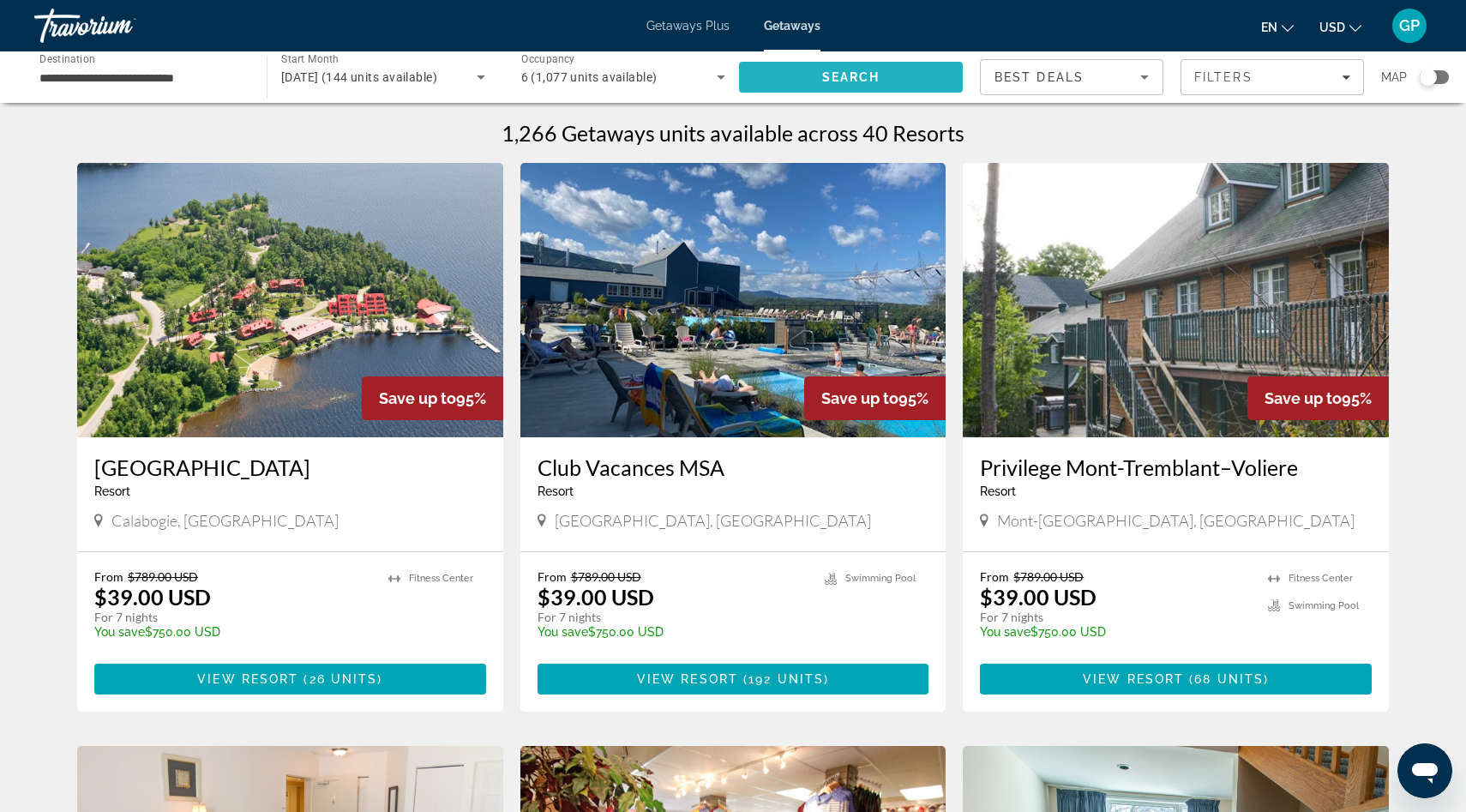
click at [835, 77] on span "Search" at bounding box center [851, 77] width 59 height 14
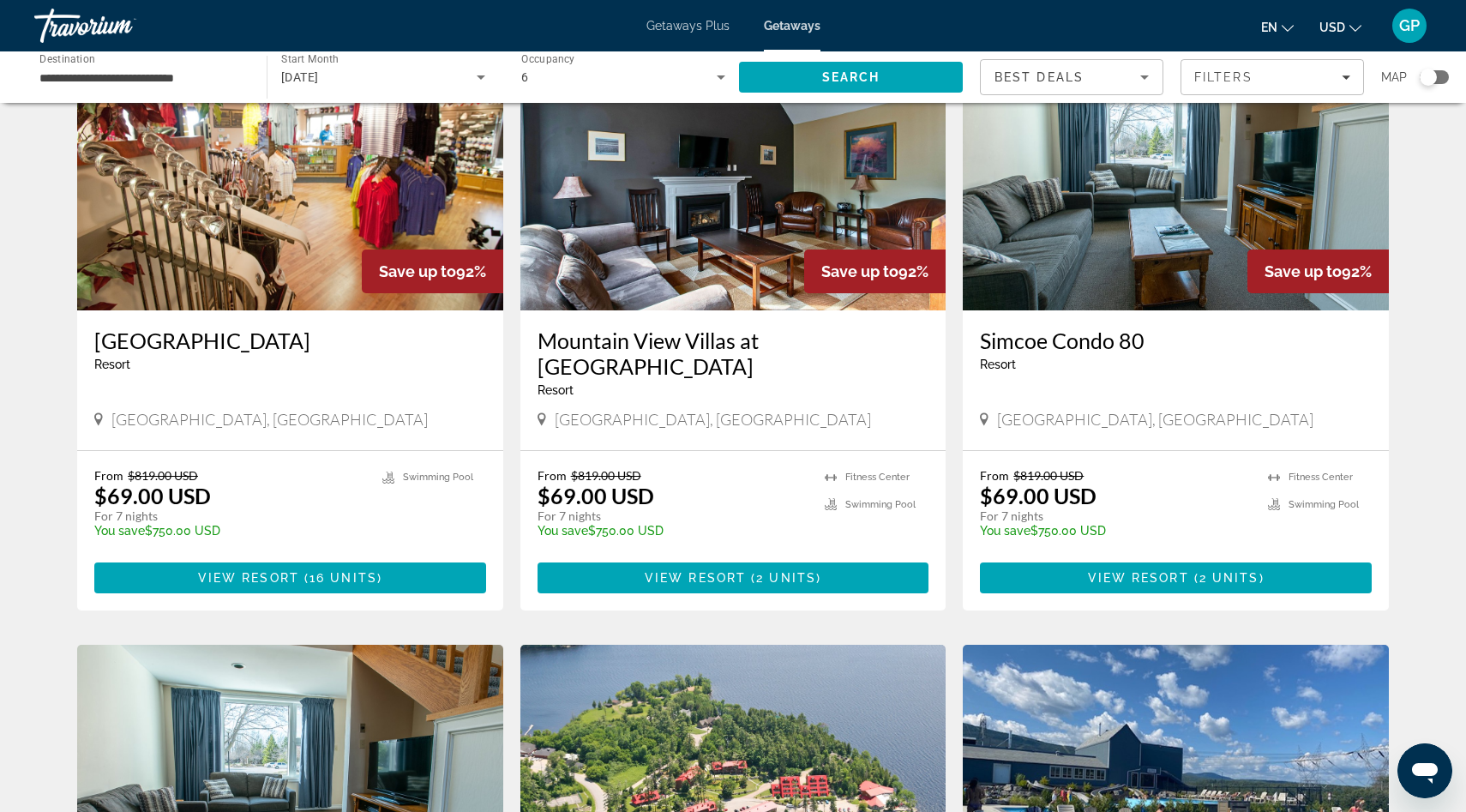
scroll to position [131, 0]
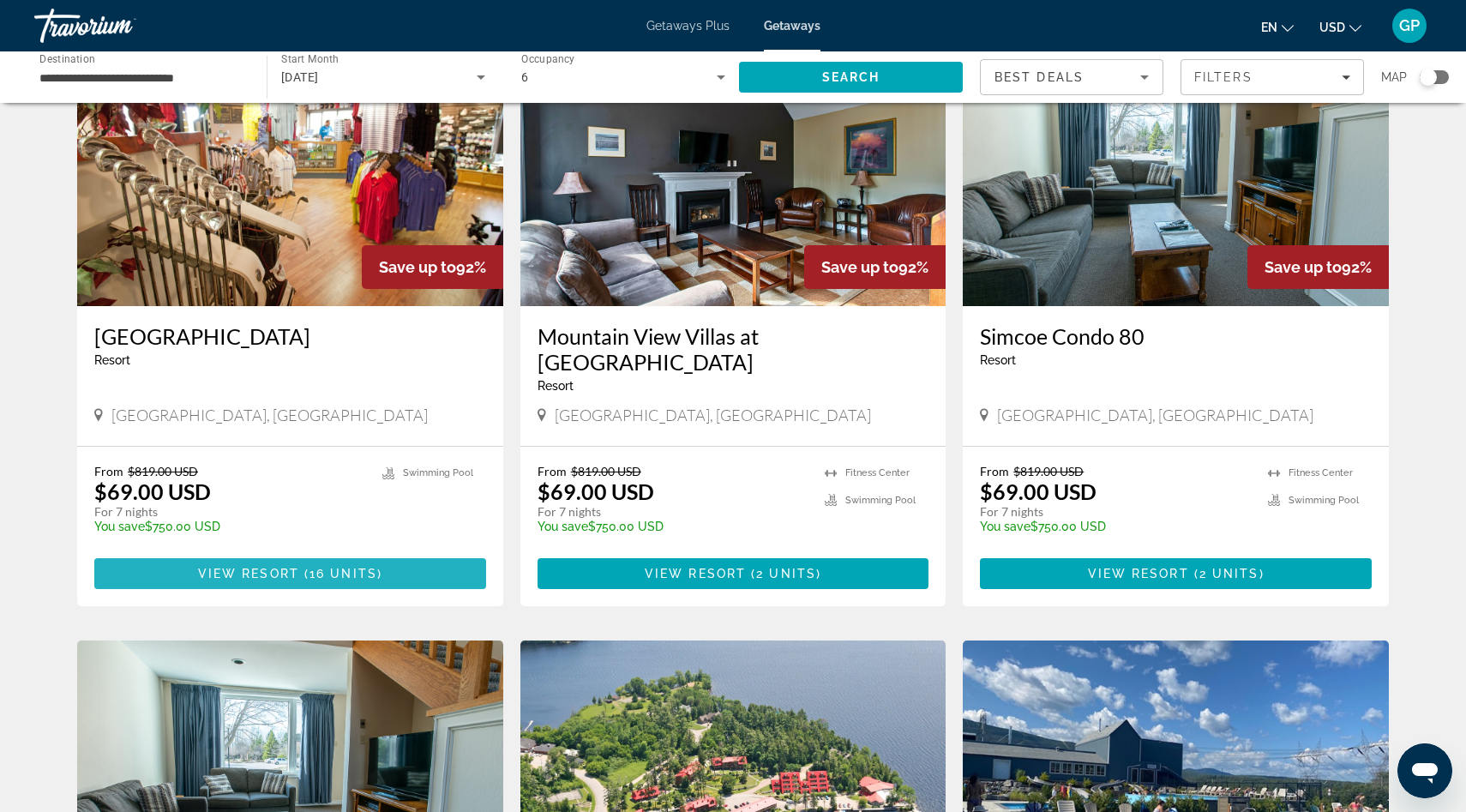
click at [313, 566] on span "16 units" at bounding box center [343, 573] width 68 height 14
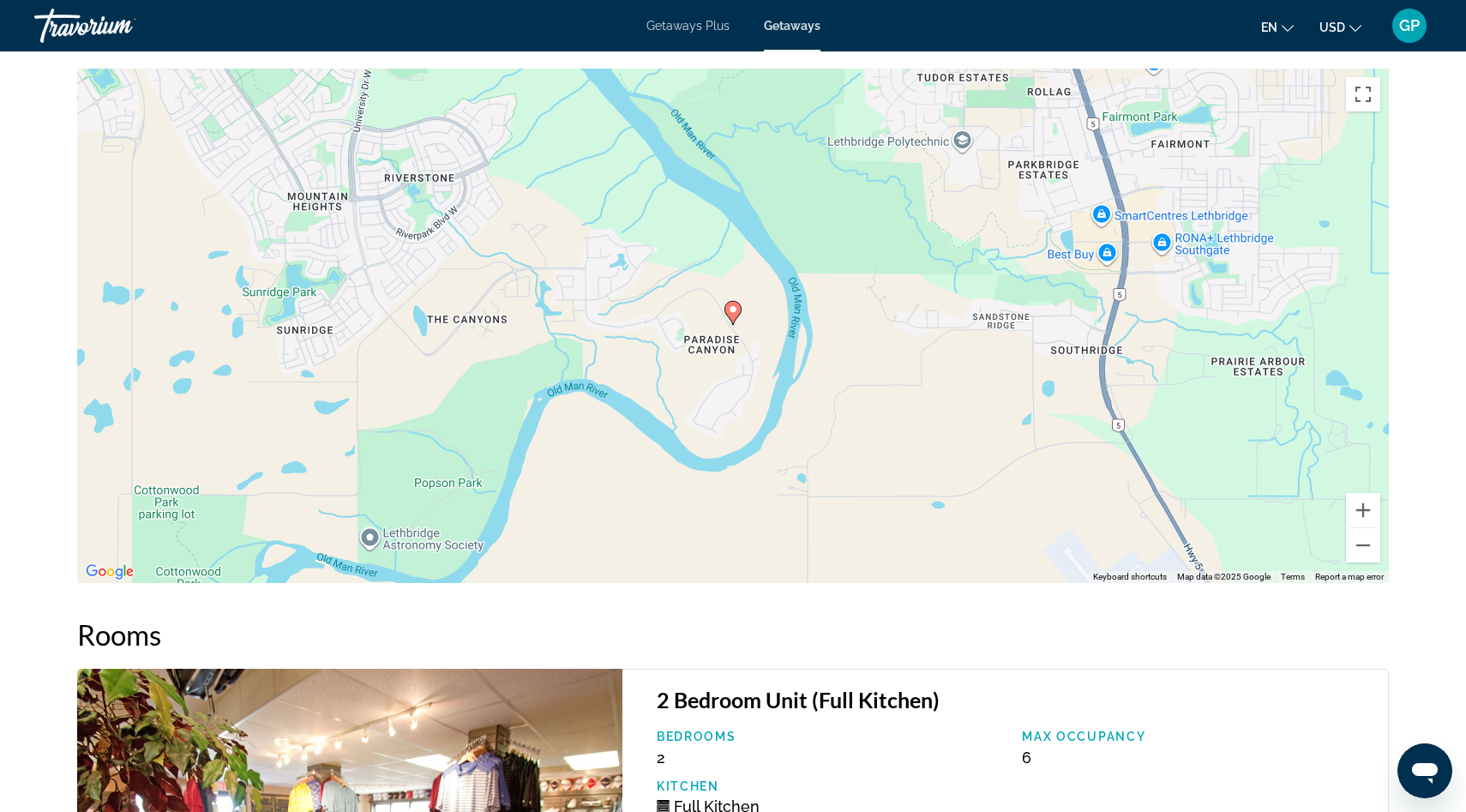
scroll to position [2411, 0]
click at [1366, 546] on button "Zoom out" at bounding box center [1363, 544] width 34 height 34
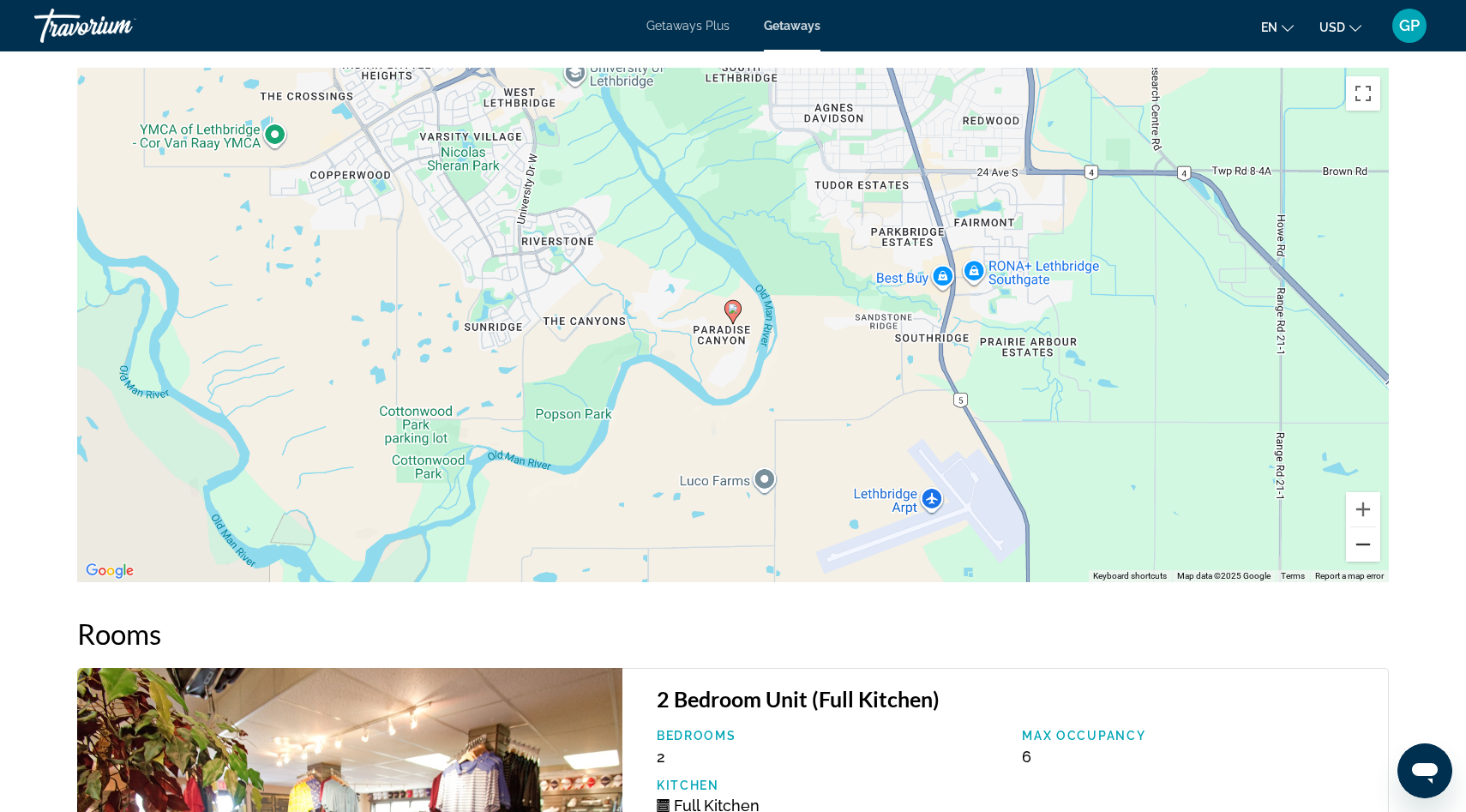
click at [1366, 546] on button "Zoom out" at bounding box center [1363, 544] width 34 height 34
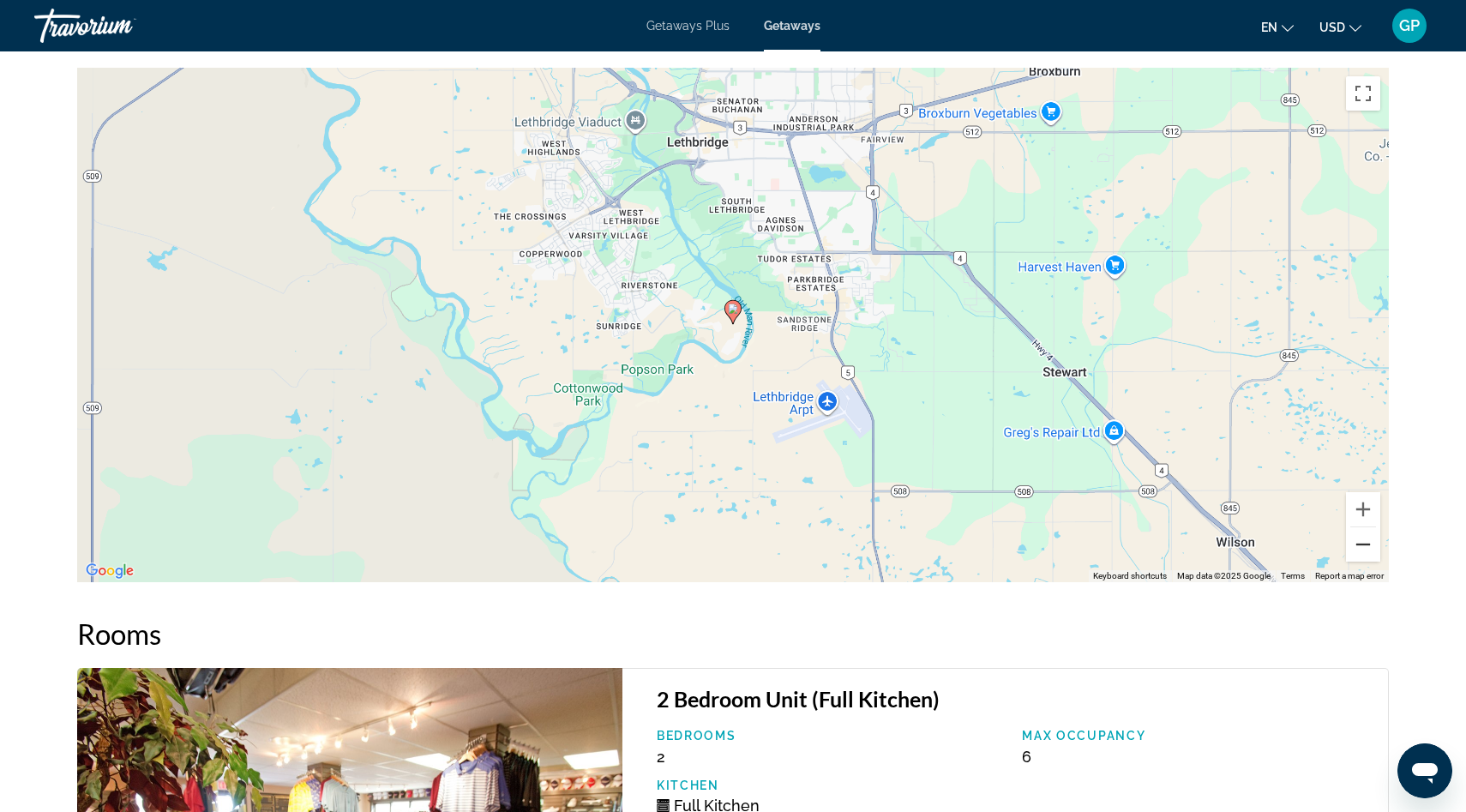
click at [1366, 546] on button "Zoom out" at bounding box center [1363, 544] width 34 height 34
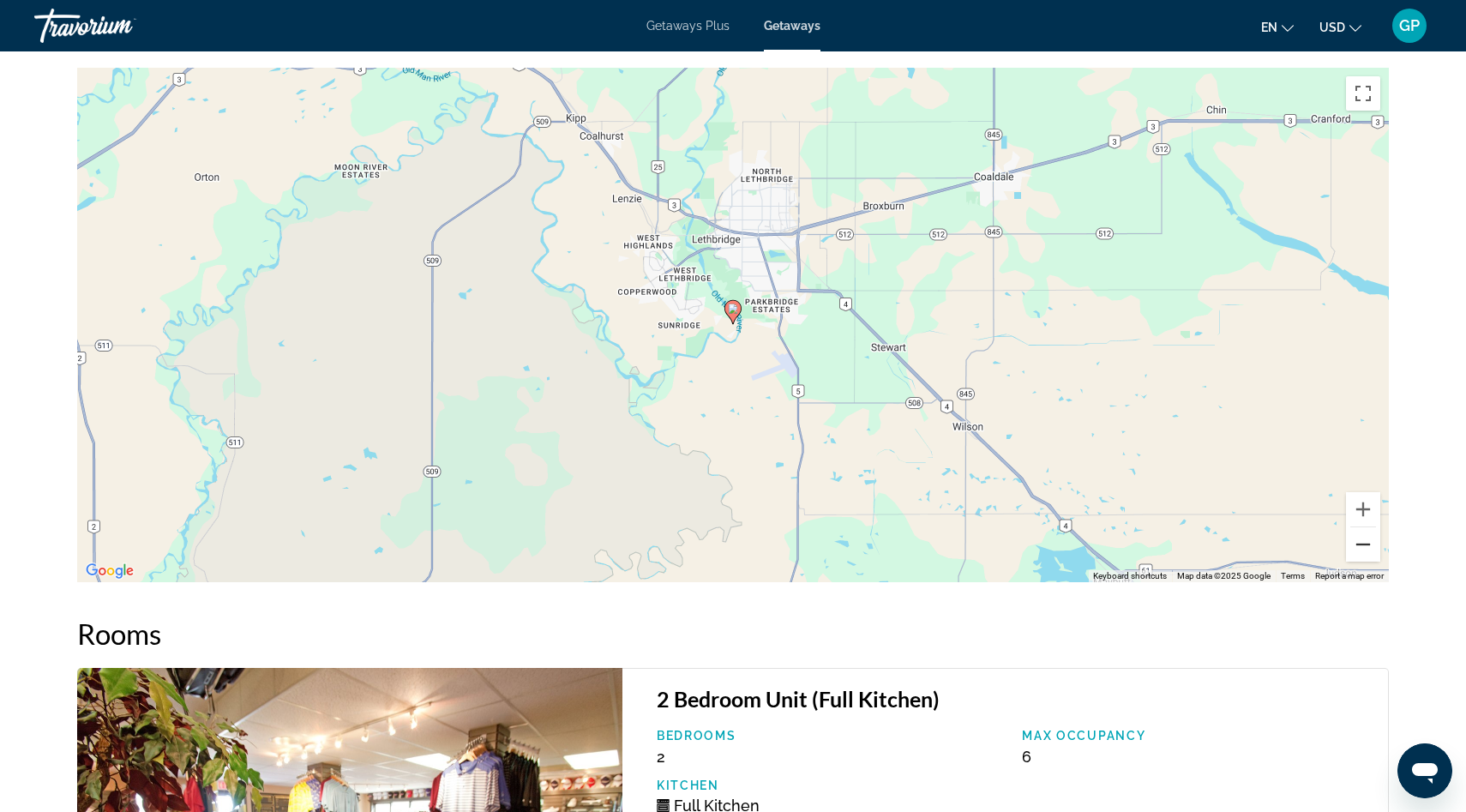
click at [1366, 546] on button "Zoom out" at bounding box center [1363, 544] width 34 height 34
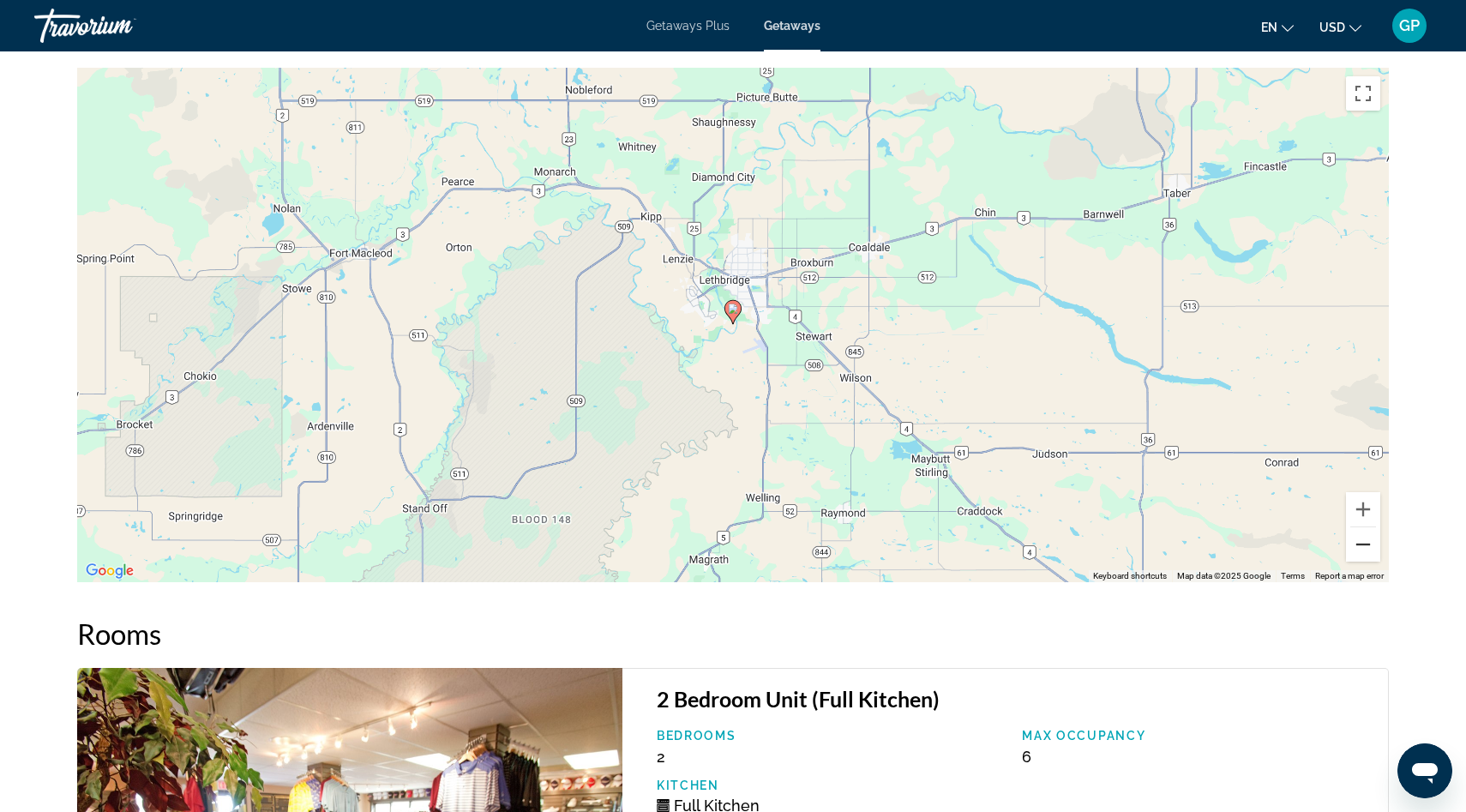
click at [1366, 546] on button "Zoom out" at bounding box center [1363, 544] width 34 height 34
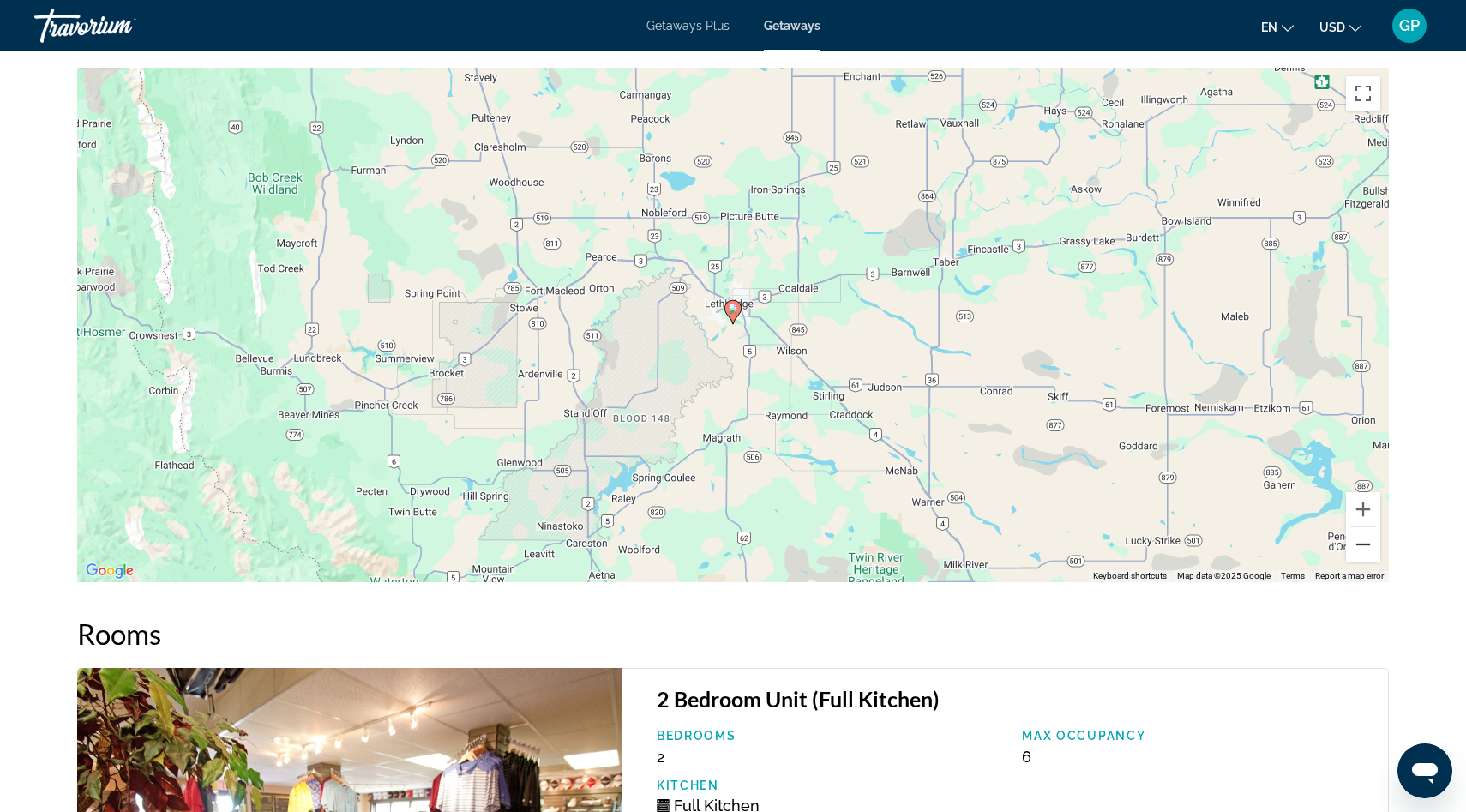
click at [1366, 546] on button "Zoom out" at bounding box center [1363, 544] width 34 height 34
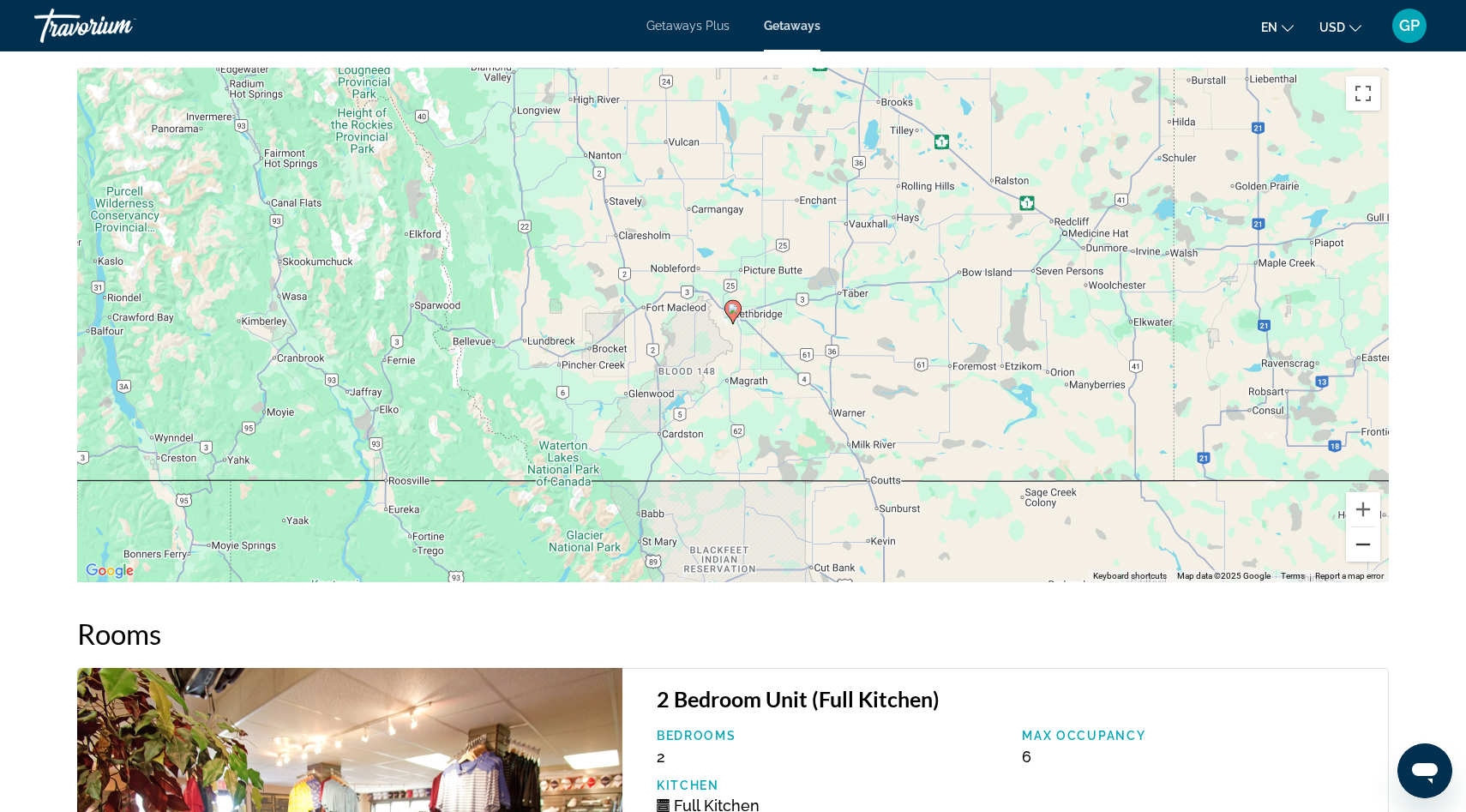
click at [1366, 546] on button "Zoom out" at bounding box center [1363, 544] width 34 height 34
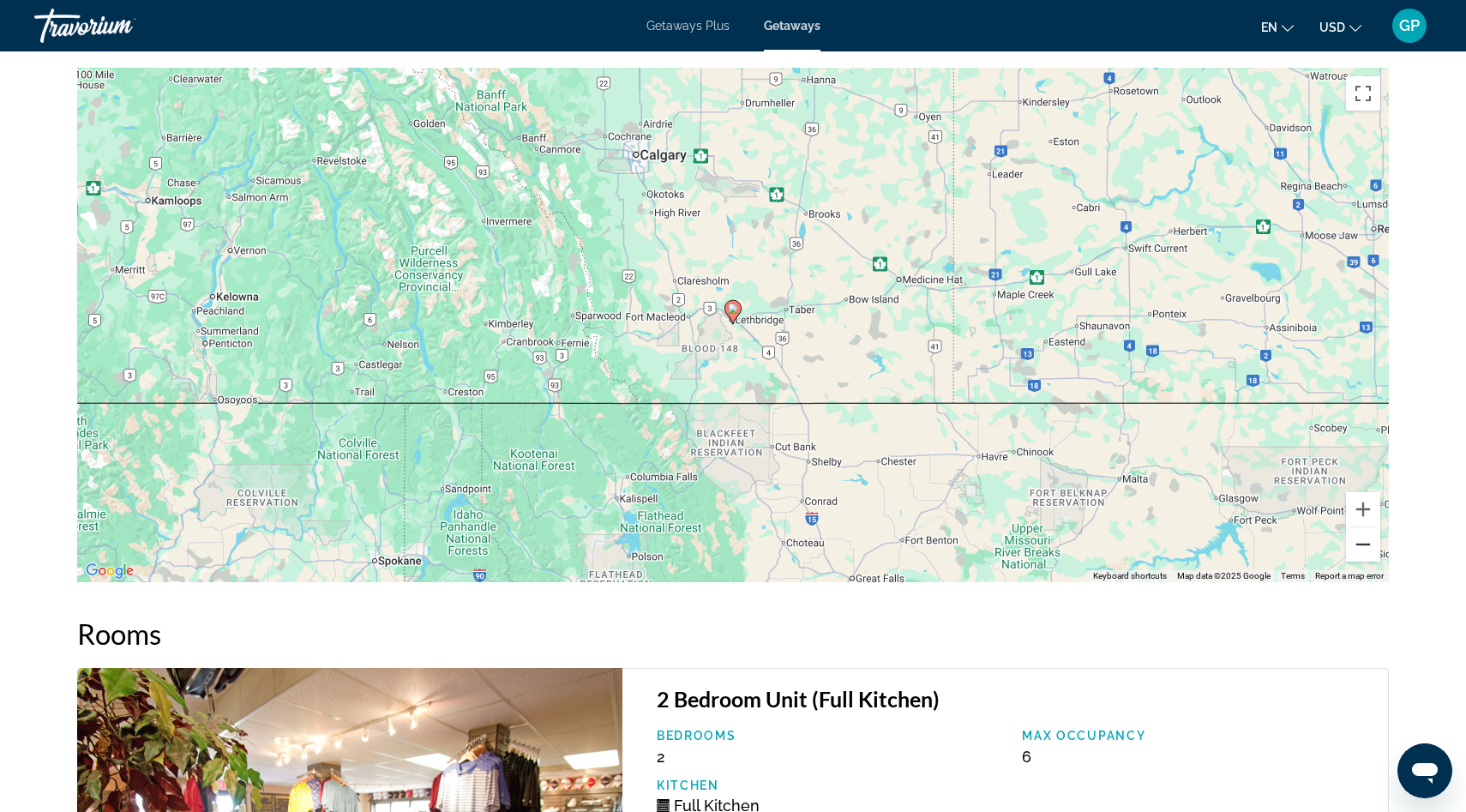
click at [1366, 546] on button "Zoom out" at bounding box center [1363, 544] width 34 height 34
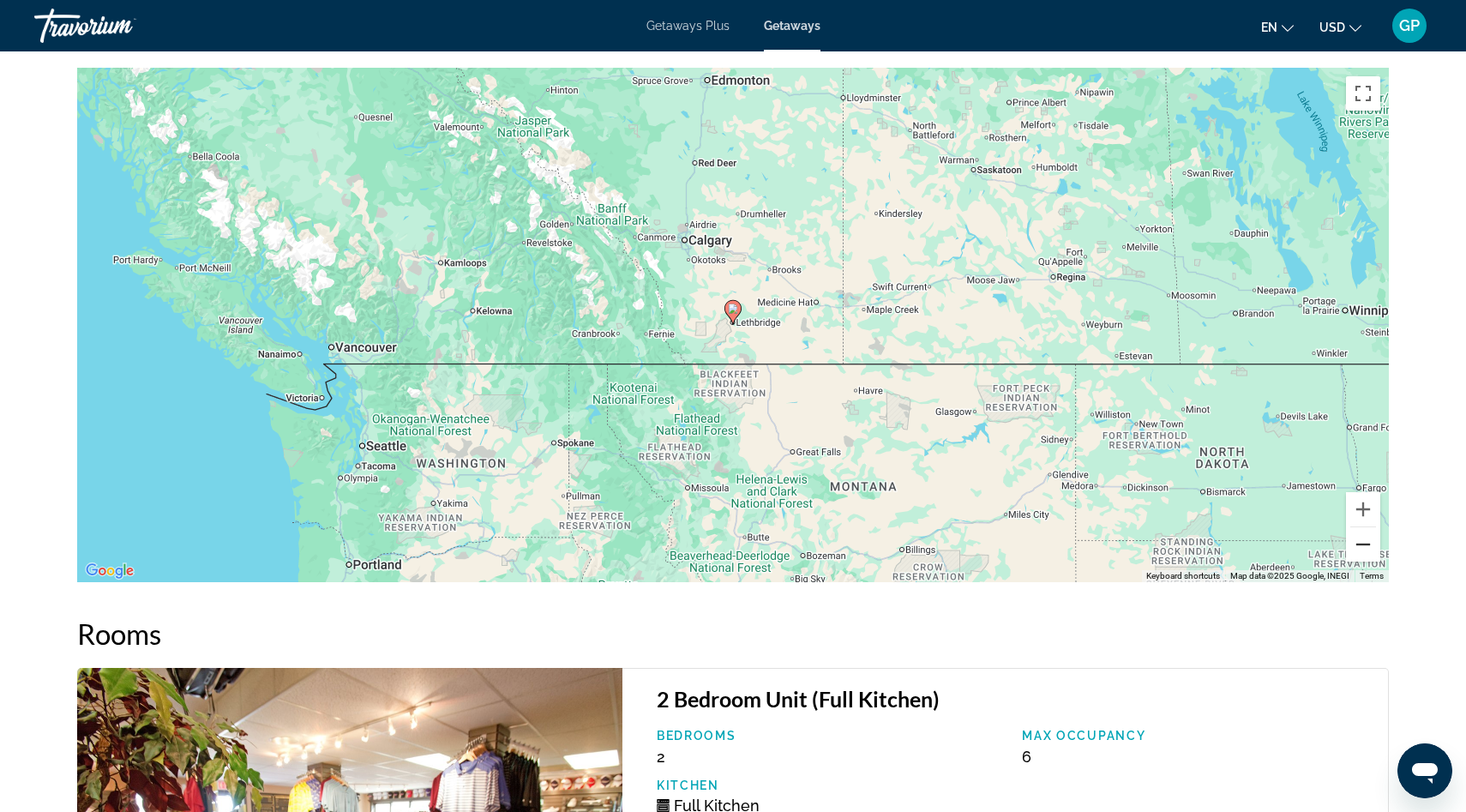
click at [1366, 546] on button "Zoom out" at bounding box center [1363, 544] width 34 height 34
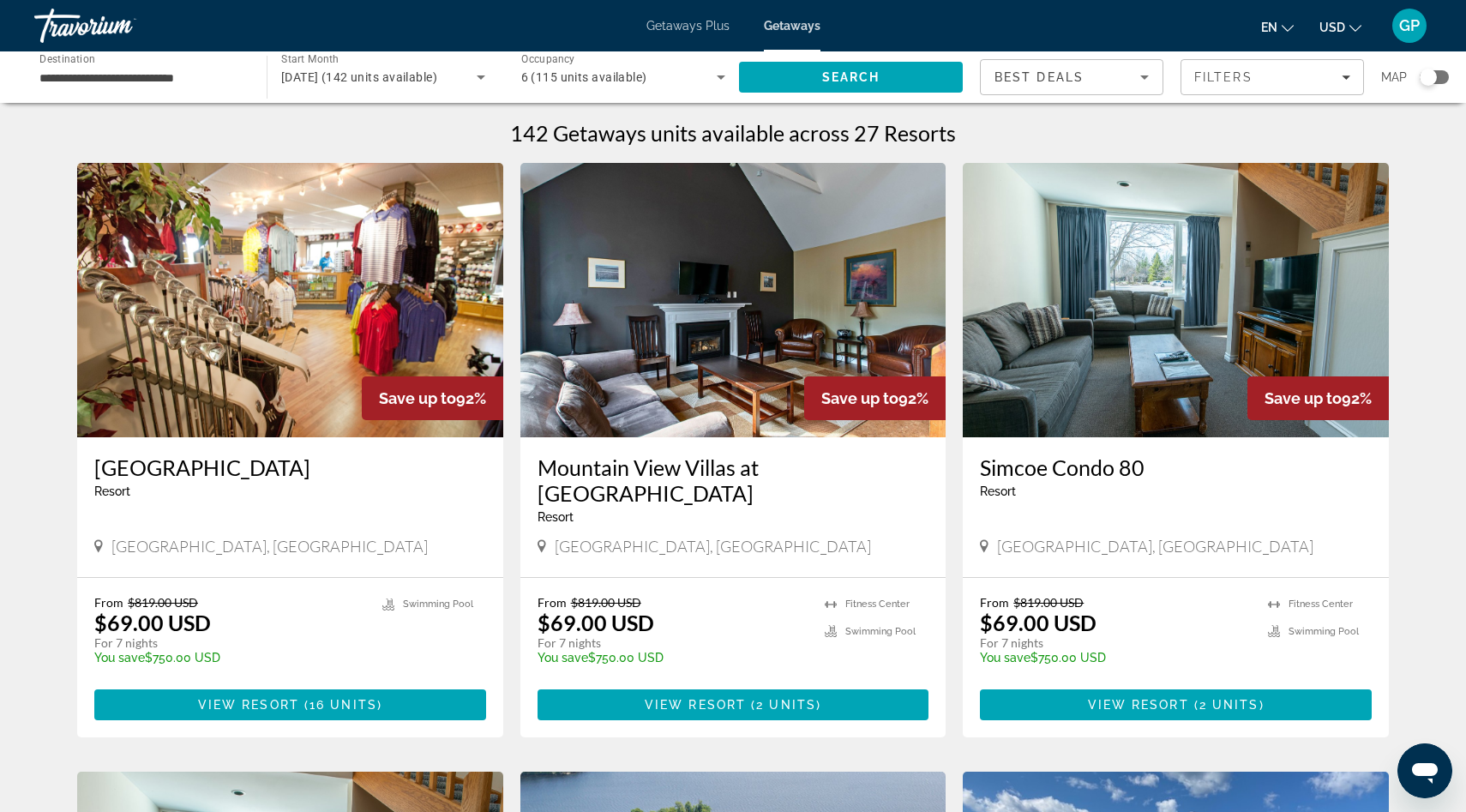
click at [1432, 78] on div "Search widget" at bounding box center [1428, 77] width 17 height 17
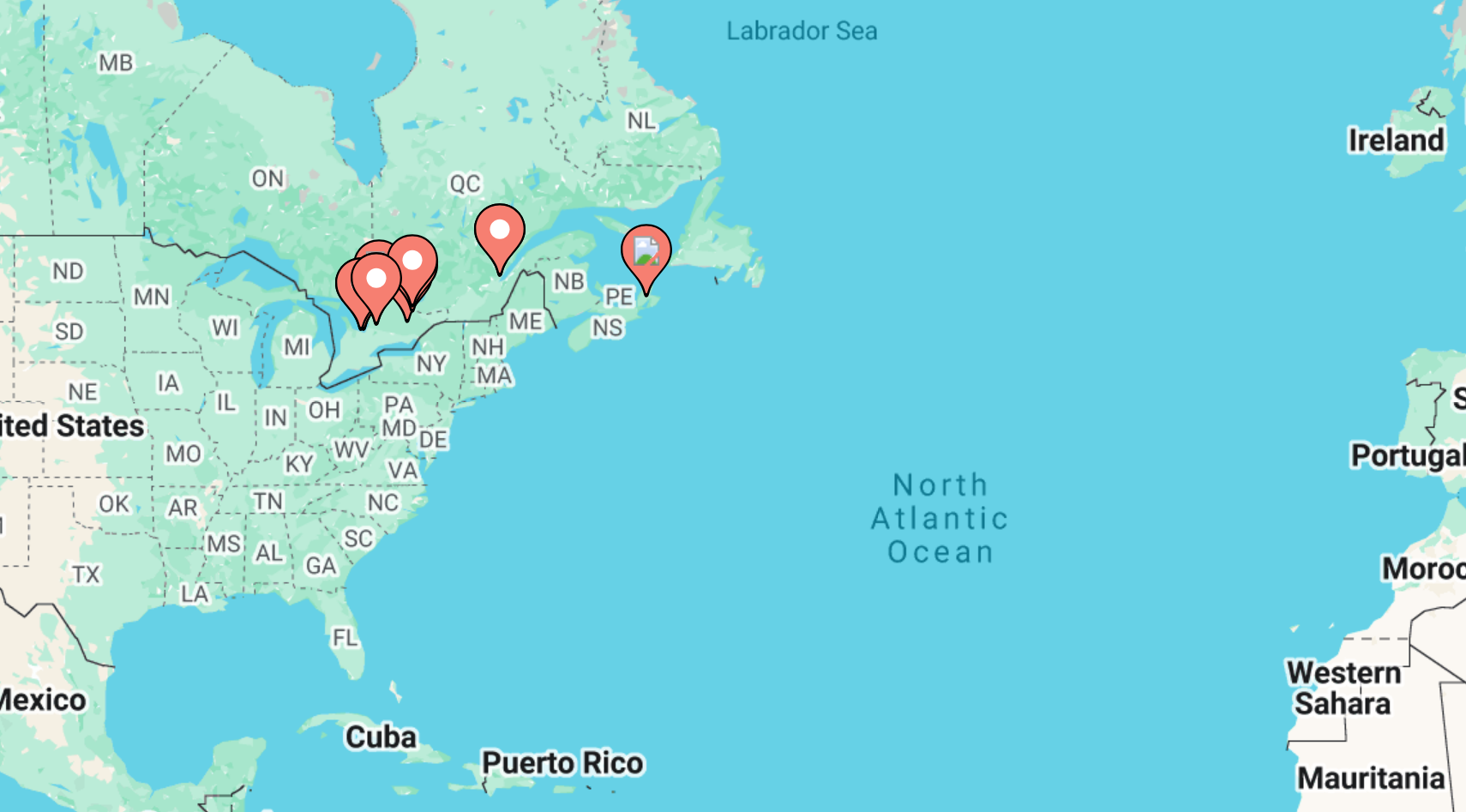
click at [506, 263] on image "Main content" at bounding box center [504, 263] width 10 height 10
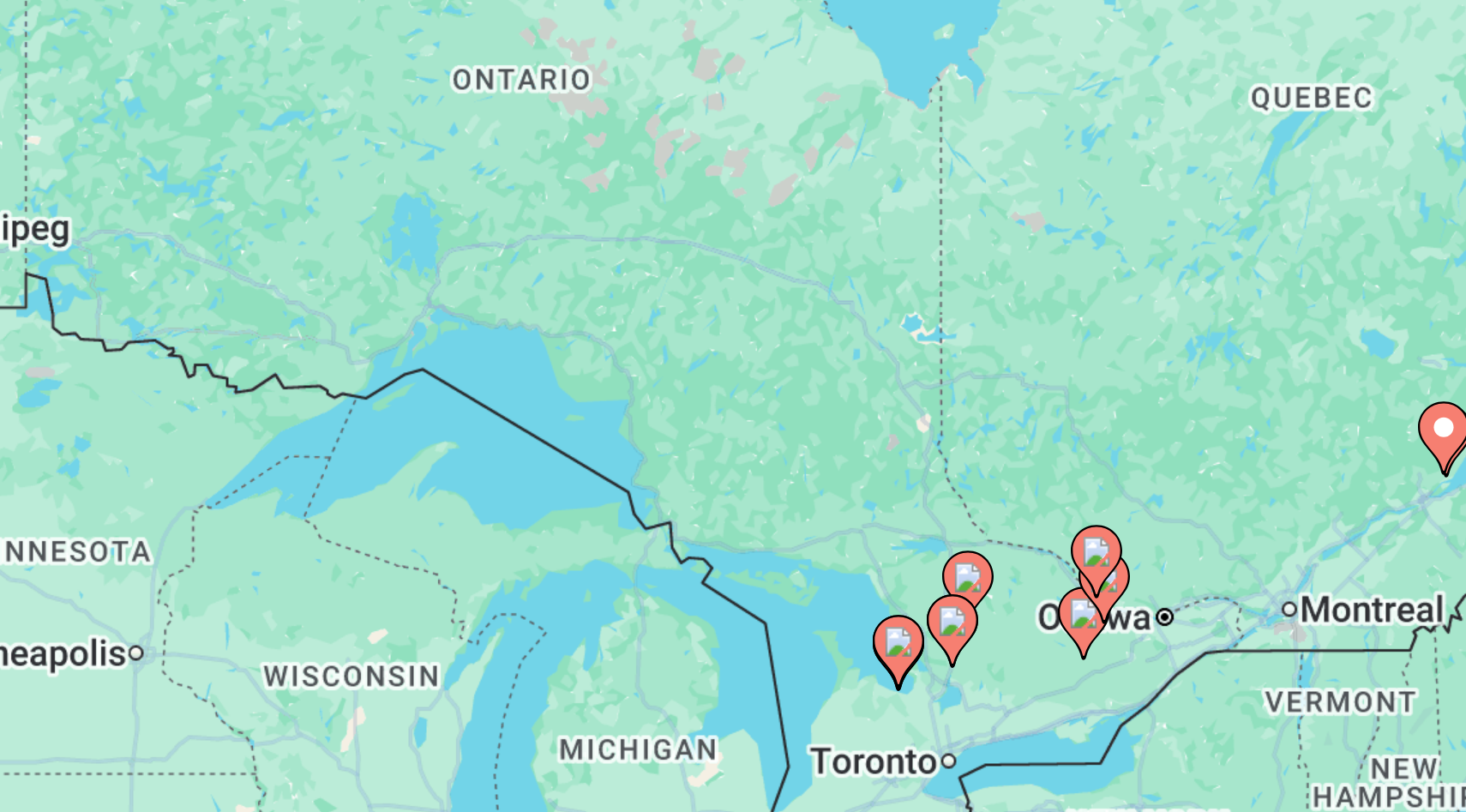
click at [726, 384] on image "Main content" at bounding box center [728, 381] width 10 height 10
type input "**********"
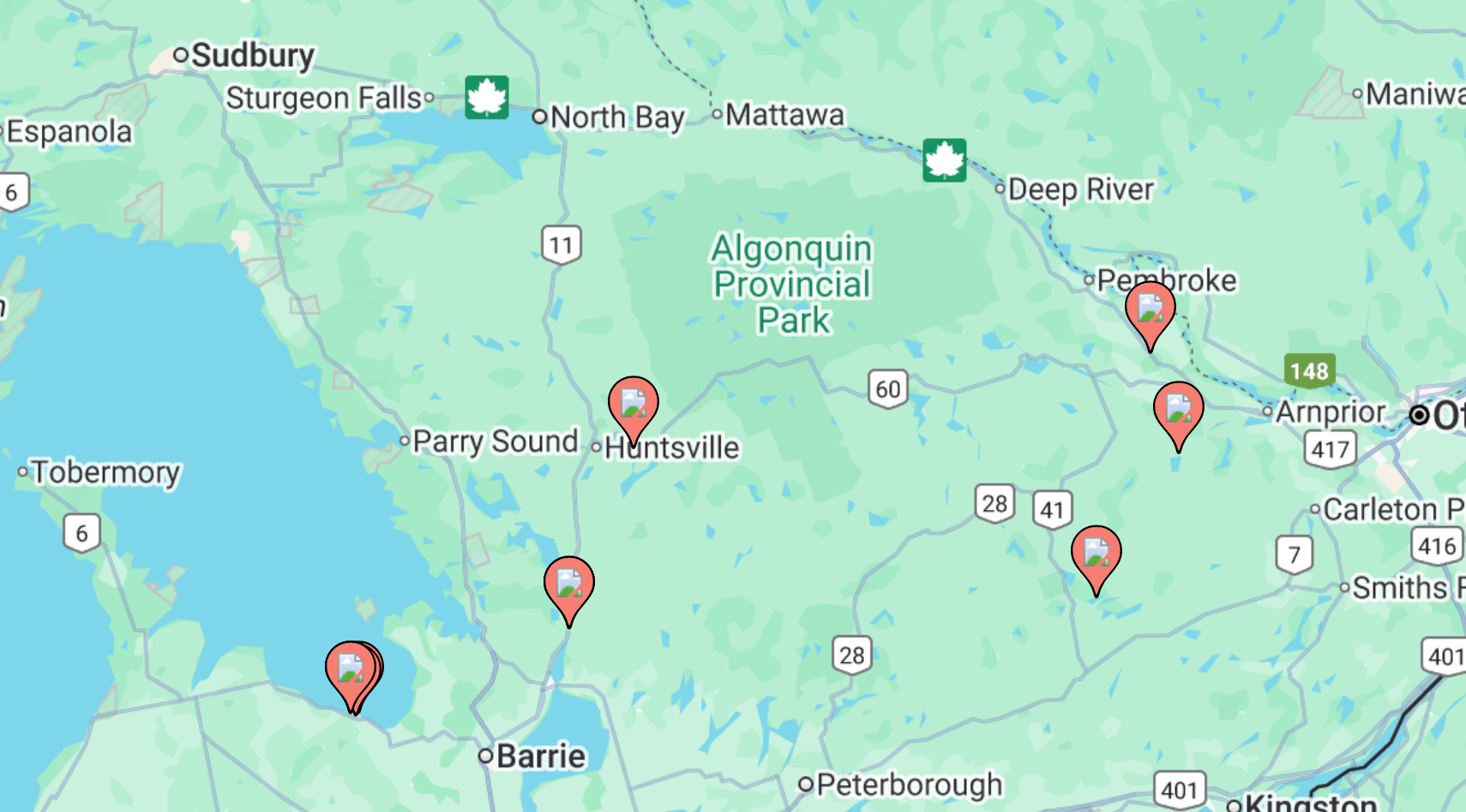
click at [555, 371] on image "Main content" at bounding box center [556, 370] width 10 height 10
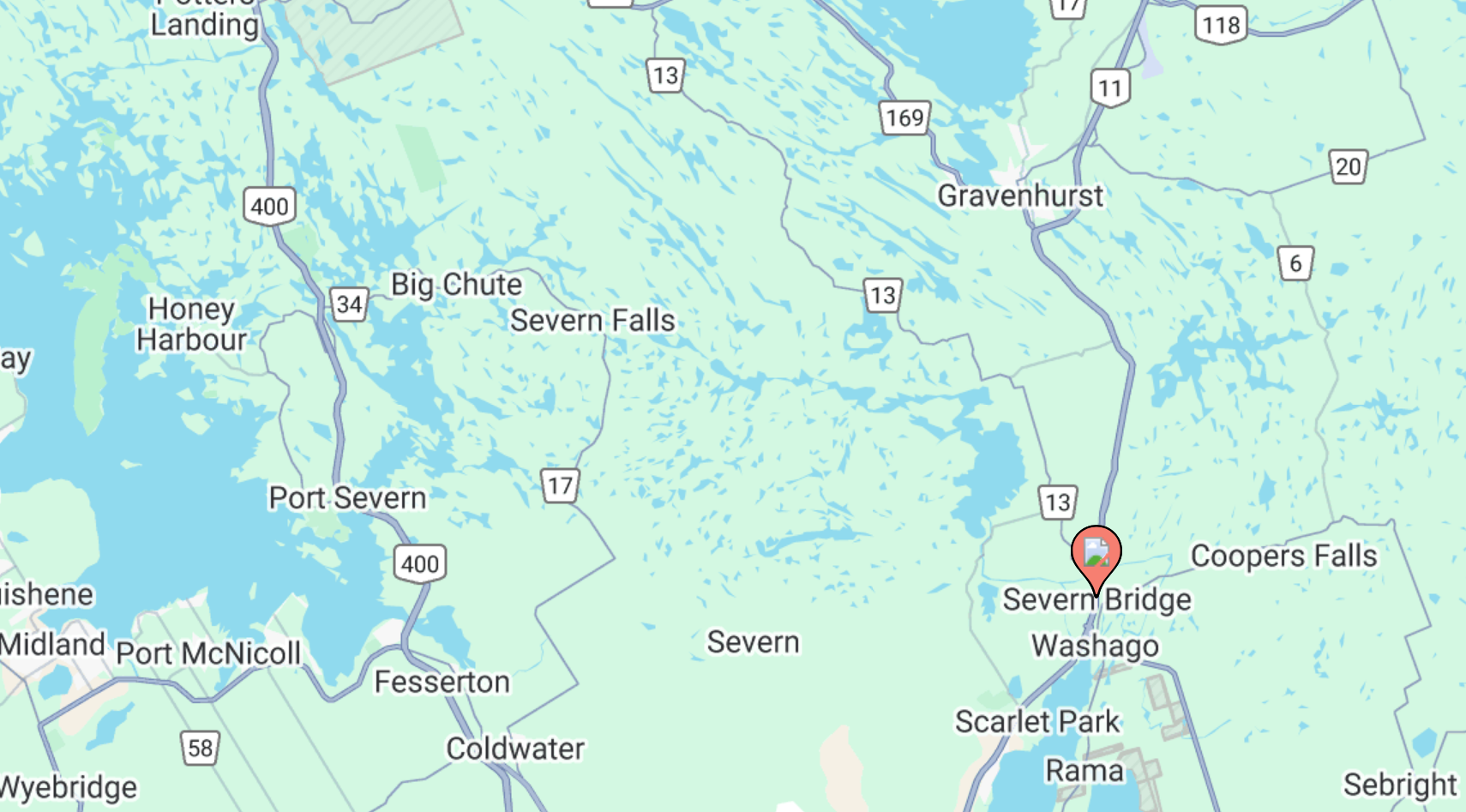
click at [731, 360] on image "Main content" at bounding box center [732, 360] width 10 height 10
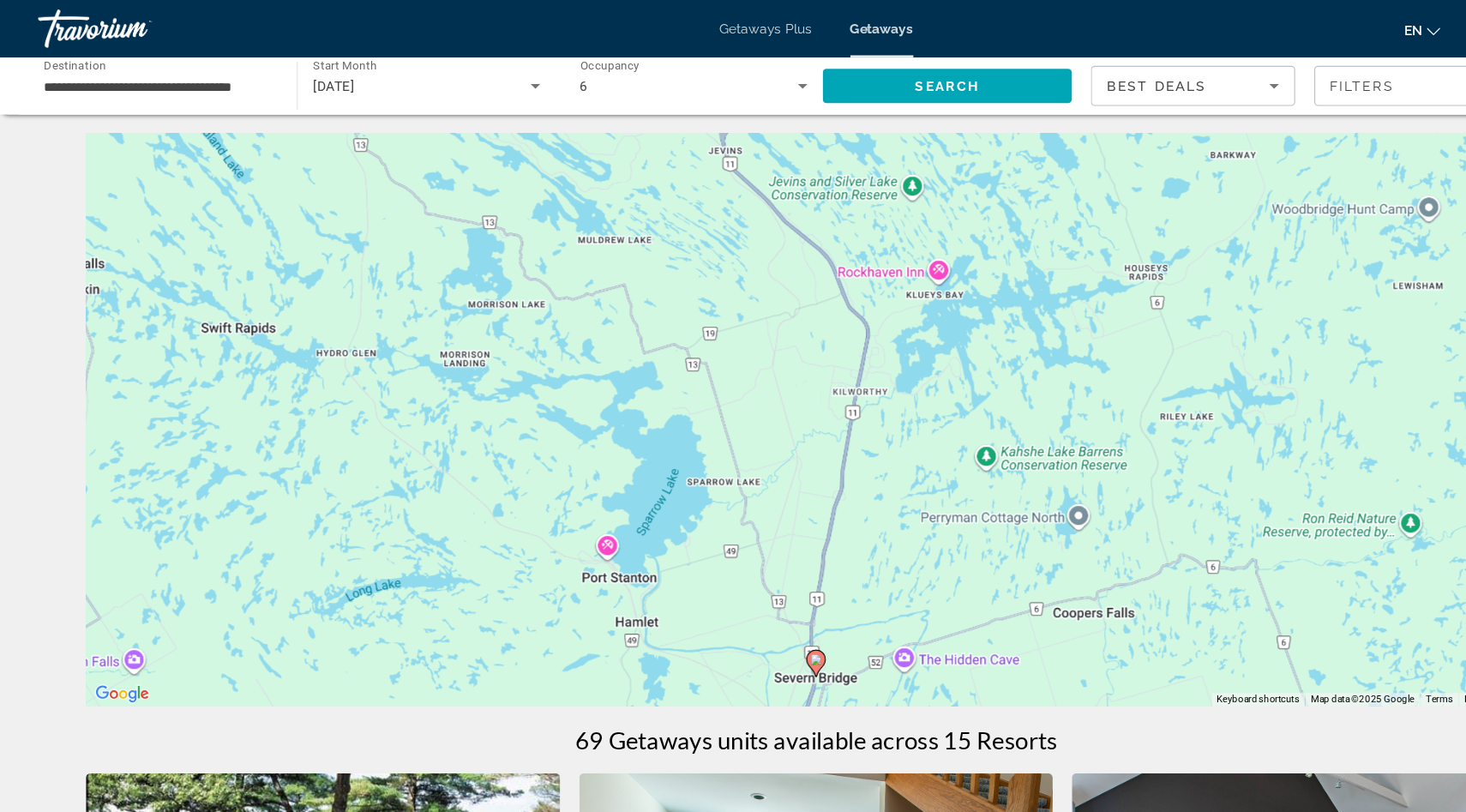
click at [733, 596] on image "Main content" at bounding box center [732, 592] width 10 height 10
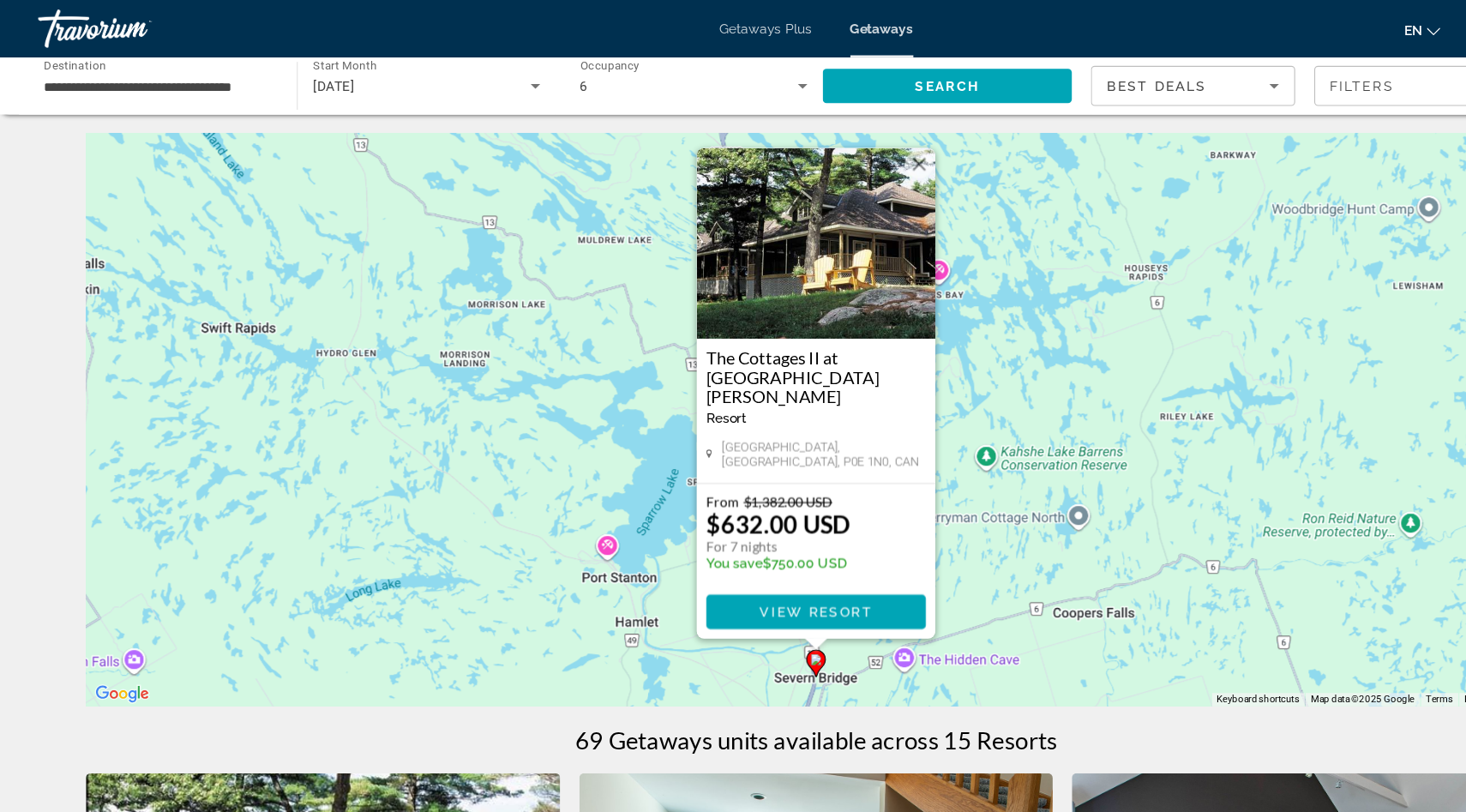
click at [554, 559] on div "To activate drag with keyboard, press Alt + Enter. Once in keyboard drag state,…" at bounding box center [733, 377] width 1312 height 514
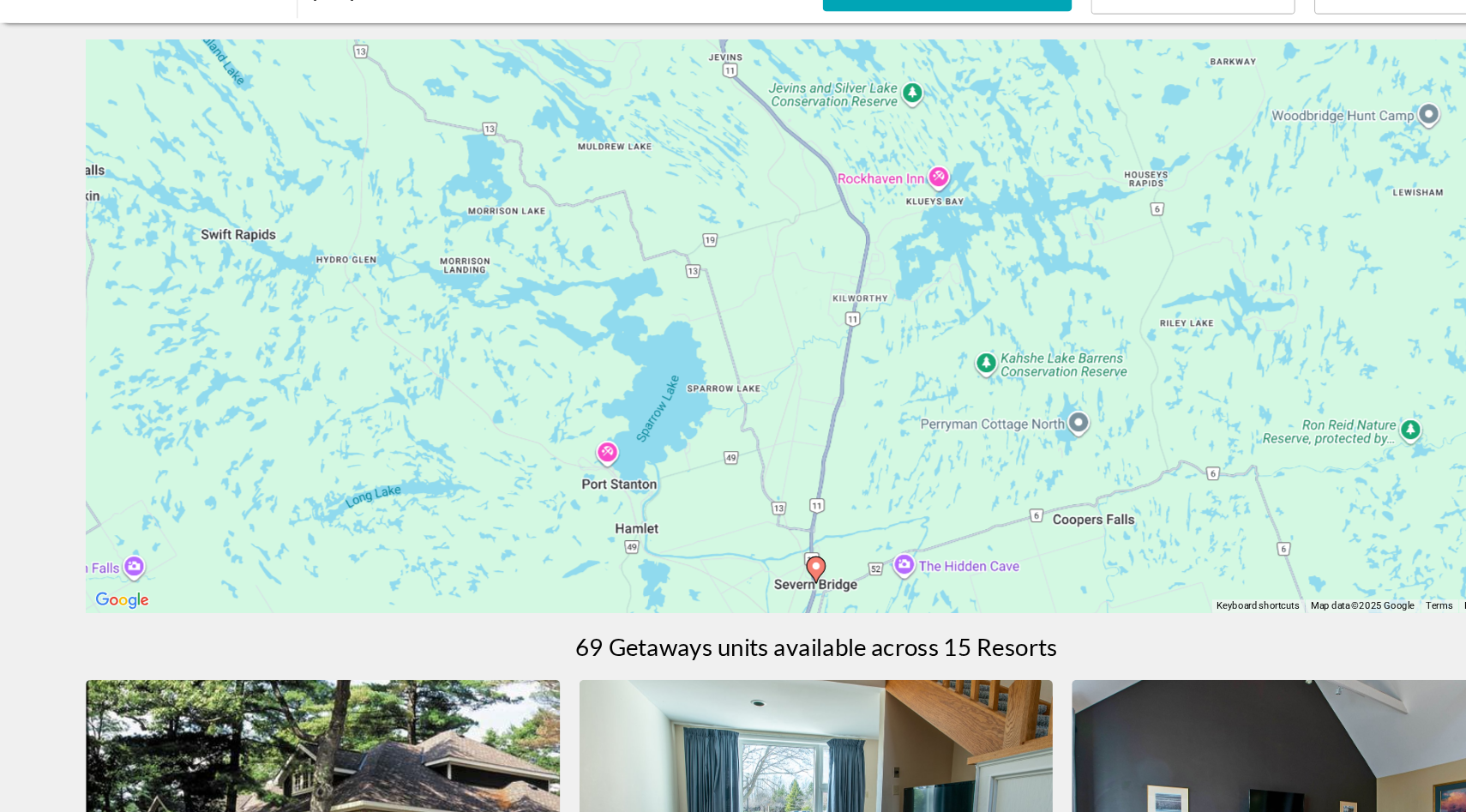
scroll to position [5, 0]
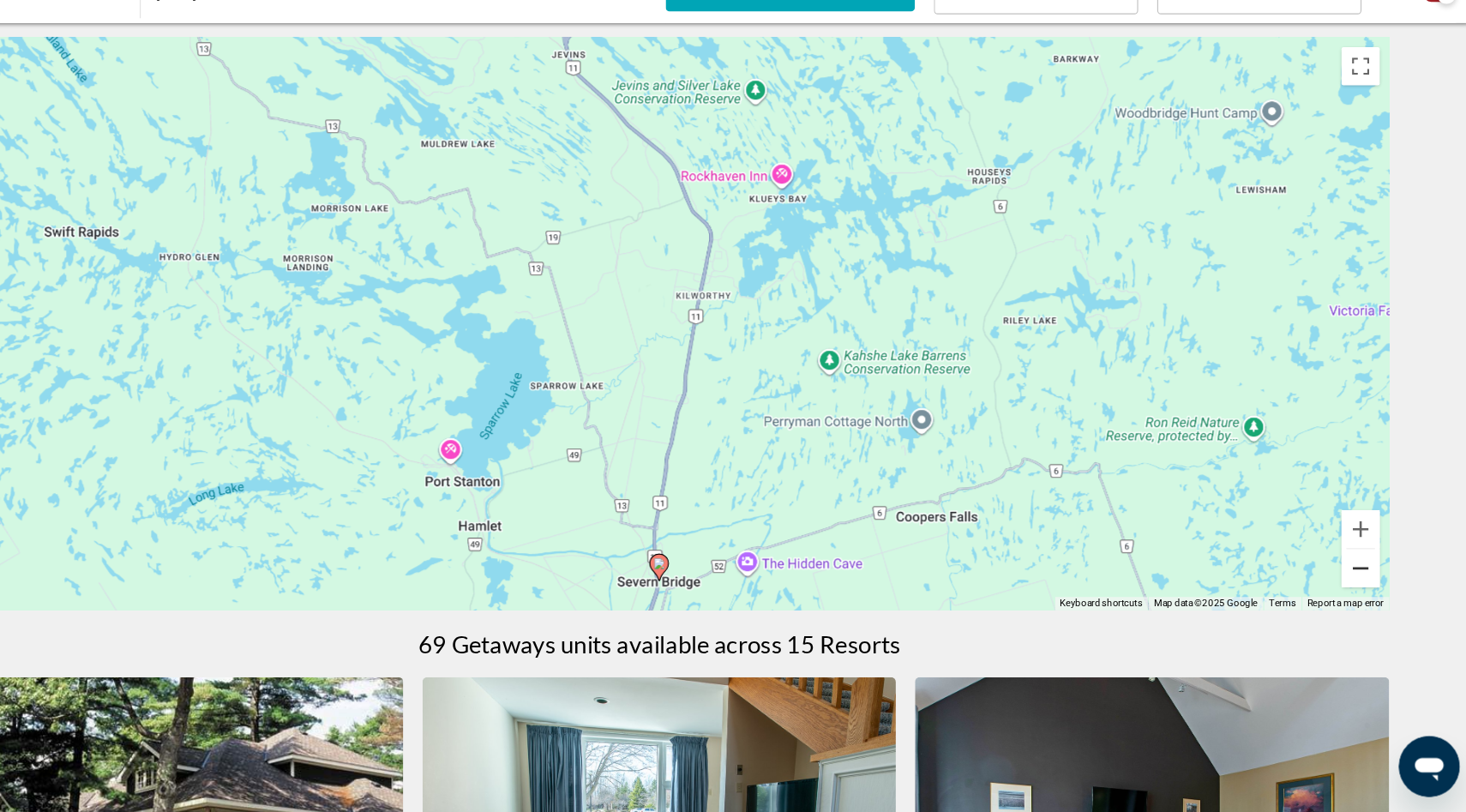
click at [1366, 595] on button "Zoom out" at bounding box center [1363, 592] width 34 height 34
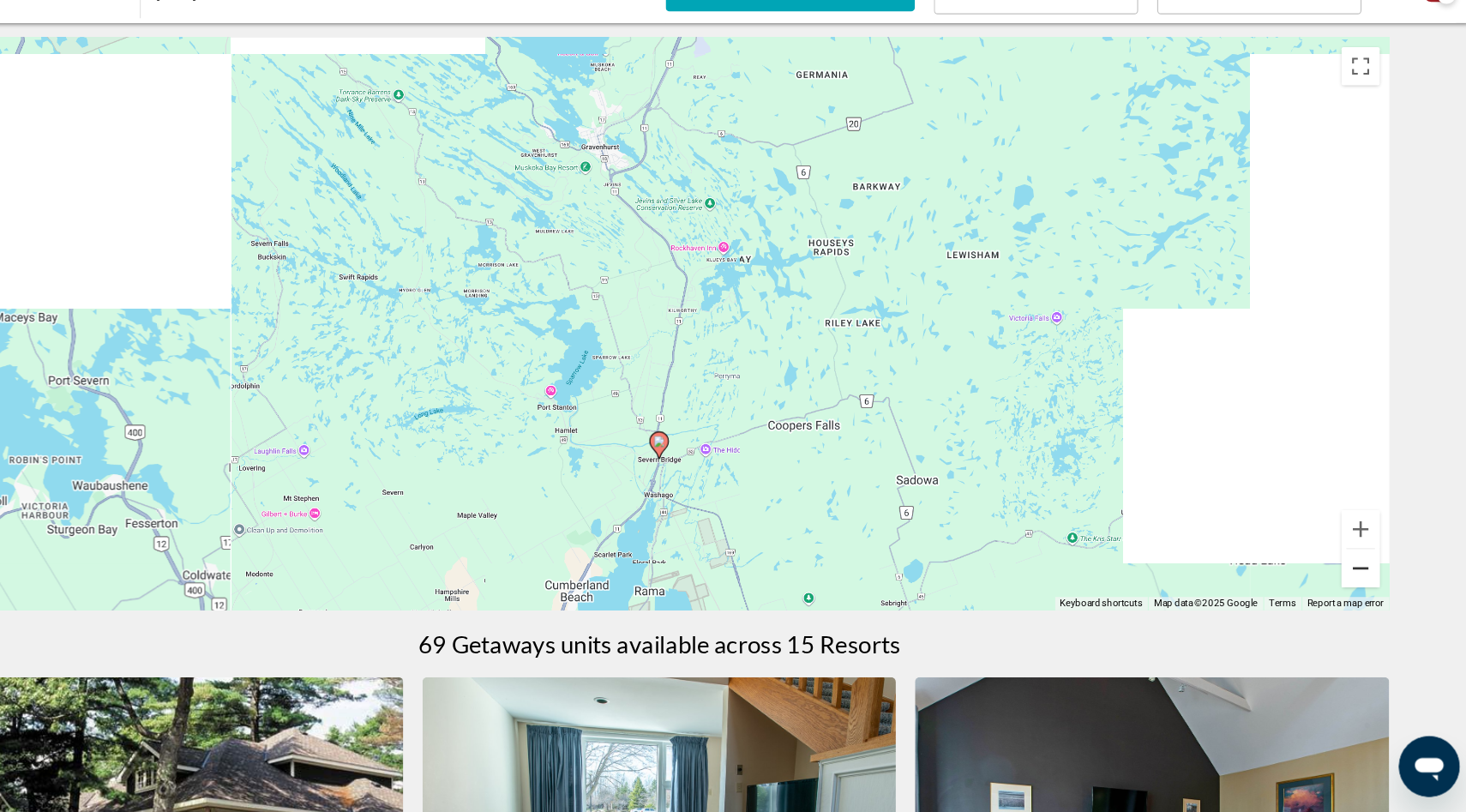
click at [1366, 595] on button "Zoom out" at bounding box center [1363, 592] width 34 height 34
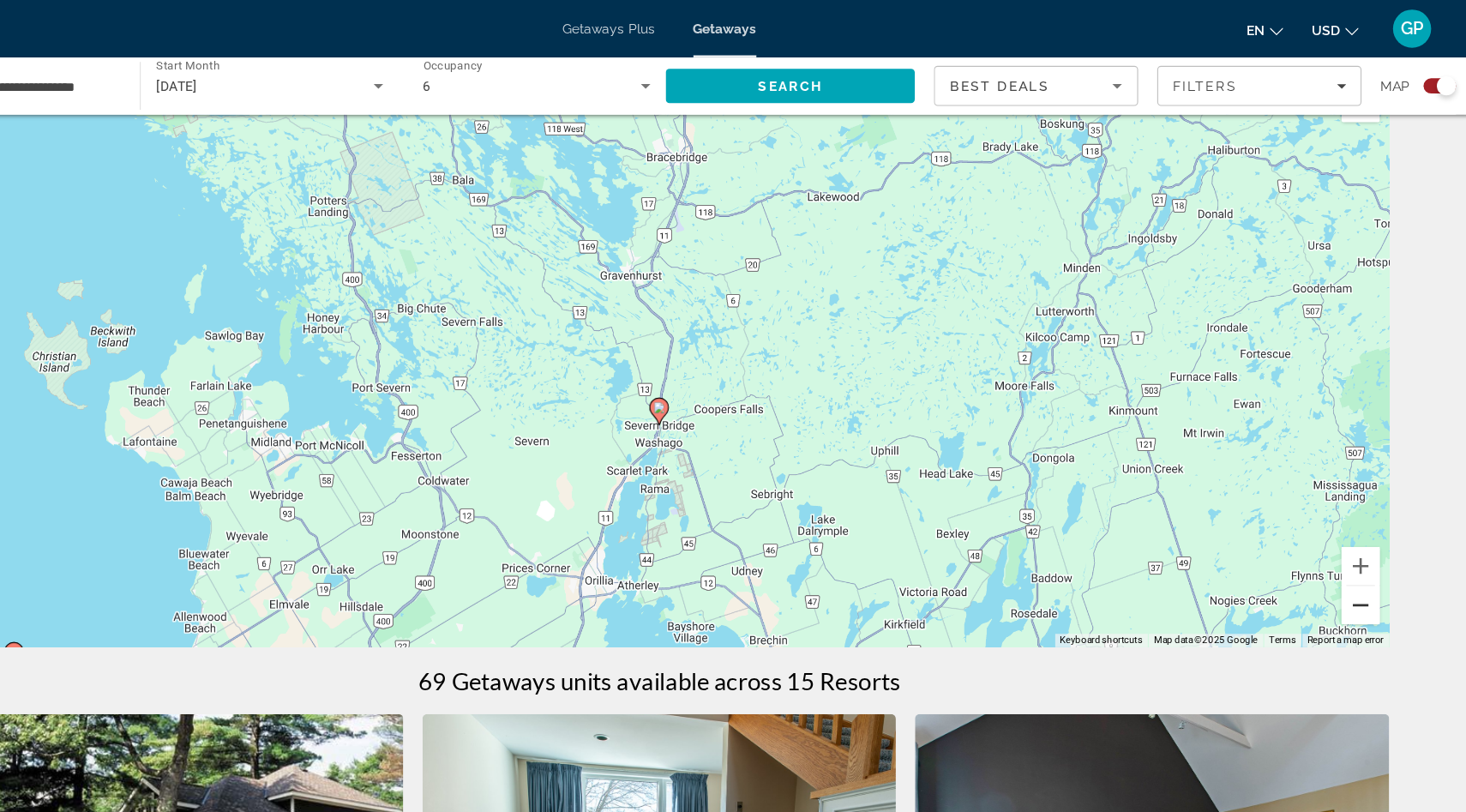
scroll to position [0, 0]
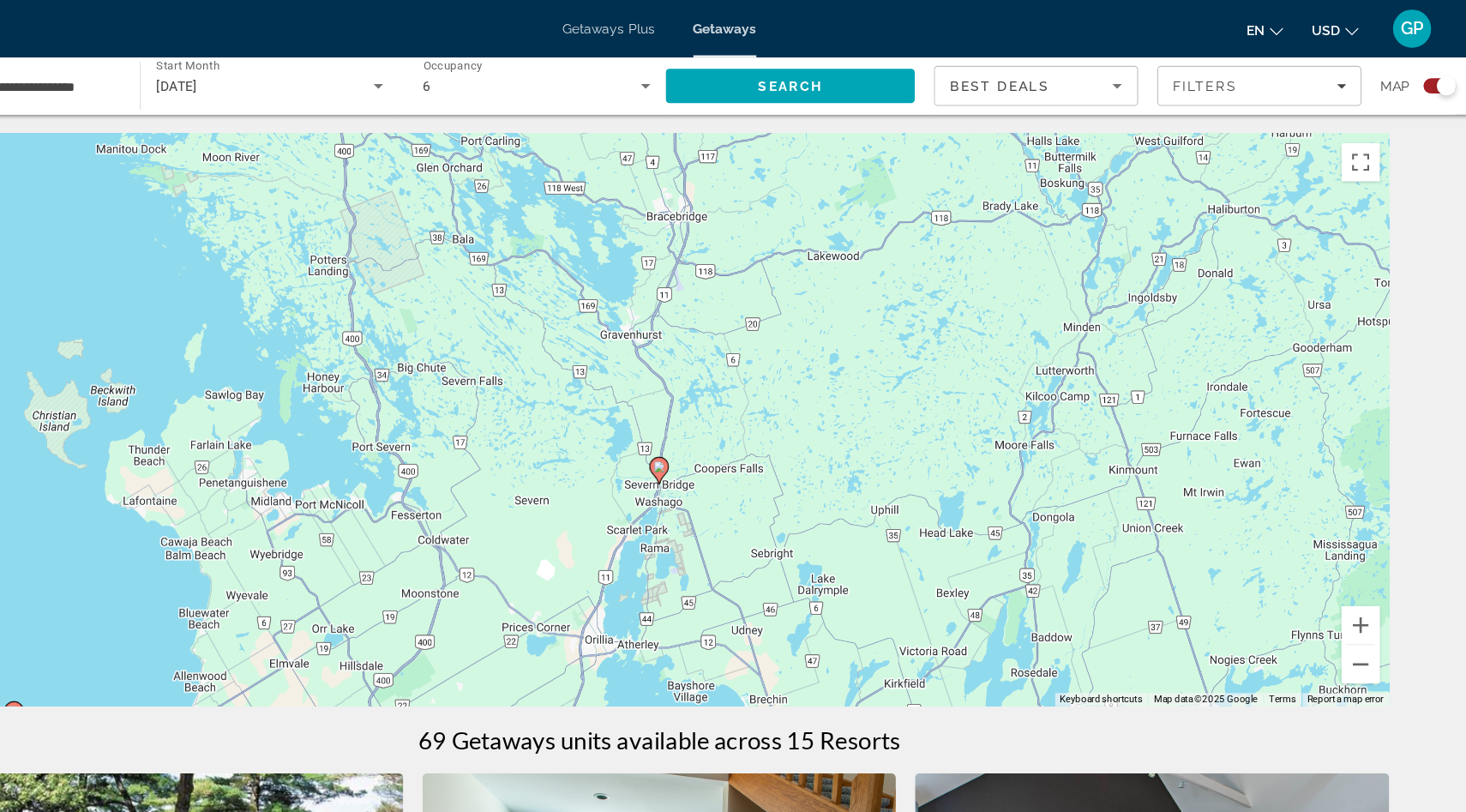
click at [1437, 73] on div "Search widget" at bounding box center [1440, 77] width 17 height 17
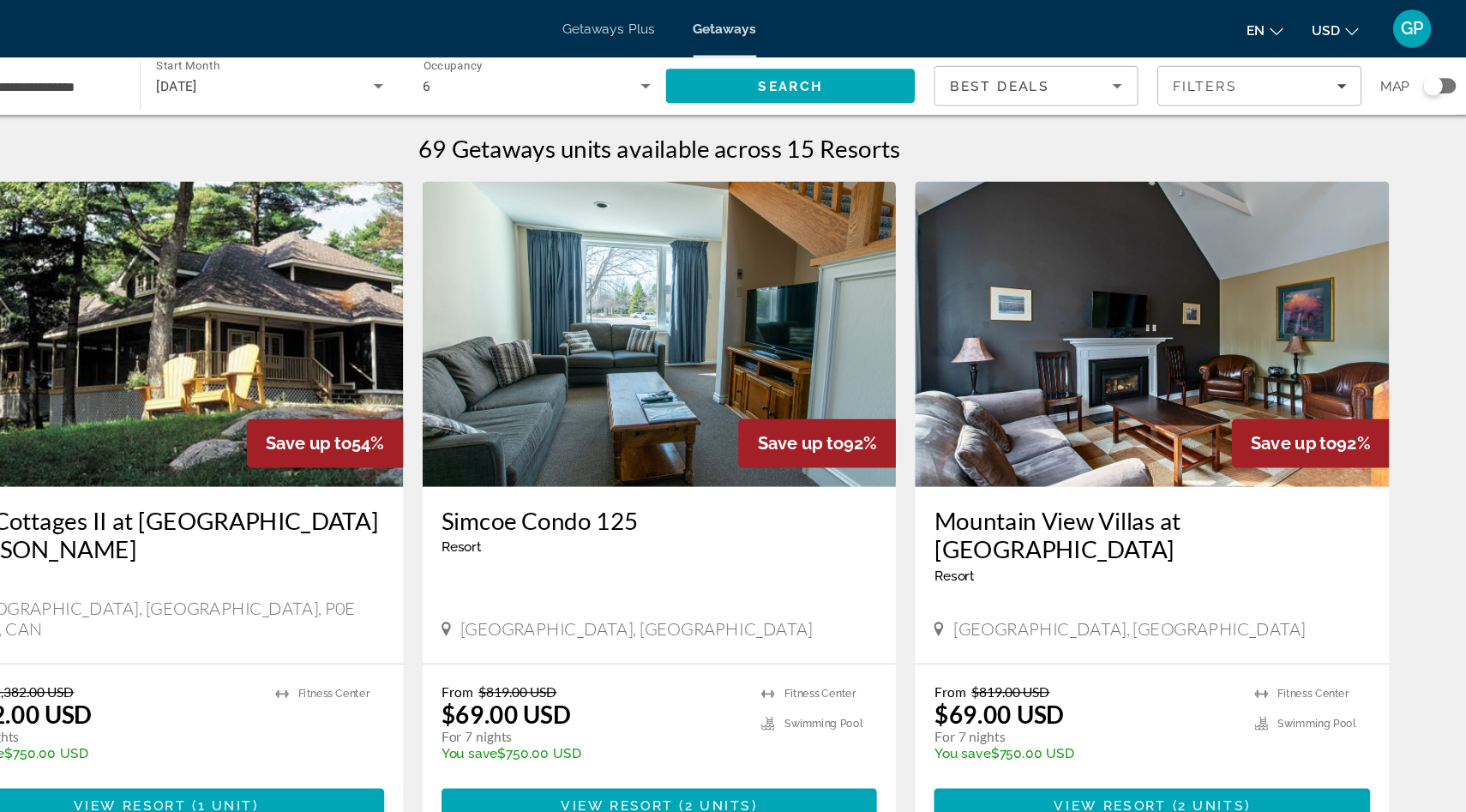
click at [1427, 77] on div "Search widget" at bounding box center [1428, 77] width 17 height 17
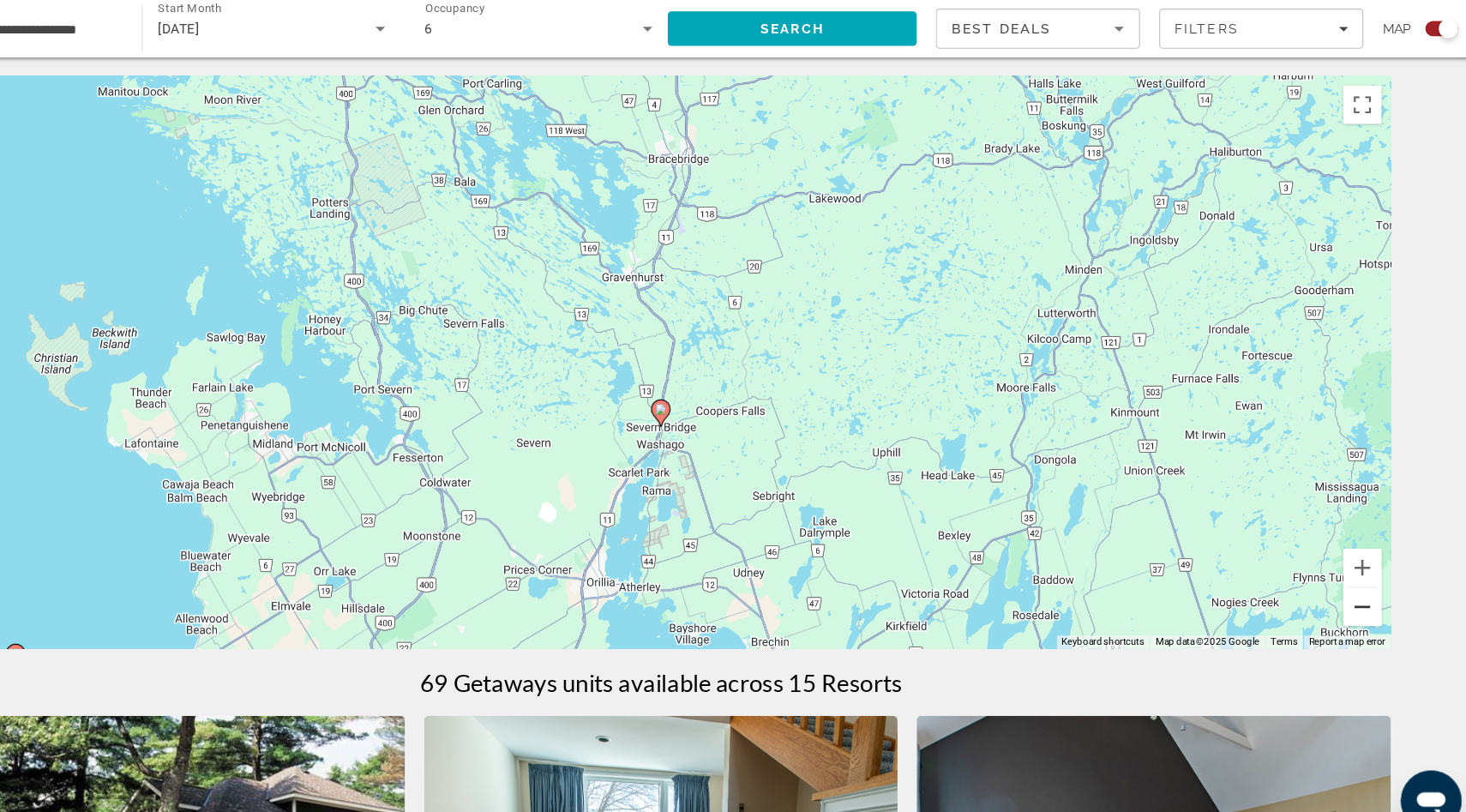
click at [1358, 604] on button "Zoom out" at bounding box center [1363, 596] width 34 height 34
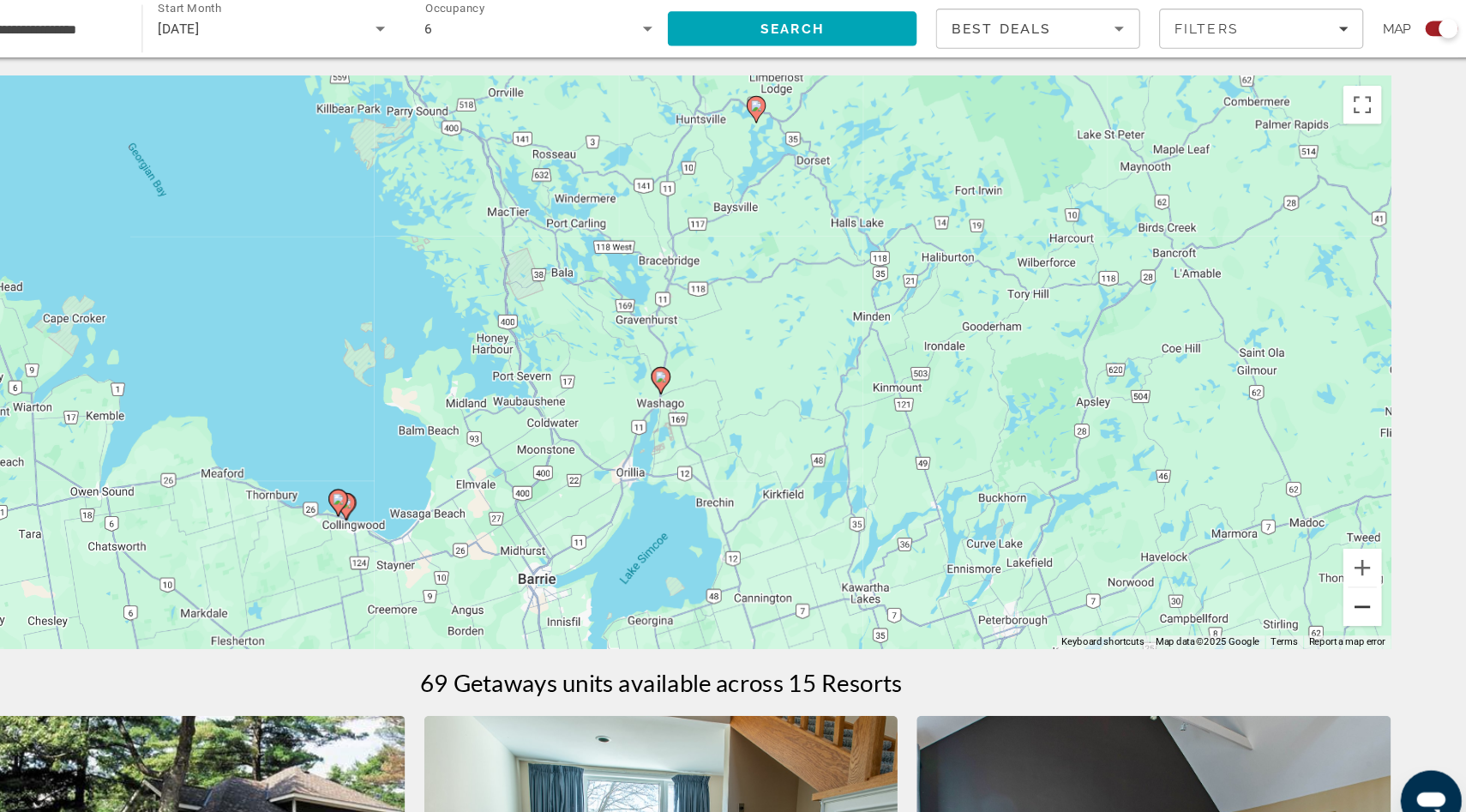
click at [1358, 604] on button "Zoom out" at bounding box center [1363, 596] width 34 height 34
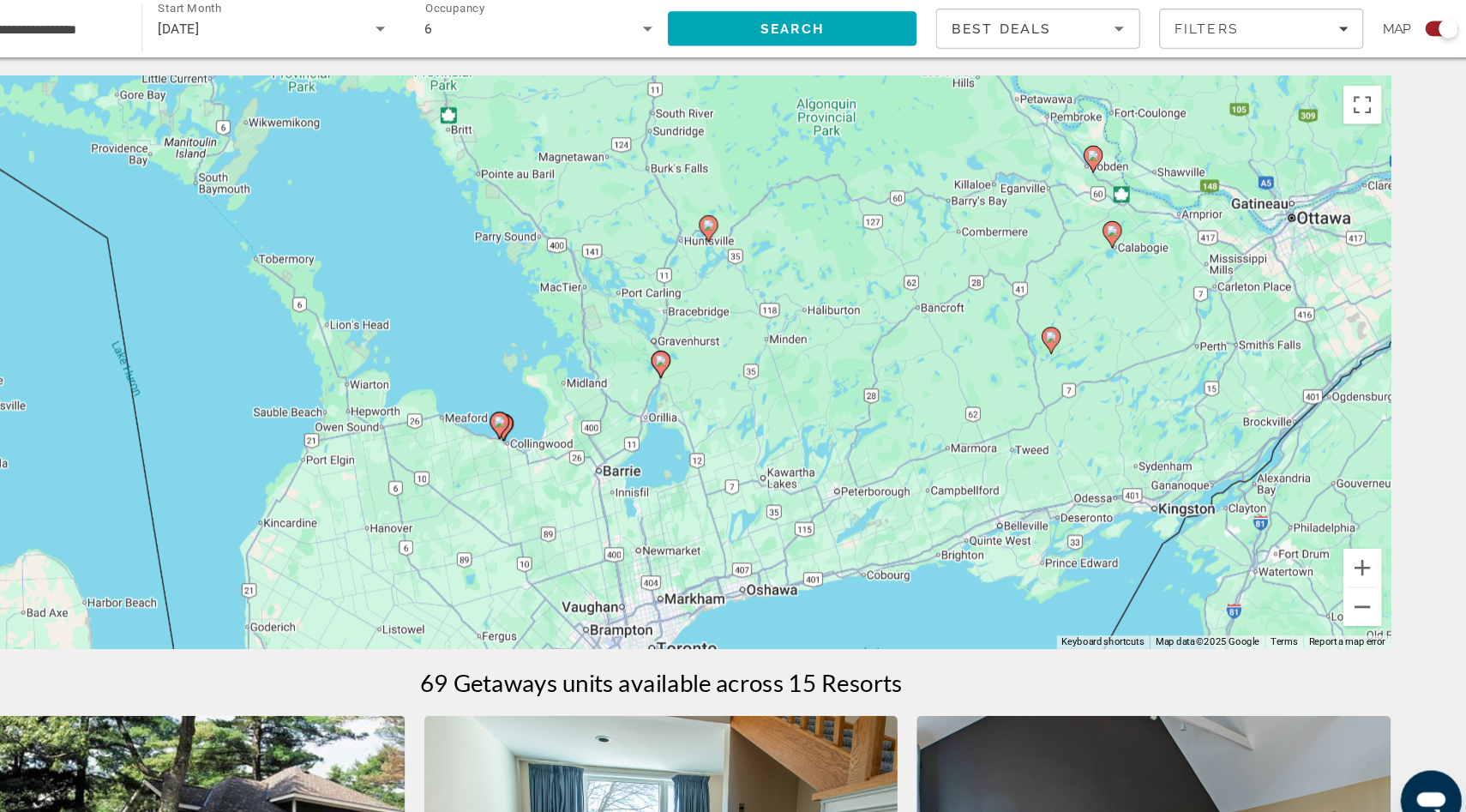
click at [587, 433] on image "Main content" at bounding box center [588, 430] width 10 height 10
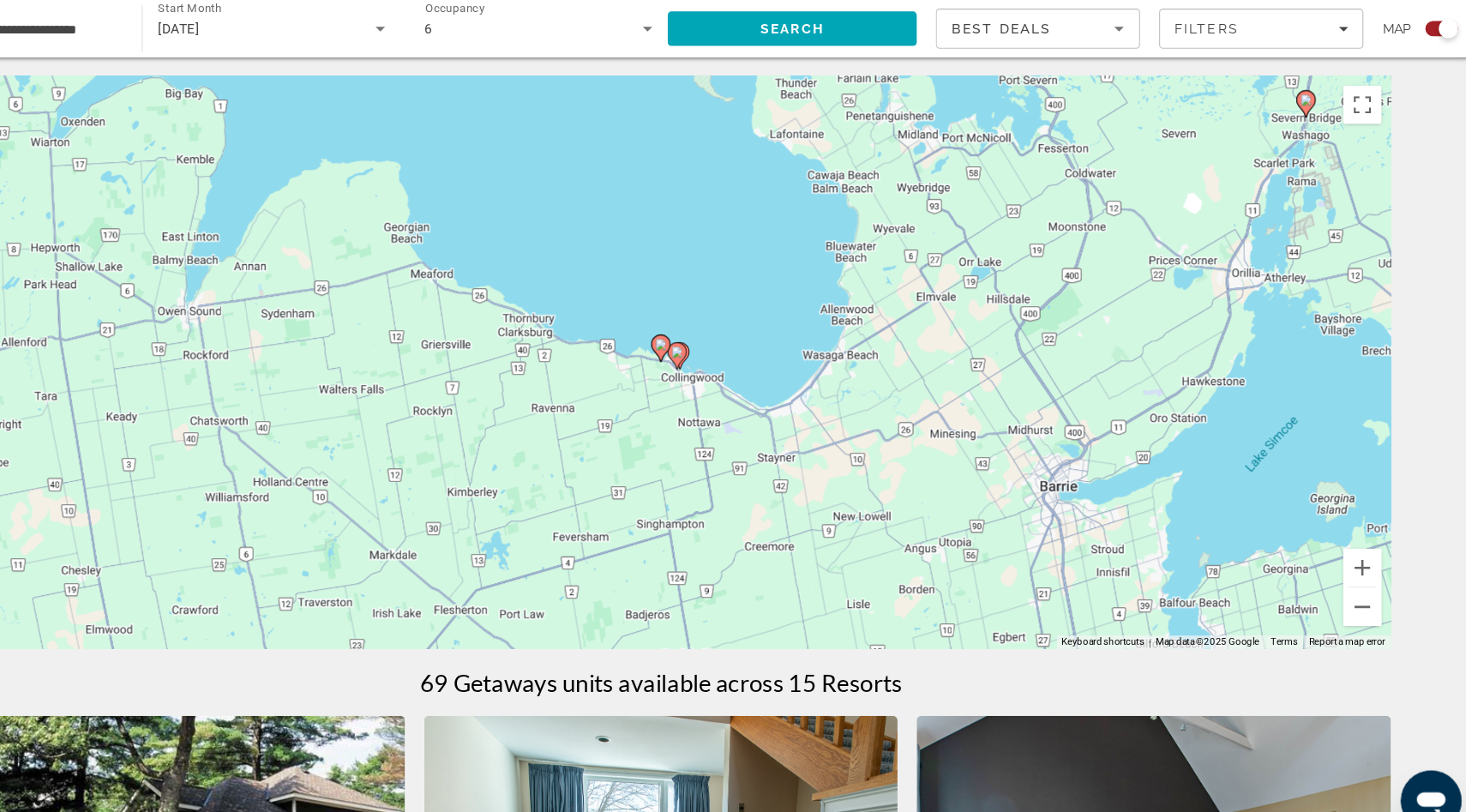
click at [748, 373] on icon "Main content" at bounding box center [747, 371] width 16 height 22
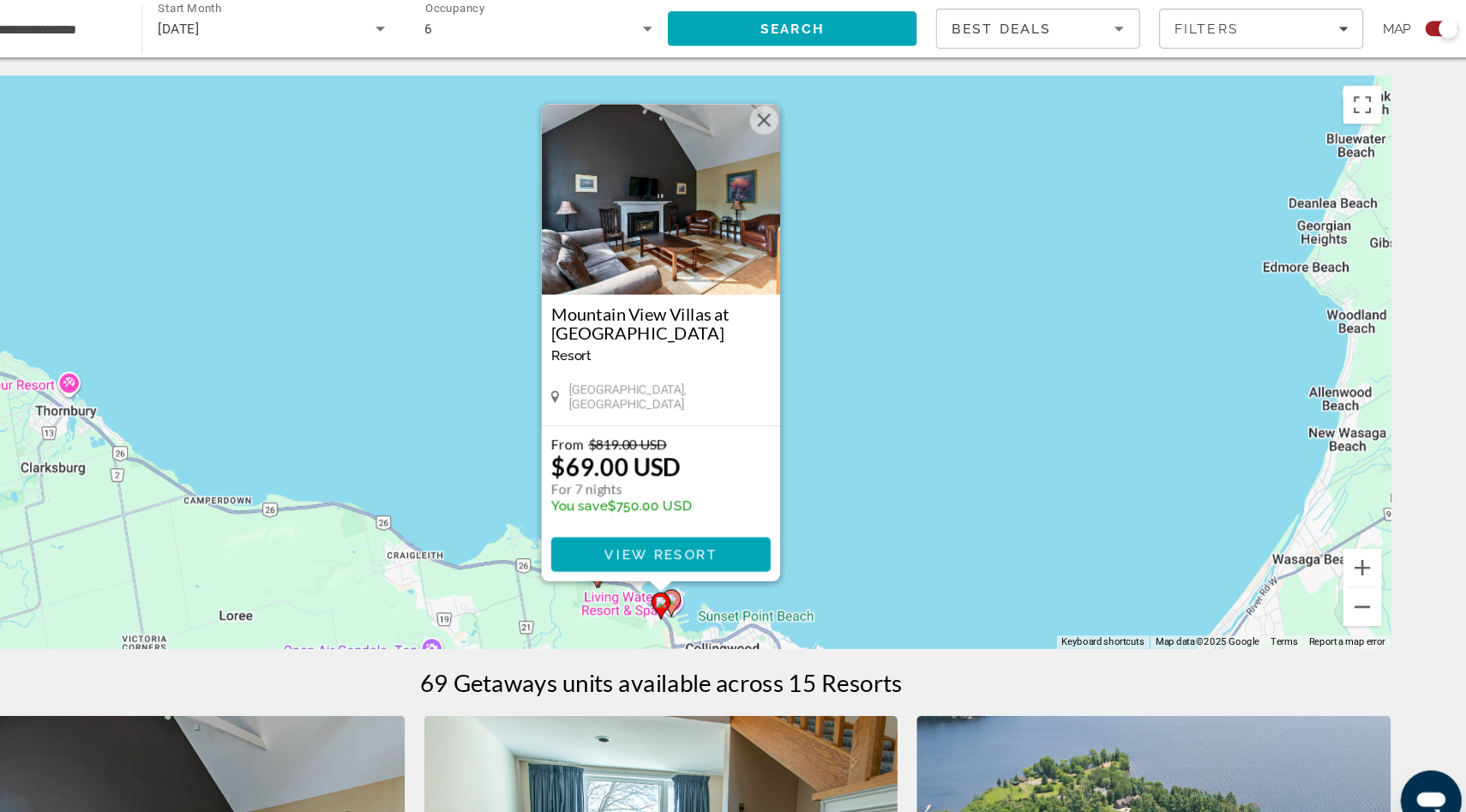
click at [748, 591] on icon "Main content" at bounding box center [742, 593] width 16 height 22
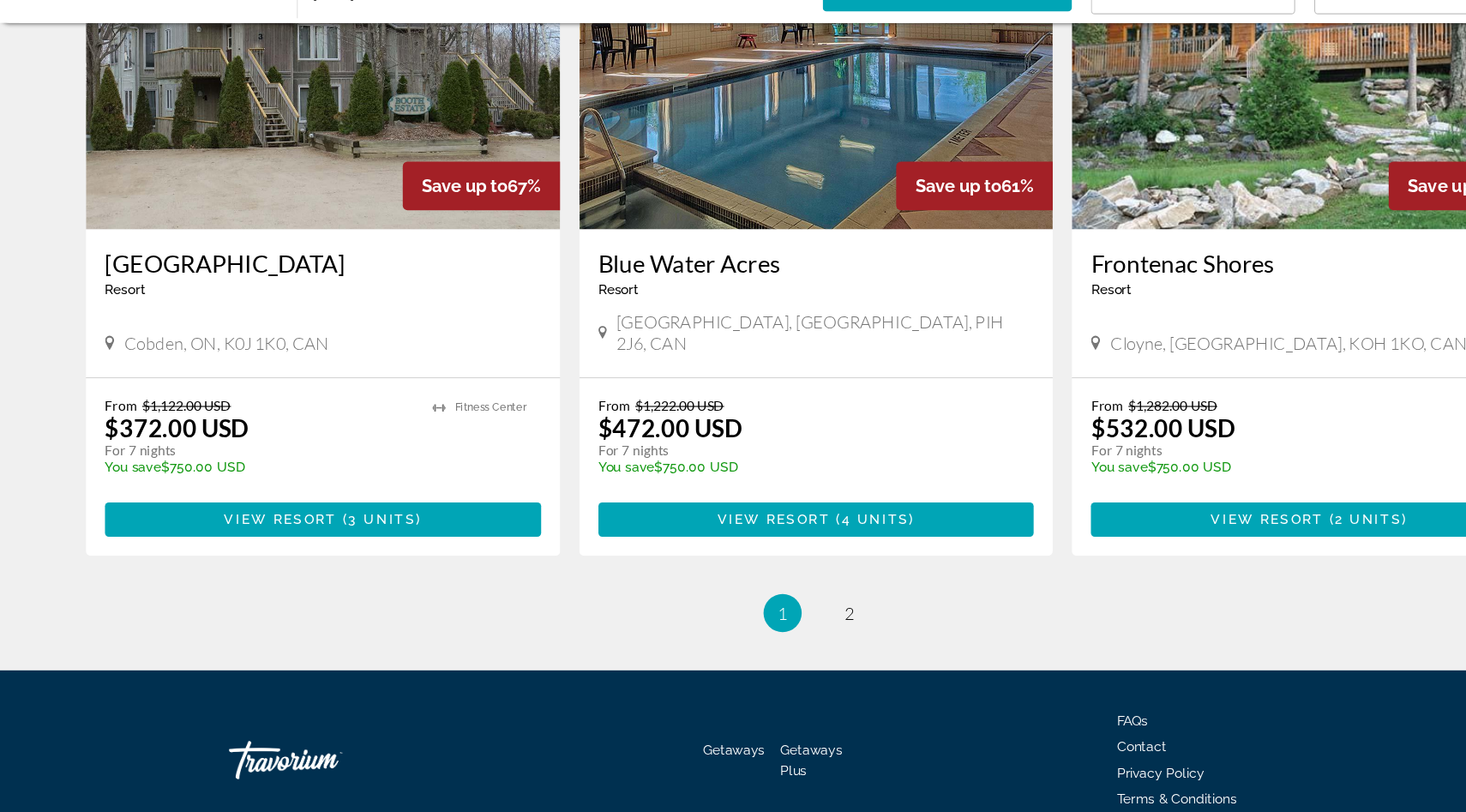
scroll to position [2518, 0]
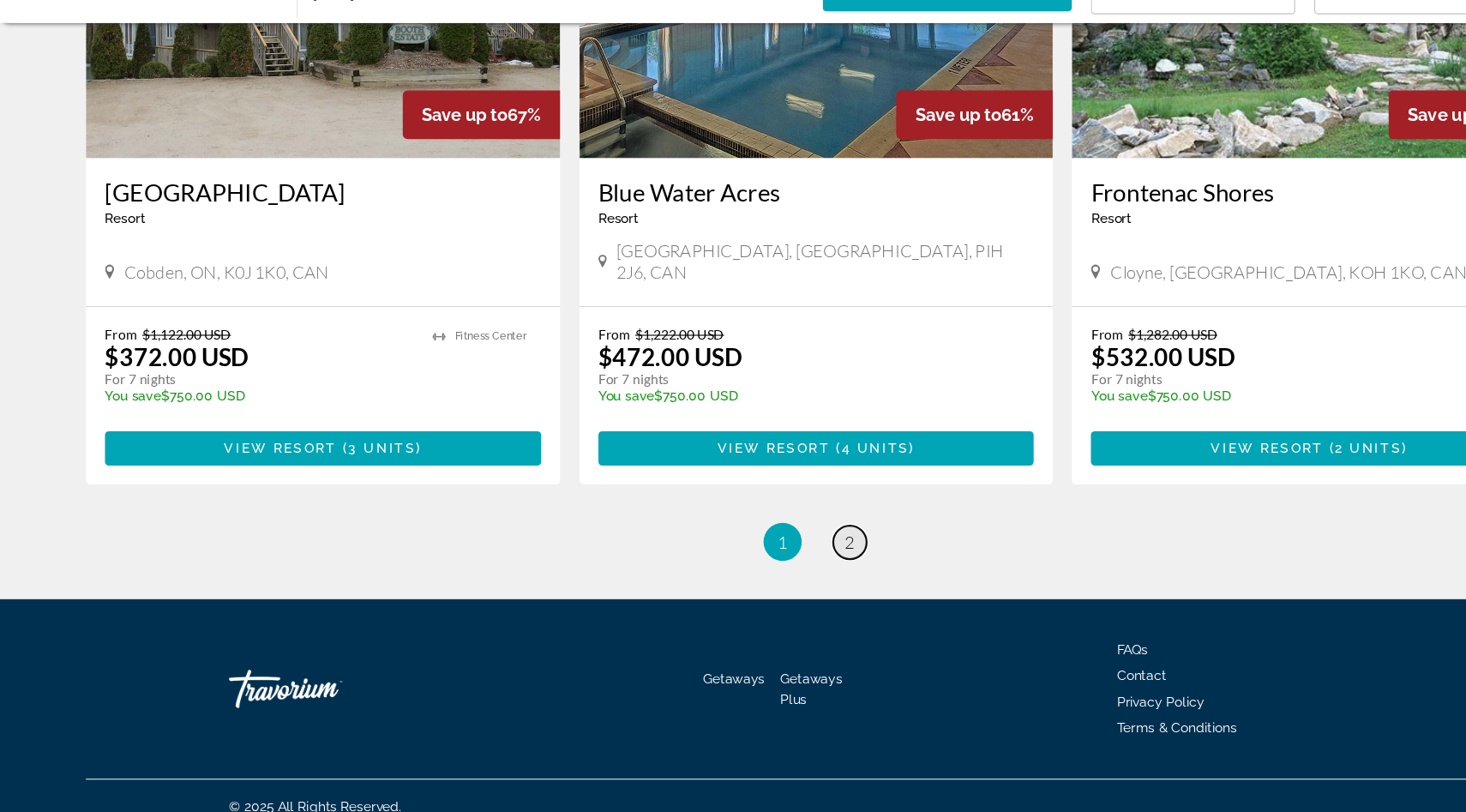
click at [765, 560] on span "2" at bounding box center [763, 569] width 8 height 19
